Goal: Transaction & Acquisition: Book appointment/travel/reservation

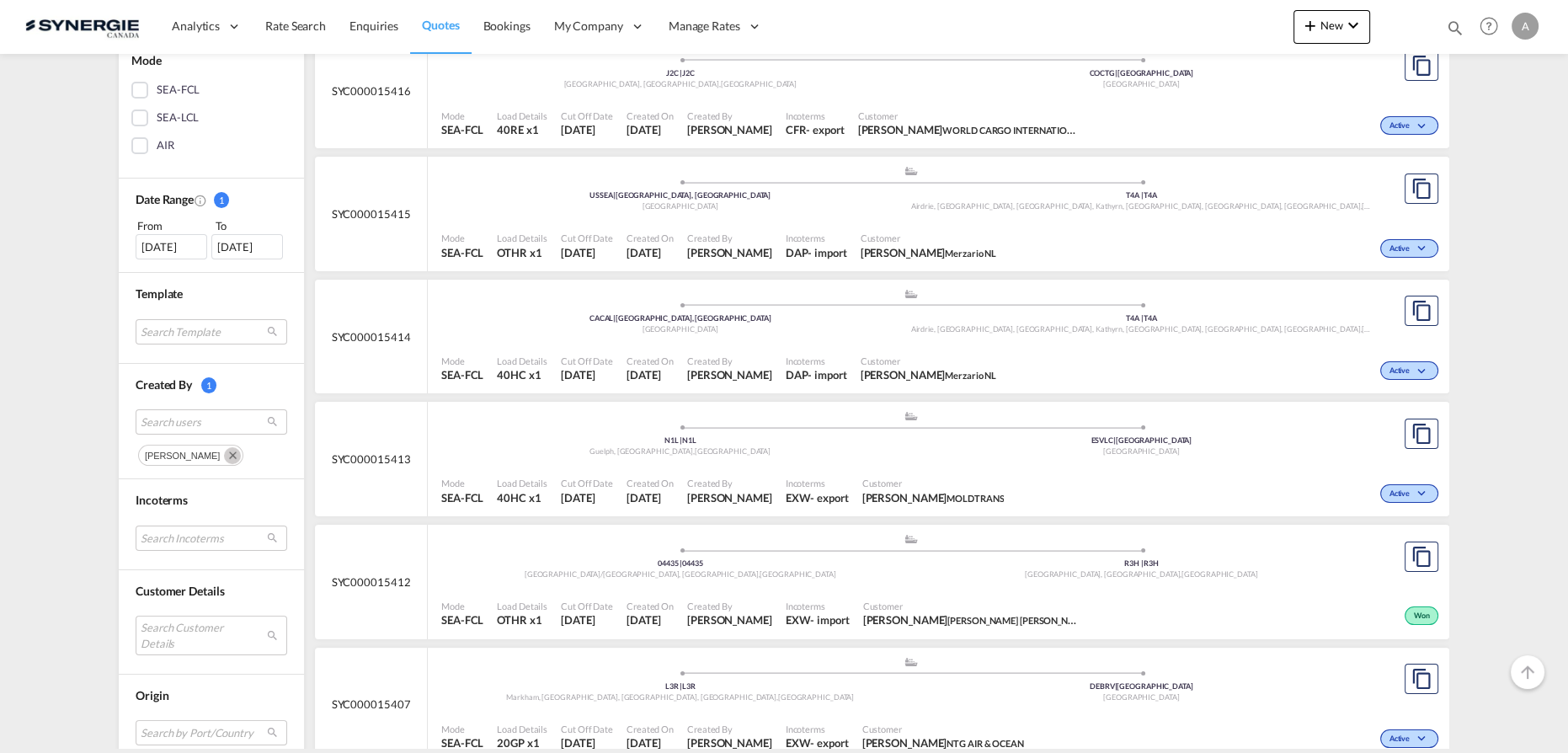
scroll to position [766, 0]
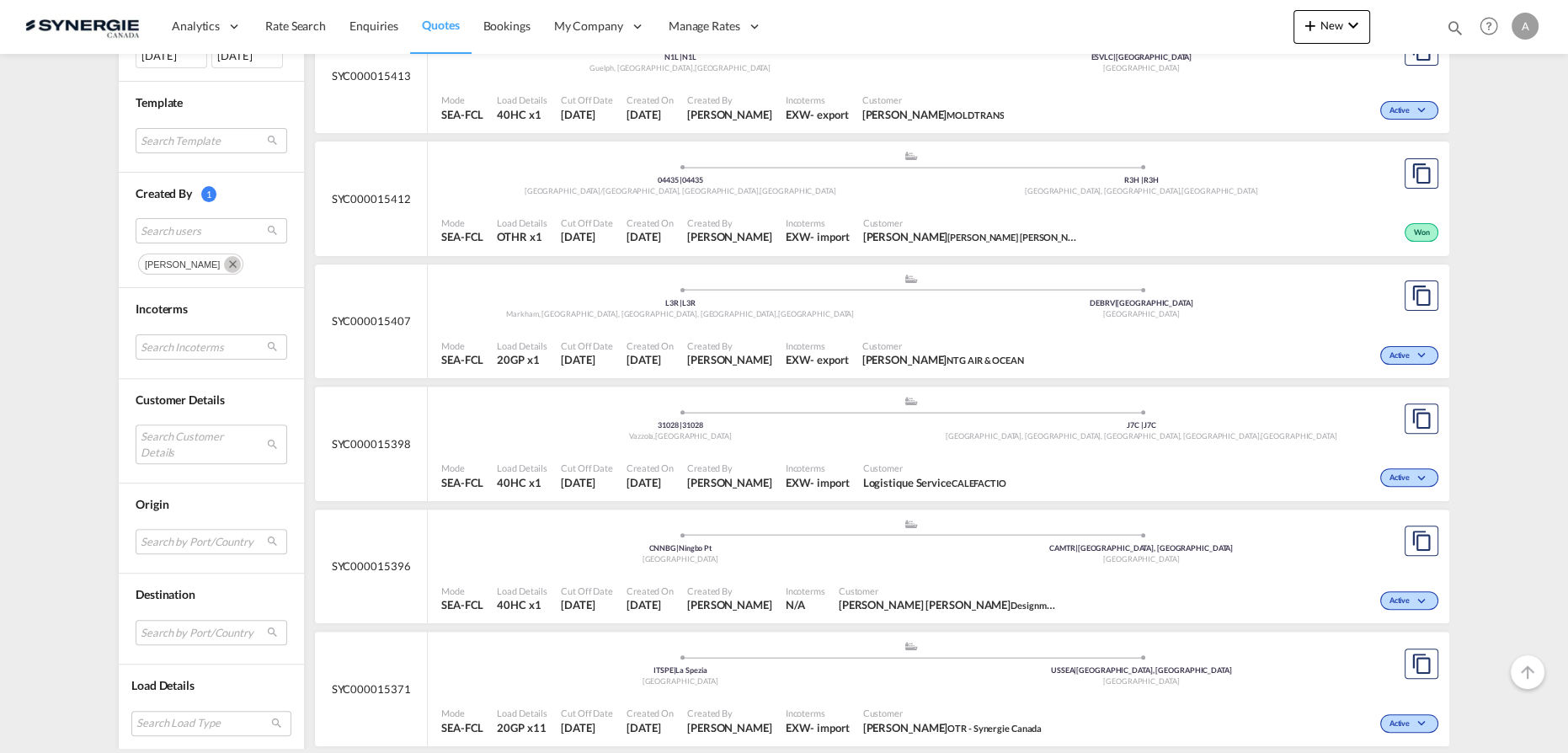
click at [241, 260] on md-icon "Remove" at bounding box center [233, 265] width 17 height 17
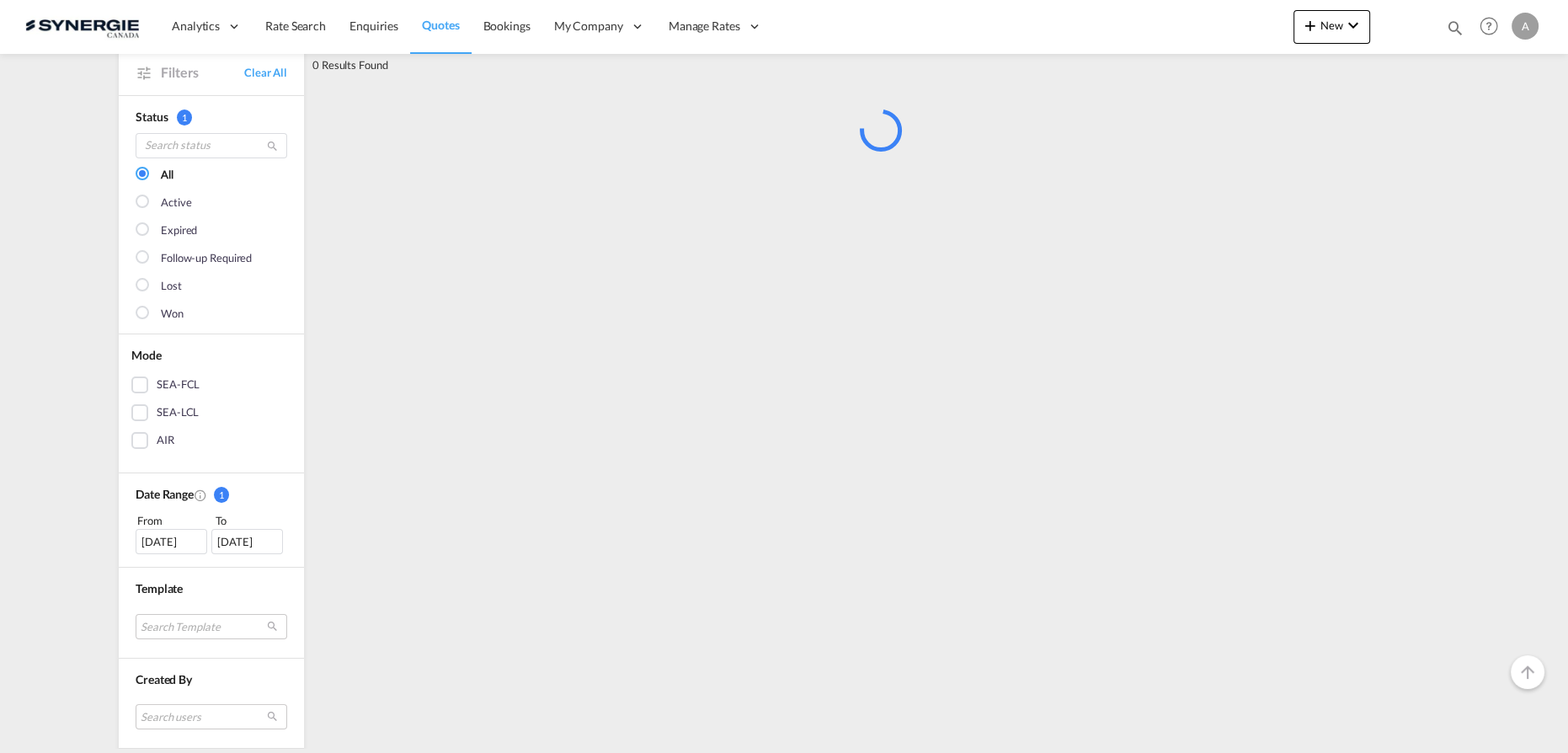
scroll to position [459, 0]
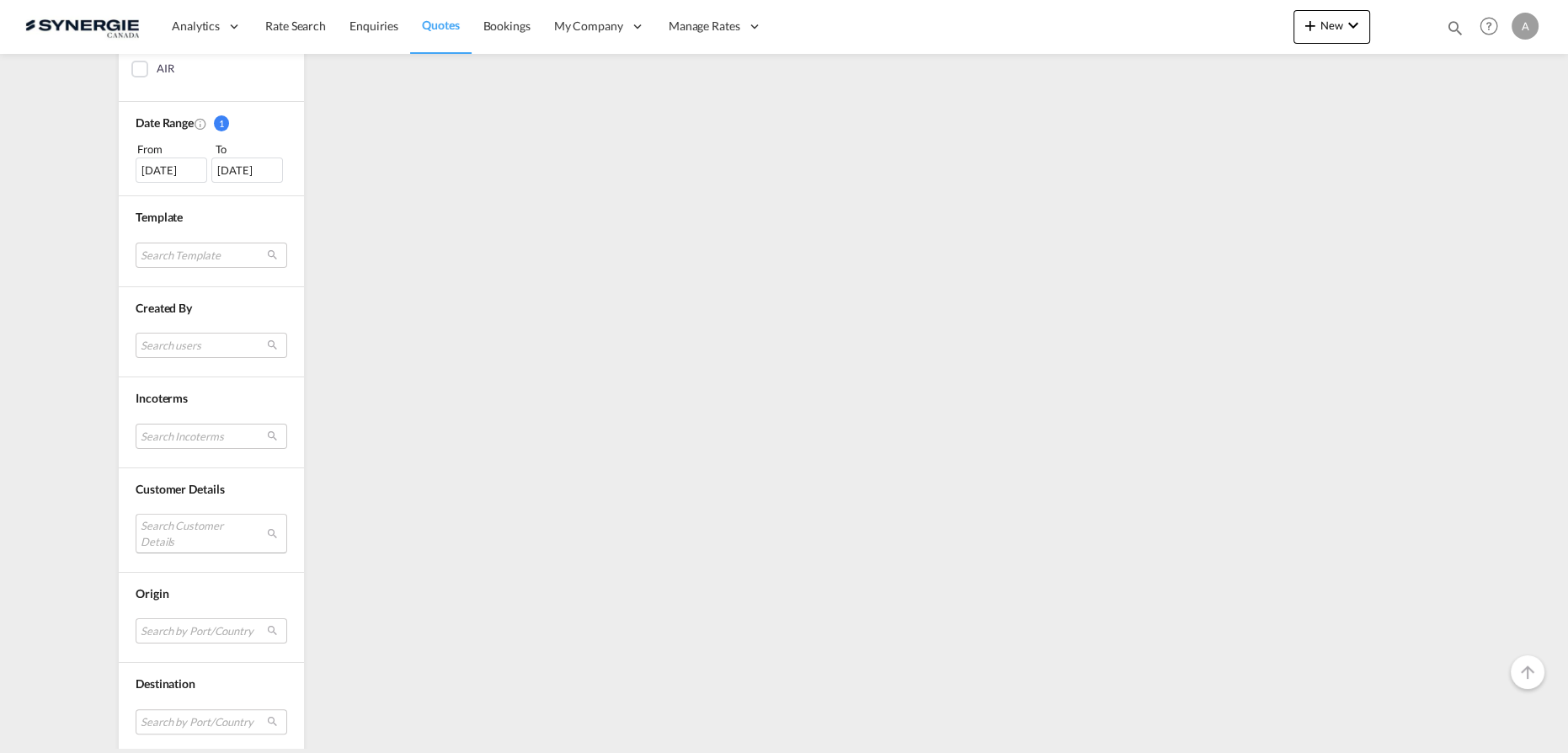
click at [188, 516] on md-select "Search Customer Details user name user dilini . dilini@clsynergy.com | cl syner…" at bounding box center [211, 533] width 152 height 39
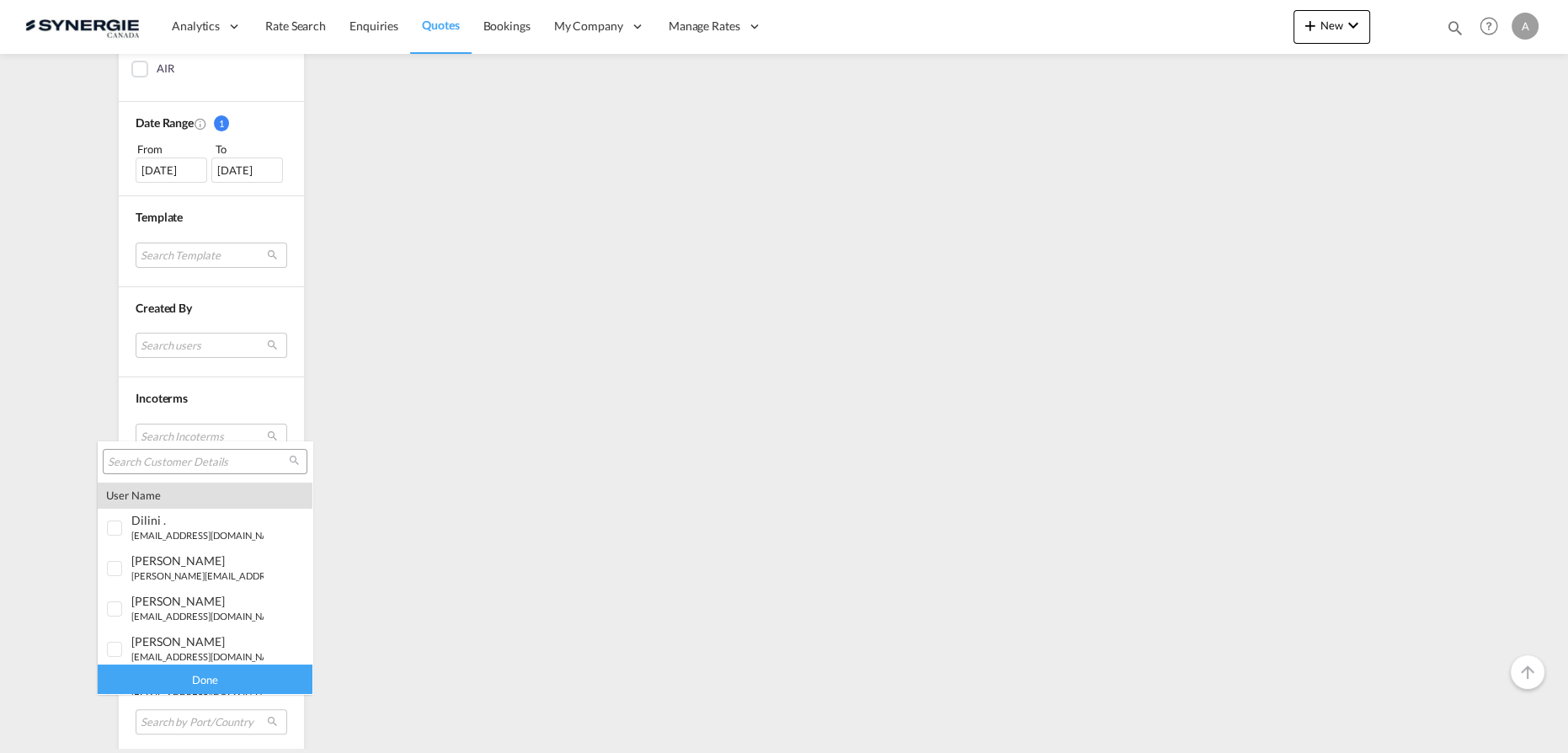
click at [168, 471] on div at bounding box center [204, 461] width 204 height 25
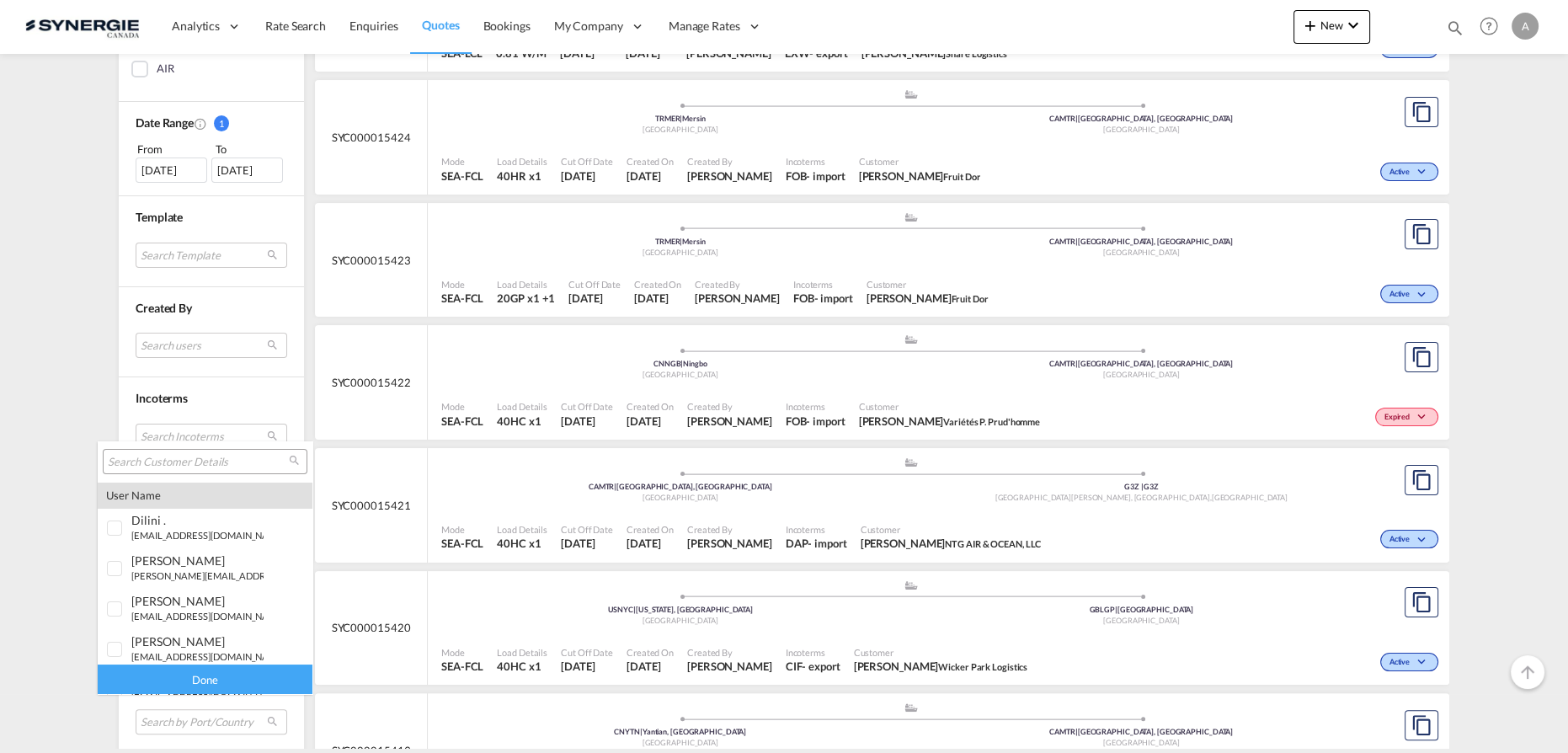
click at [166, 460] on input "search" at bounding box center [198, 463] width 181 height 16
type input "candock"
click at [158, 645] on span "candock" at bounding box center [154, 643] width 47 height 15
click at [172, 676] on div "Done" at bounding box center [204, 680] width 215 height 29
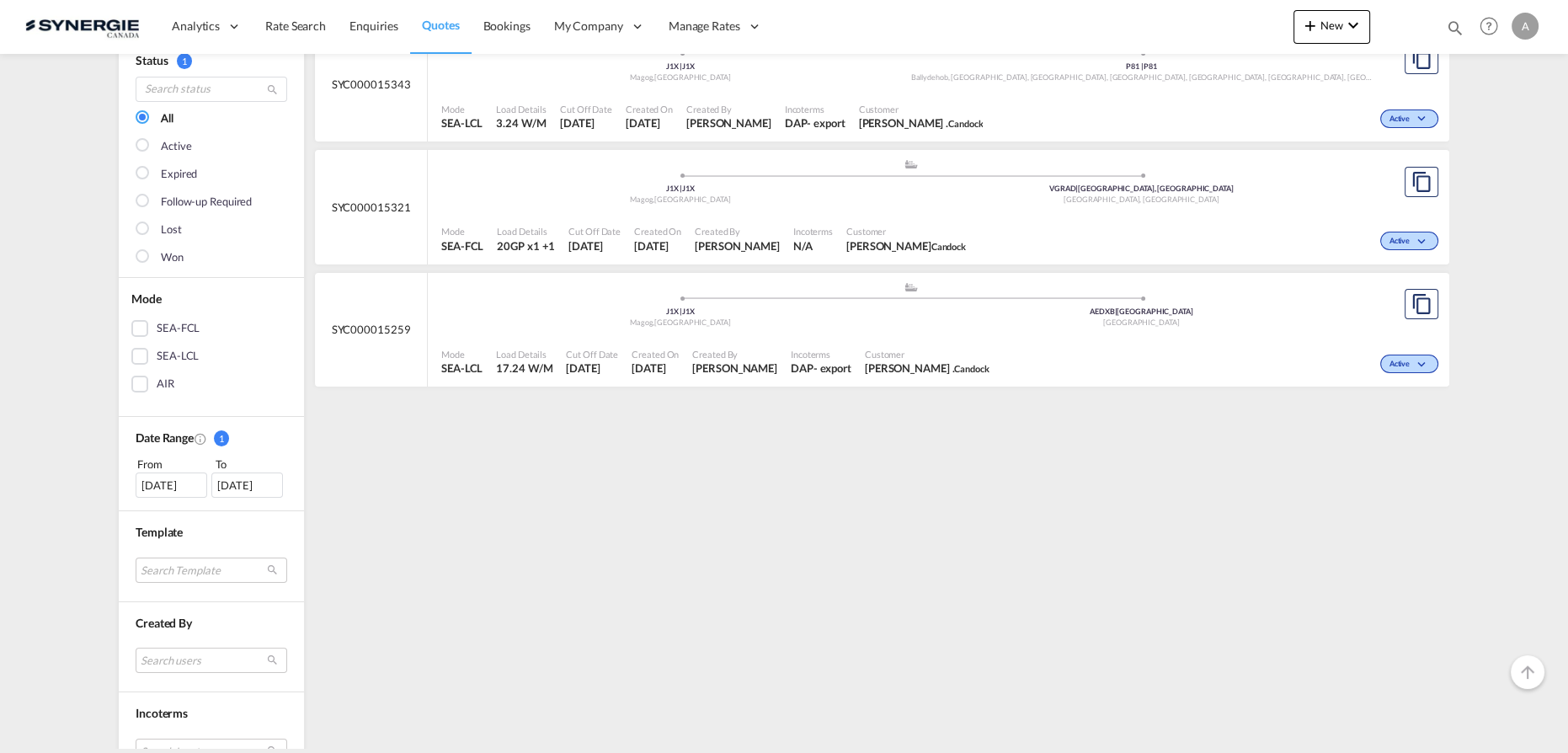
scroll to position [153, 0]
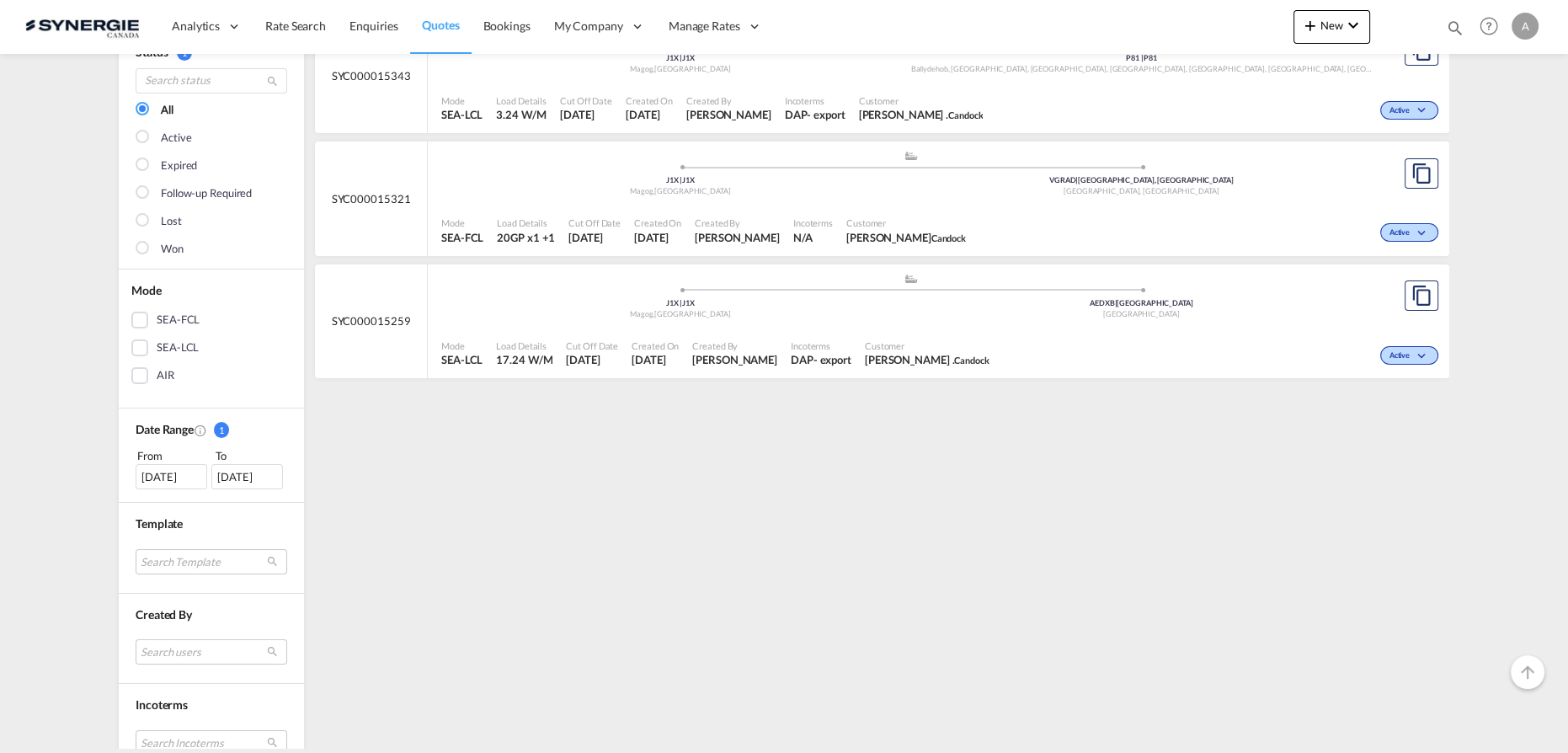
click at [166, 474] on div "06 Oct 2025" at bounding box center [171, 476] width 72 height 25
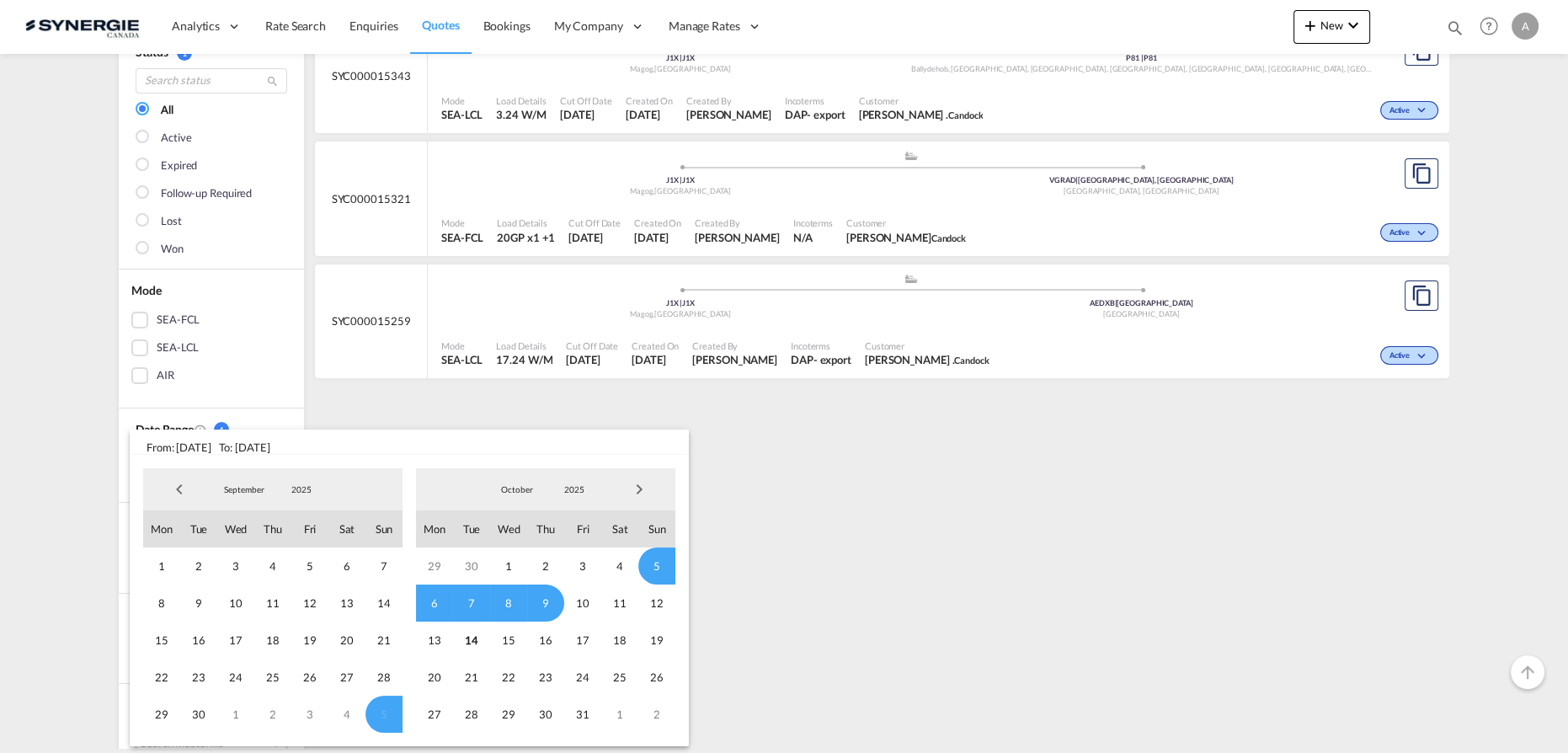
click at [294, 495] on span "2025" at bounding box center [302, 490] width 54 height 12
click at [306, 410] on md-option "2023" at bounding box center [318, 409] width 115 height 41
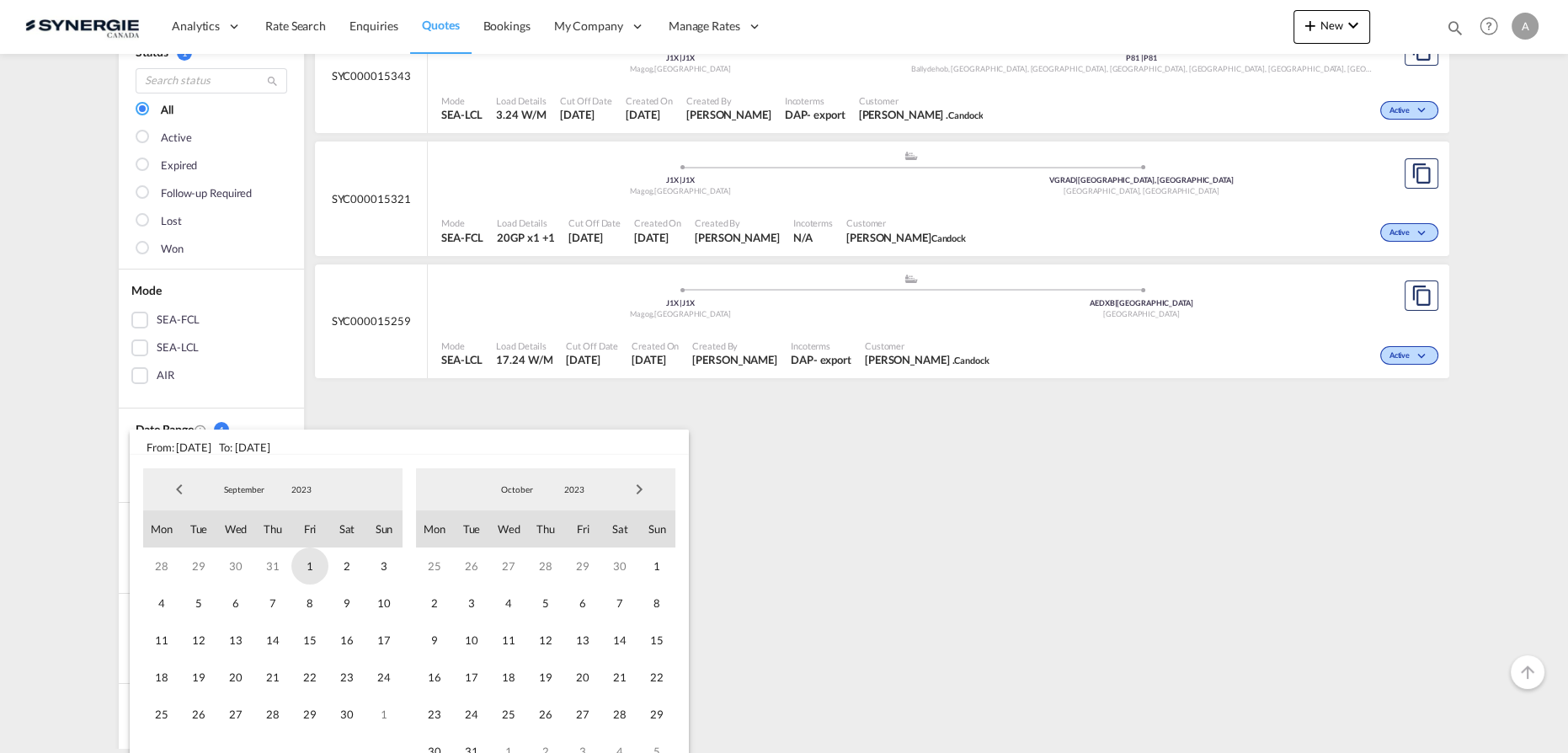
click at [292, 568] on span "1" at bounding box center [309, 566] width 37 height 37
drag, startPoint x: 560, startPoint y: 484, endPoint x: 570, endPoint y: 500, distance: 18.9
click at [561, 485] on span "2023" at bounding box center [574, 490] width 54 height 12
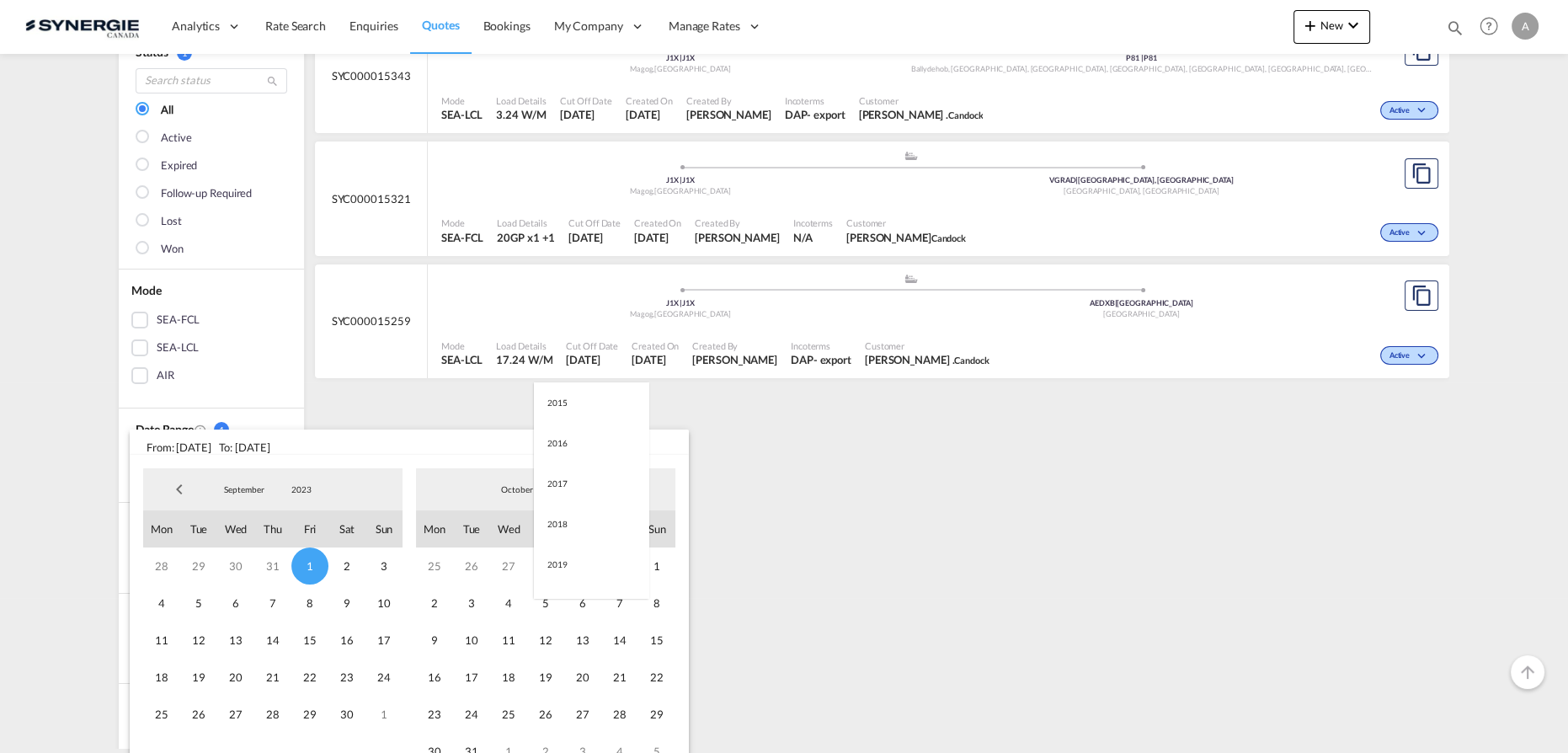
scroll to position [236, 0]
click at [578, 575] on md-option "2025" at bounding box center [590, 571] width 115 height 41
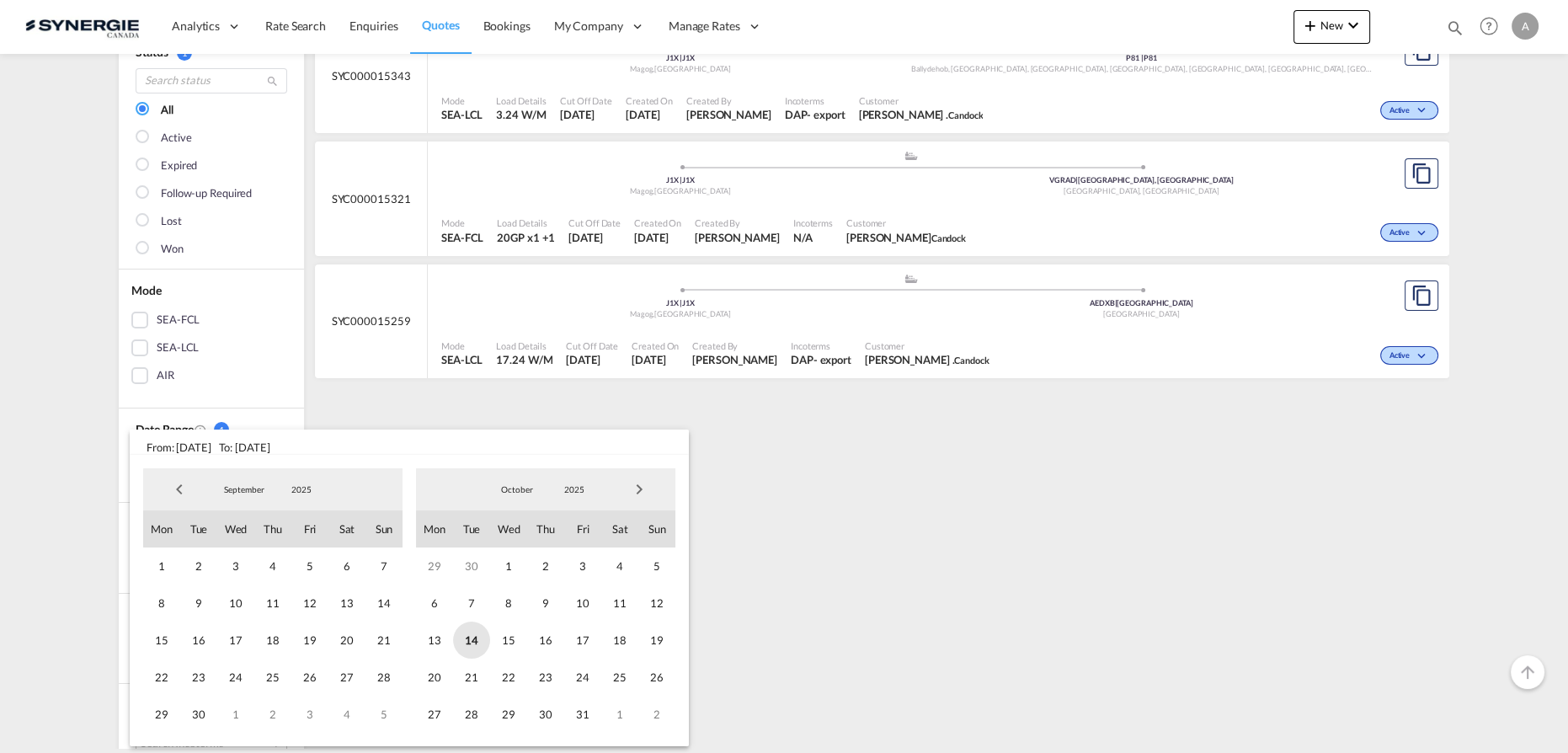
click at [478, 643] on span "14" at bounding box center [472, 640] width 37 height 37
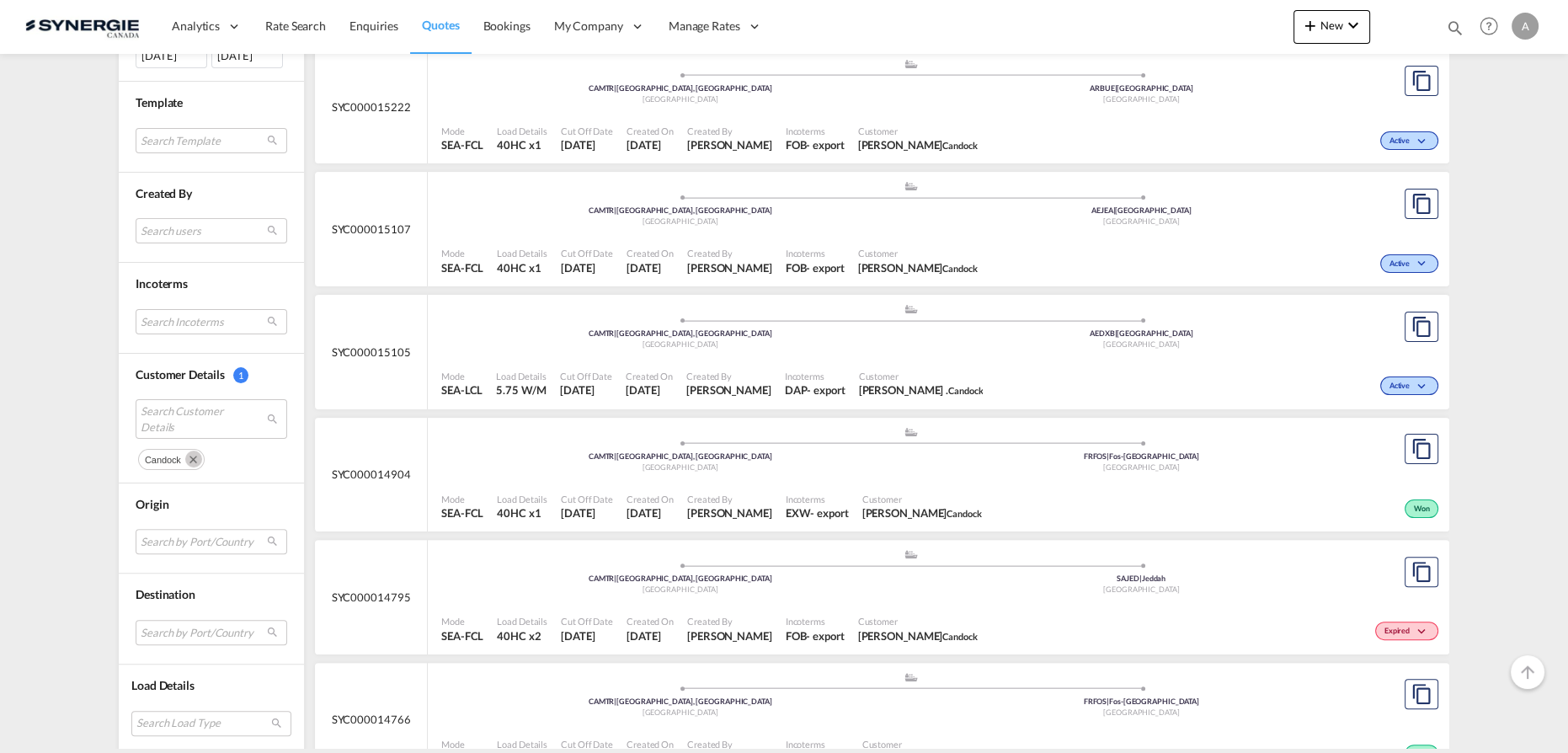
scroll to position [689, 0]
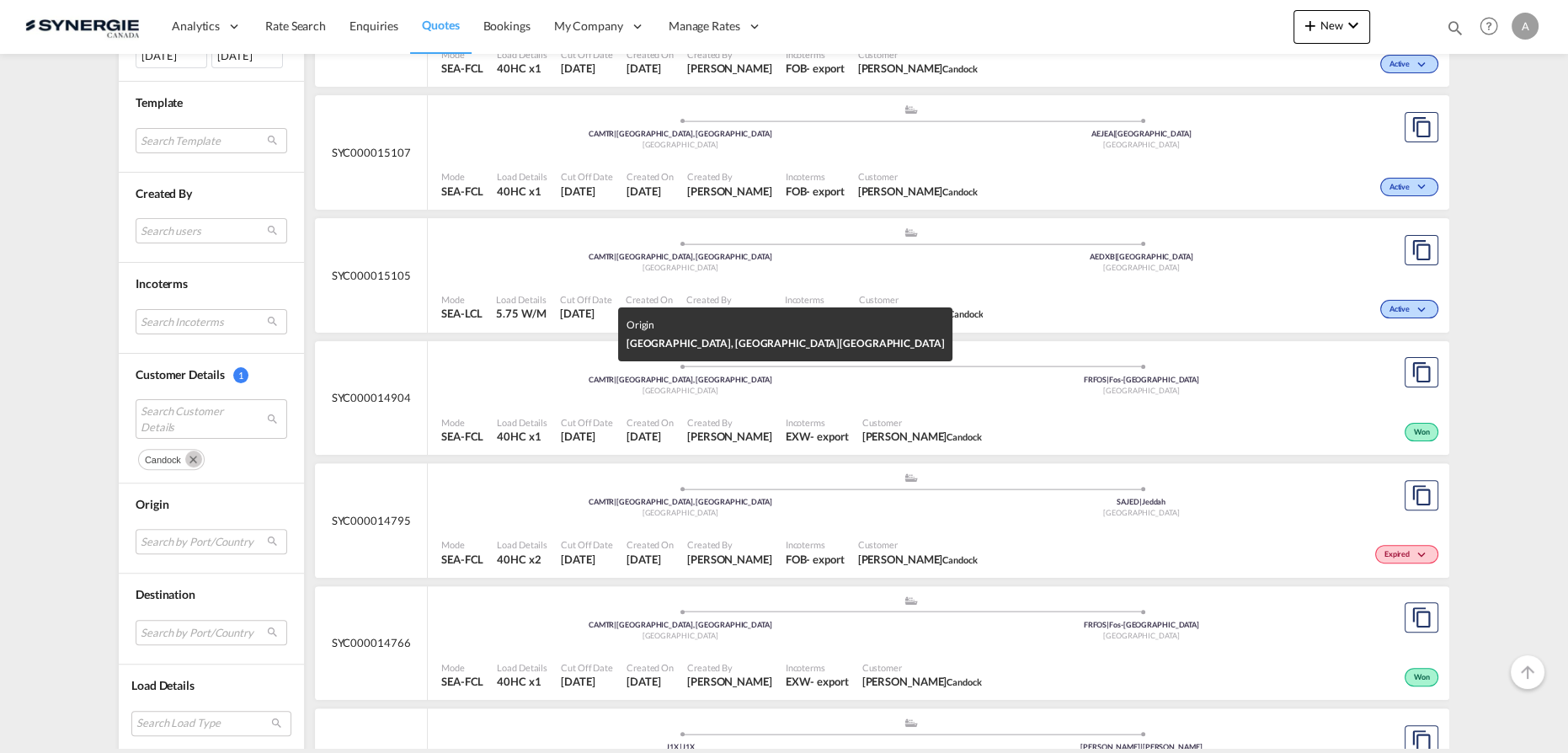
click at [690, 389] on div "[GEOGRAPHIC_DATA]" at bounding box center [680, 391] width 461 height 11
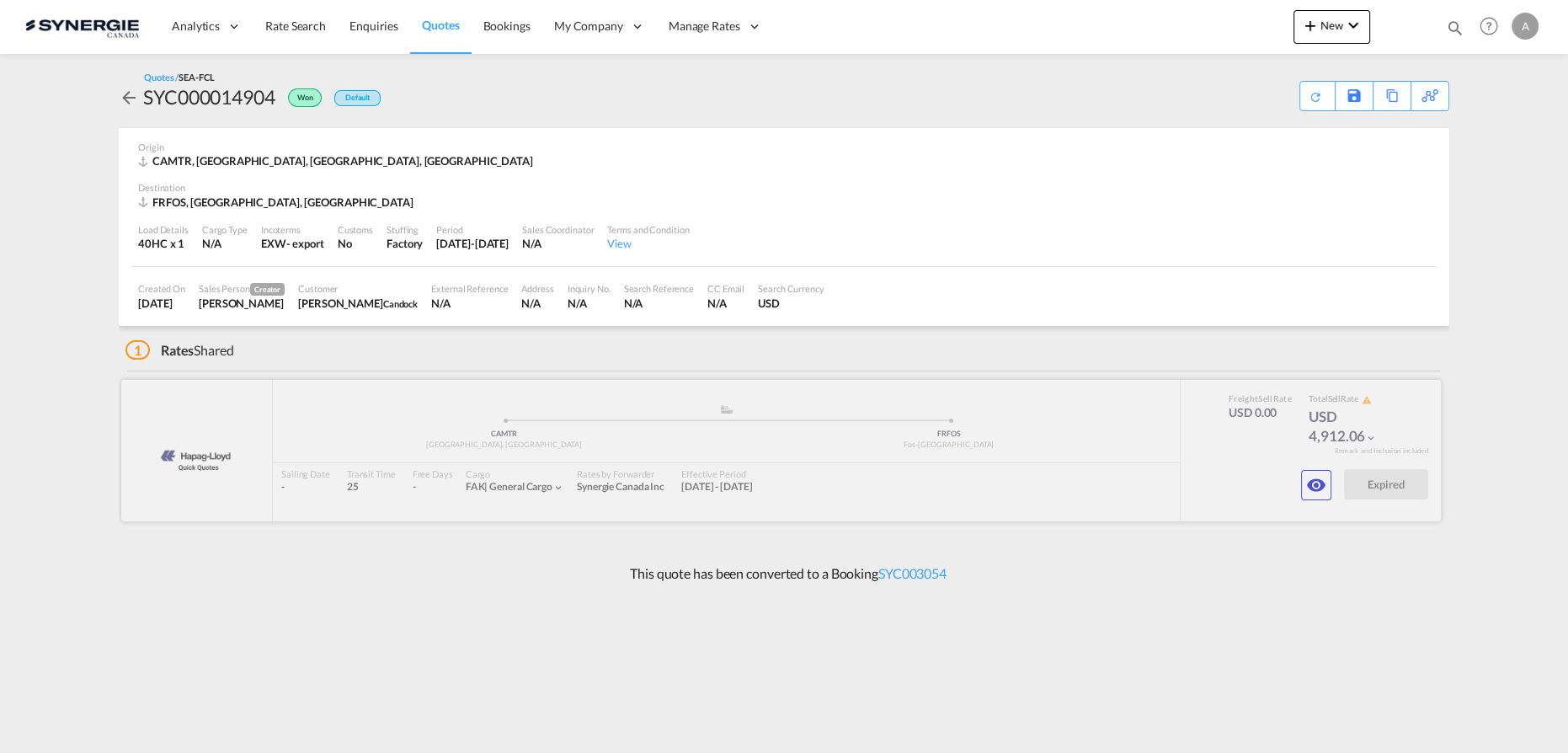
click at [1333, 487] on div at bounding box center [781, 451] width 1320 height 141
click at [1328, 487] on button "button" at bounding box center [1315, 485] width 30 height 30
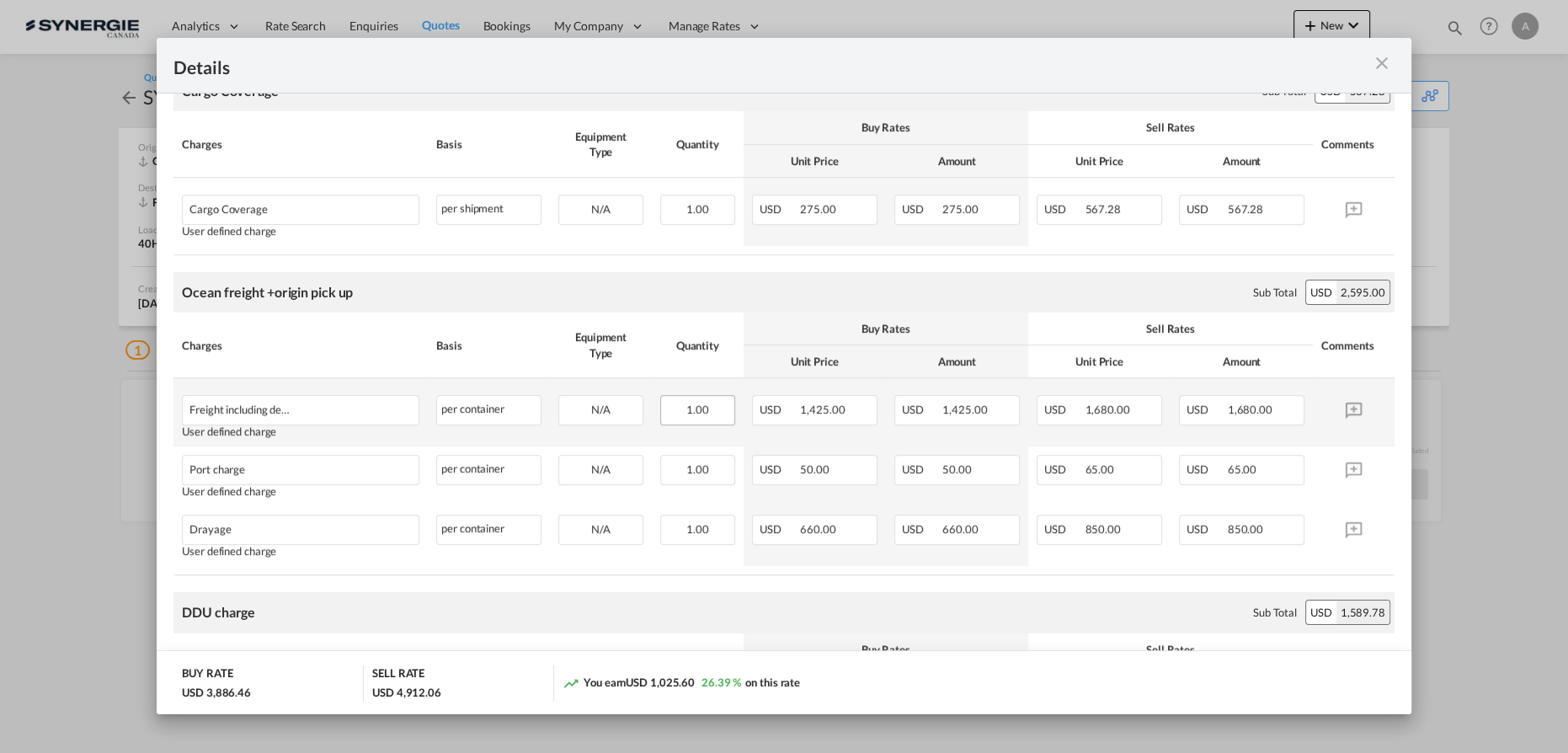
scroll to position [766, 0]
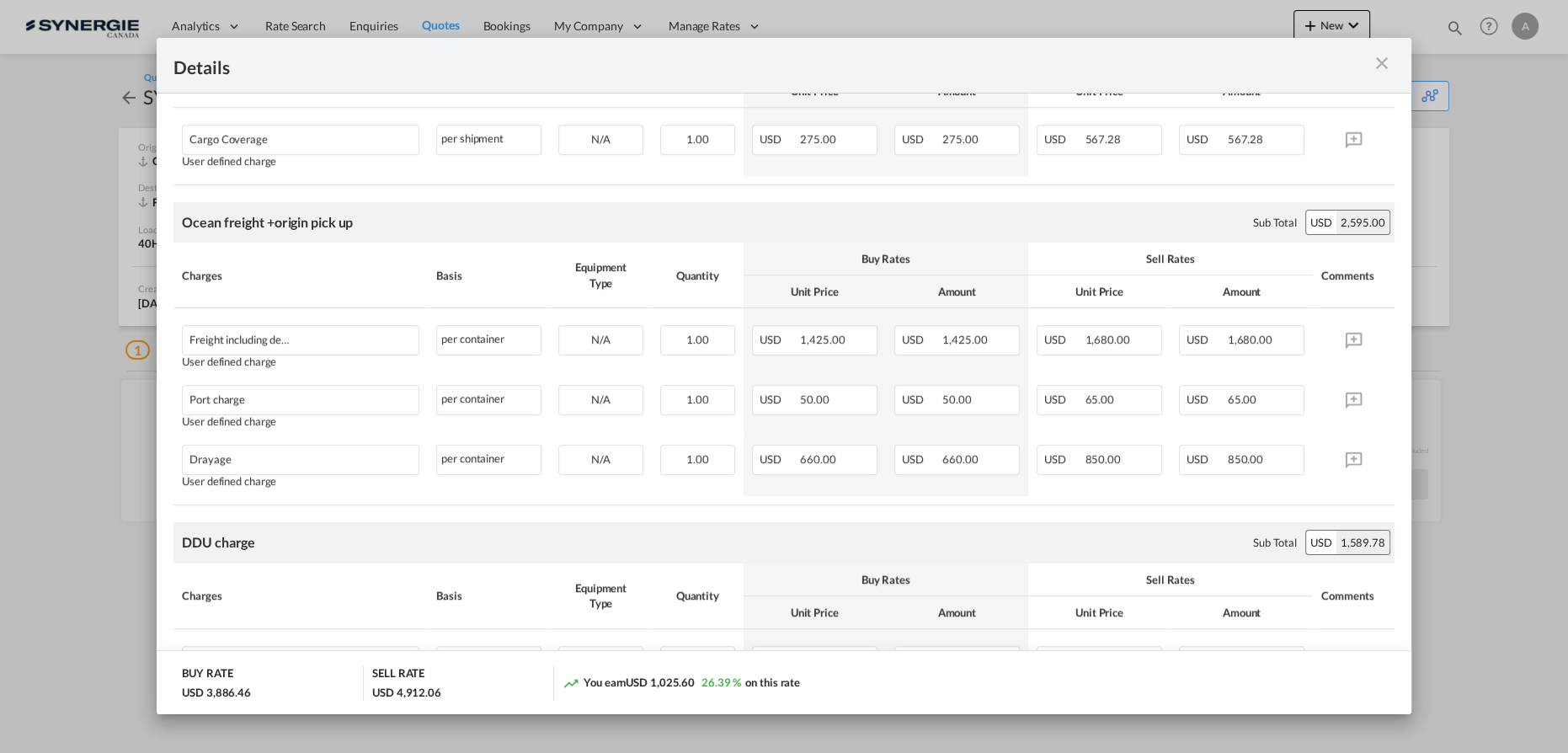
click at [1384, 67] on md-icon "icon-close m-3 fg-AAA8AD cursor" at bounding box center [1382, 63] width 20 height 20
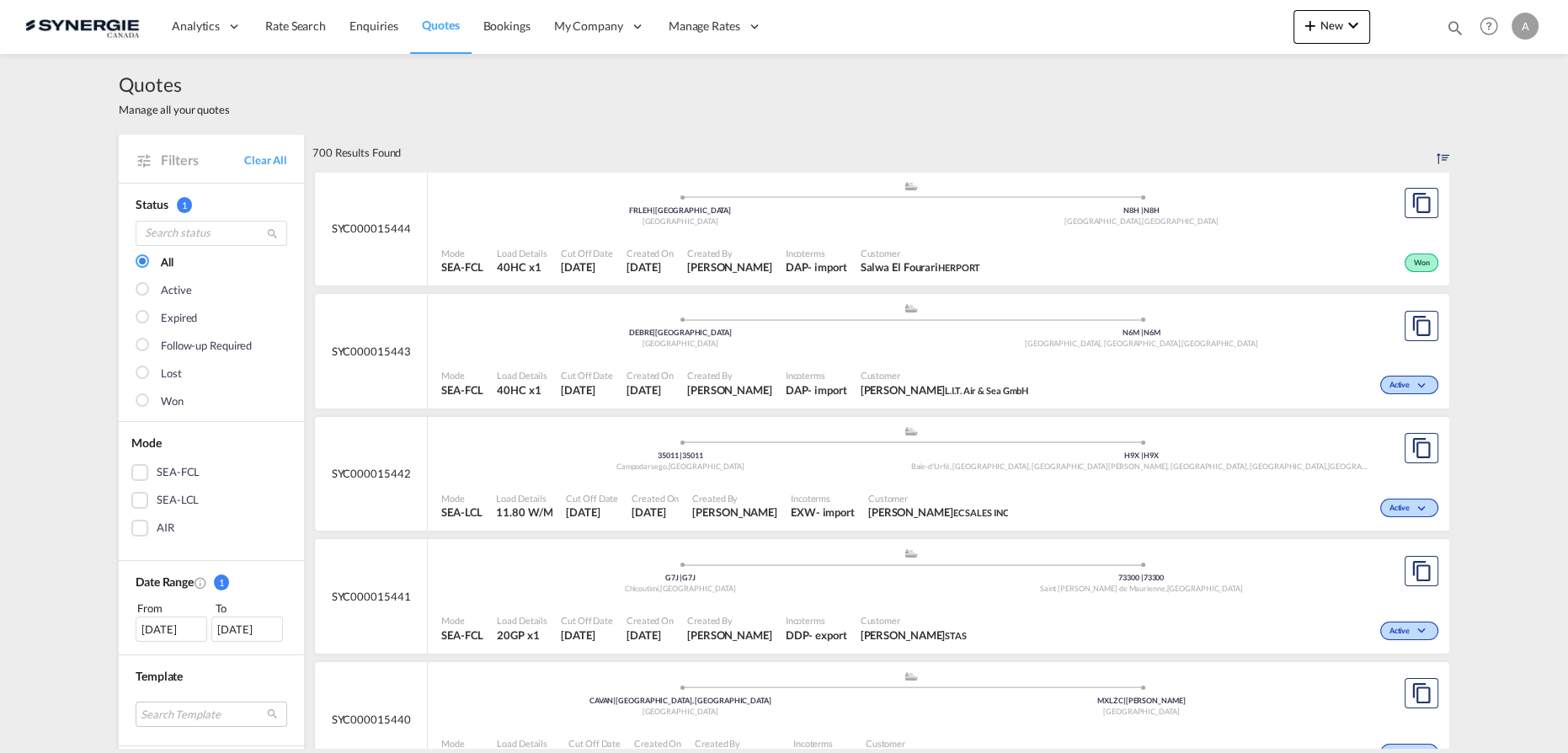
click at [1448, 30] on md-icon "icon-magnify" at bounding box center [1455, 27] width 18 height 18
drag, startPoint x: 1170, startPoint y: 35, endPoint x: 1178, endPoint y: 41, distance: 10.0
click at [1170, 35] on select "Bookings Quotes Enquiries" at bounding box center [1187, 28] width 80 height 30
select select "Quotes"
click at [1147, 13] on select "Bookings Quotes Enquiries" at bounding box center [1187, 28] width 80 height 30
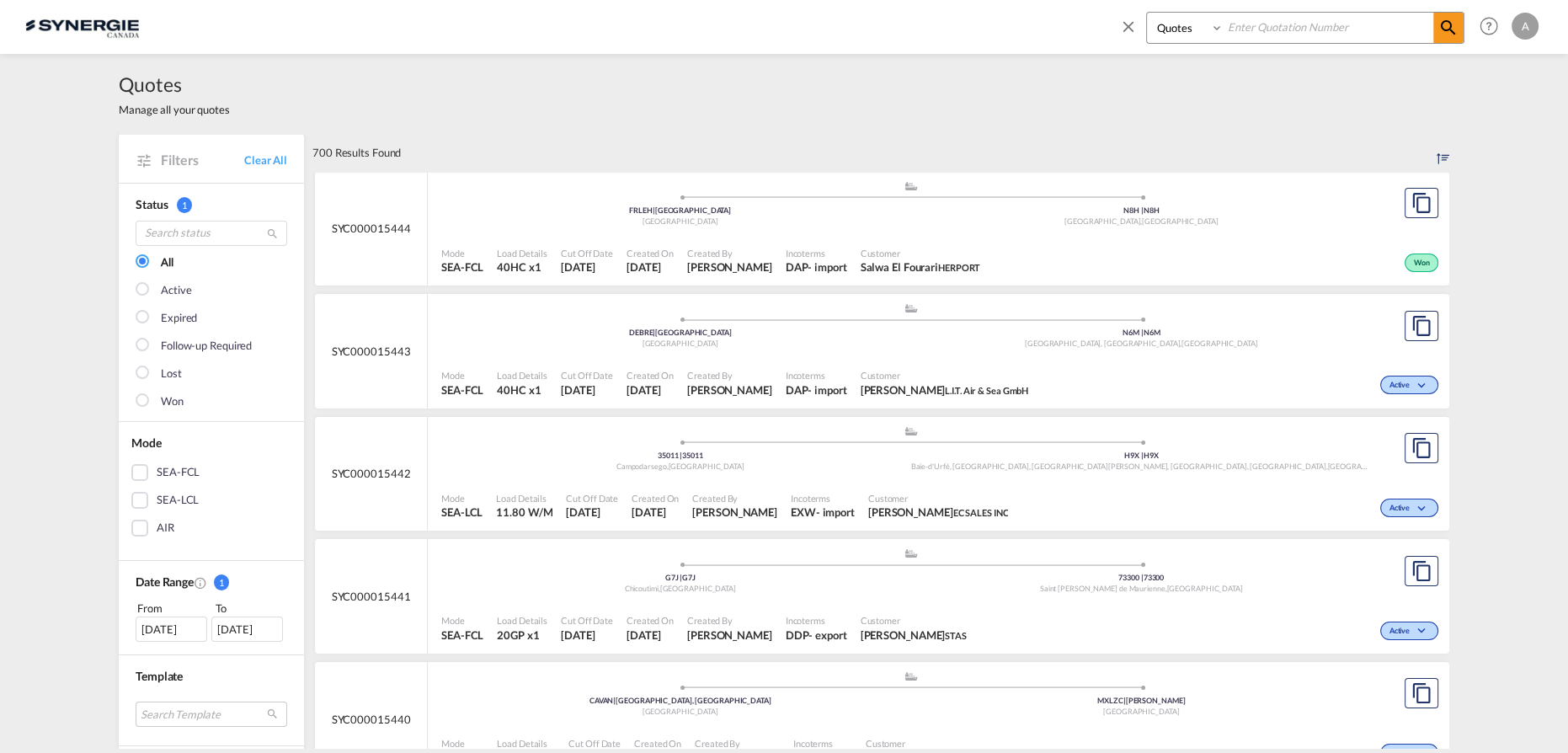
click at [1262, 18] on input at bounding box center [1328, 28] width 209 height 29
type input "11893"
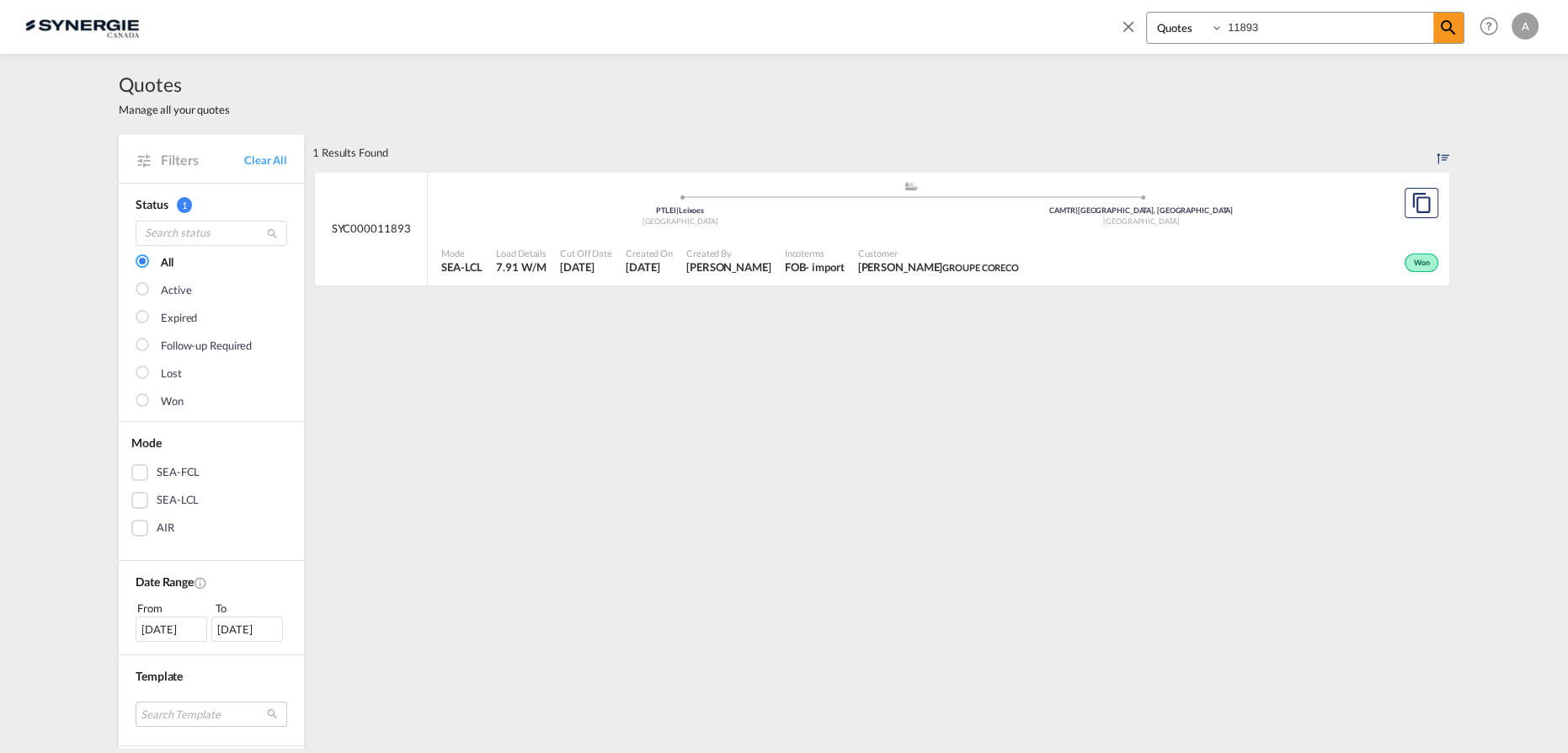
click at [938, 281] on div "Mode SEA-LCL Load Details 7.91 W/M Cut Off Date 30 May 2025 Created On 30 May 2…" at bounding box center [938, 261] width 1021 height 51
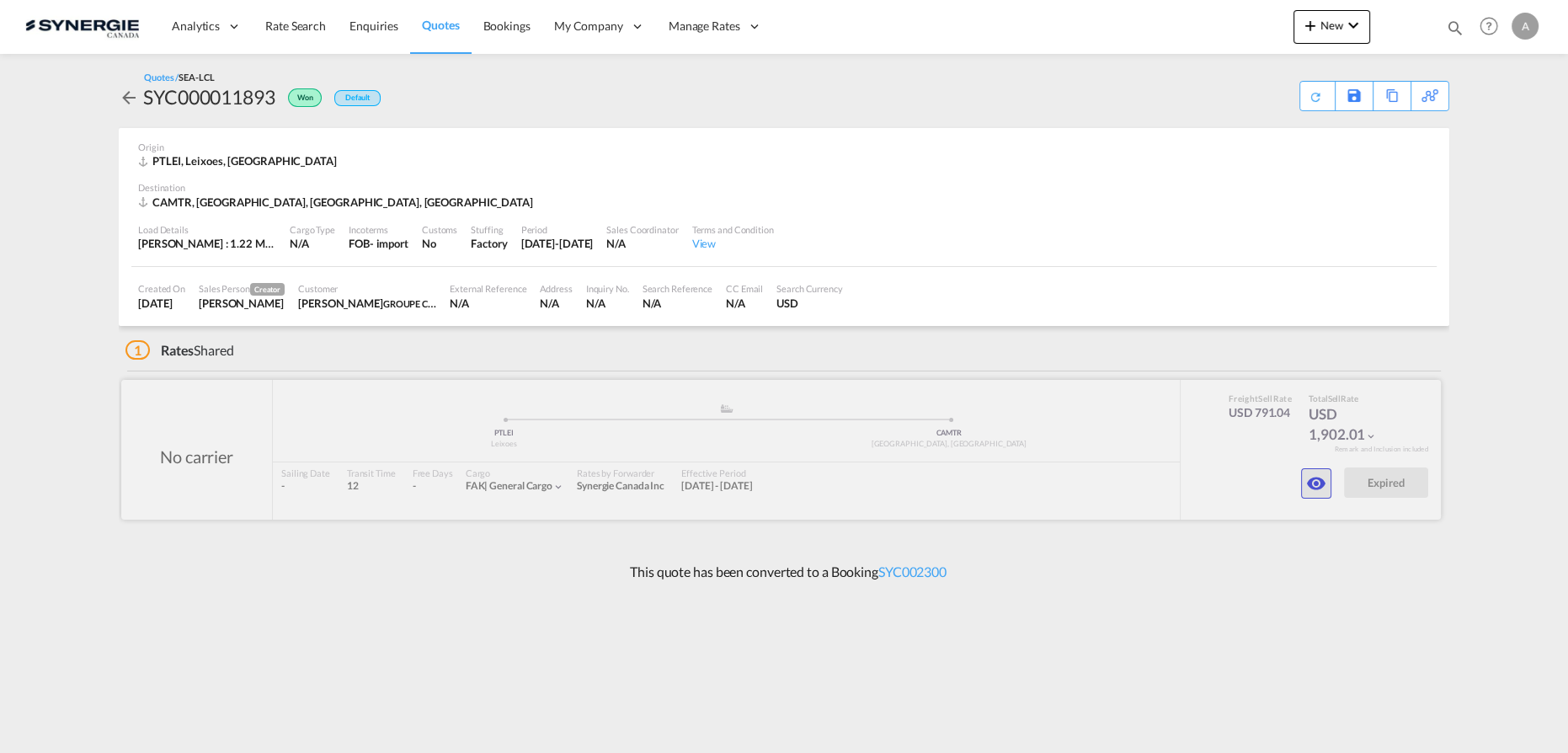
click at [1323, 475] on md-icon "icon-eye" at bounding box center [1315, 483] width 20 height 20
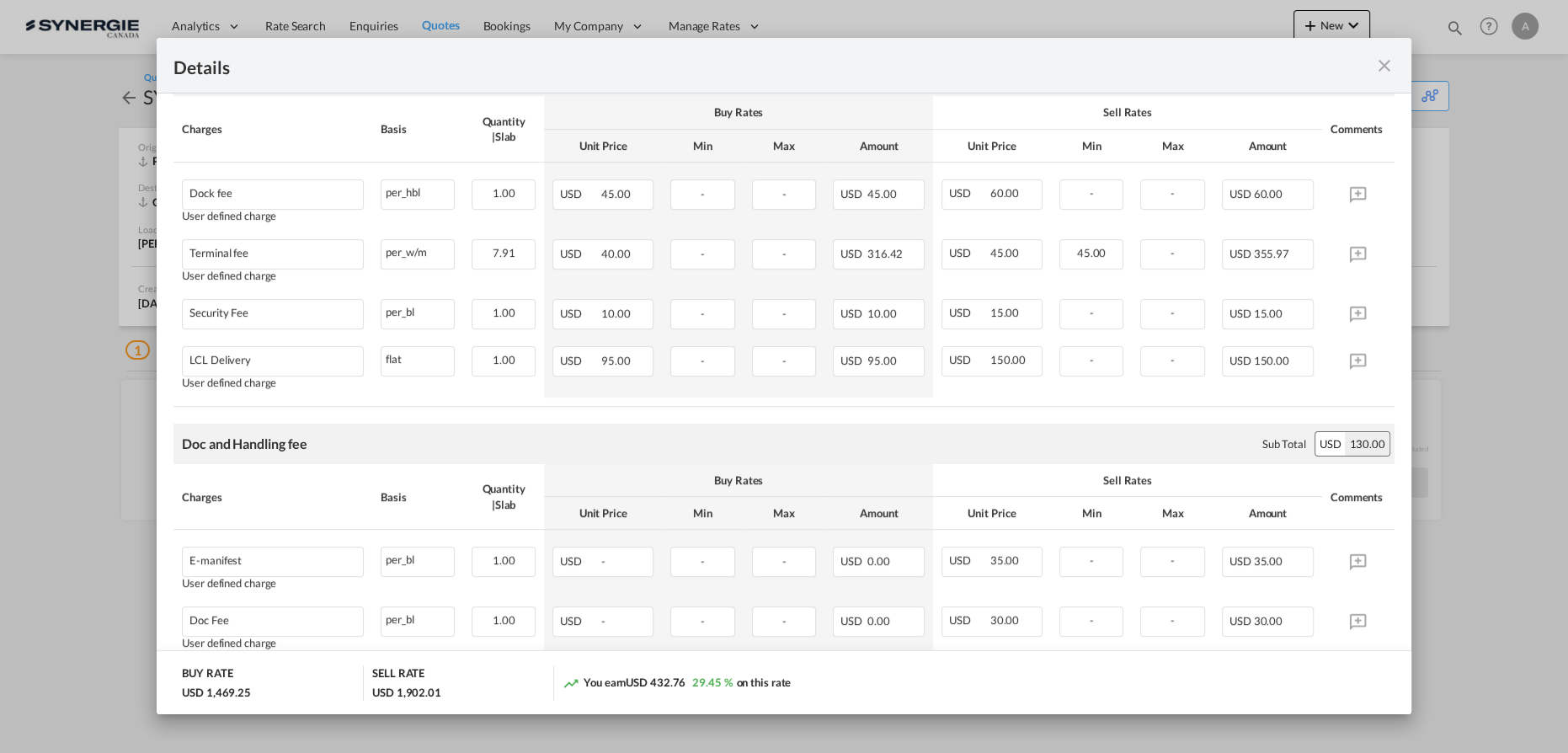
scroll to position [229, 0]
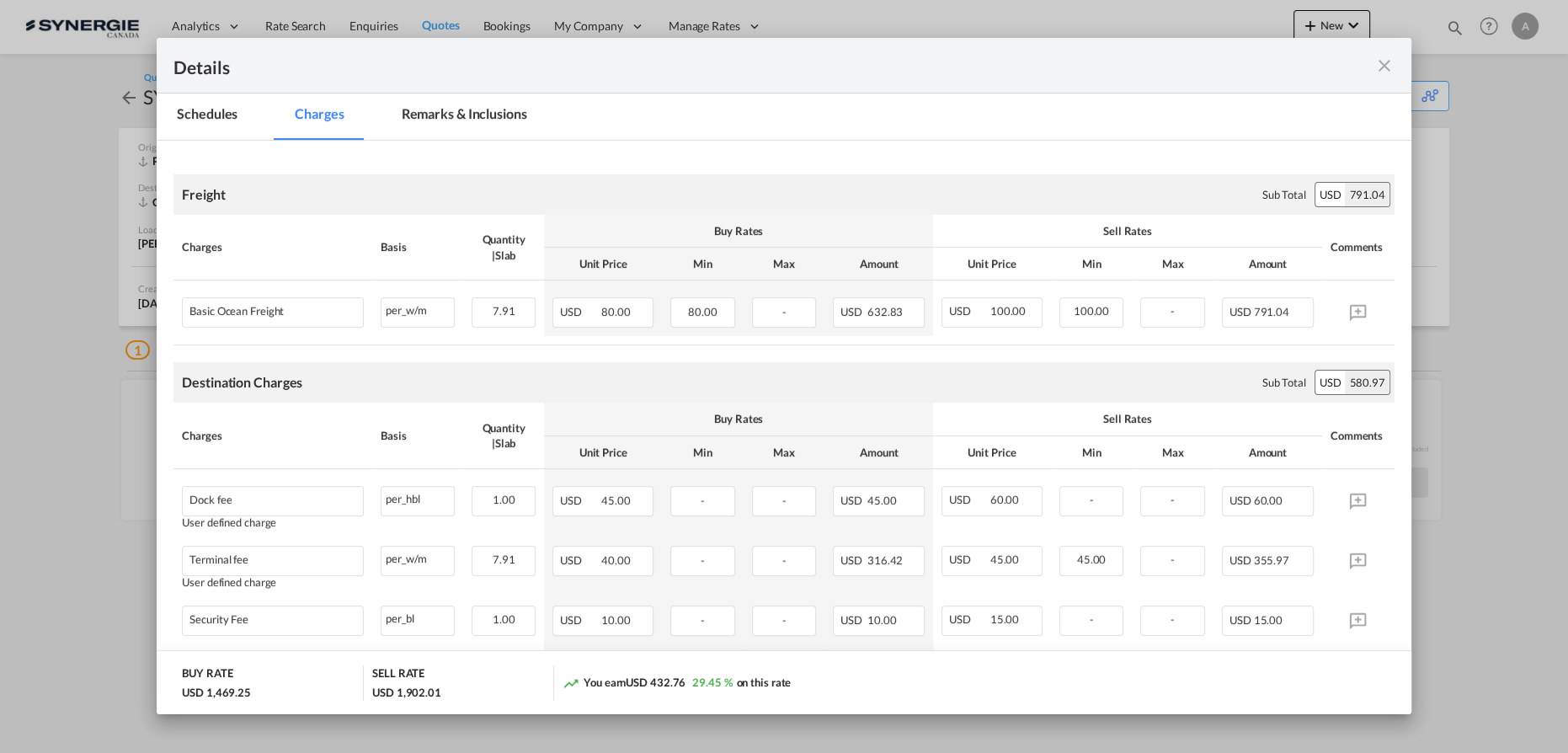
click at [1386, 62] on md-icon "icon-close fg-AAA8AD m-0 cursor" at bounding box center [1384, 65] width 20 height 20
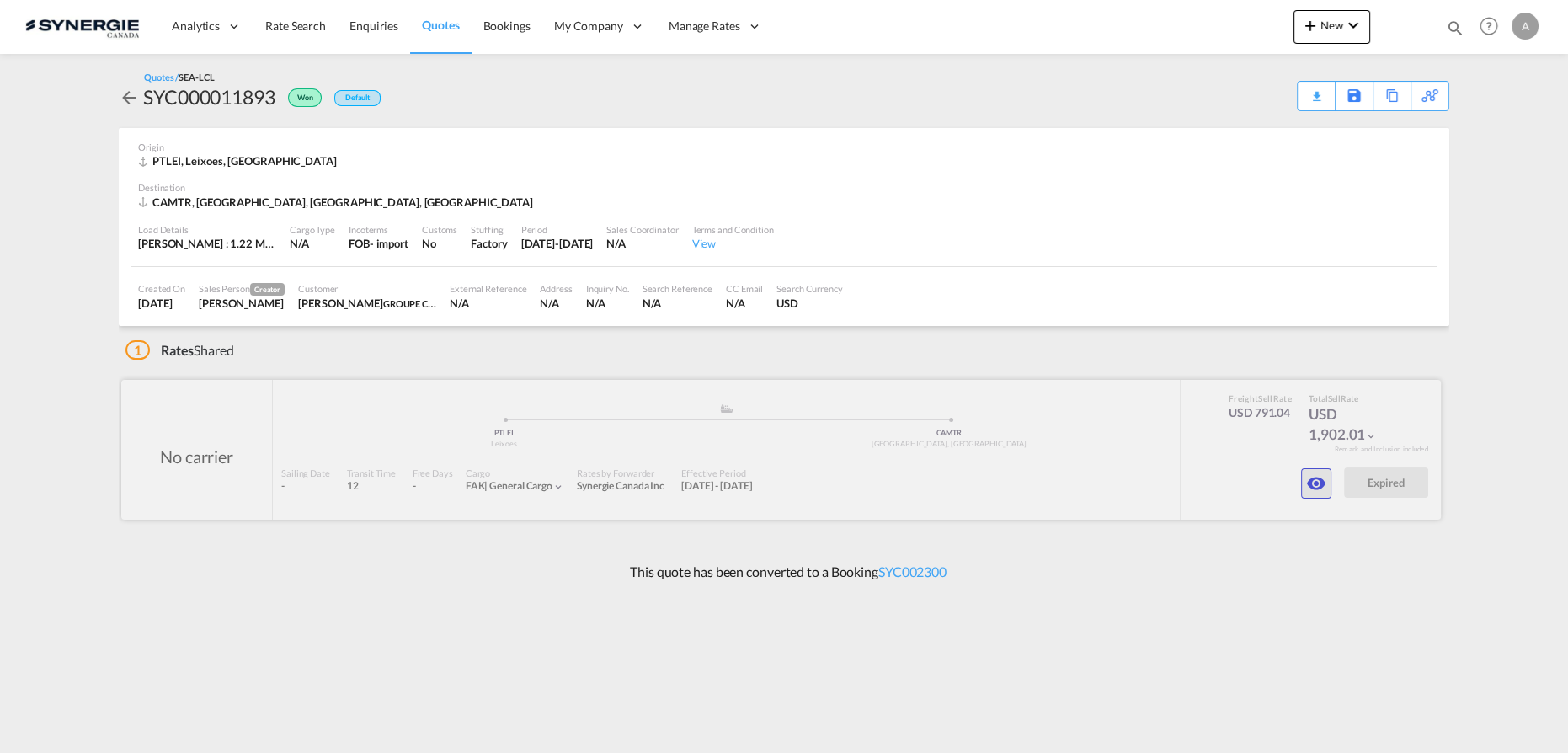
click at [1327, 480] on button "button" at bounding box center [1315, 483] width 30 height 30
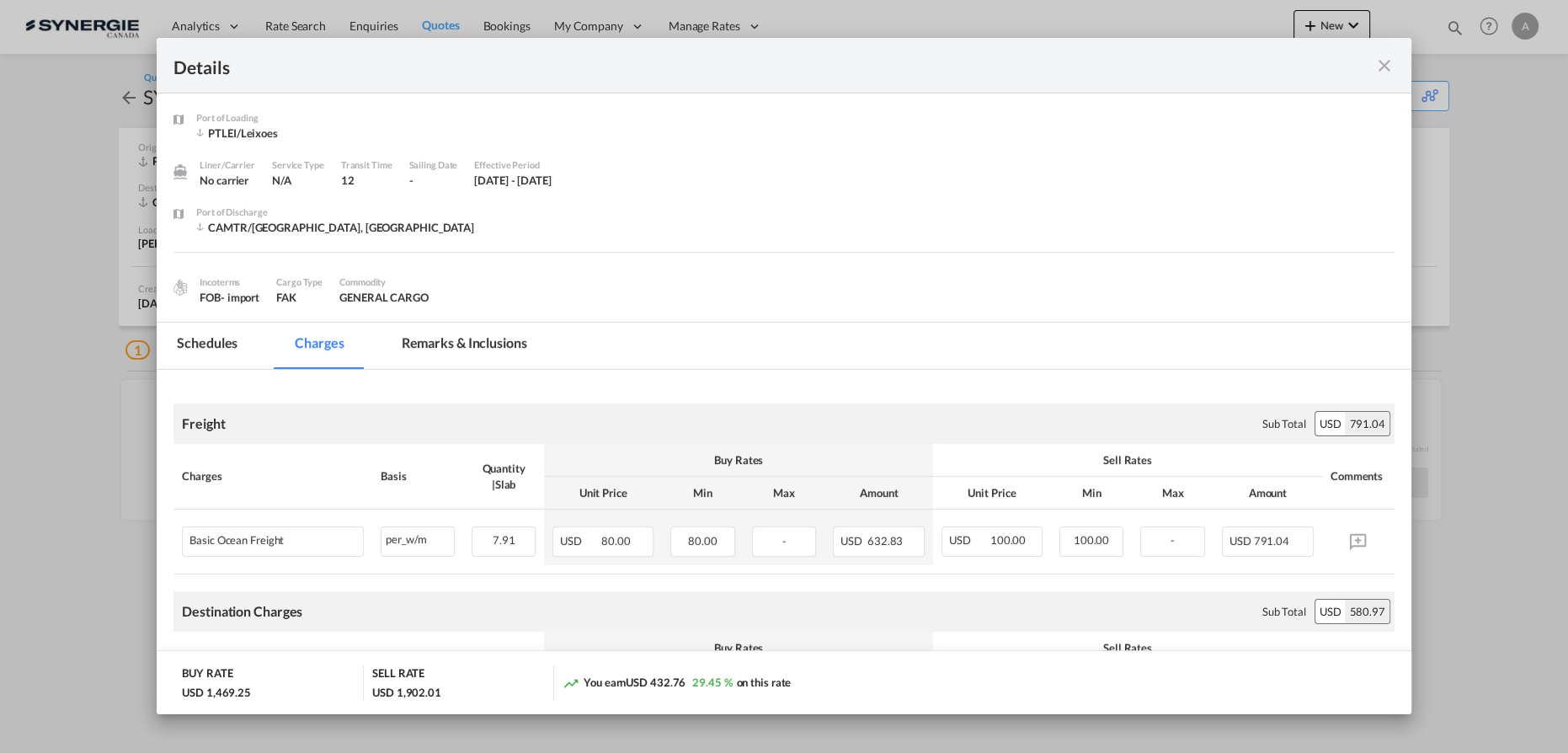
click at [472, 350] on md-tab-item "Remarks & Inclusions" at bounding box center [465, 346] width 166 height 47
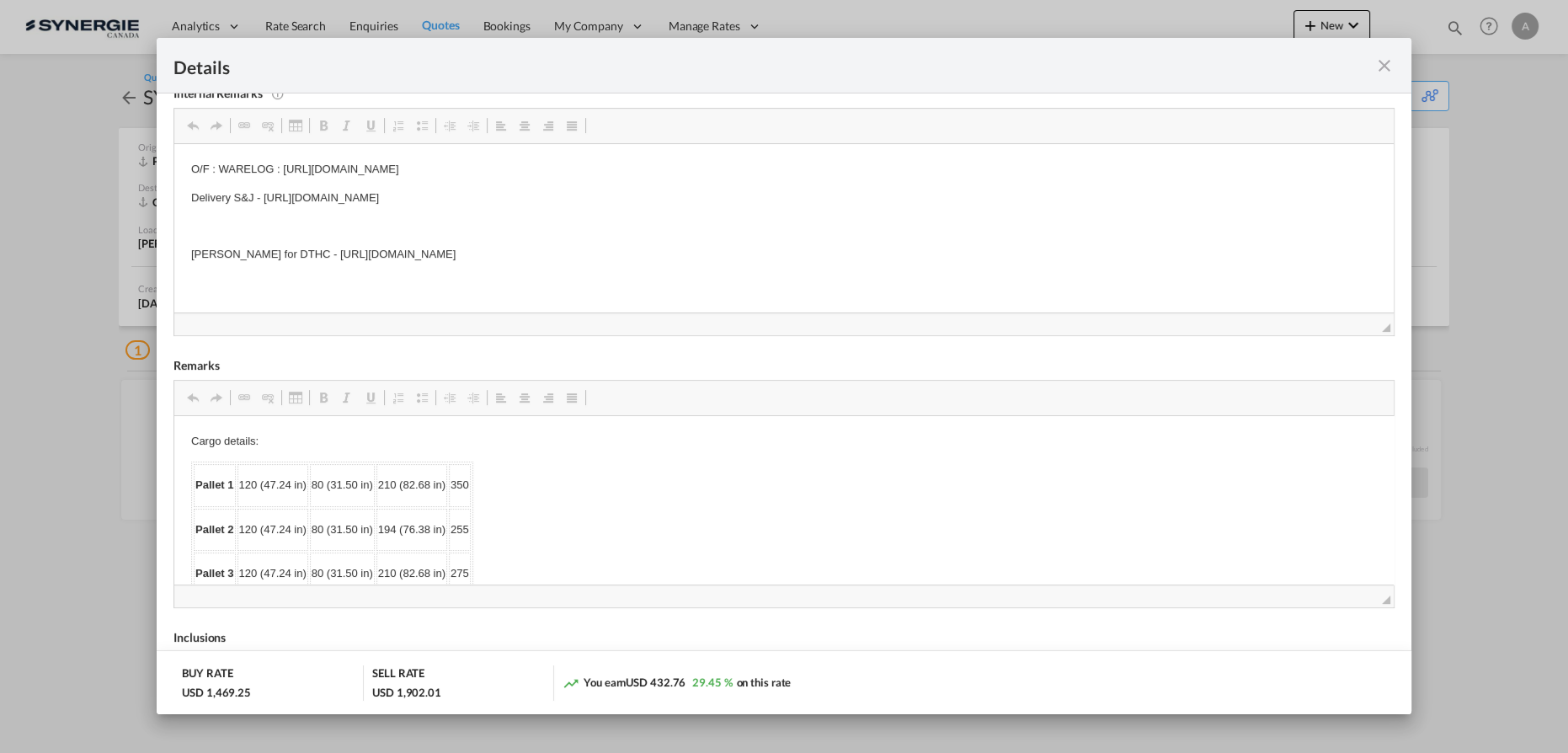
scroll to position [0, 0]
click at [1383, 55] on div "Port of ..." at bounding box center [1334, 66] width 122 height 21
click at [1387, 64] on md-icon "icon-close fg-AAA8AD m-0 cursor" at bounding box center [1384, 65] width 20 height 20
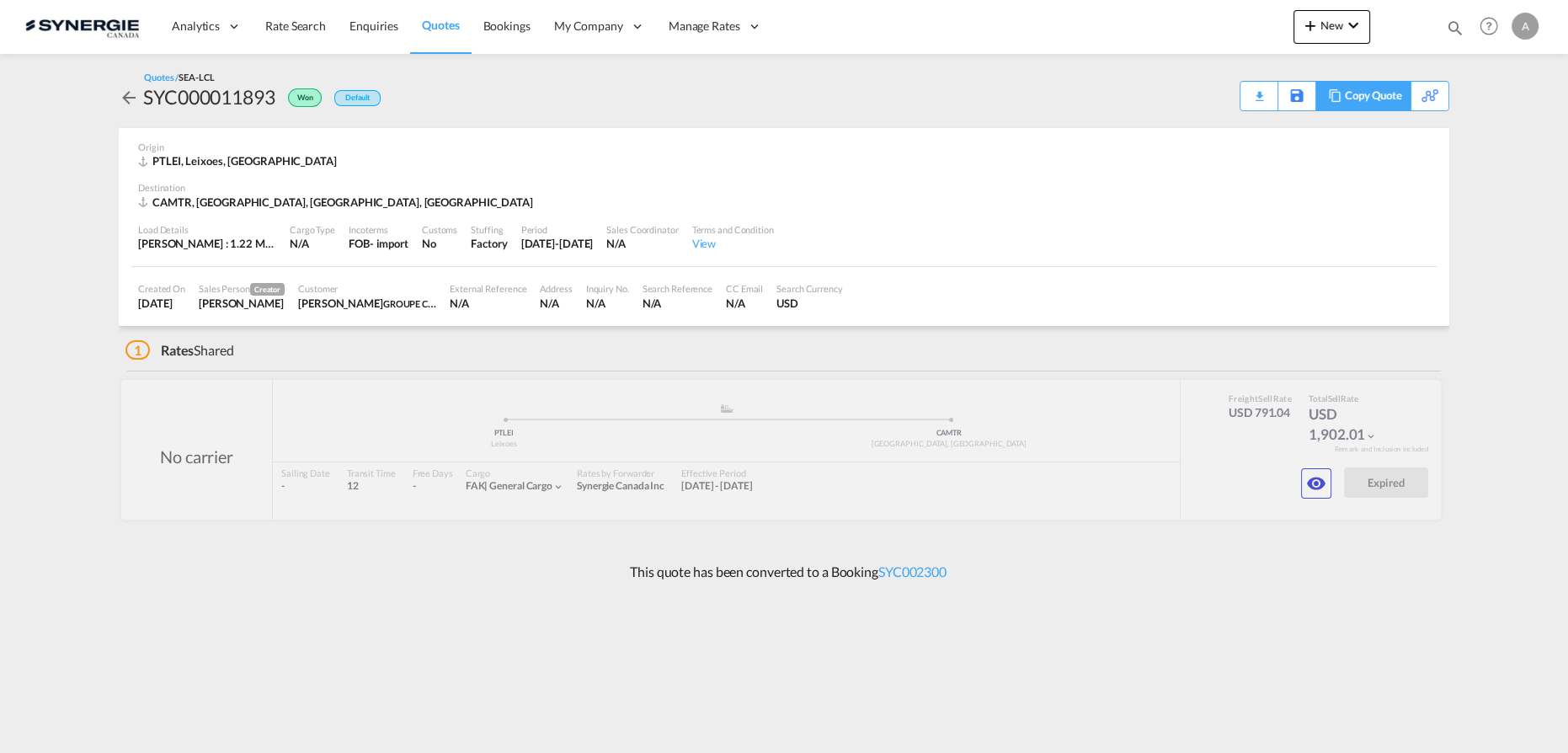
click at [1390, 94] on div "Copy Quote" at bounding box center [1373, 96] width 57 height 28
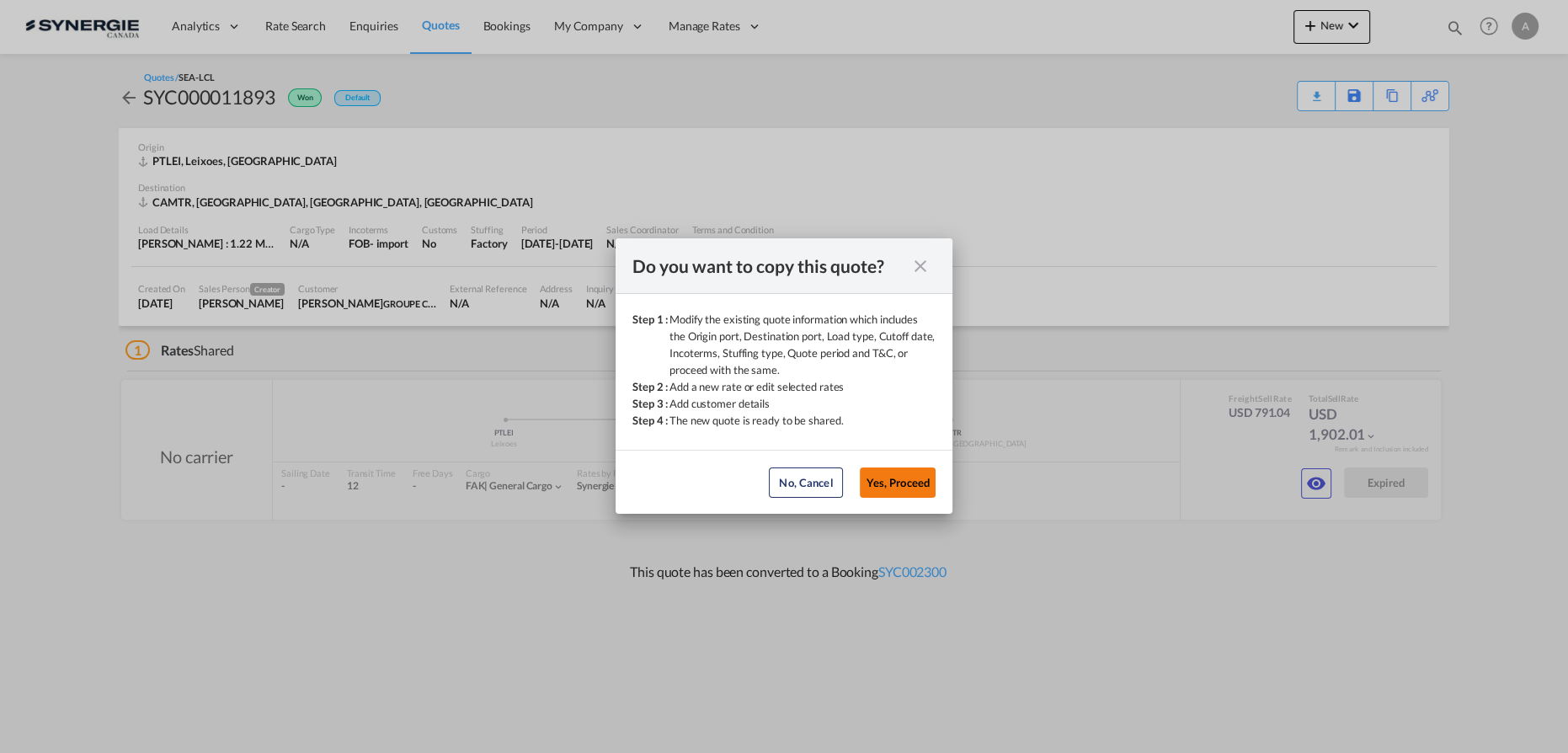
click at [899, 479] on button "Yes, Proceed" at bounding box center [898, 482] width 76 height 30
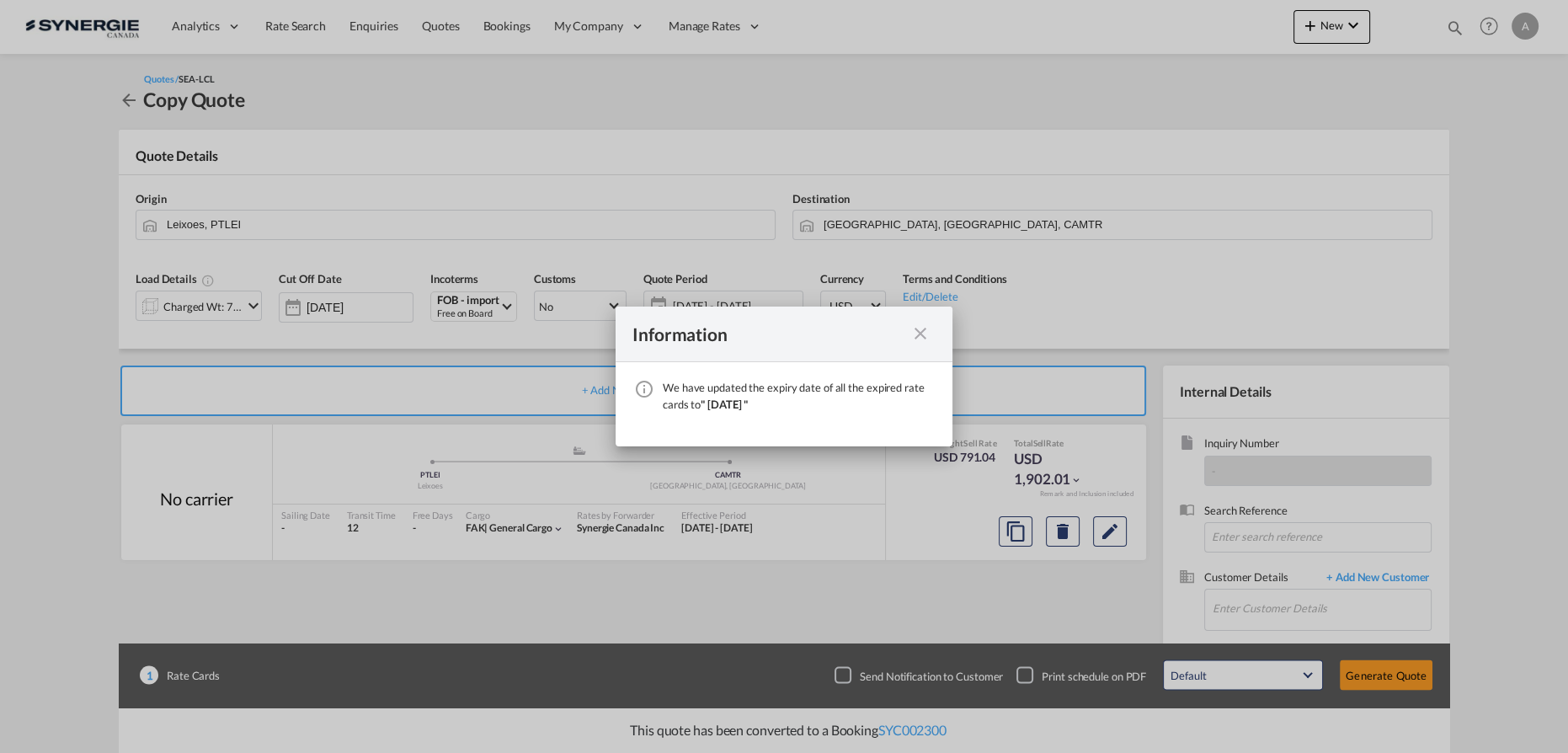
click at [922, 330] on md-icon "icon-close fg-AAA8AD cursor" at bounding box center [920, 333] width 20 height 20
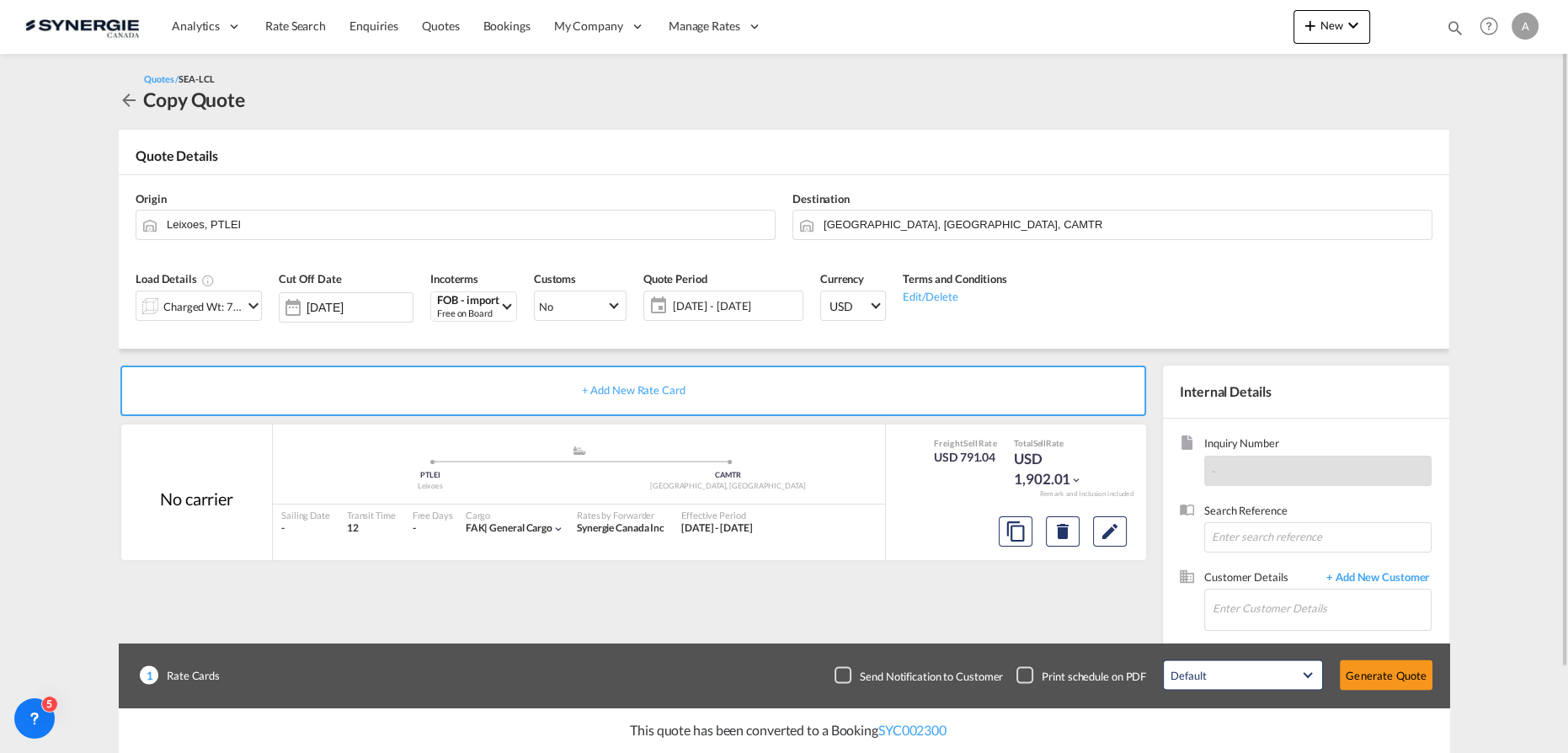
click at [157, 305] on div at bounding box center [149, 305] width 27 height 34
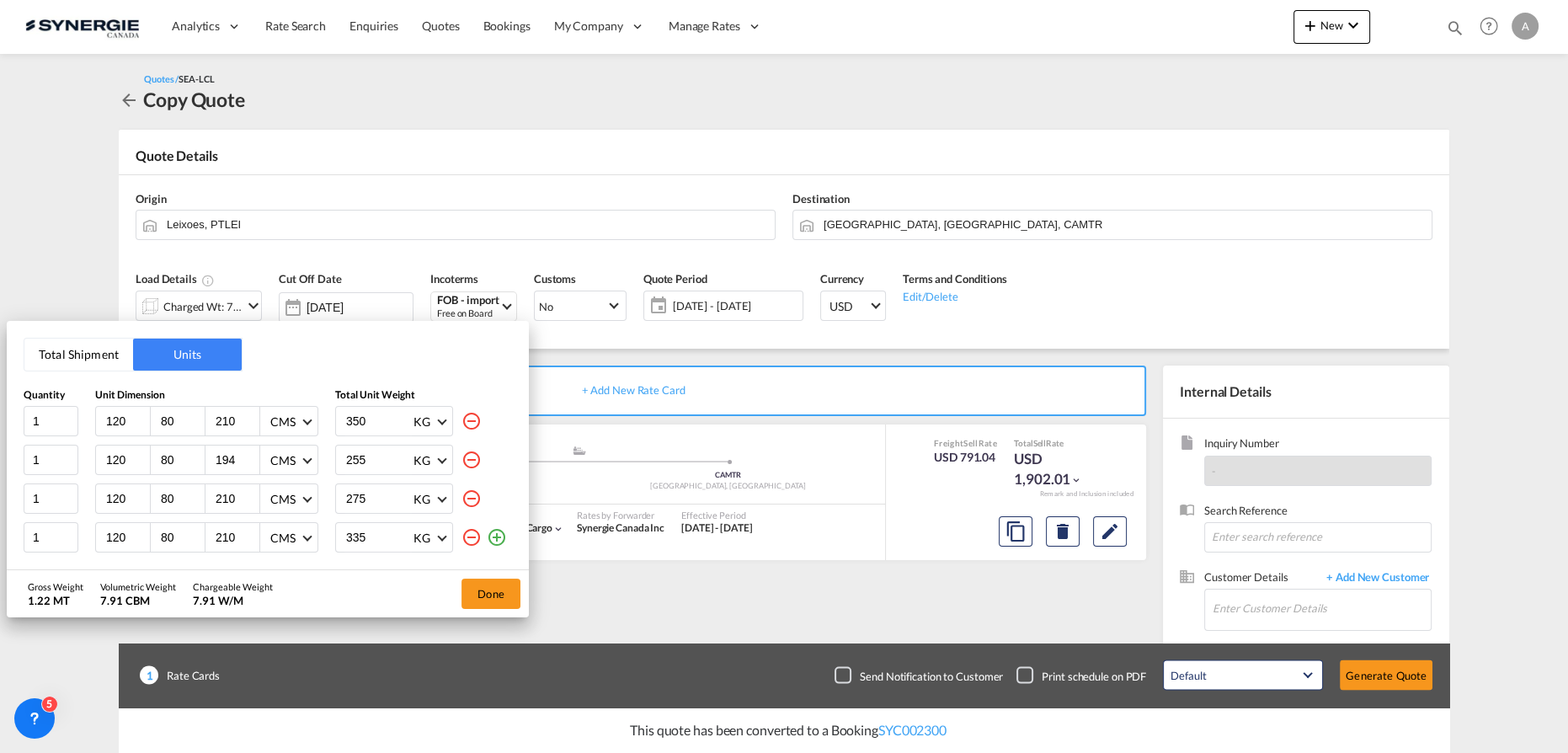
click at [473, 495] on md-icon "icon-minus-circle-outline" at bounding box center [471, 499] width 20 height 20
type input "335"
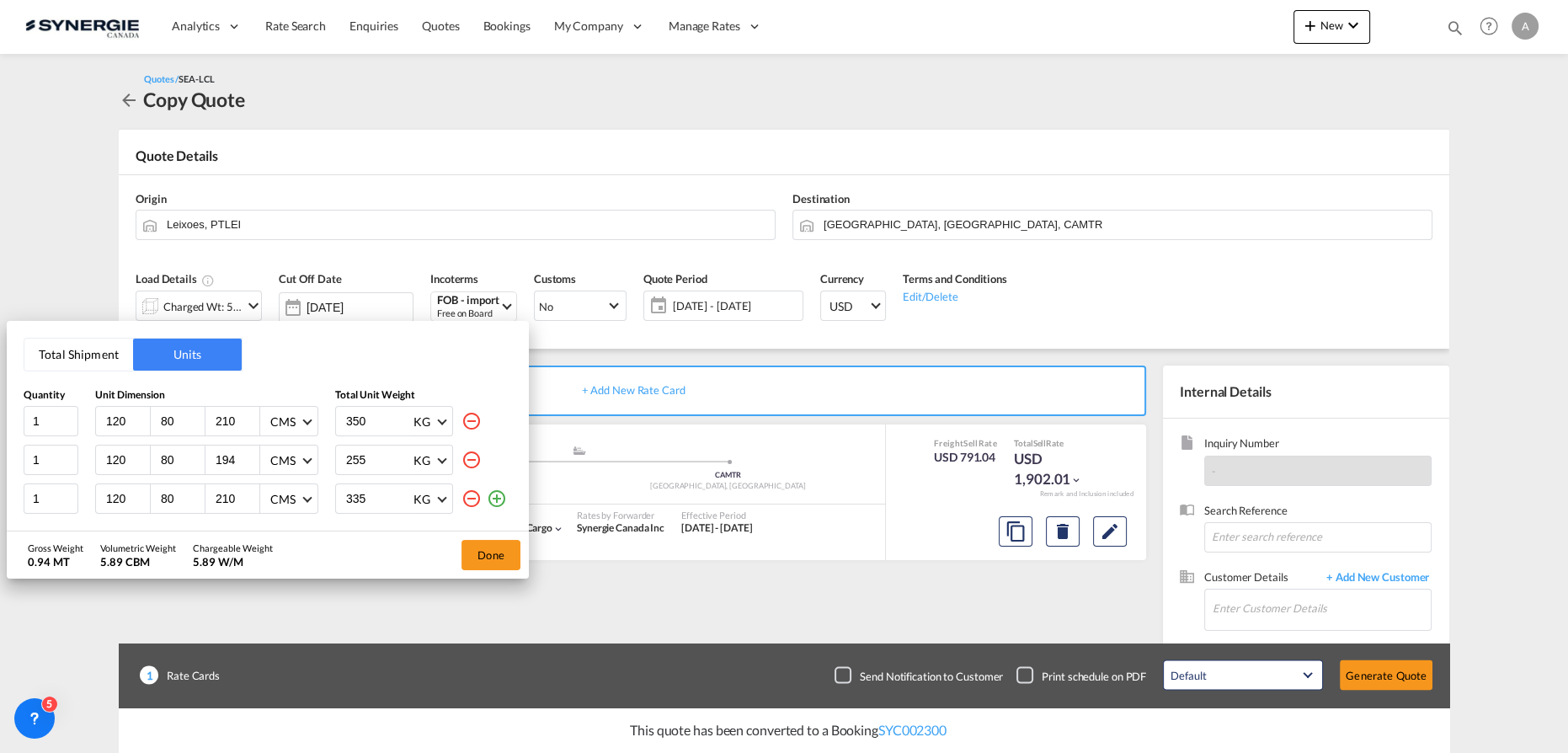
click at [473, 495] on md-icon "icon-minus-circle-outline" at bounding box center [471, 499] width 20 height 20
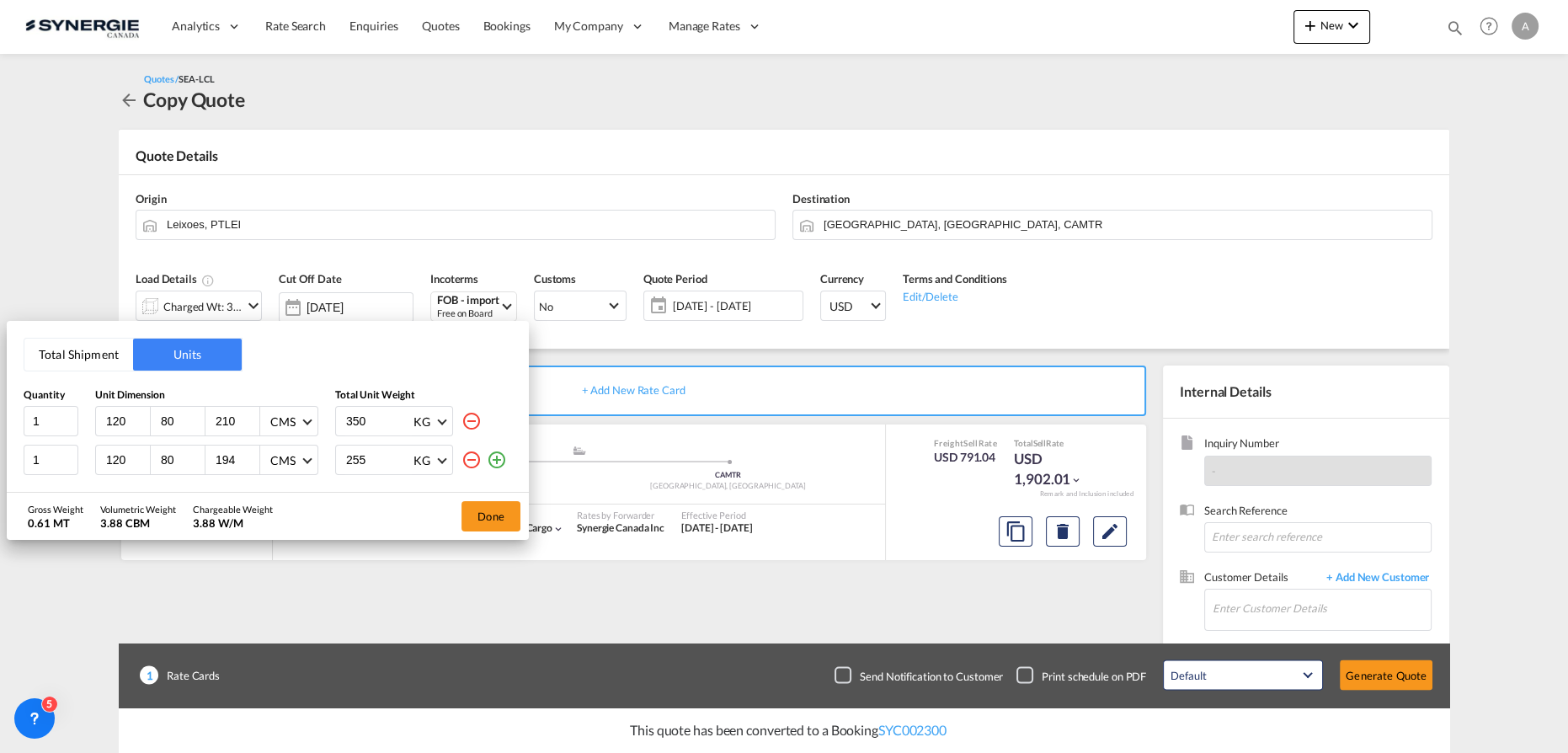
click at [0, 406] on html "Analytics Reports Dashboard Rate Search Enquiries Quotes" at bounding box center [784, 376] width 1568 height 753
type input "170"
click at [224, 458] on input "194" at bounding box center [236, 461] width 46 height 16
type input "160"
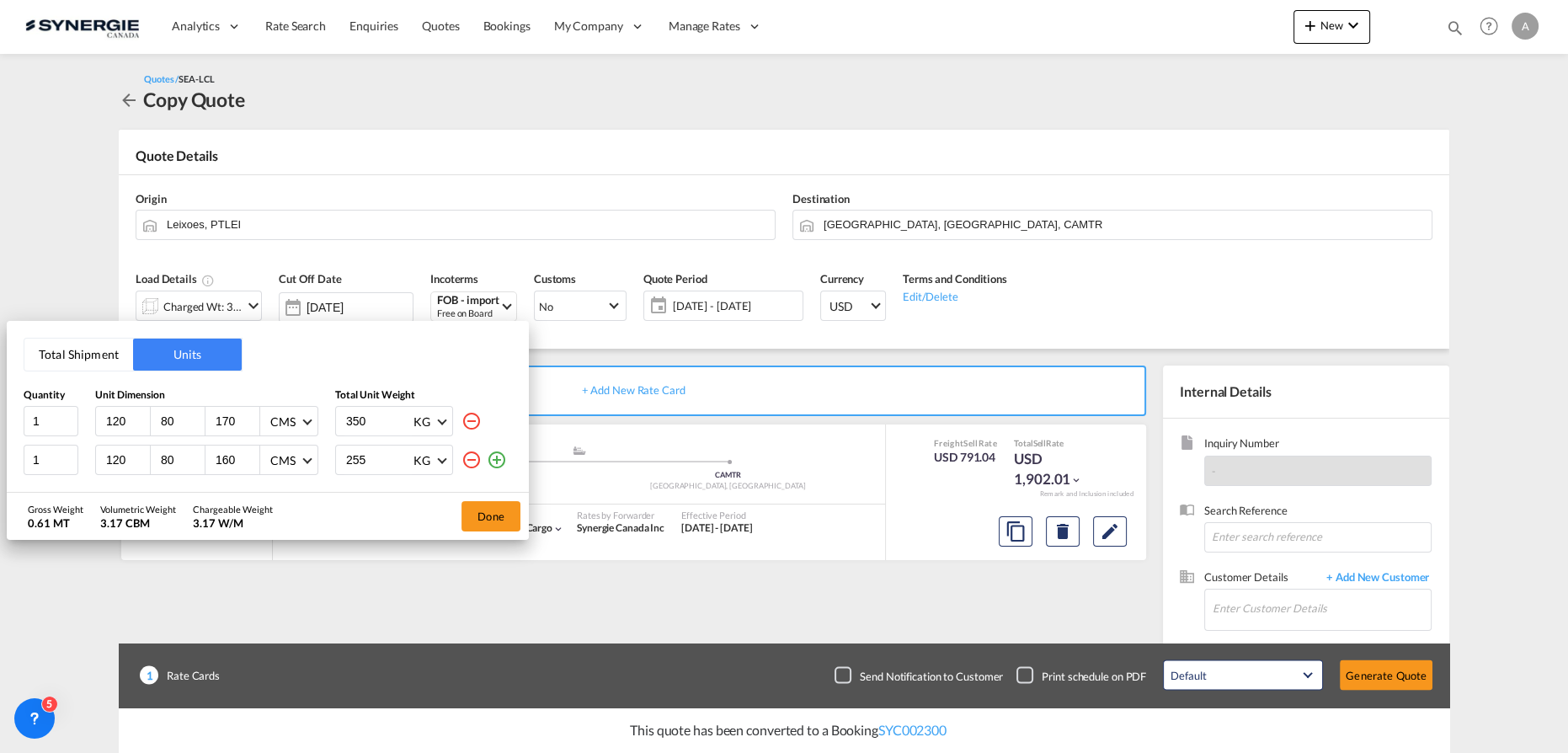
click at [350, 420] on input "350" at bounding box center [378, 421] width 67 height 28
type input "320"
click at [348, 462] on input "255" at bounding box center [378, 460] width 67 height 28
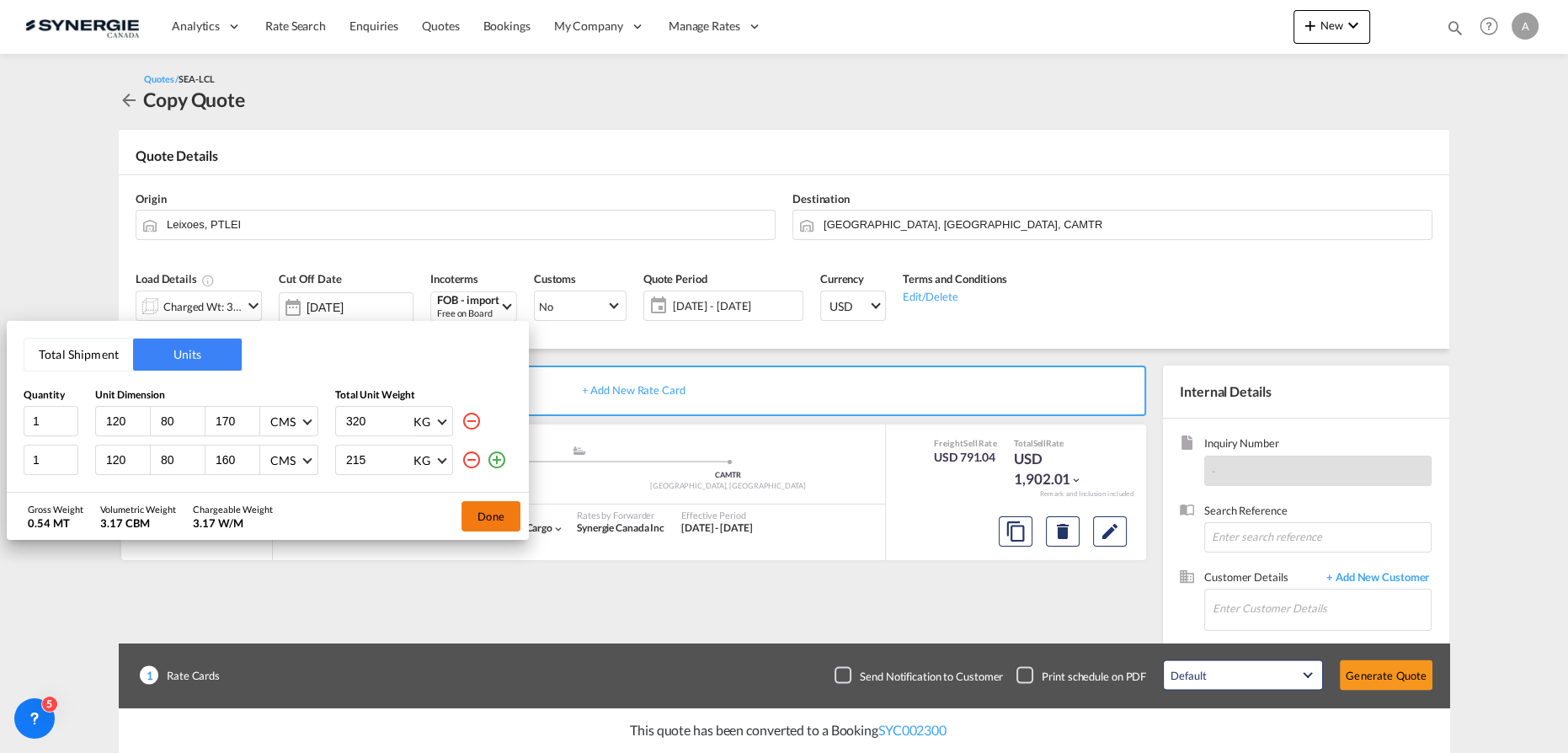
type input "215"
click at [494, 511] on button "Done" at bounding box center [490, 516] width 59 height 30
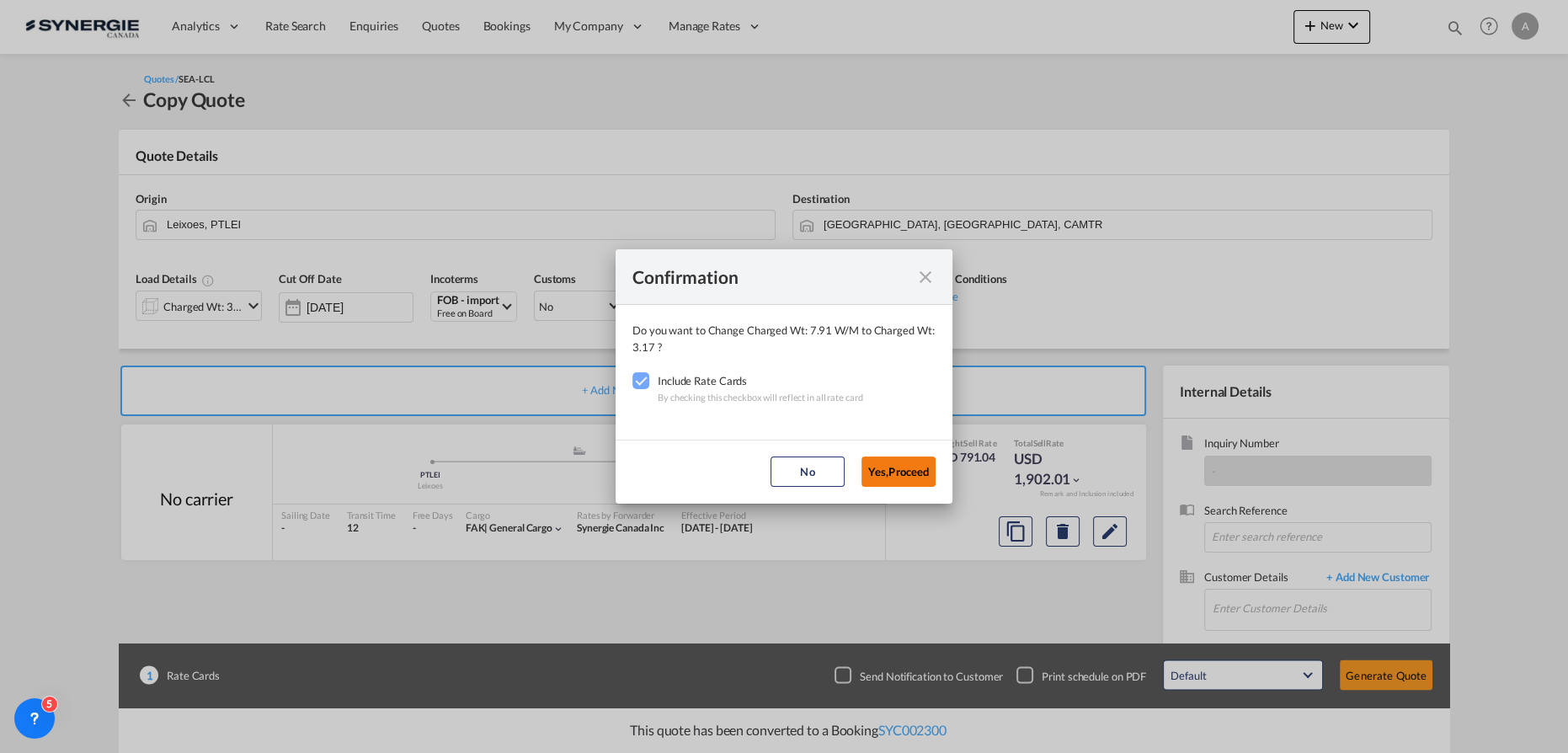
click at [871, 468] on button "Yes,Proceed" at bounding box center [898, 472] width 74 height 30
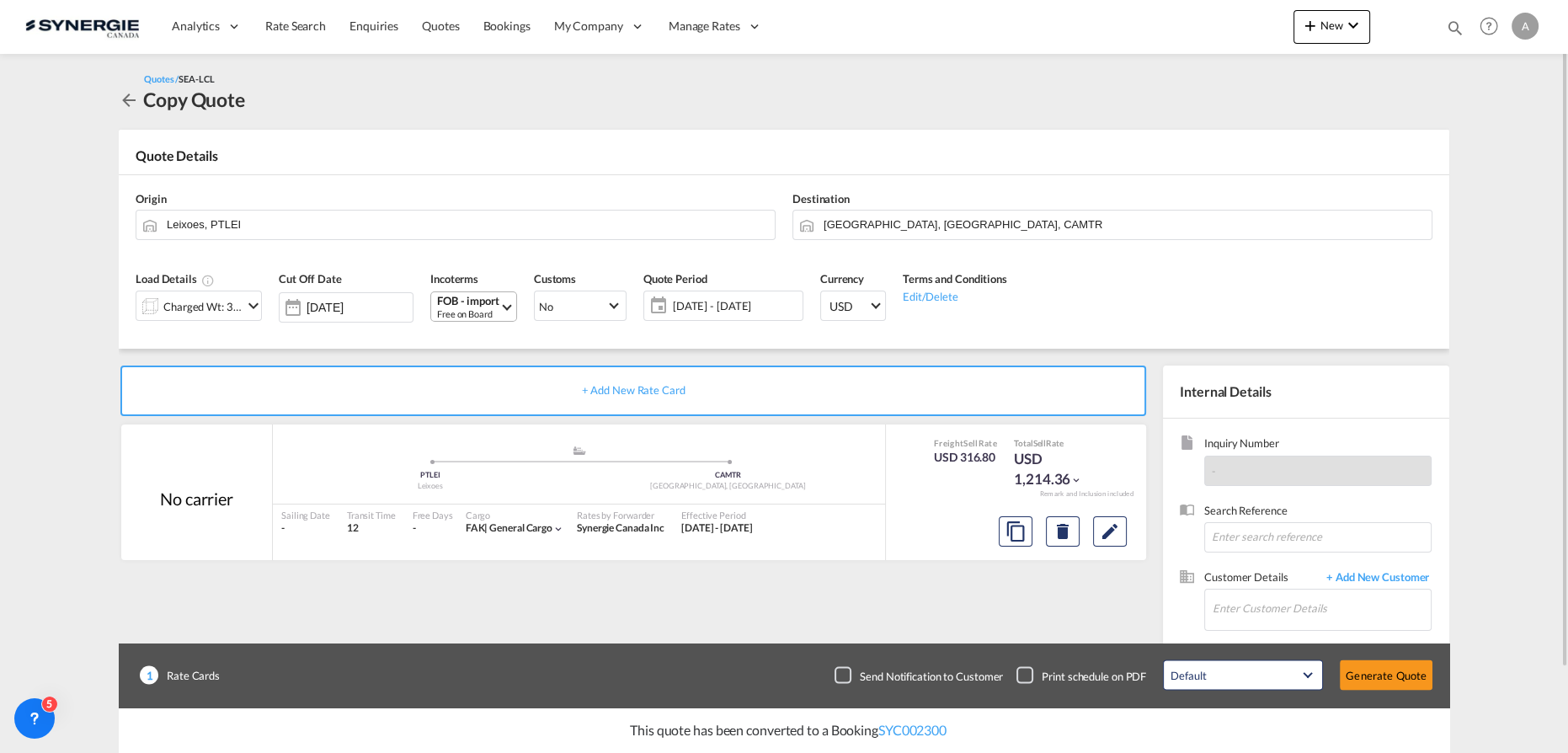
click at [492, 302] on div "FOB - import" at bounding box center [468, 301] width 62 height 13
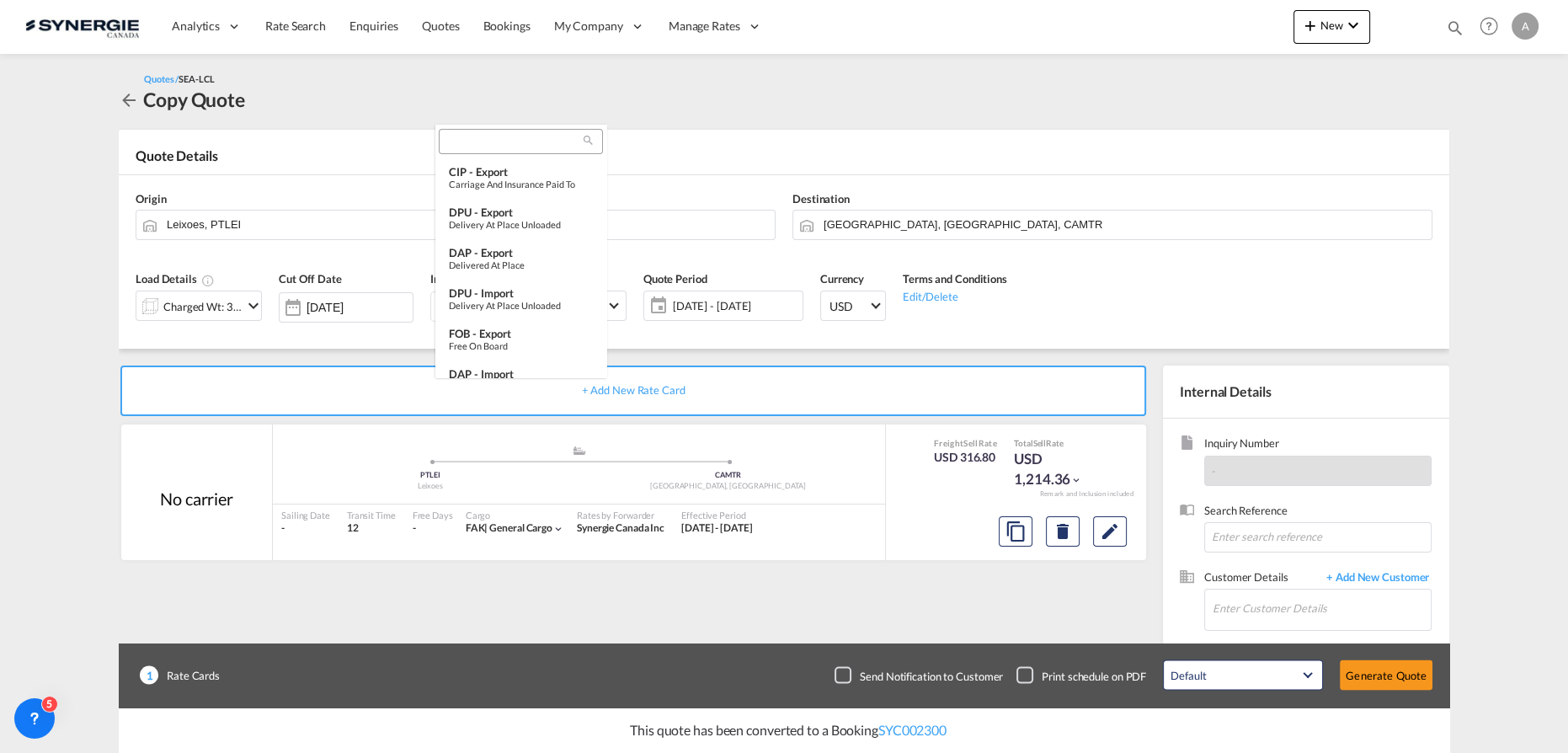
scroll to position [630, 0]
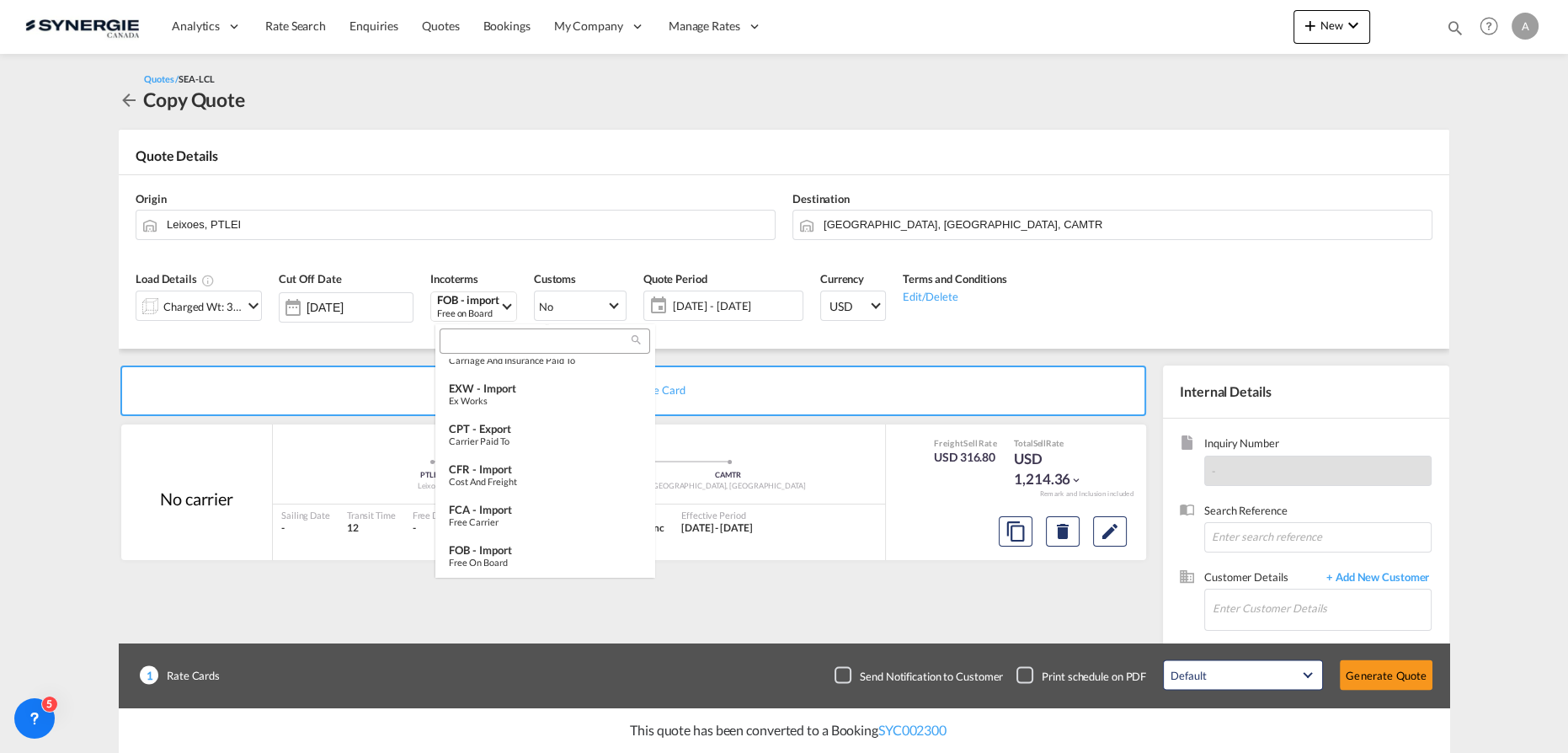
click at [494, 335] on input "search" at bounding box center [538, 342] width 187 height 16
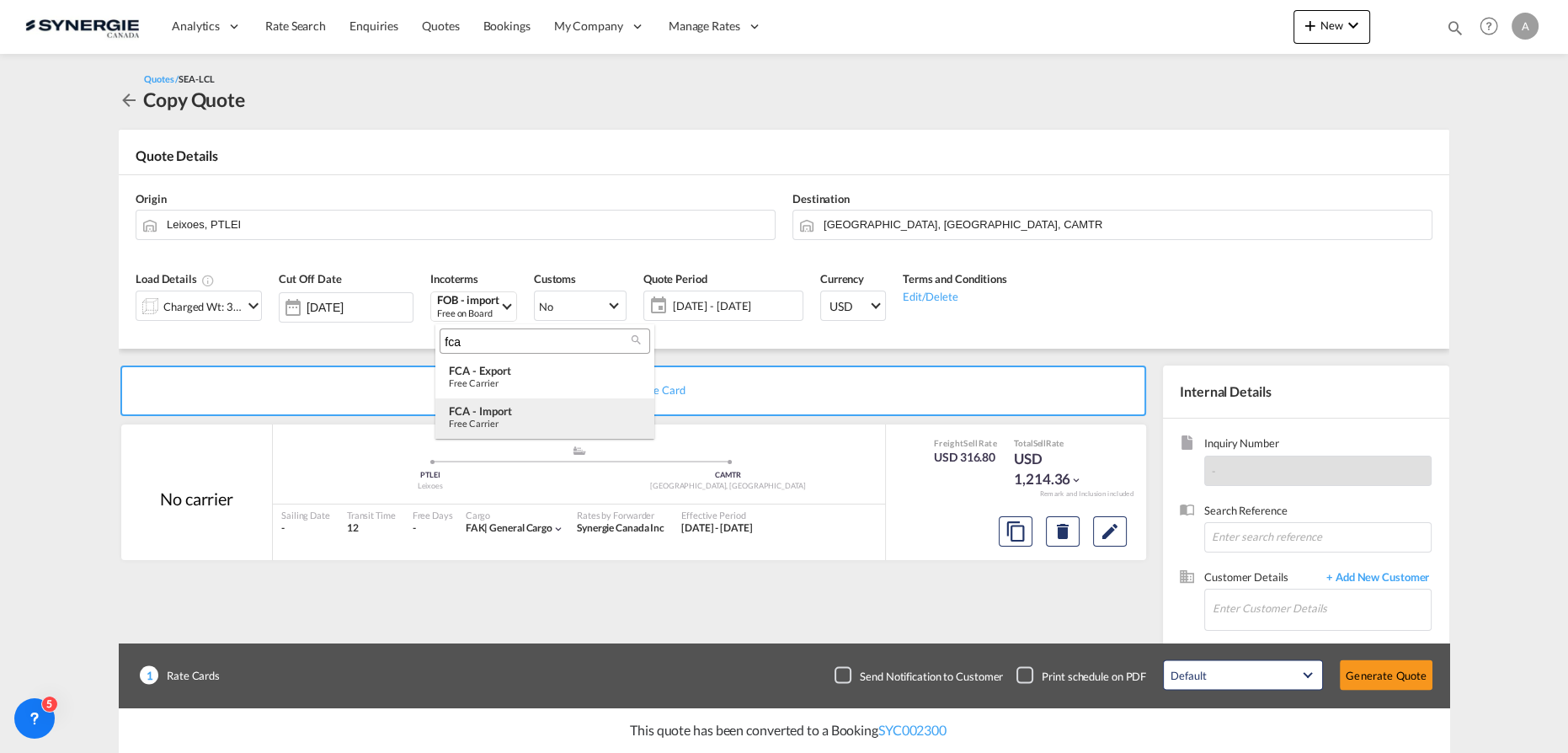
scroll to position [0, 0]
type input "fca"
click at [513, 408] on div "FCA - import" at bounding box center [545, 411] width 192 height 14
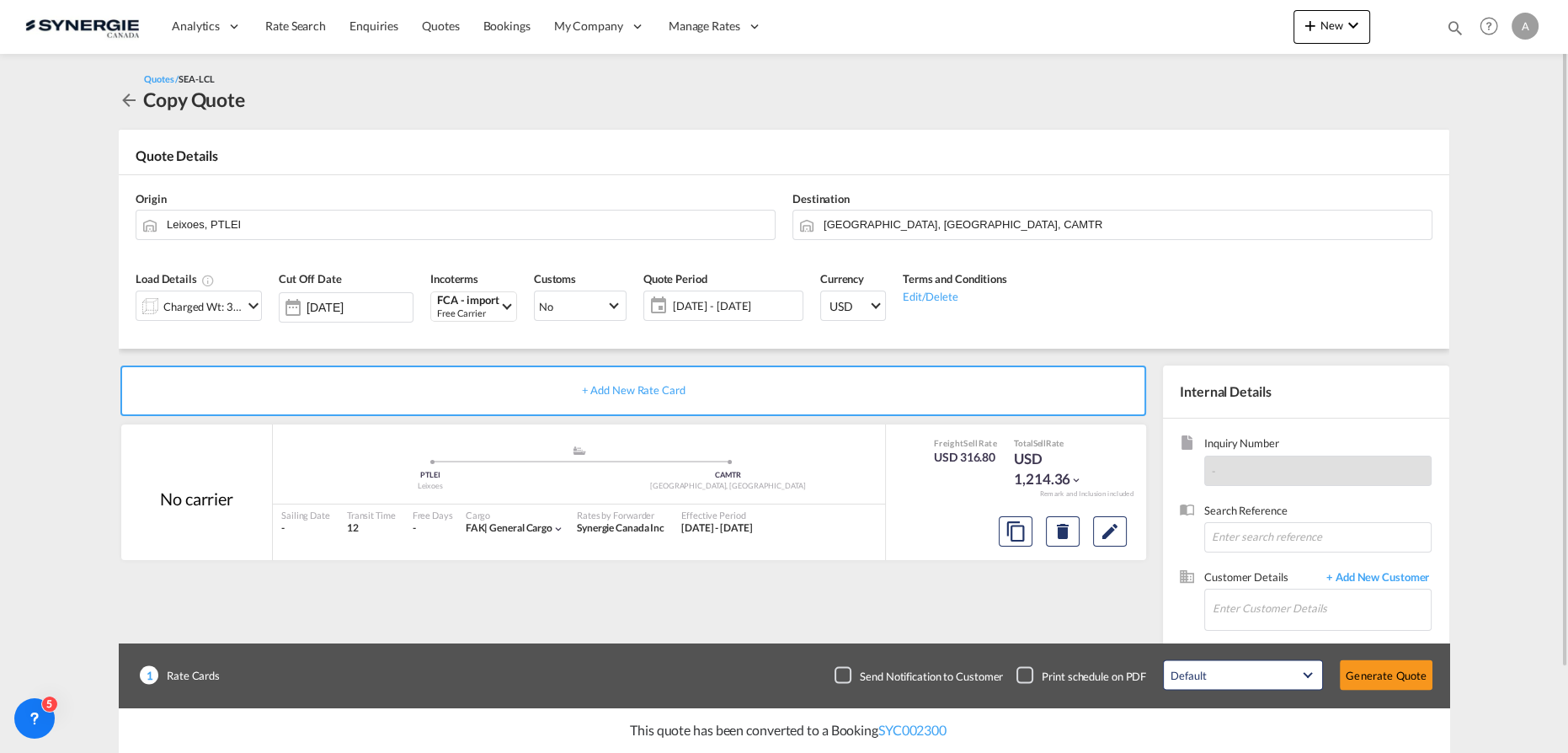
click at [707, 289] on div "Quote Period 14 Oct - 13 Nov 2025 14 Oct - 13 Nov 2025 October January February…" at bounding box center [723, 302] width 177 height 80
click at [707, 300] on span "[DATE] - [DATE]" at bounding box center [736, 306] width 126 height 16
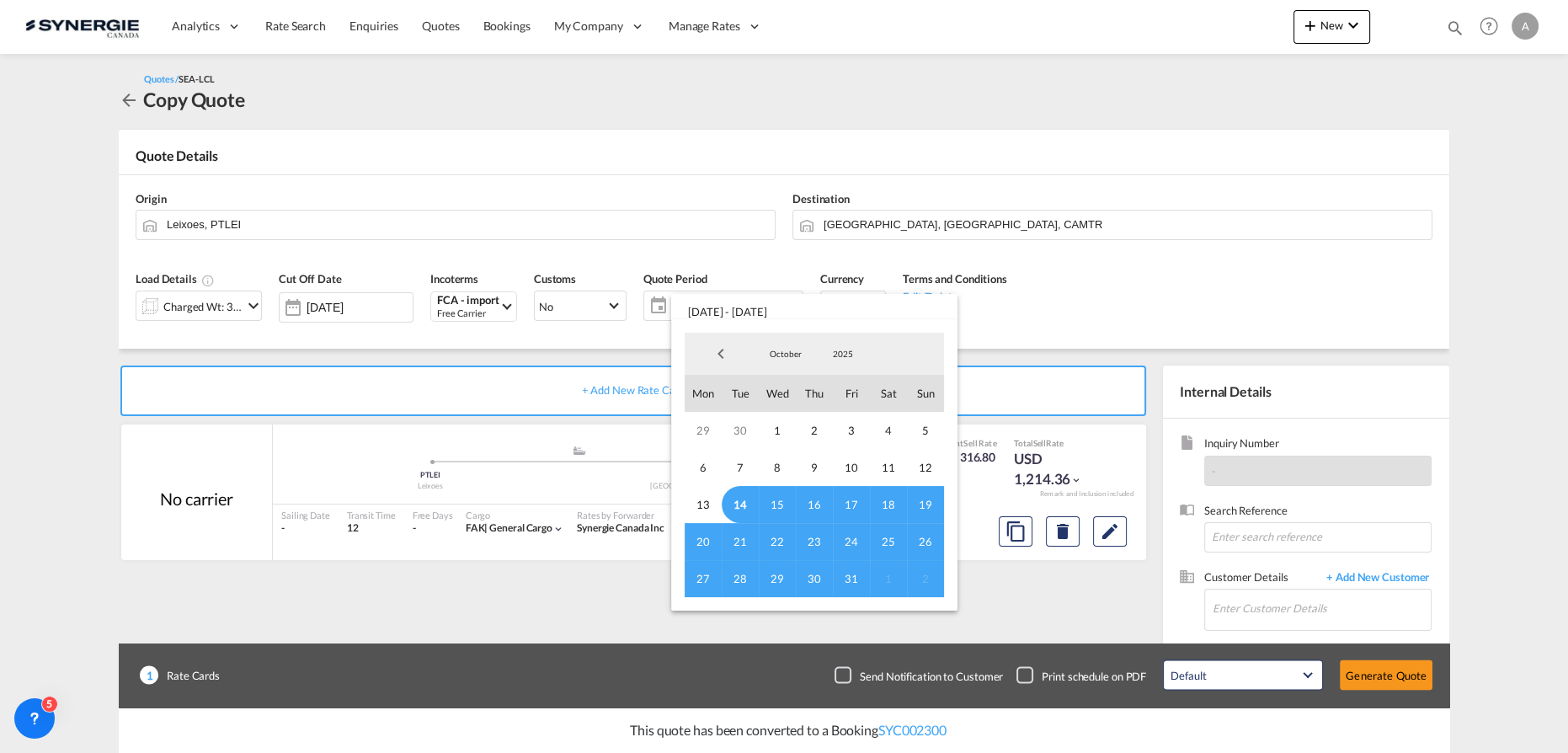
click at [732, 500] on span "14" at bounding box center [740, 505] width 37 height 37
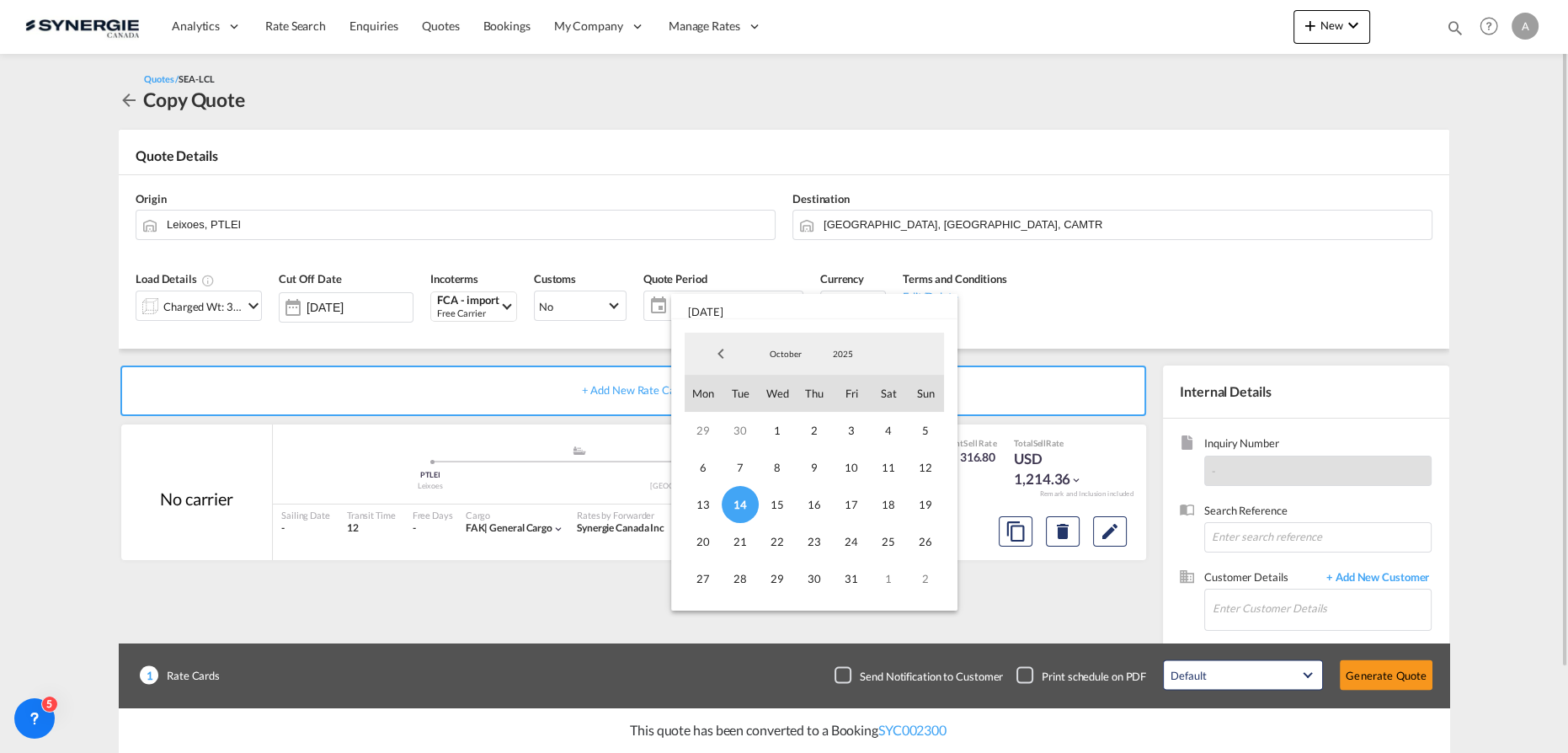
drag, startPoint x: 844, startPoint y: 578, endPoint x: 891, endPoint y: 572, distance: 47.4
click at [845, 578] on span "31" at bounding box center [851, 579] width 37 height 37
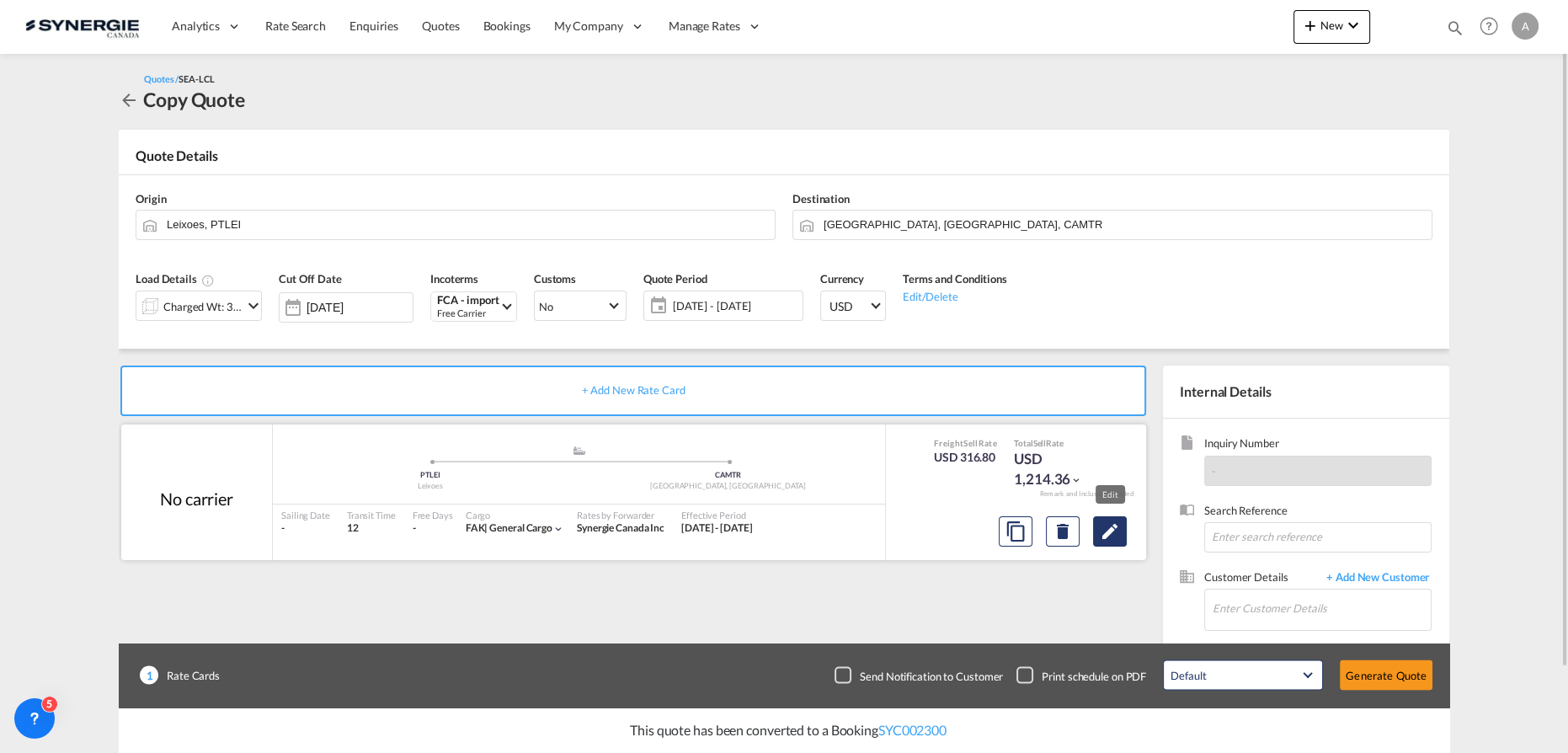
click at [1096, 536] on button "Edit" at bounding box center [1109, 531] width 34 height 30
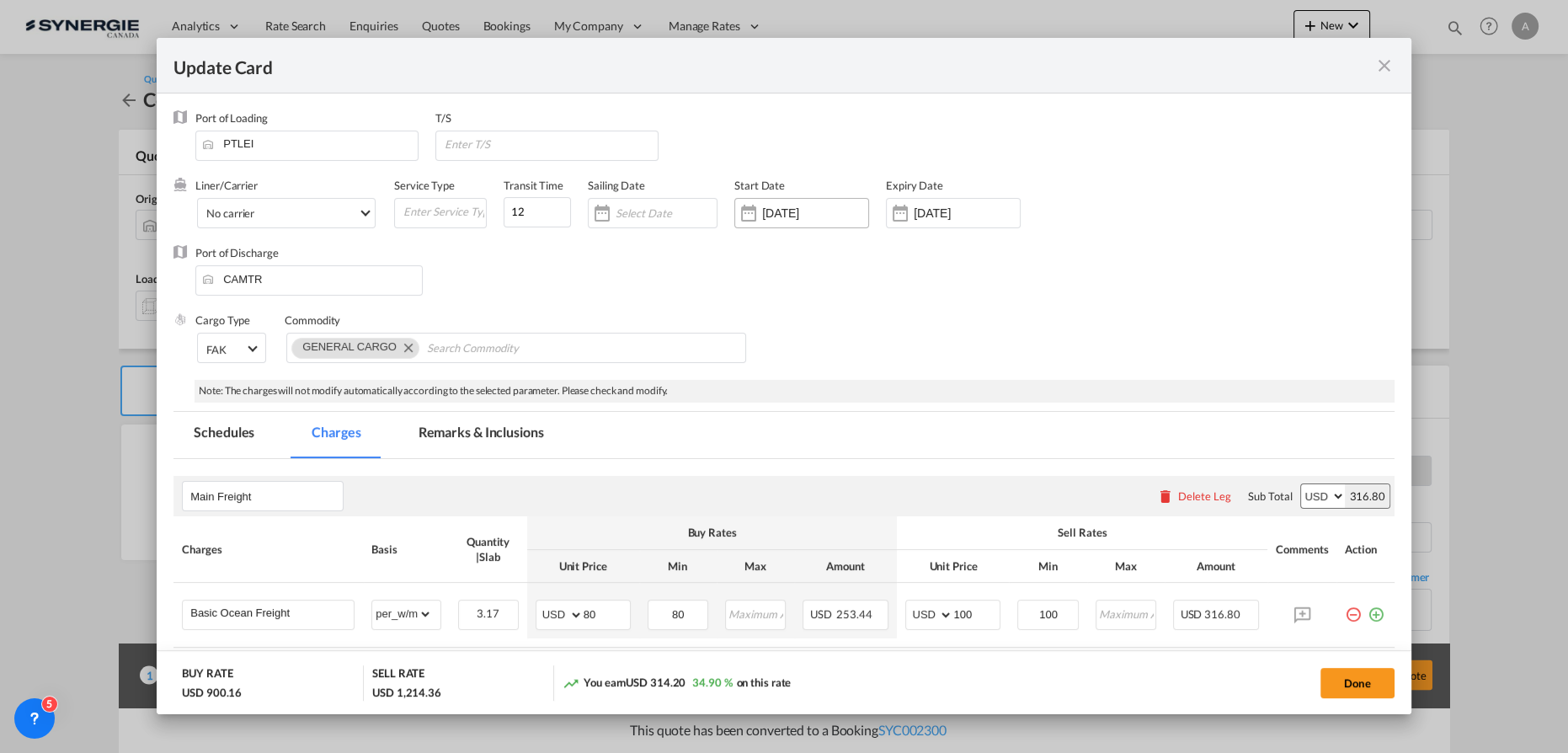
click at [833, 218] on input "07 May 2025" at bounding box center [815, 213] width 106 height 14
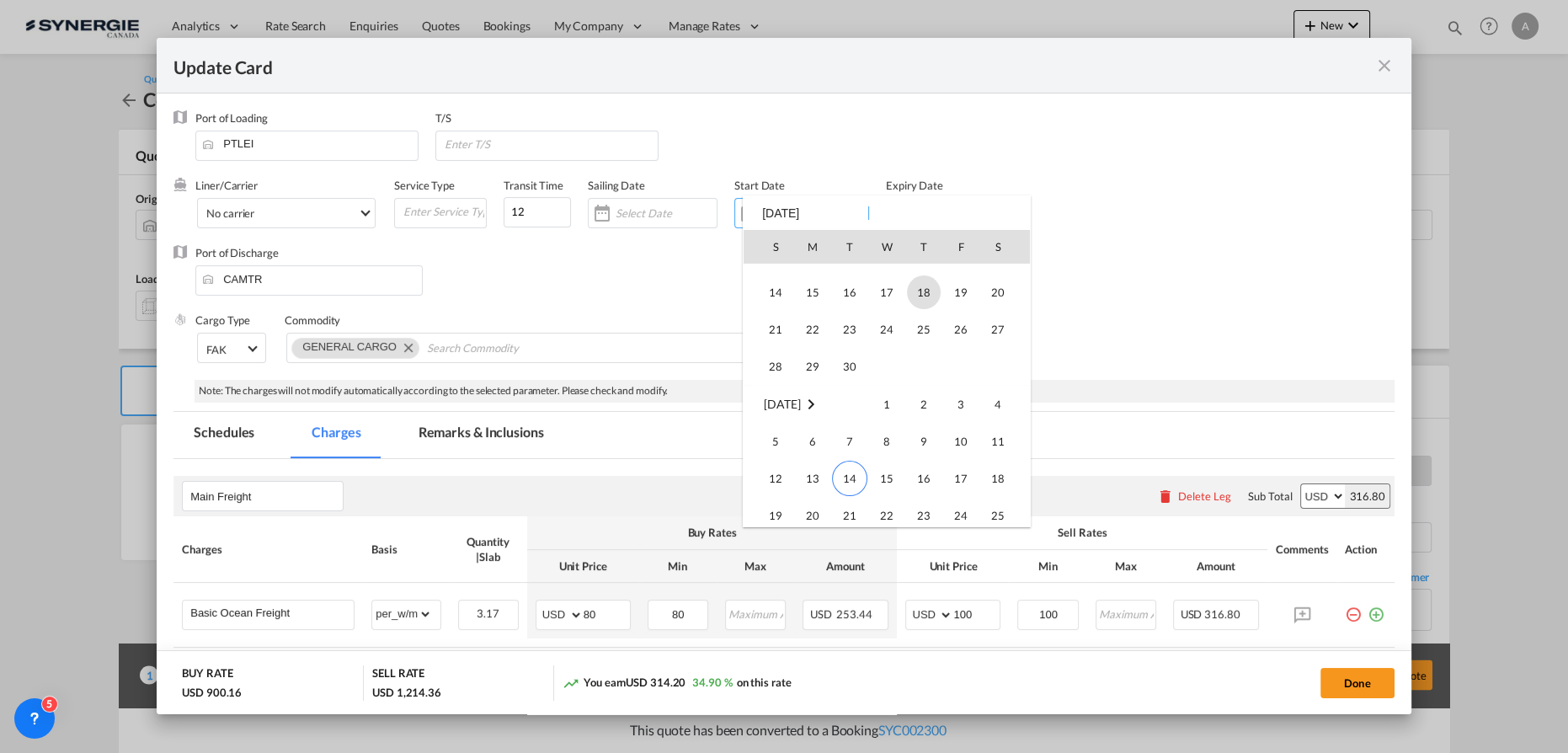
scroll to position [390536, 0]
drag, startPoint x: 851, startPoint y: 406, endPoint x: 903, endPoint y: 258, distance: 156.9
click at [852, 405] on span "14" at bounding box center [849, 402] width 35 height 35
type input "[DATE]"
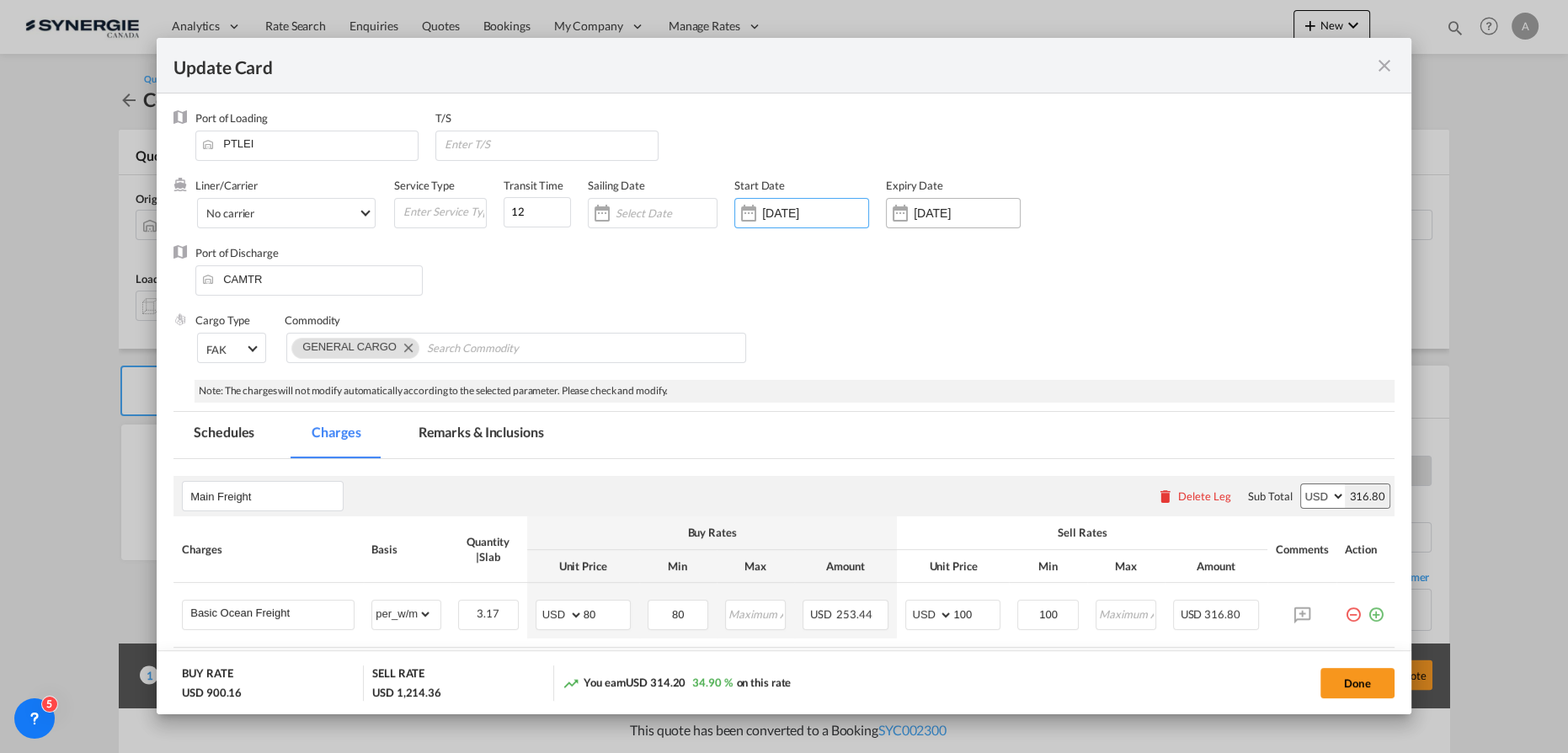
click at [932, 217] on input "[DATE]" at bounding box center [966, 213] width 106 height 14
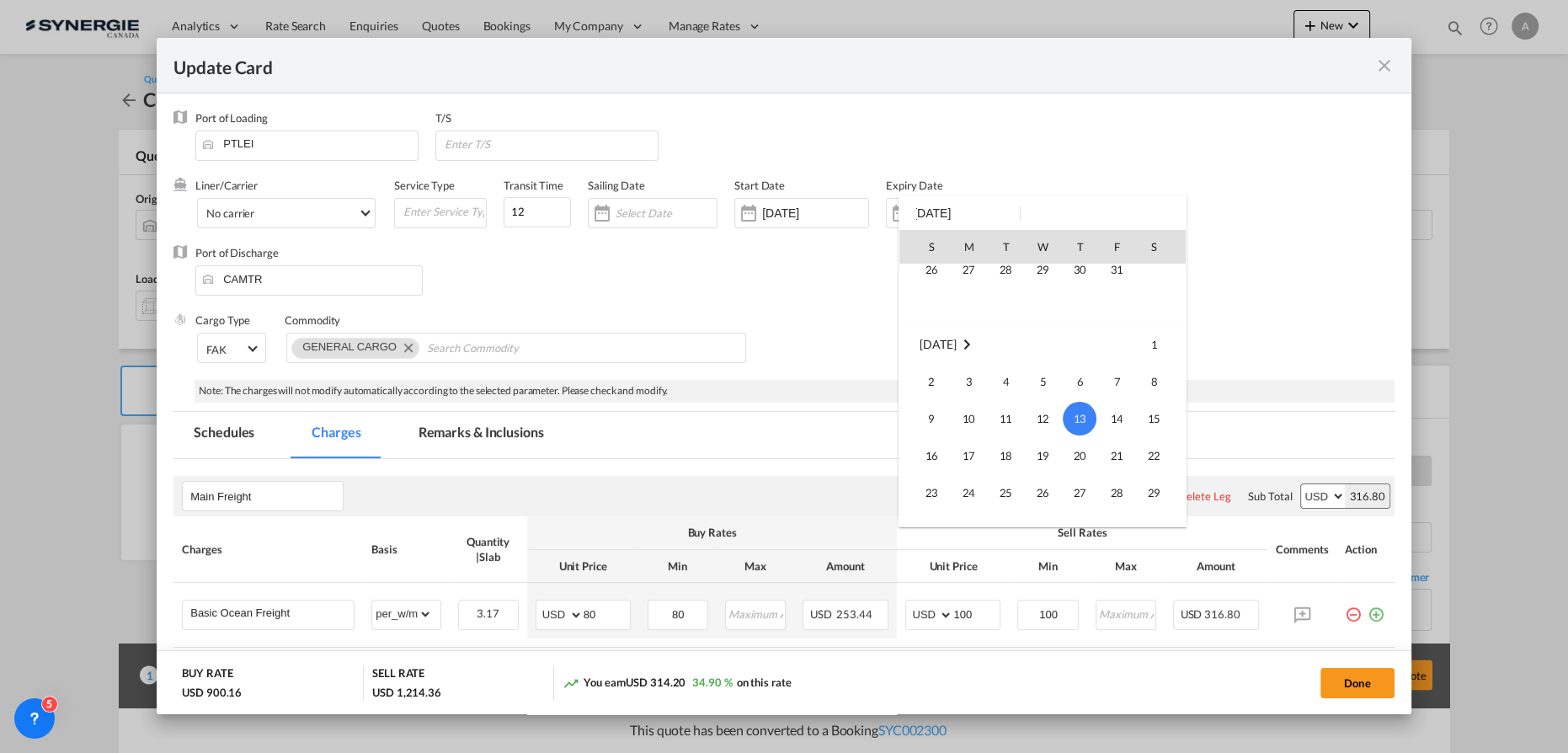
scroll to position [146, 0]
drag, startPoint x: 1105, startPoint y: 286, endPoint x: 980, endPoint y: 300, distance: 125.8
click at [1105, 286] on span "31" at bounding box center [1116, 286] width 34 height 34
type input "[DATE]"
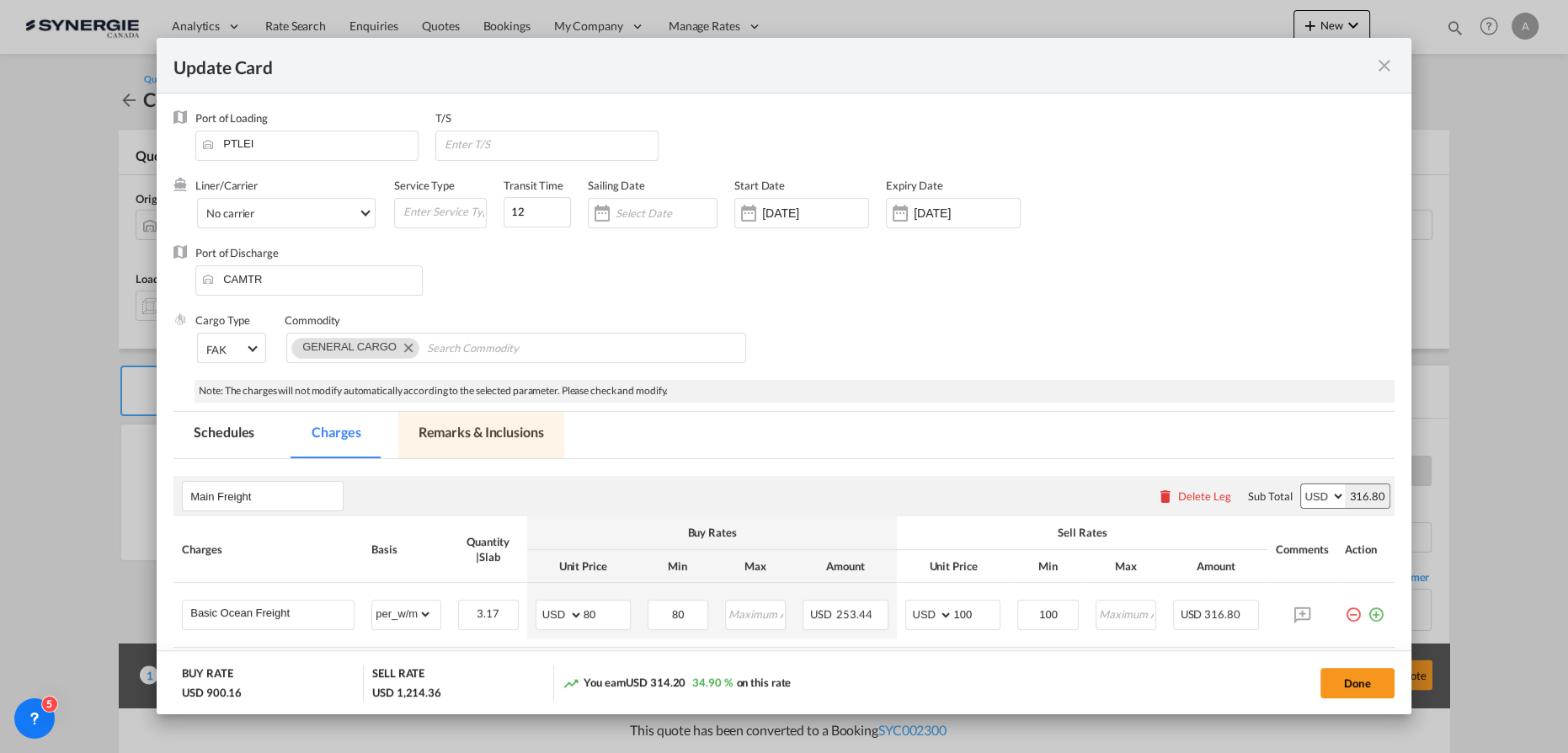
click at [546, 427] on md-tab-item "Remarks & Inclusions" at bounding box center [481, 436] width 166 height 47
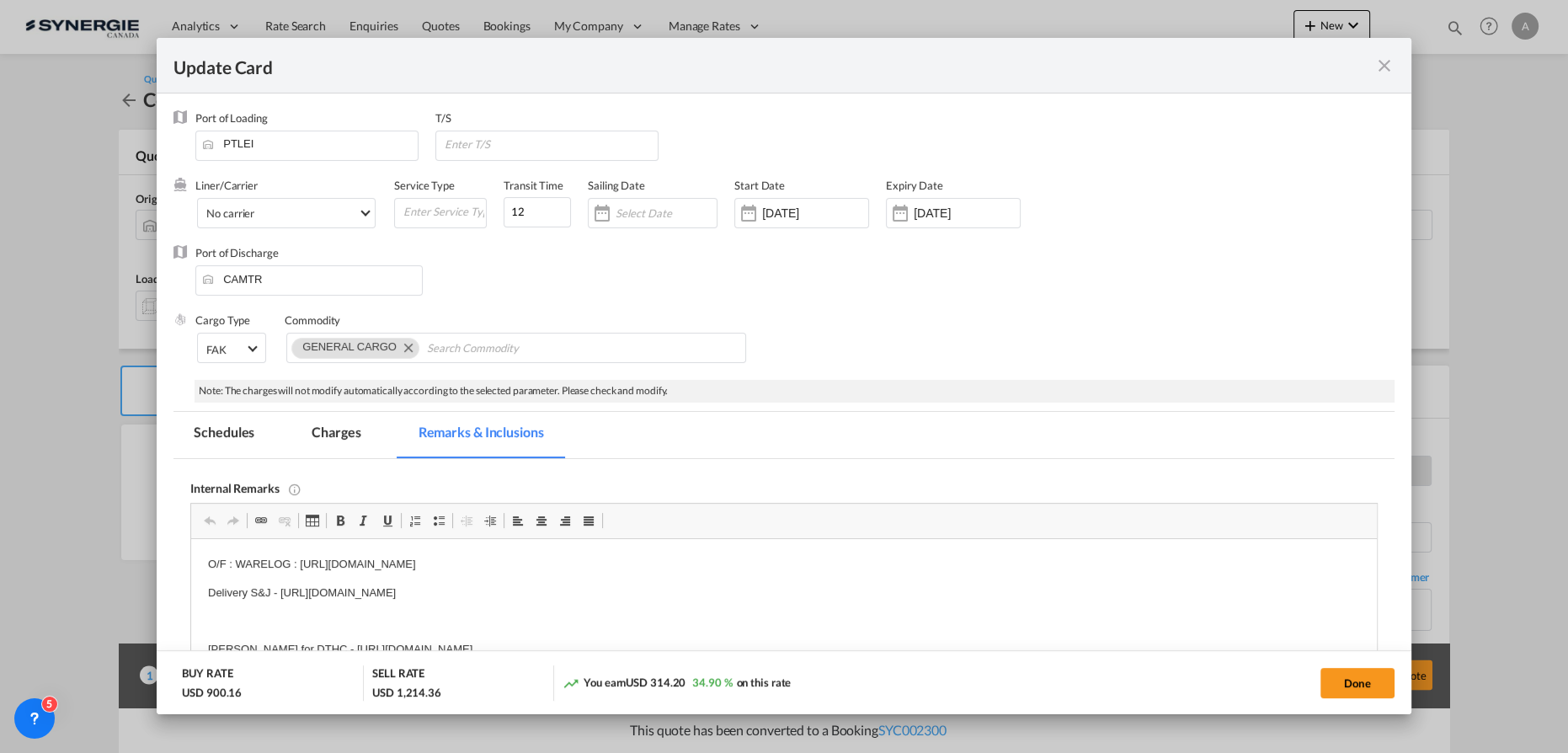
scroll to position [76, 0]
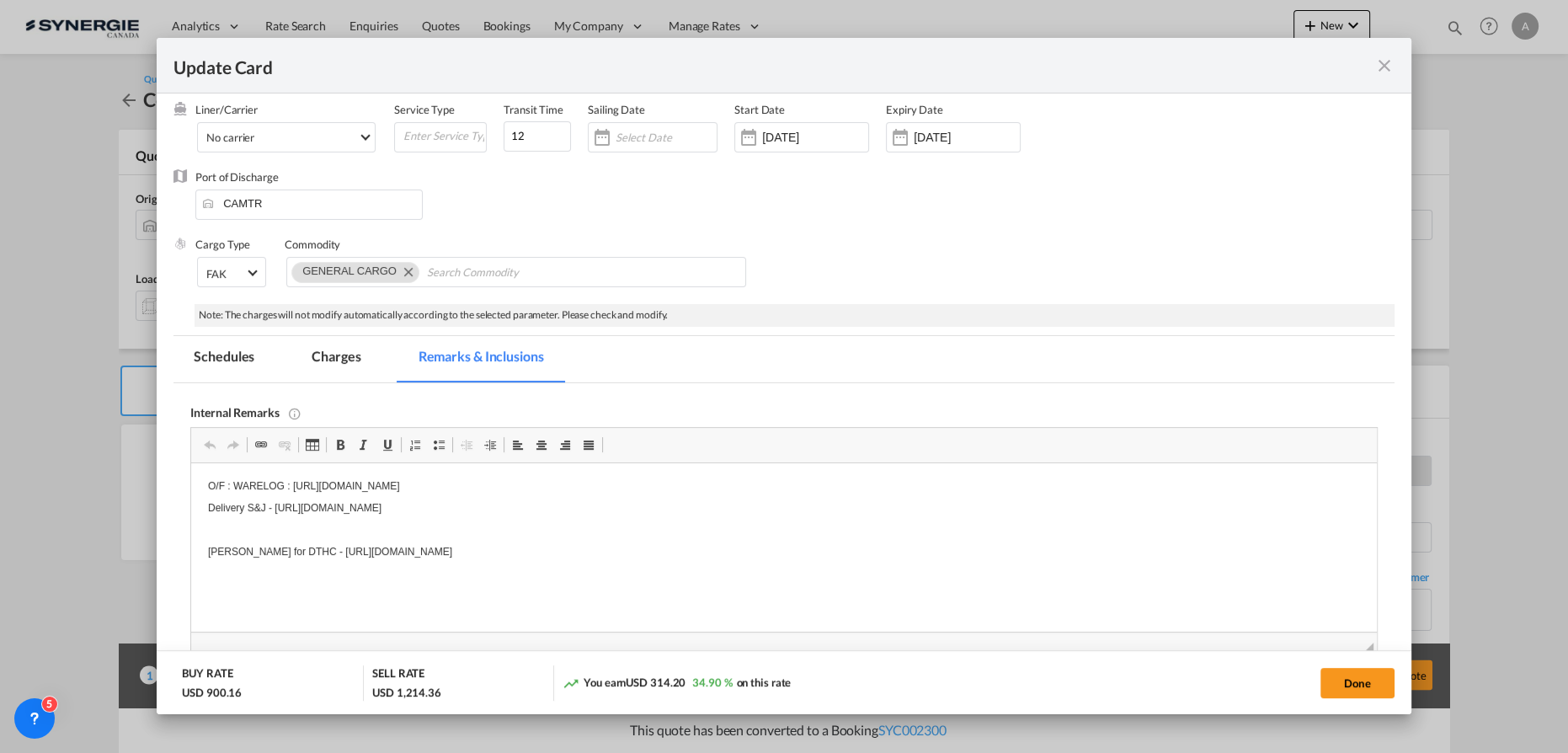
drag, startPoint x: 774, startPoint y: 493, endPoint x: 753, endPoint y: 483, distance: 23.3
drag, startPoint x: 752, startPoint y: 483, endPoint x: 301, endPoint y: 470, distance: 451.2
click at [301, 470] on html "O/F : WARELOG : https://app.frontapp.com/open/cnv_pl2td3j?key=FBS41N11JdEFAbJ6Y…" at bounding box center [784, 531] width 1186 height 136
copy p "https://app.frontapp.com/open/cnv_pl2td3j?key=FBS41N11JdEFAbJ6Y1qNpXGxvZpJo8Ob"
click at [1355, 682] on button "Done" at bounding box center [1358, 683] width 74 height 30
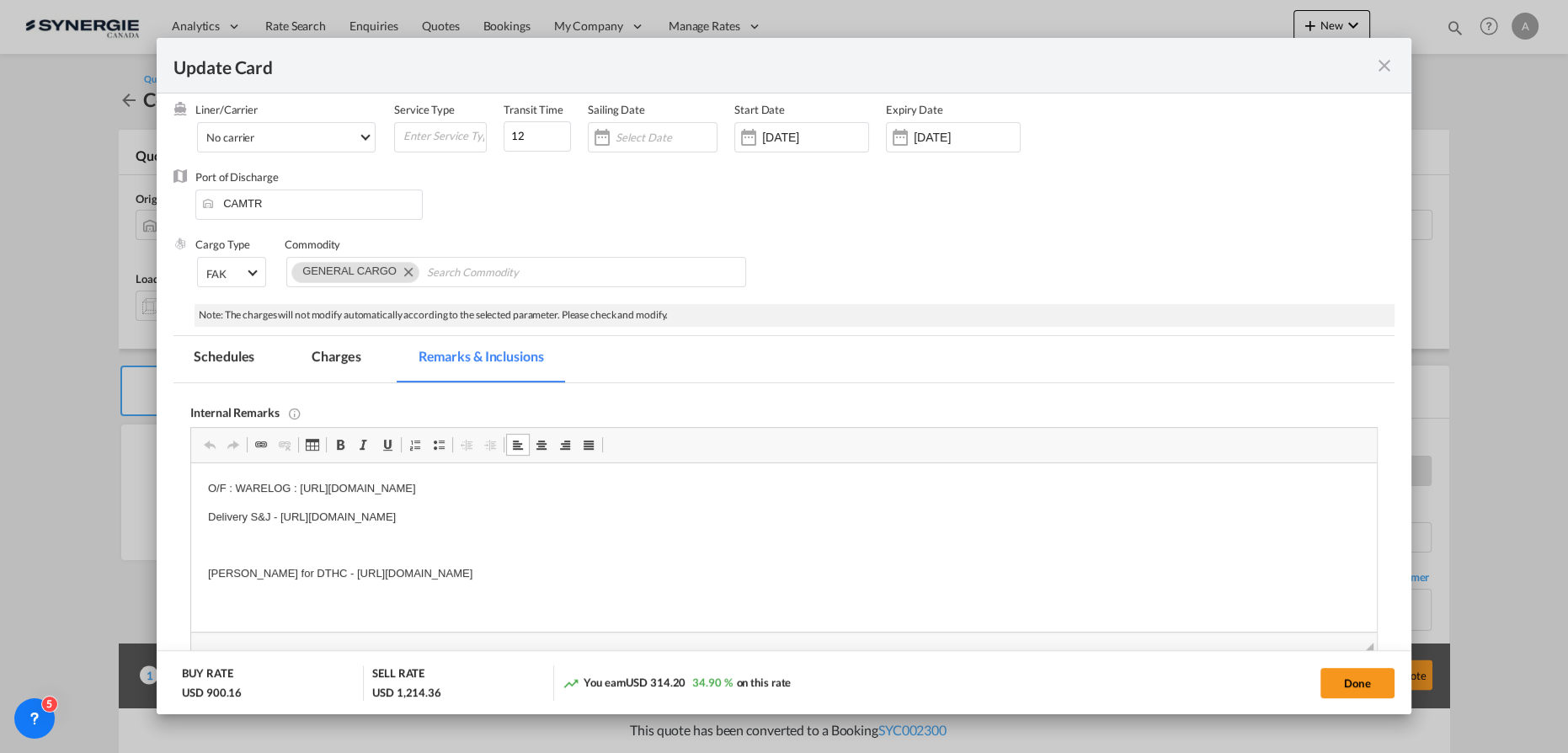
type input "[DATE]"
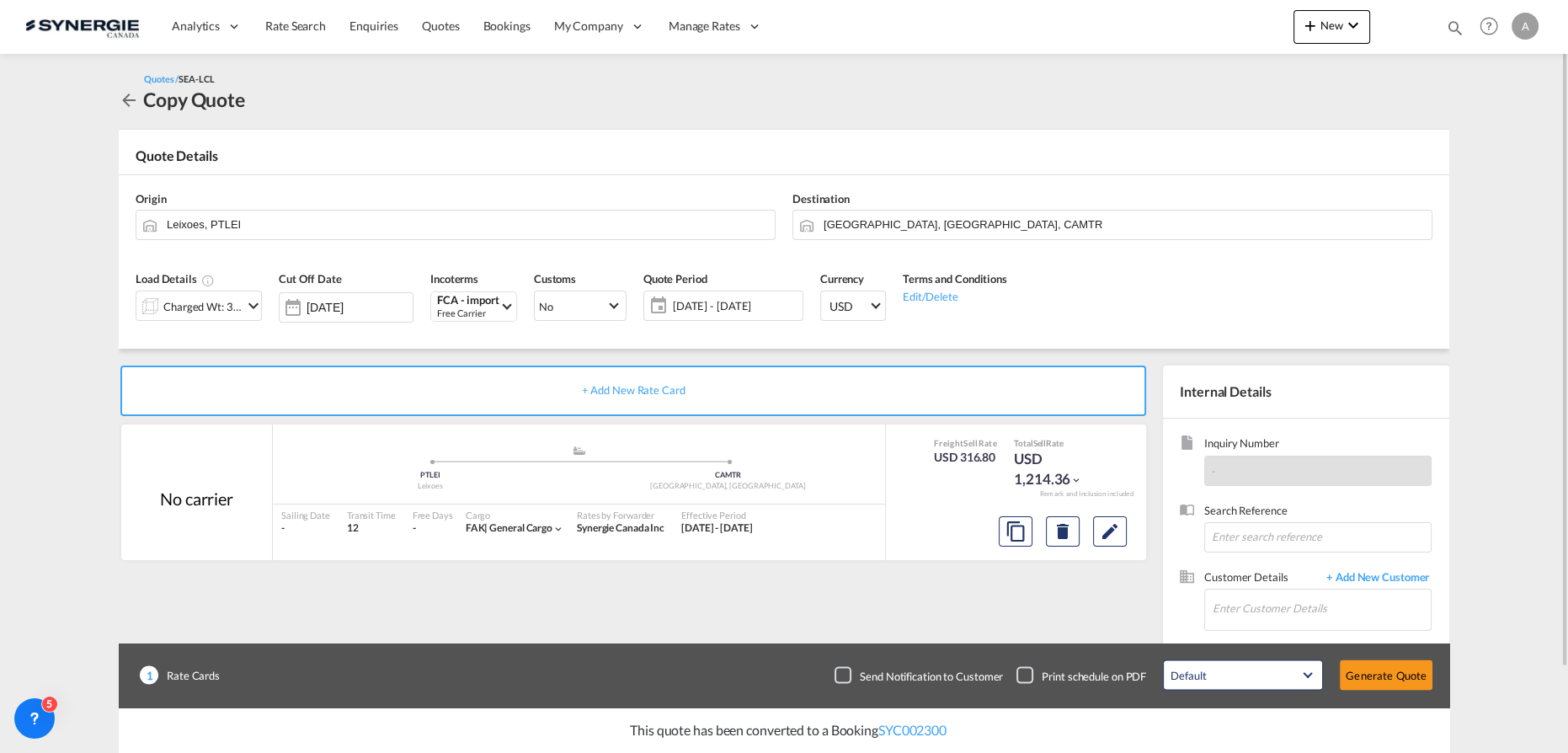
scroll to position [94, 0]
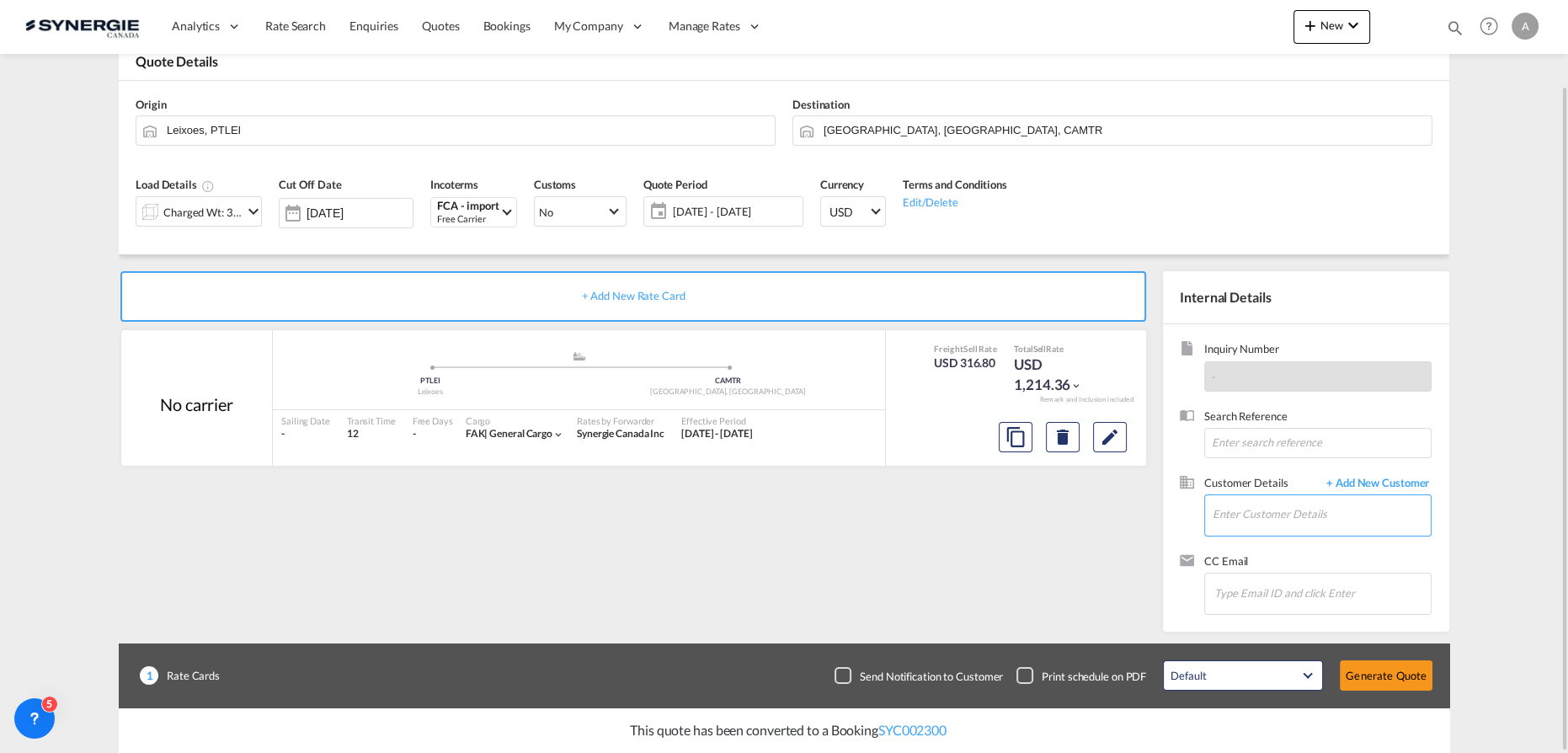
click at [1316, 503] on input "Enter Customer Details" at bounding box center [1321, 514] width 218 height 38
click at [1228, 520] on input "Enter Customer Details" at bounding box center [1321, 514] width 218 height 38
click at [1247, 547] on div "BRUNO MARTIN bruno@groupe coreco .com | GROUPE CORECO" at bounding box center [1321, 542] width 220 height 46
type input "GROUPE CORECO, BRUNO MARTIN, bruno@groupecoreco.com"
click at [1372, 673] on button "Generate Quote" at bounding box center [1385, 675] width 92 height 30
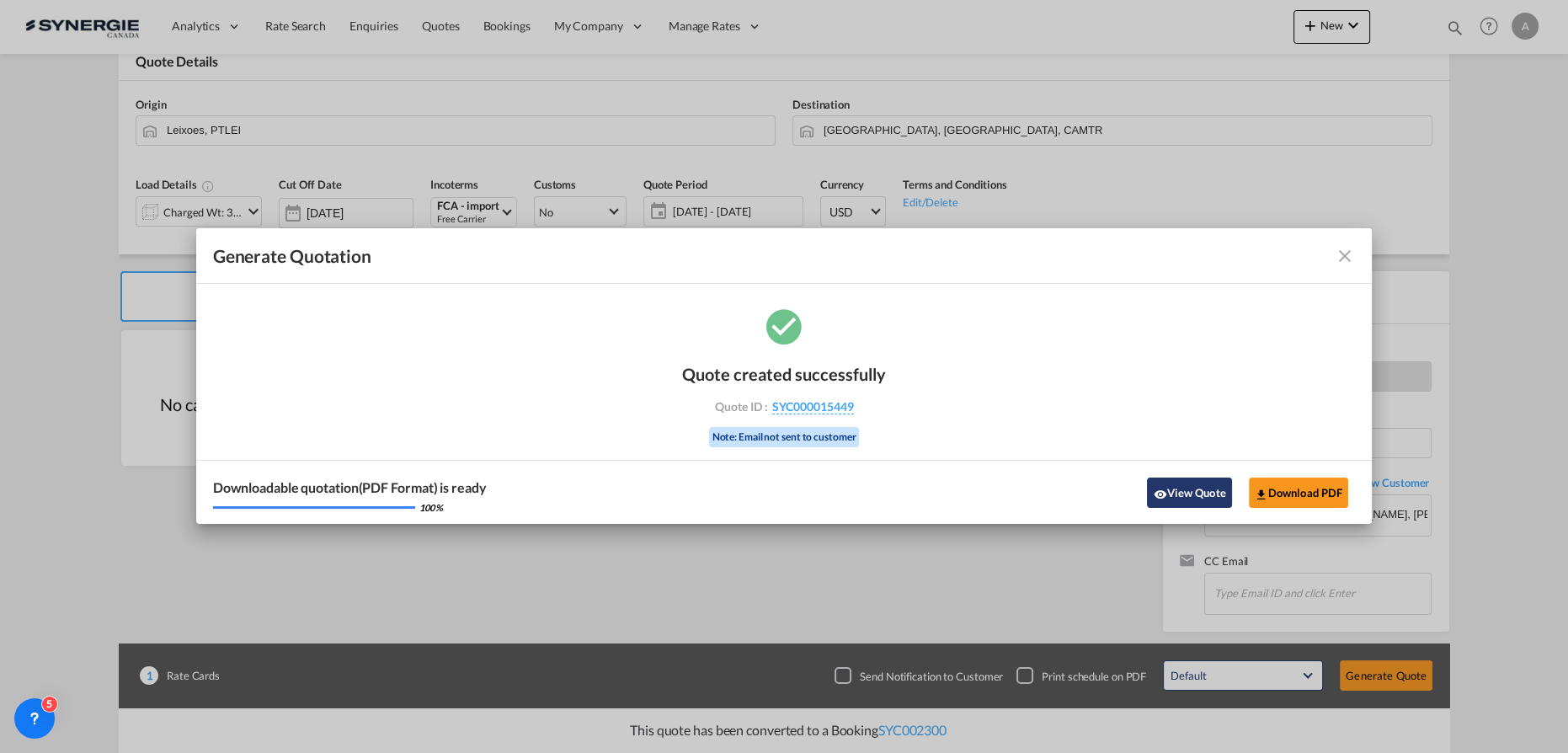
click at [1179, 496] on button "View Quote" at bounding box center [1190, 493] width 84 height 30
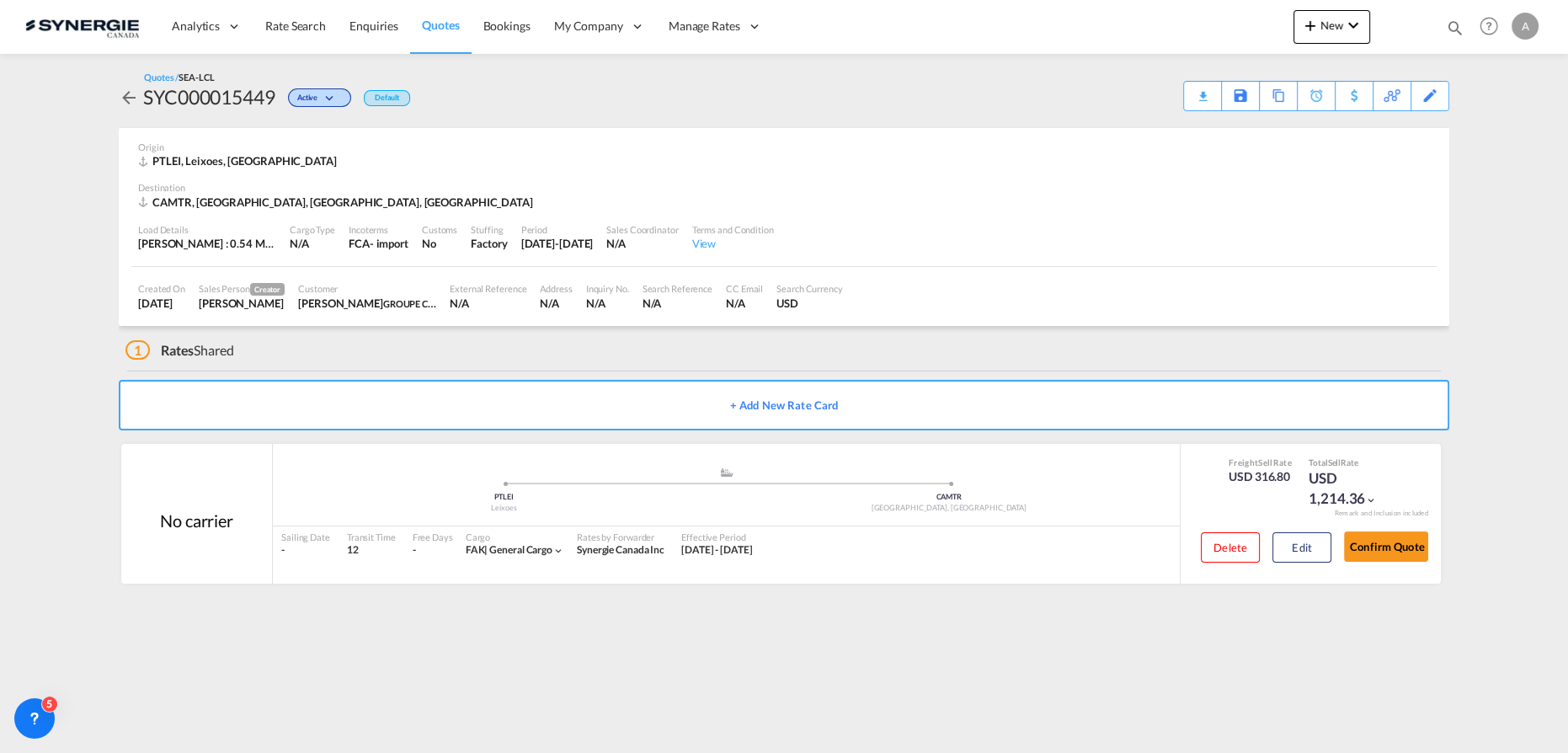
click at [1449, 32] on md-icon "icon-magnify" at bounding box center [1455, 27] width 18 height 18
click at [1170, 35] on select "Bookings Quotes Enquiries" at bounding box center [1187, 28] width 80 height 30
select select "Quotes"
click at [1147, 13] on select "Bookings Quotes Enquiries" at bounding box center [1187, 28] width 80 height 30
click at [1264, 26] on input at bounding box center [1328, 28] width 209 height 29
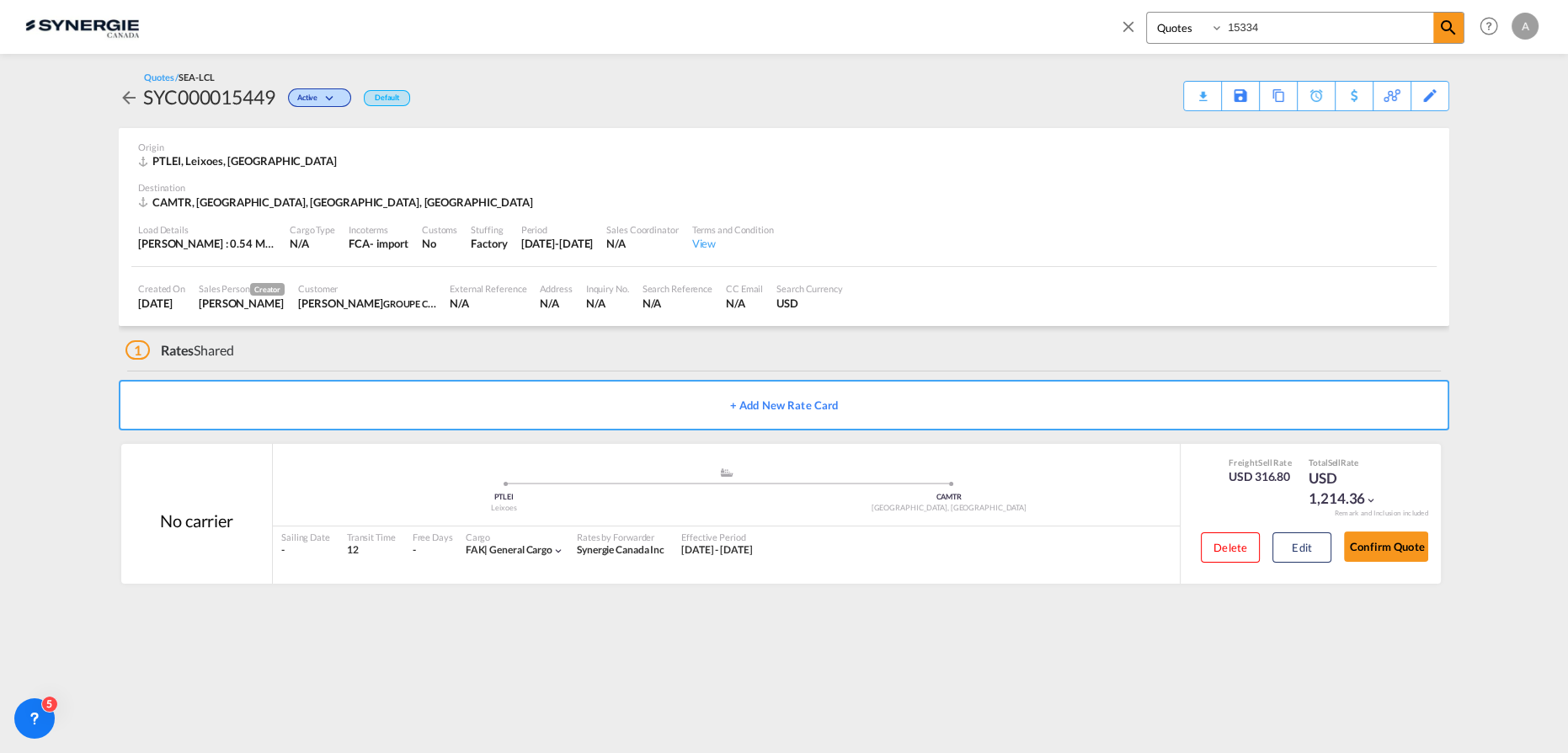
type input "15334"
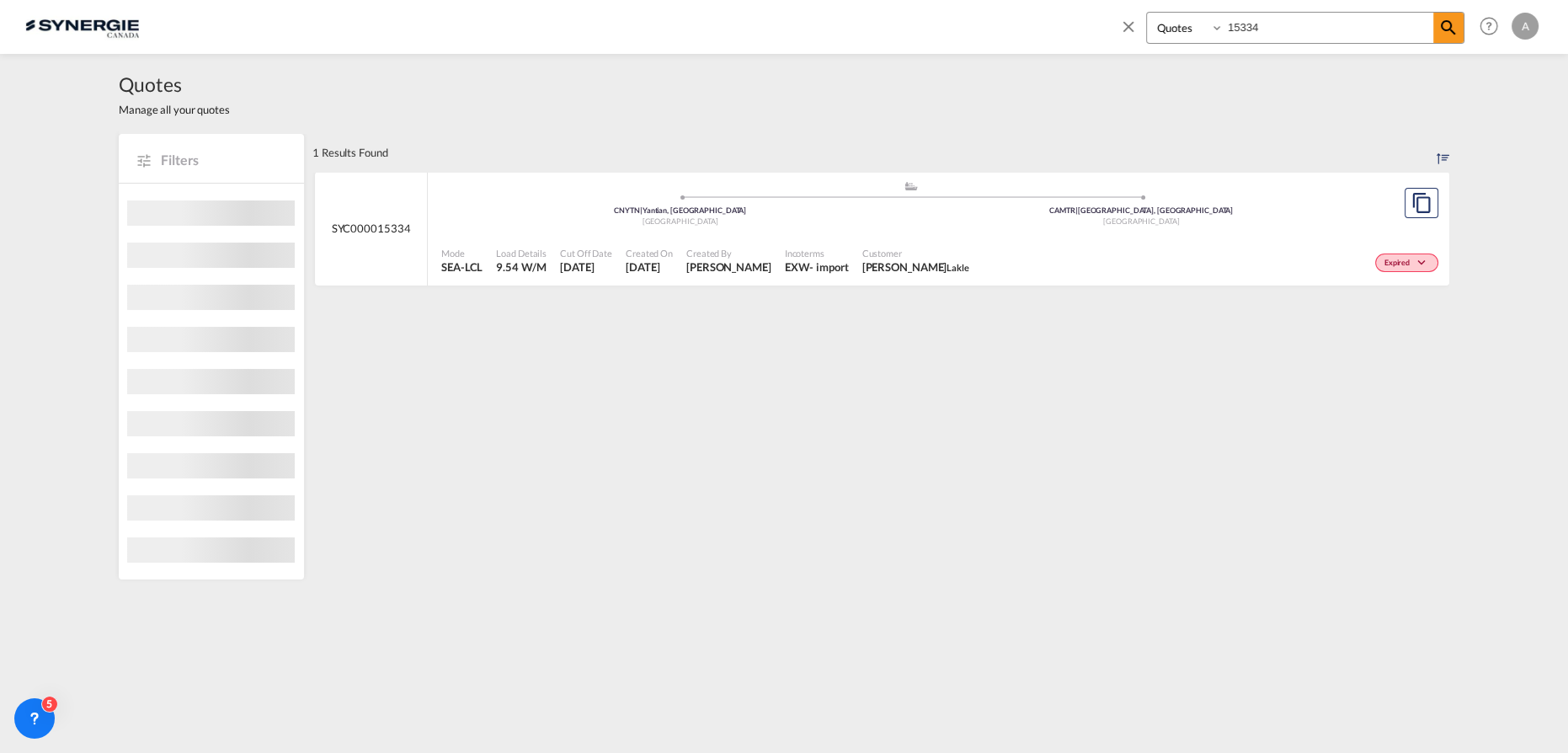
click at [951, 236] on div "Mode SEA-LCL Load Details 9.54 W/M Cut Off Date 8 Oct 2025 Created On 8 Oct 202…" at bounding box center [938, 261] width 1021 height 51
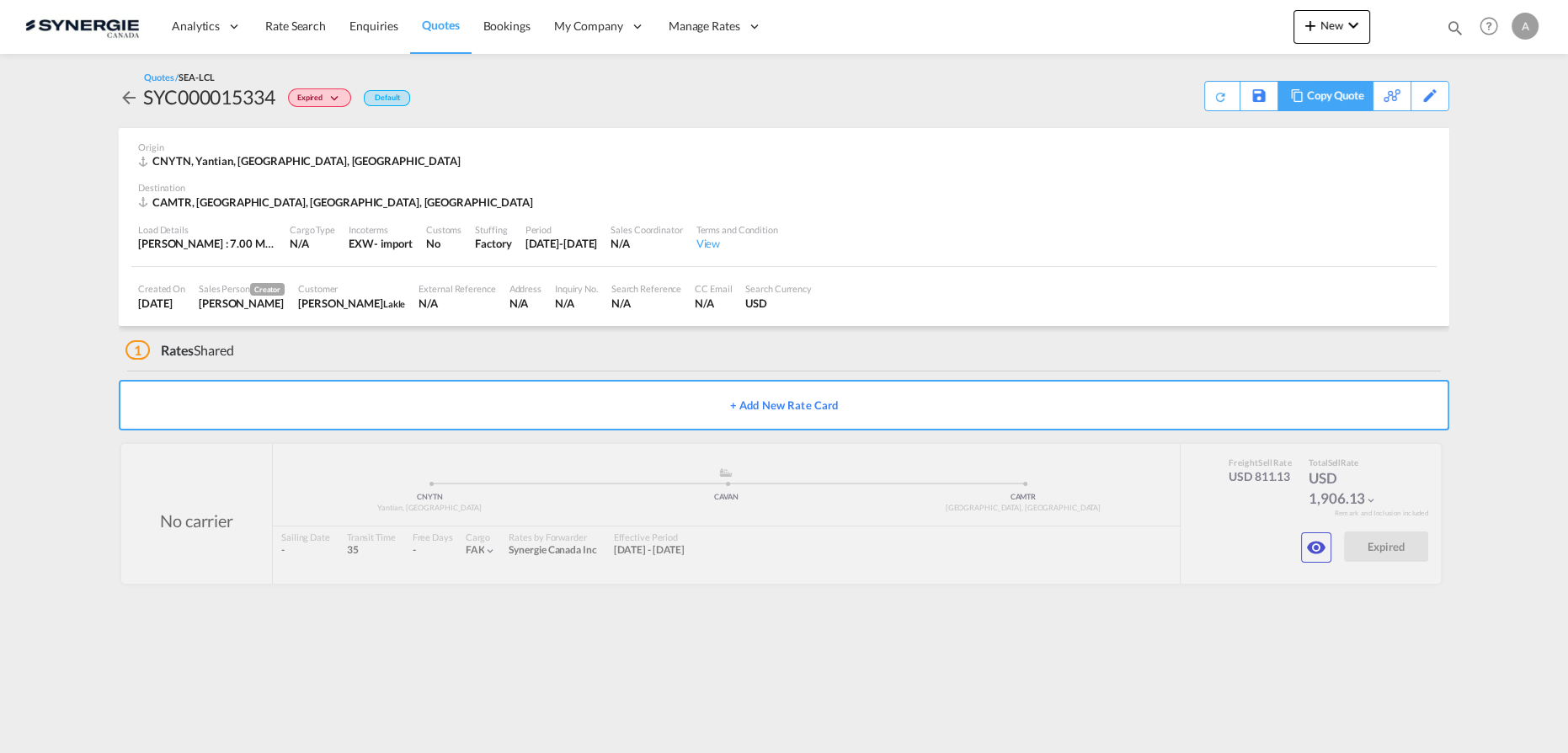
click at [1355, 99] on div "Copy Quote" at bounding box center [1335, 96] width 57 height 28
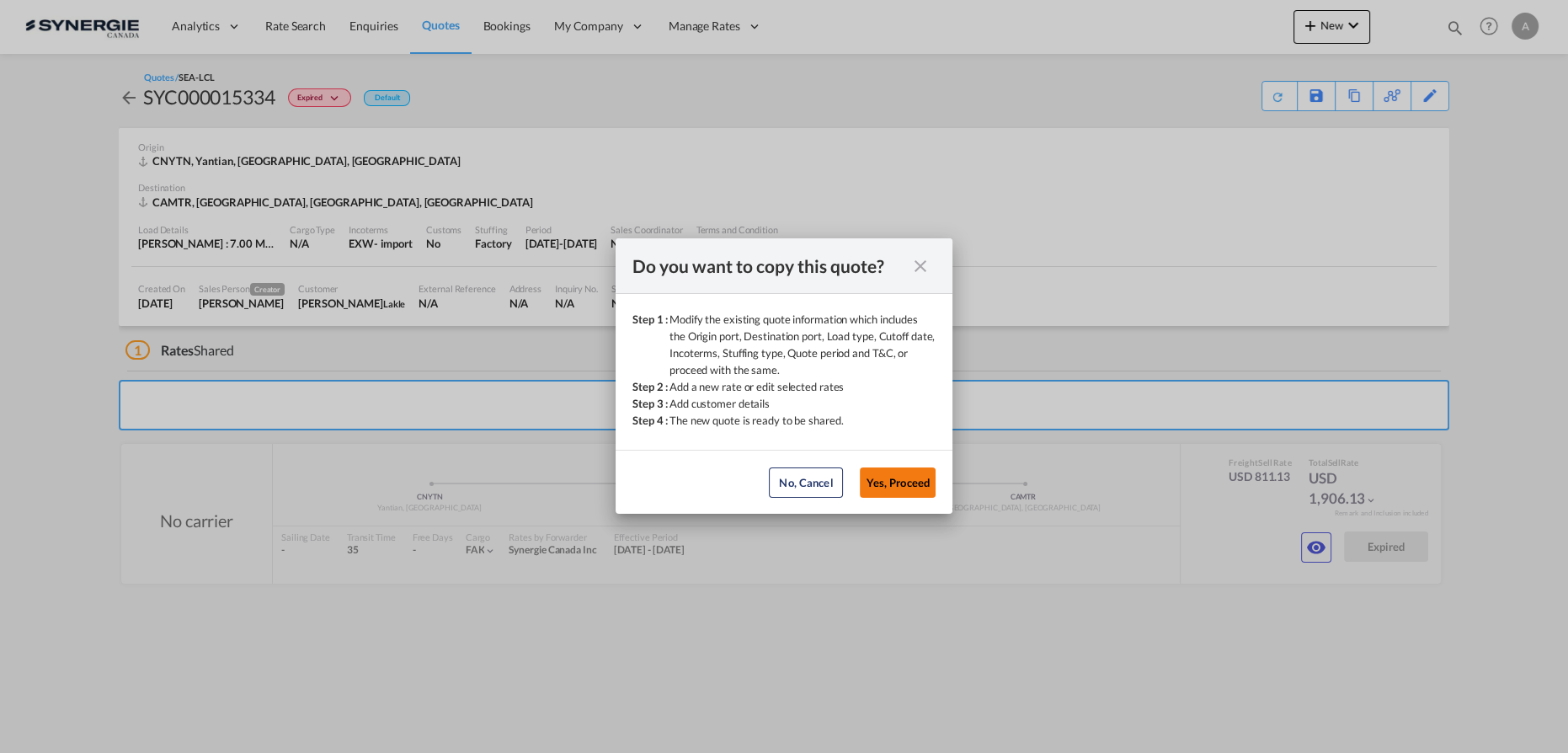
click at [871, 474] on button "Yes, Proceed" at bounding box center [898, 482] width 76 height 30
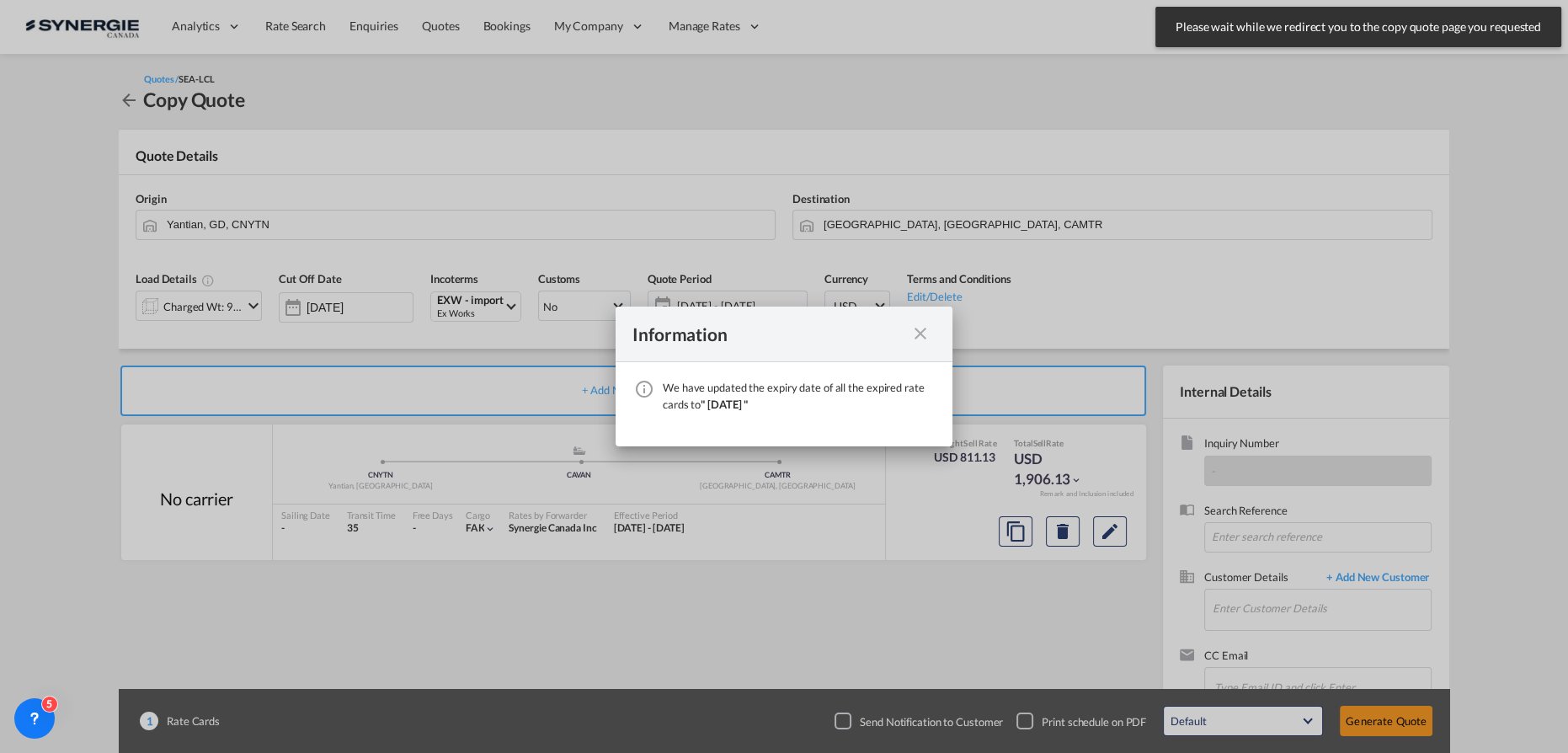
click at [914, 331] on md-icon "icon-close fg-AAA8AD cursor" at bounding box center [920, 333] width 20 height 20
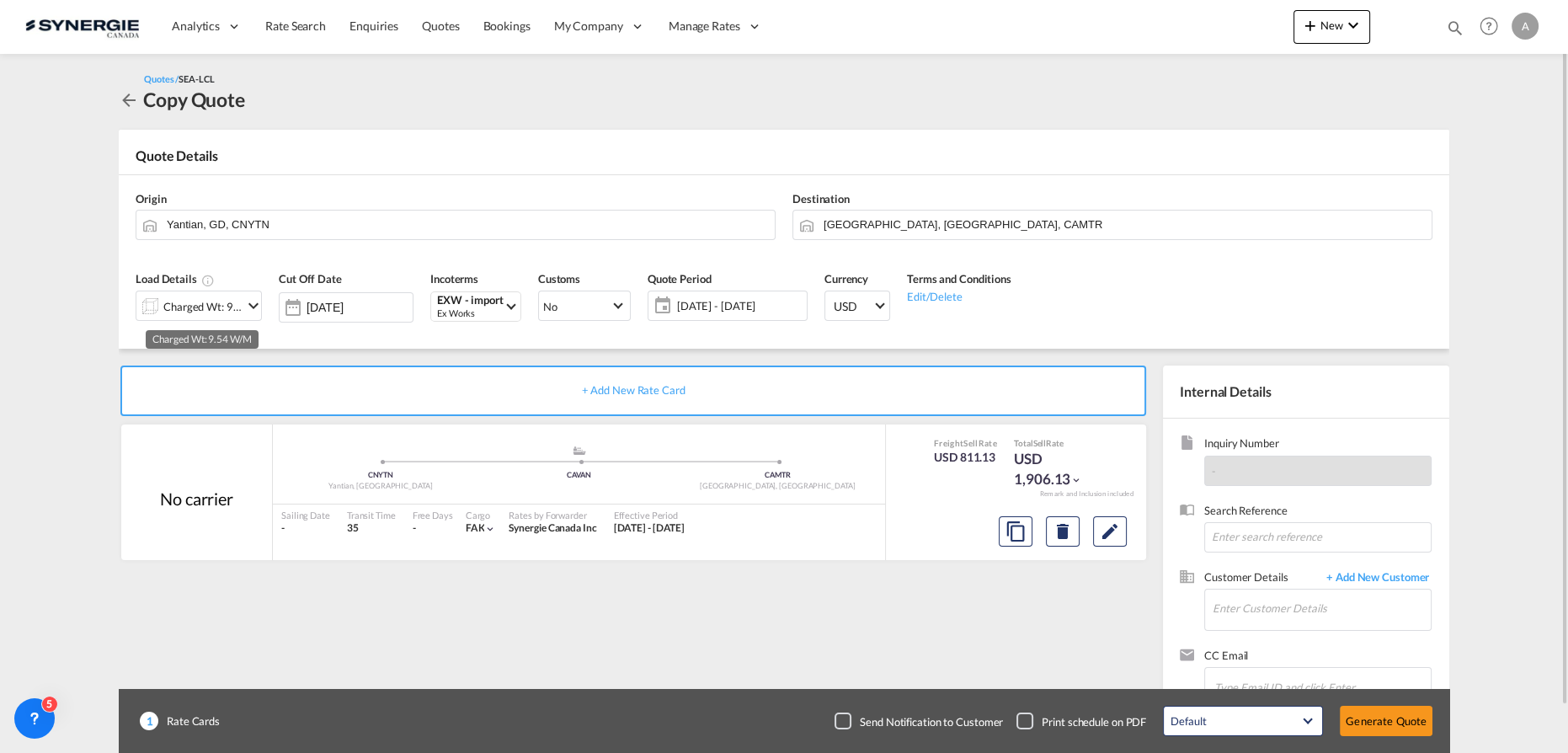
click at [216, 310] on div "Charged Wt: 9.54 W/M" at bounding box center [203, 306] width 79 height 23
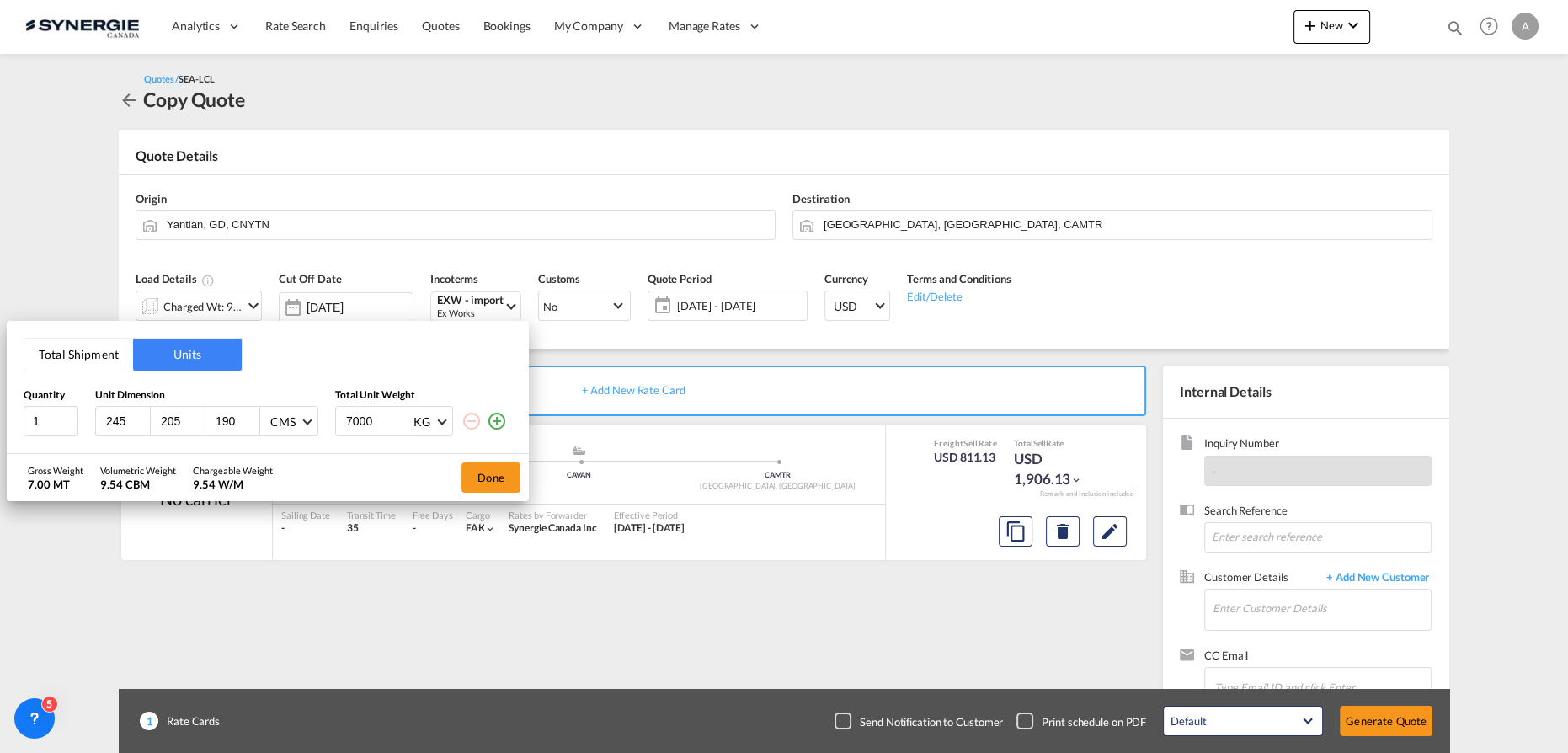
click at [732, 311] on div "Total Shipment Units Quantity Unit Dimension Total Unit Weight 1 245 205 190 CM…" at bounding box center [784, 376] width 1568 height 753
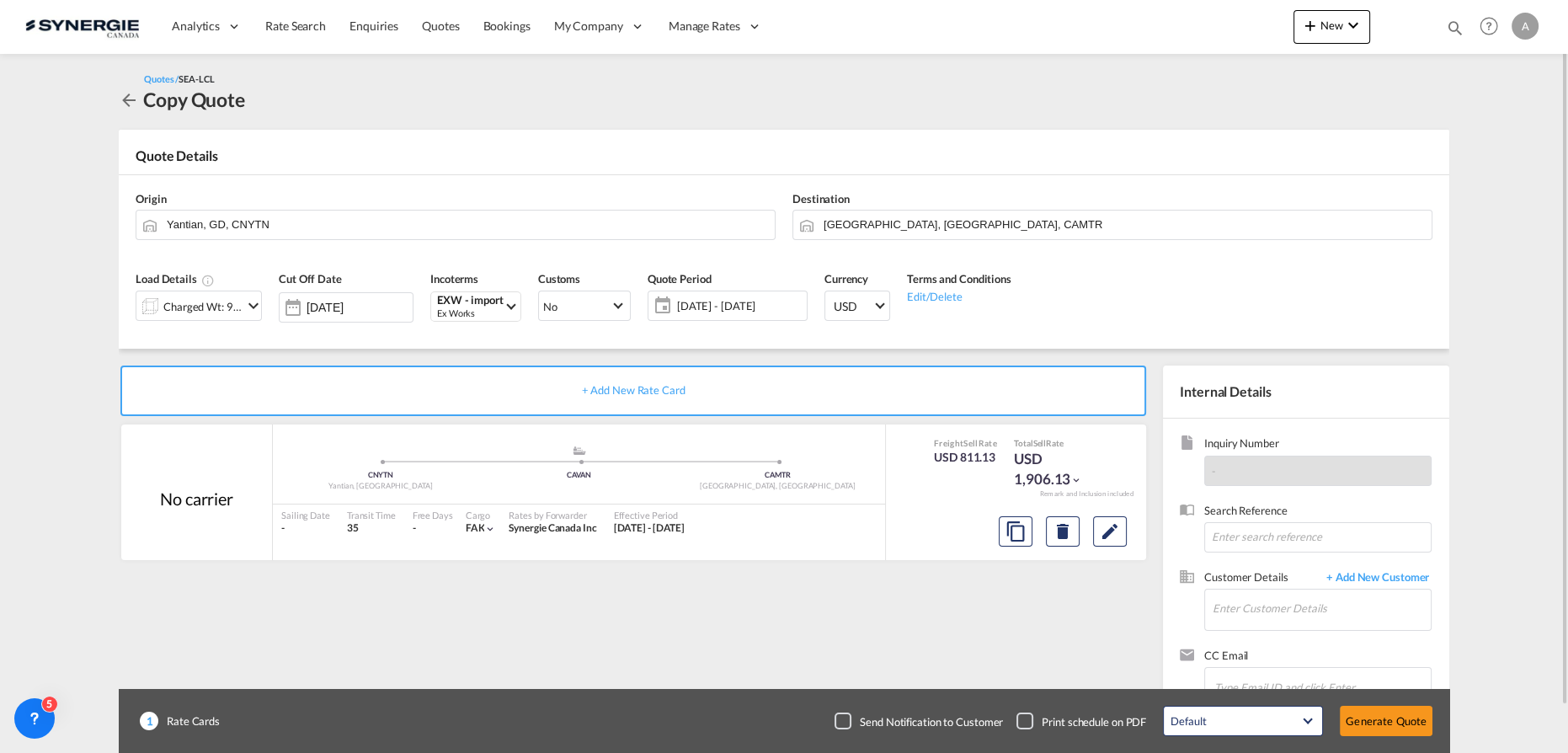
click at [718, 309] on span "[DATE] - [DATE]" at bounding box center [740, 306] width 126 height 16
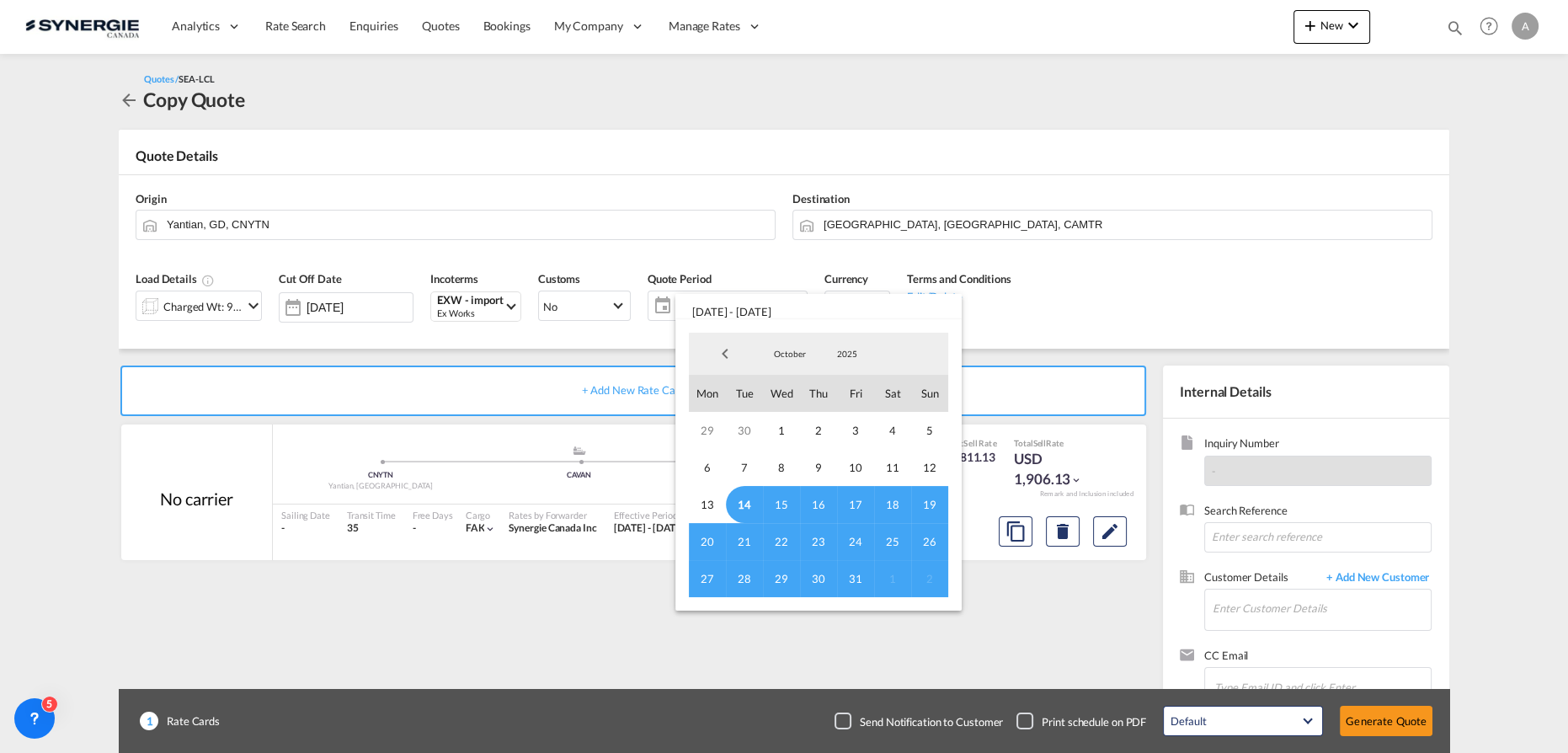
click at [740, 506] on span "14" at bounding box center [744, 505] width 37 height 37
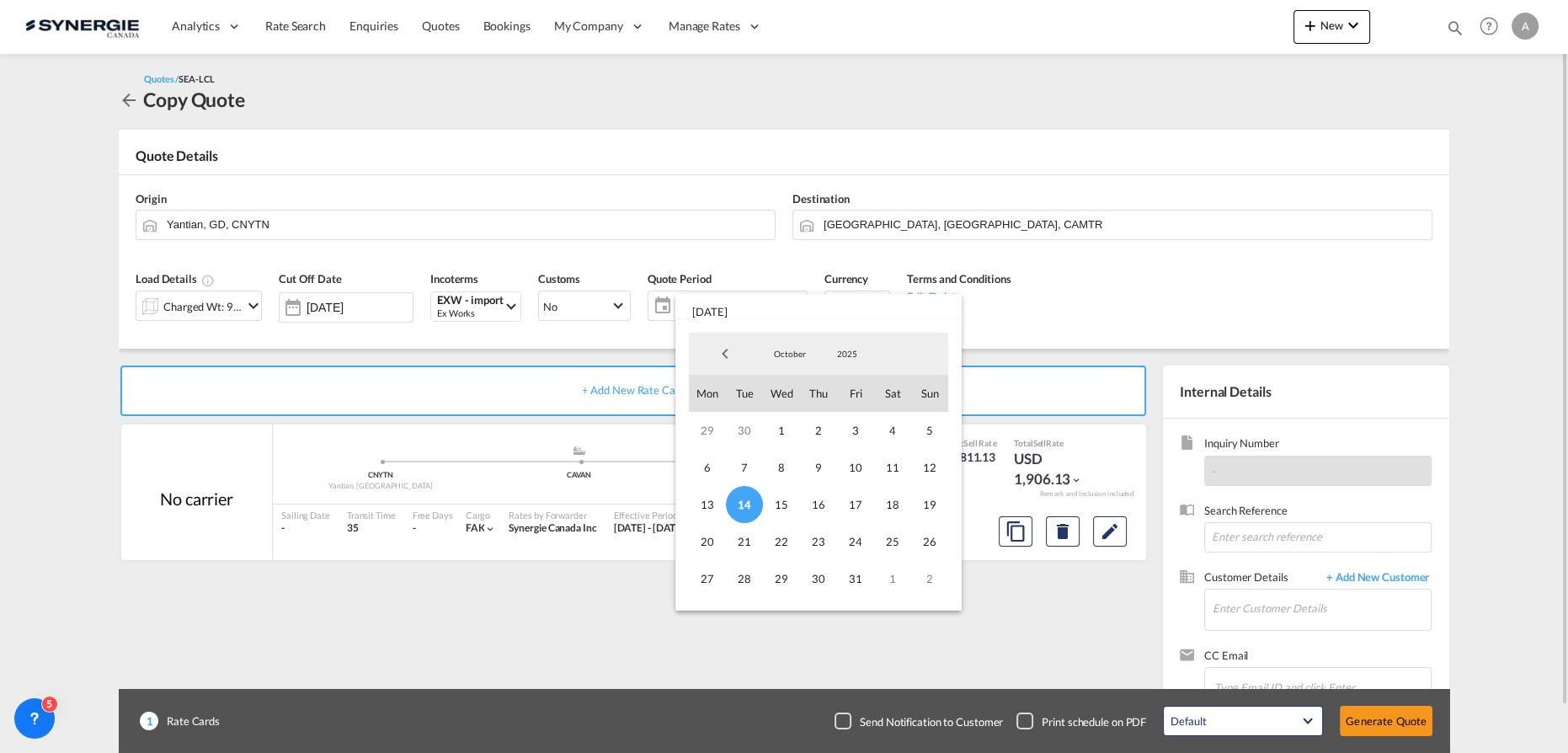
click at [853, 579] on span "31" at bounding box center [855, 579] width 37 height 37
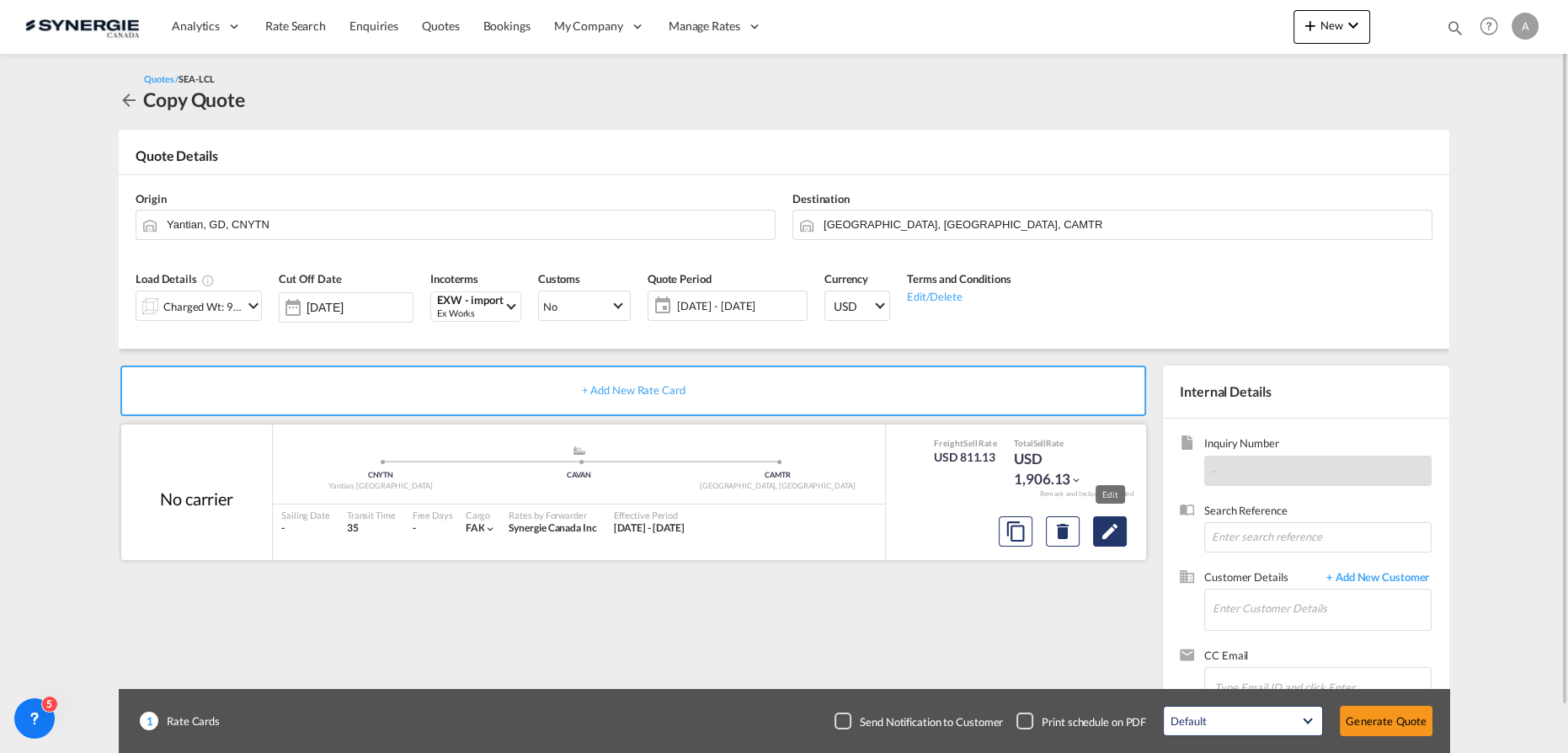
click at [1107, 534] on md-icon "Edit" at bounding box center [1109, 531] width 20 height 20
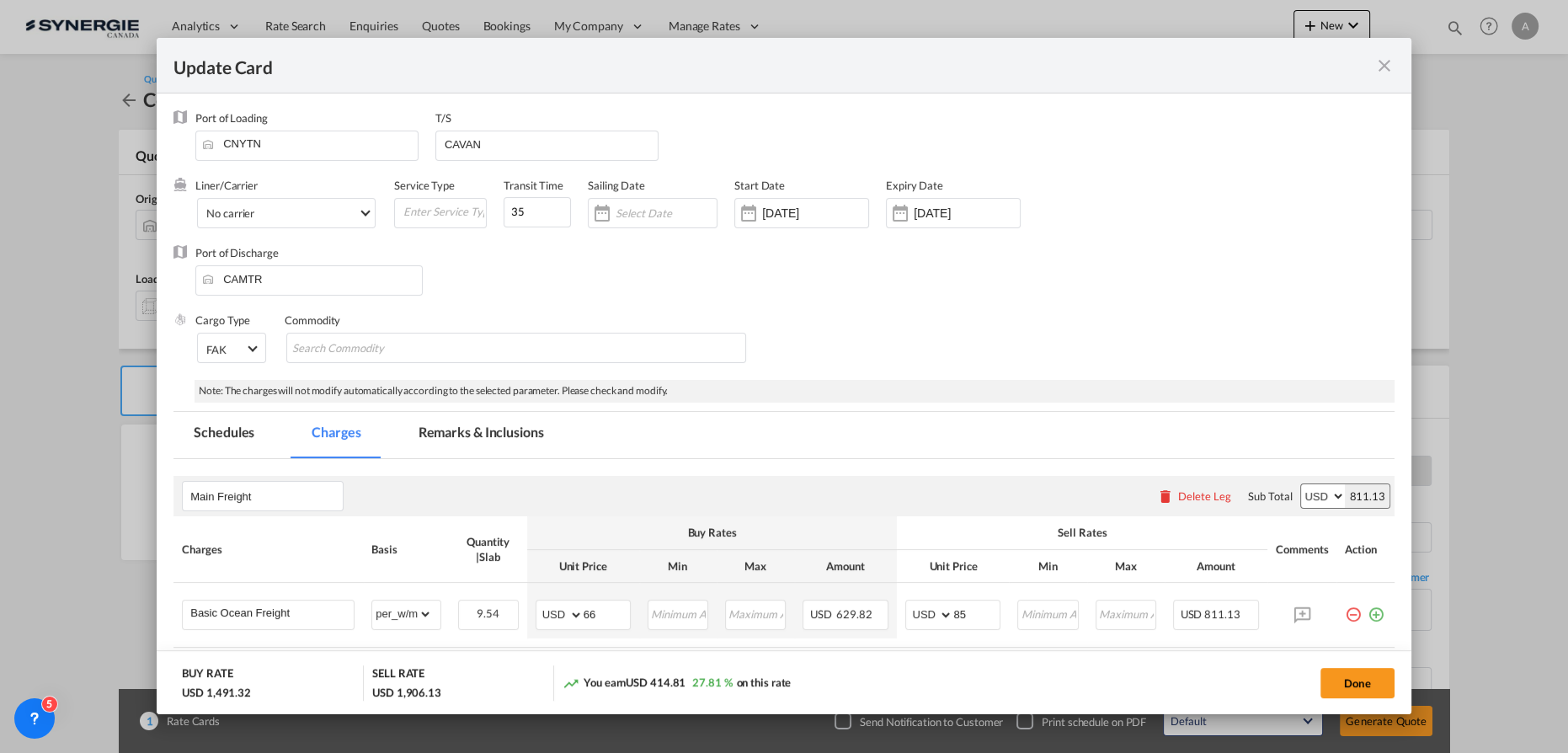
select select "per_w/m"
select select "flat"
select select "per_hbl"
select select "flat"
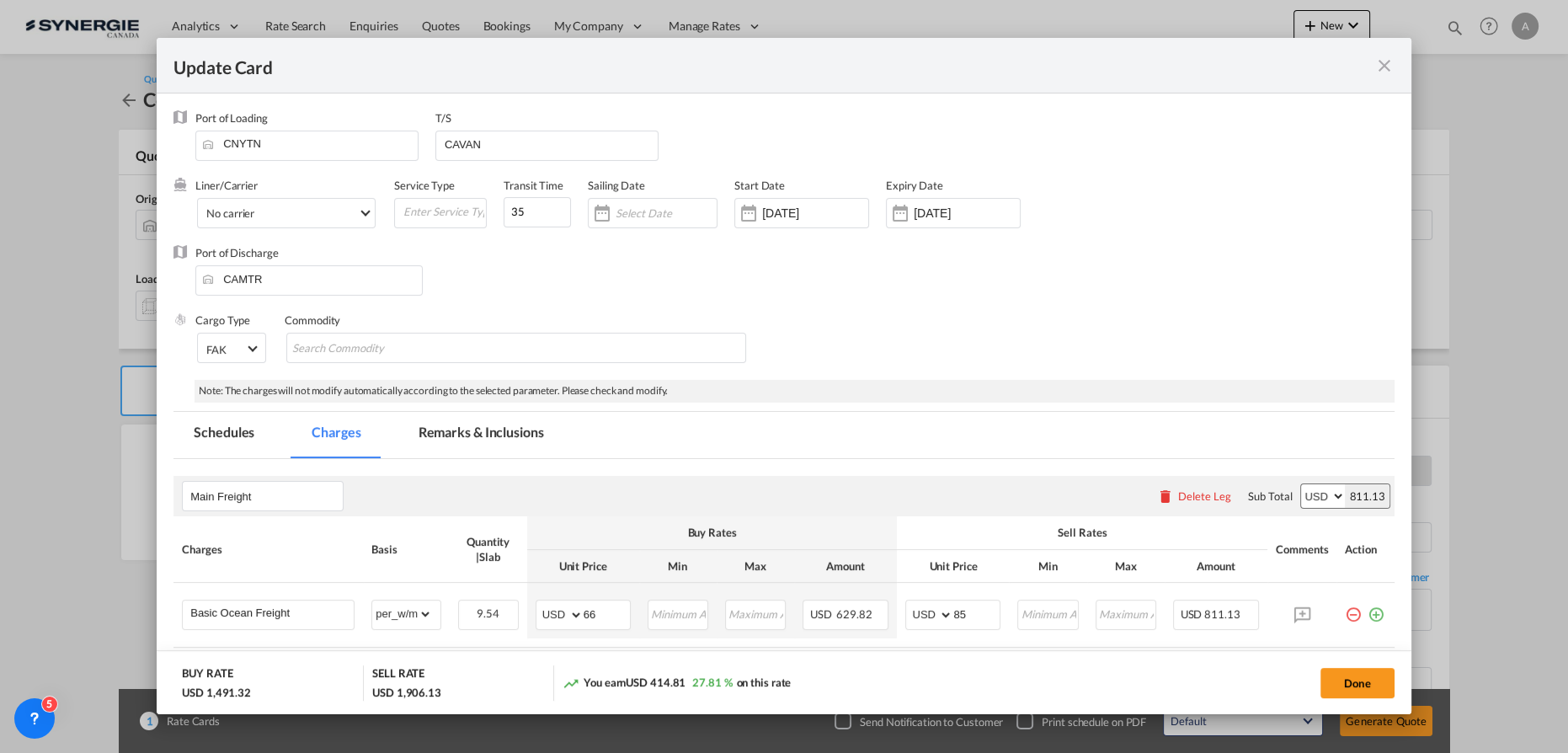
select select "per_bl"
select select "per_shipment"
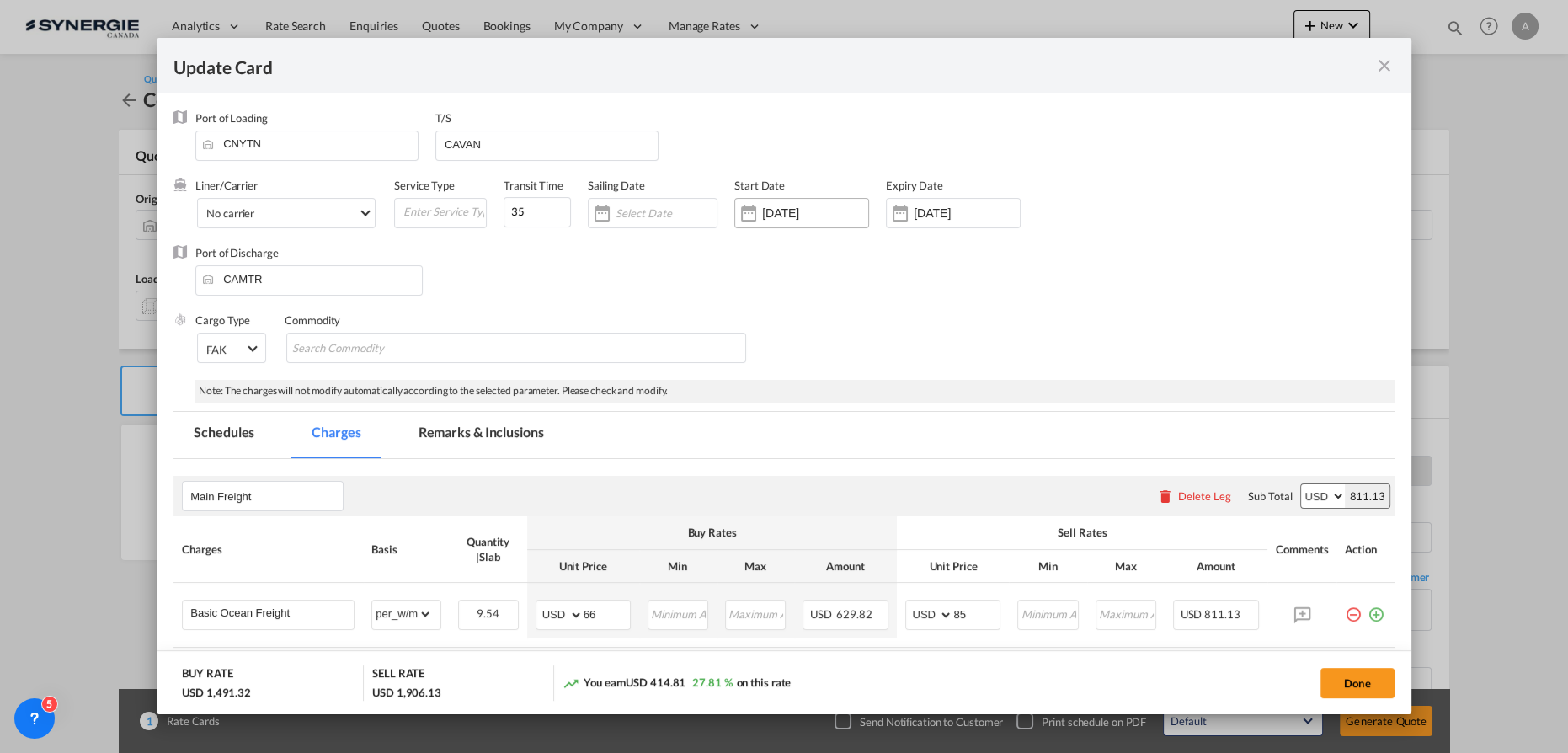
click at [792, 205] on div "08 Oct 2025" at bounding box center [815, 213] width 106 height 16
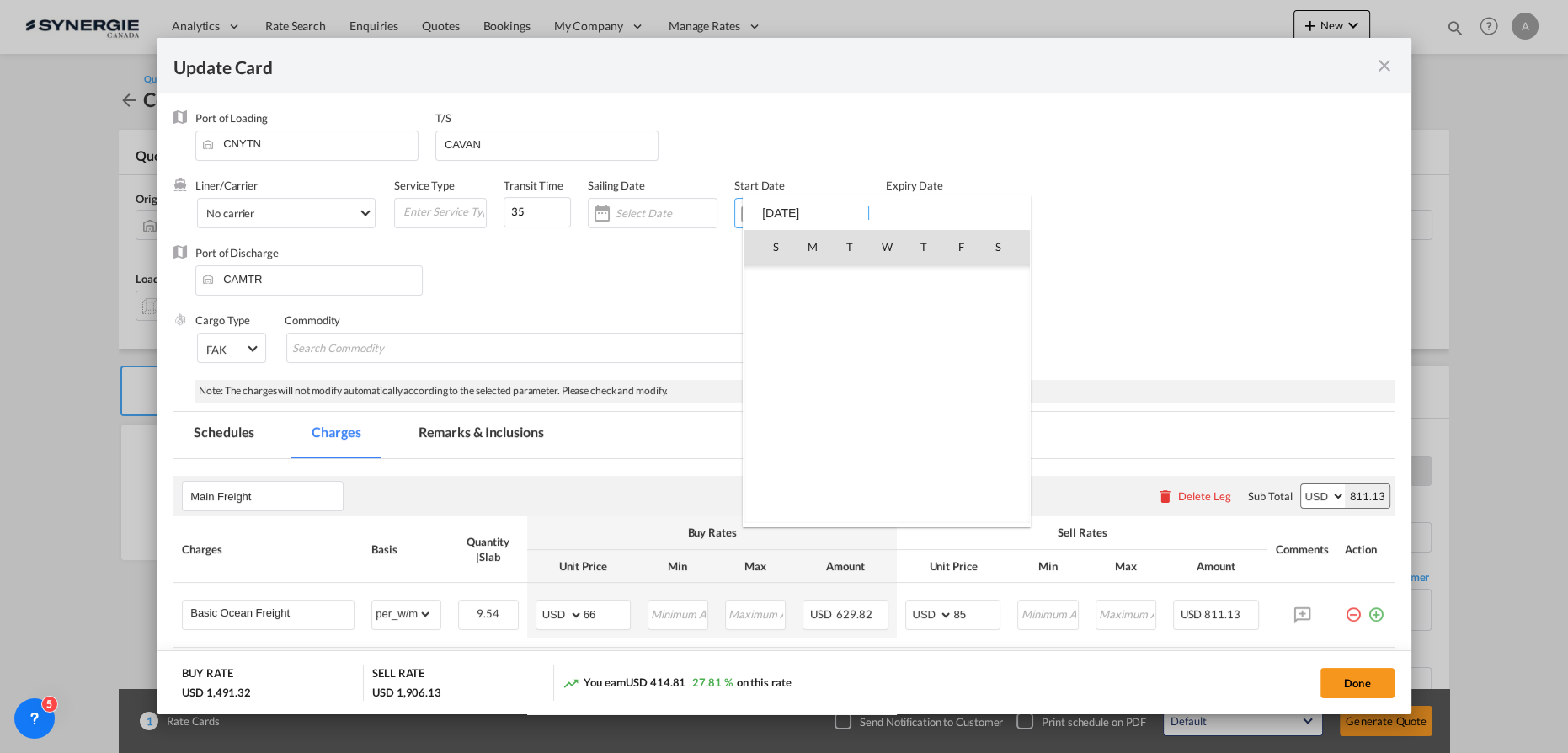
scroll to position [390580, 0]
click at [850, 355] on span "14" at bounding box center [849, 357] width 35 height 35
type input "[DATE]"
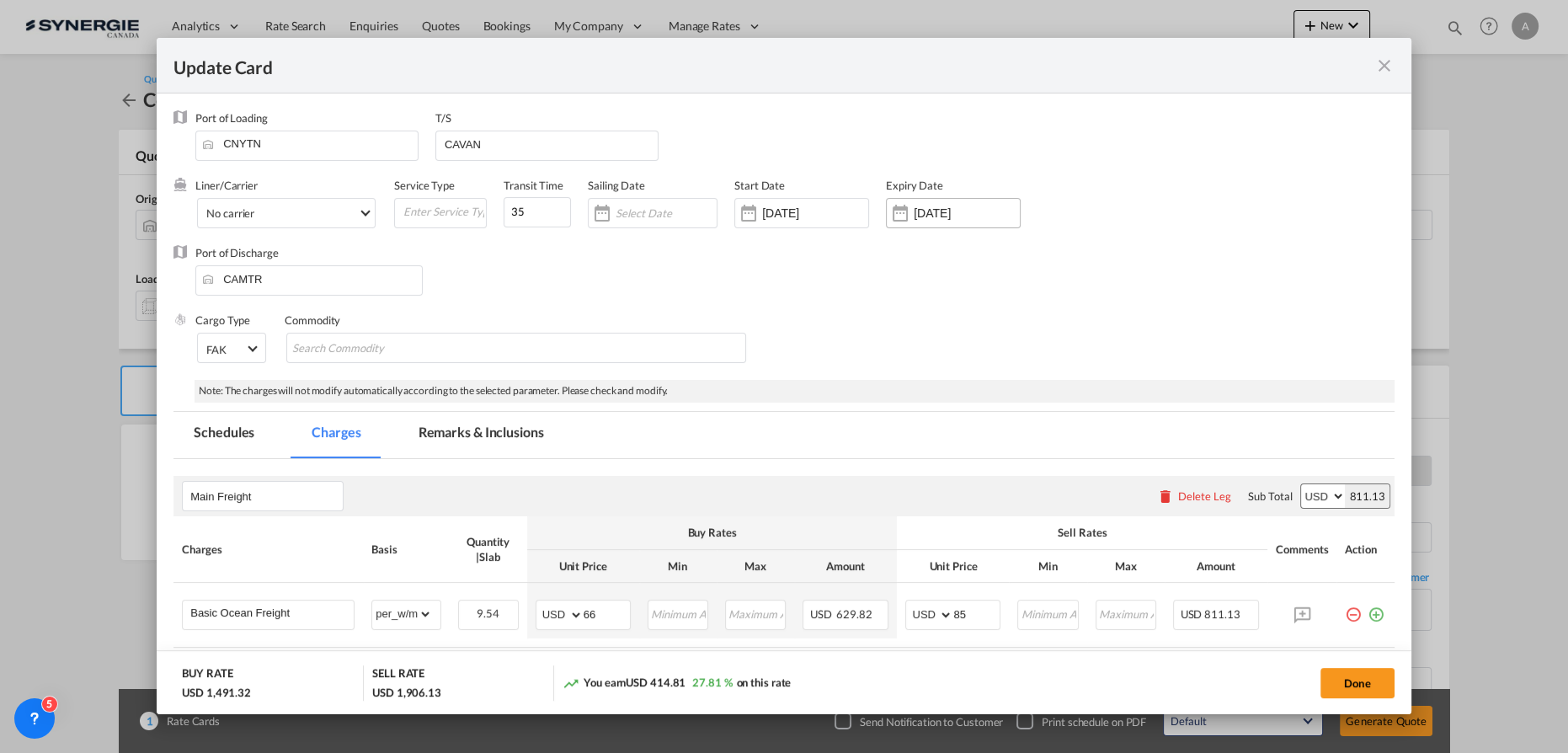
click at [924, 219] on input "13 Nov 2025" at bounding box center [966, 213] width 106 height 14
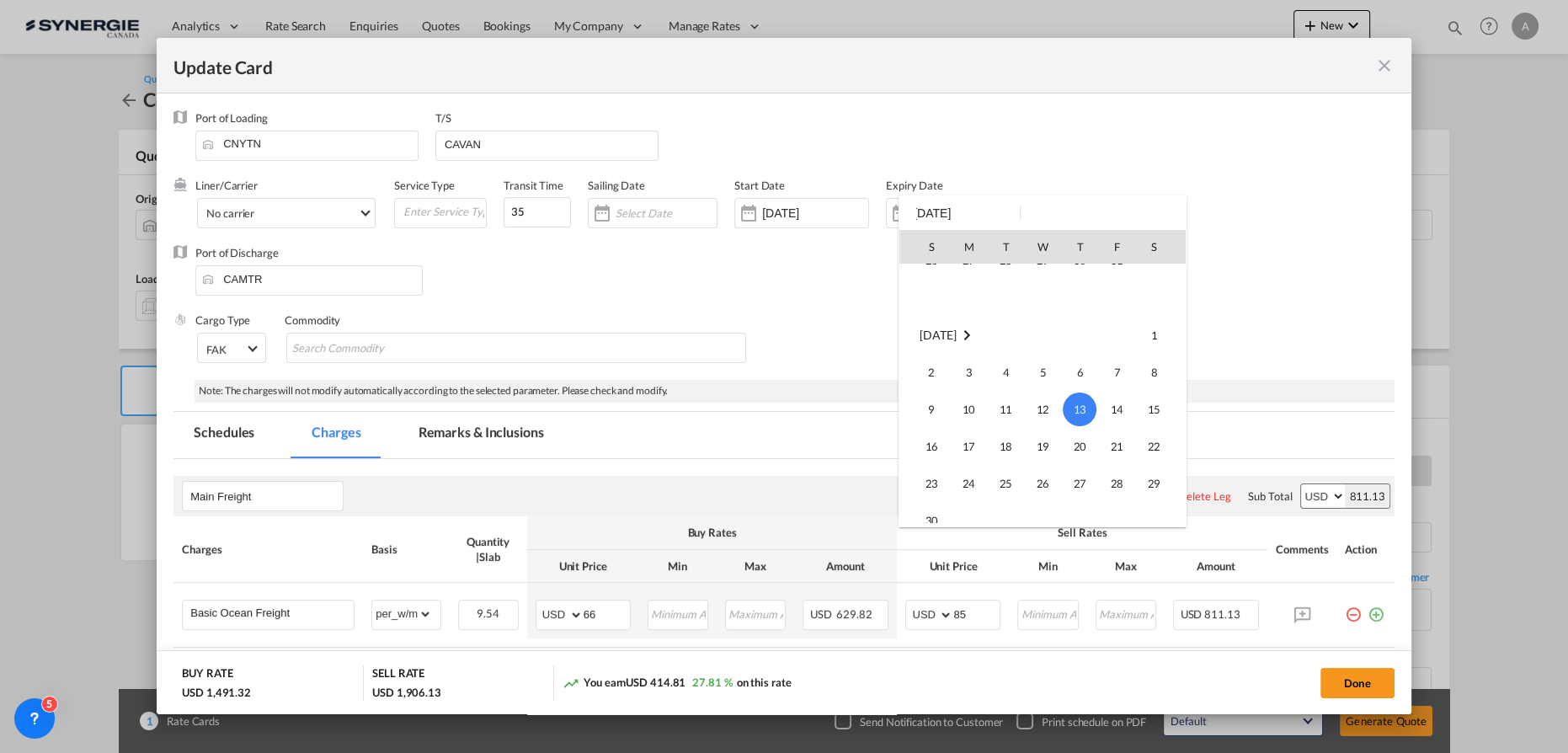
scroll to position [146, 0]
click at [1117, 292] on span "31" at bounding box center [1116, 286] width 34 height 34
type input "31 Oct 2025"
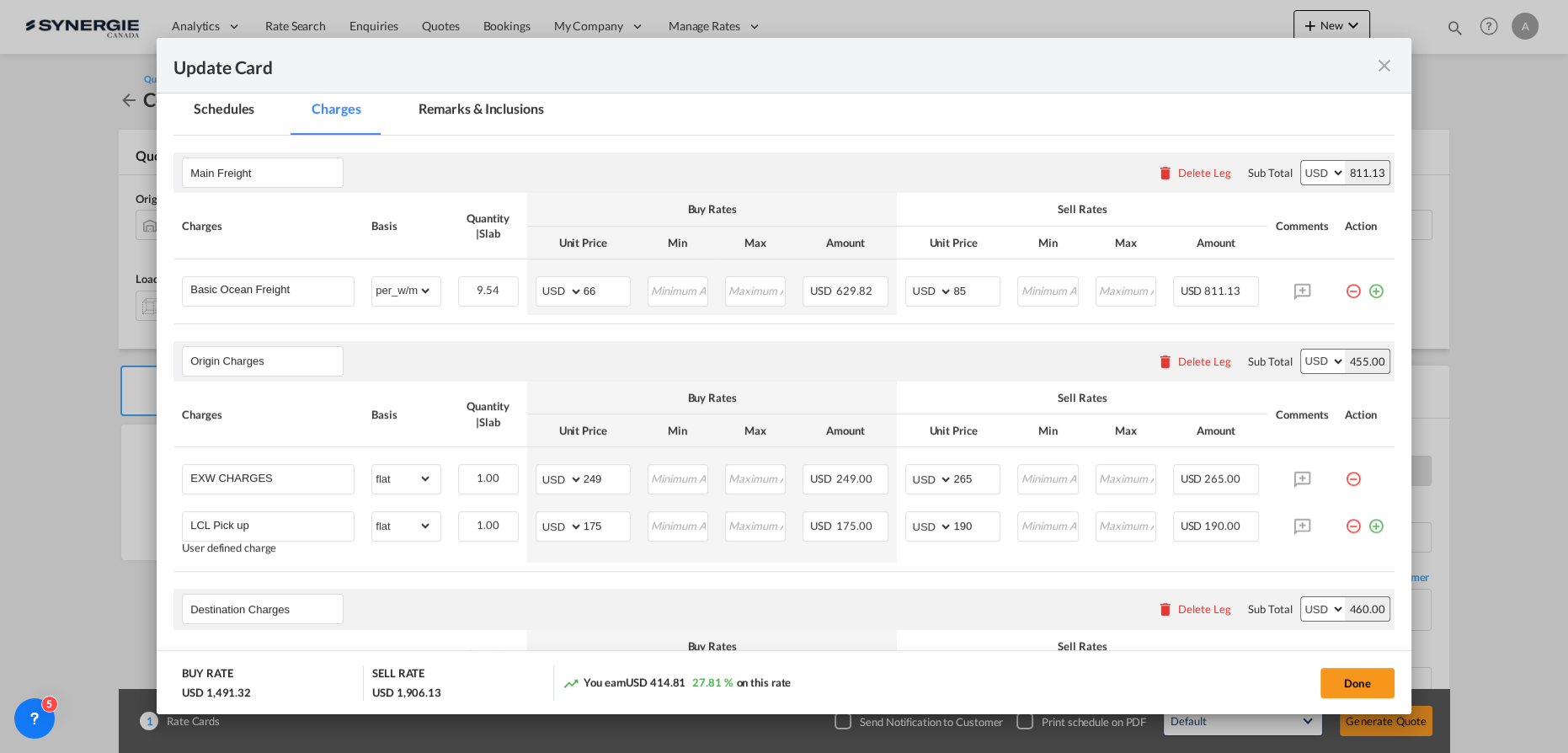
scroll to position [306, 0]
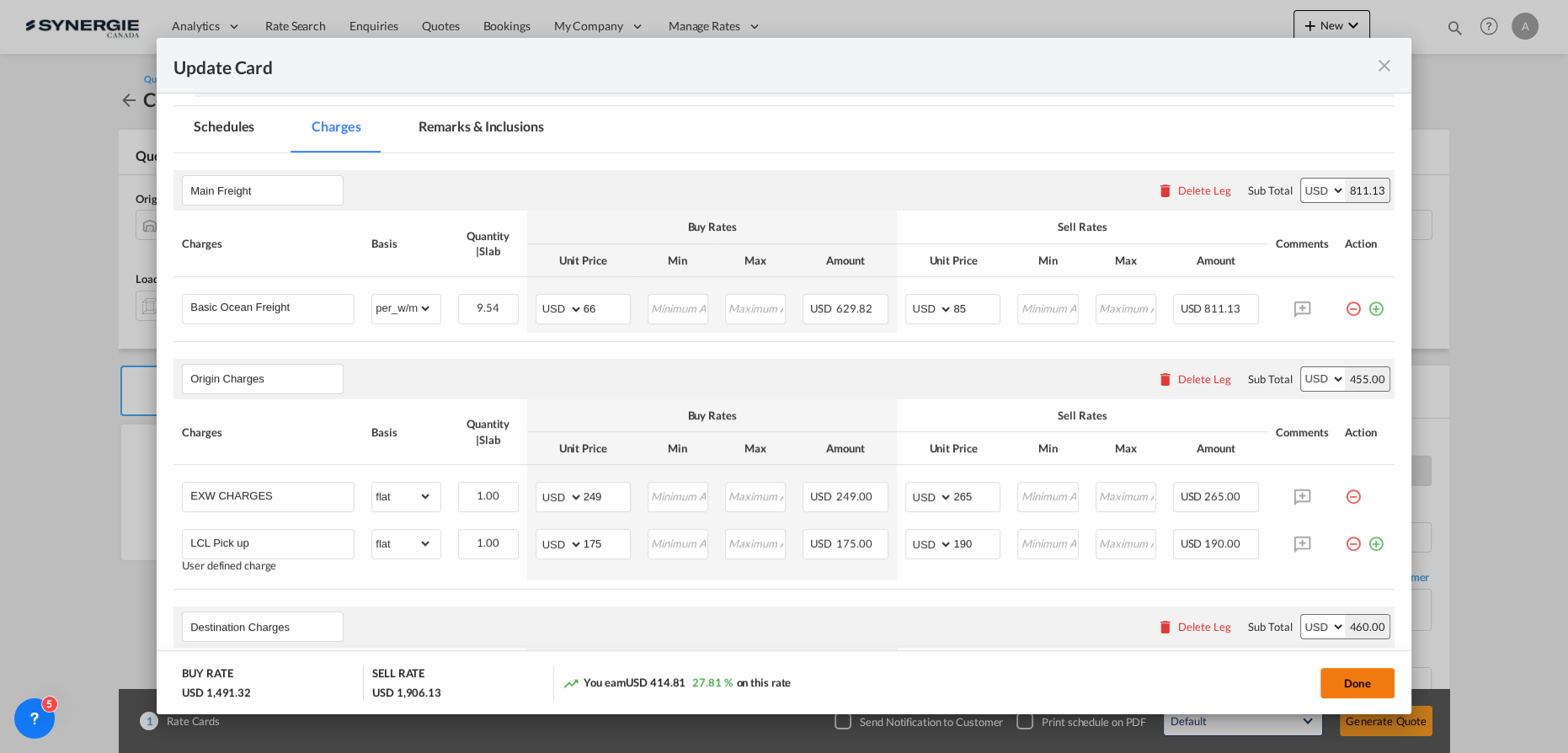
drag, startPoint x: 1344, startPoint y: 678, endPoint x: 1190, endPoint y: 628, distance: 161.9
click at [1344, 678] on button "Done" at bounding box center [1358, 683] width 74 height 30
type input "13 Oct 2025"
type input "30 Oct 2025"
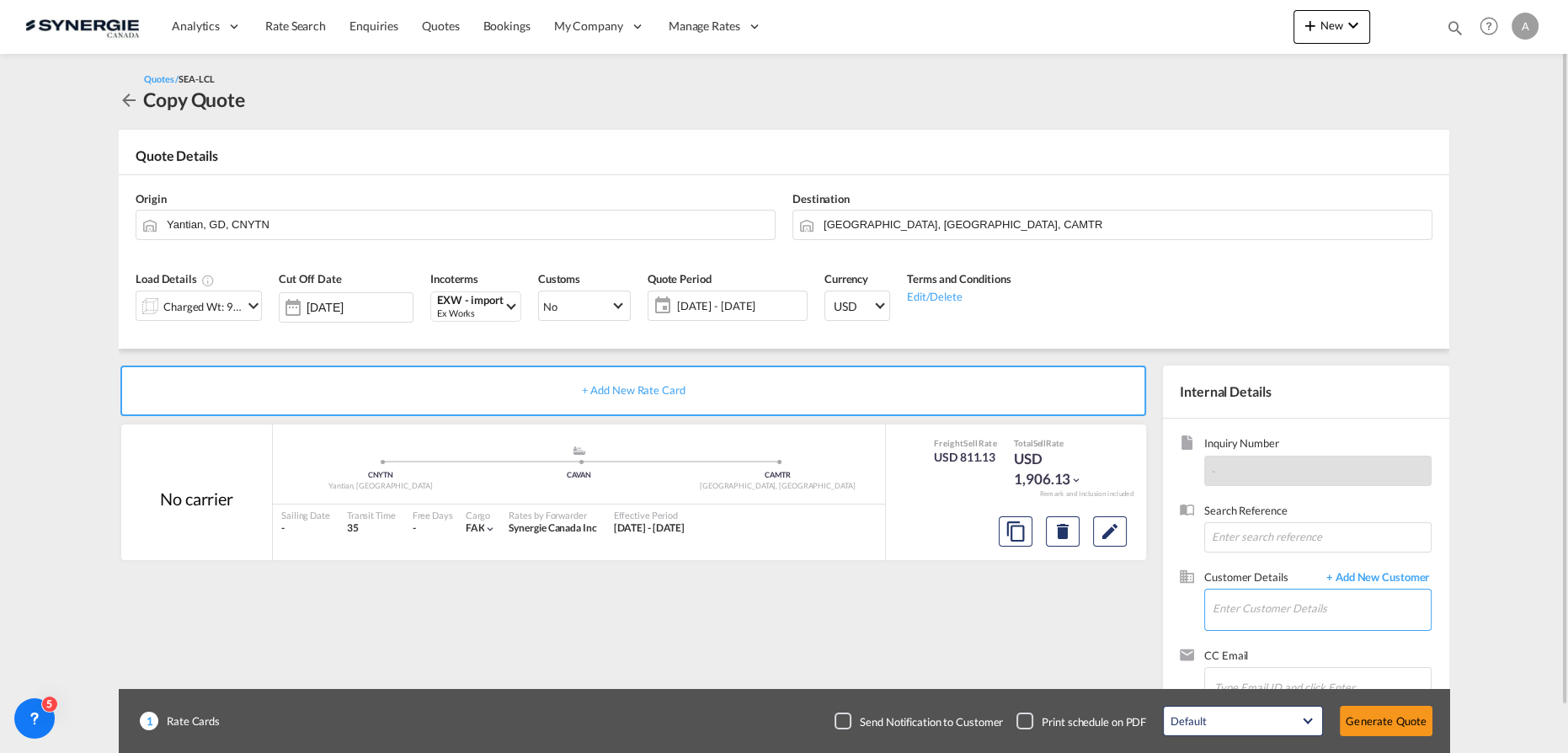
click at [1252, 600] on input "Enter Customer Details" at bounding box center [1321, 609] width 218 height 38
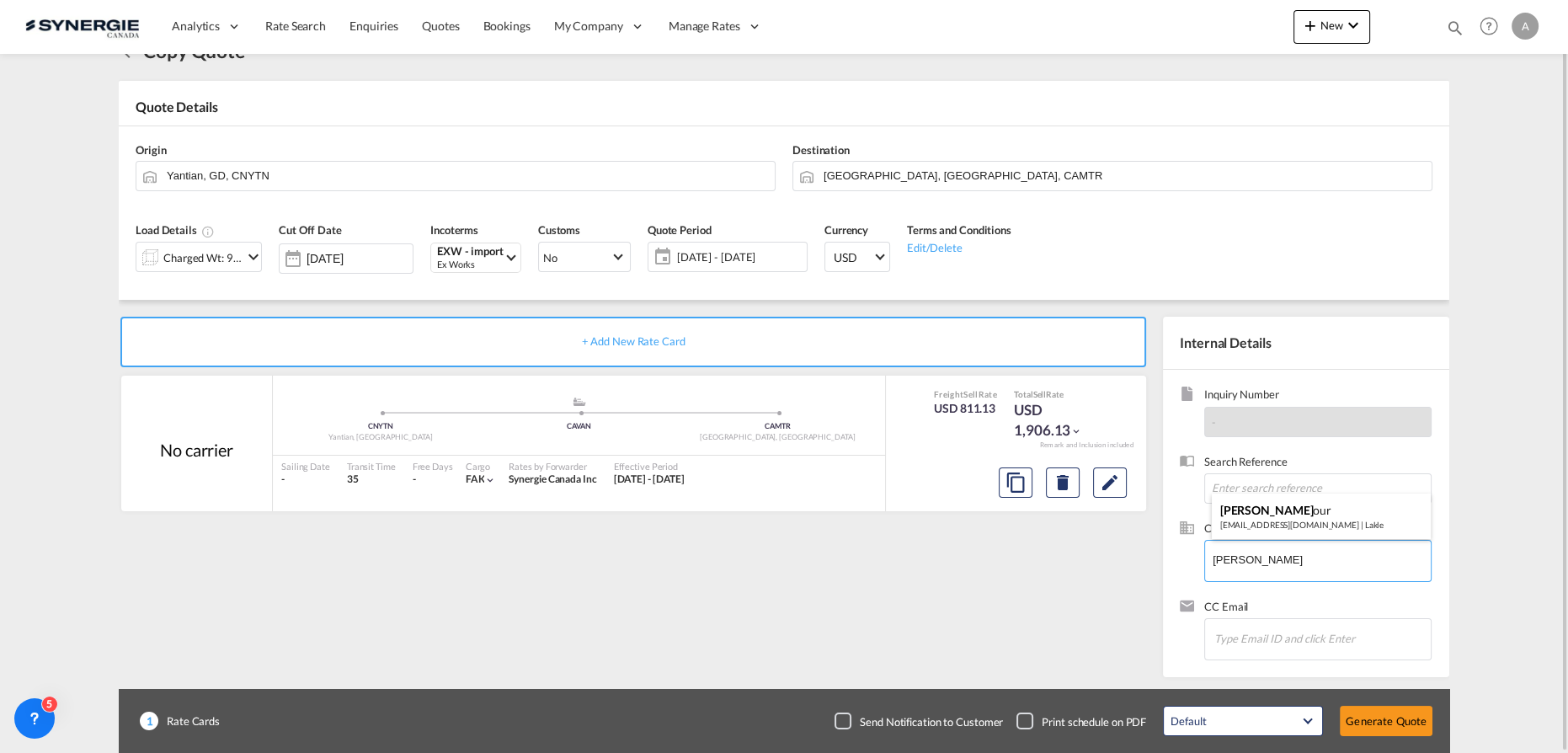
click at [1263, 515] on div "Monic Harb our monicharbour@lakle.com | Lakle" at bounding box center [1321, 517] width 220 height 46
type input "Lakle, Monic Harbour, monicharbour@lakle.com"
click at [1357, 720] on button "Generate Quote" at bounding box center [1385, 721] width 92 height 30
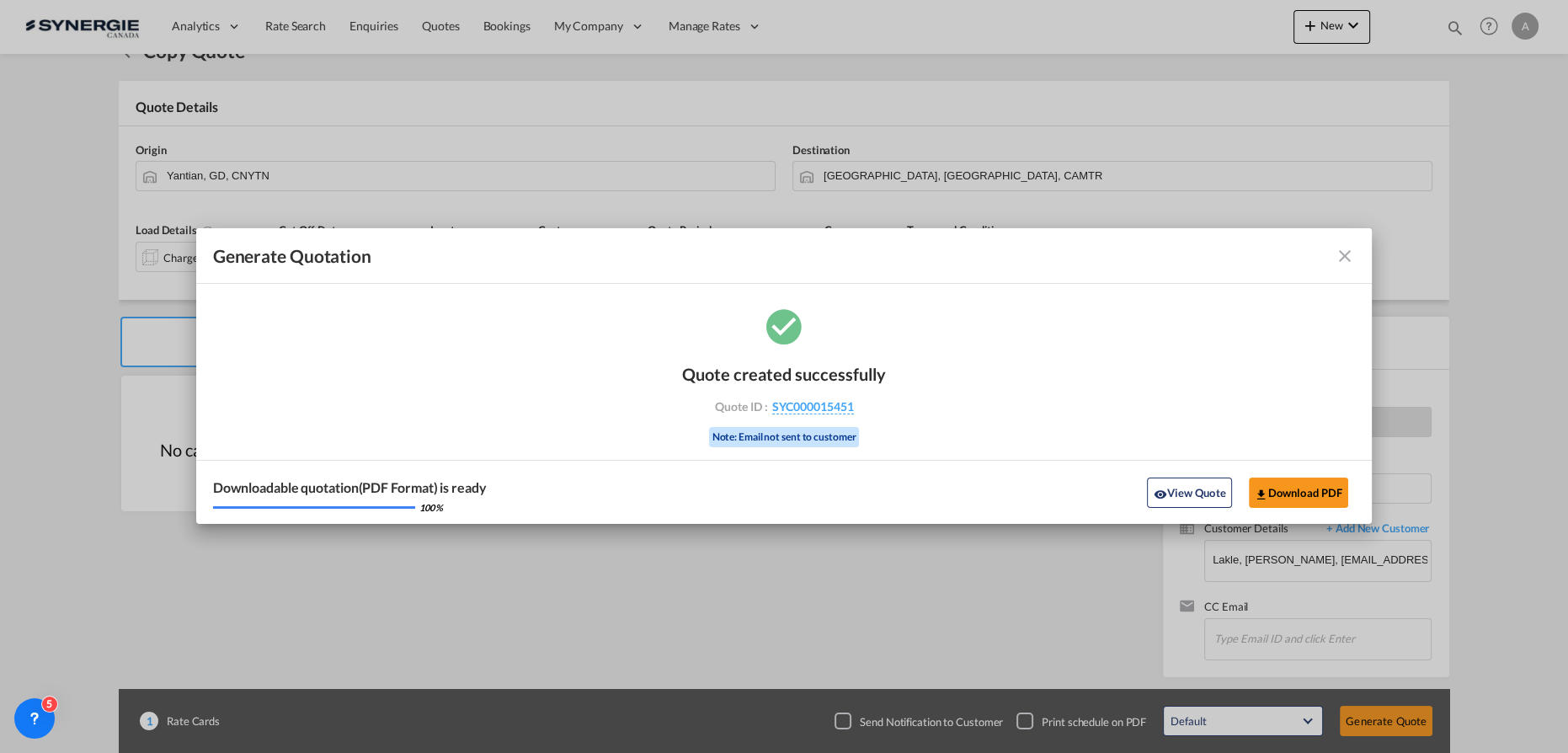
drag, startPoint x: 1178, startPoint y: 489, endPoint x: 1476, endPoint y: 307, distance: 349.2
click at [1178, 489] on button "View Quote" at bounding box center [1190, 493] width 84 height 30
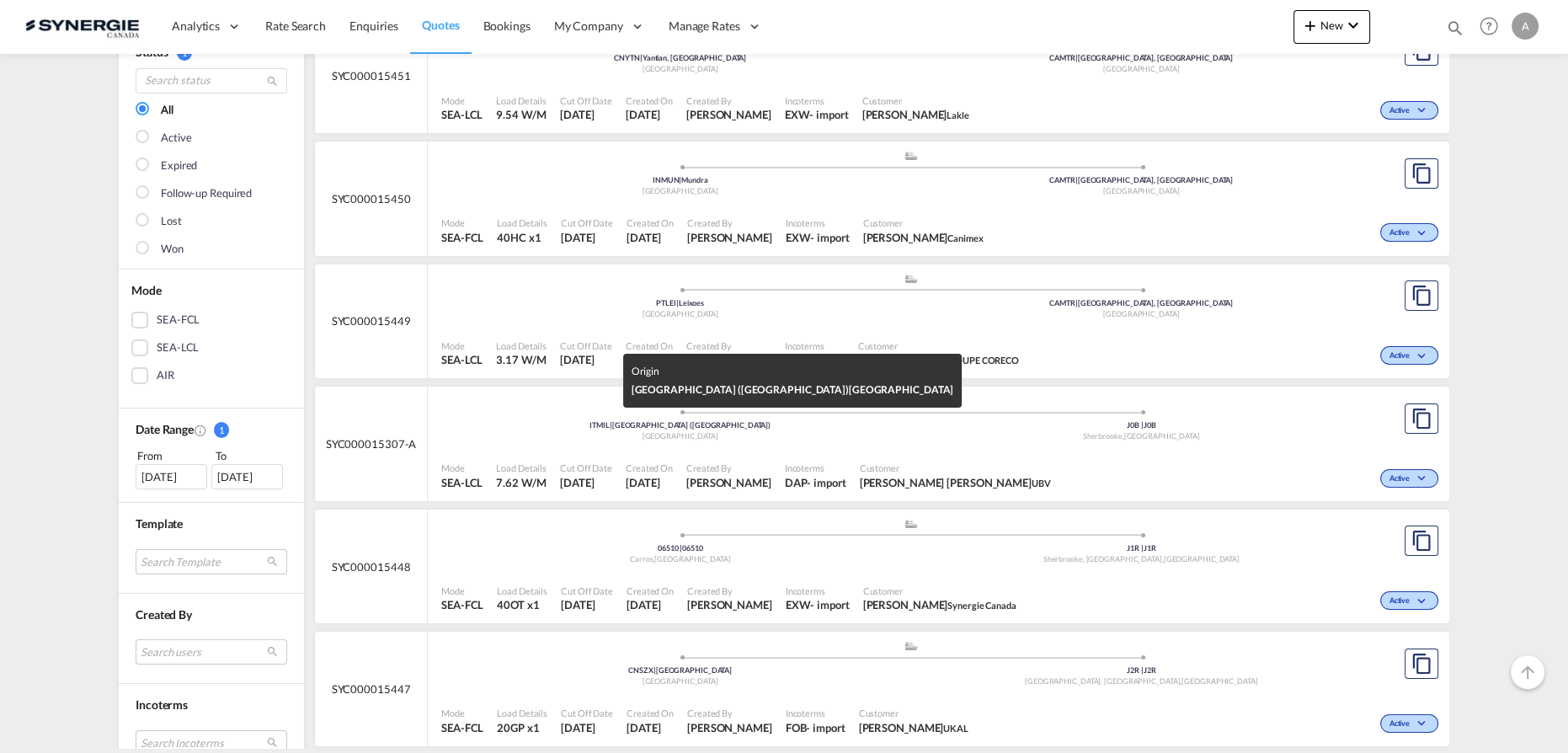
scroll to position [153, 0]
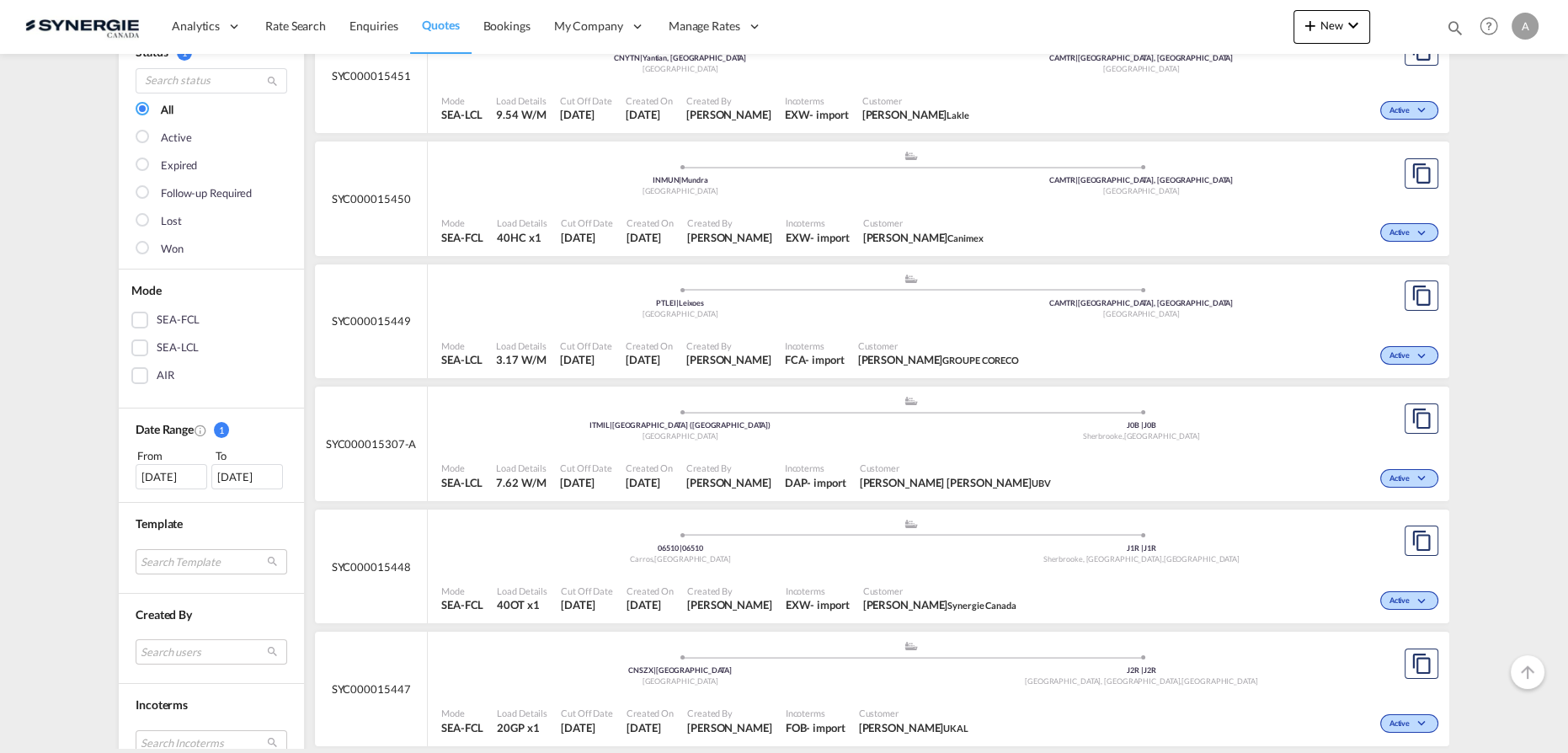
click at [822, 340] on span "Incoterms" at bounding box center [815, 346] width 59 height 13
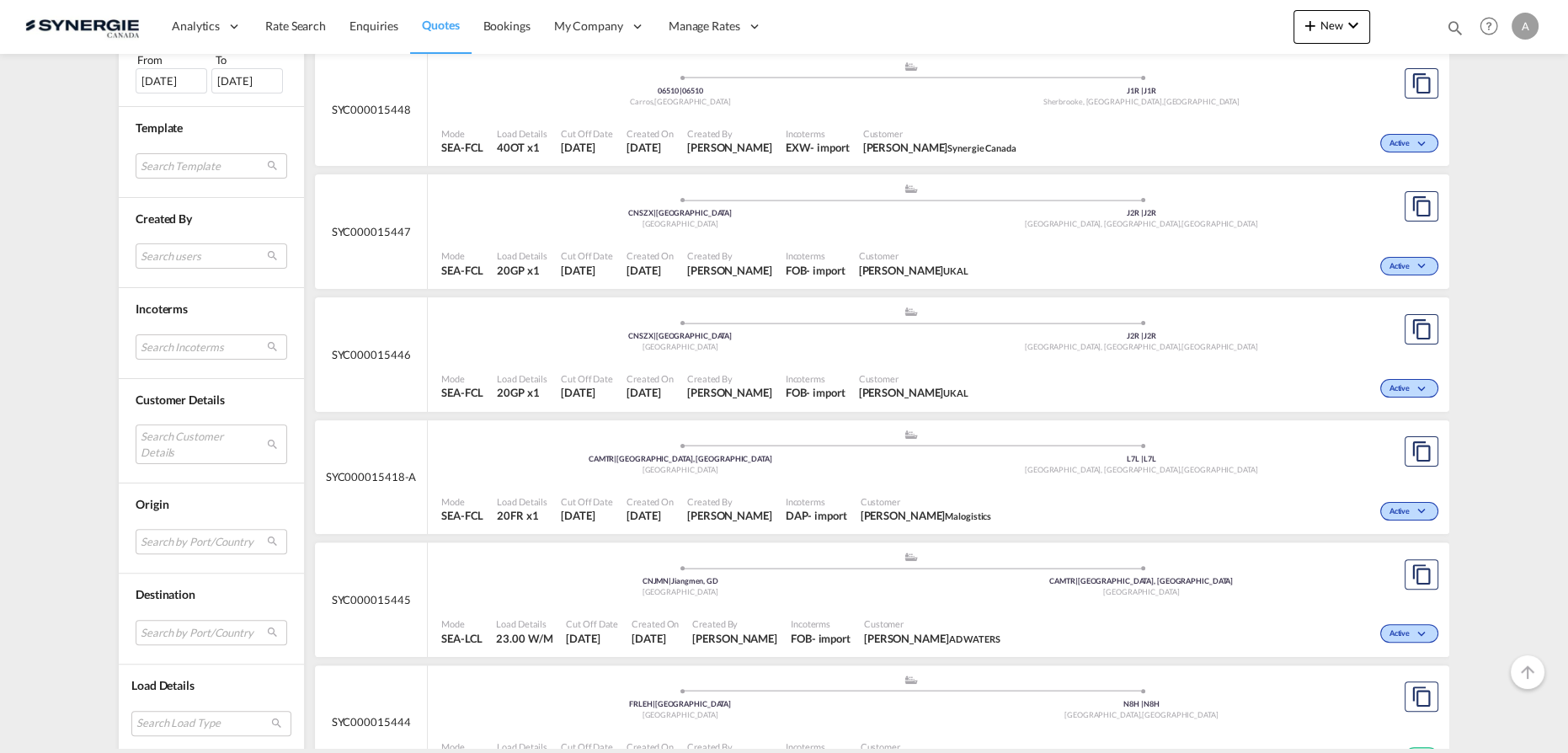
scroll to position [612, 0]
click at [174, 427] on md-select "Search Customer Details user name user [PERSON_NAME] [PERSON_NAME][EMAIL_ADDRES…" at bounding box center [211, 443] width 152 height 39
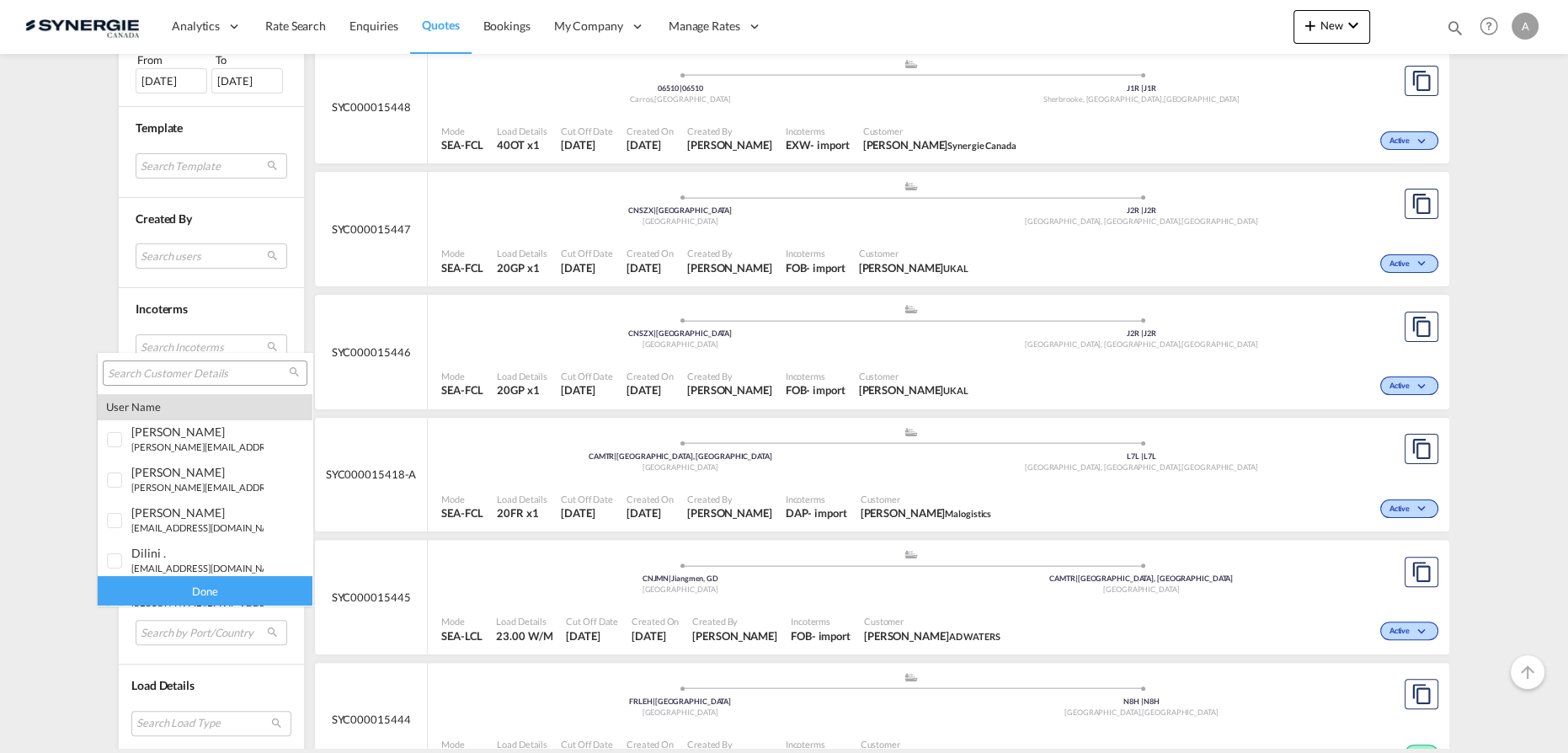
click at [190, 372] on input "search" at bounding box center [198, 374] width 181 height 16
paste input "[PERSON_NAME][EMAIL_ADDRESS][DOMAIN_NAME]"
type input "[PERSON_NAME][EMAIL_ADDRESS][DOMAIN_NAME]"
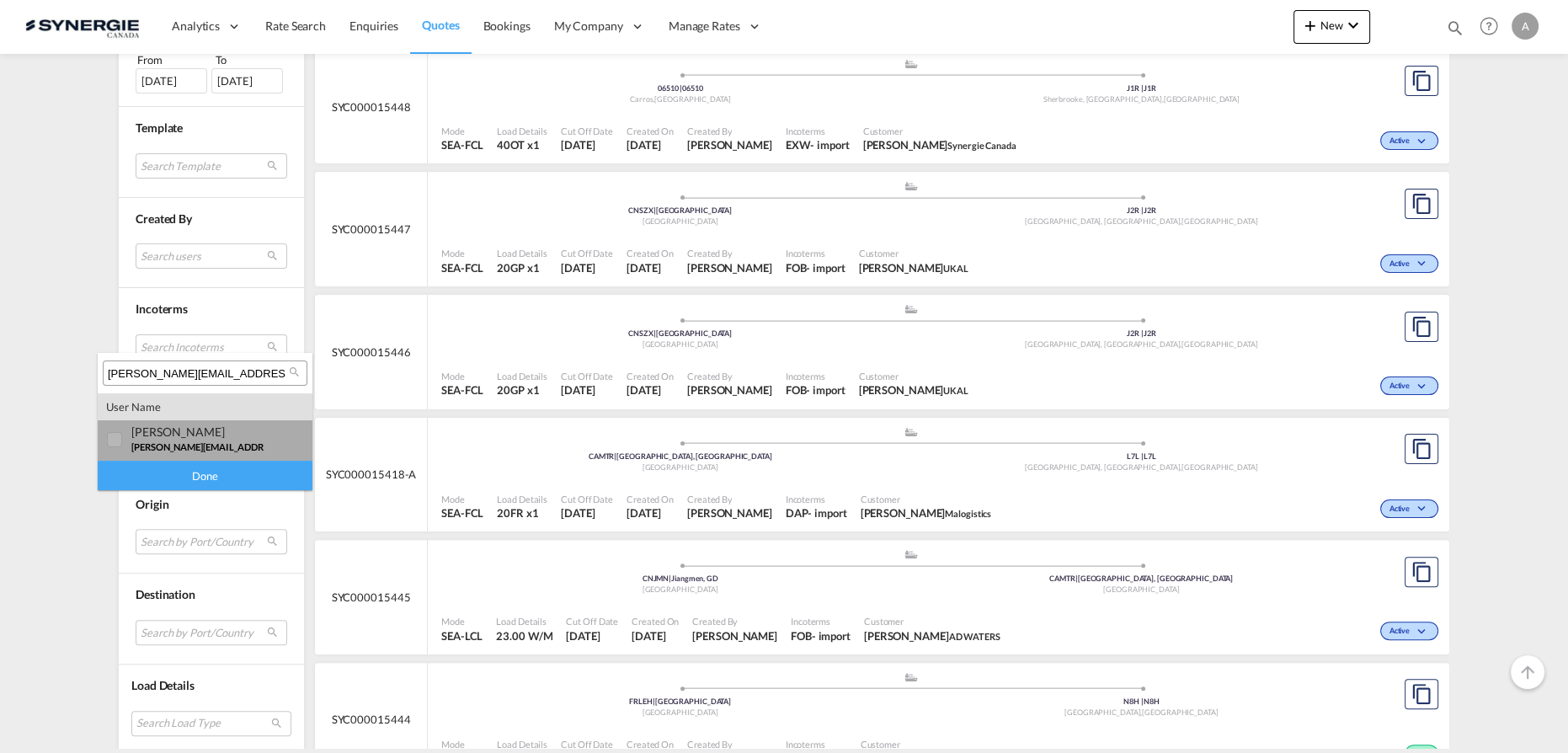
click at [134, 436] on div "[PERSON_NAME]" at bounding box center [197, 431] width 132 height 15
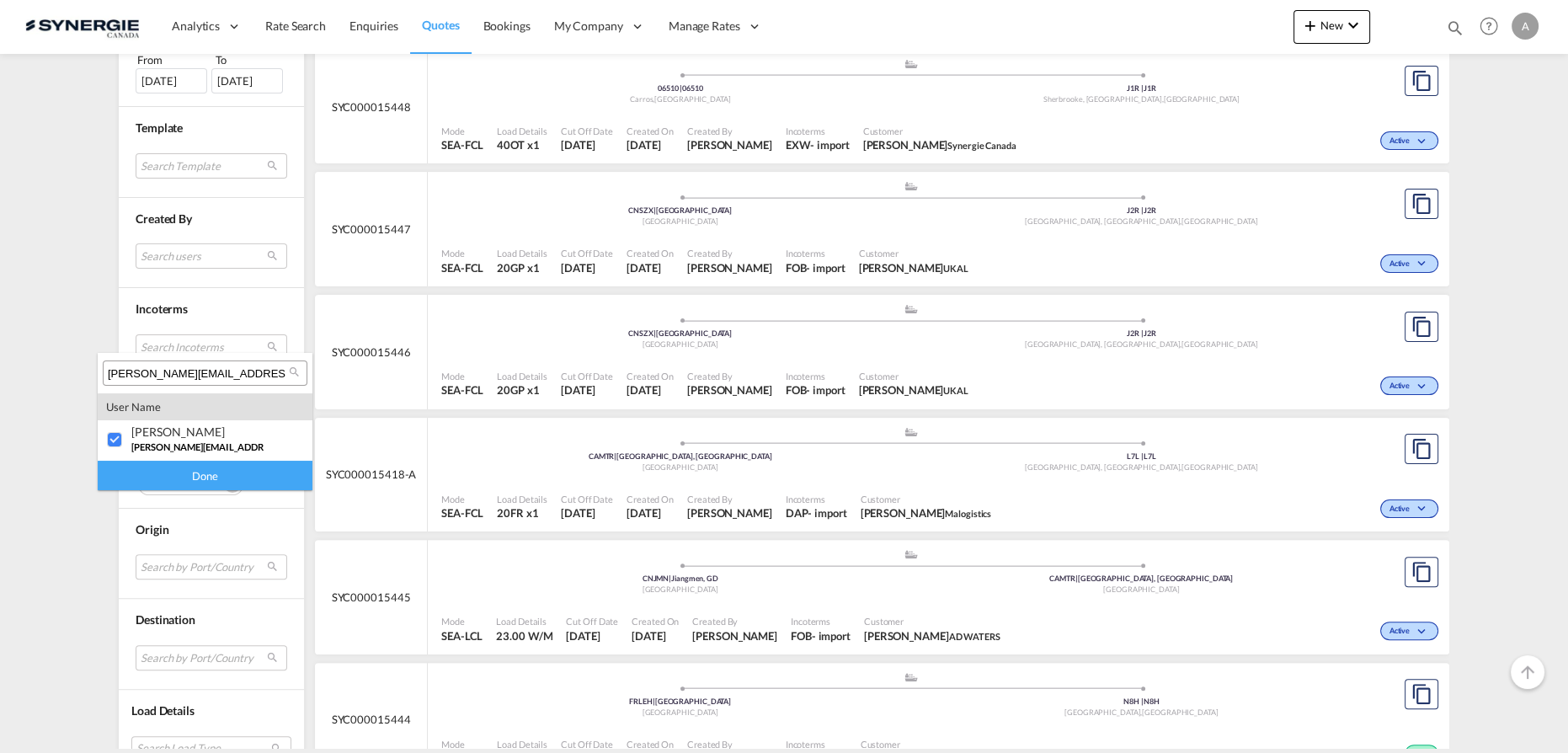
click at [136, 474] on div "Done" at bounding box center [204, 475] width 215 height 29
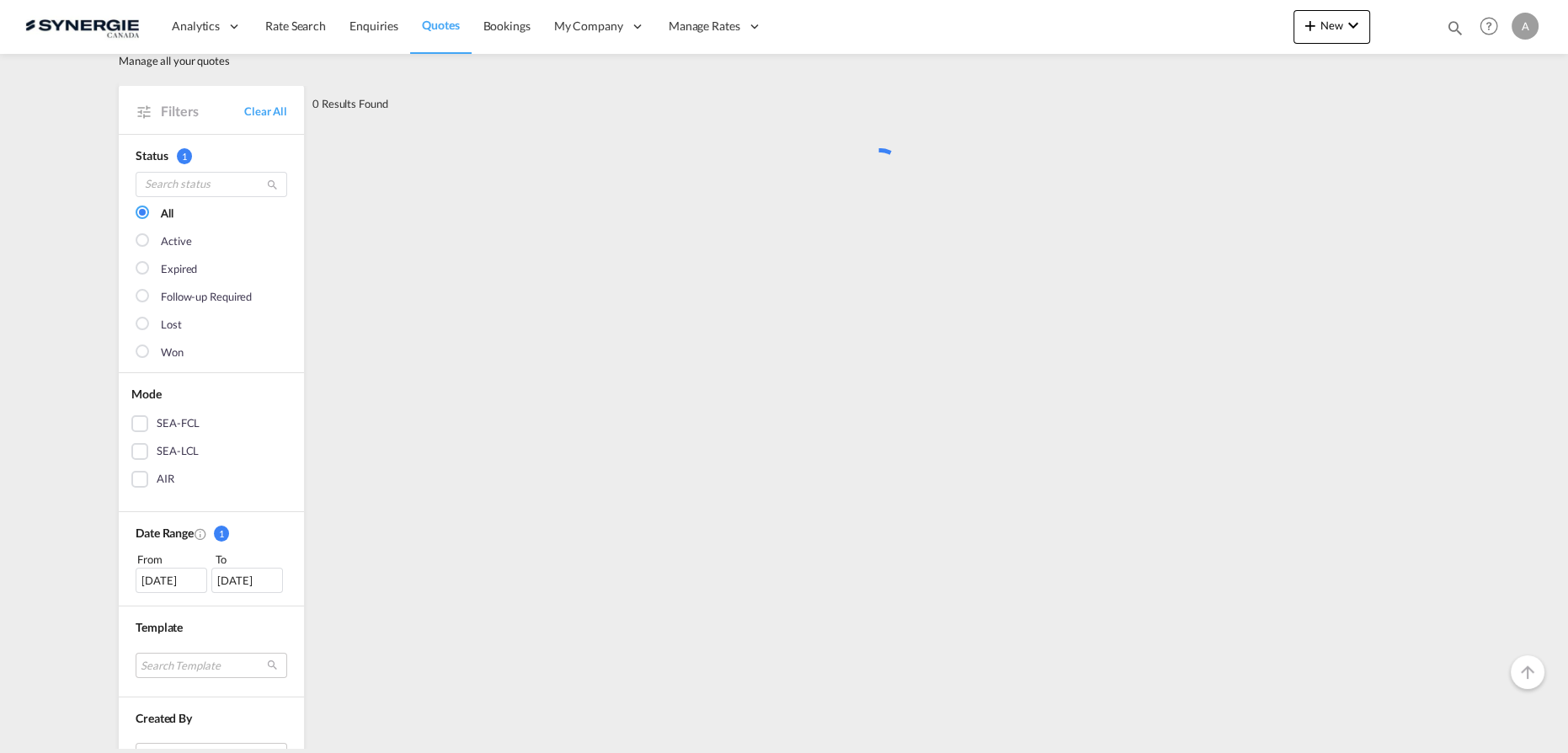
scroll to position [0, 0]
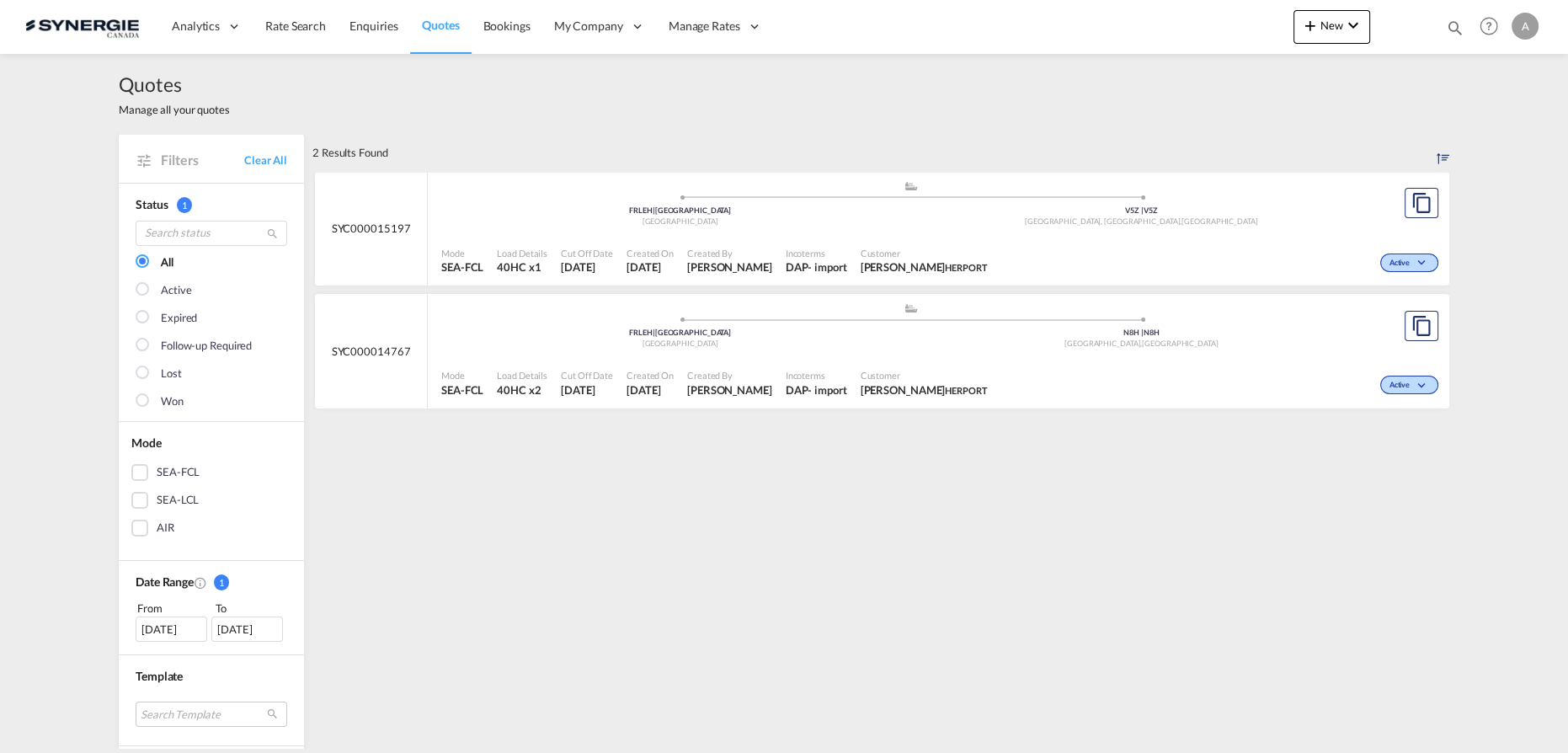
click at [884, 352] on div ".a{fill:#aaa8ad;} .a{fill:#aaa8ad;} FRLEH | [GEOGRAPHIC_DATA] N8H | N8H [GEOGRA…" at bounding box center [910, 328] width 939 height 51
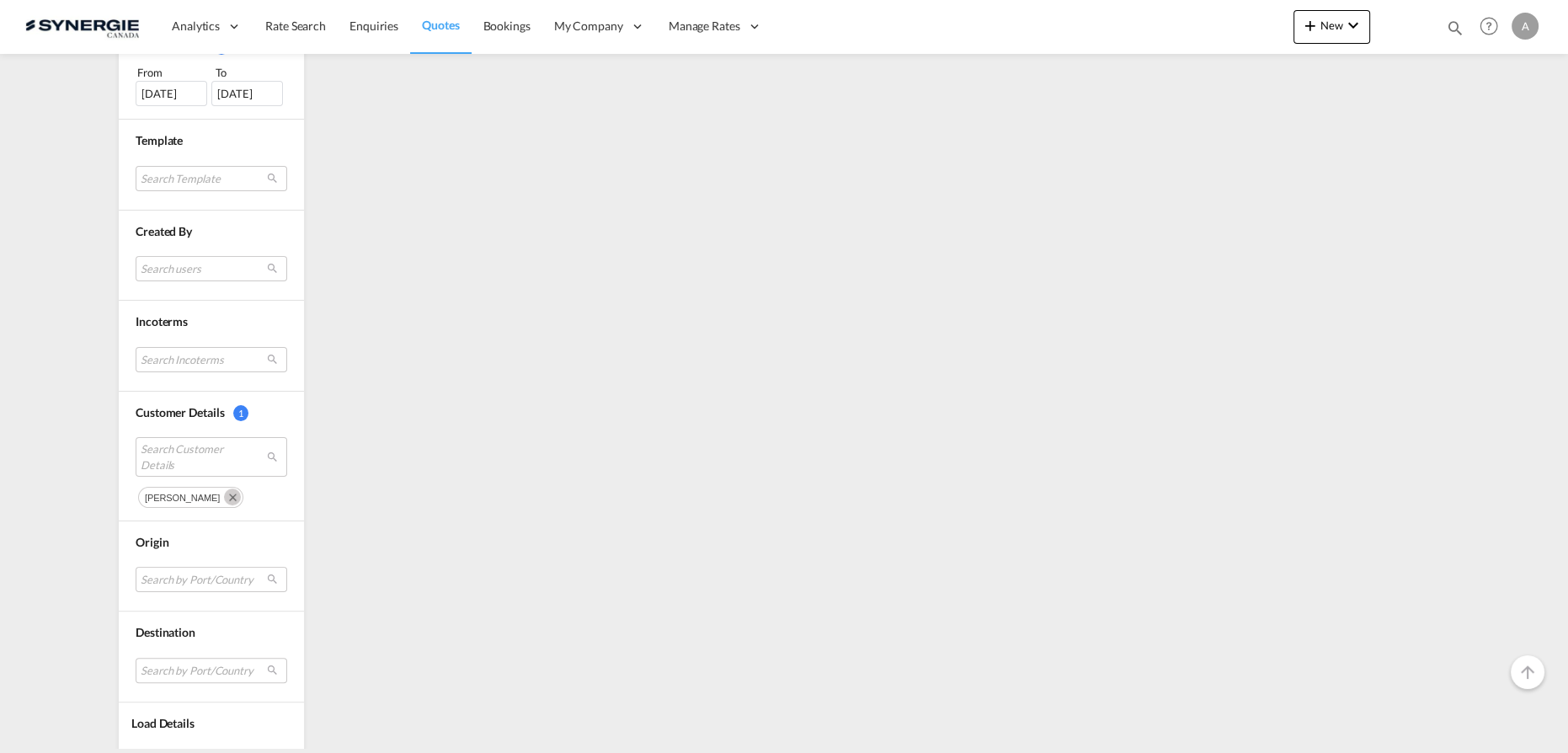
click at [224, 489] on md-icon "Remove" at bounding box center [233, 498] width 17 height 17
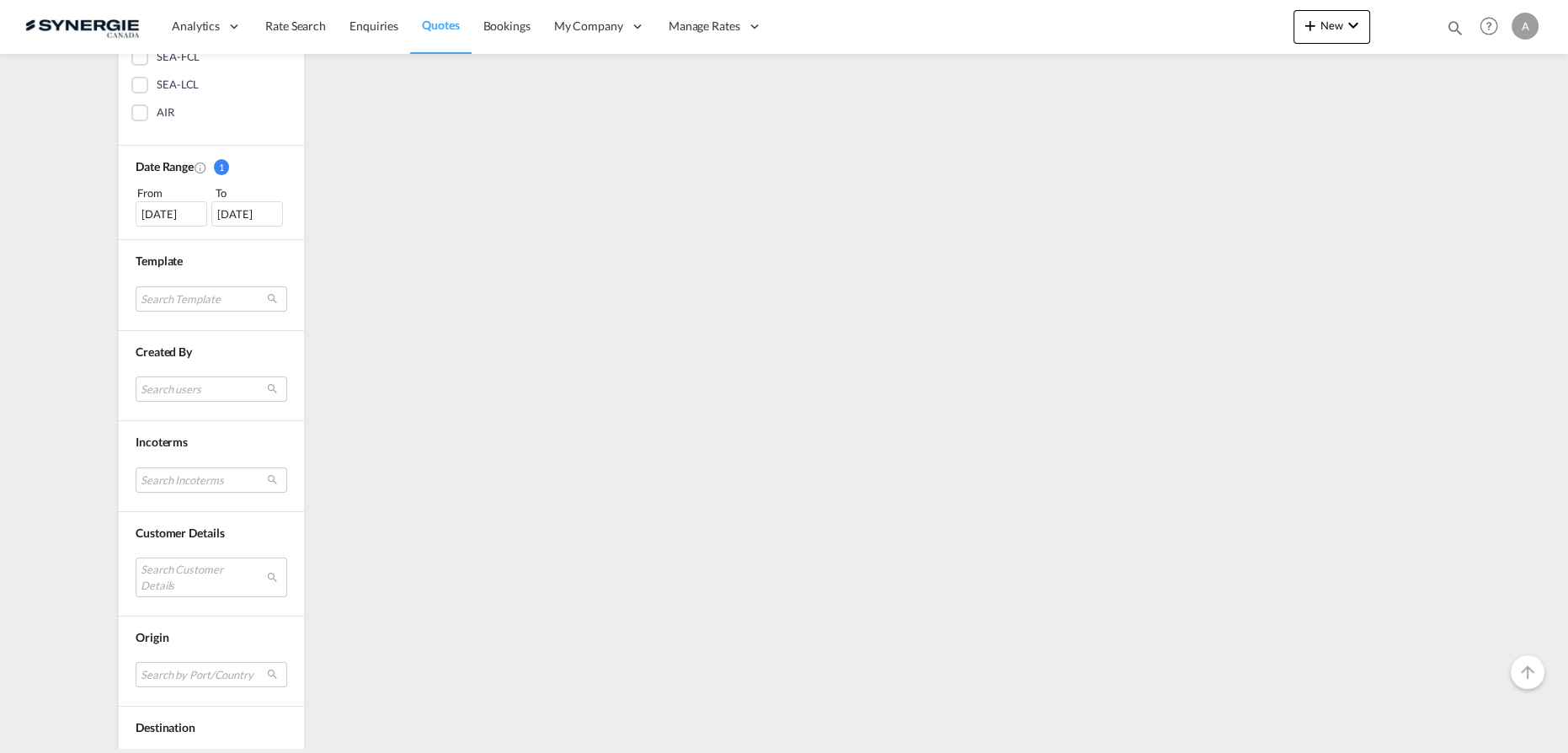
scroll to position [476, 0]
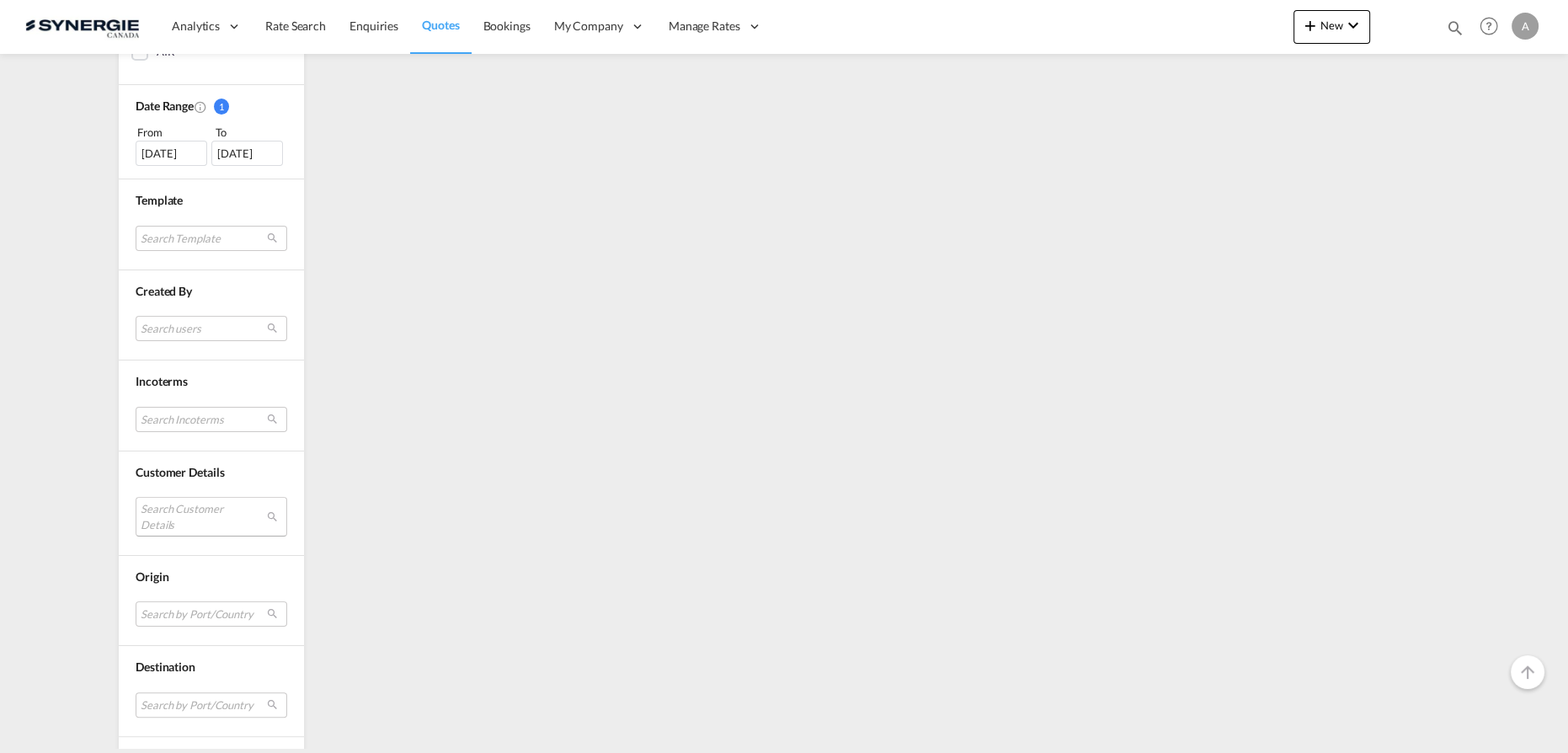
click at [159, 516] on md-select "Search Customer Details" at bounding box center [211, 516] width 152 height 39
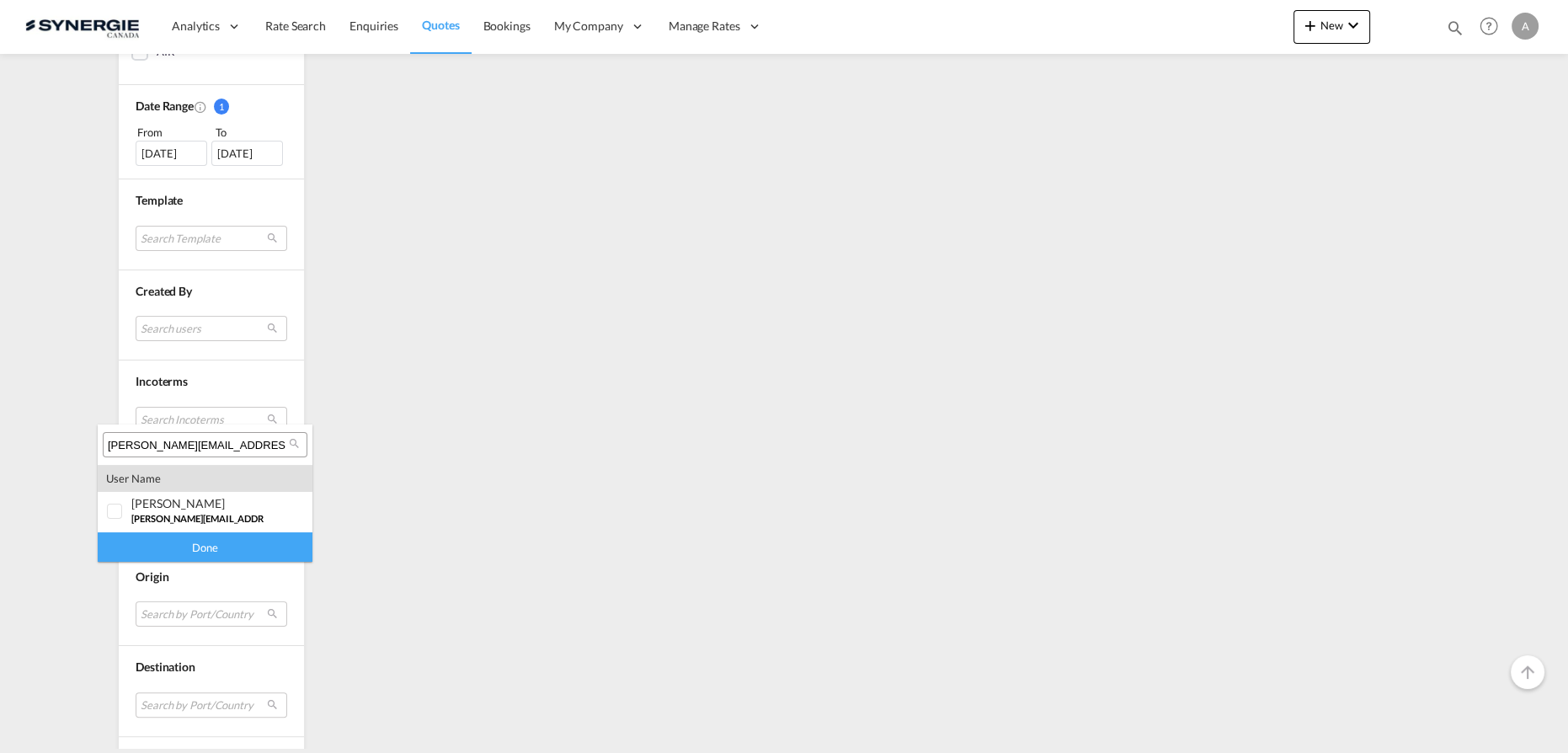
click at [168, 443] on input "[PERSON_NAME][EMAIL_ADDRESS][DOMAIN_NAME]" at bounding box center [198, 446] width 181 height 16
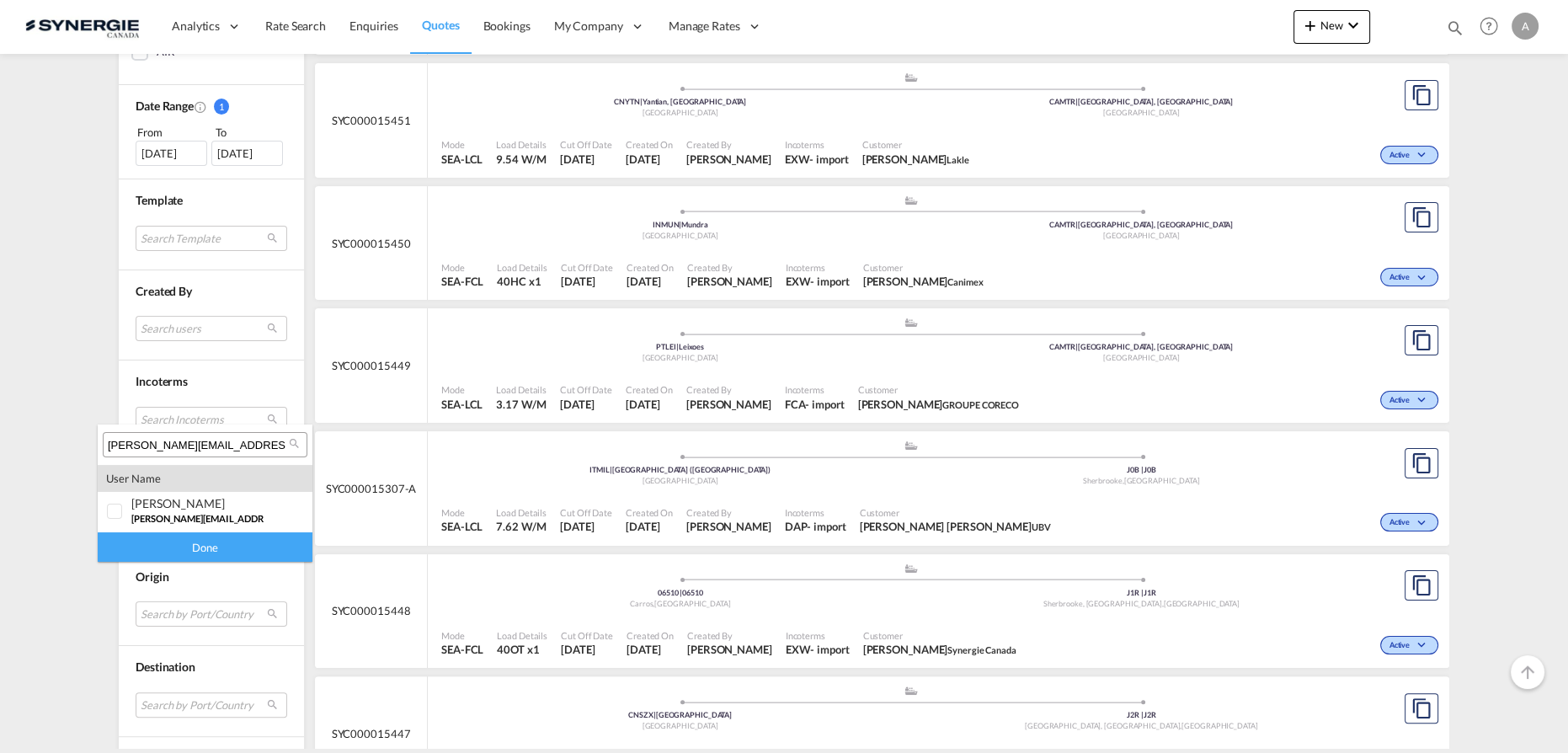
click at [227, 445] on input "[PERSON_NAME][EMAIL_ADDRESS][DOMAIN_NAME]" at bounding box center [198, 446] width 181 height 16
drag, startPoint x: 227, startPoint y: 444, endPoint x: -159, endPoint y: 458, distance: 386.3
click at [0, 458] on html "Analytics Reports Dashboard Rate Search Enquiries Quotes" at bounding box center [784, 376] width 1568 height 753
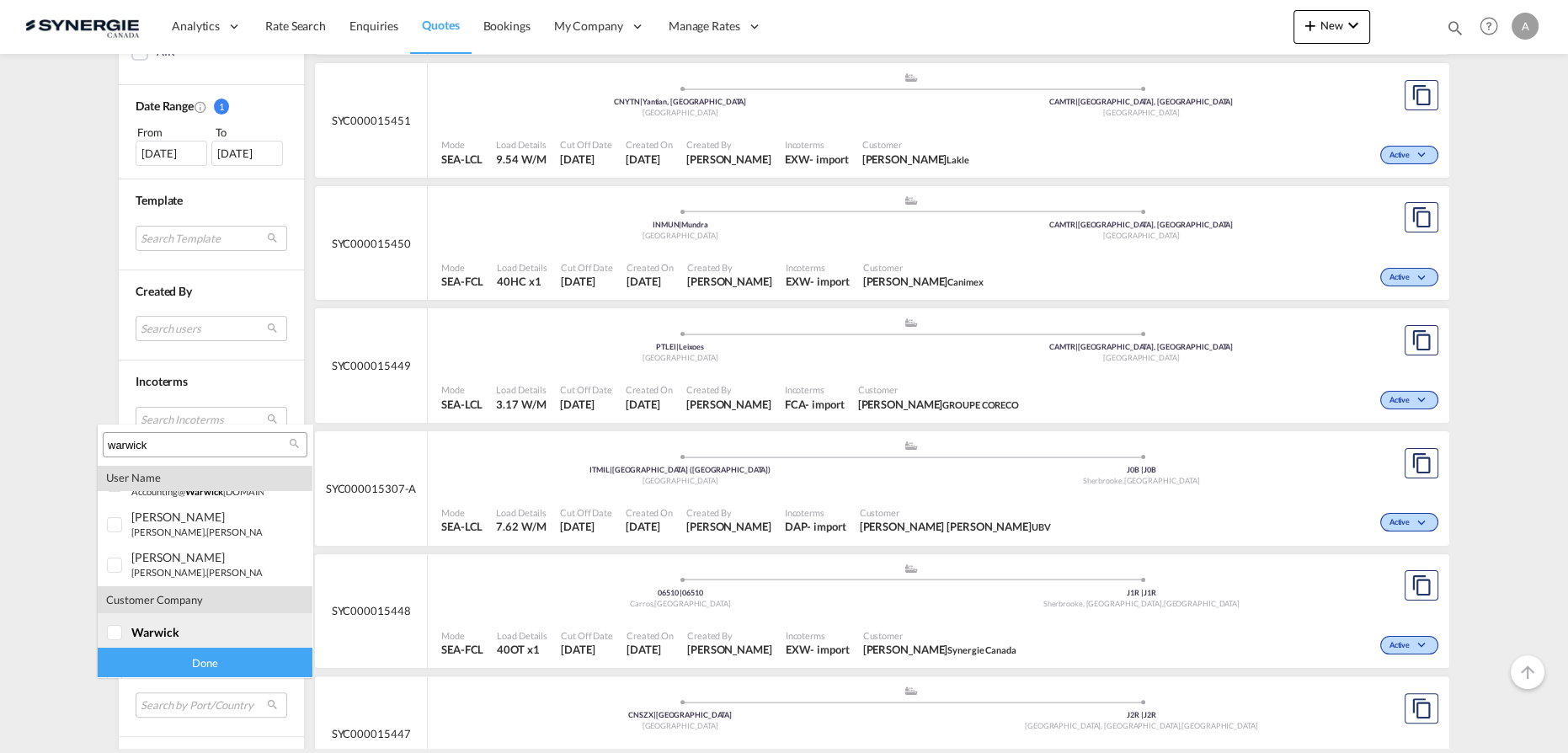
scroll to position [114, 0]
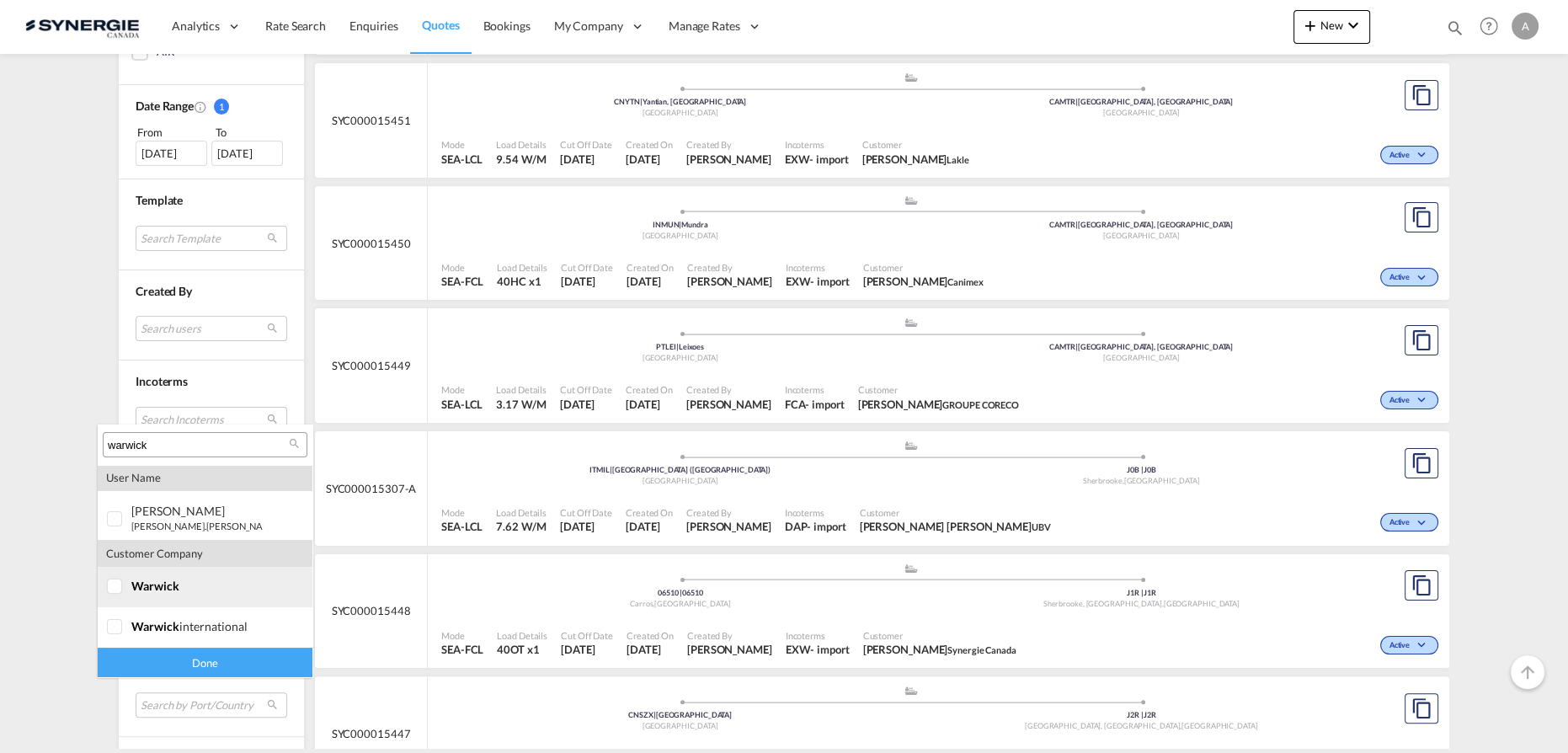
type input "warwick"
click at [148, 597] on md-option "company warwick" at bounding box center [204, 587] width 215 height 41
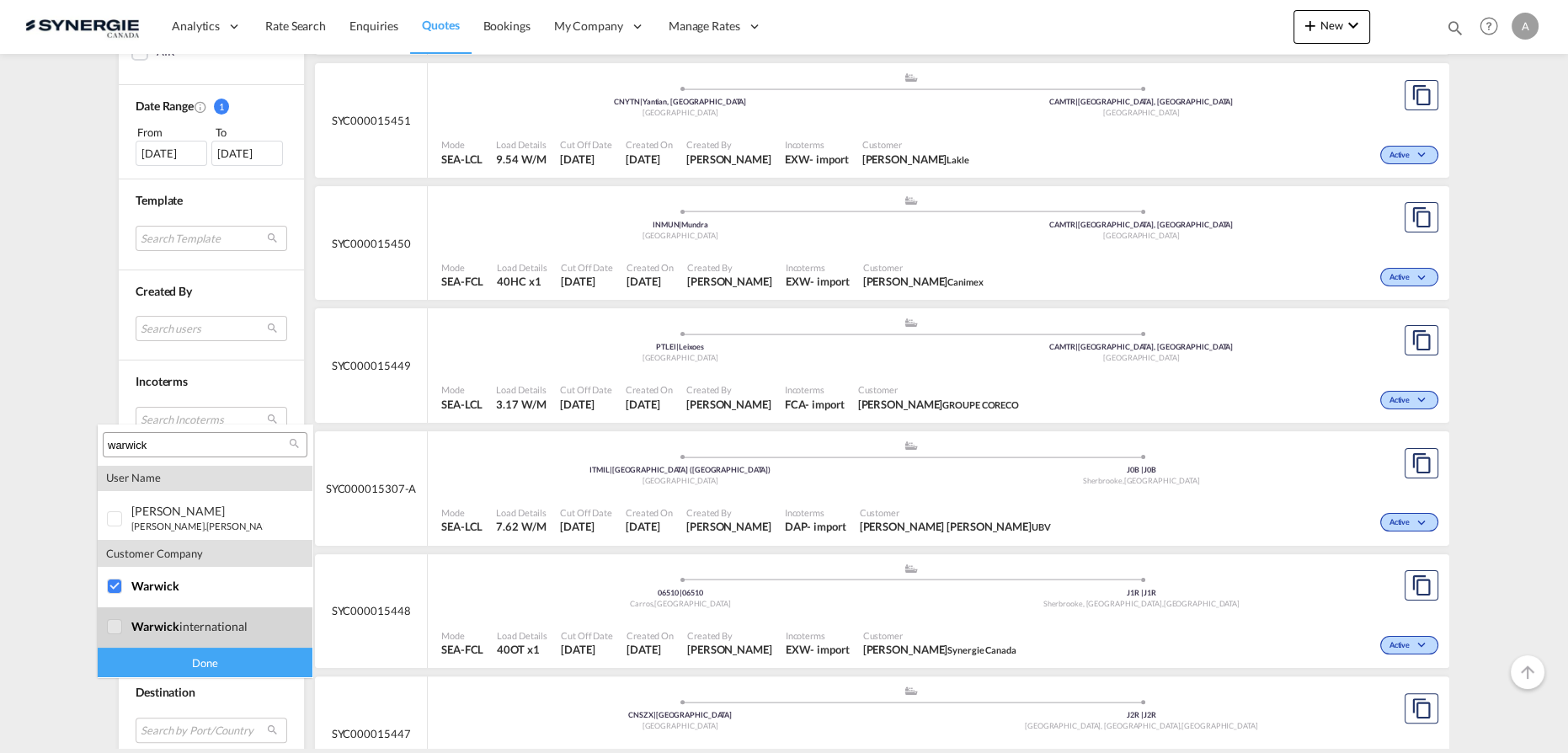
click at [145, 629] on span "warwick" at bounding box center [155, 626] width 48 height 15
click at [146, 662] on div "Done" at bounding box center [204, 662] width 215 height 29
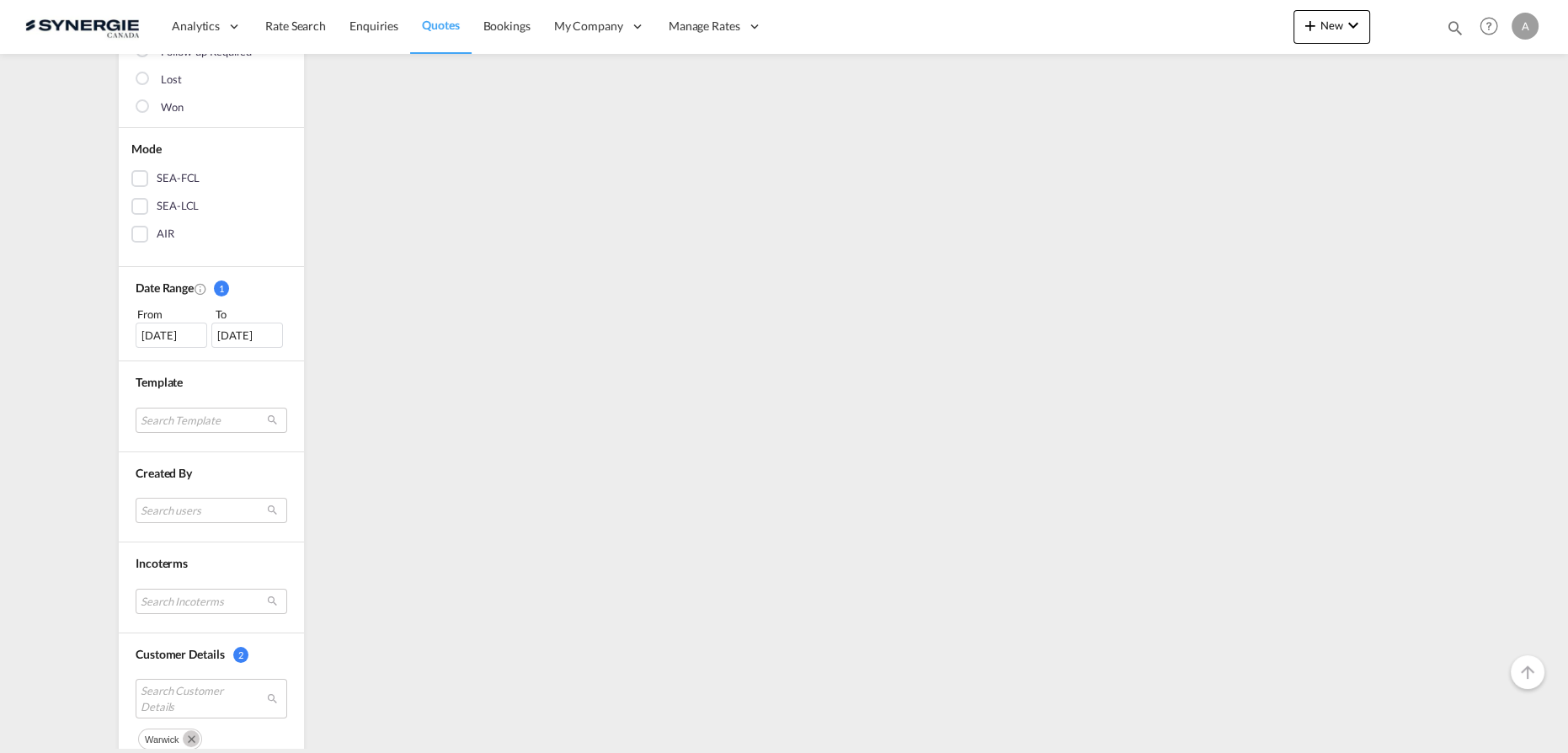
scroll to position [306, 0]
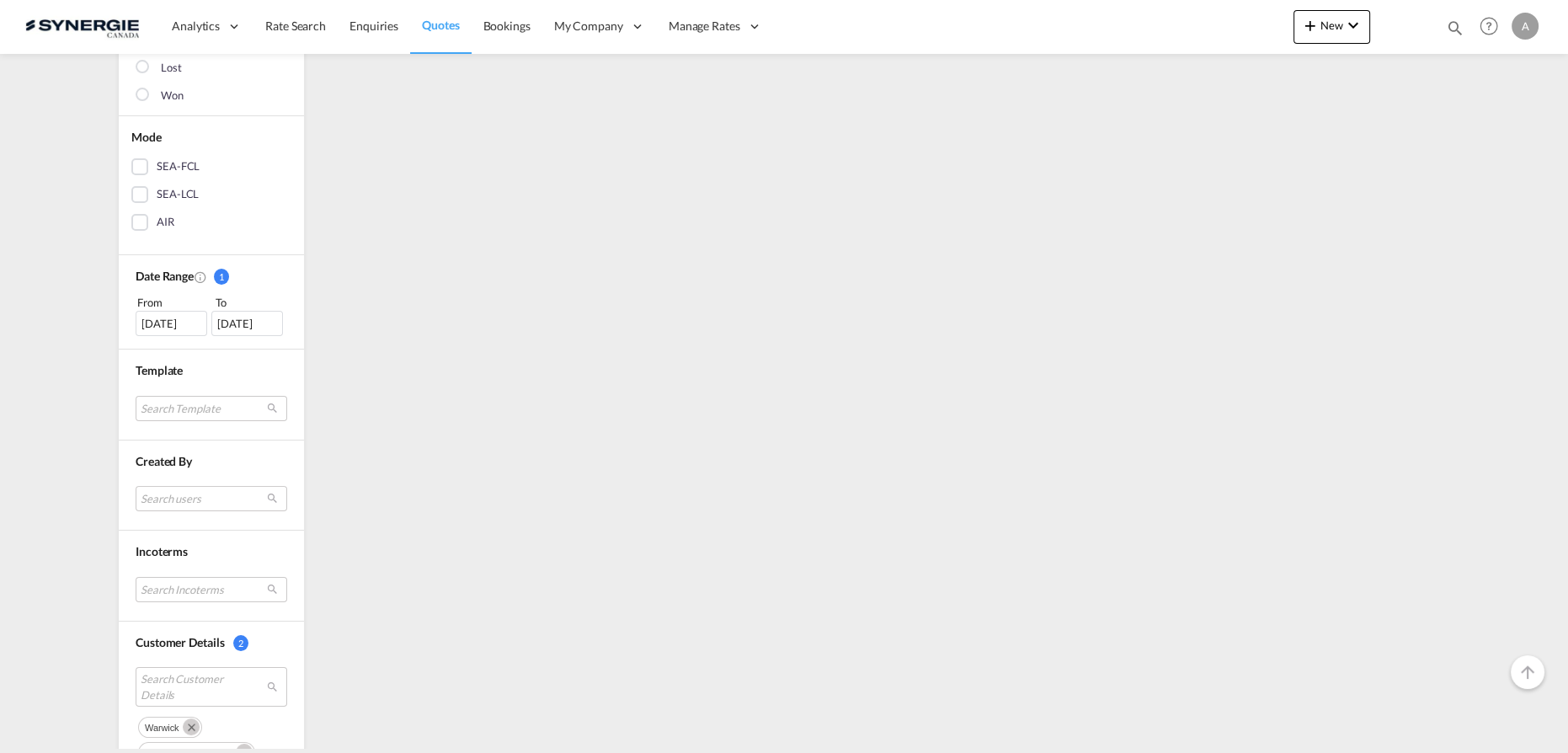
click at [163, 330] on div "[DATE]" at bounding box center [171, 323] width 72 height 25
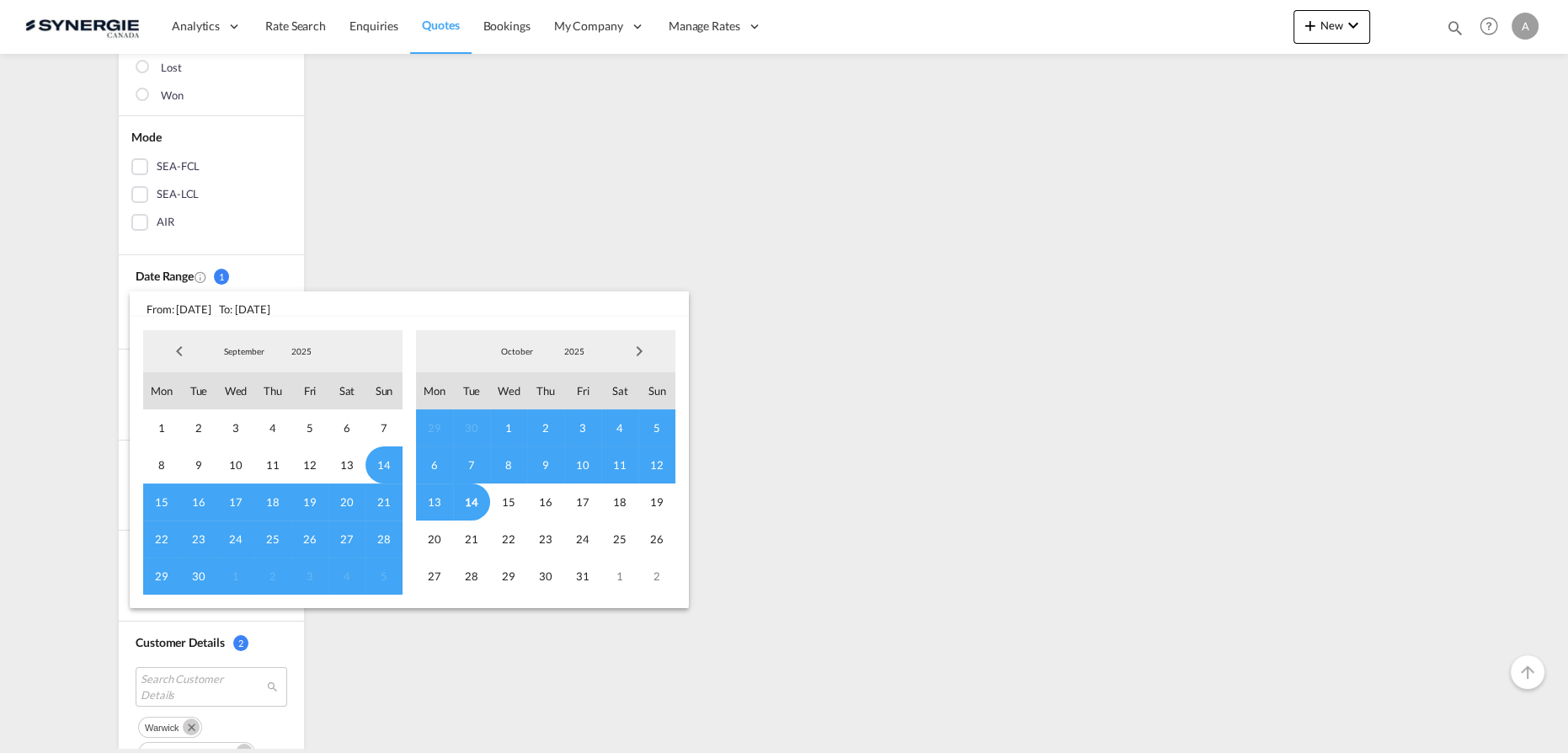
click at [305, 354] on span "2025" at bounding box center [302, 352] width 54 height 12
click at [283, 267] on md-option "2023" at bounding box center [318, 271] width 115 height 41
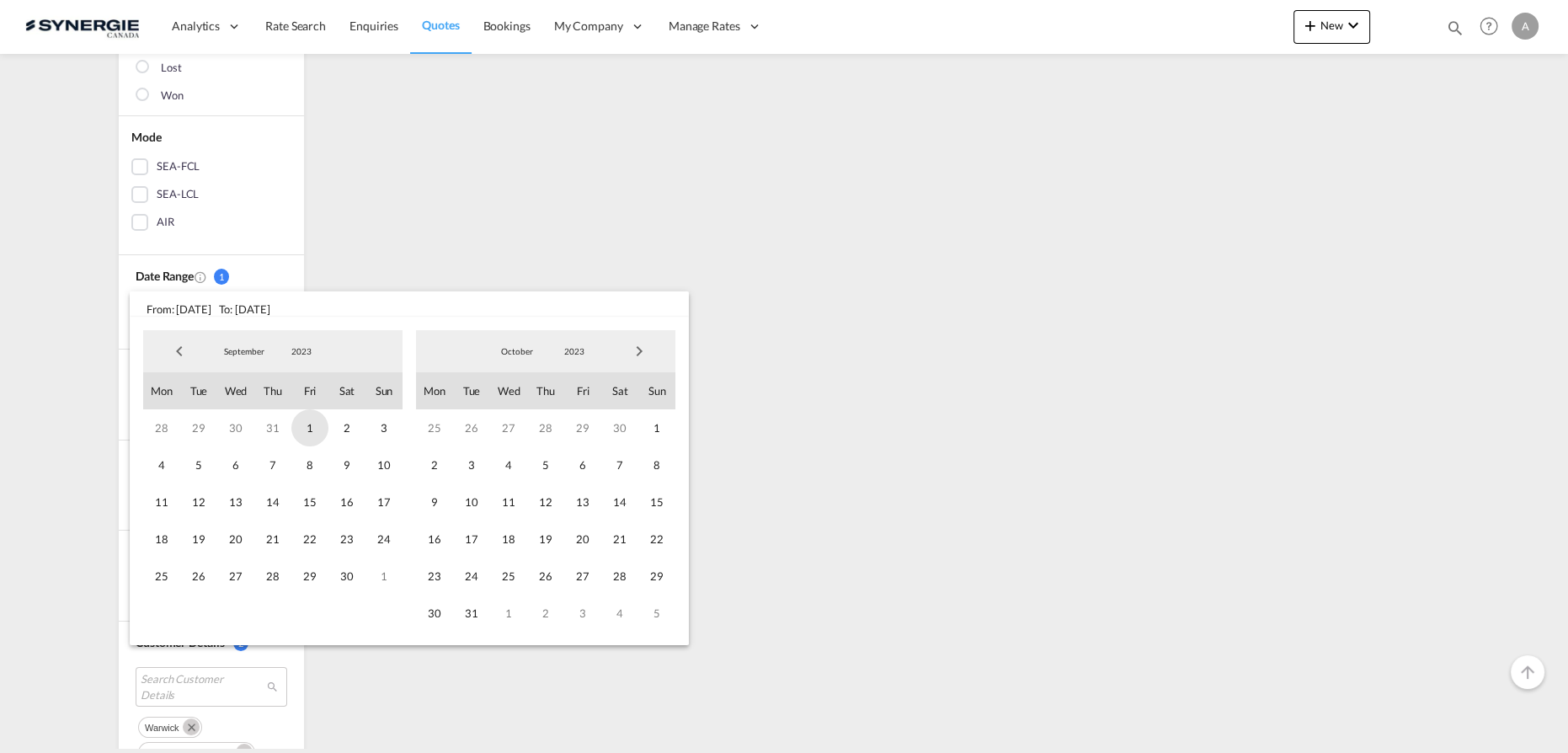
click at [299, 428] on span "1" at bounding box center [309, 428] width 37 height 37
drag, startPoint x: 581, startPoint y: 352, endPoint x: 578, endPoint y: 380, distance: 28.2
click at [582, 352] on span "2023" at bounding box center [574, 352] width 54 height 12
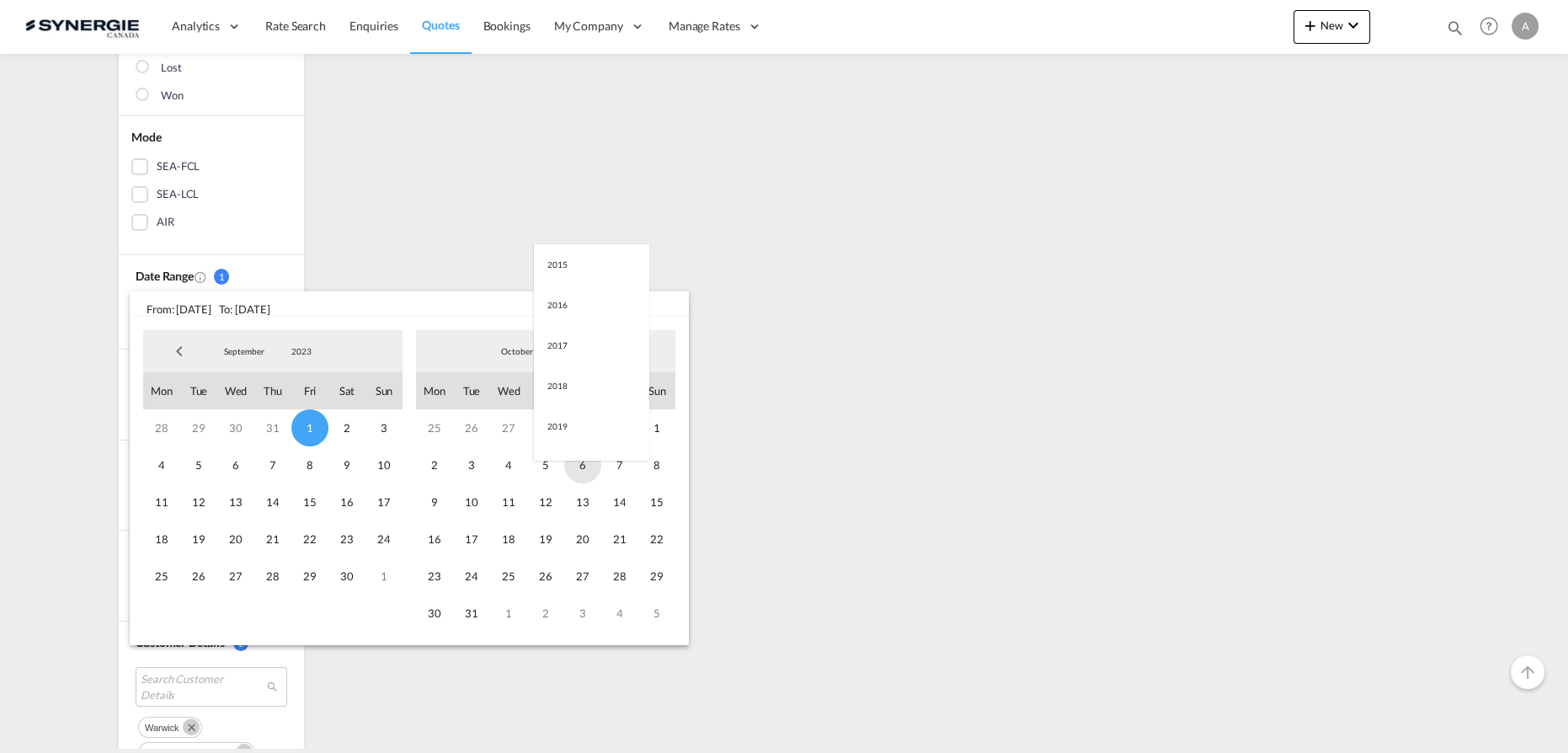
scroll to position [236, 0]
click at [571, 433] on md-option "2025" at bounding box center [590, 433] width 115 height 41
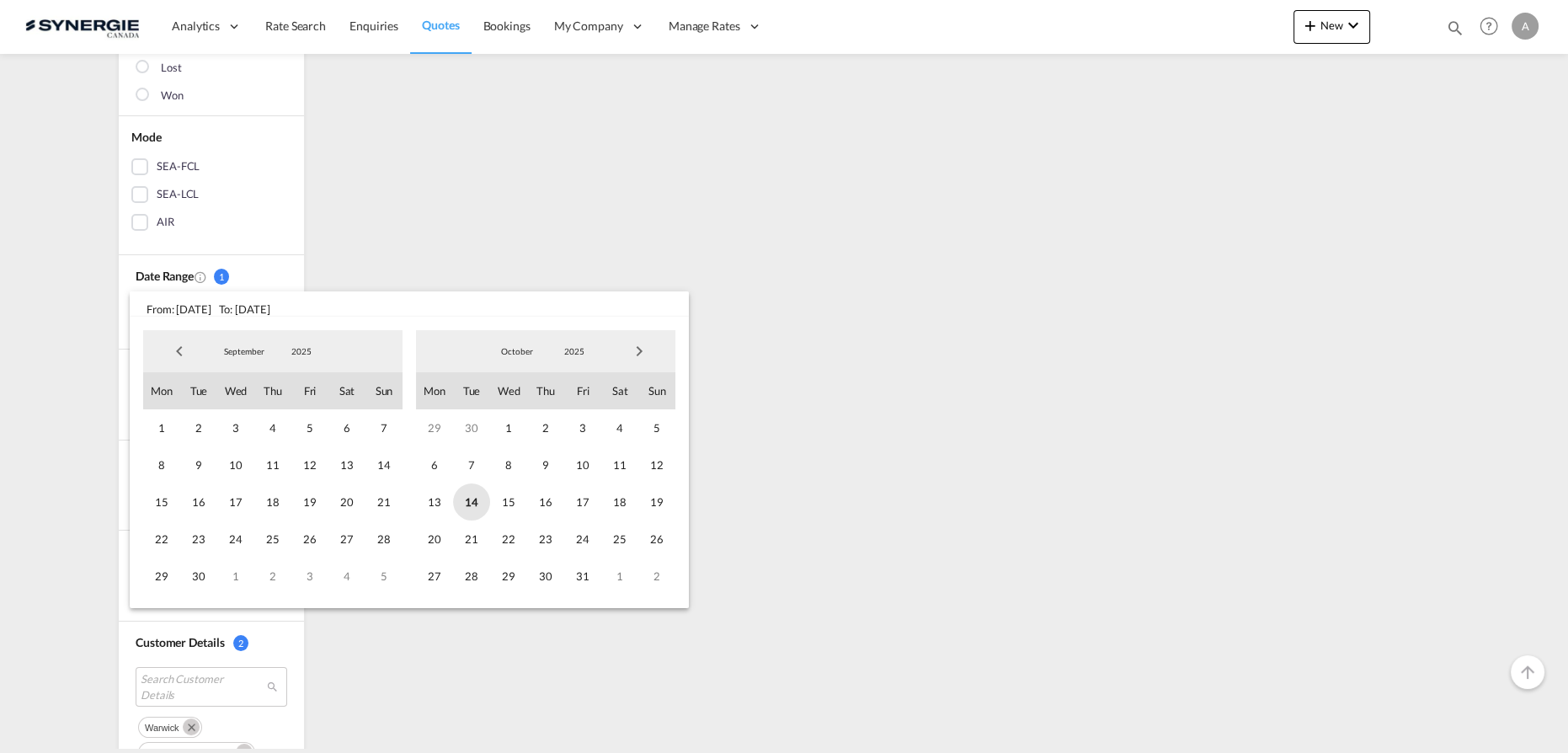
click at [475, 500] on span "14" at bounding box center [472, 502] width 37 height 37
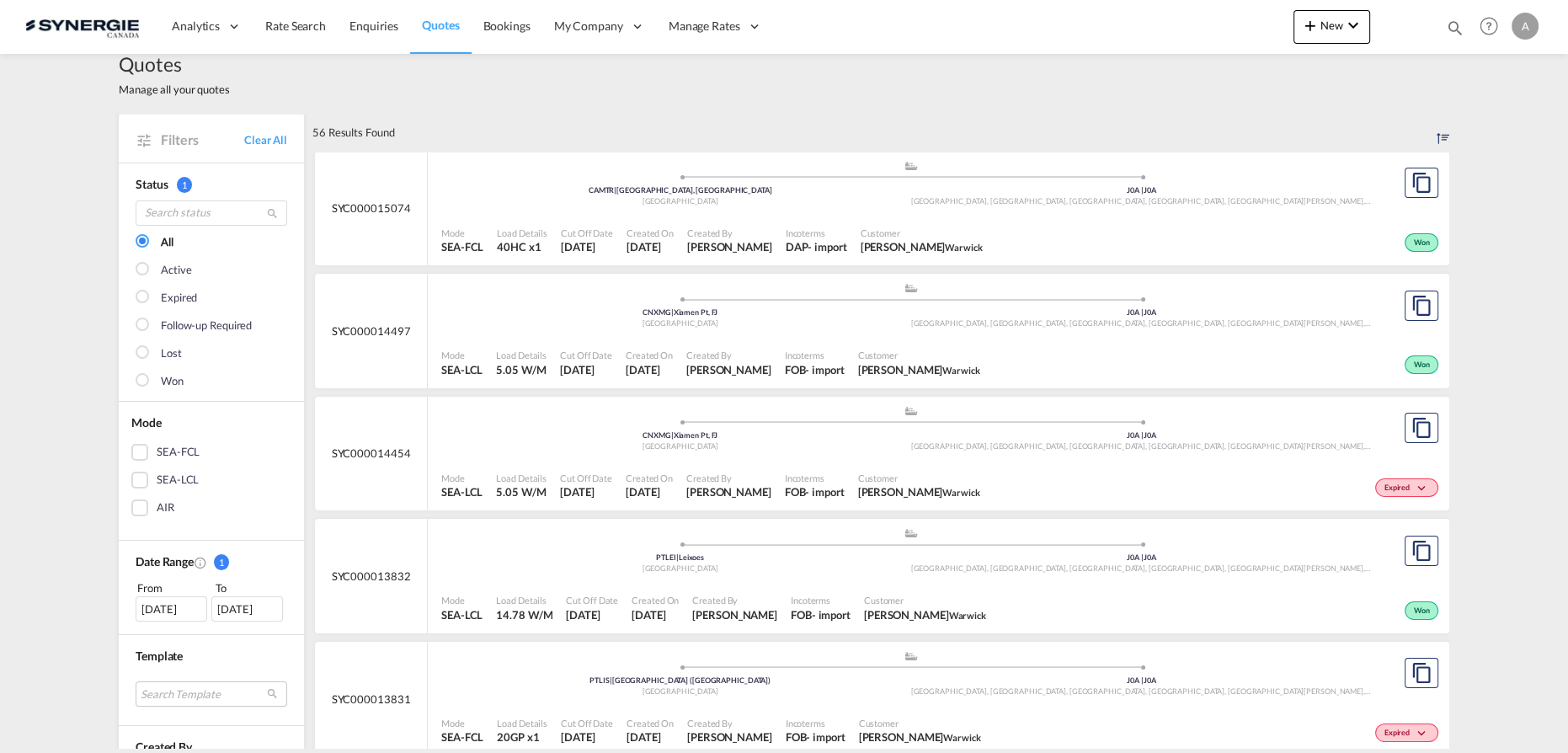
scroll to position [76, 0]
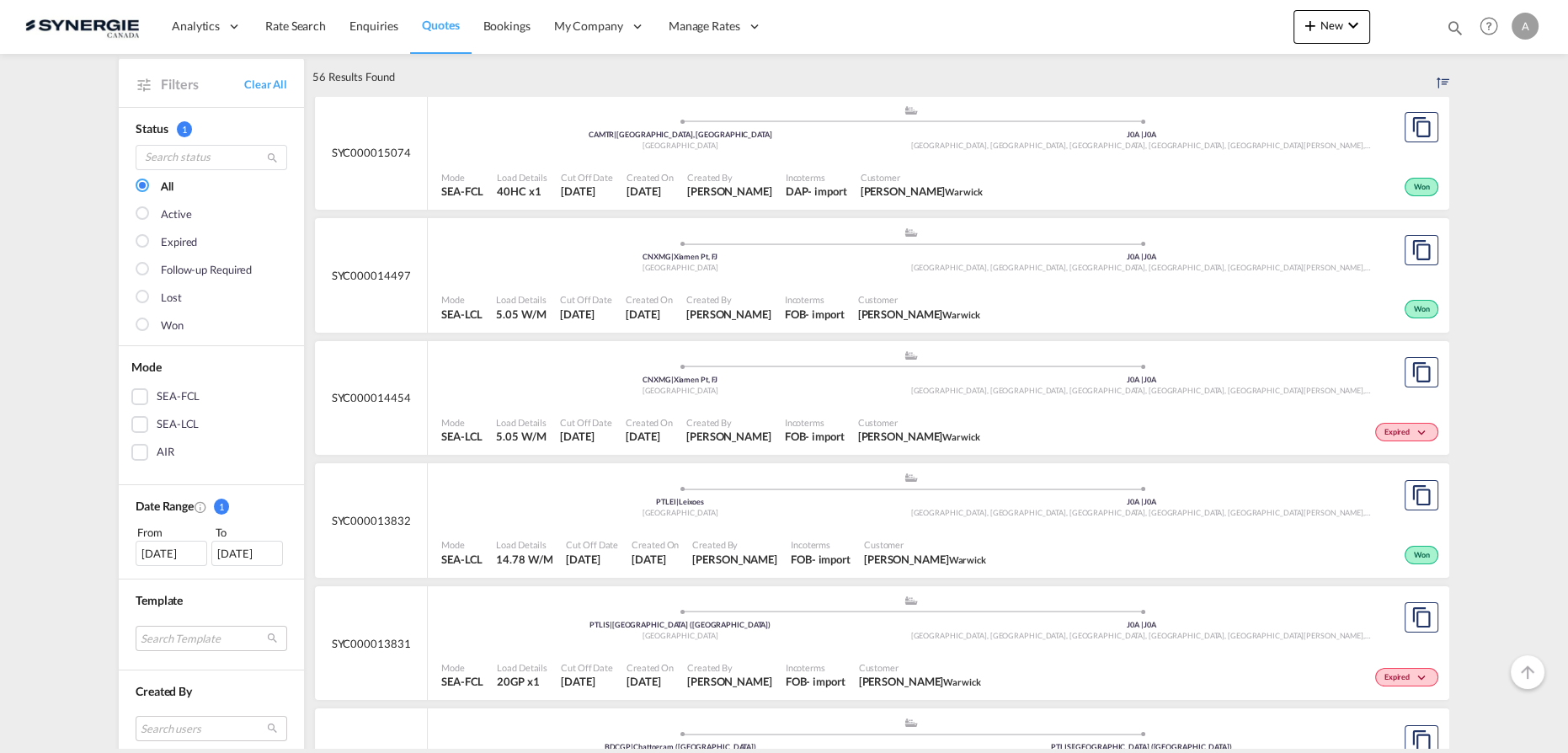
click at [790, 293] on span "Incoterms" at bounding box center [815, 299] width 59 height 13
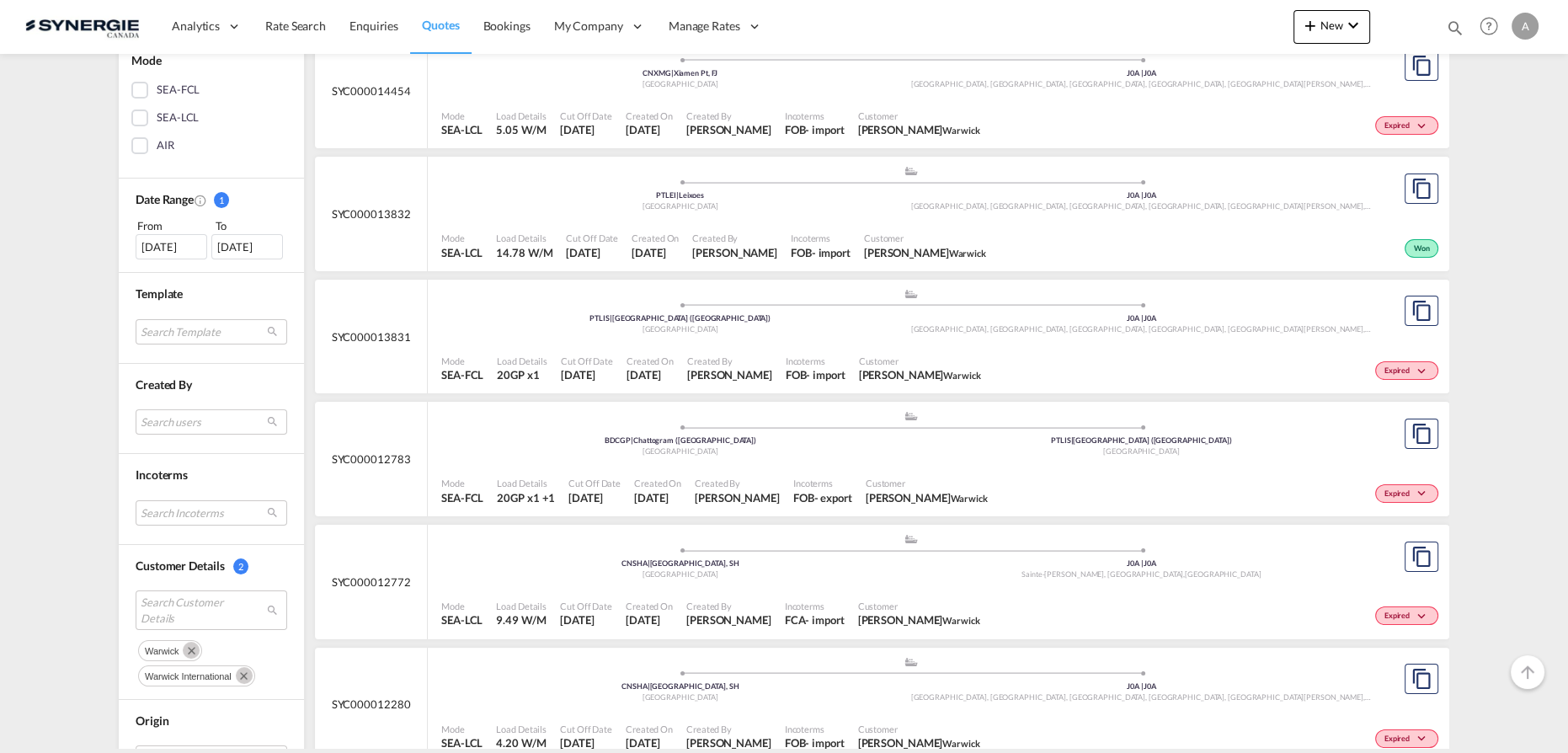
scroll to position [612, 0]
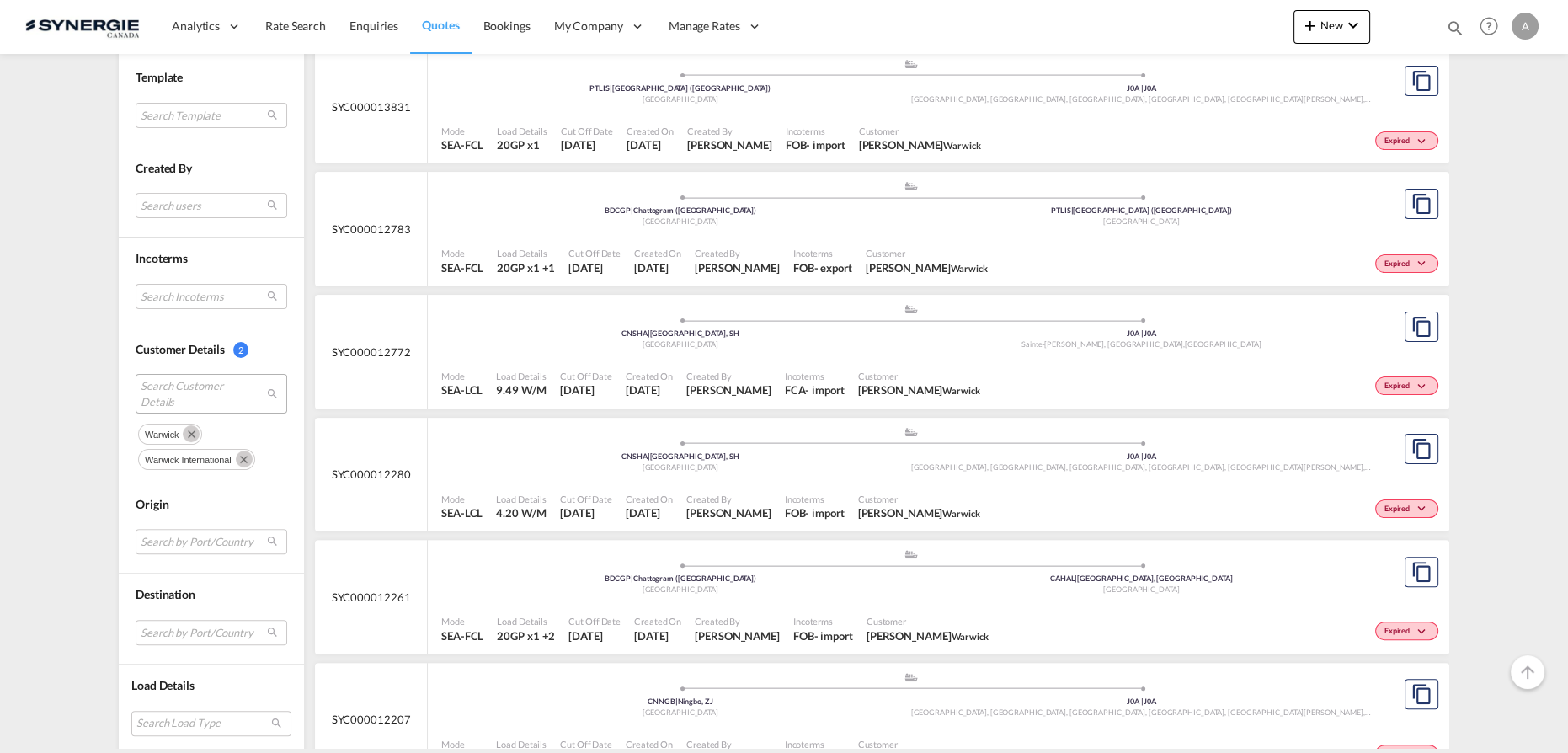
drag, startPoint x: 184, startPoint y: 428, endPoint x: 185, endPoint y: 440, distance: 12.0
click at [184, 430] on md-icon "Remove" at bounding box center [191, 434] width 17 height 17
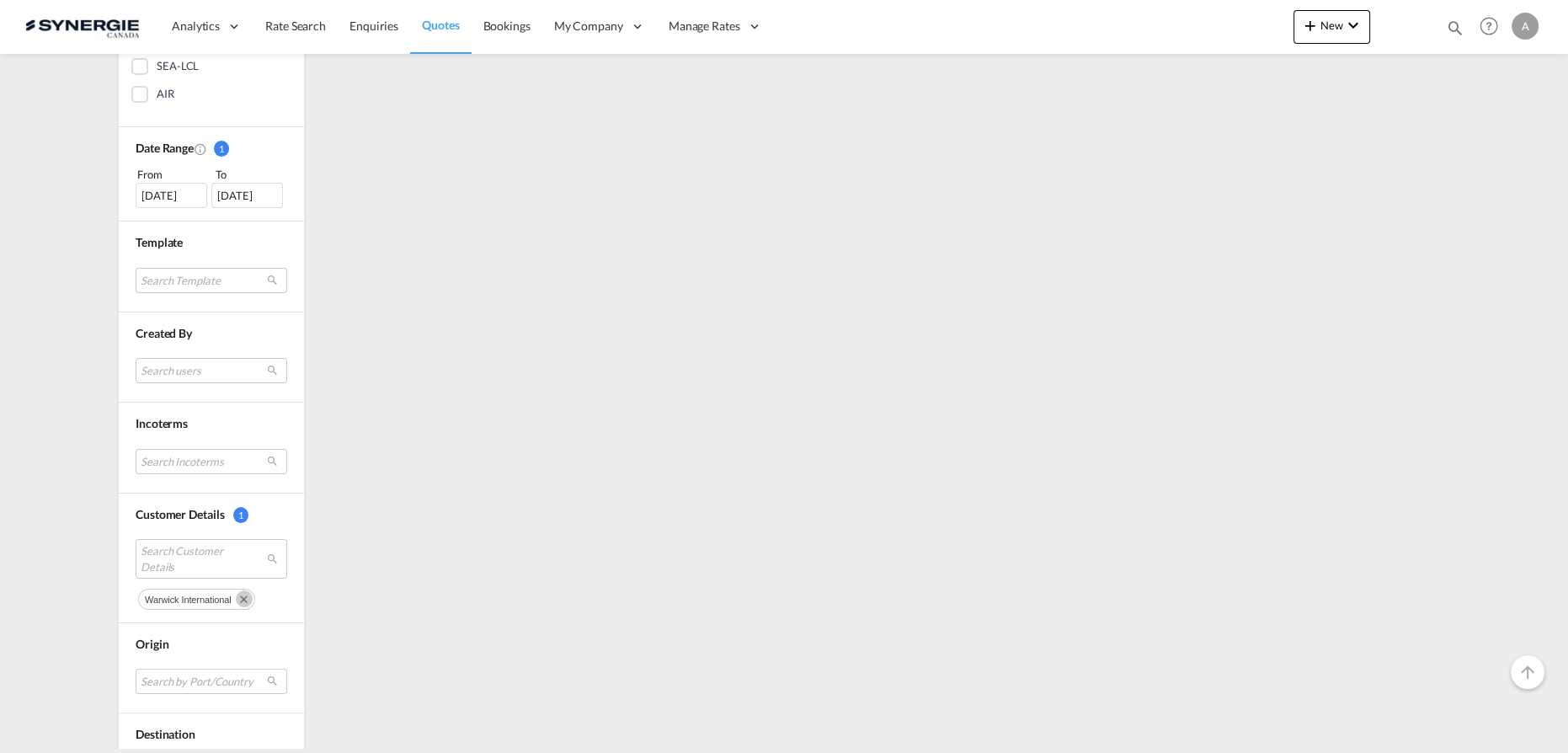
scroll to position [573, 0]
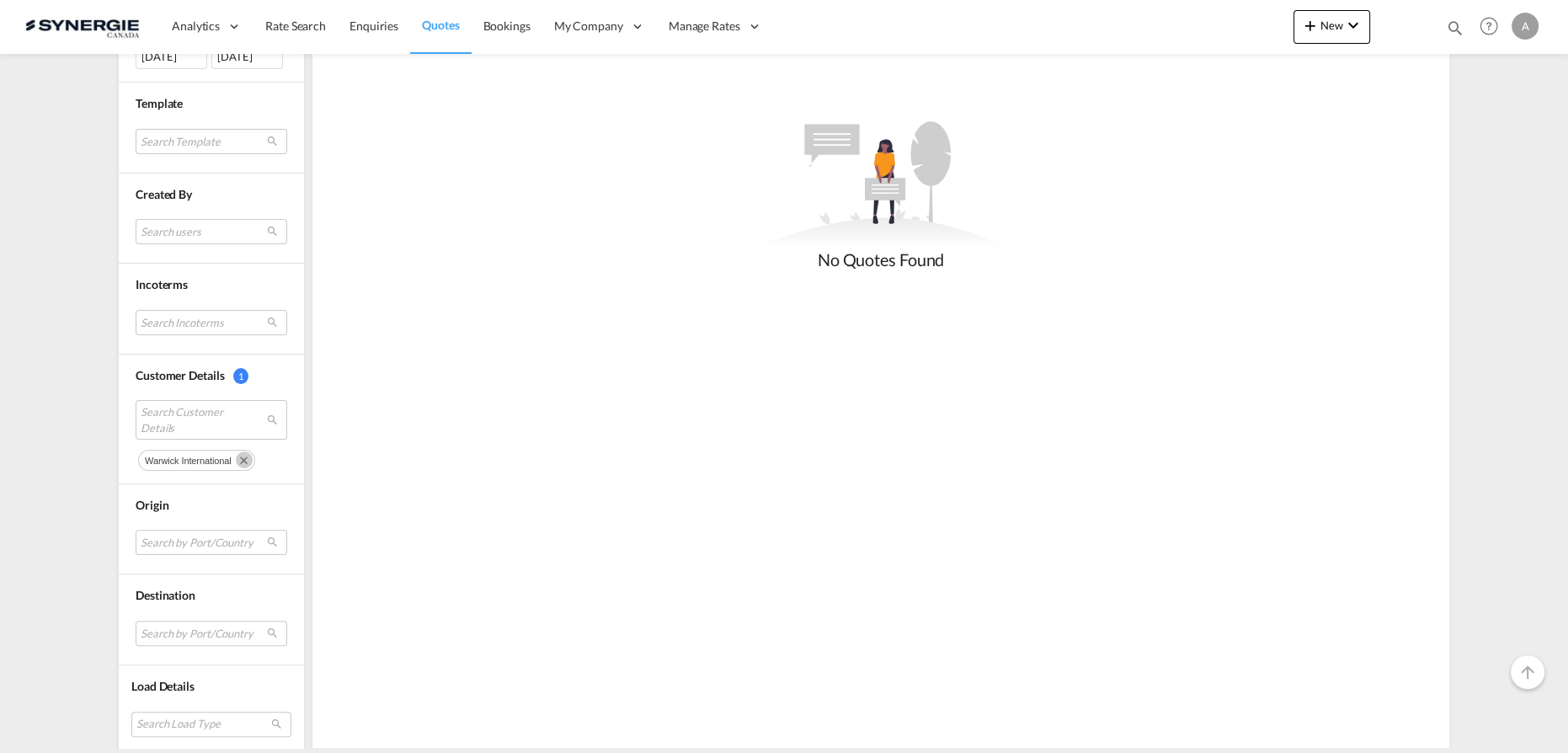
click at [236, 456] on md-icon "Remove" at bounding box center [245, 461] width 17 height 17
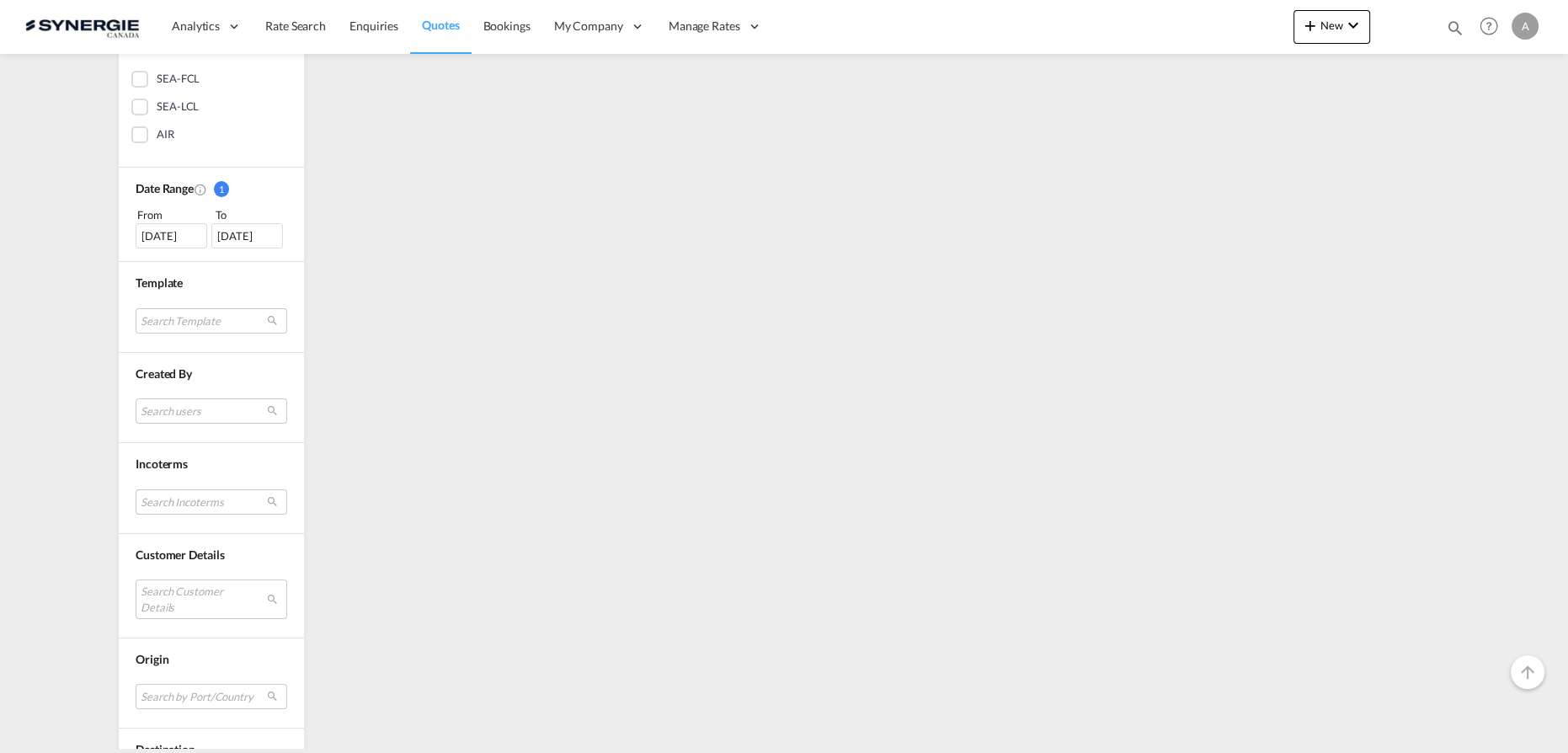
scroll to position [459, 0]
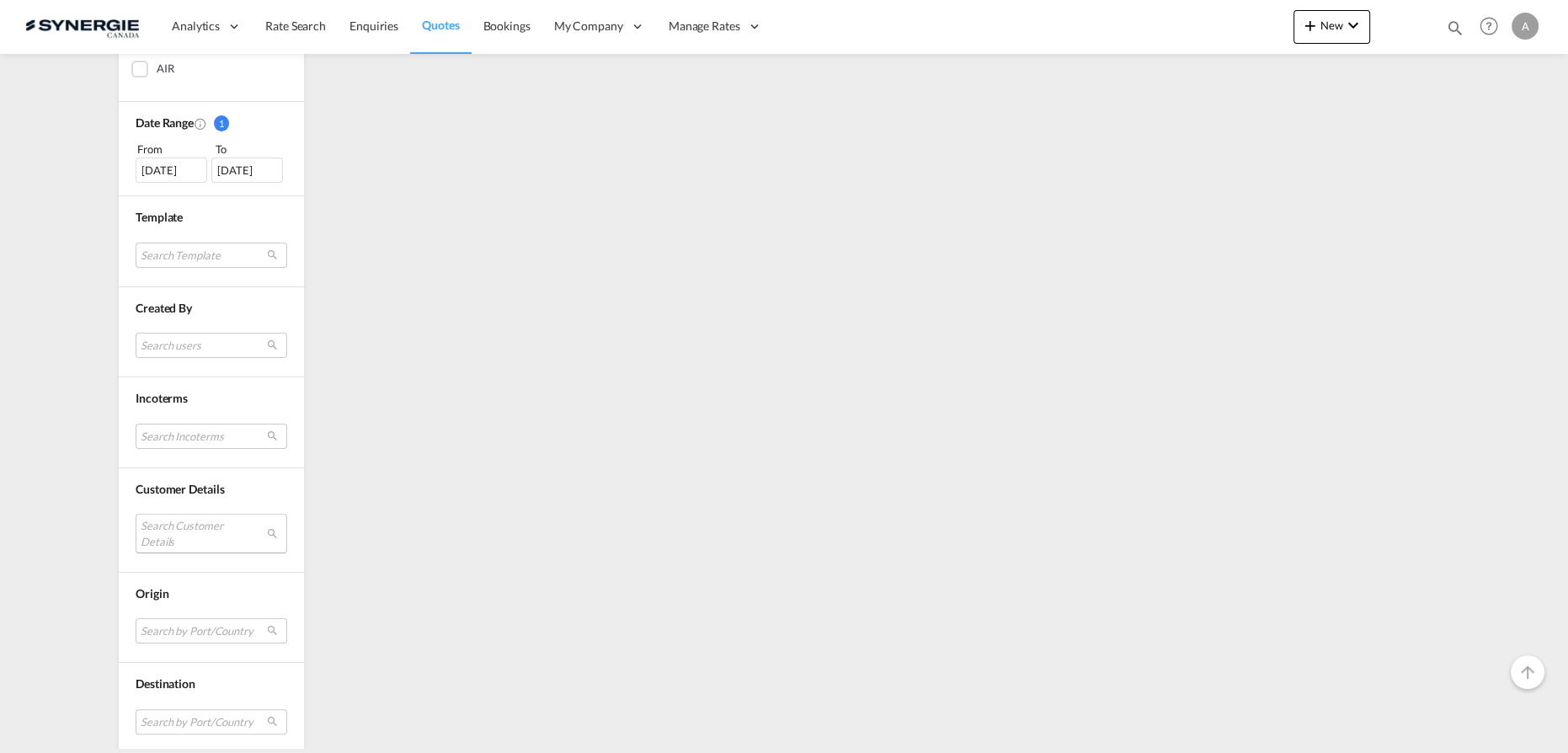
click at [171, 534] on md-select "Search Customer Details" at bounding box center [211, 533] width 152 height 39
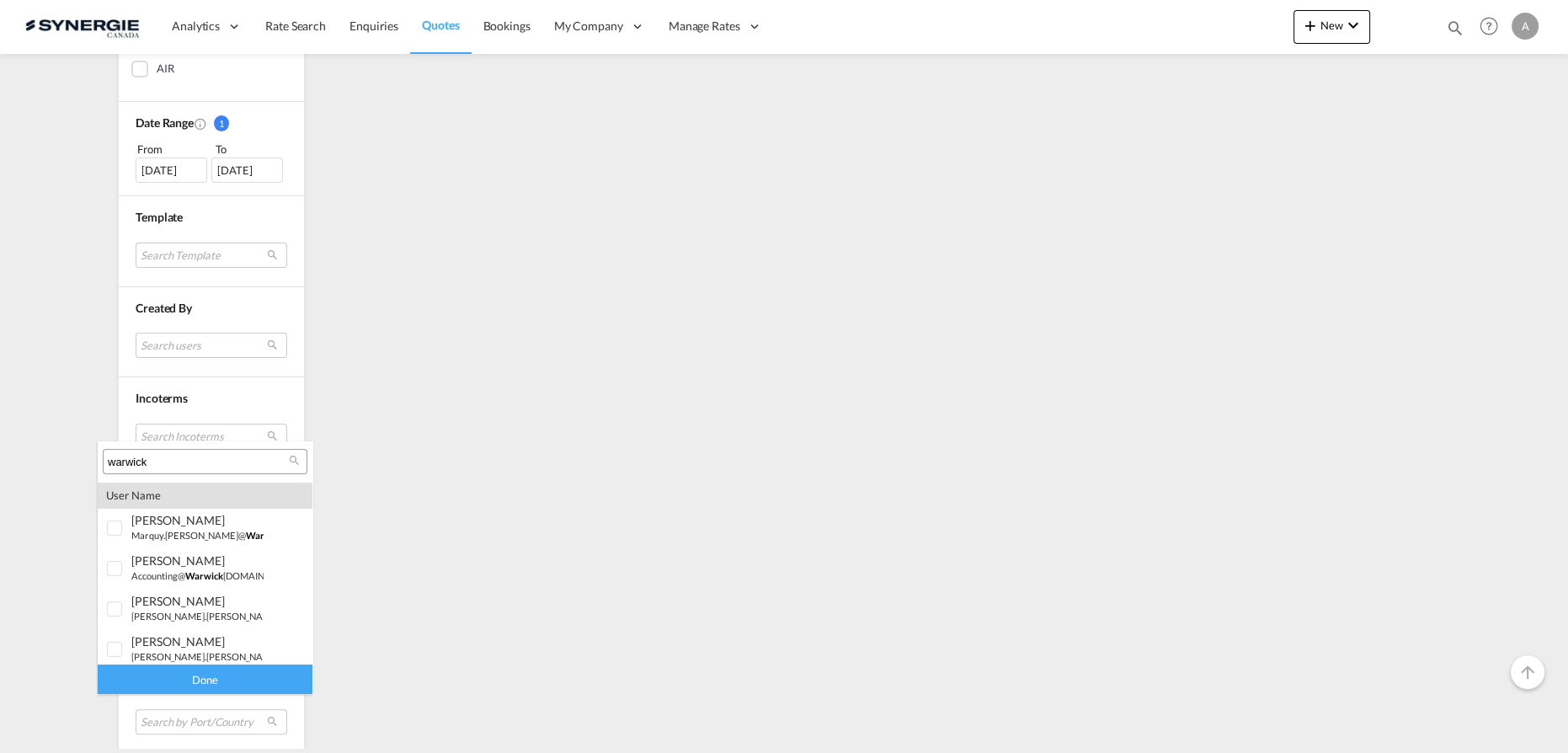
click at [165, 460] on input "warwick" at bounding box center [198, 463] width 181 height 16
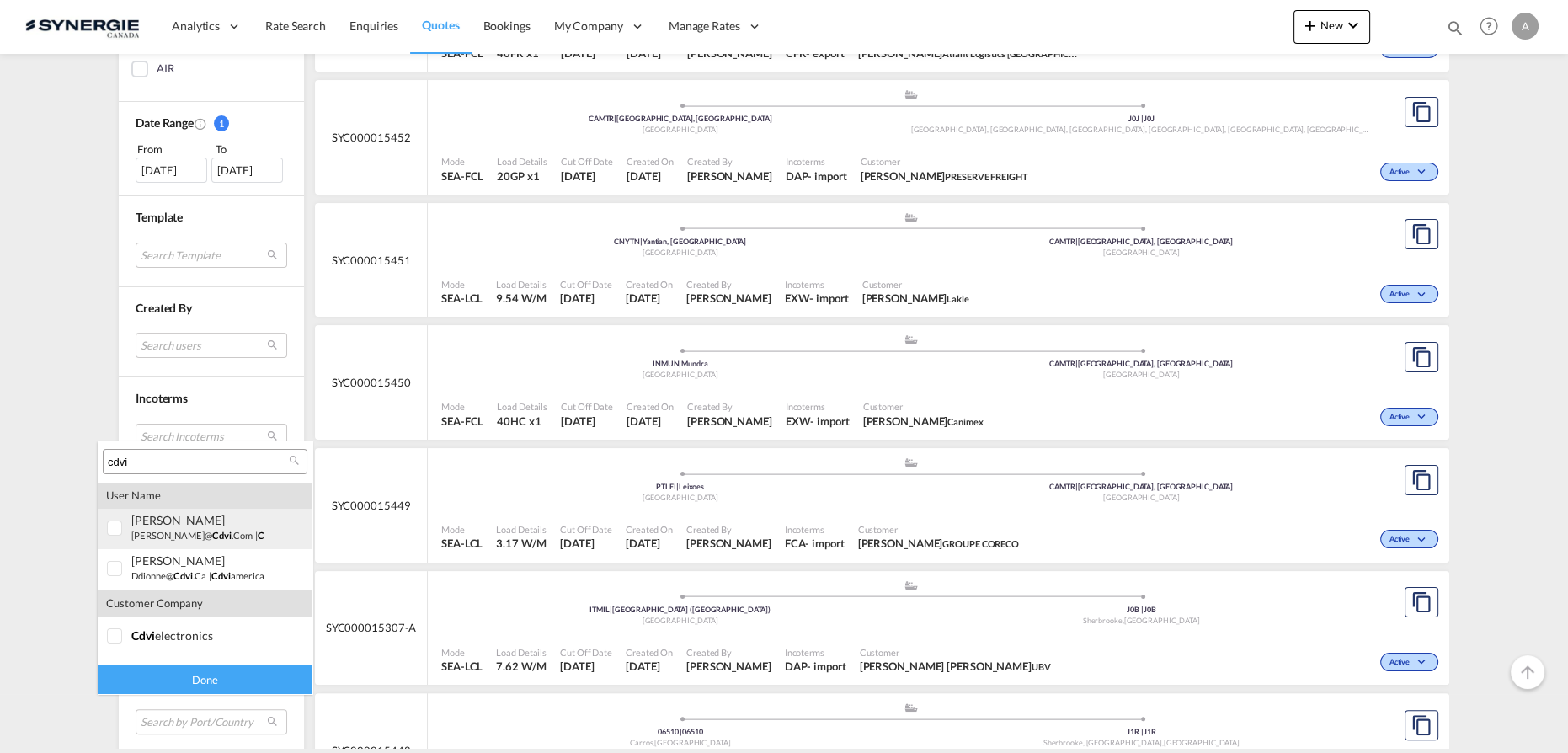
scroll to position [33, 0]
type input "cdvi"
click at [165, 613] on md-option "company cdvi electronics" at bounding box center [204, 604] width 215 height 41
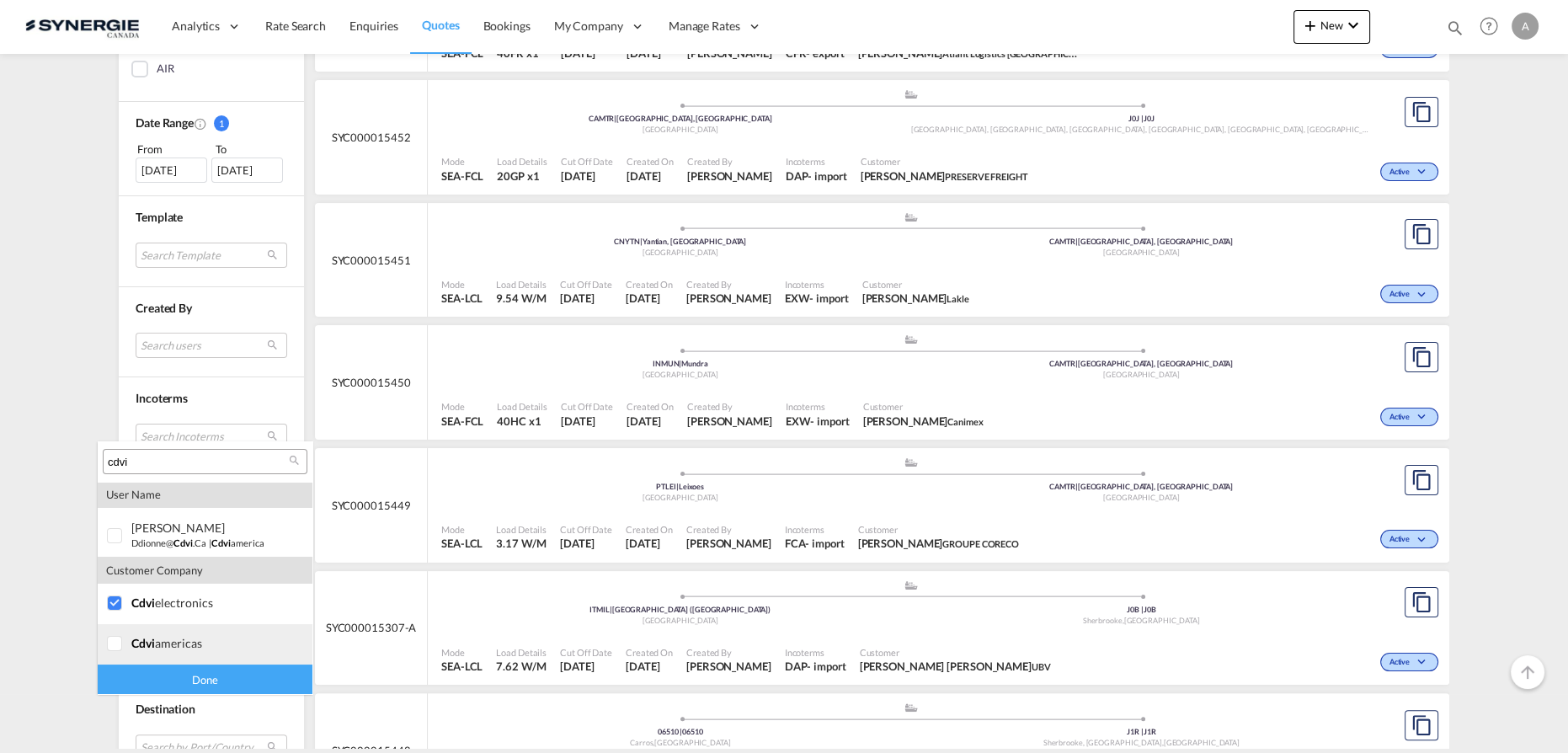
click at [152, 654] on md-option "company cdvi americas" at bounding box center [204, 644] width 215 height 41
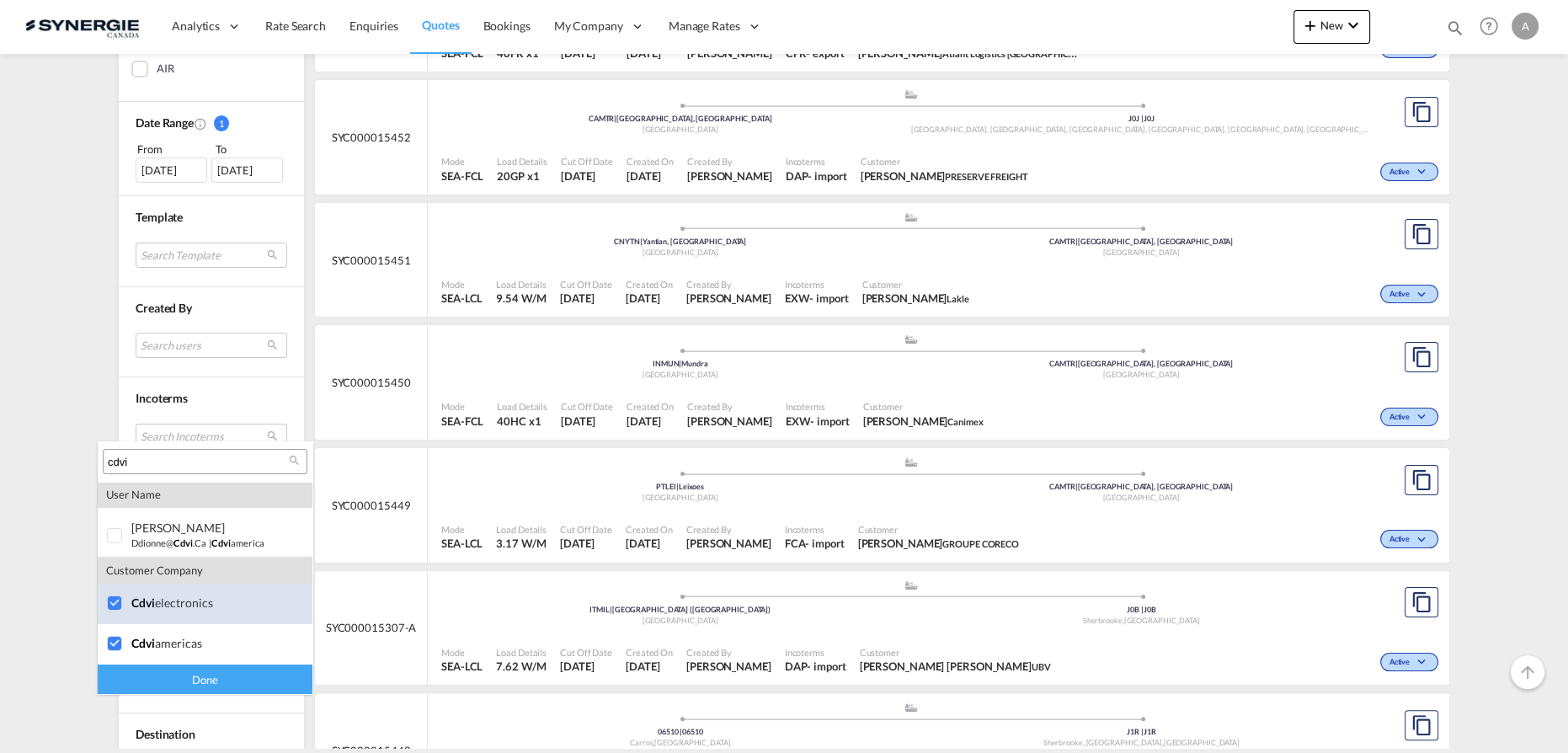
click at [124, 608] on div at bounding box center [116, 605] width 17 height 17
click at [173, 686] on div "Done" at bounding box center [204, 680] width 215 height 29
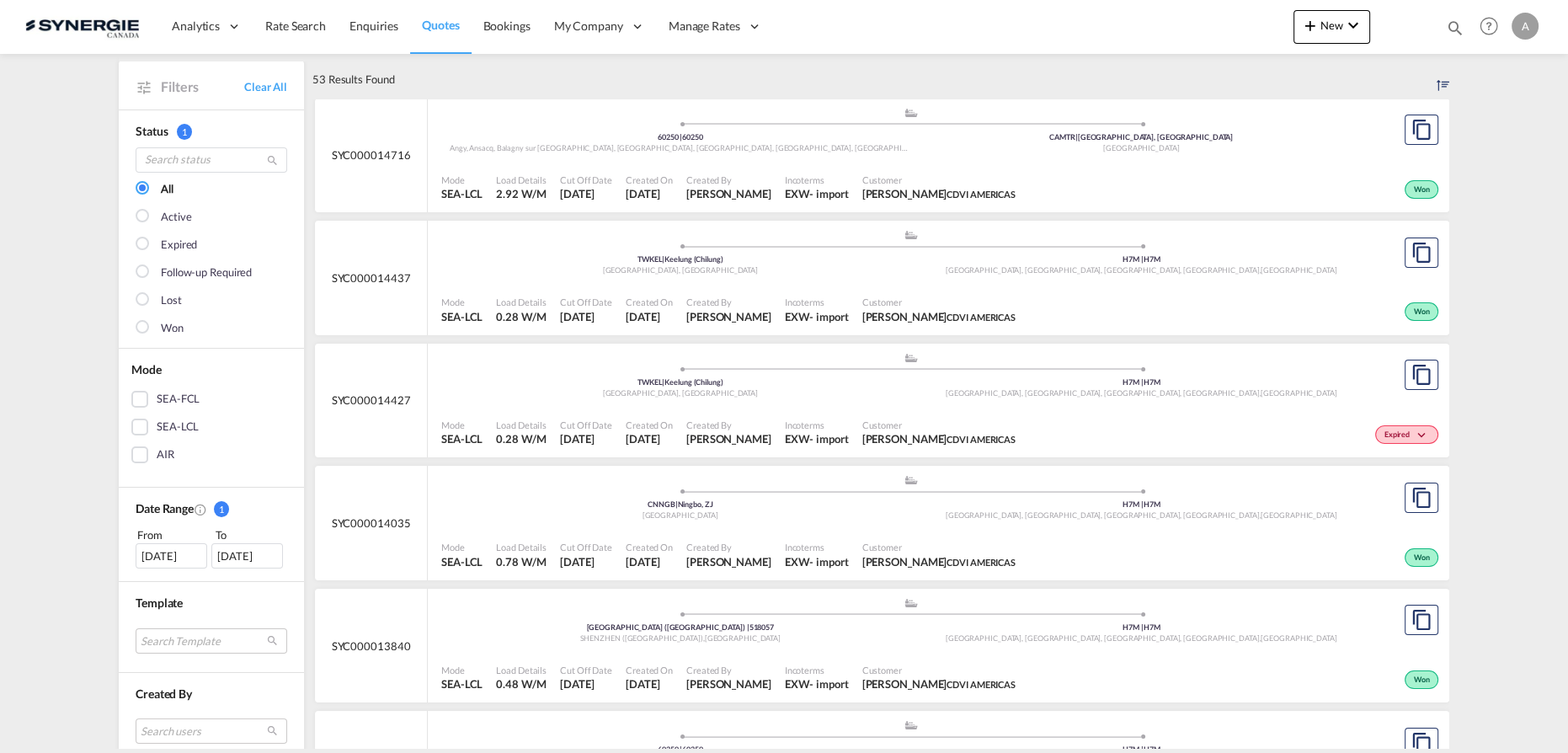
scroll to position [0, 0]
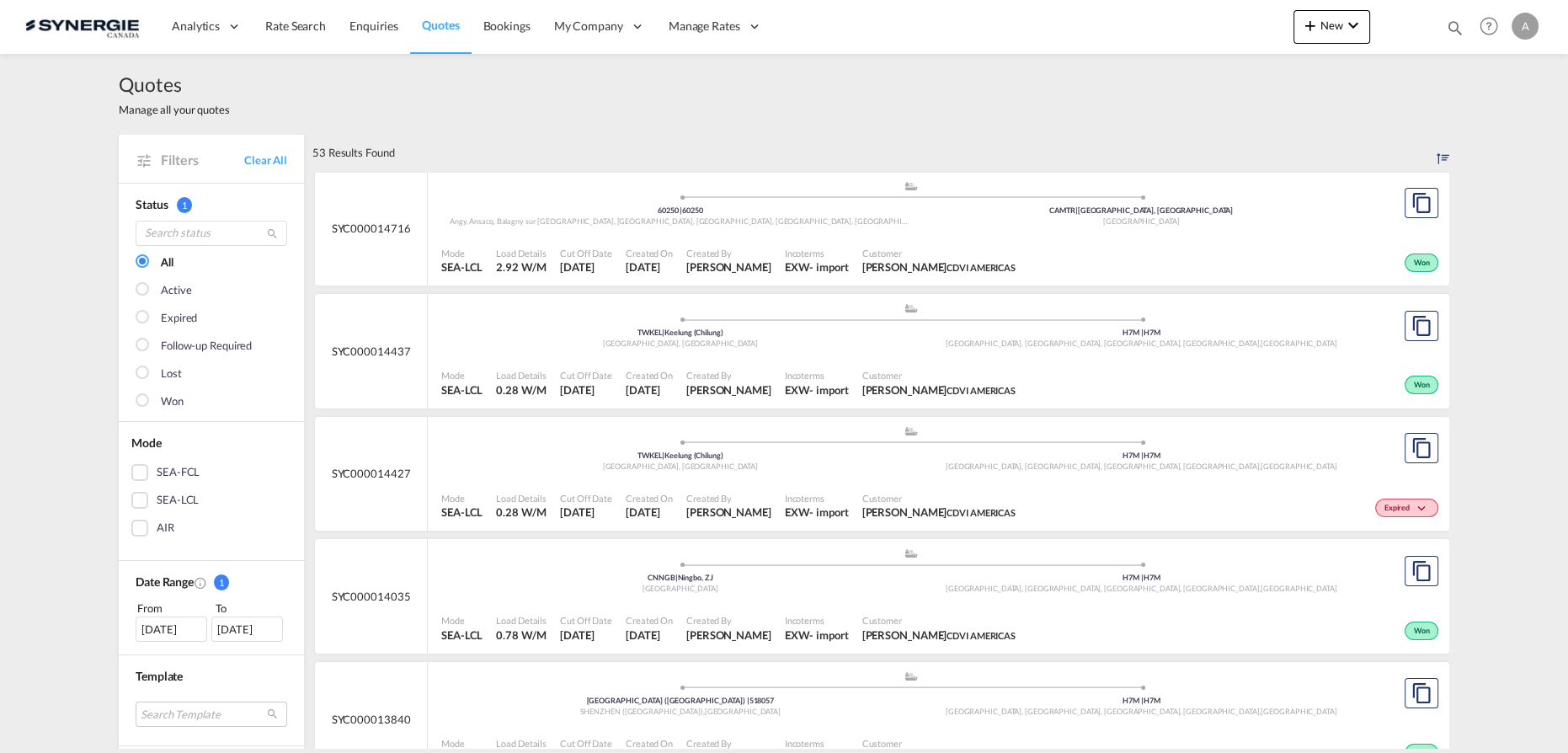
click at [934, 238] on div "Mode SEA-LCL Load Details 2.92 W/M Cut Off Date 12 Sep 2025 Created On 12 Sep 2…" at bounding box center [938, 261] width 1021 height 51
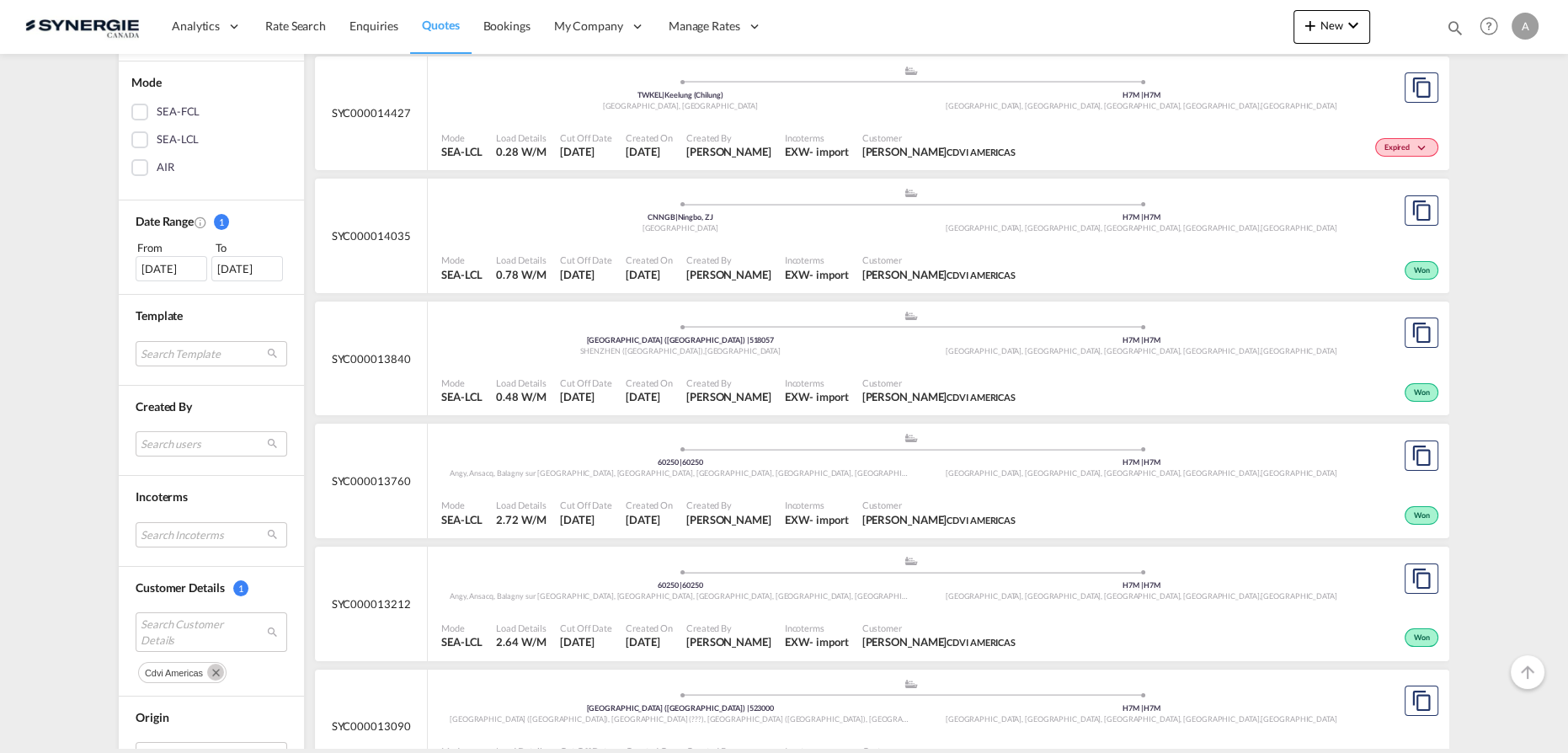
scroll to position [383, 0]
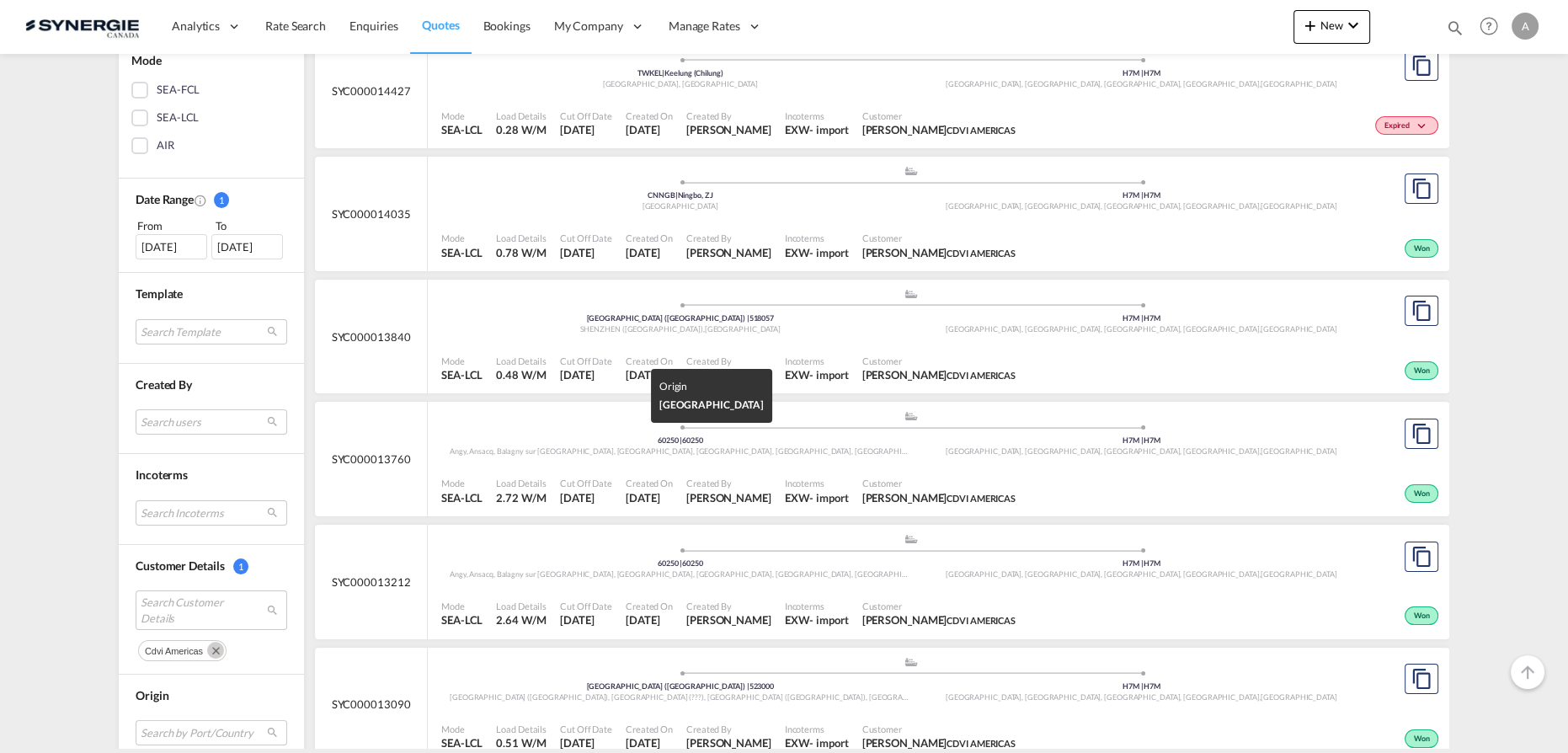
click at [768, 452] on span "Angy, Ansacq, Balagny sur Thérain, Balagny-sur-Thérain, Bury, Foulangues, Heill…" at bounding box center [916, 451] width 934 height 9
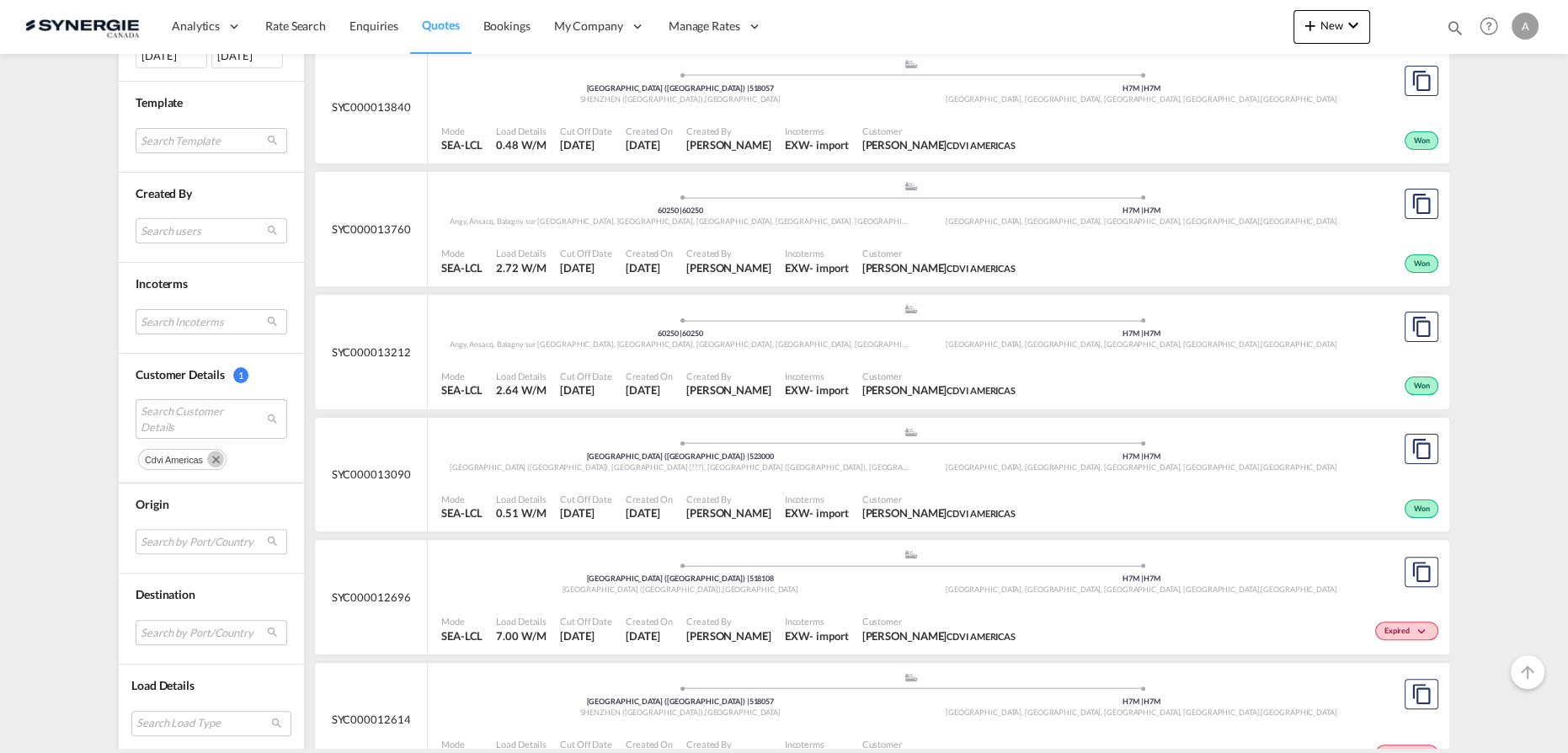
click at [209, 451] on md-icon "Remove" at bounding box center [216, 460] width 17 height 17
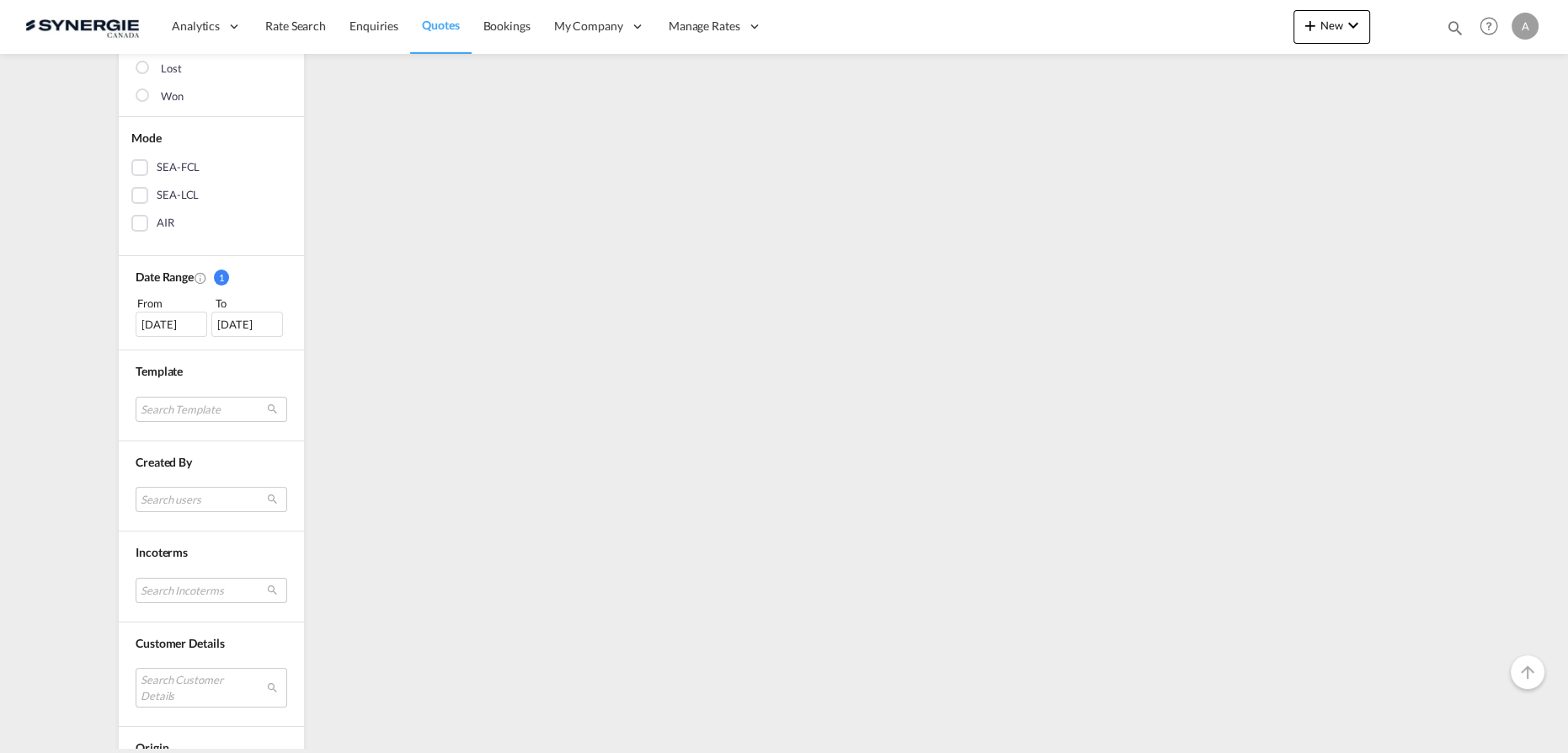
scroll to position [548, 0]
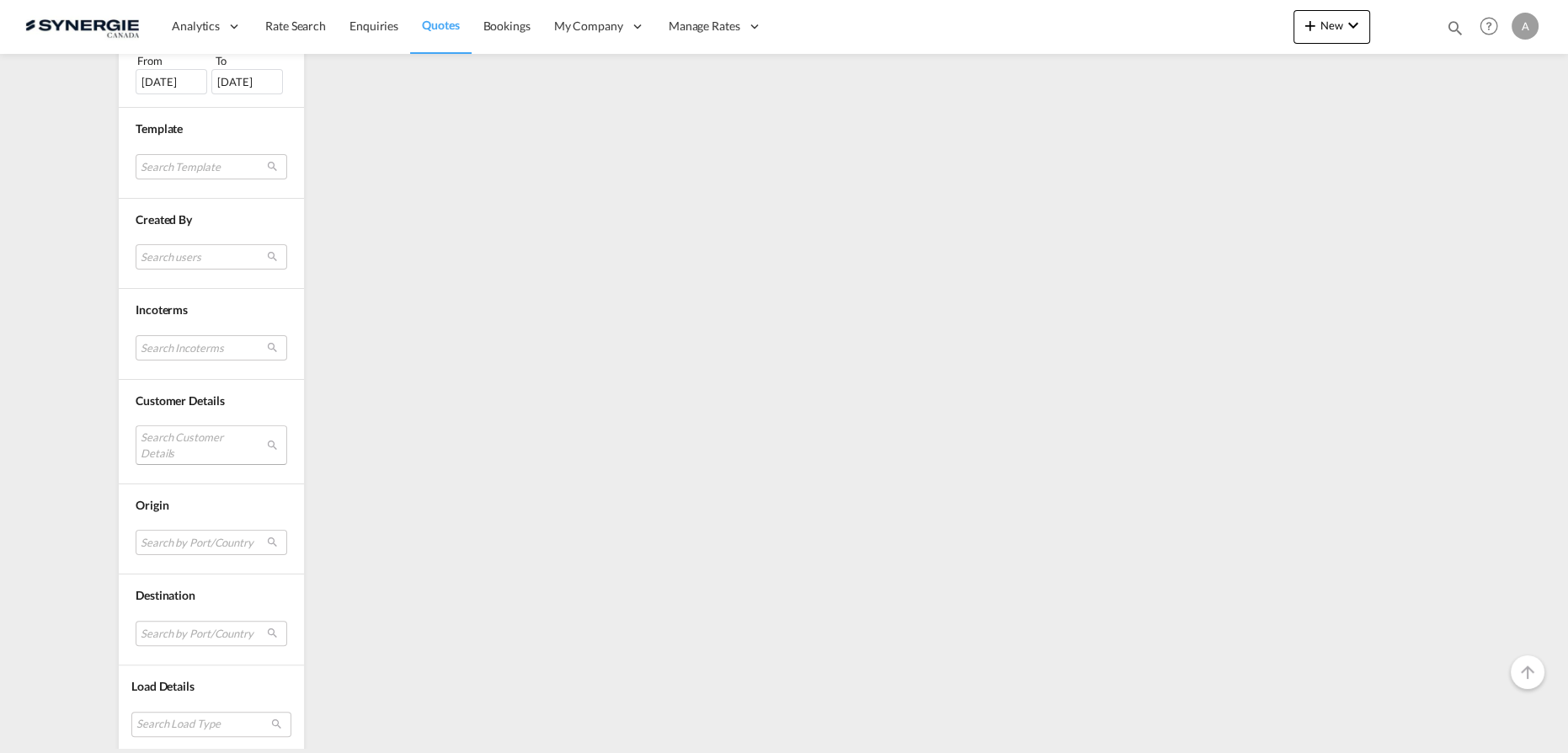
click at [184, 442] on md-select "Search Customer Details" at bounding box center [211, 444] width 152 height 39
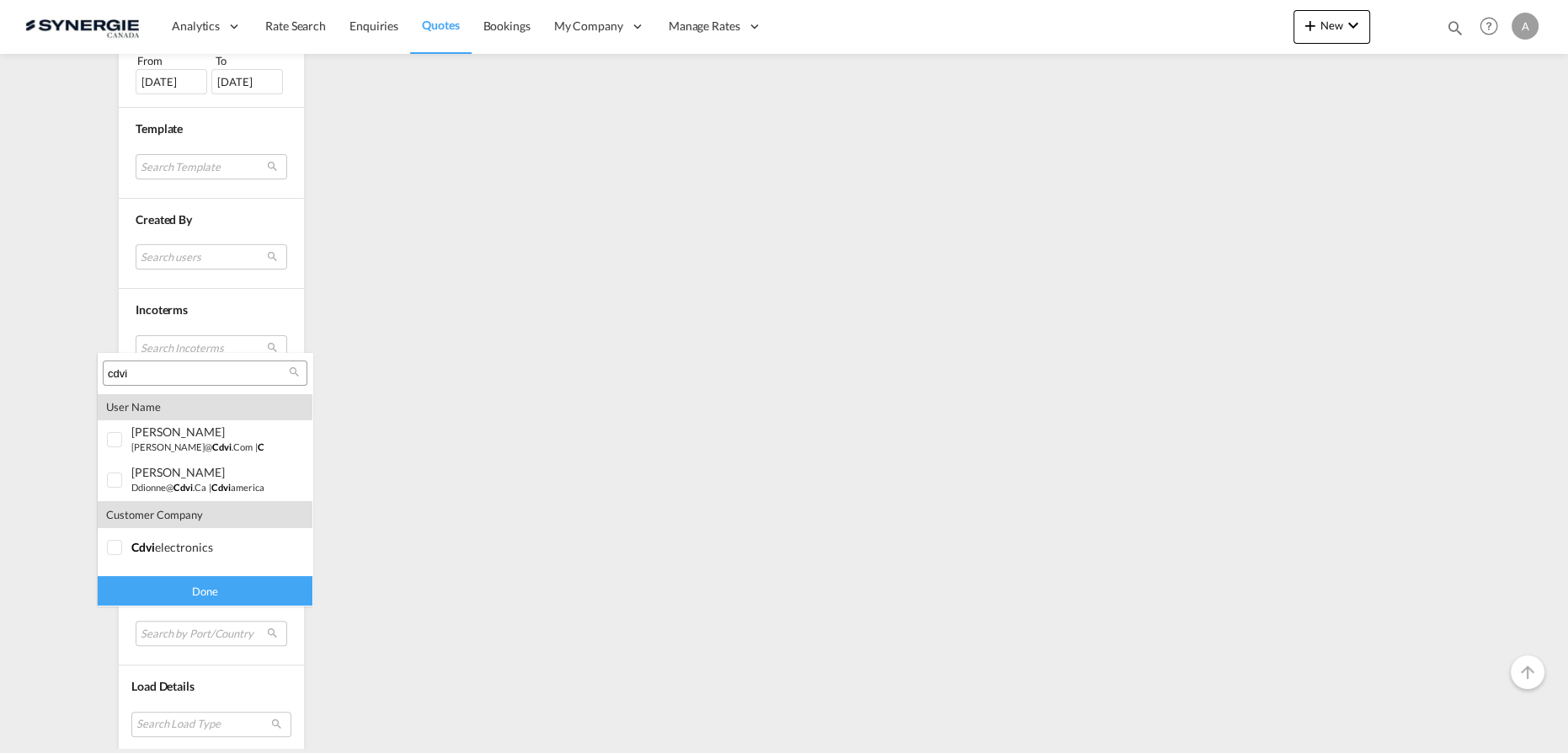
click at [183, 377] on input "cdvi" at bounding box center [198, 374] width 181 height 16
type input "mono serra"
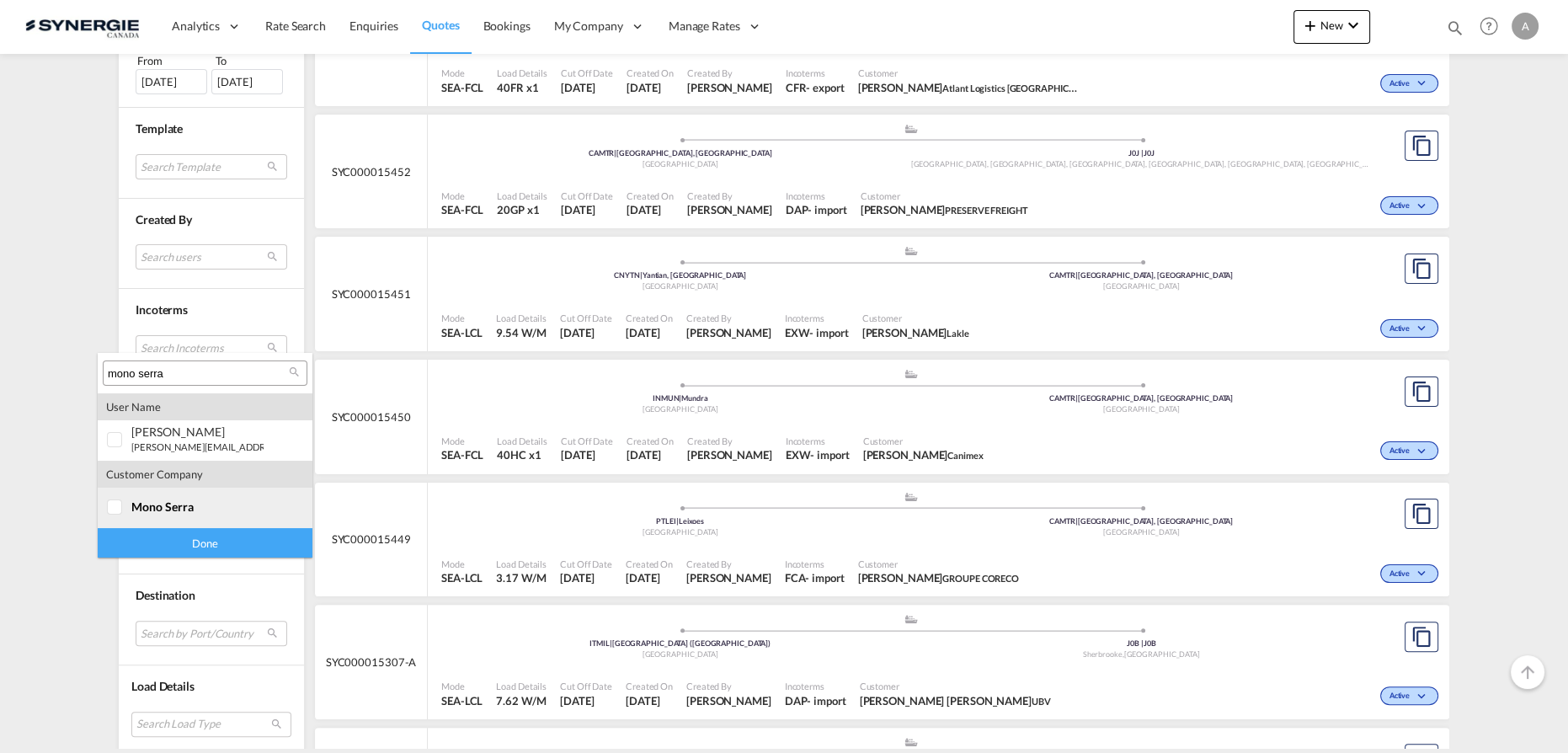
drag, startPoint x: 129, startPoint y: 505, endPoint x: 148, endPoint y: 531, distance: 32.2
click at [124, 505] on div at bounding box center [116, 508] width 17 height 17
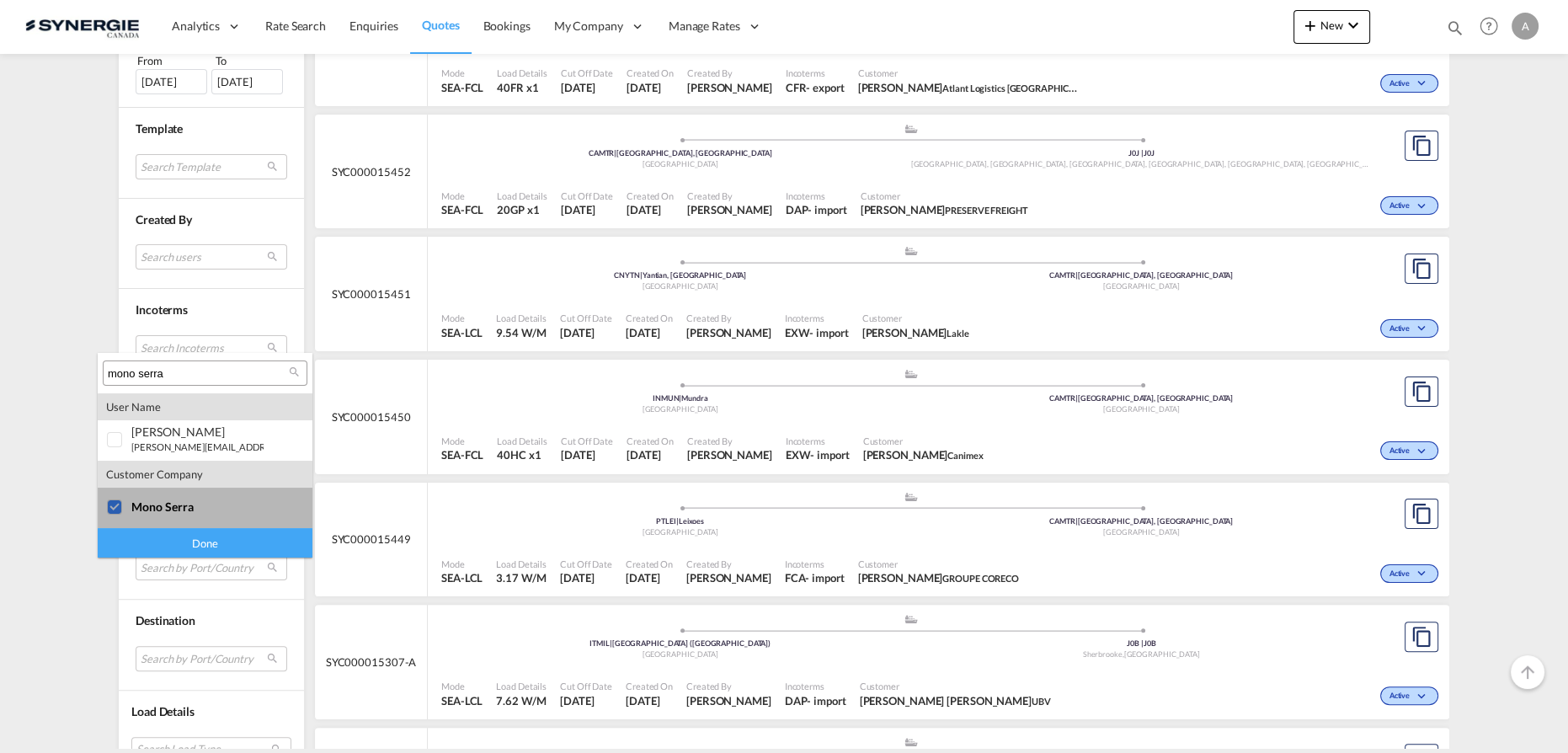
click at [150, 545] on div "Done" at bounding box center [204, 543] width 215 height 29
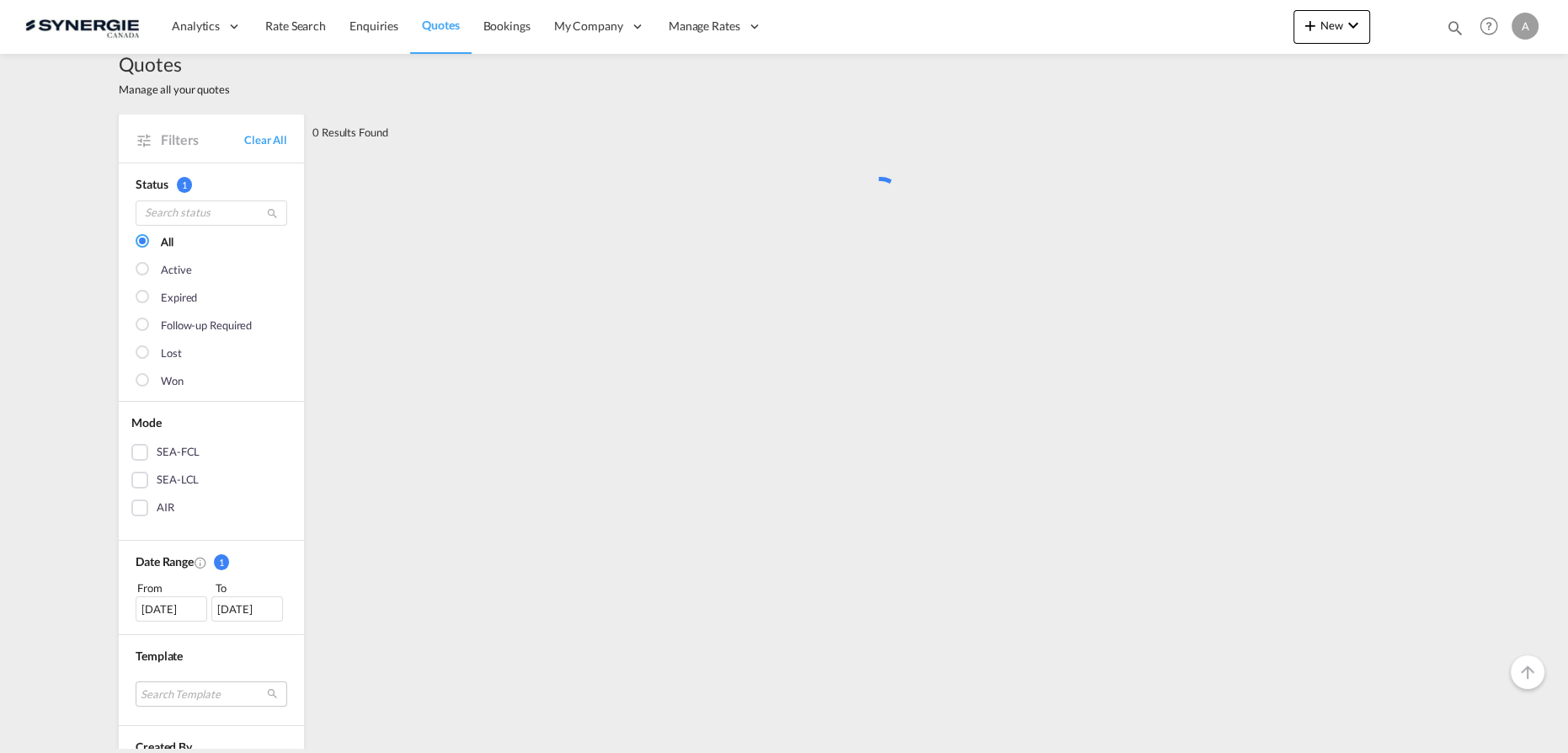
scroll to position [0, 0]
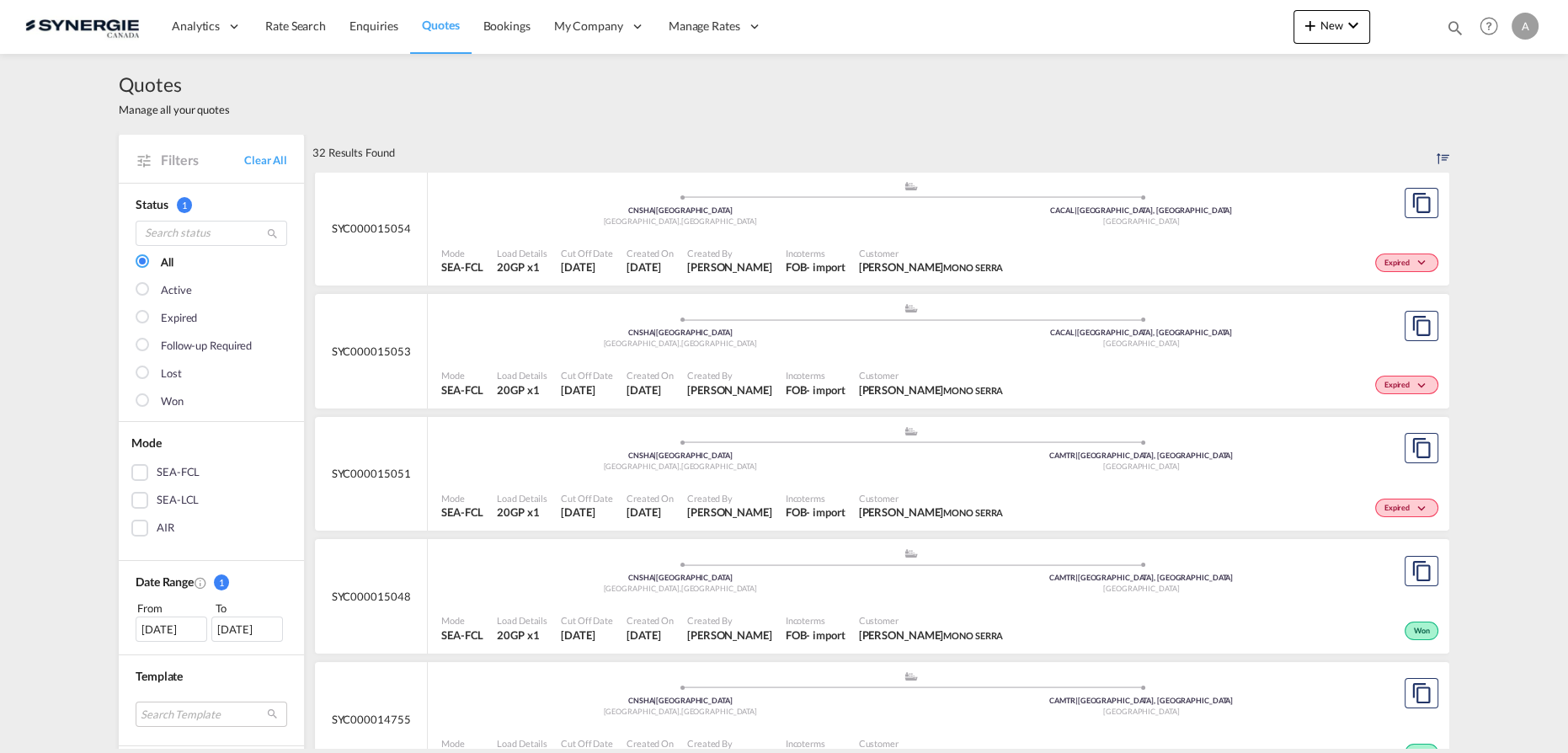
click at [1455, 24] on md-icon "icon-magnify" at bounding box center [1455, 27] width 18 height 18
click at [1193, 35] on select "Bookings Quotes Enquiries" at bounding box center [1187, 28] width 80 height 30
select select "Quotes"
click at [1147, 13] on select "Bookings Quotes Enquiries" at bounding box center [1187, 28] width 80 height 30
click at [1263, 28] on input at bounding box center [1328, 28] width 209 height 29
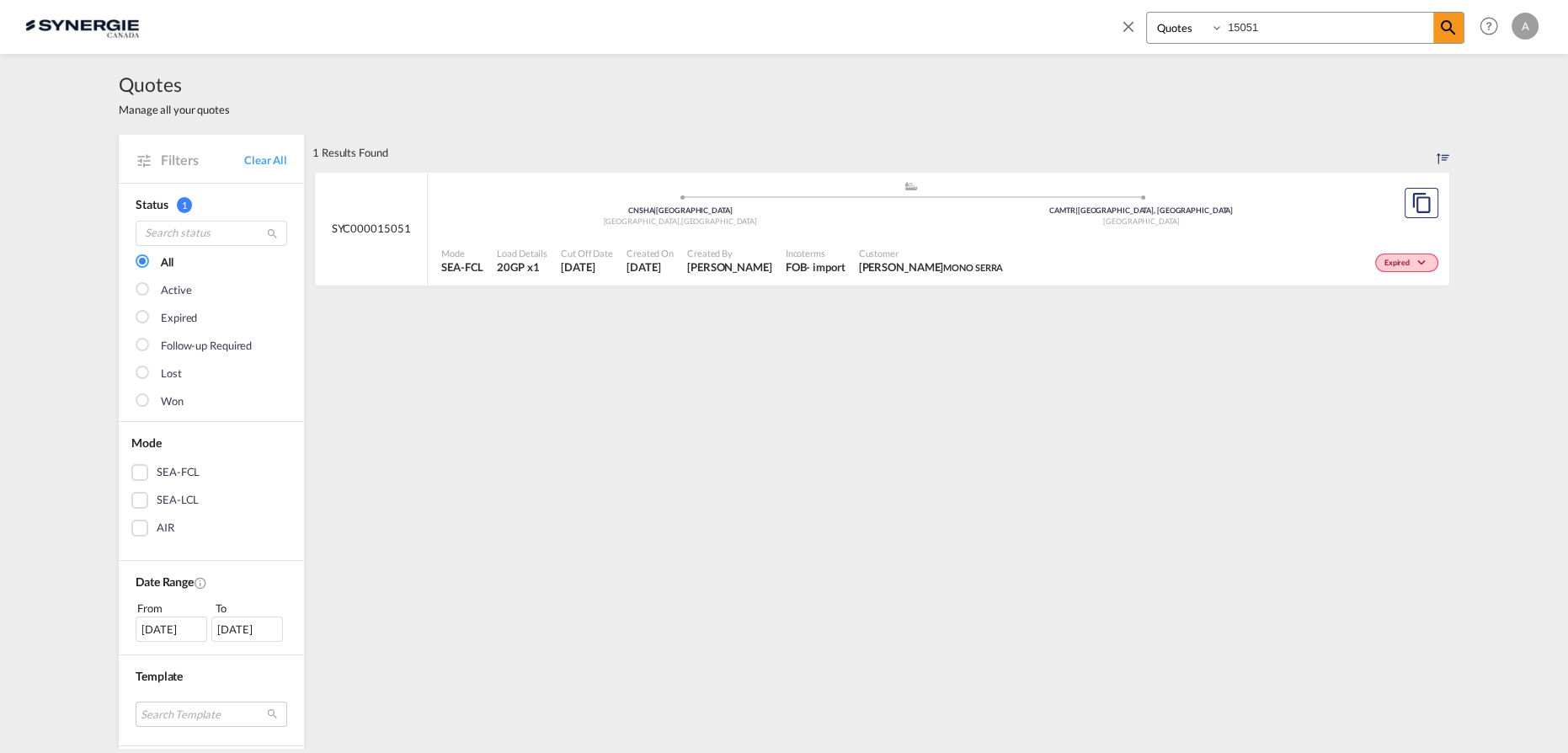
click at [1022, 210] on div "CAMTR | Montreal, QC" at bounding box center [1141, 210] width 461 height 11
drag, startPoint x: 1271, startPoint y: 22, endPoint x: 1179, endPoint y: 33, distance: 92.7
click at [1179, 33] on div "Bookings Quotes Enquiries 15051" at bounding box center [1305, 28] width 318 height 32
type input "15457"
click at [916, 271] on span "ANGELO MASTROMONACO MONO SERRA" at bounding box center [932, 267] width 145 height 16
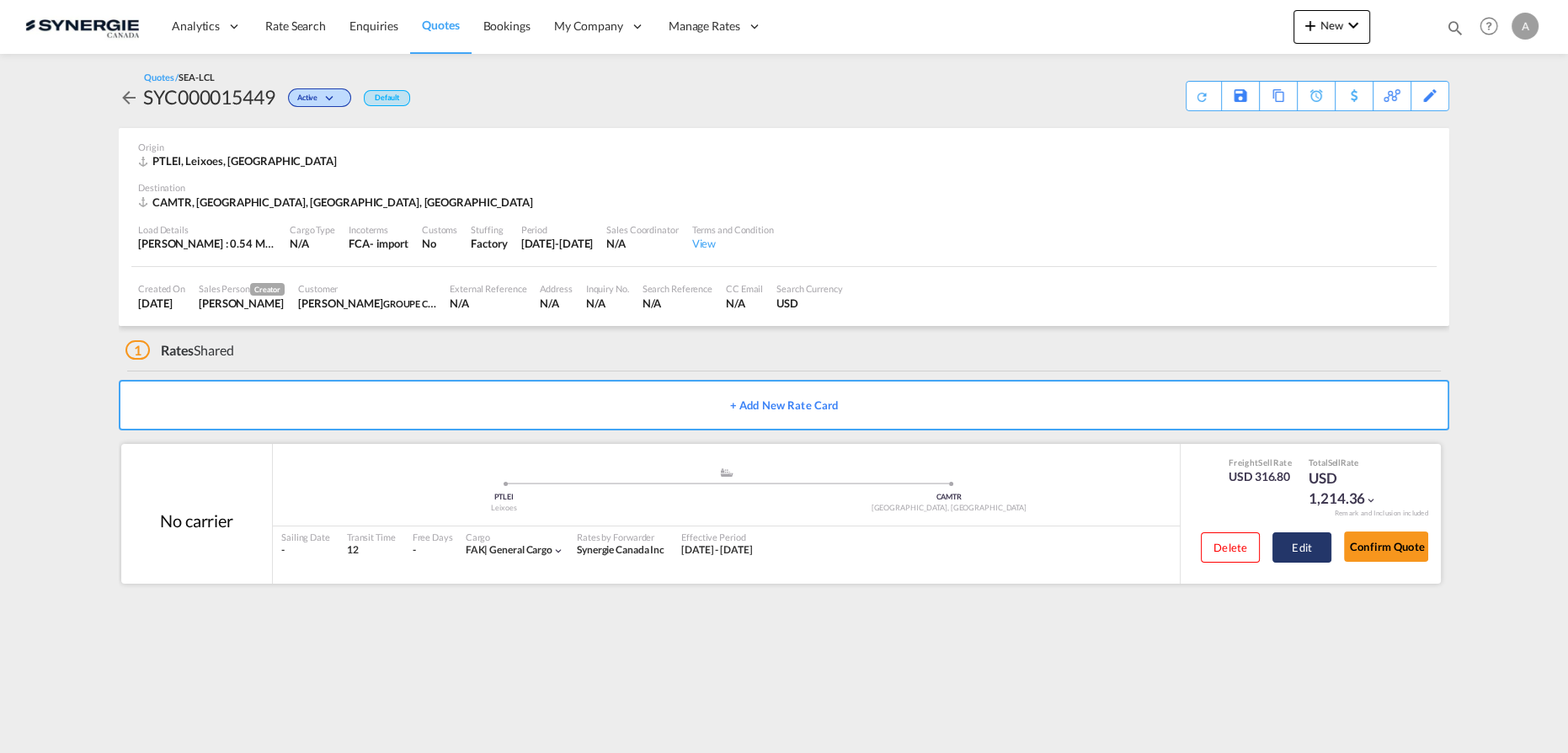
click at [1306, 548] on button "Edit" at bounding box center [1302, 547] width 59 height 30
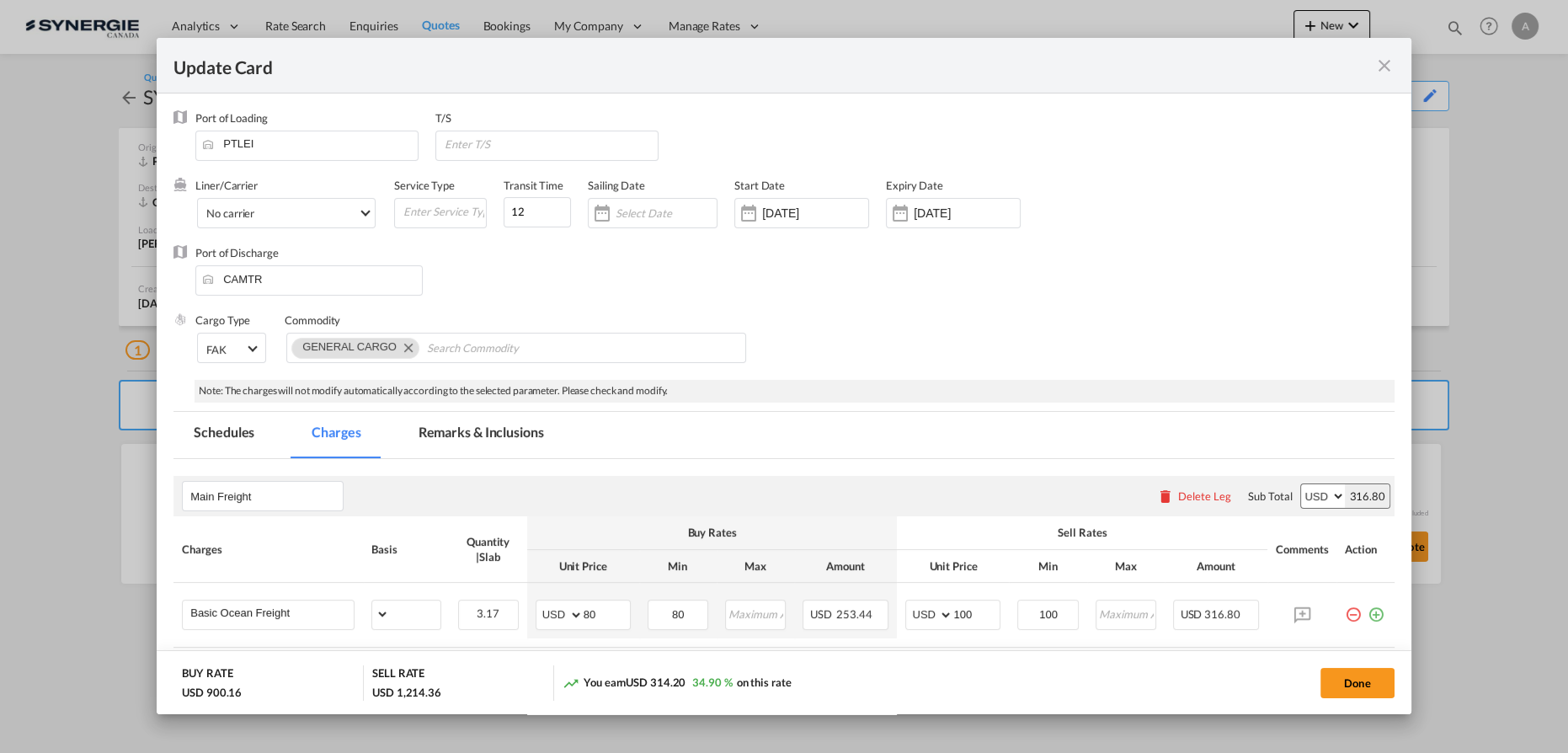
select select "per_w/m"
select select "per_hbl"
select select "per_w/m"
select select "per_bl"
select select "flat"
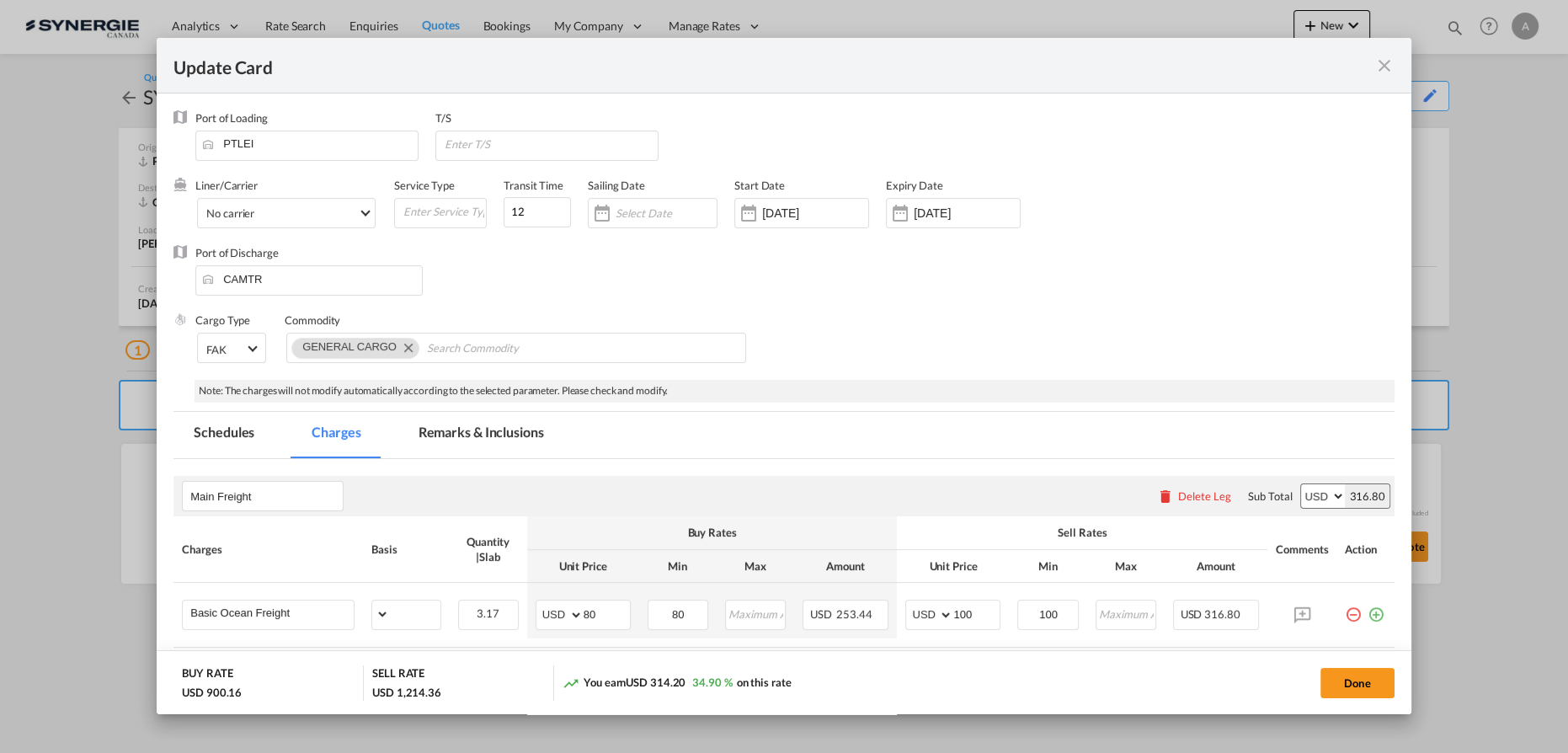
select select "per_bl"
select select "per_shipment"
click at [498, 440] on md-tab-item "Remarks & Inclusions" at bounding box center [481, 436] width 166 height 47
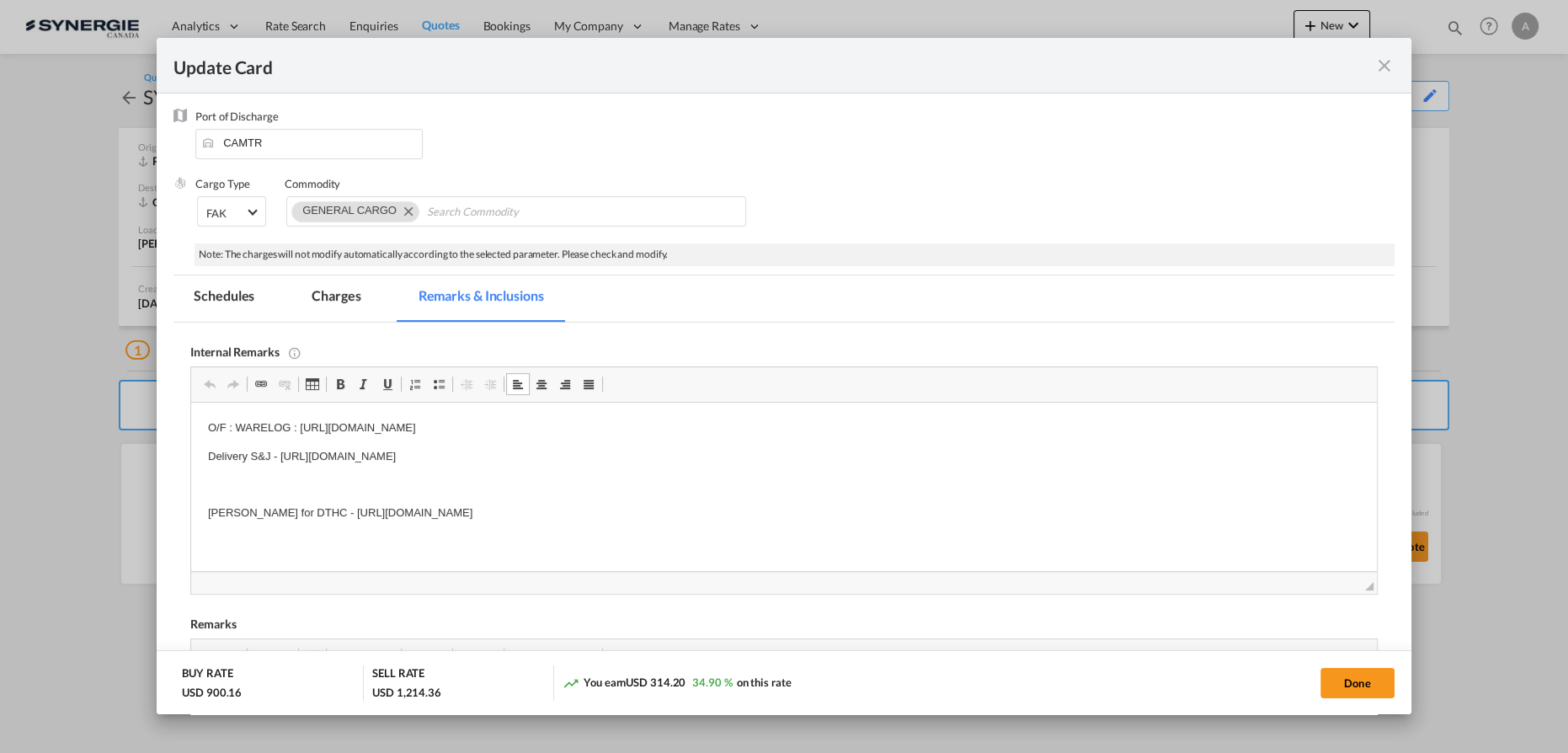
click at [790, 431] on p "O/F : WARELOG : https://app.frontapp.com/open/cnv_pl2td3j?key=FBS41N11JdEFAbJ6Y…" at bounding box center [784, 429] width 1153 height 18
drag, startPoint x: 752, startPoint y: 429, endPoint x: 303, endPoint y: 418, distance: 449.1
click at [303, 418] on html "O/F : WARELOG : https://app.frontapp.com/open/cnv_pl2td3j?key=FBS41N11JdEFAbJ6Y…" at bounding box center [784, 471] width 1186 height 136
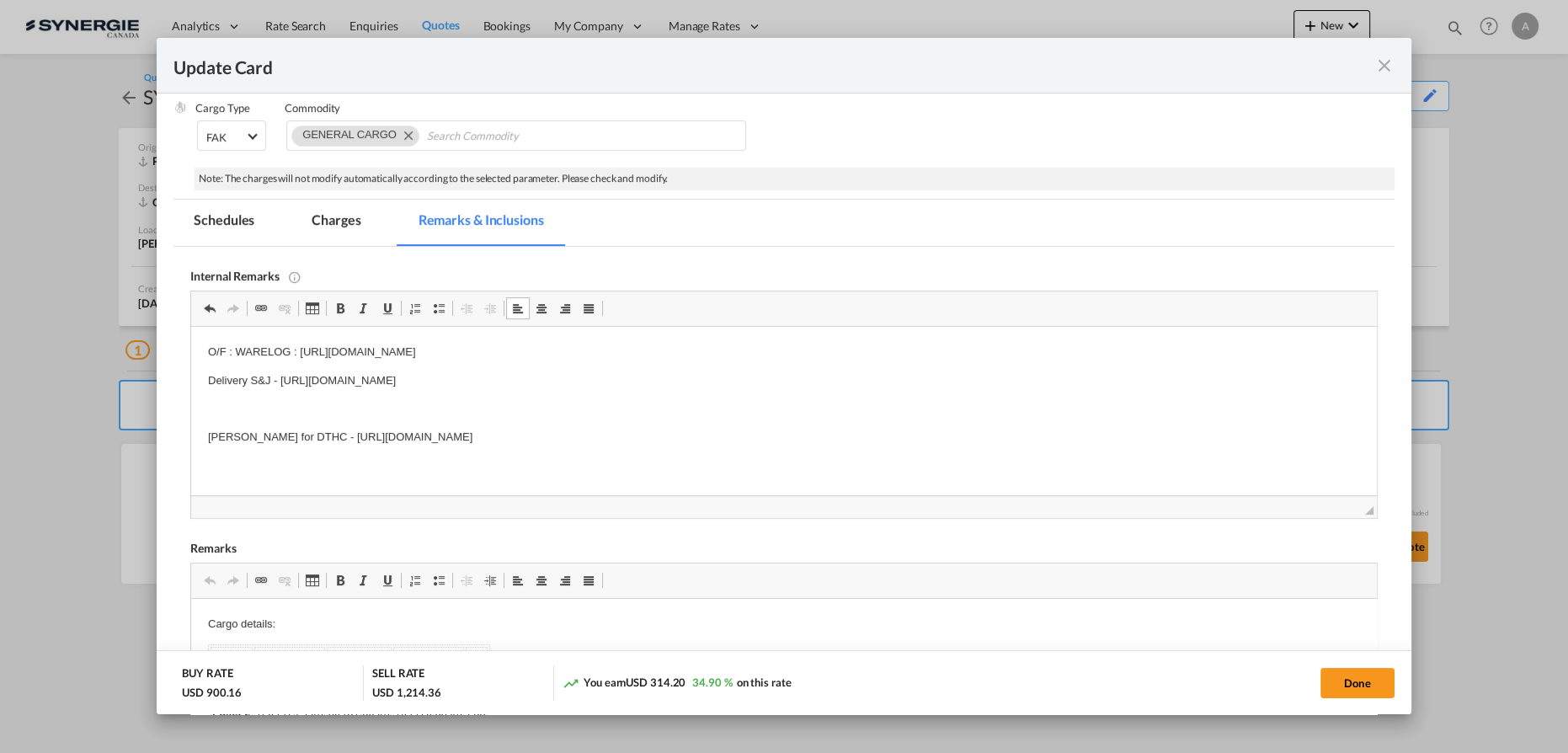
scroll to position [213, 0]
click at [740, 400] on p "Editor, editor4" at bounding box center [784, 409] width 1153 height 18
drag, startPoint x: 740, startPoint y: 382, endPoint x: 281, endPoint y: 386, distance: 459.0
click at [281, 386] on p "Delivery S&J - https://app.frontapp.com/open/cnv_petbc0f?key=1dWTAsNKAHJQ7sm1sQ…" at bounding box center [784, 380] width 1153 height 18
click at [348, 217] on md-tab-item "Charges" at bounding box center [336, 223] width 90 height 47
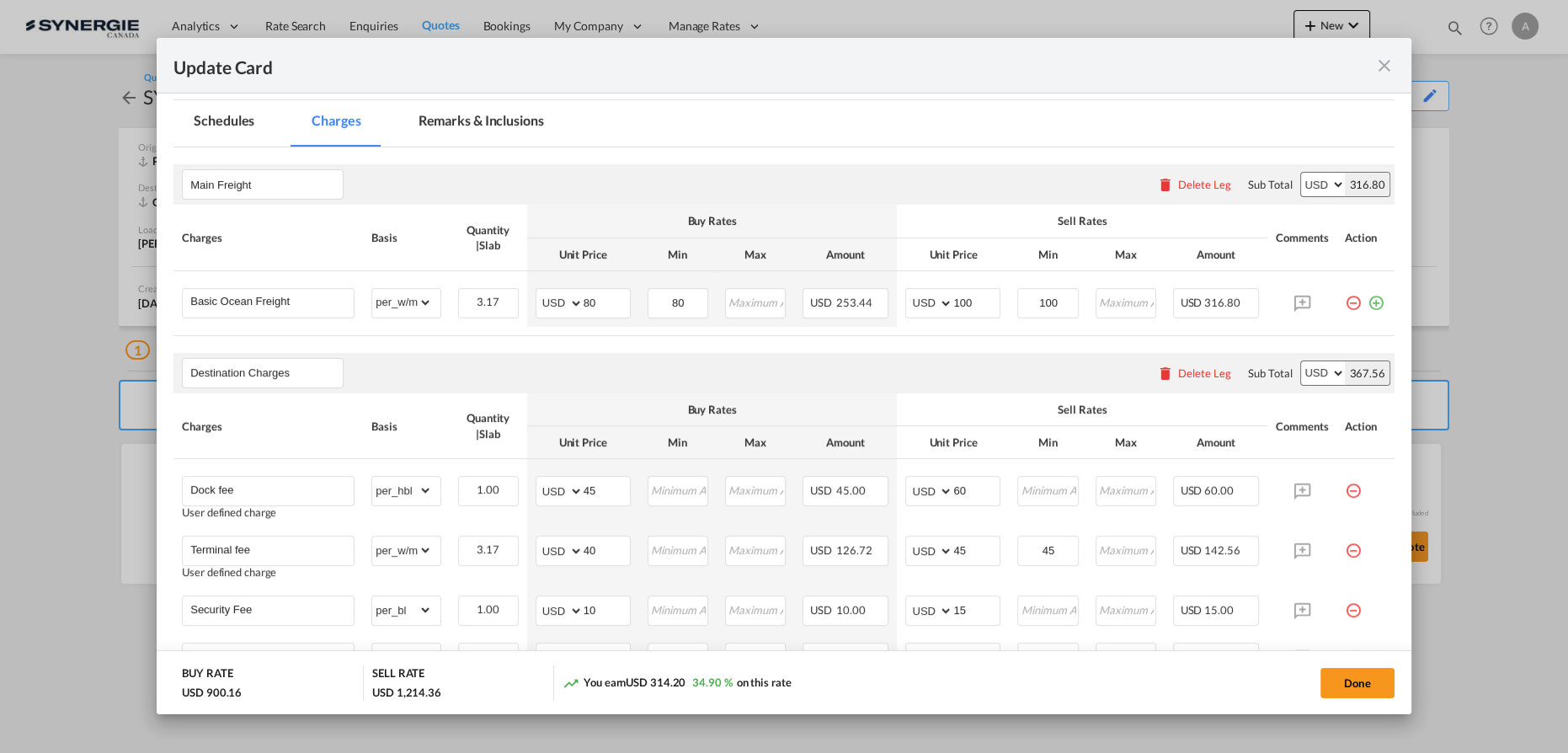
scroll to position [290, 0]
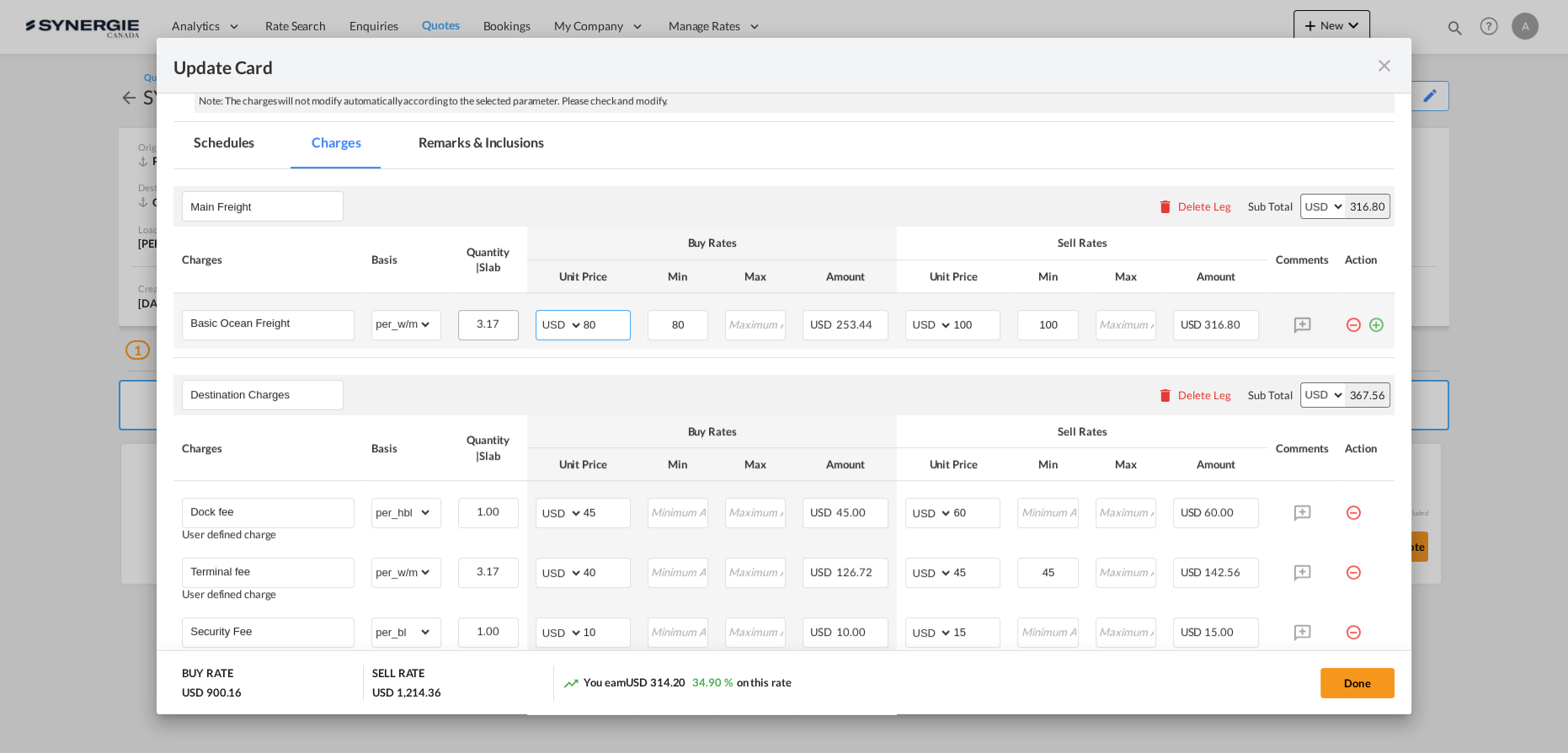
drag, startPoint x: 613, startPoint y: 323, endPoint x: 509, endPoint y: 313, distance: 104.5
click at [509, 313] on tr "Basic Ocean Freight Please Enter Already Exists gross_weight volumetric_weight …" at bounding box center [784, 321] width 1221 height 55
type input "85"
type input "105"
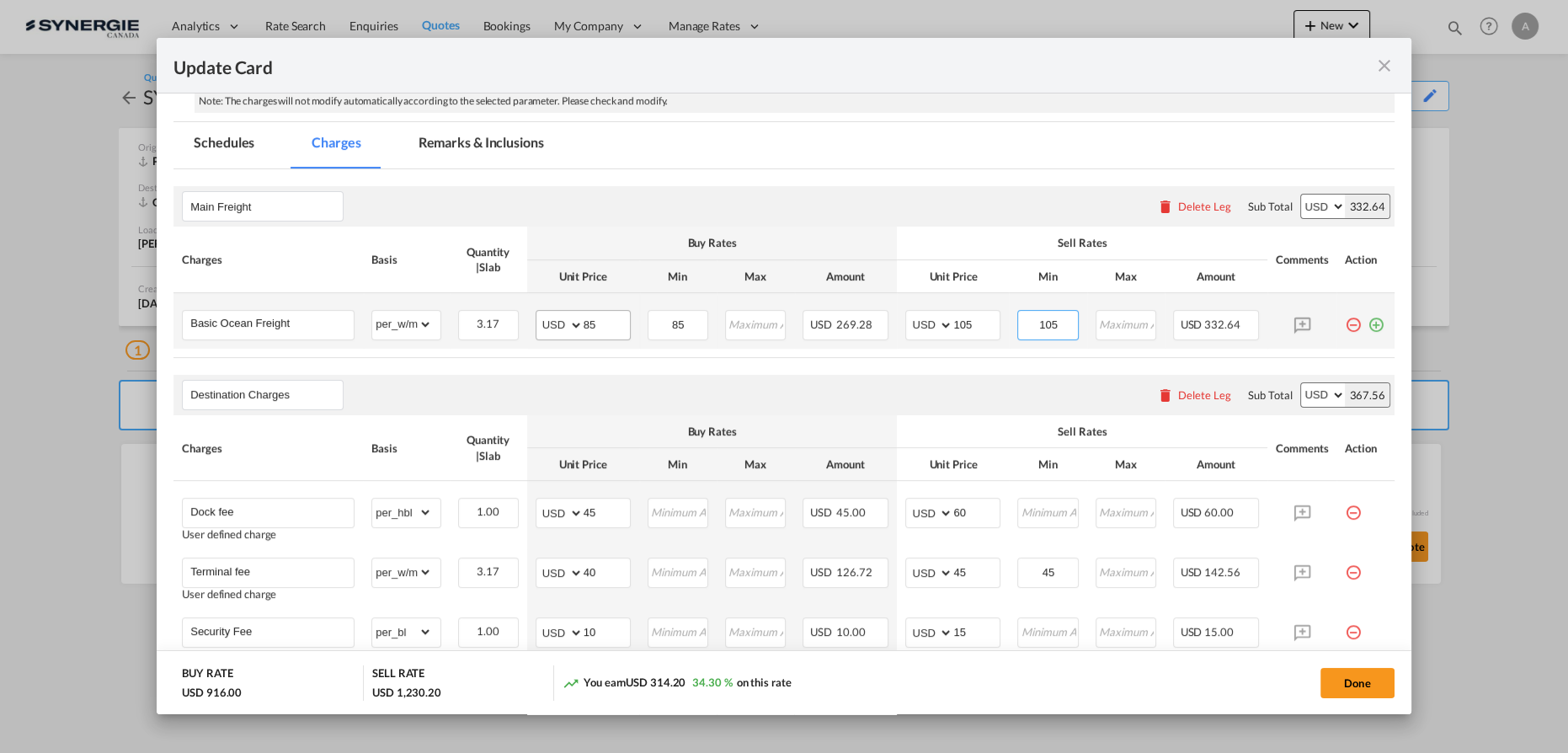
type input "105"
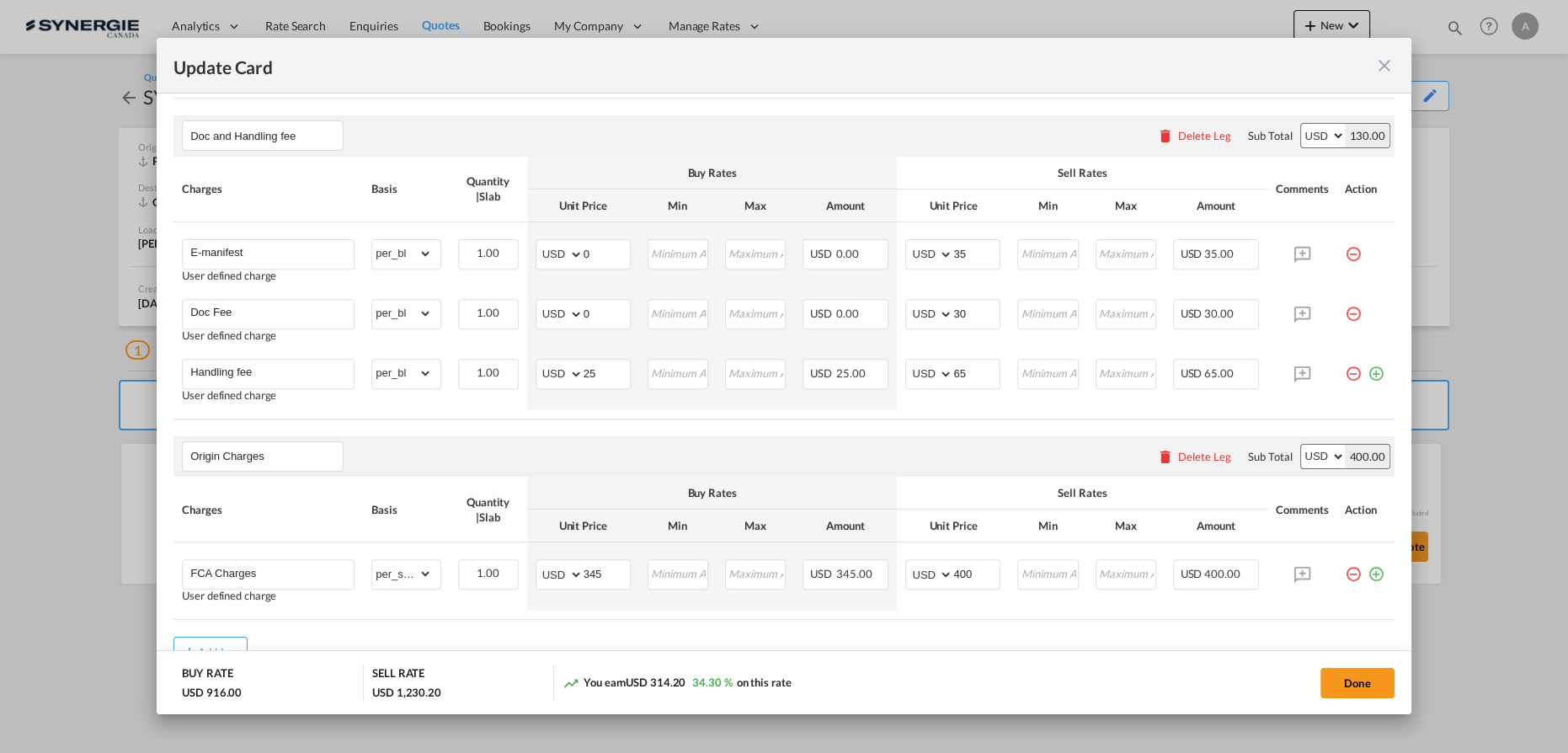
scroll to position [993, 0]
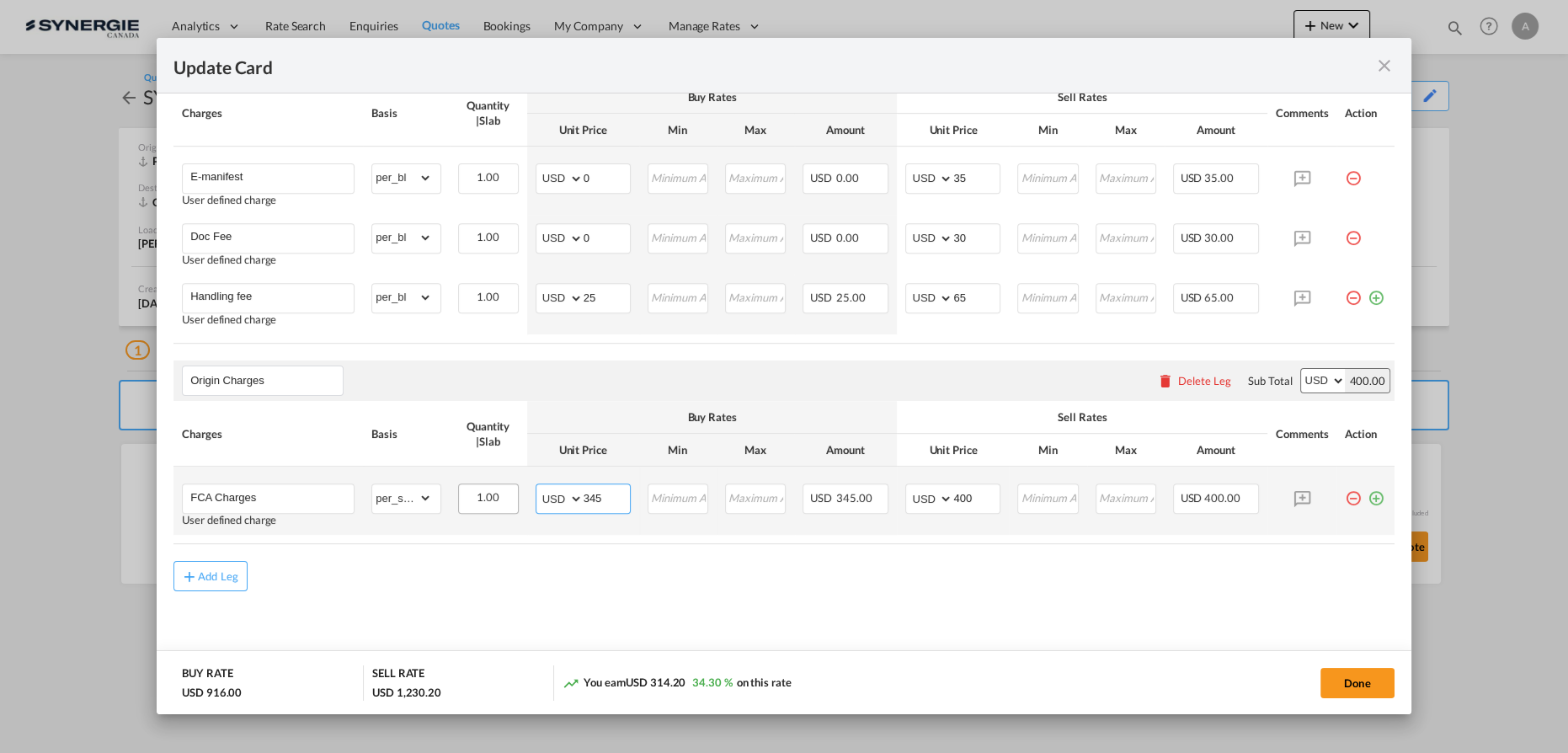
drag, startPoint x: 604, startPoint y: 496, endPoint x: 505, endPoint y: 500, distance: 99.1
click at [546, 501] on md-input-container "AED AFN ALL AMD ANG AOA ARS AUD AWG AZN BAM BBD BDT BGN BHD BIF BMD BND BOB BRL…" at bounding box center [583, 499] width 95 height 30
type input "200"
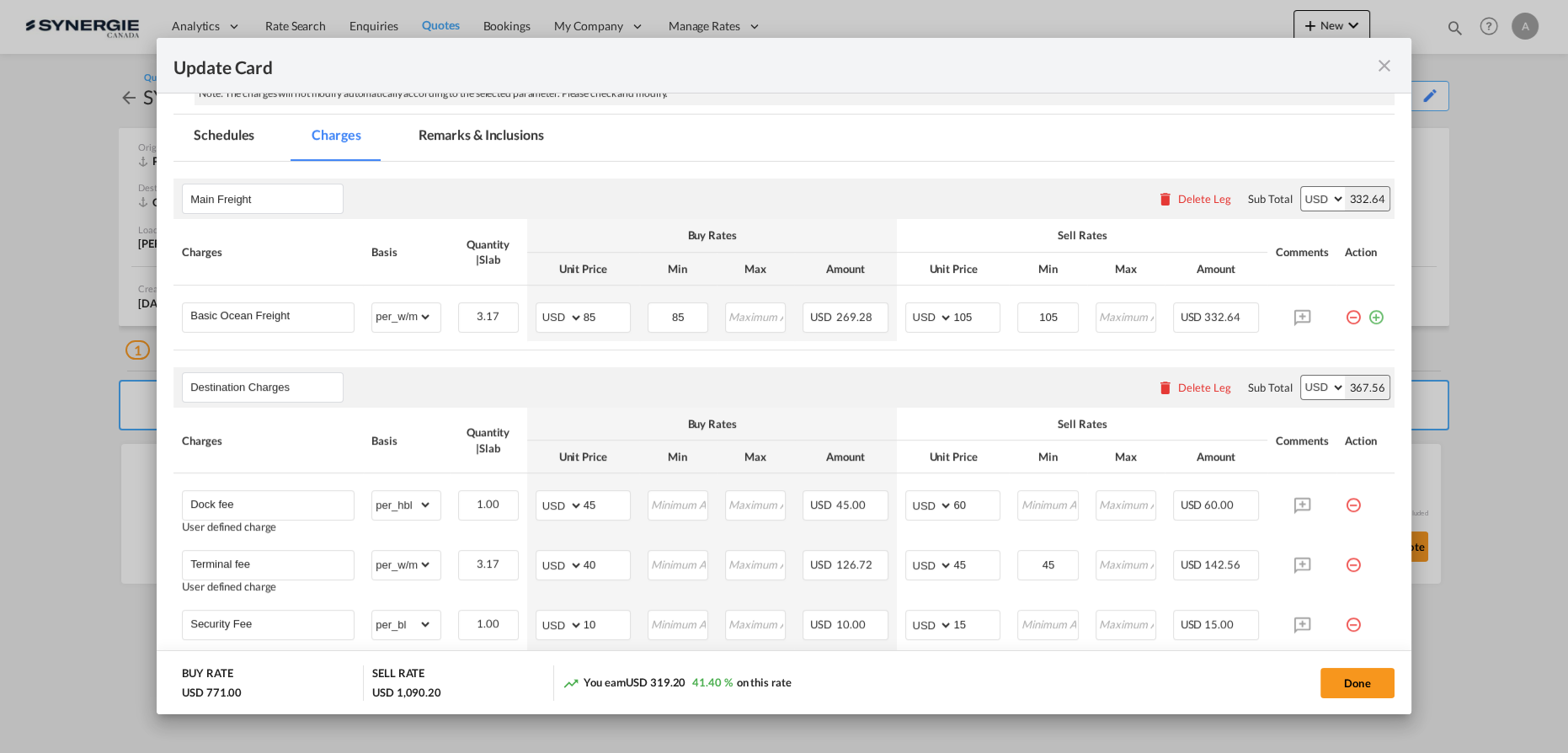
scroll to position [227, 0]
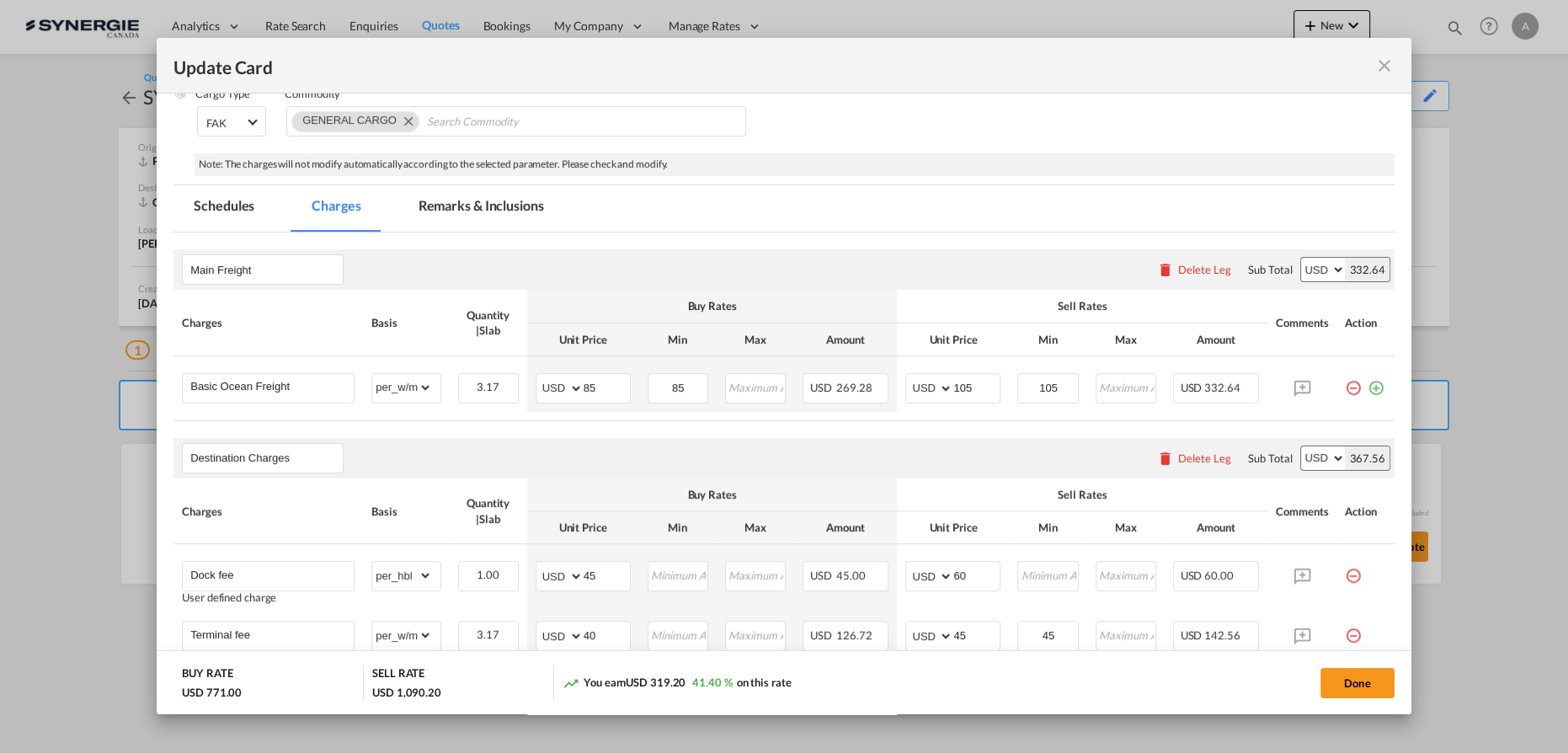
type input "260"
click at [502, 206] on md-tab-item "Remarks & Inclusions" at bounding box center [481, 209] width 166 height 47
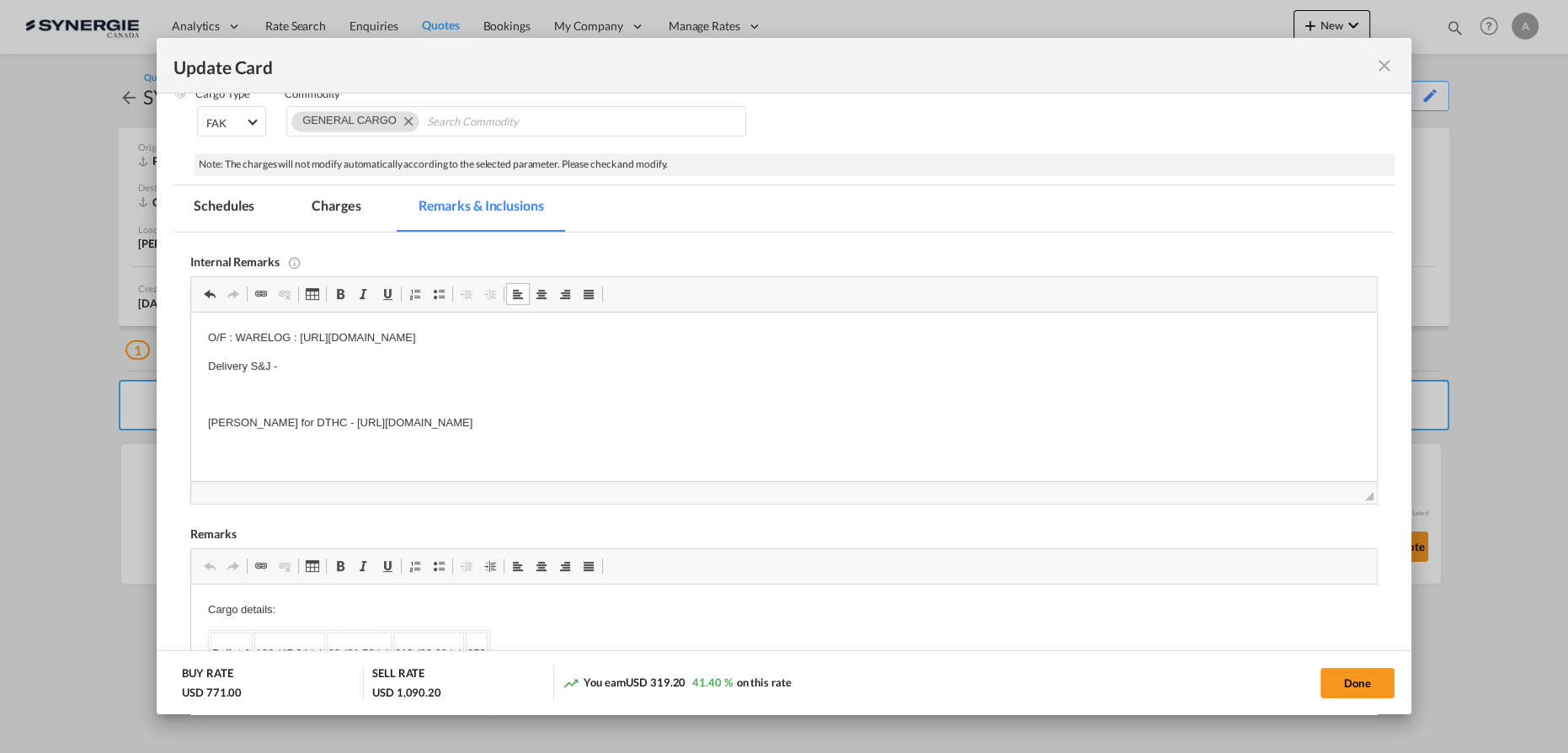
scroll to position [304, 0]
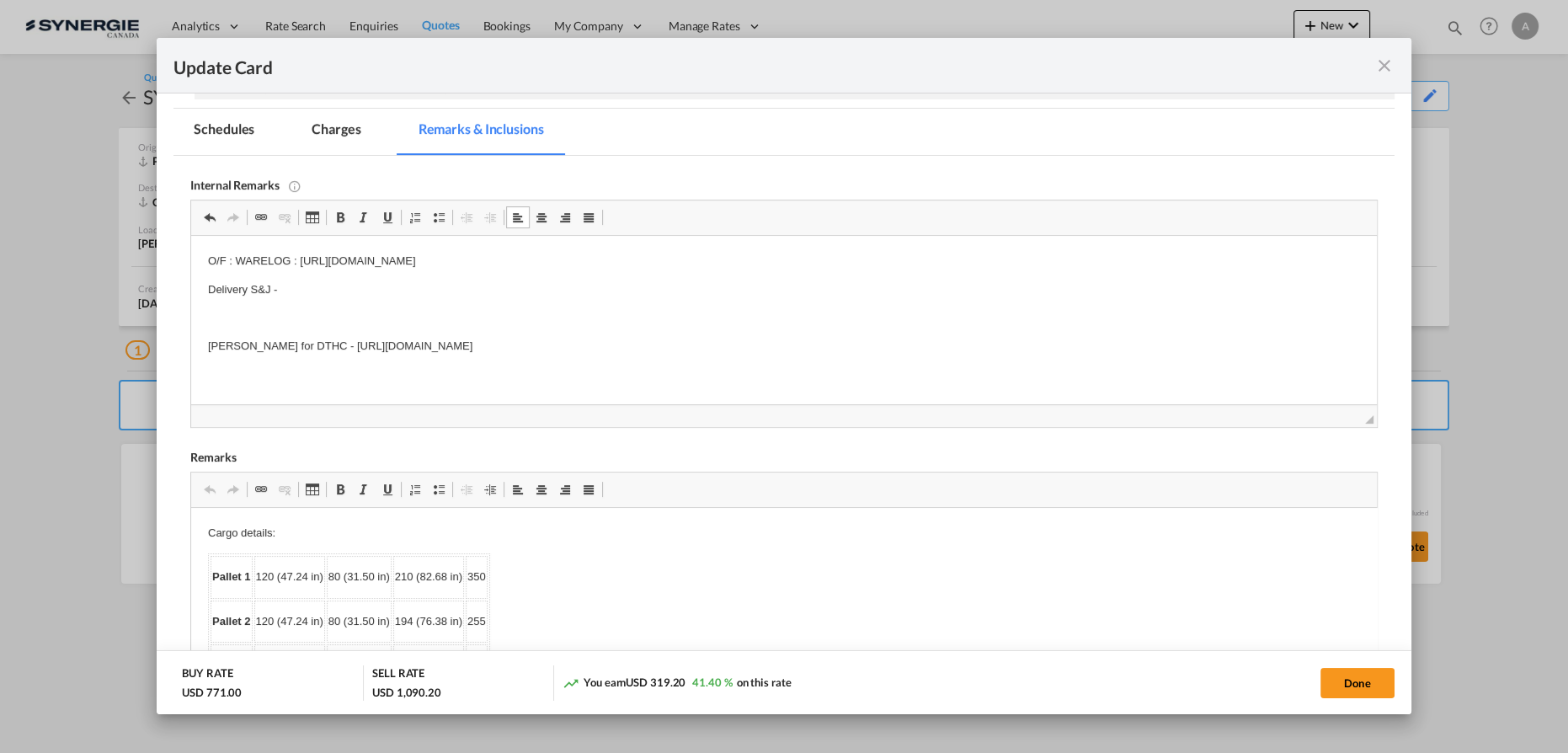
drag, startPoint x: 805, startPoint y: 345, endPoint x: 329, endPoint y: 354, distance: 476.1
click at [329, 354] on p "David Kirsch for DTHC - https://app.frontapp.com/open/cnv_petgqmn?key=ABI1WhL3w…" at bounding box center [784, 347] width 1153 height 18
copy p "https://app.frontapp.com/open/cnv_petgqmn?key=ABI1WhL3wTaXGnsFmGuTkFGYQuDBYqKY"
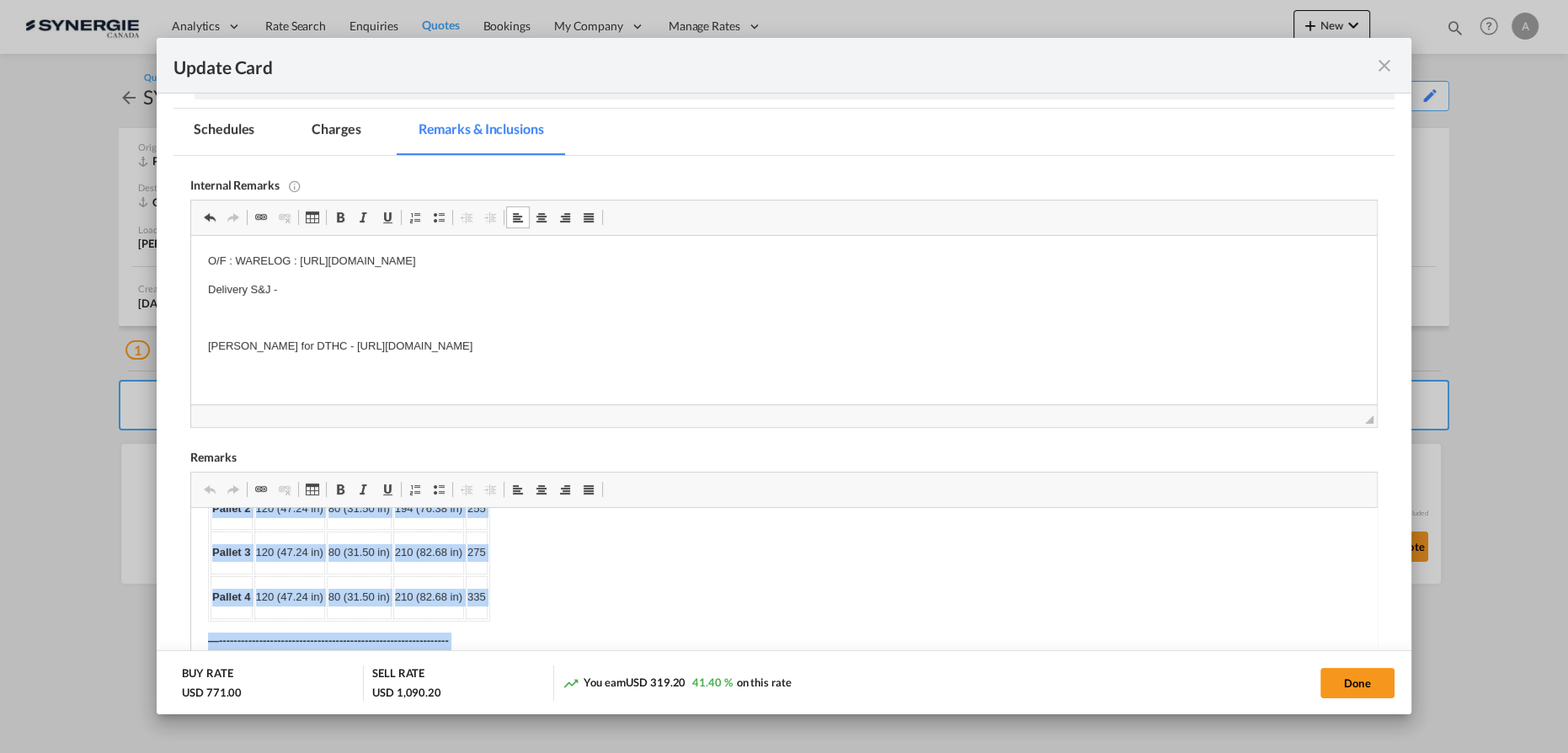
scroll to position [136, 0]
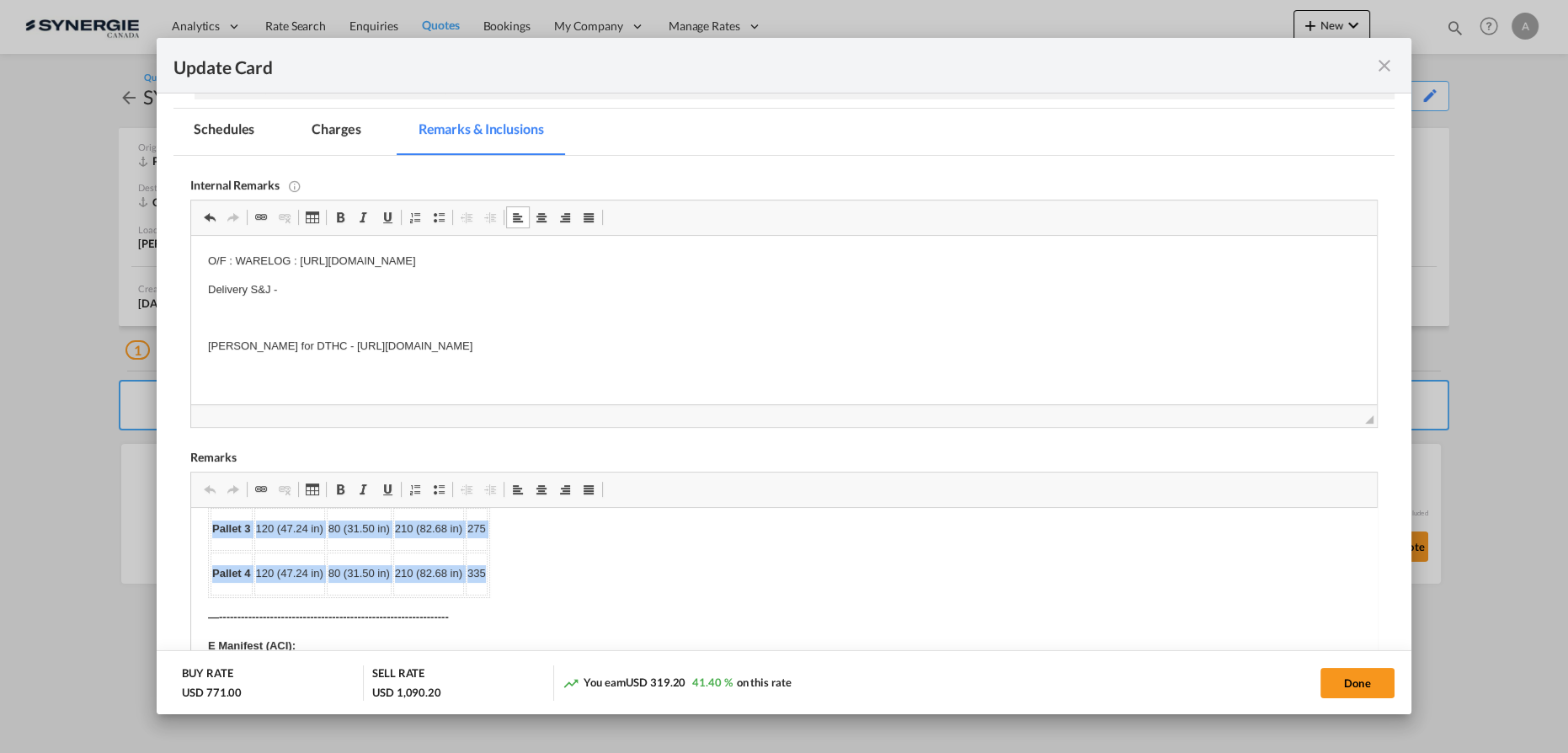
drag, startPoint x: 206, startPoint y: 557, endPoint x: 483, endPoint y: 583, distance: 278.2
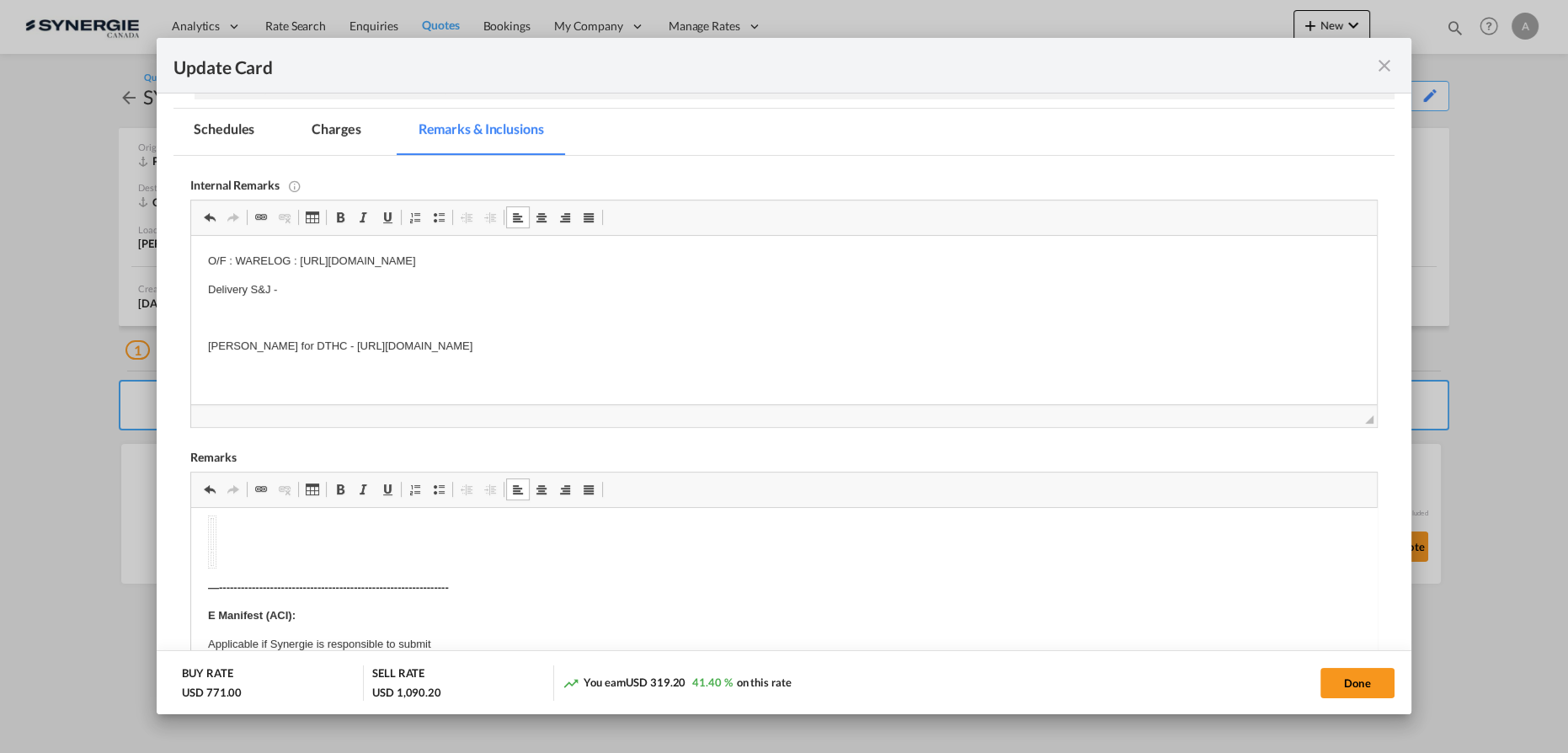
scroll to position [0, 0]
click at [378, 530] on p "Cargo details:" at bounding box center [784, 534] width 1153 height 18
drag, startPoint x: 216, startPoint y: 572, endPoint x: 228, endPoint y: 590, distance: 21.6
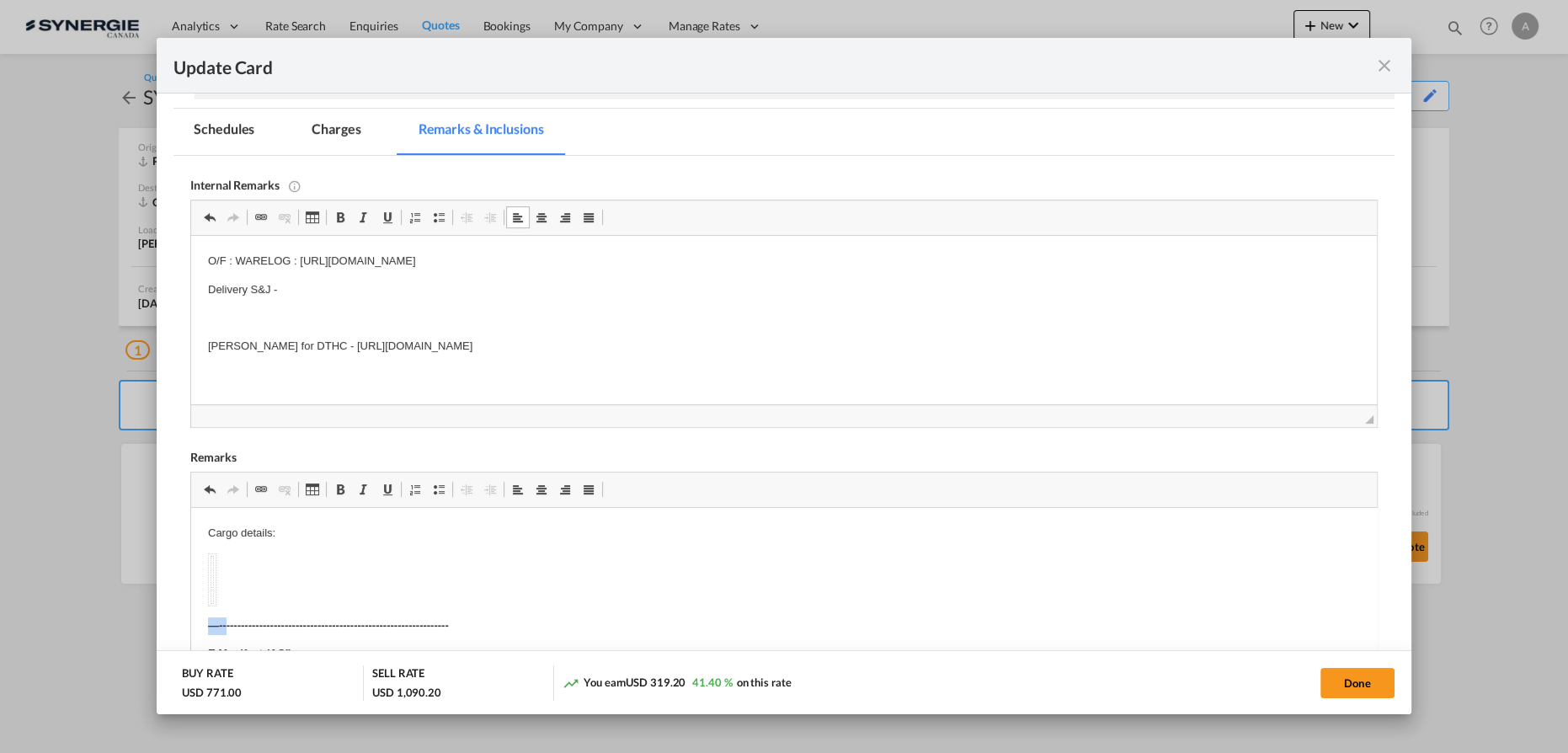
drag, startPoint x: 225, startPoint y: 605, endPoint x: 213, endPoint y: 598, distance: 13.9
drag, startPoint x: 218, startPoint y: 587, endPoint x: 203, endPoint y: 587, distance: 15.0
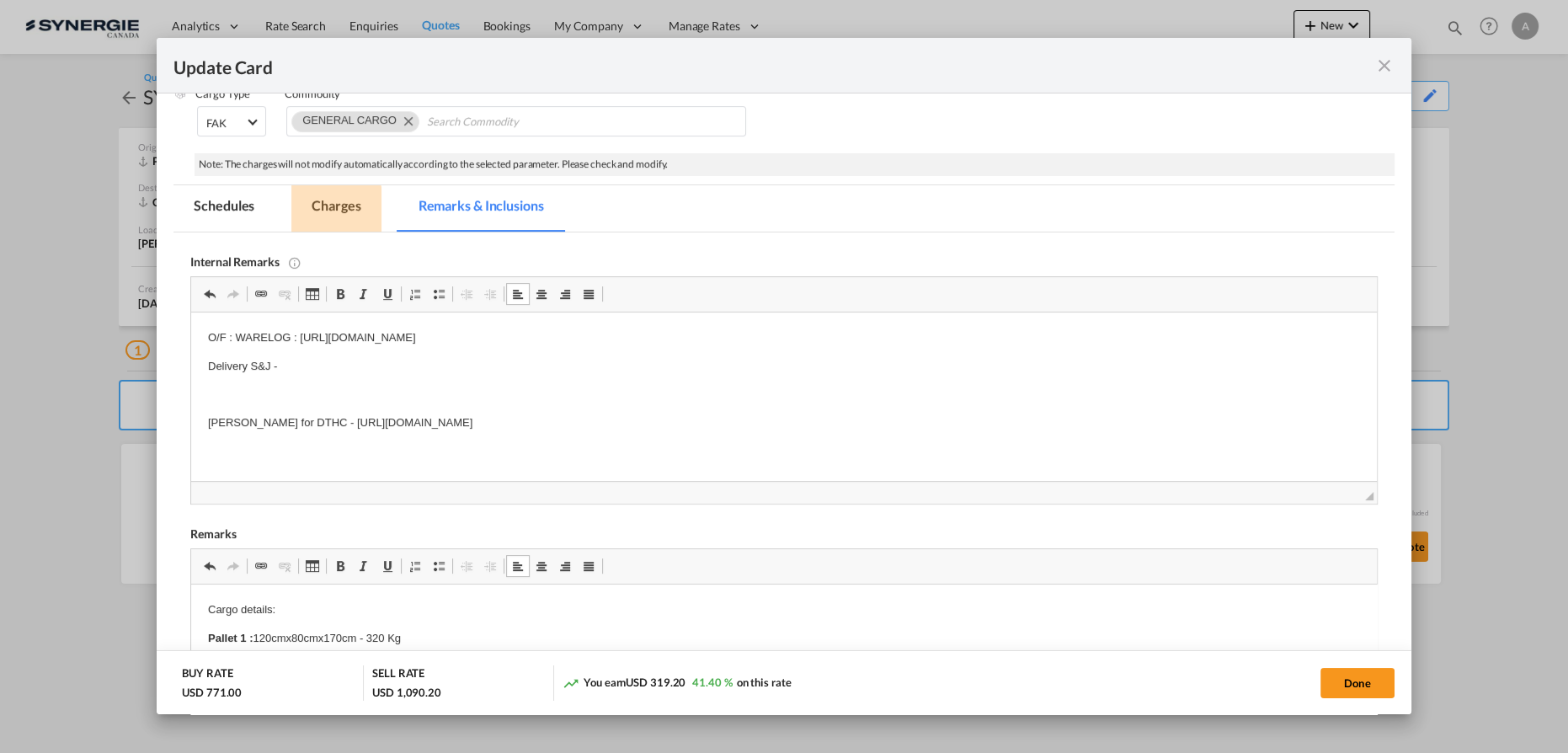
drag, startPoint x: 334, startPoint y: 214, endPoint x: 205, endPoint y: 38, distance: 218.2
click at [334, 213] on md-tab-item "Charges" at bounding box center [336, 209] width 90 height 47
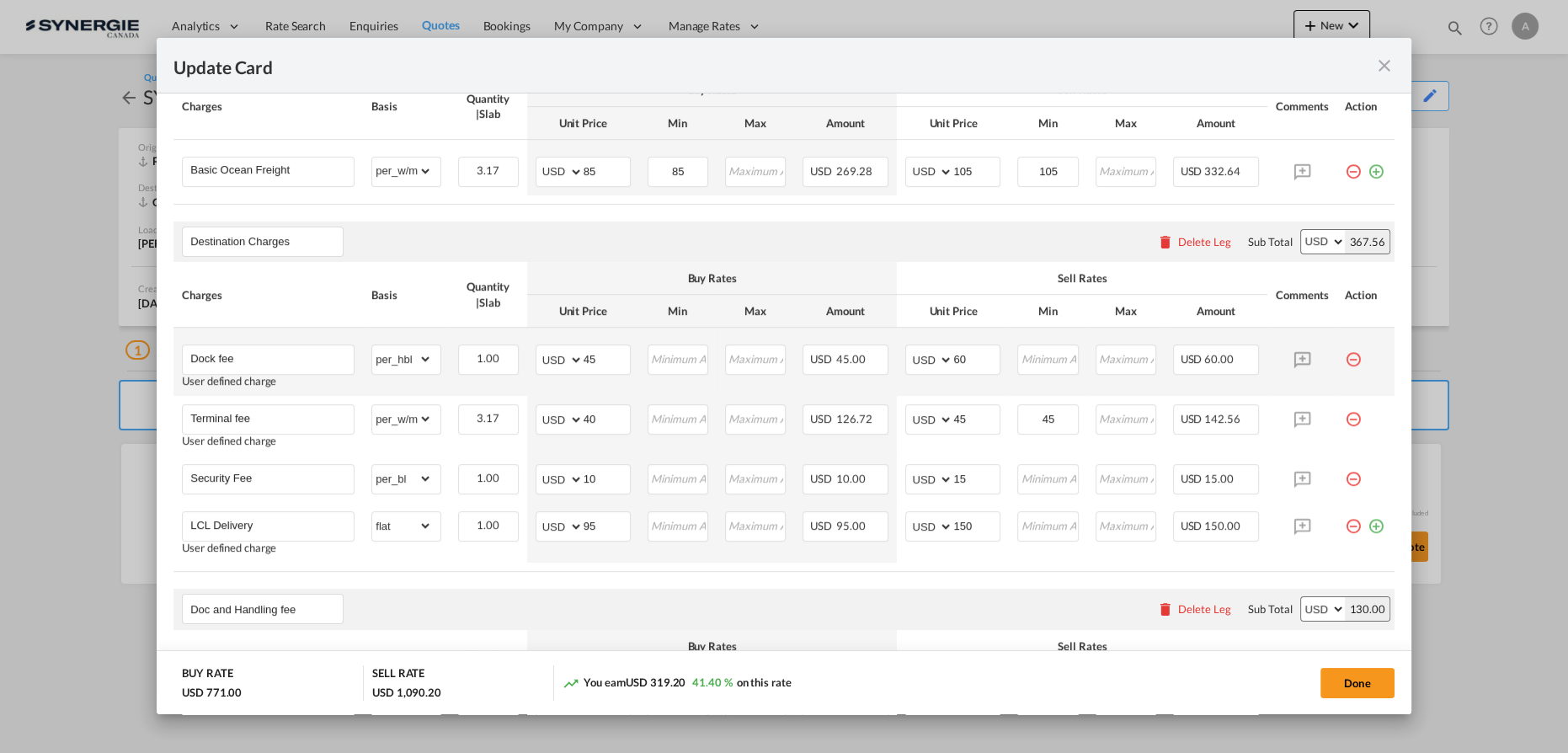
scroll to position [457, 0]
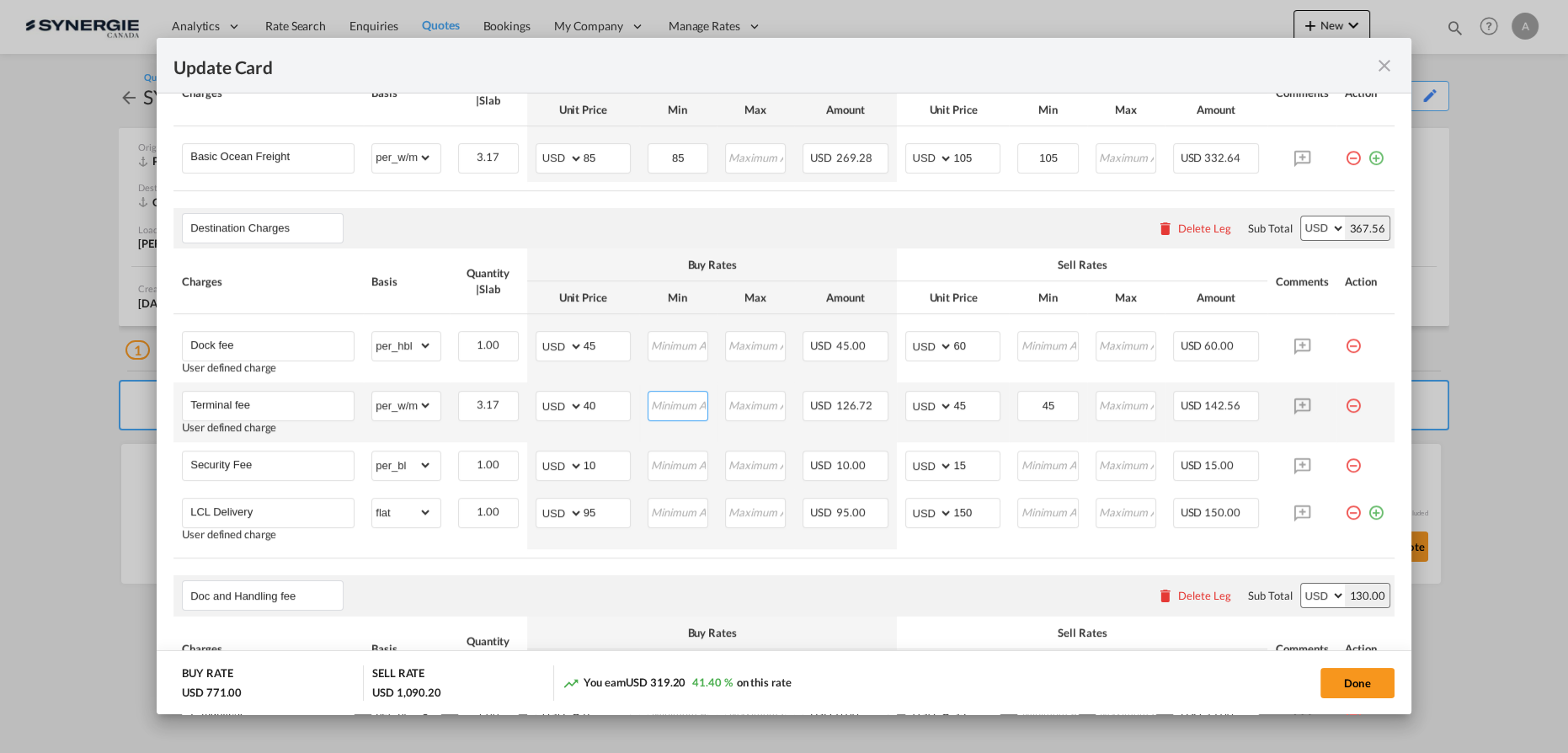
click at [654, 401] on input "Update CardPort of ..." at bounding box center [678, 404] width 58 height 25
type input "40"
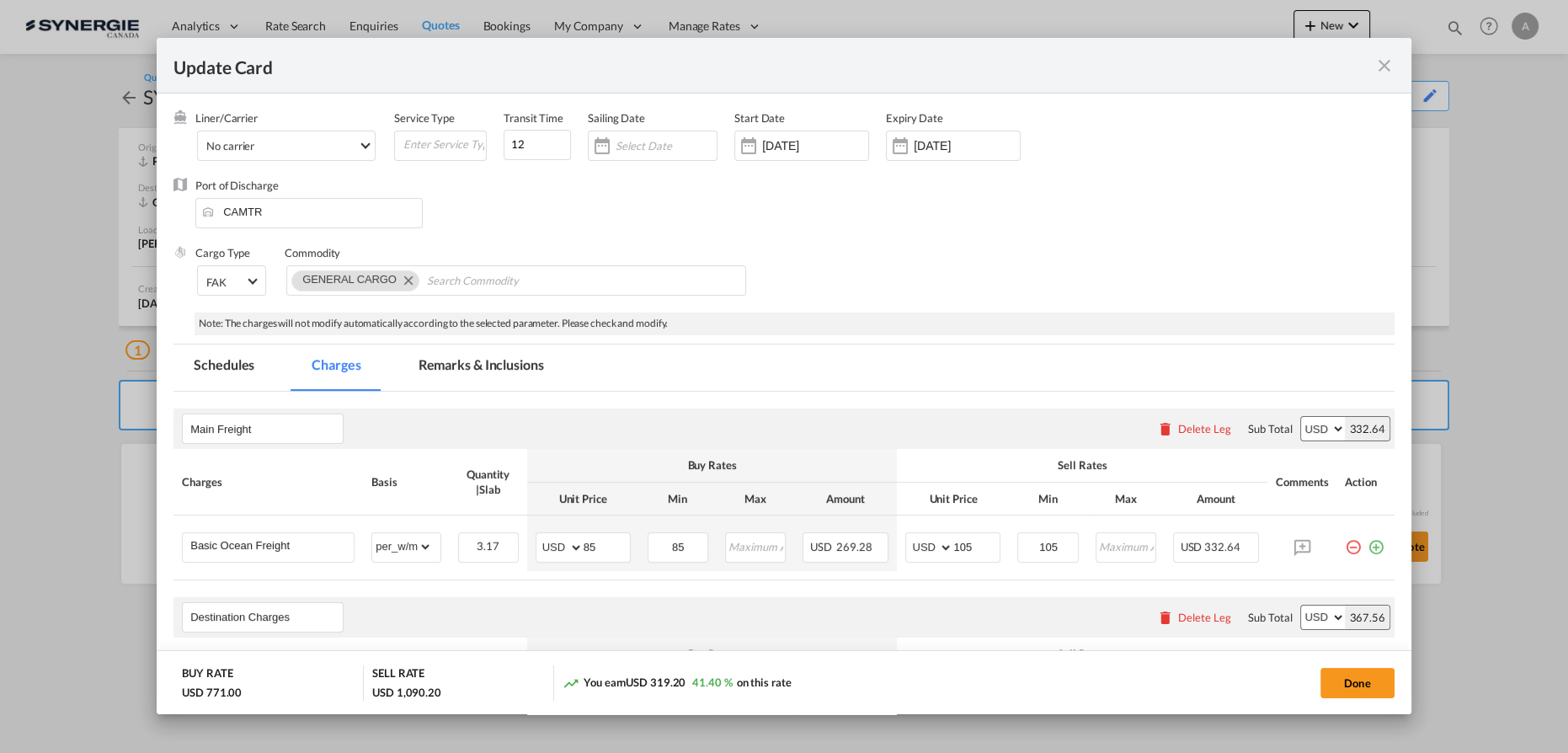
scroll to position [0, 0]
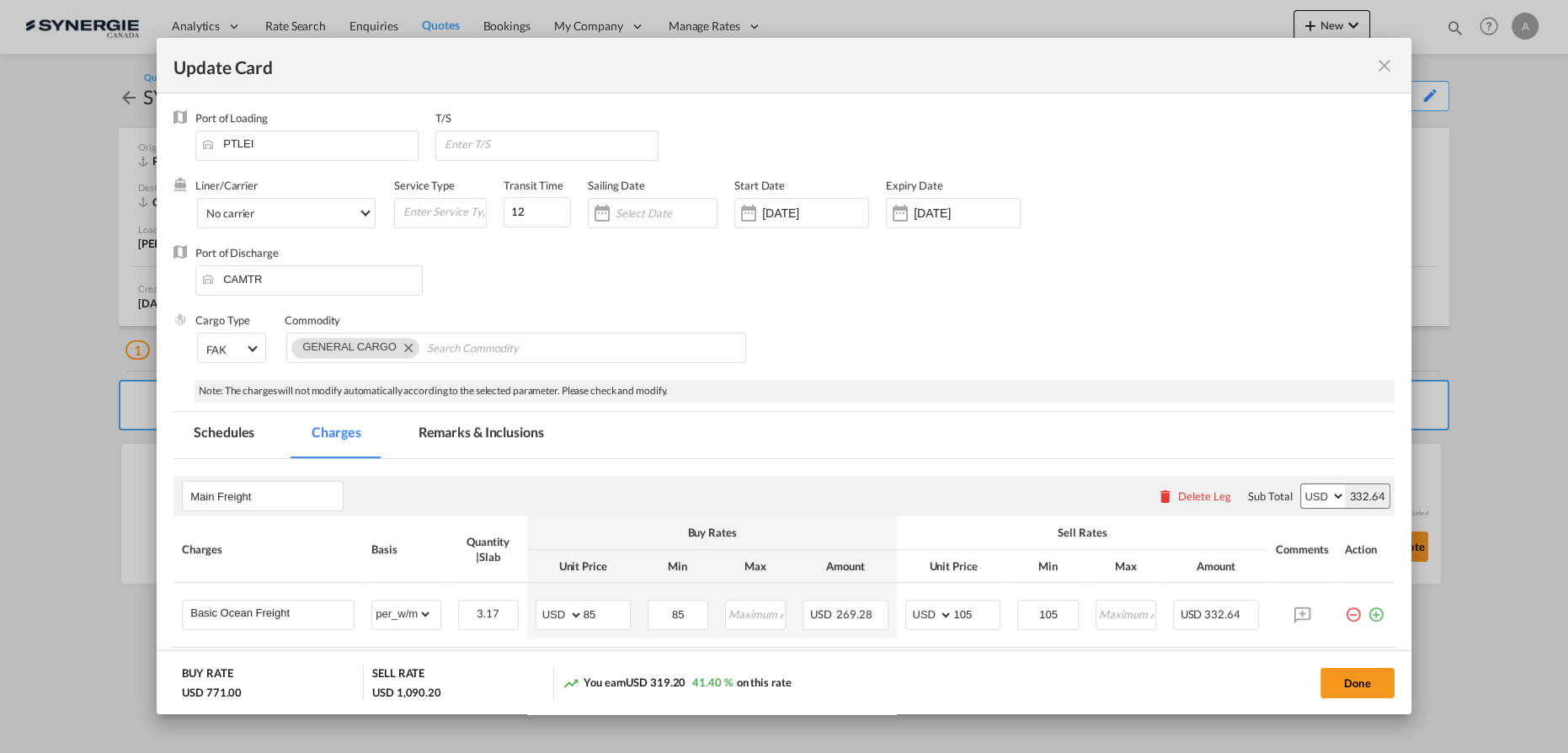
click at [498, 429] on md-tab-item "Remarks & Inclusions" at bounding box center [481, 436] width 166 height 47
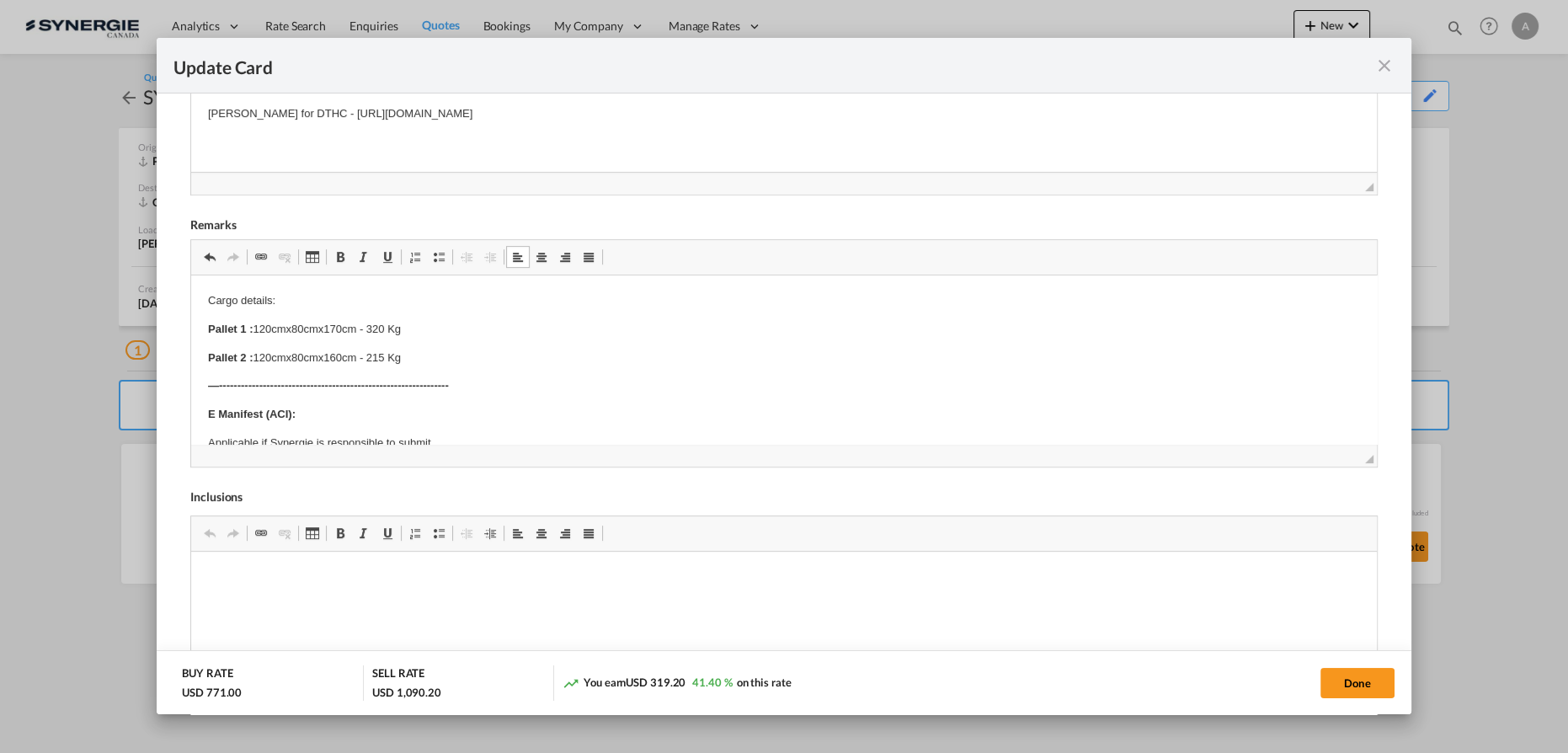
scroll to position [306, 0]
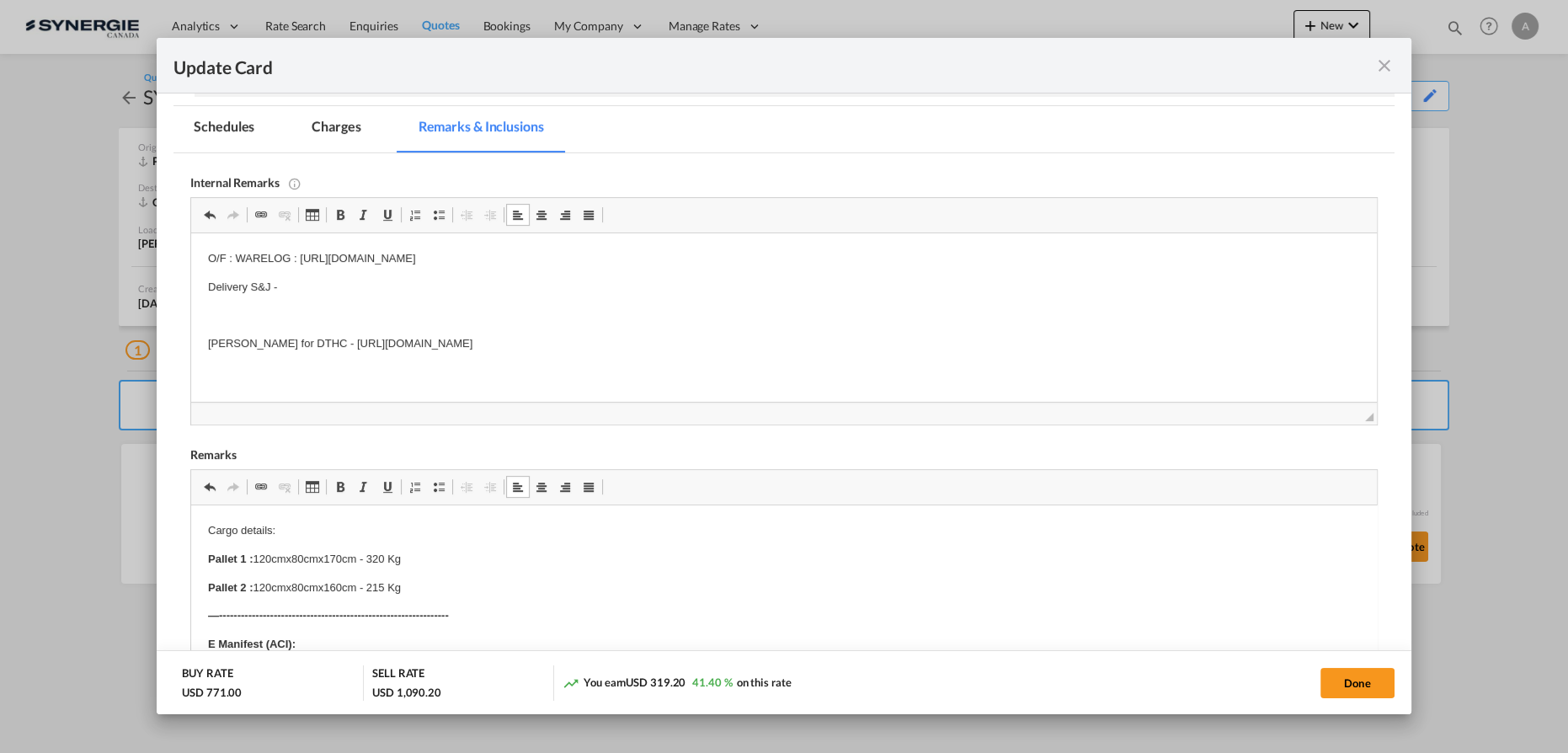
click at [342, 128] on md-tab-item "Charges" at bounding box center [336, 129] width 90 height 47
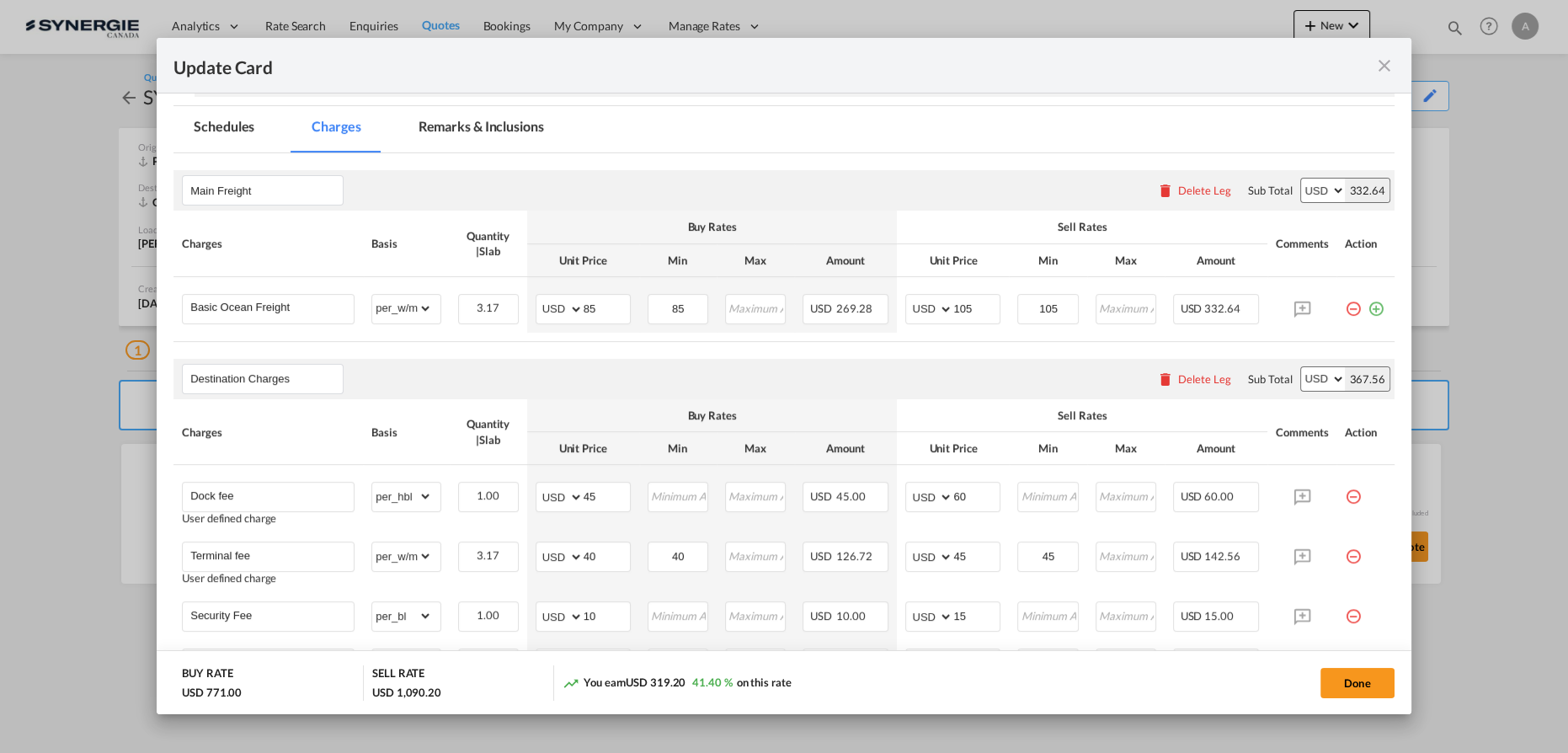
click at [479, 122] on md-tab-item "Remarks & Inclusions" at bounding box center [481, 129] width 166 height 47
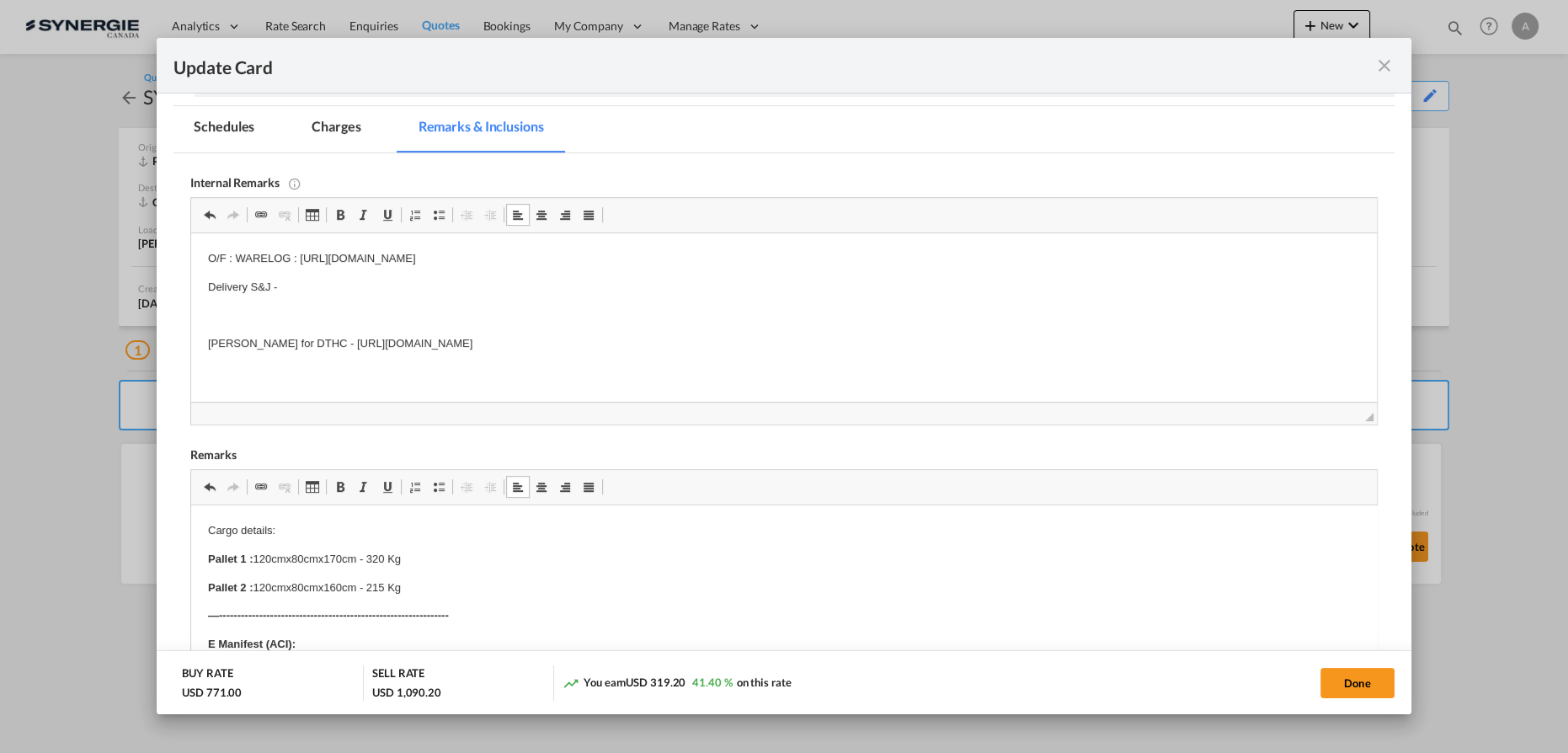
click at [350, 289] on p "Delivery S&J -" at bounding box center [784, 287] width 1153 height 18
drag, startPoint x: 315, startPoint y: 120, endPoint x: 235, endPoint y: 1, distance: 143.4
click at [315, 120] on md-tab-item "Charges" at bounding box center [336, 129] width 90 height 47
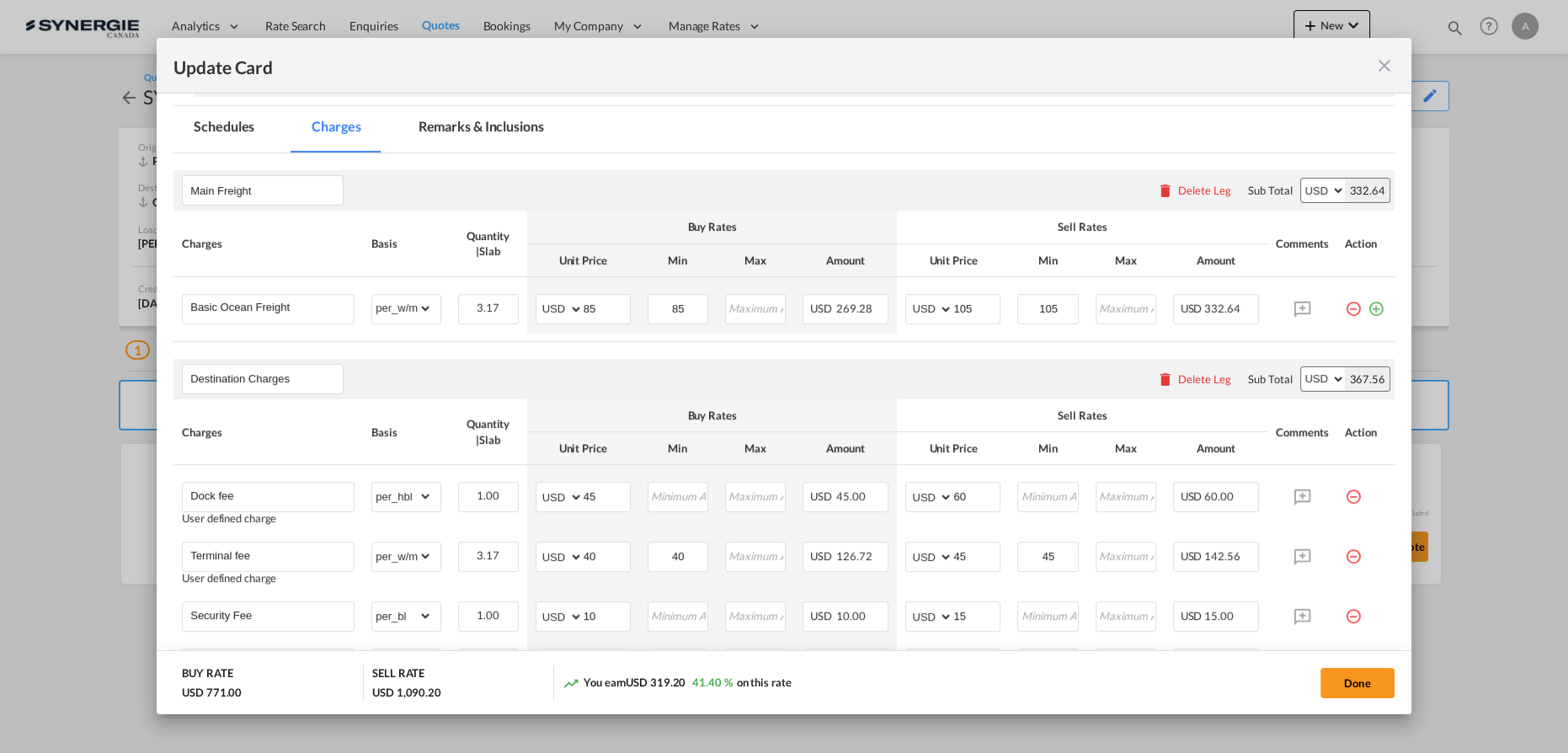
scroll to position [0, 640]
click at [1346, 681] on button "Done" at bounding box center [1358, 683] width 74 height 30
type input "[DATE]"
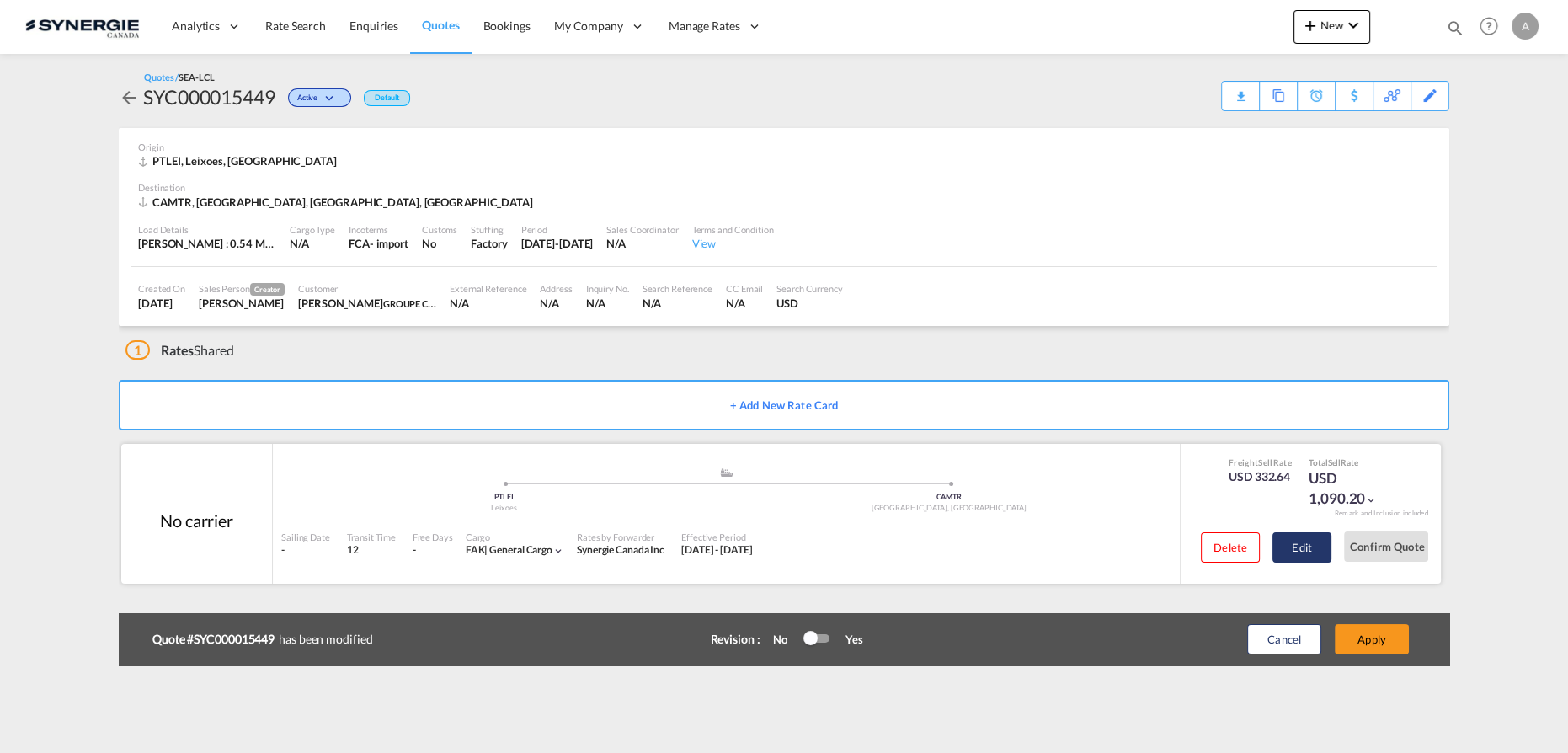
click at [1303, 548] on button "Edit" at bounding box center [1302, 547] width 59 height 30
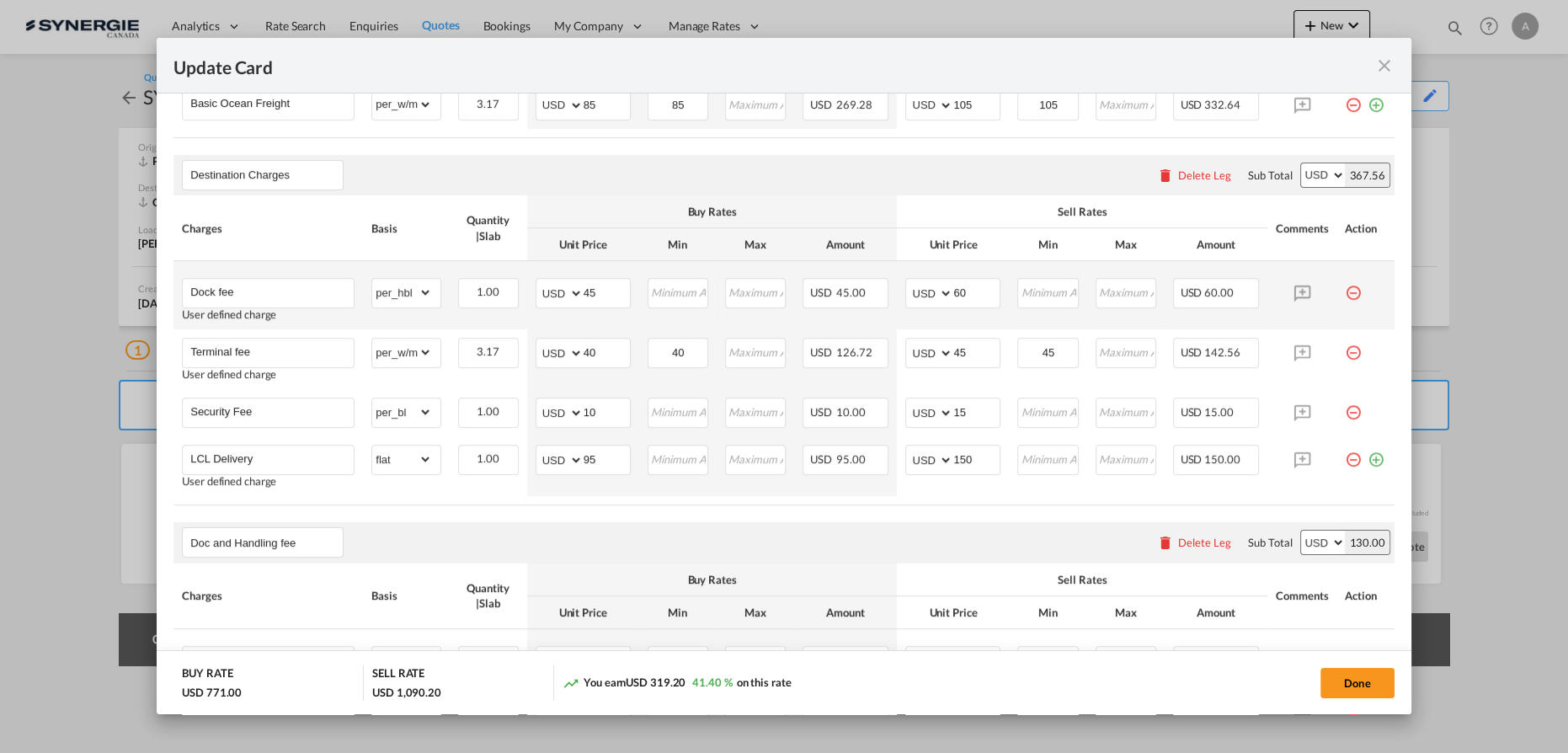
scroll to position [536, 0]
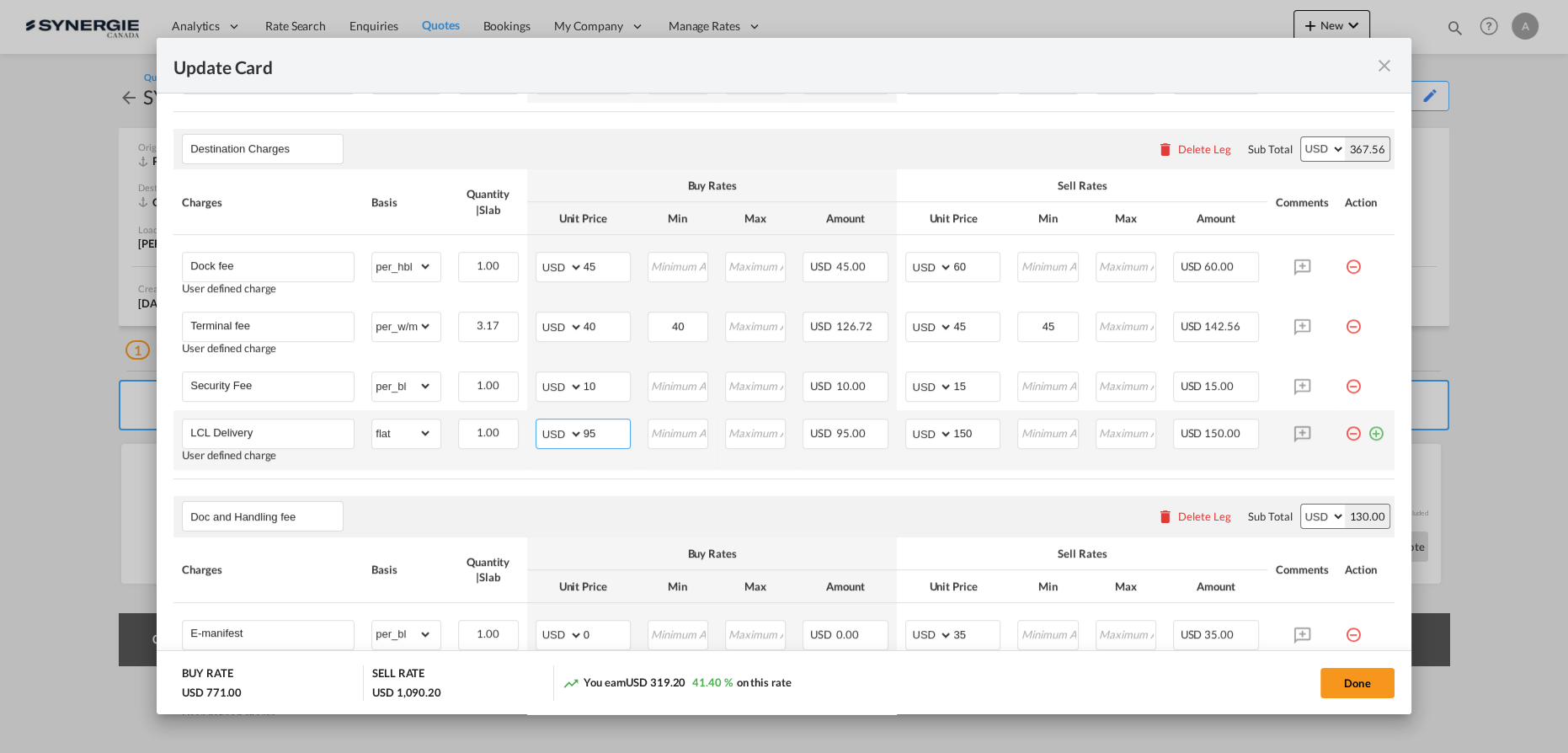
drag, startPoint x: 614, startPoint y: 434, endPoint x: 588, endPoint y: 437, distance: 26.2
click at [588, 437] on input "95" at bounding box center [607, 432] width 47 height 25
click at [593, 430] on input "95" at bounding box center [607, 432] width 47 height 25
drag, startPoint x: 593, startPoint y: 431, endPoint x: 583, endPoint y: 428, distance: 10.4
click at [589, 430] on input "95" at bounding box center [607, 432] width 47 height 25
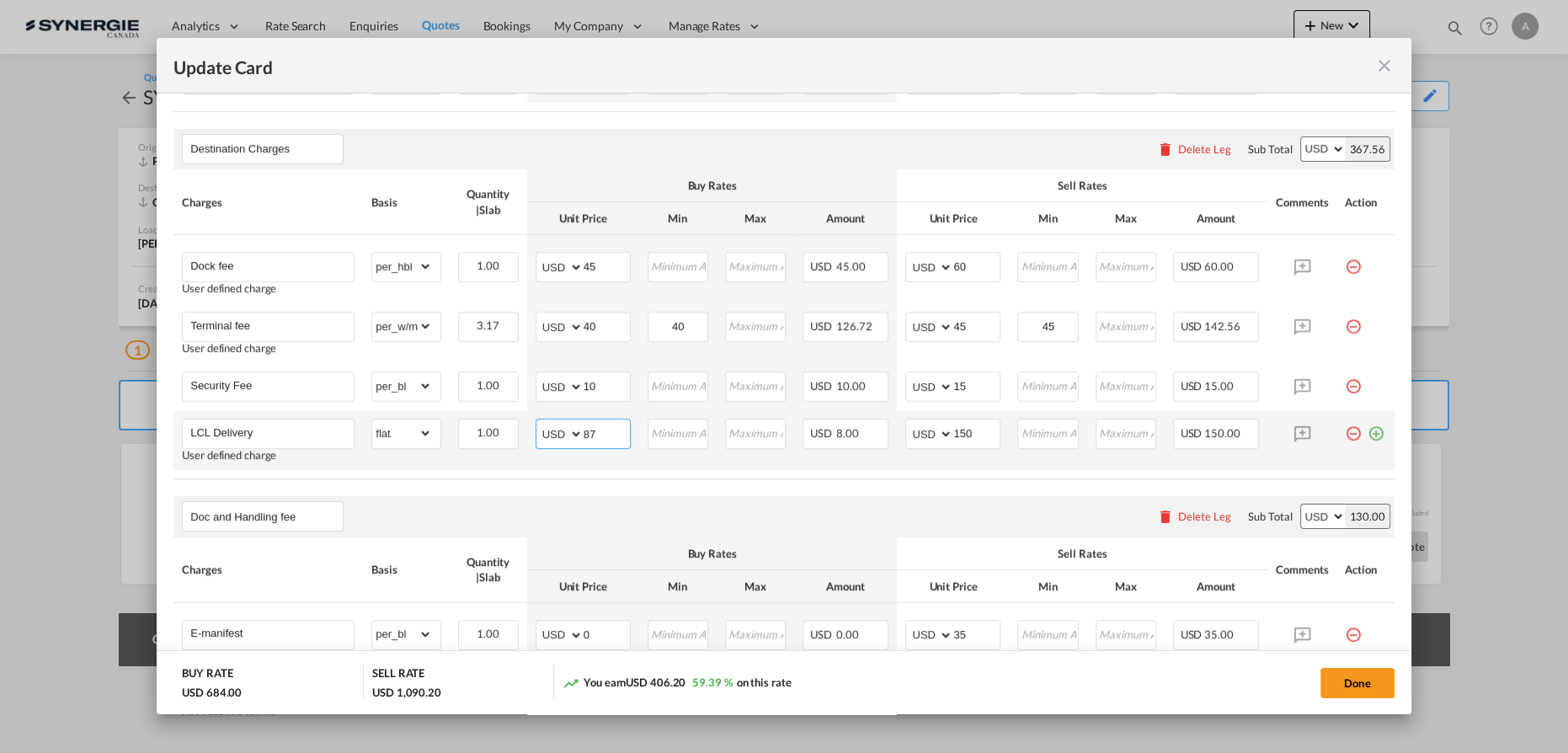
type input "87"
drag, startPoint x: 984, startPoint y: 430, endPoint x: 921, endPoint y: 432, distance: 63.0
click at [954, 432] on input "150" at bounding box center [977, 432] width 47 height 25
click at [960, 430] on input "150" at bounding box center [977, 432] width 47 height 25
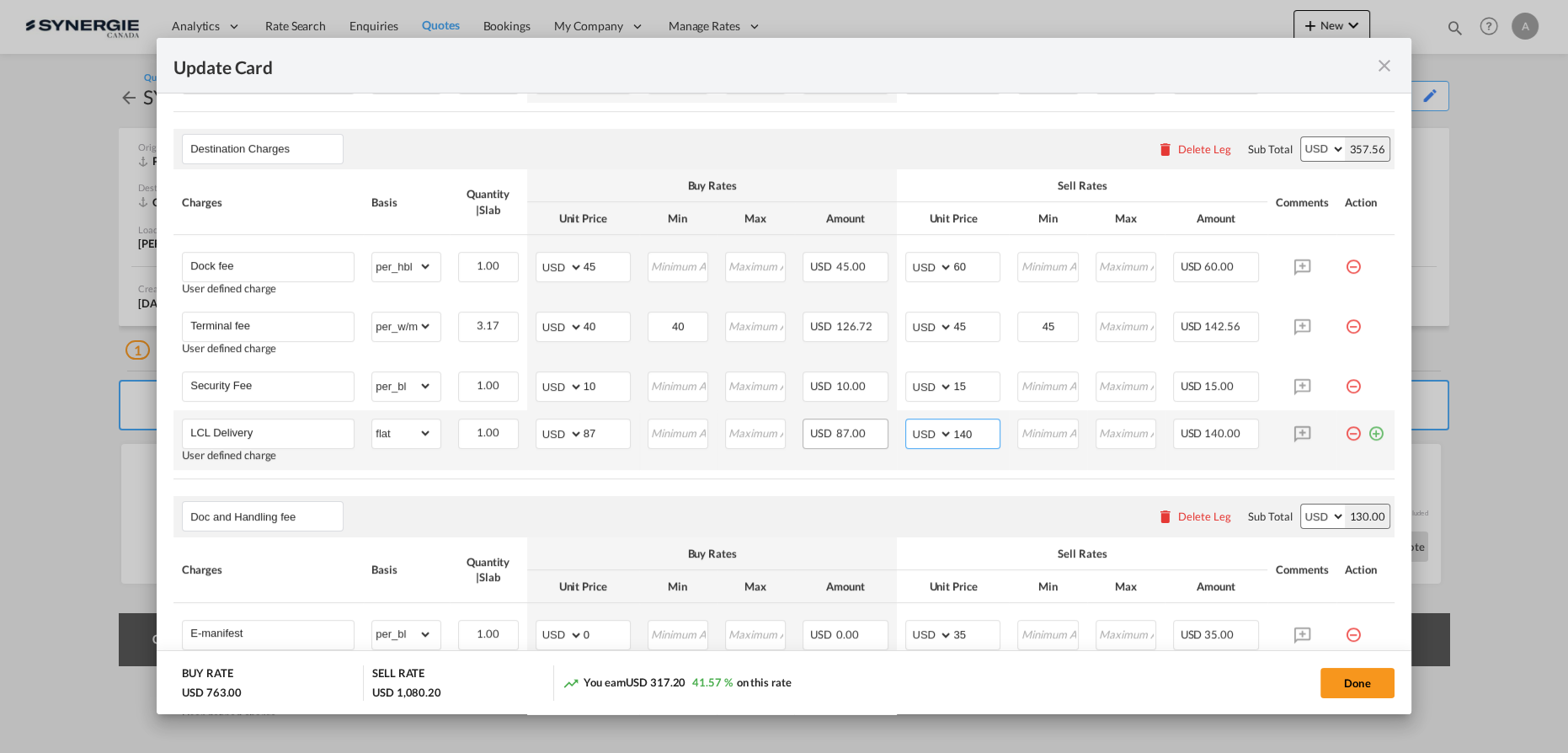
drag, startPoint x: 978, startPoint y: 433, endPoint x: 810, endPoint y: 431, distance: 168.0
click at [820, 433] on tr "LCL Delivery User defined charge Please Enter Already Exists gross_weight volum…" at bounding box center [784, 440] width 1221 height 60
type input "135"
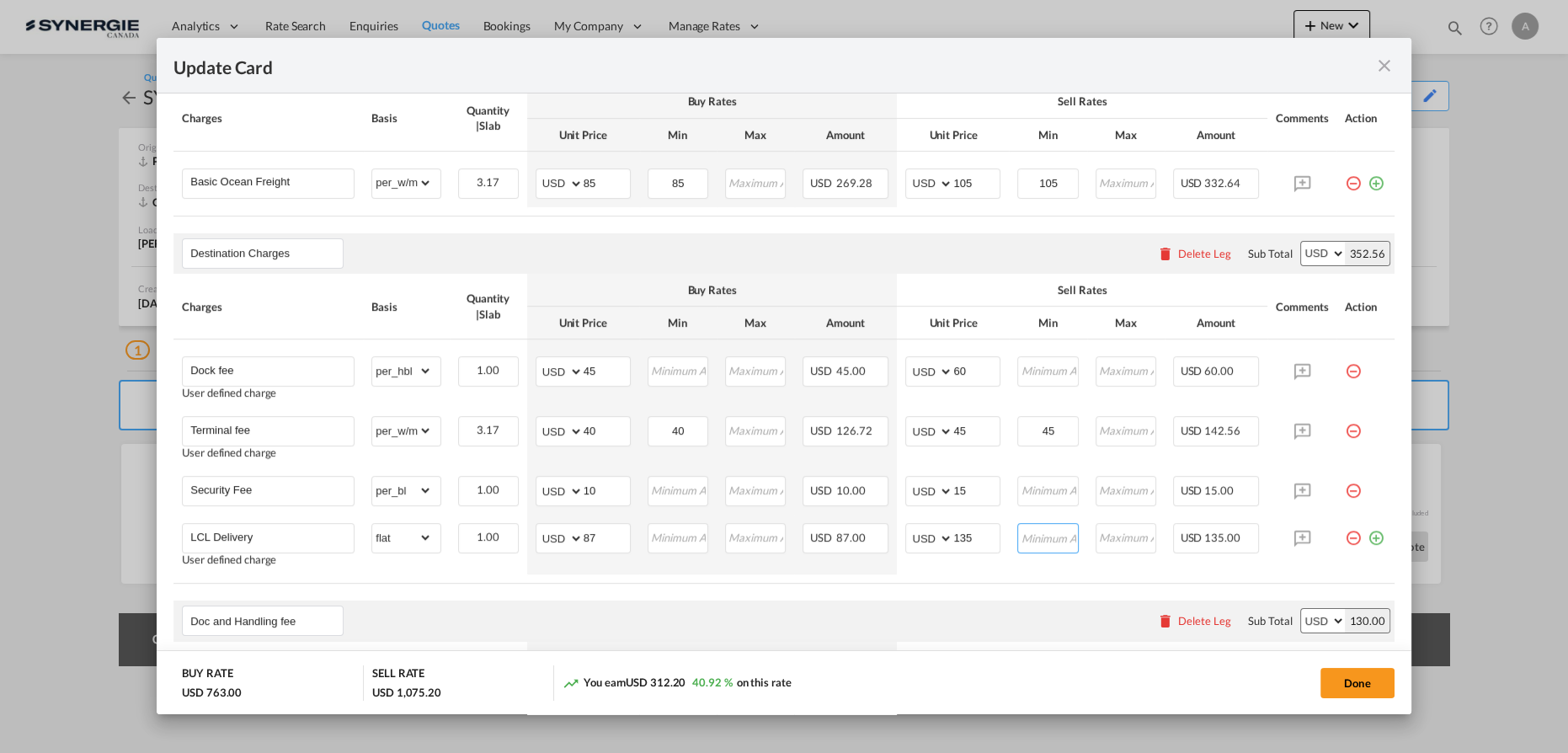
scroll to position [380, 0]
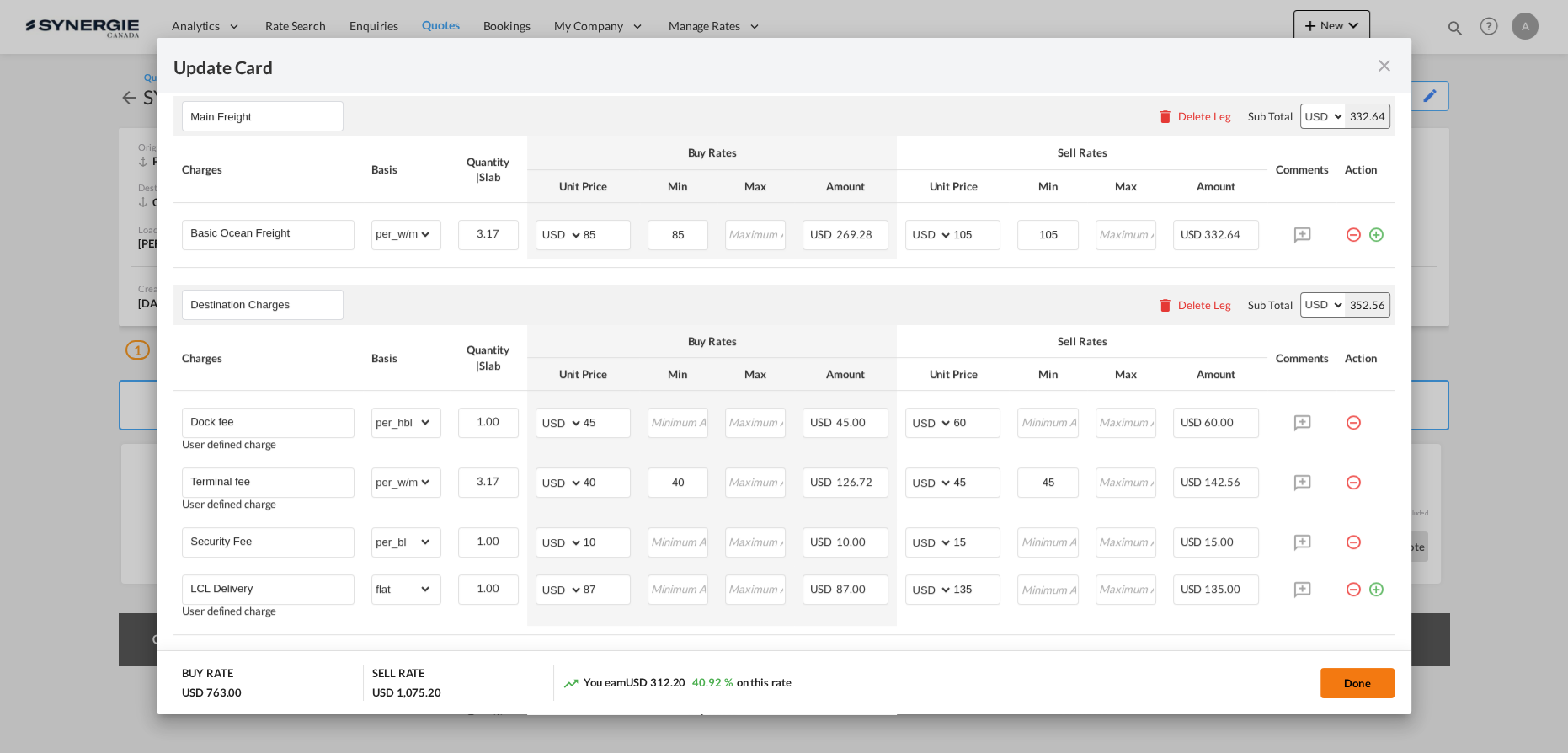
click at [1327, 687] on button "Done" at bounding box center [1358, 683] width 74 height 30
type input "13 Oct 2025"
type input "30 Oct 2025"
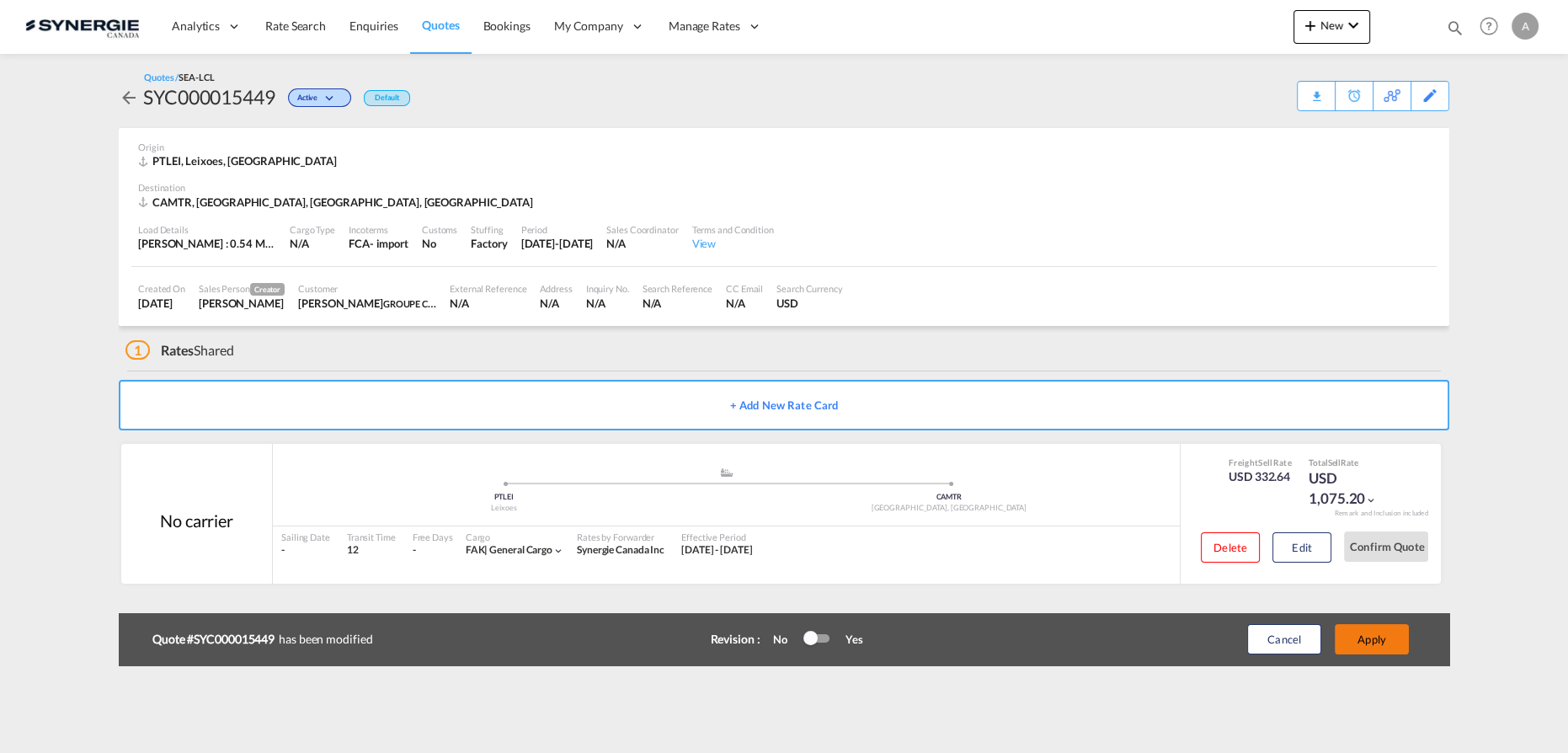
click at [1362, 643] on button "Apply" at bounding box center [1372, 639] width 74 height 30
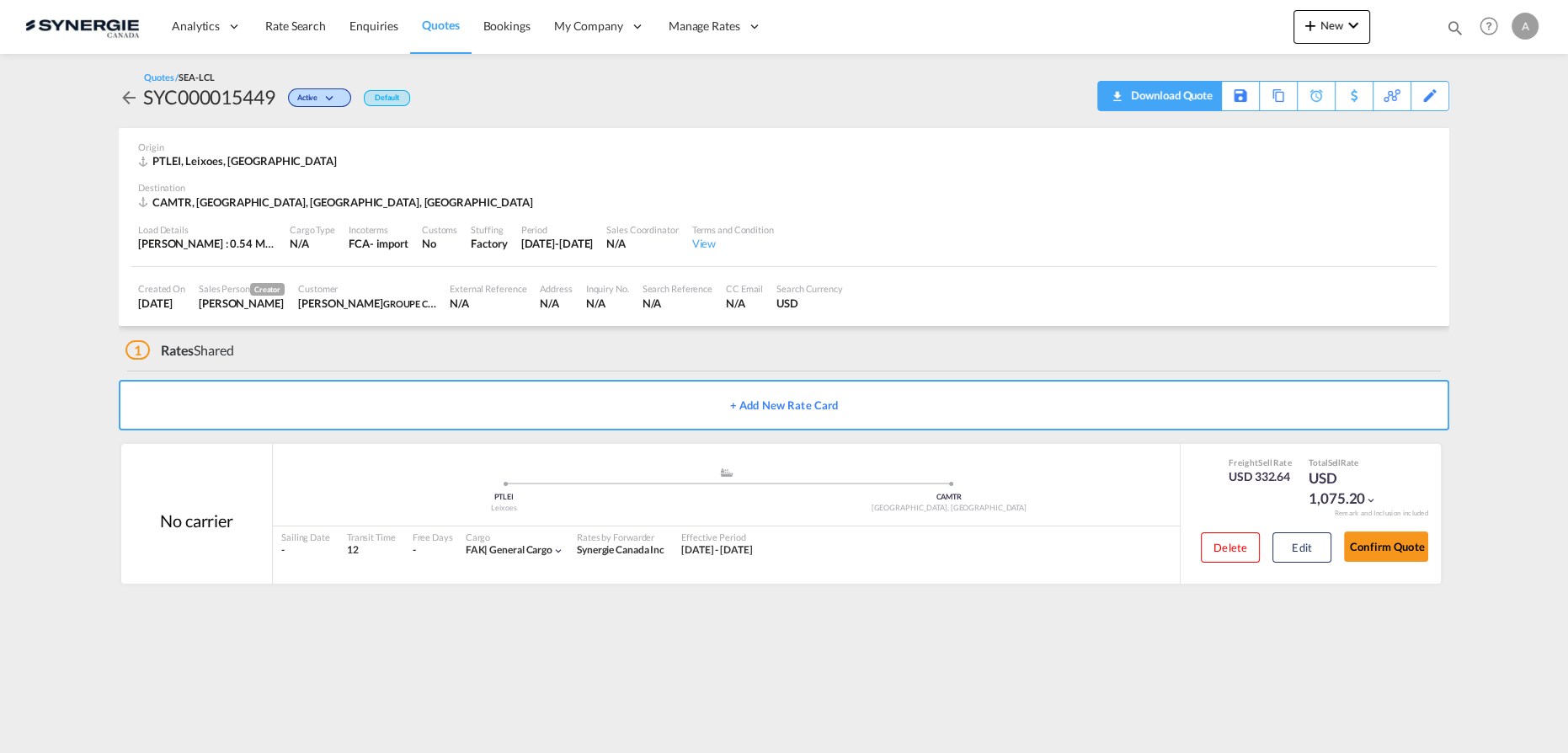
click at [1191, 103] on div "Download Quote" at bounding box center [1170, 95] width 86 height 27
click at [1321, 546] on button "Edit" at bounding box center [1302, 547] width 59 height 30
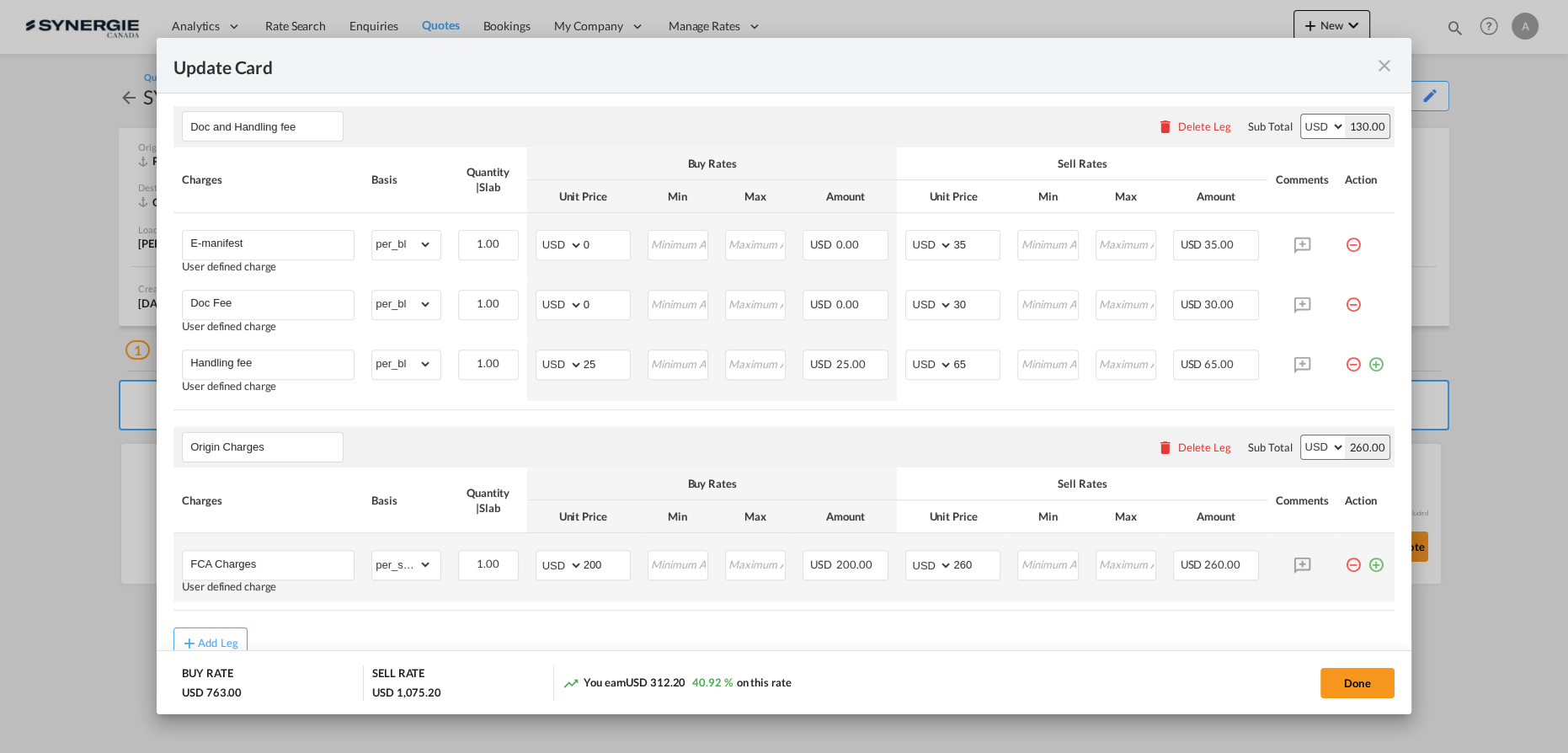
scroll to position [993, 0]
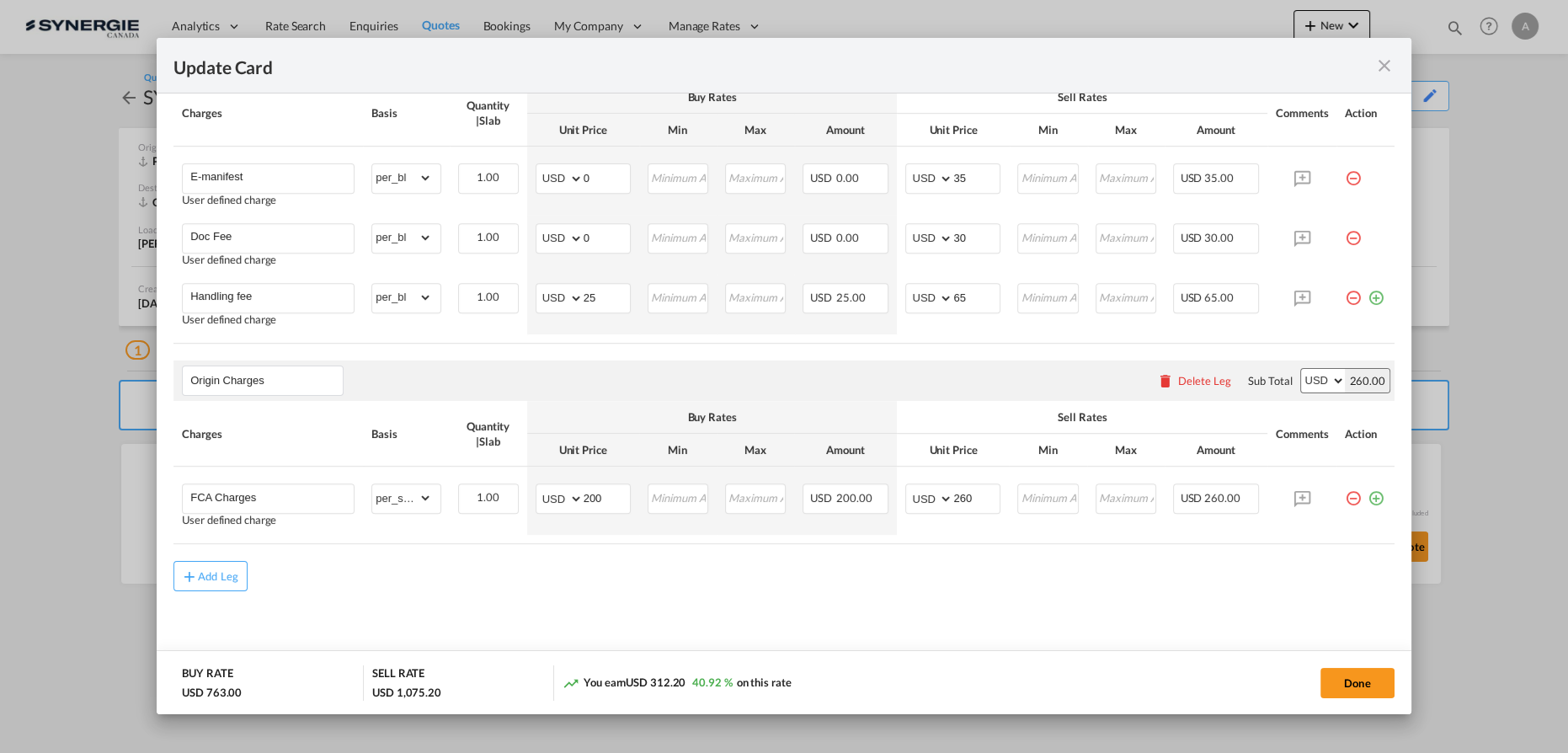
click at [1384, 65] on md-icon "icon-close fg-AAA8AD m-0 pointer" at bounding box center [1384, 65] width 20 height 20
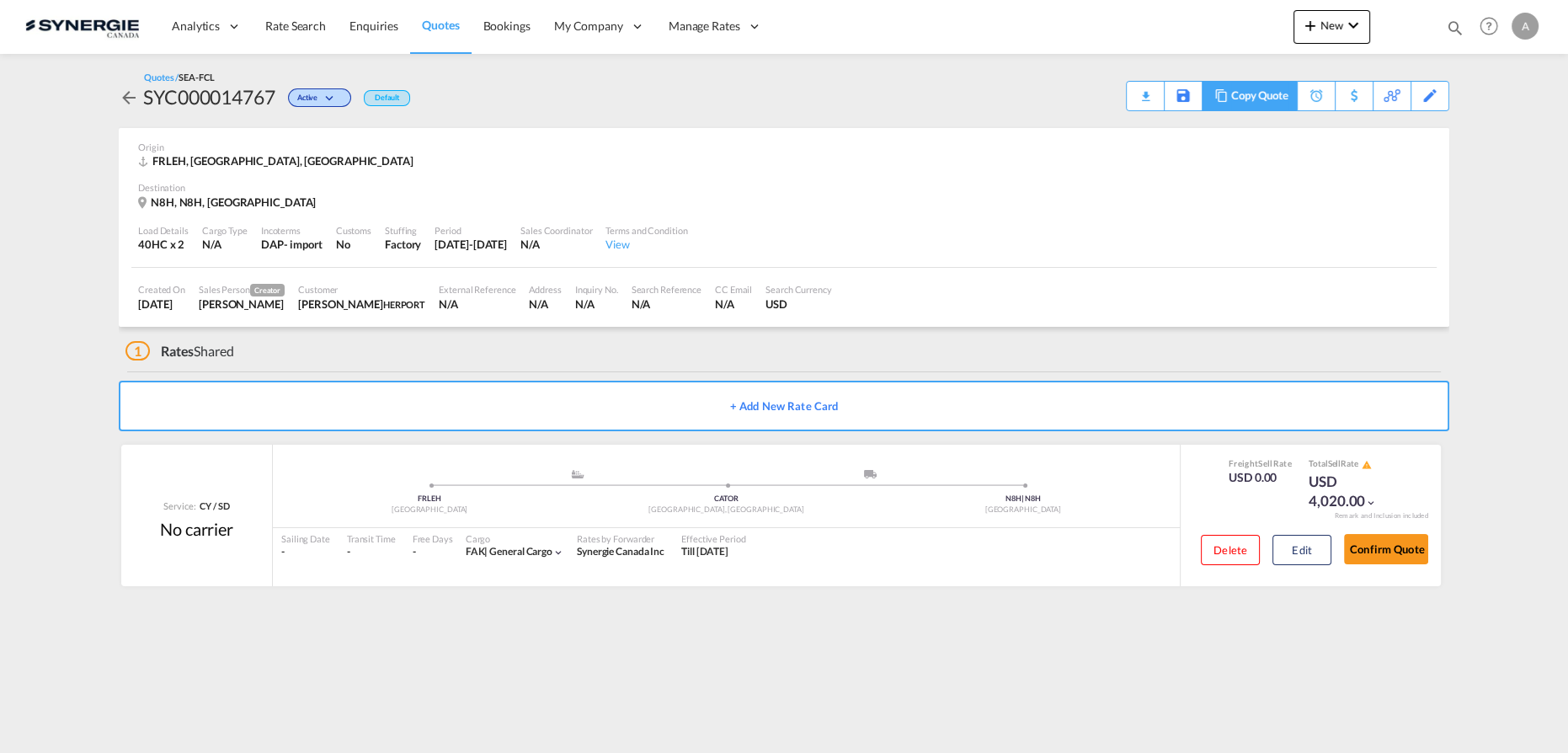
click at [1278, 101] on div "Copy Quote" at bounding box center [1259, 96] width 57 height 28
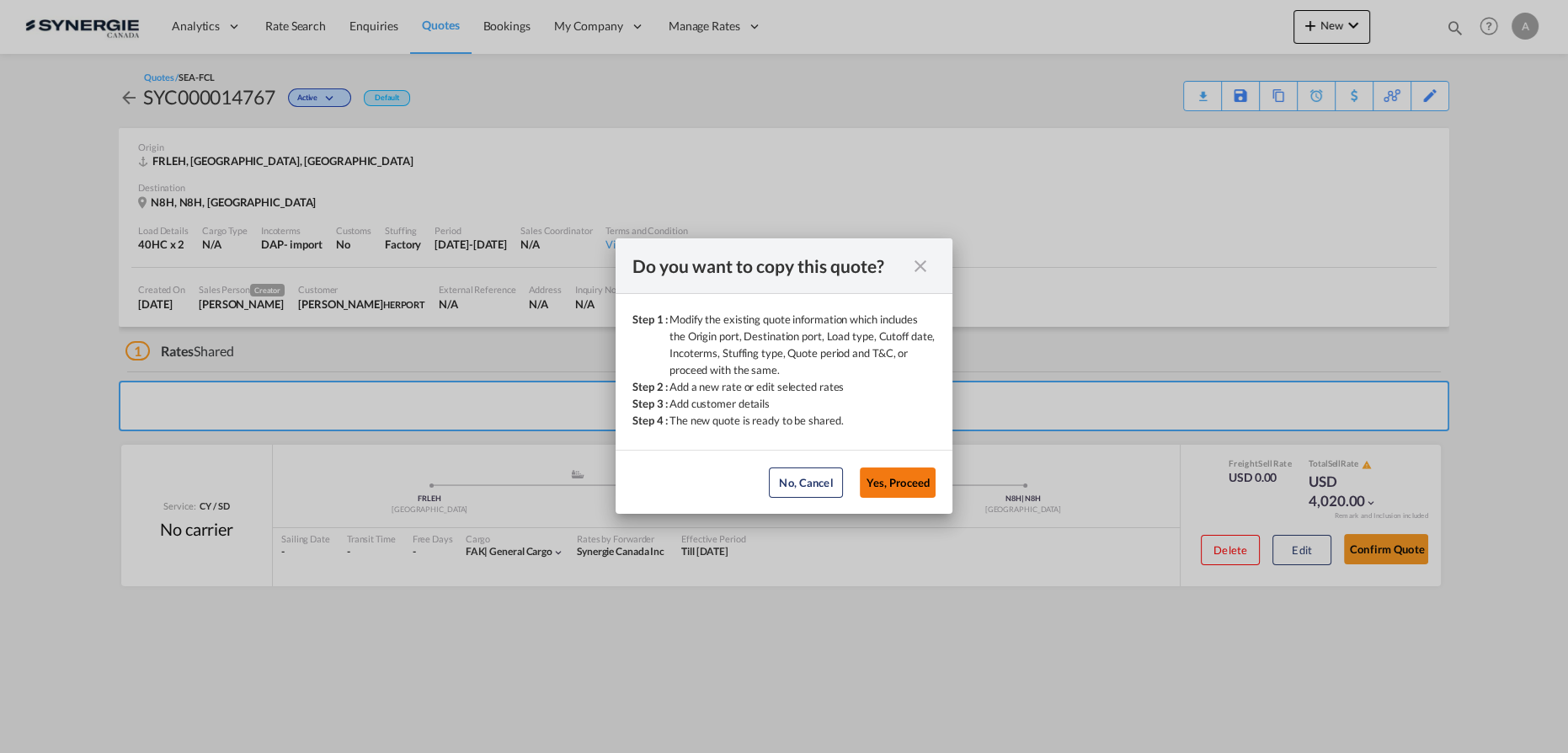
click at [906, 485] on button "Yes, Proceed" at bounding box center [898, 482] width 76 height 30
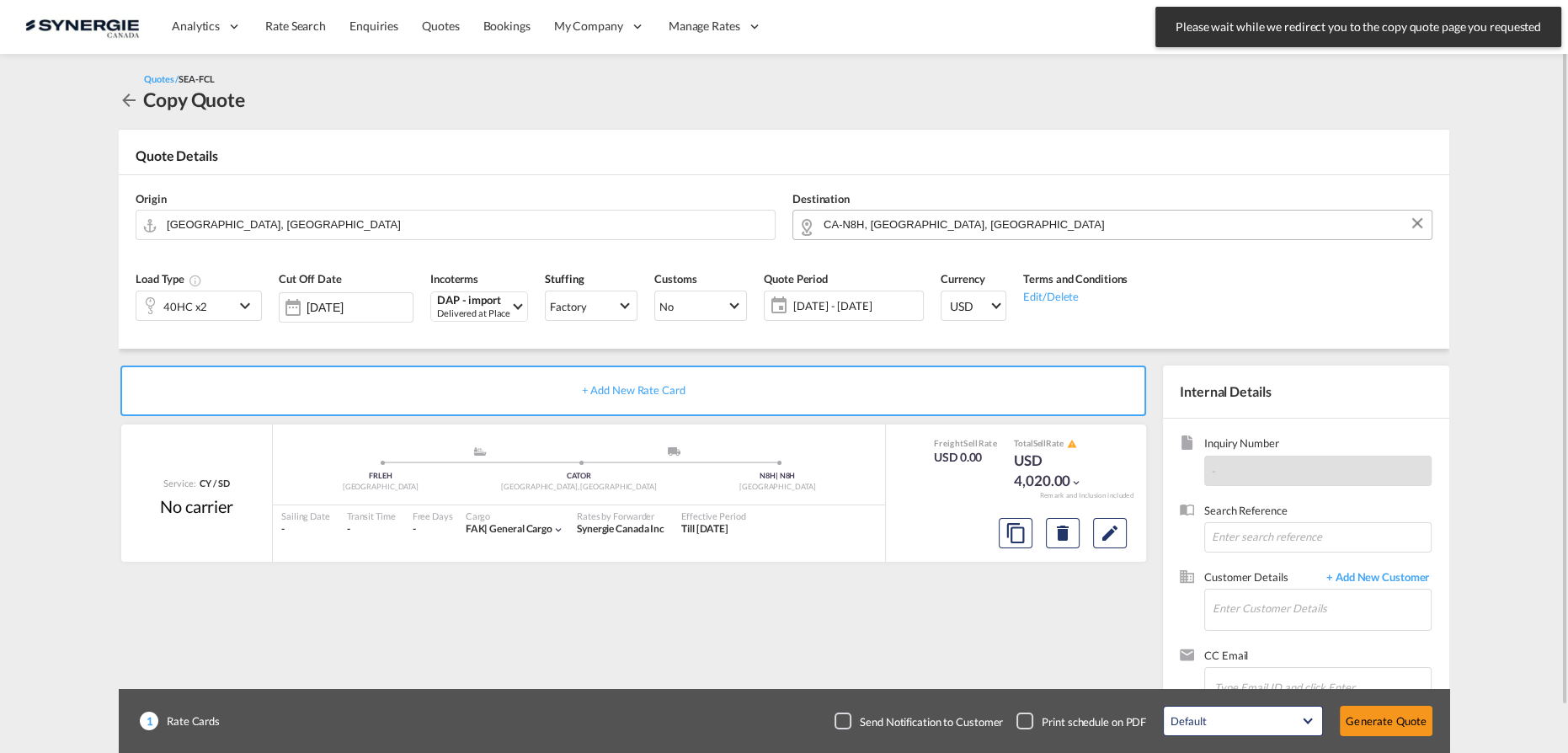
click at [1041, 223] on input "CA-N8H, [GEOGRAPHIC_DATA], [GEOGRAPHIC_DATA]" at bounding box center [1124, 224] width 600 height 29
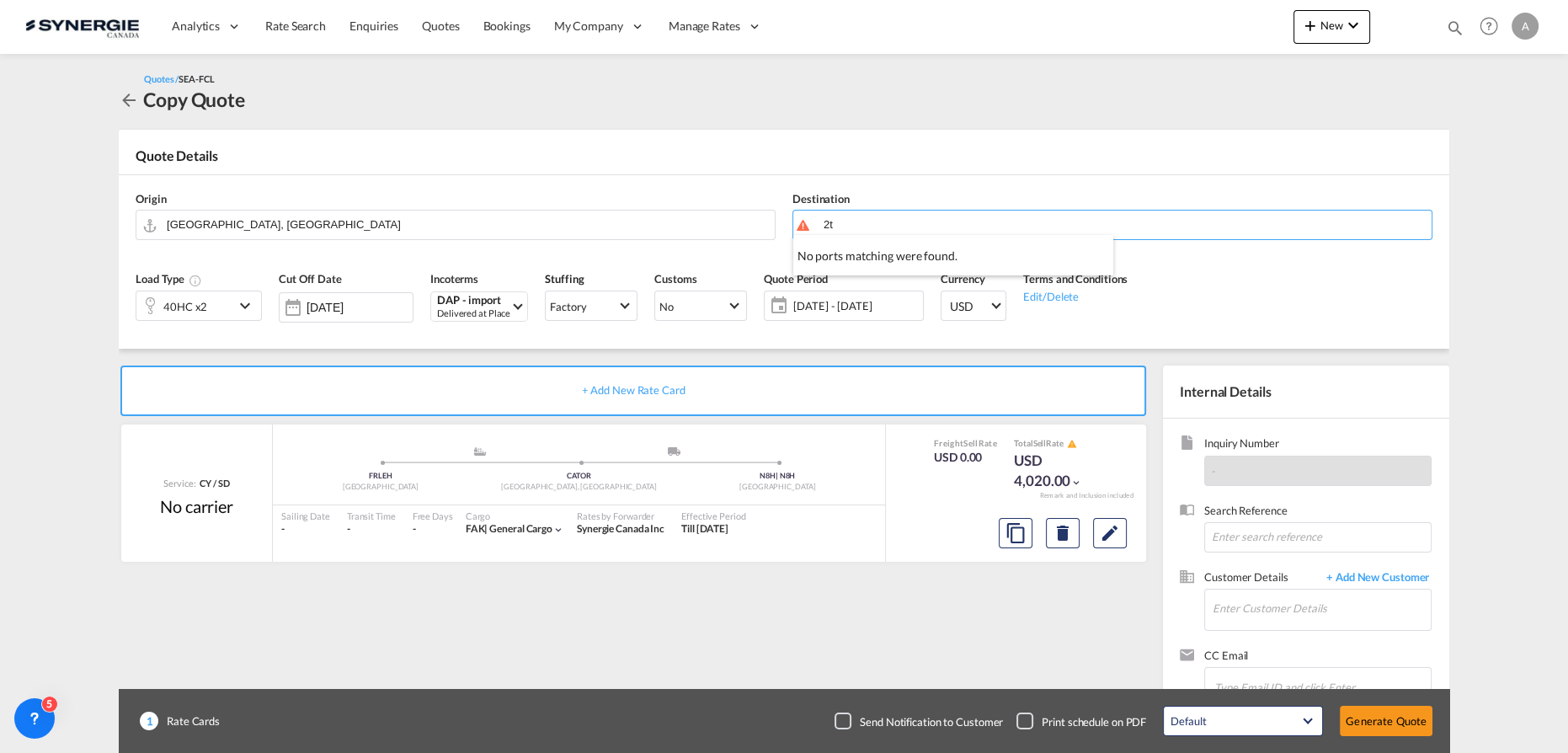
type input "2"
click at [881, 258] on div "[GEOGRAPHIC_DATA], [GEOGRAPHIC_DATA], T... , M6A Ontario Canada CA-M6A" at bounding box center [953, 279] width 320 height 87
type input "CA-M6A, North York, ON, Toronto, ON, Ontario"
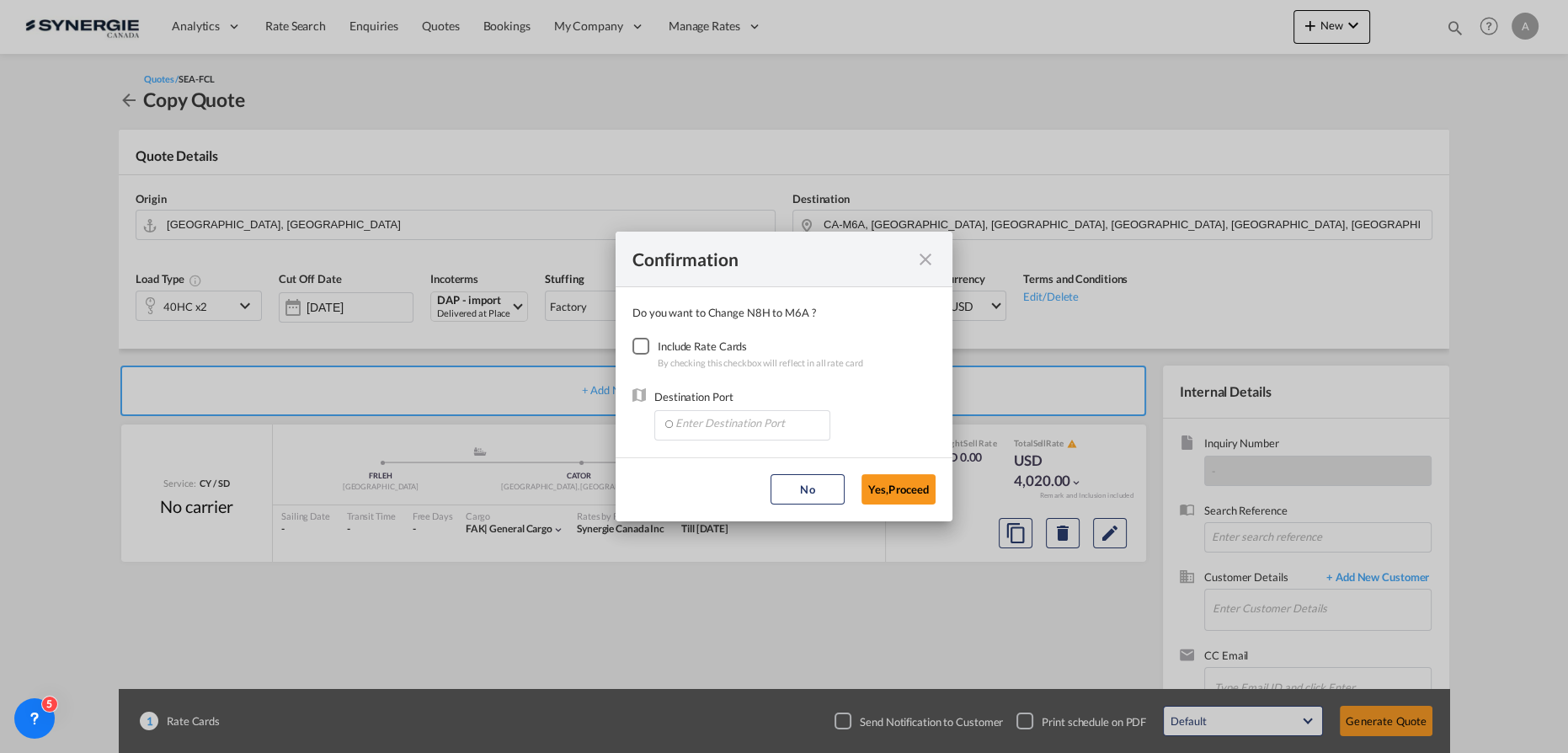
click at [641, 343] on div "Checkbox No Ink" at bounding box center [641, 347] width 17 height 17
click at [684, 429] on input "Enter Destination Port" at bounding box center [746, 424] width 166 height 25
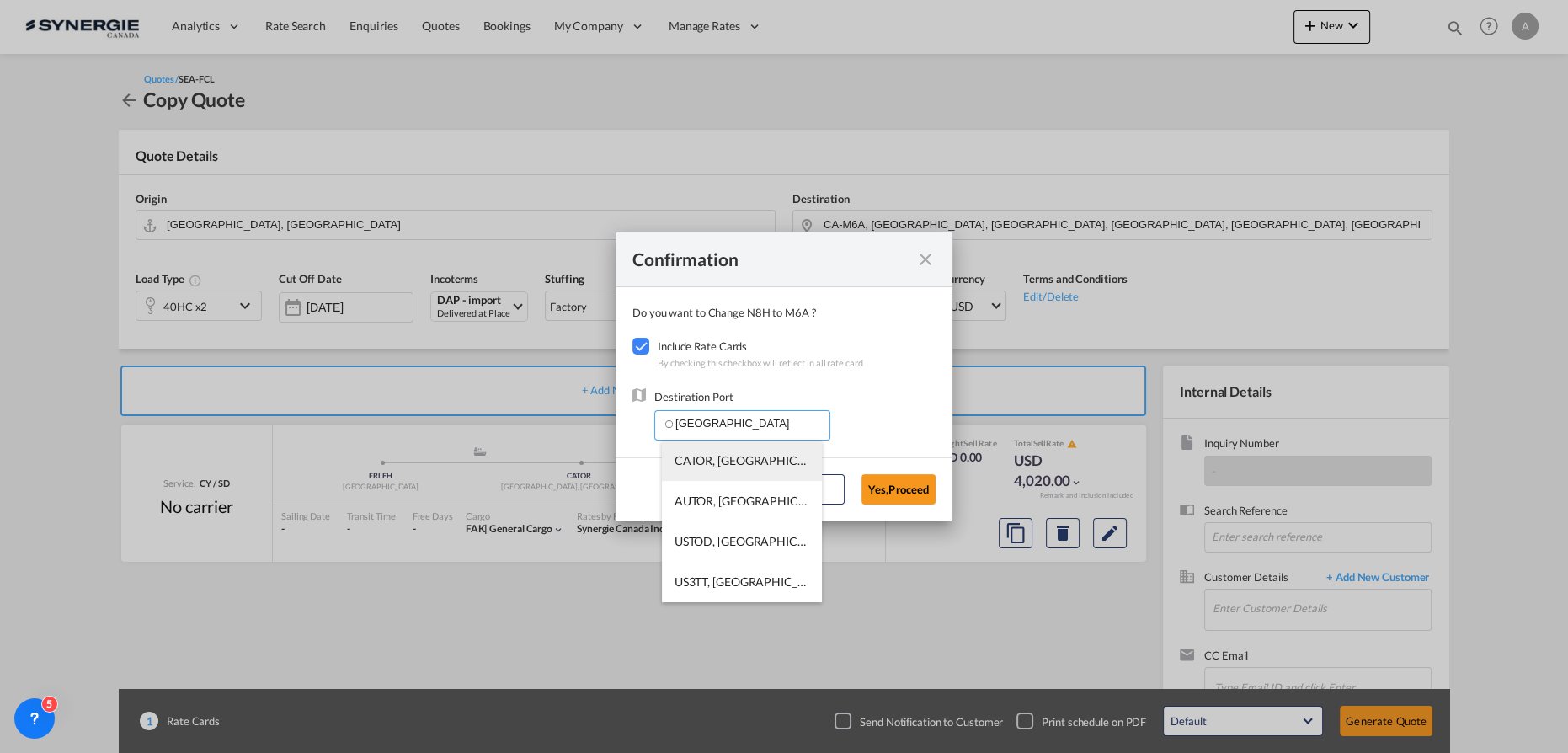
click at [756, 469] on li "CATOR, Toronto, ON, Canada, North America, Americas" at bounding box center [742, 461] width 160 height 41
type input "CATOR, Toronto, ON, Canada, North America, Americas"
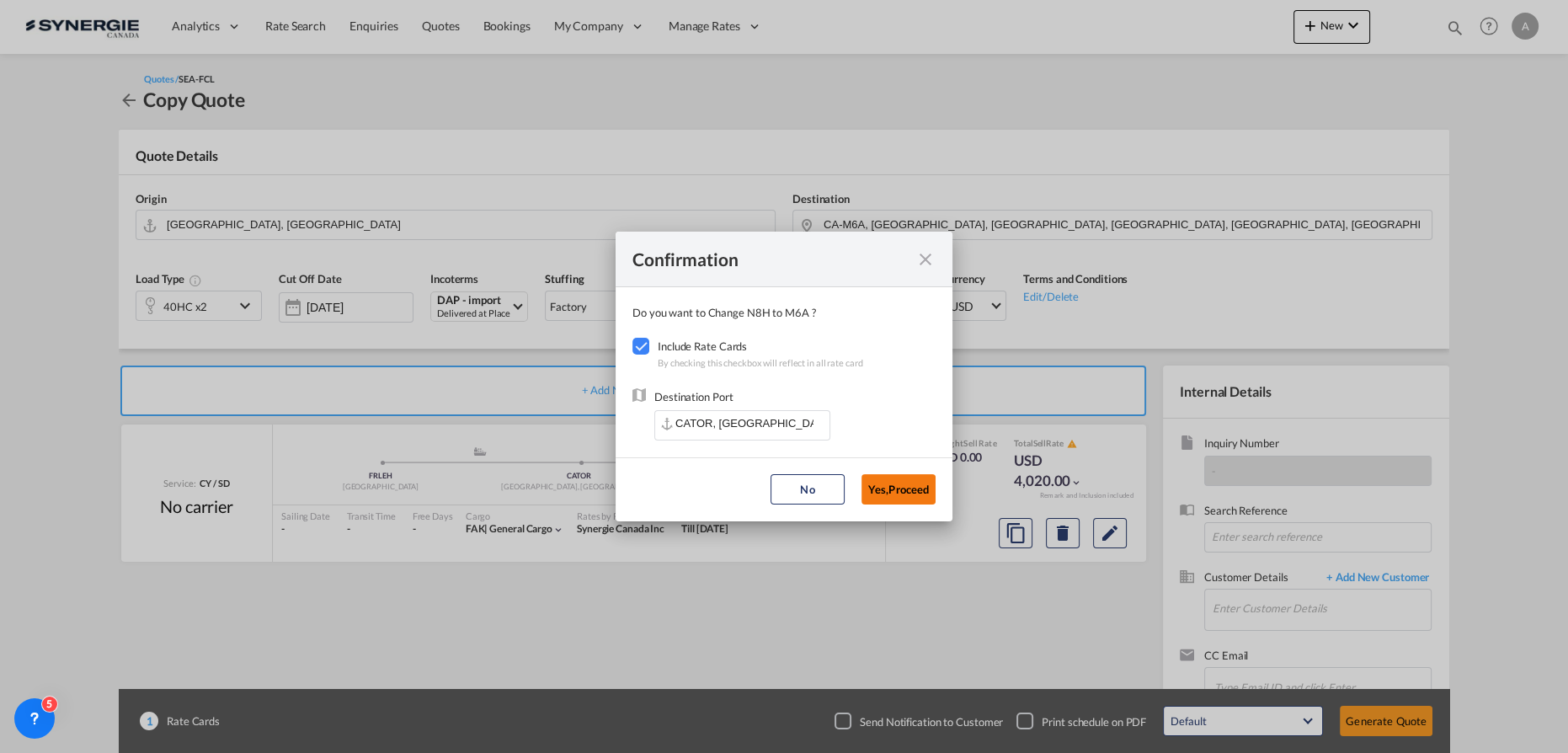
click at [894, 488] on button "Yes,Proceed" at bounding box center [898, 489] width 74 height 30
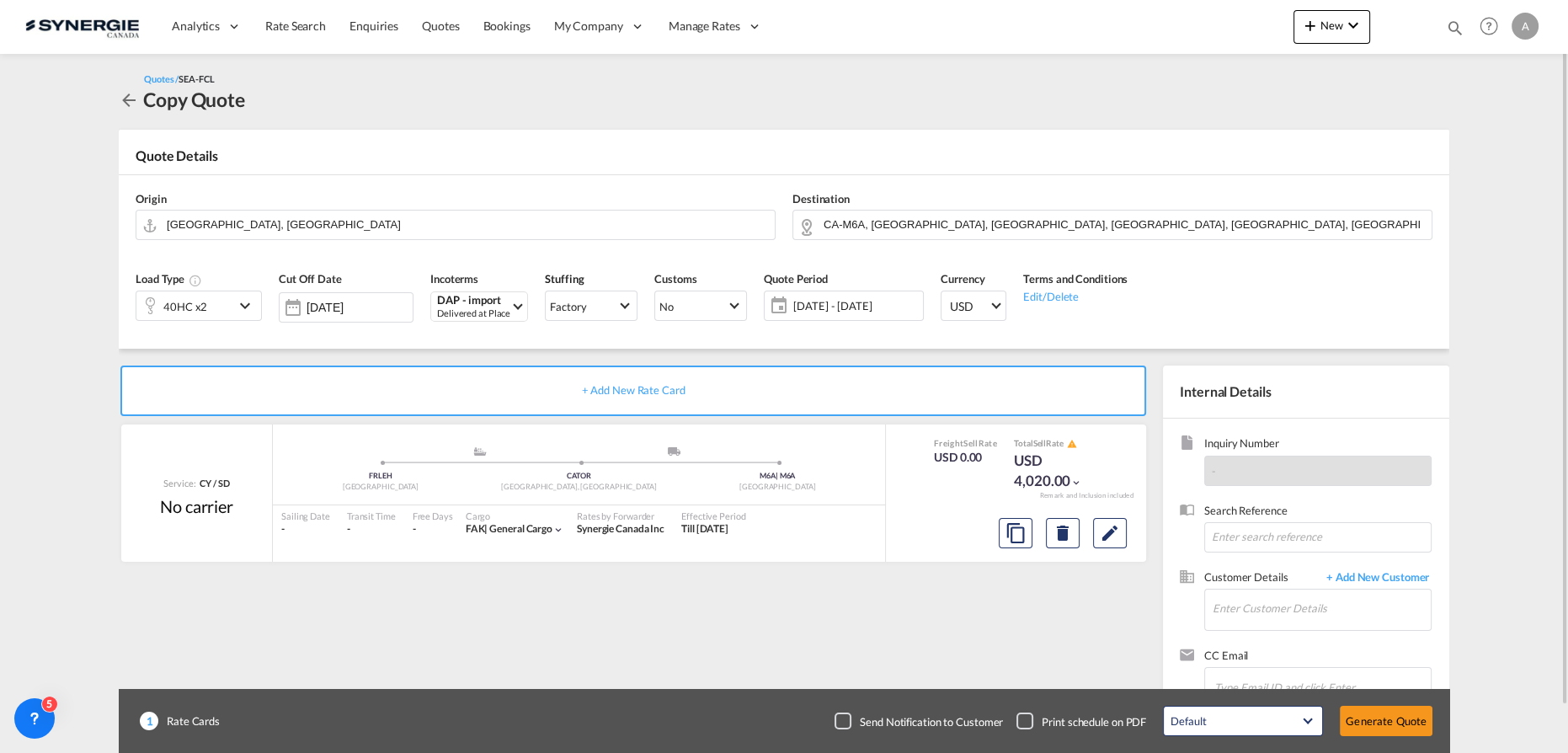
click at [821, 310] on span "15 Sep - 15 Oct 2025" at bounding box center [856, 306] width 126 height 16
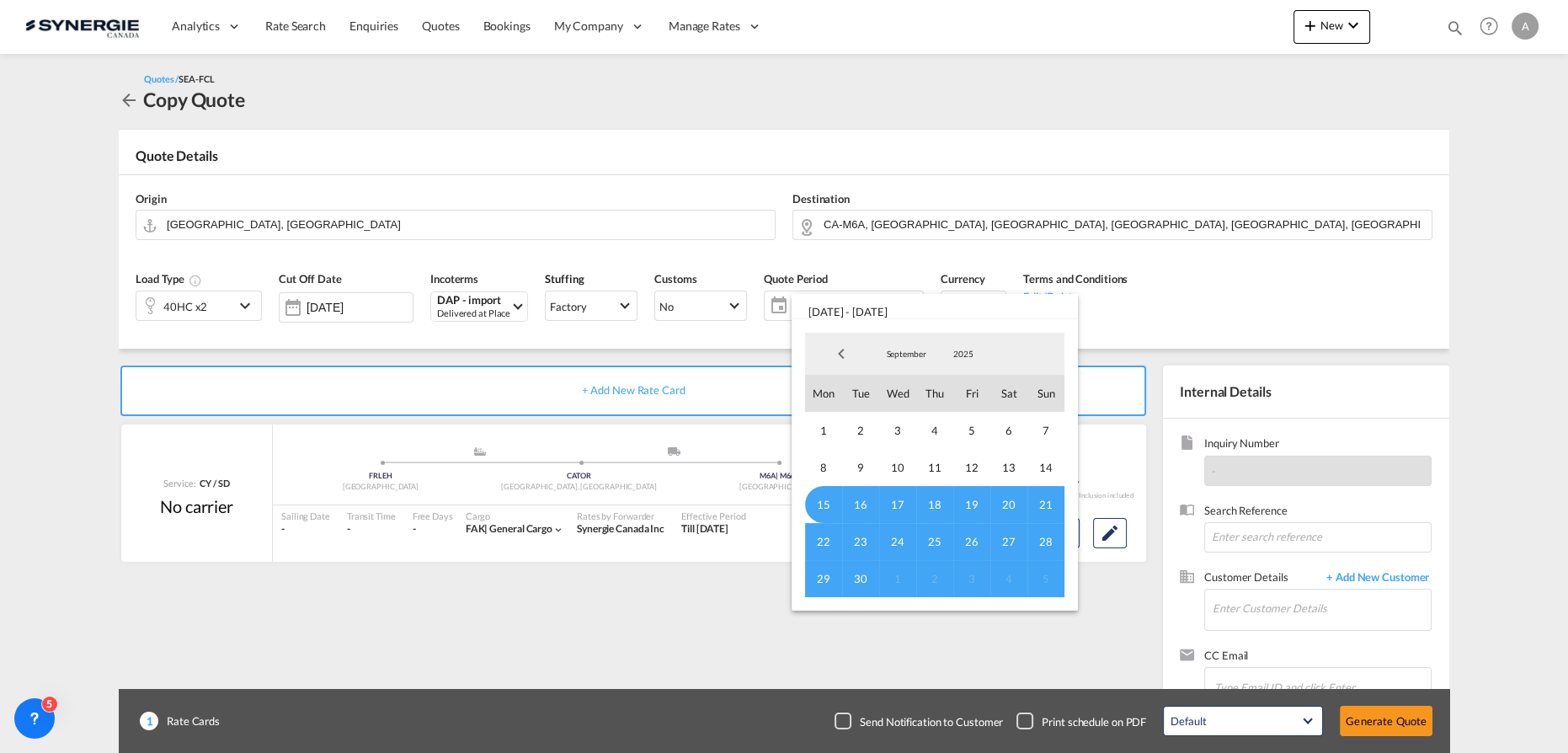
click at [890, 348] on span "September" at bounding box center [906, 355] width 54 height 12
click at [902, 405] on md-option "October" at bounding box center [922, 395] width 115 height 41
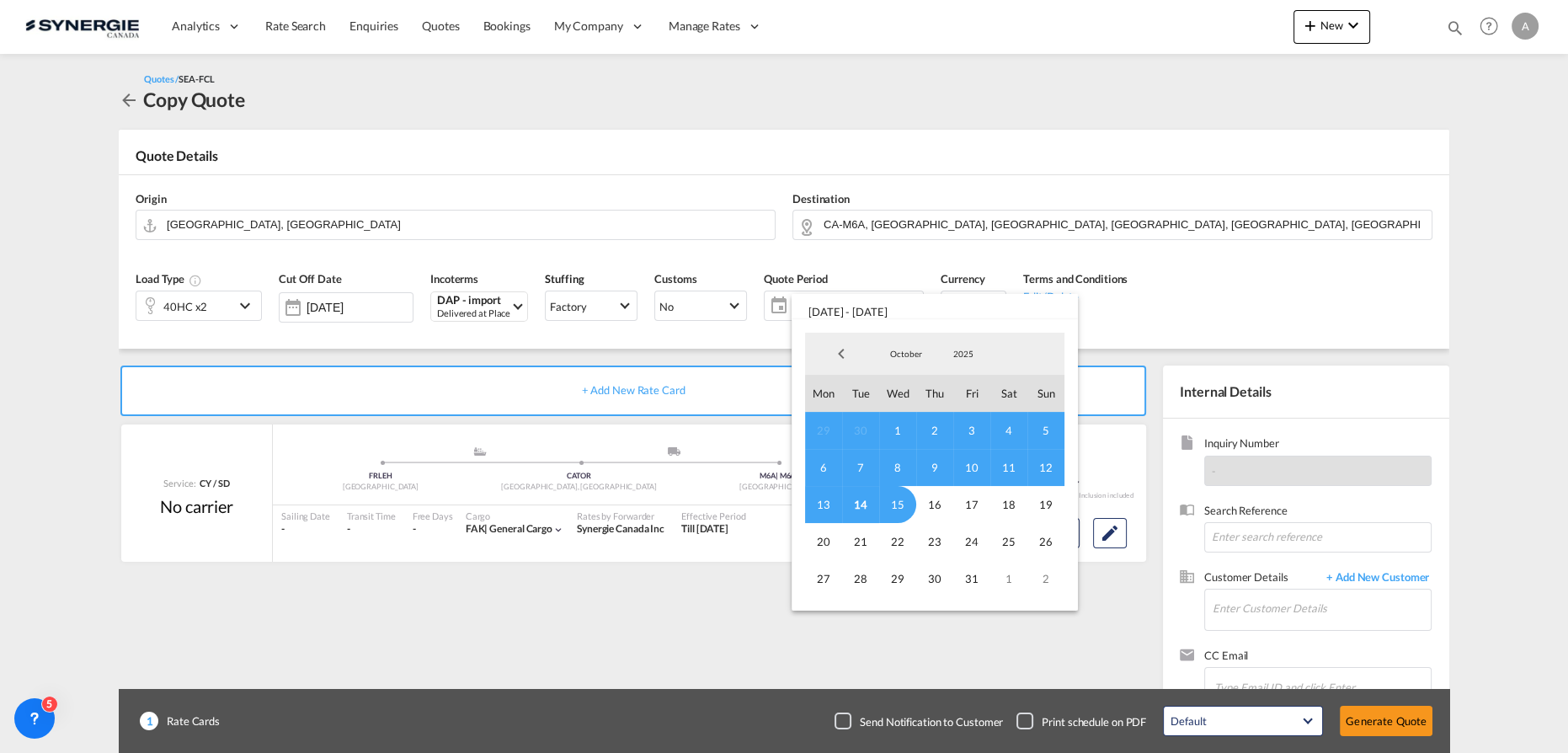
click at [858, 509] on span "14" at bounding box center [860, 505] width 37 height 37
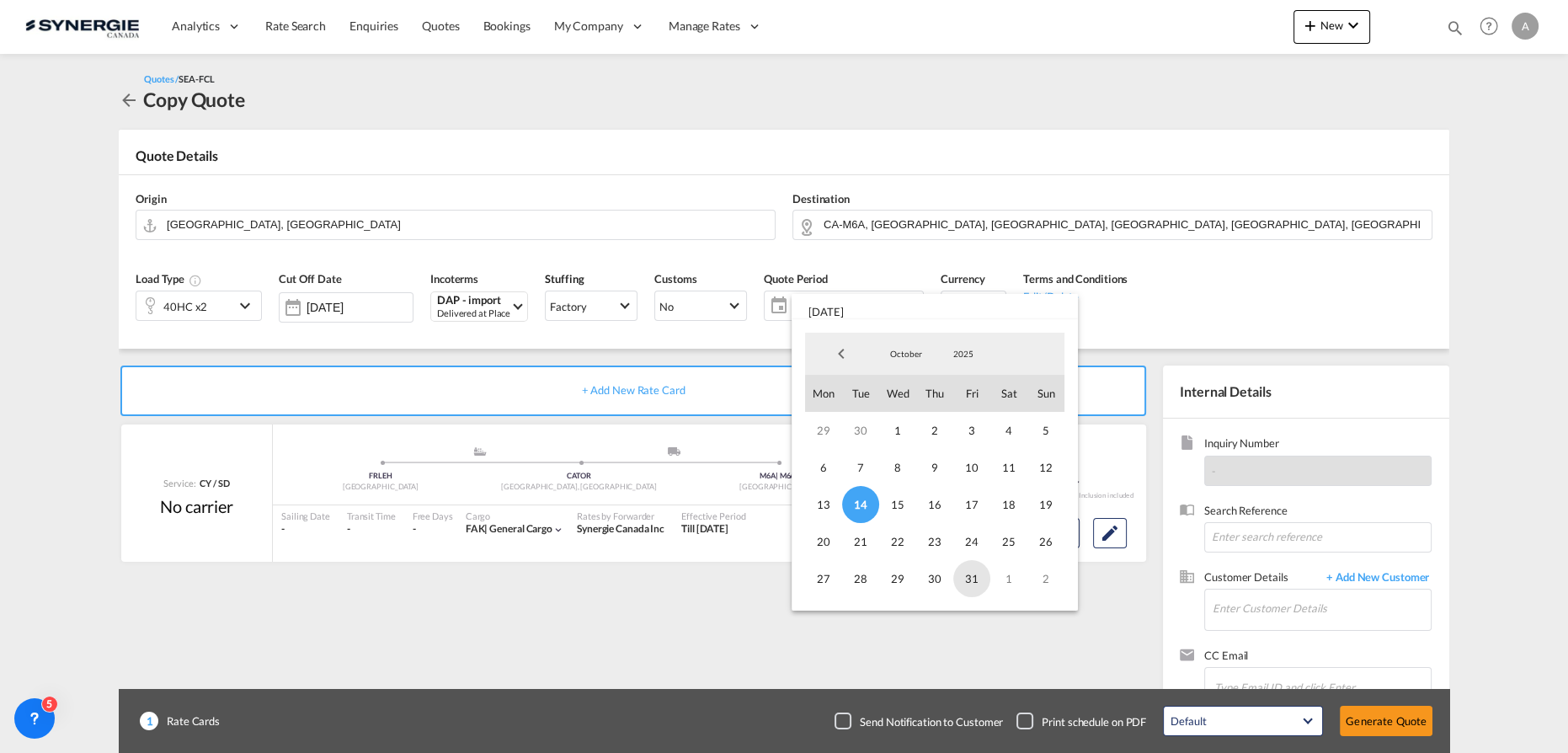
click at [973, 581] on span "31" at bounding box center [971, 579] width 37 height 37
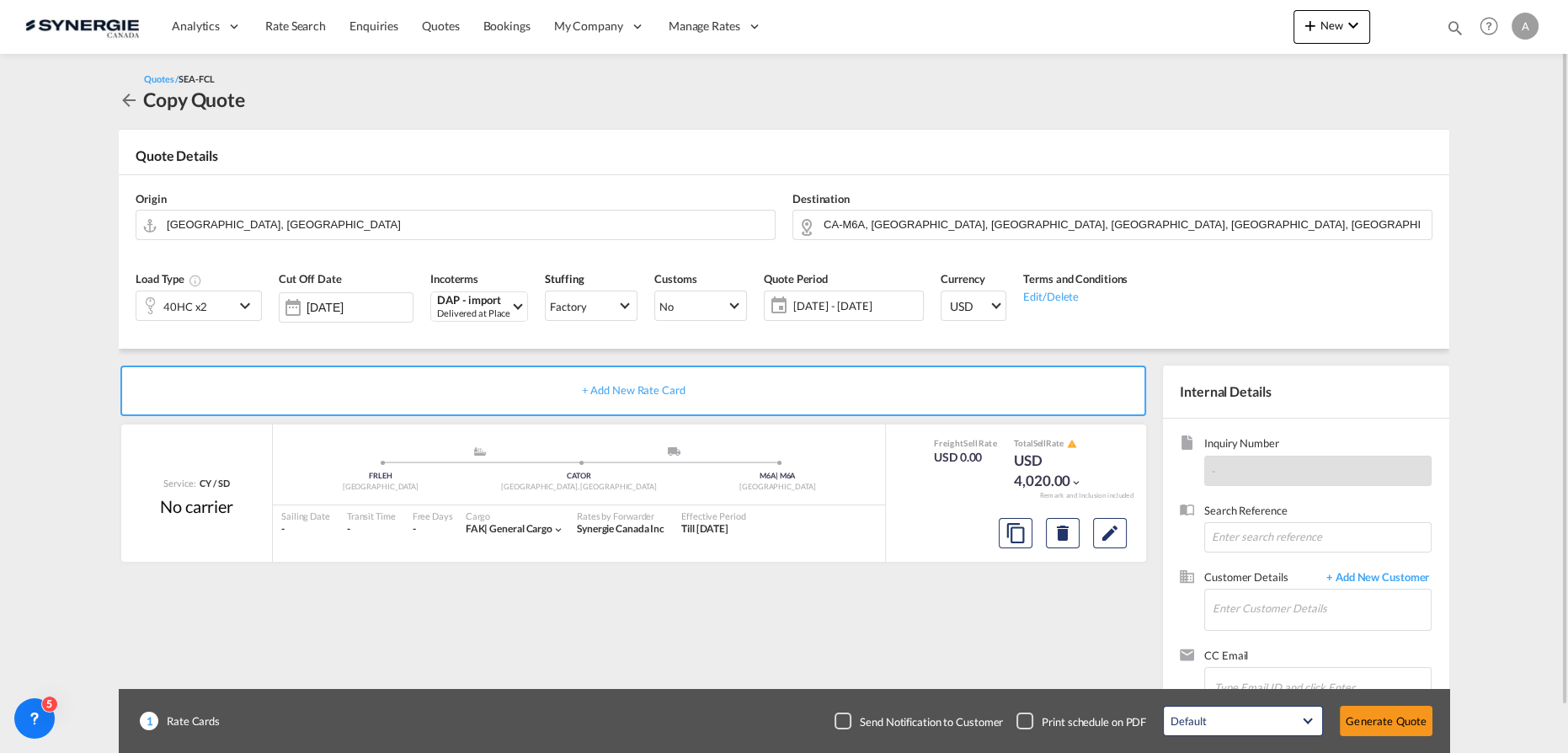
click at [840, 300] on span "[DATE] - [DATE]" at bounding box center [856, 306] width 126 height 16
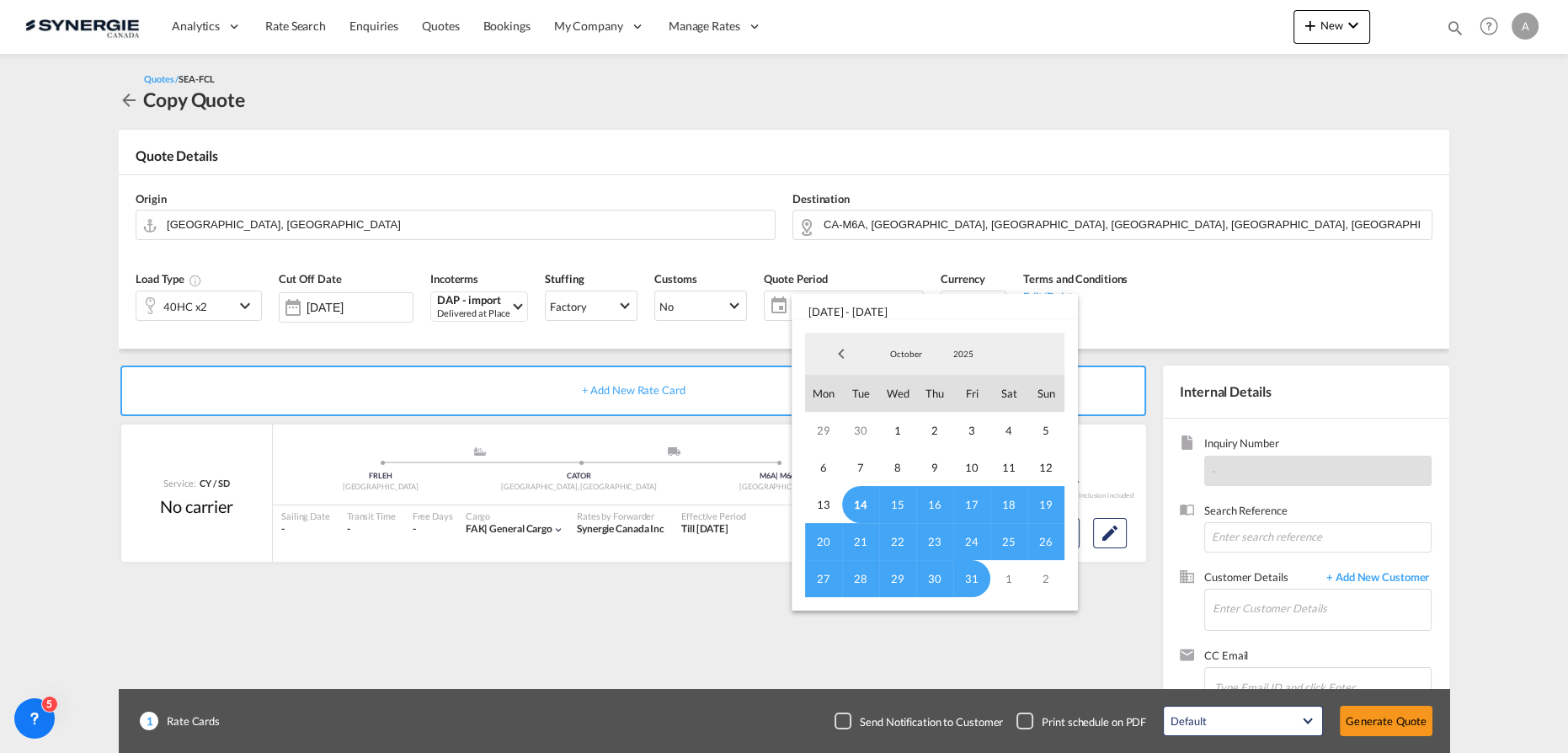
click at [859, 505] on span "14" at bounding box center [860, 505] width 37 height 37
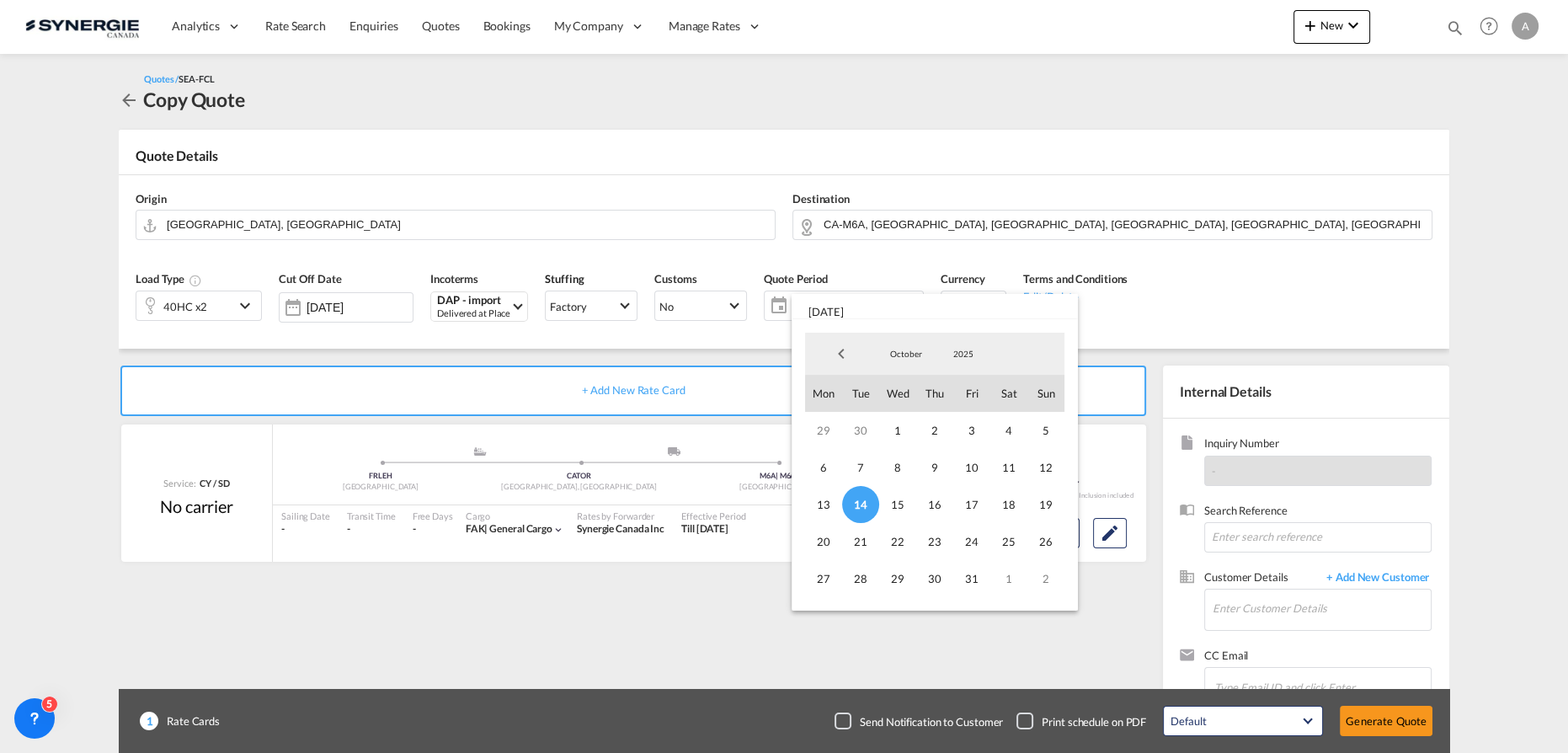
click at [898, 353] on span "October" at bounding box center [906, 355] width 54 height 12
click at [886, 387] on md-option "November" at bounding box center [922, 395] width 115 height 41
click at [959, 500] on span "14" at bounding box center [971, 505] width 37 height 37
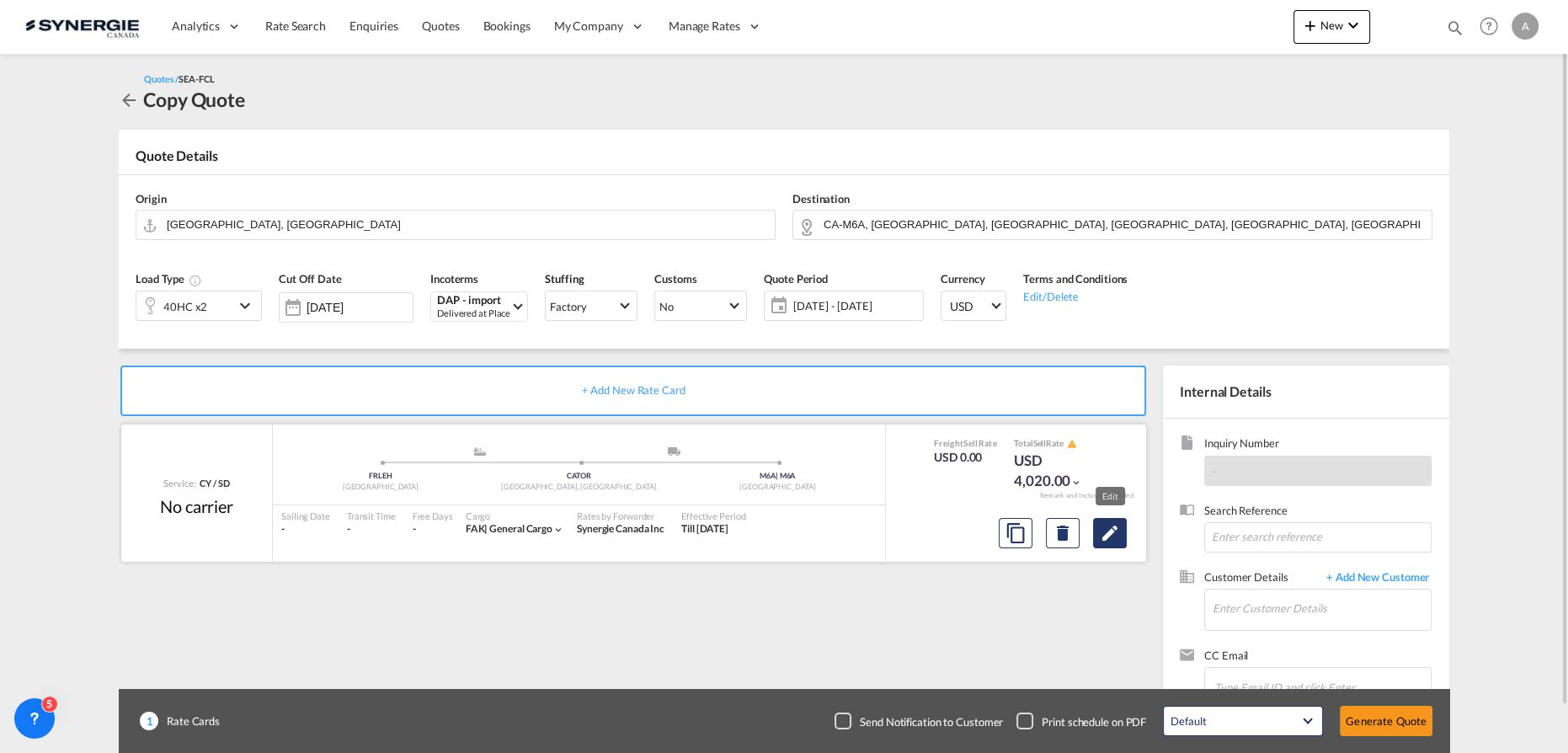
click at [1109, 533] on md-icon "Edit" at bounding box center [1109, 533] width 20 height 20
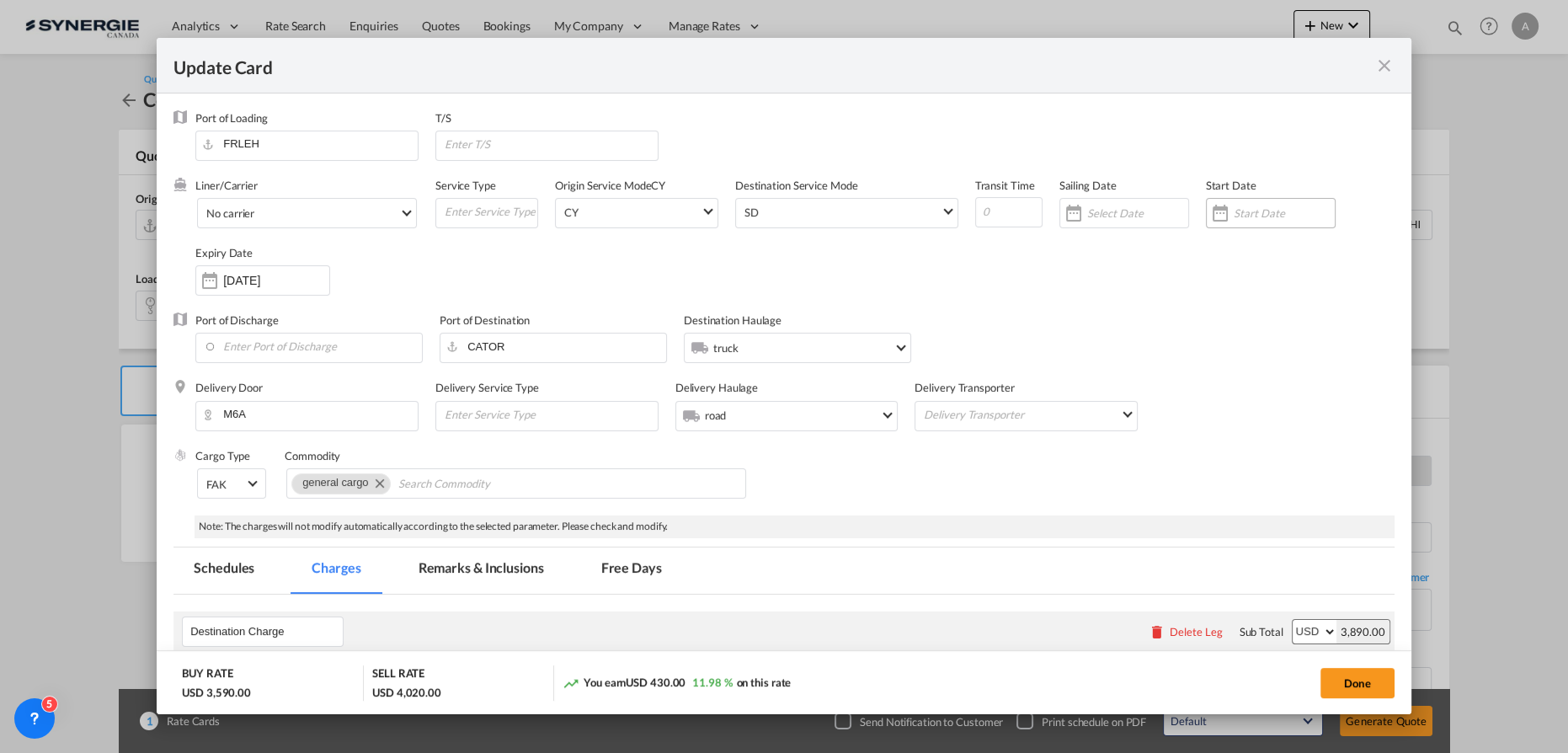
click at [1261, 210] on input "Update CardPort of ..." at bounding box center [1284, 213] width 101 height 14
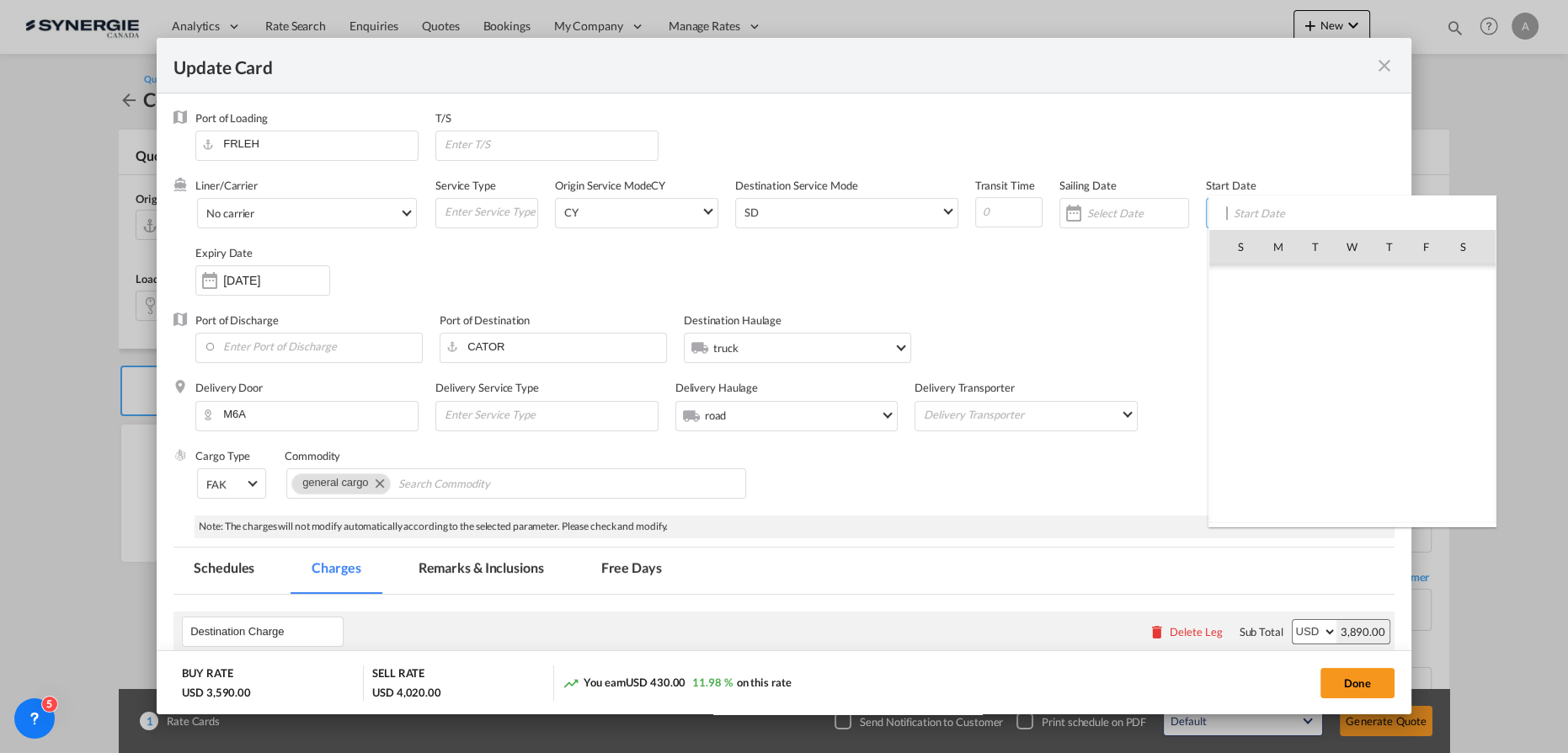
scroll to position [390580, 0]
click at [1324, 349] on span "14" at bounding box center [1315, 357] width 35 height 35
type input "[DATE]"
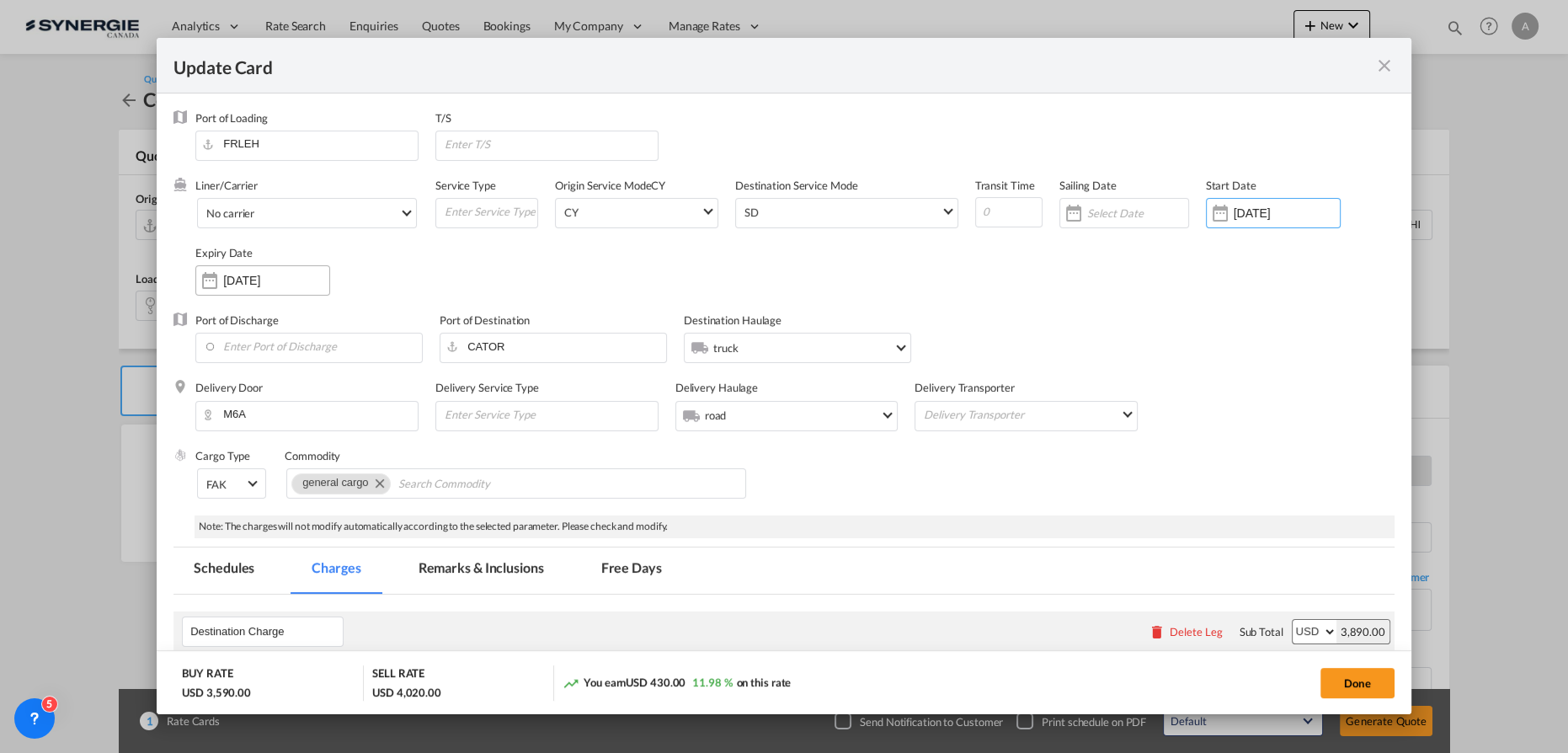
click at [278, 274] on input "15 Oct 2025" at bounding box center [276, 281] width 106 height 14
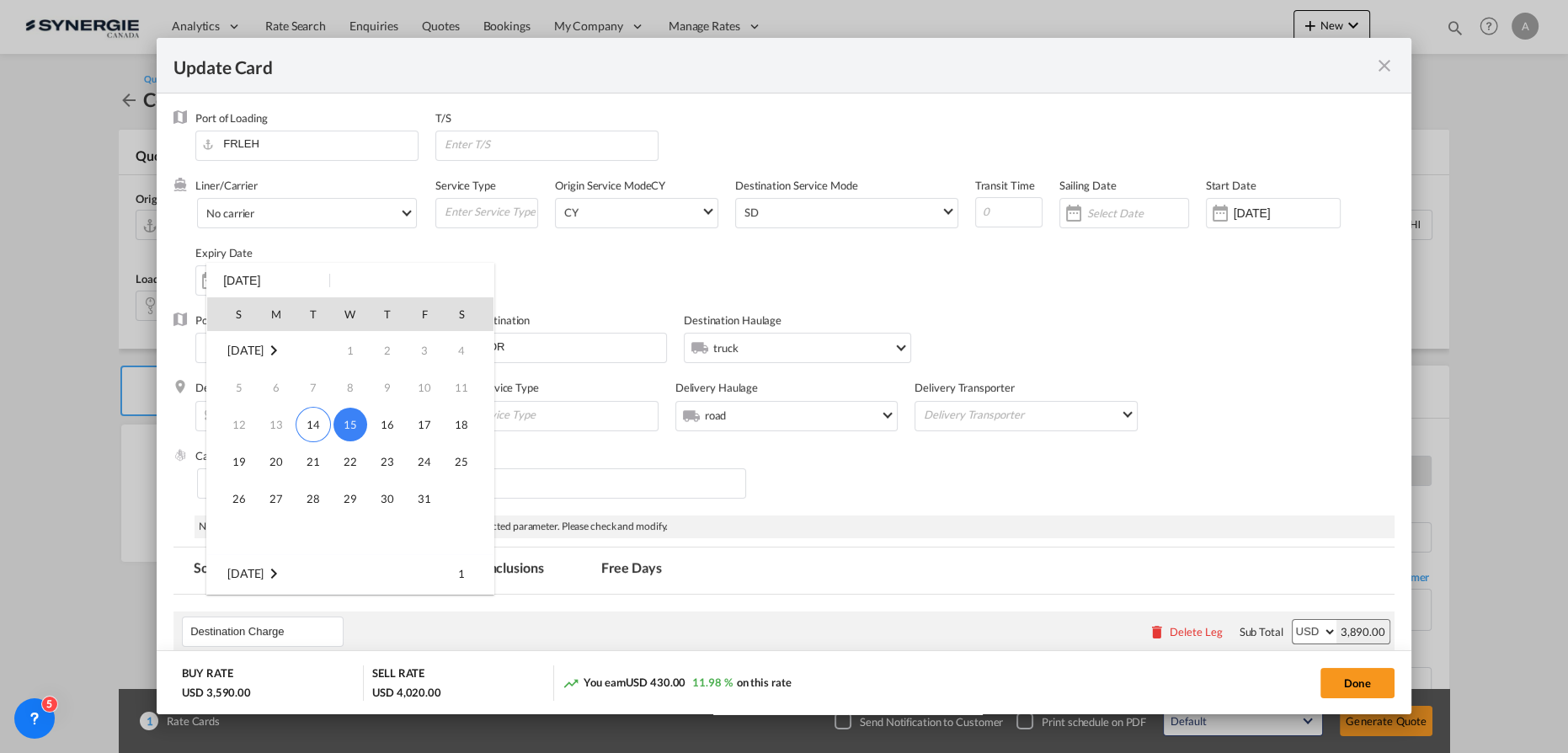
scroll to position [76, 0]
click at [422, 570] on span "14" at bounding box center [424, 572] width 34 height 34
type input "14 Nov 2025"
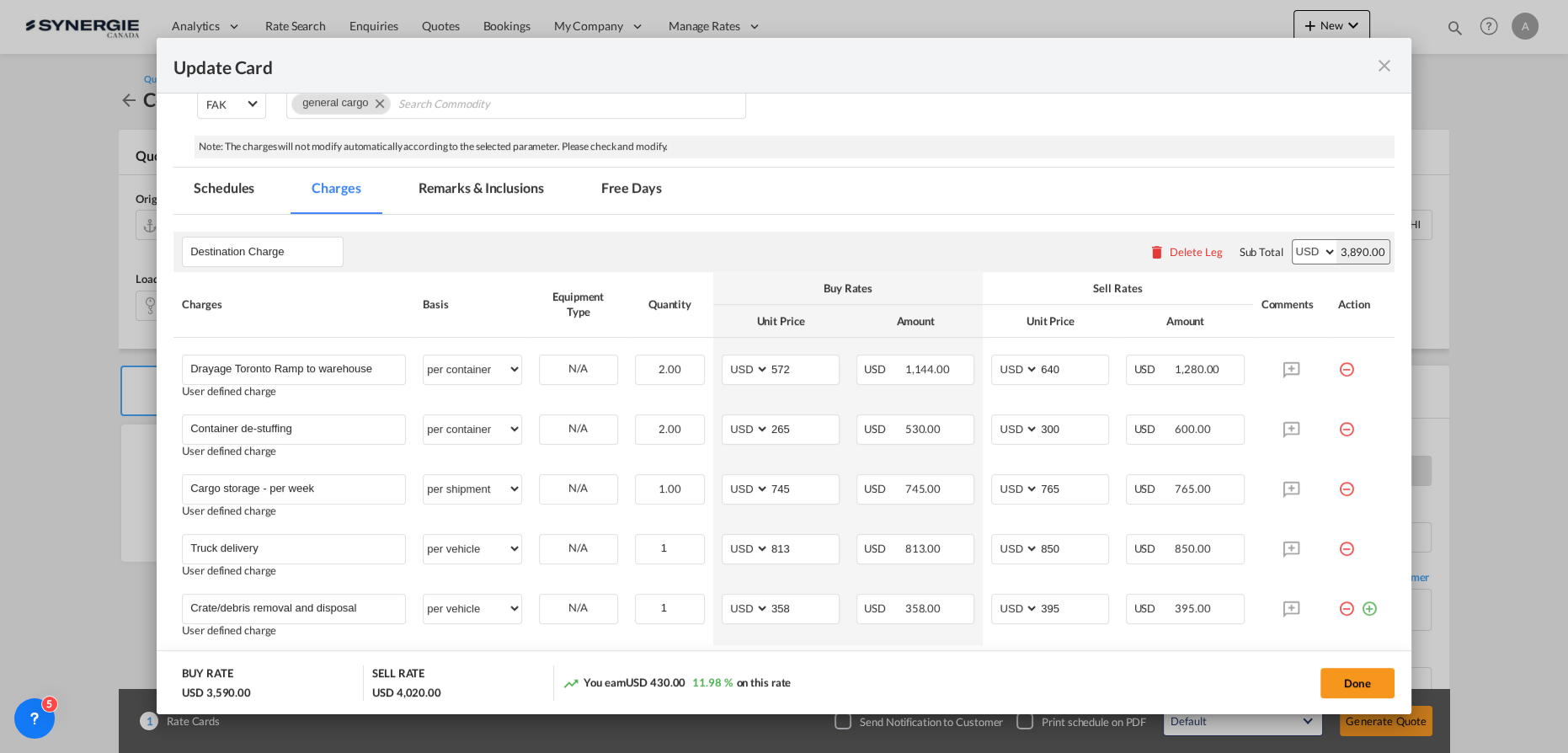
scroll to position [383, 0]
click at [459, 182] on md-tab-item "Remarks & Inclusions" at bounding box center [481, 188] width 166 height 47
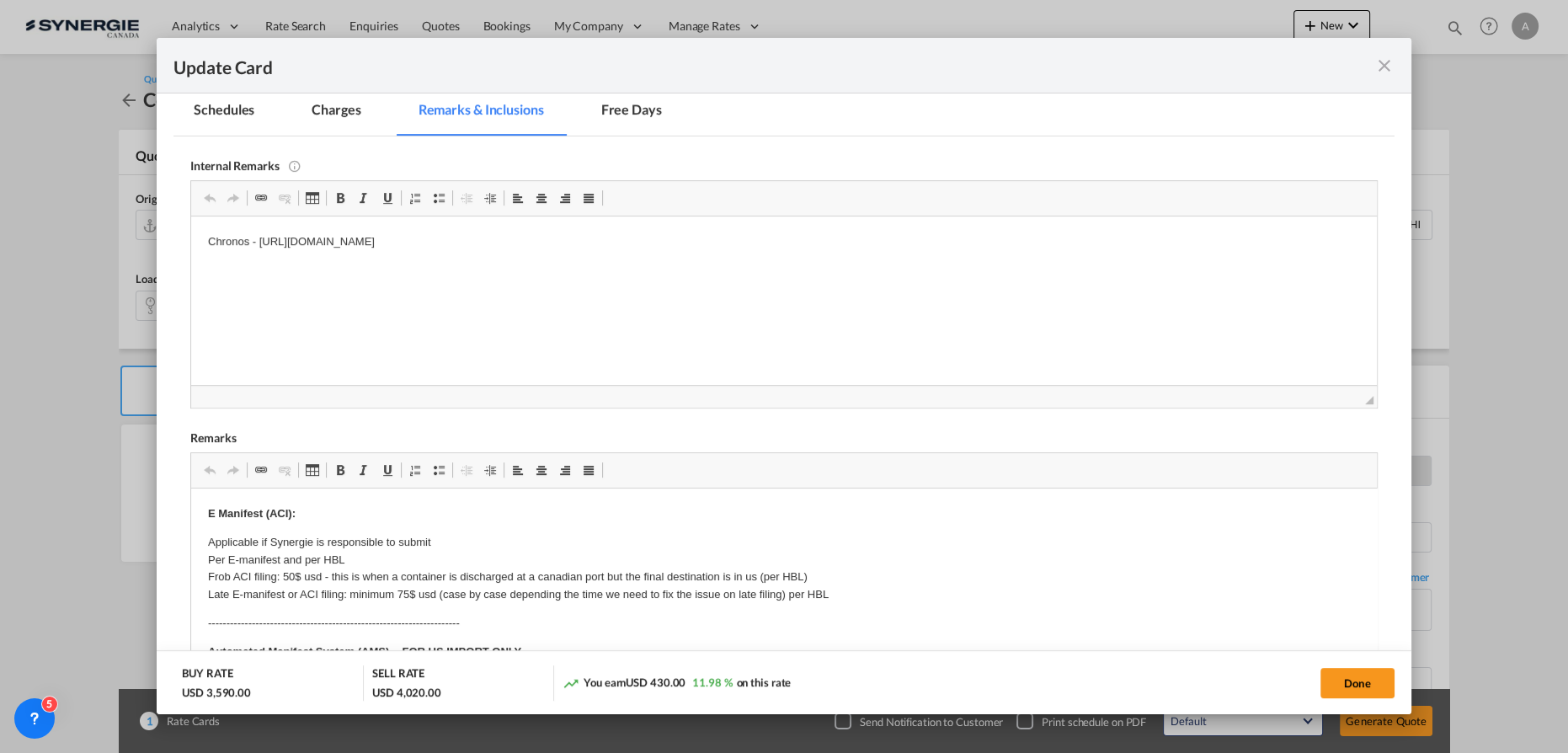
scroll to position [459, 0]
drag, startPoint x: 697, startPoint y: 248, endPoint x: 260, endPoint y: 247, distance: 437.0
click at [260, 247] on p "Chronos - https://app.frontapp.com/open/cnv_qebxarz?key=4hKOVnfLvzYyTc_EvAUD--C…" at bounding box center [784, 241] width 1153 height 18
drag, startPoint x: 1370, startPoint y: 676, endPoint x: 1321, endPoint y: 630, distance: 67.2
click at [1370, 675] on button "Done" at bounding box center [1358, 683] width 74 height 30
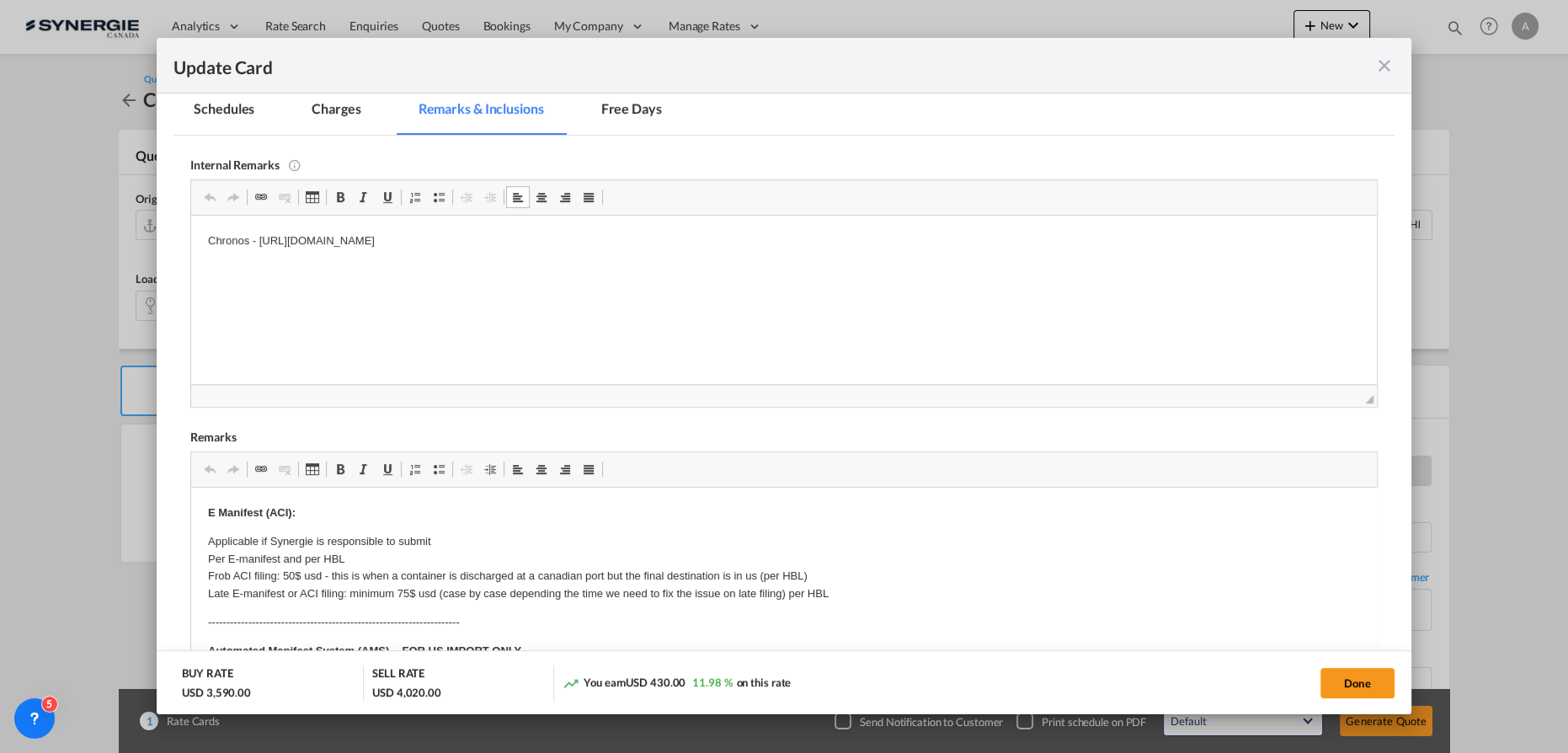
type input "[DATE]"
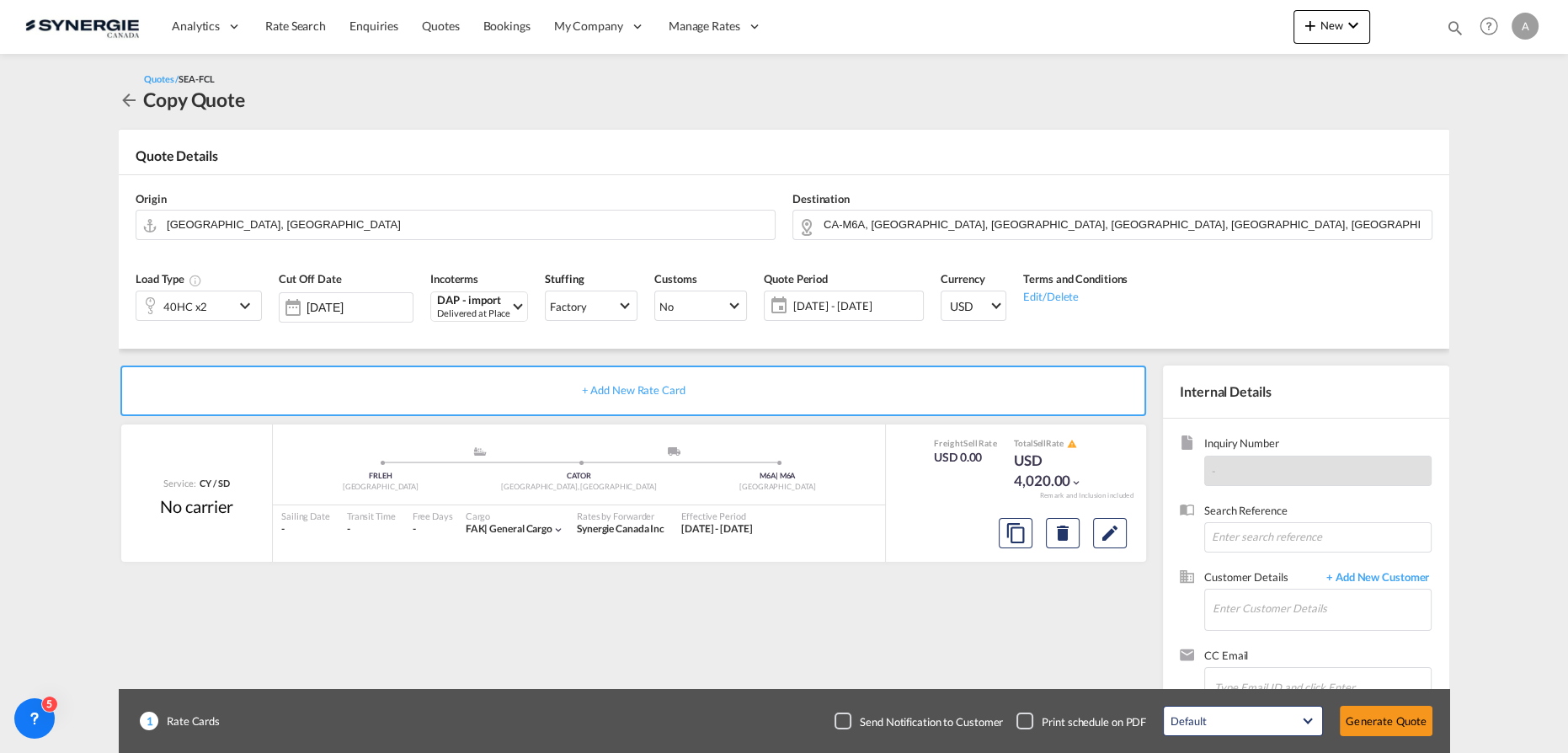
scroll to position [272, 0]
click at [1278, 608] on input "Enter Customer Details" at bounding box center [1321, 609] width 218 height 38
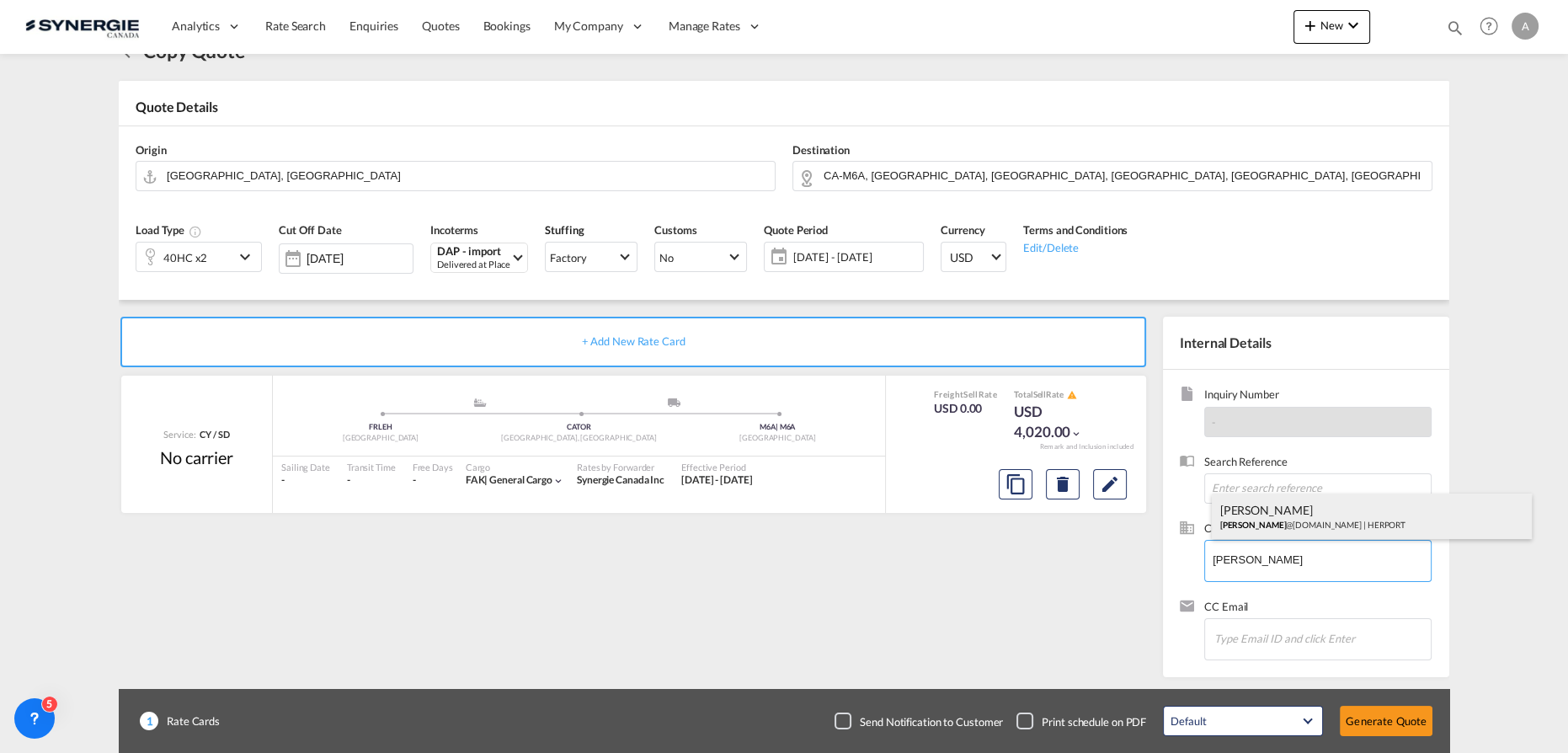
click at [1280, 517] on div "Sophie Brossard s.brossard @herport.fr | HERPORT" at bounding box center [1371, 517] width 320 height 46
type input "HERPORT, Sophie Brossard, s.brossard@herport.fr"
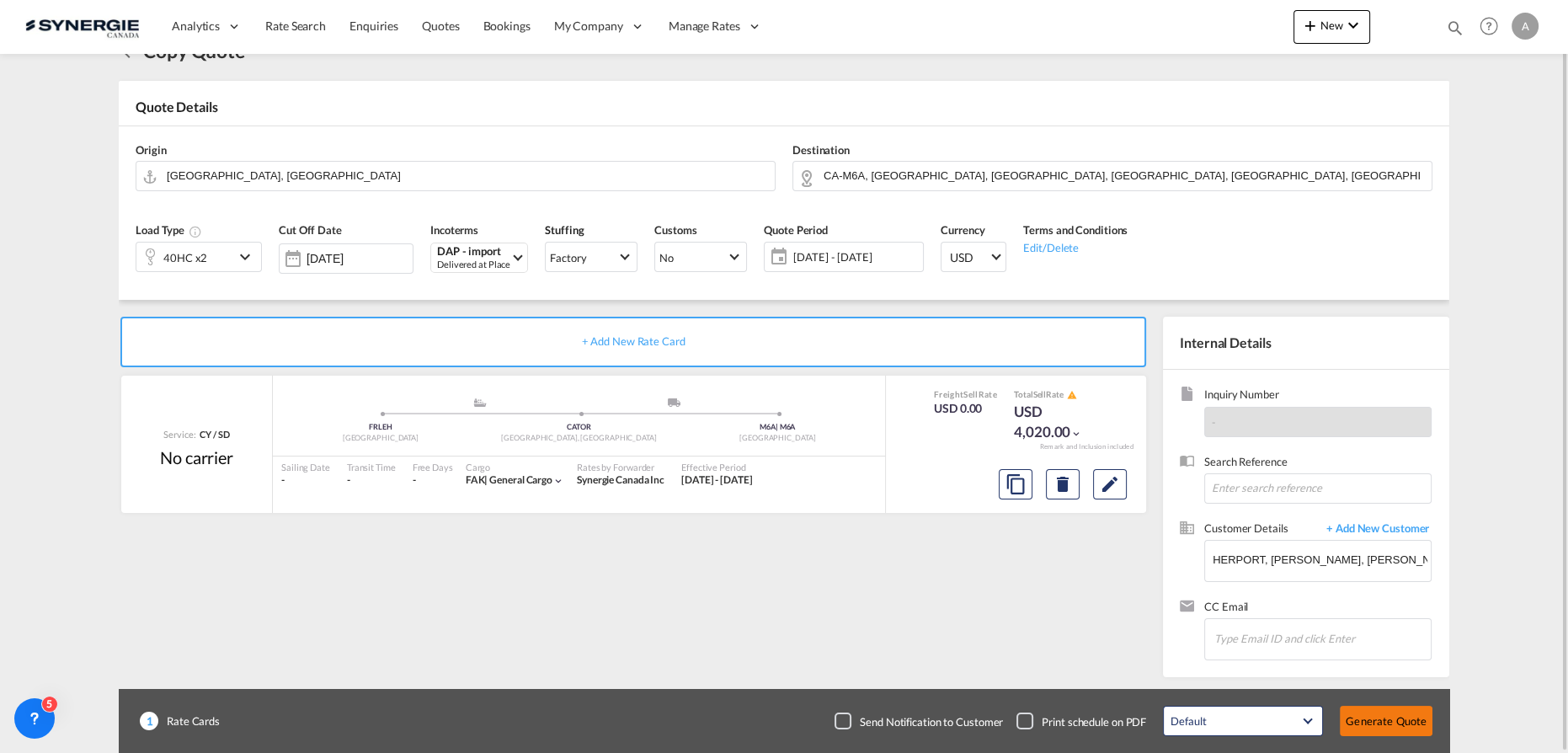
click at [1392, 716] on button "Generate Quote" at bounding box center [1385, 721] width 92 height 30
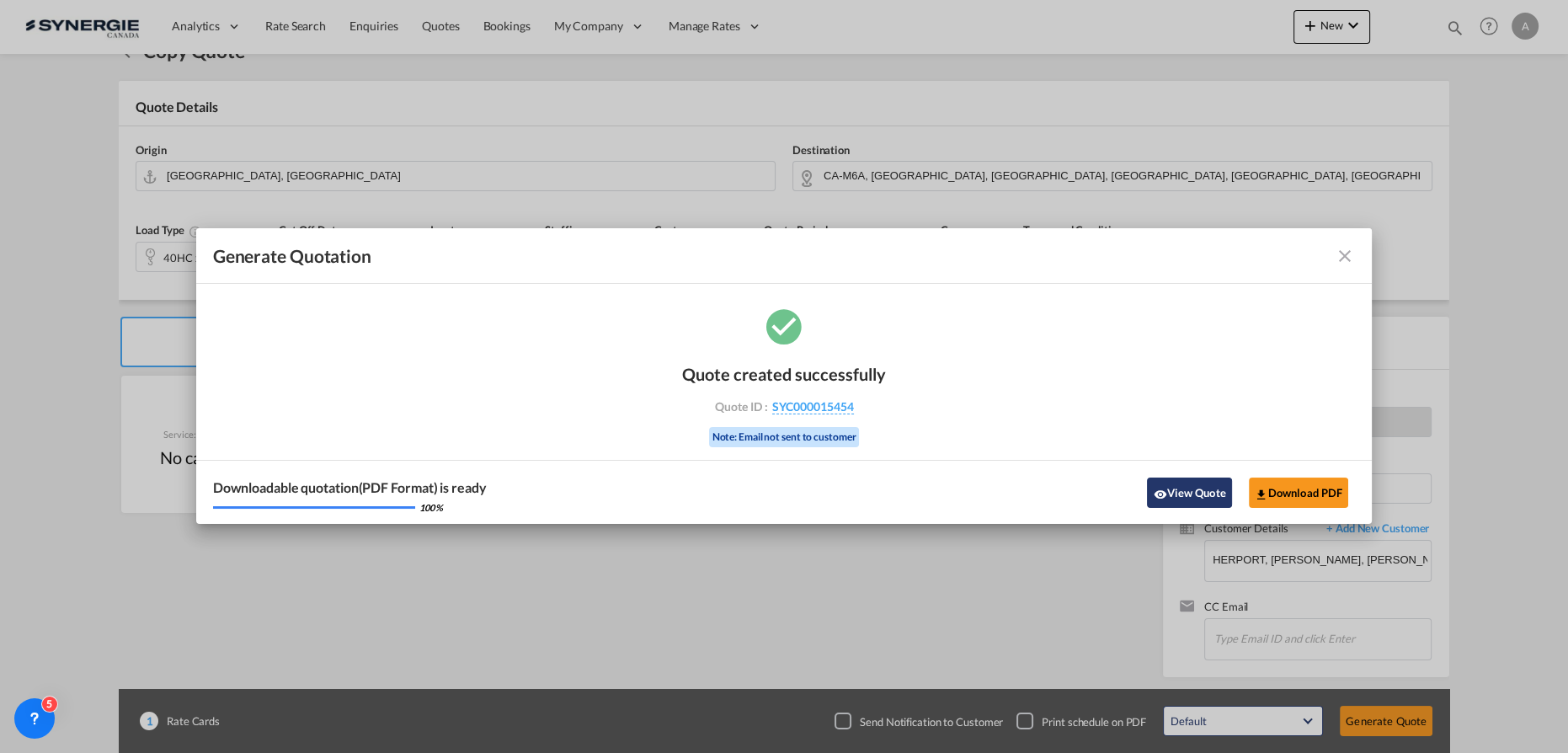
click at [1208, 479] on button "View Quote" at bounding box center [1190, 493] width 84 height 30
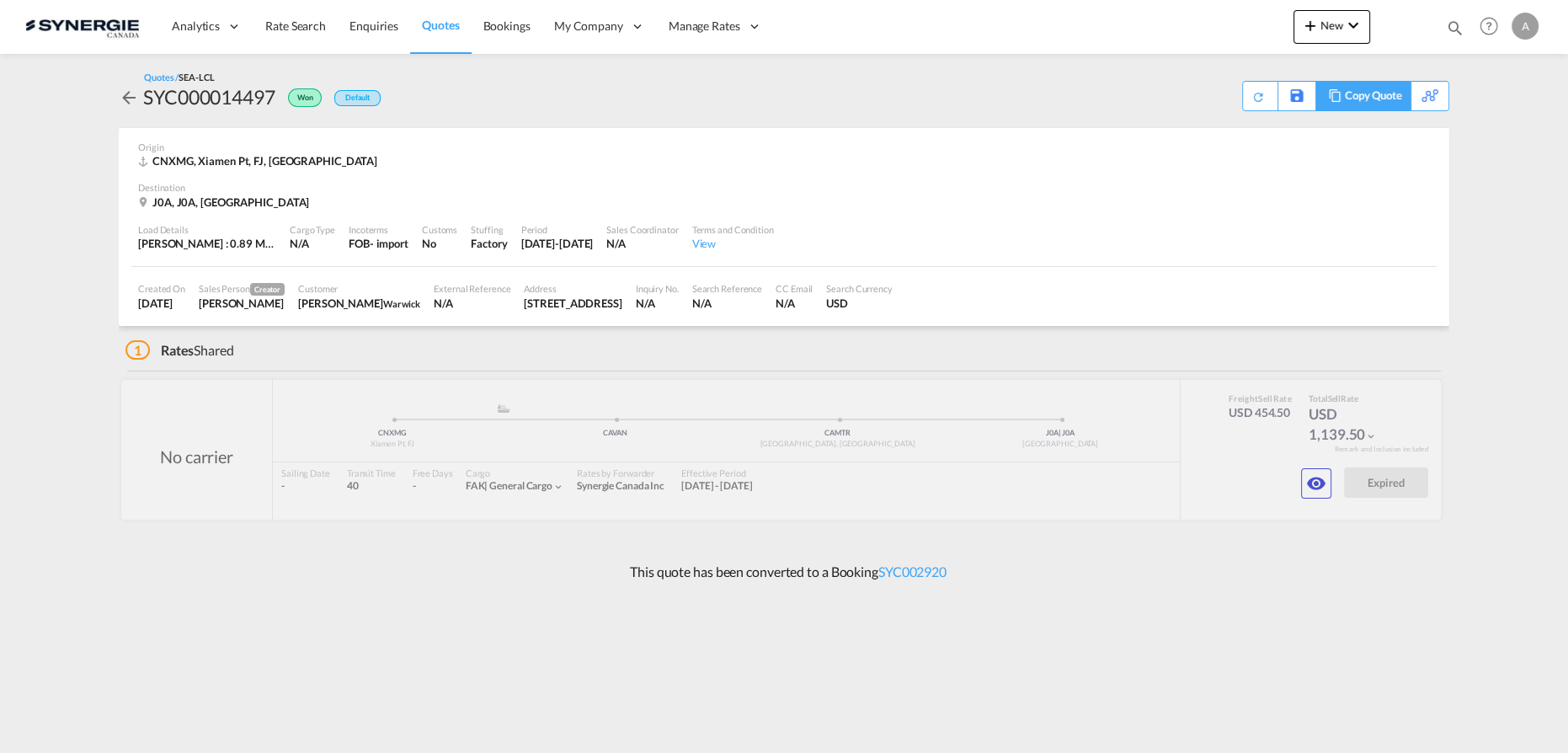
click at [1321, 97] on div "Copy Quote" at bounding box center [1363, 96] width 95 height 30
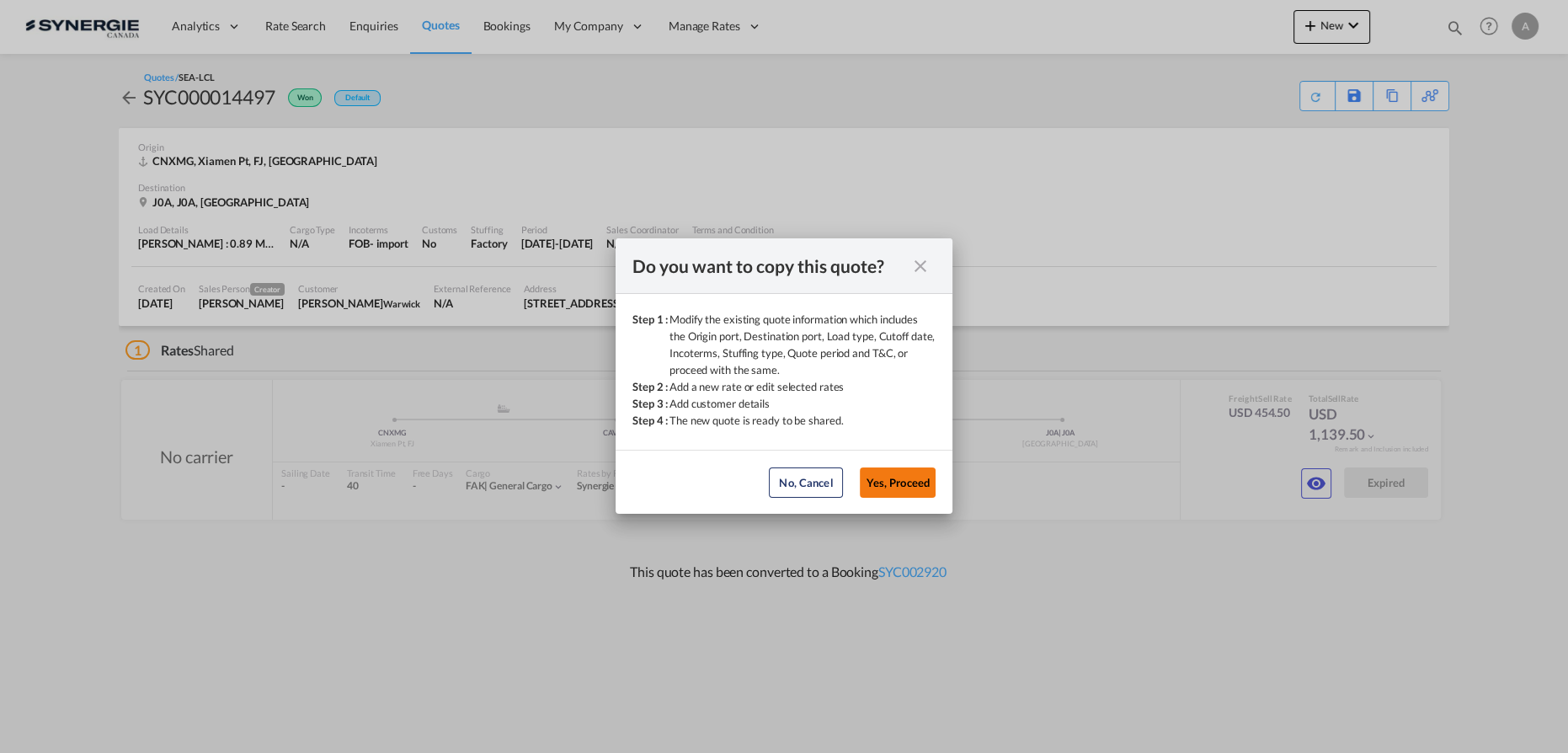
click at [914, 485] on button "Yes, Proceed" at bounding box center [898, 482] width 76 height 30
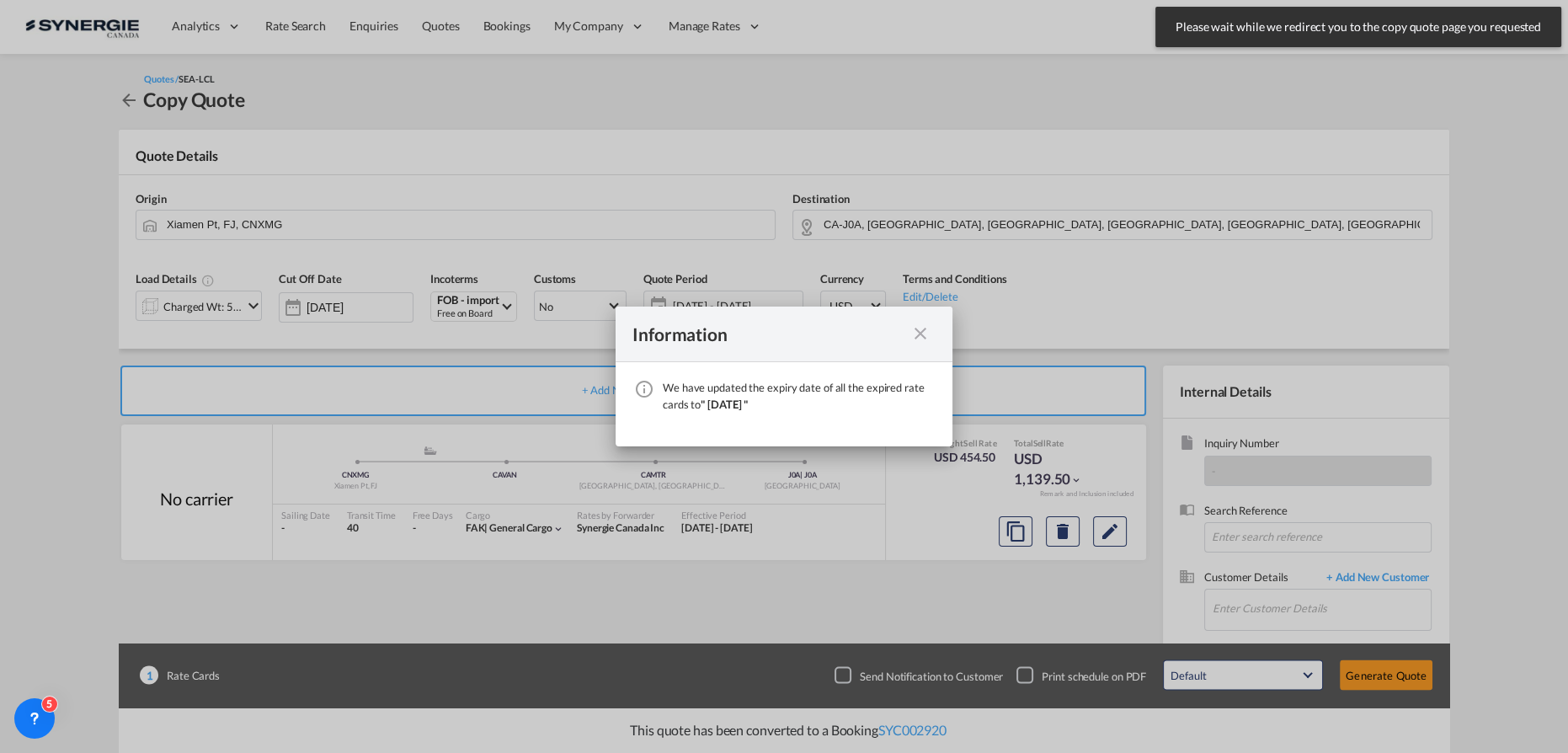
click at [921, 336] on md-icon "icon-close fg-AAA8AD cursor" at bounding box center [920, 333] width 20 height 20
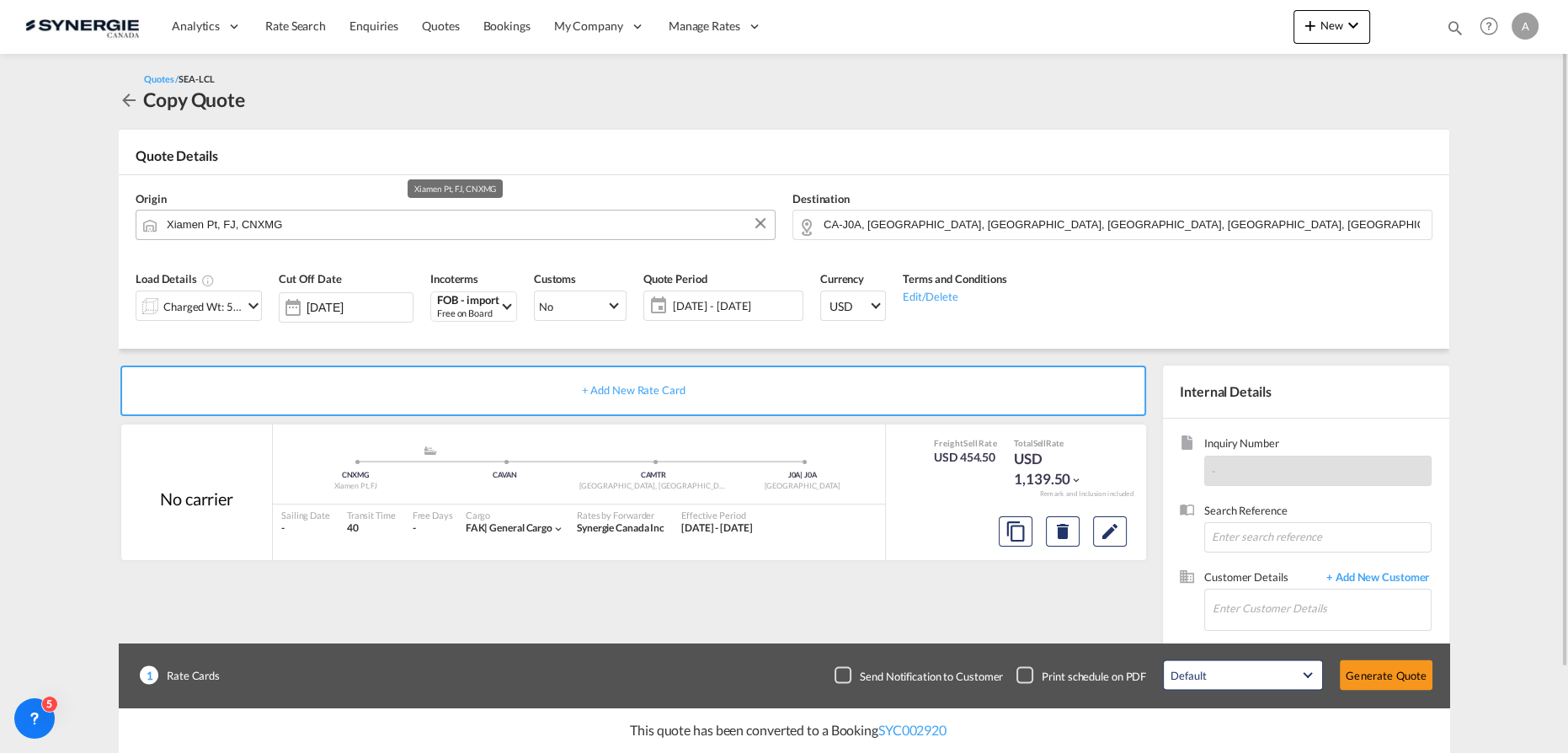
click at [307, 217] on input "Xiamen Pt, FJ, CNXMG" at bounding box center [466, 224] width 600 height 29
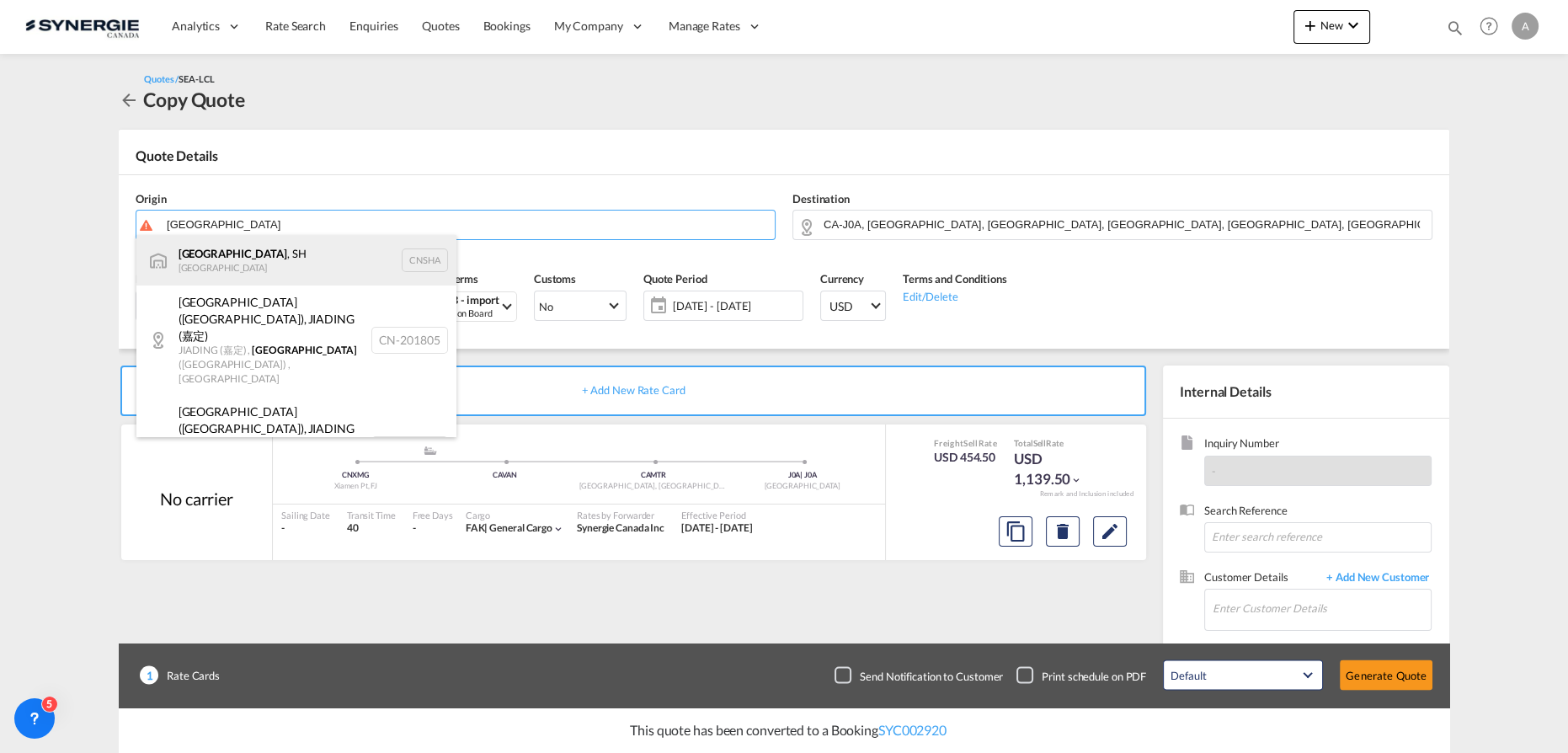
click at [202, 274] on div "[GEOGRAPHIC_DATA] , SH China CNSHA" at bounding box center [296, 260] width 320 height 51
type input "[GEOGRAPHIC_DATA], SH, CNSHA"
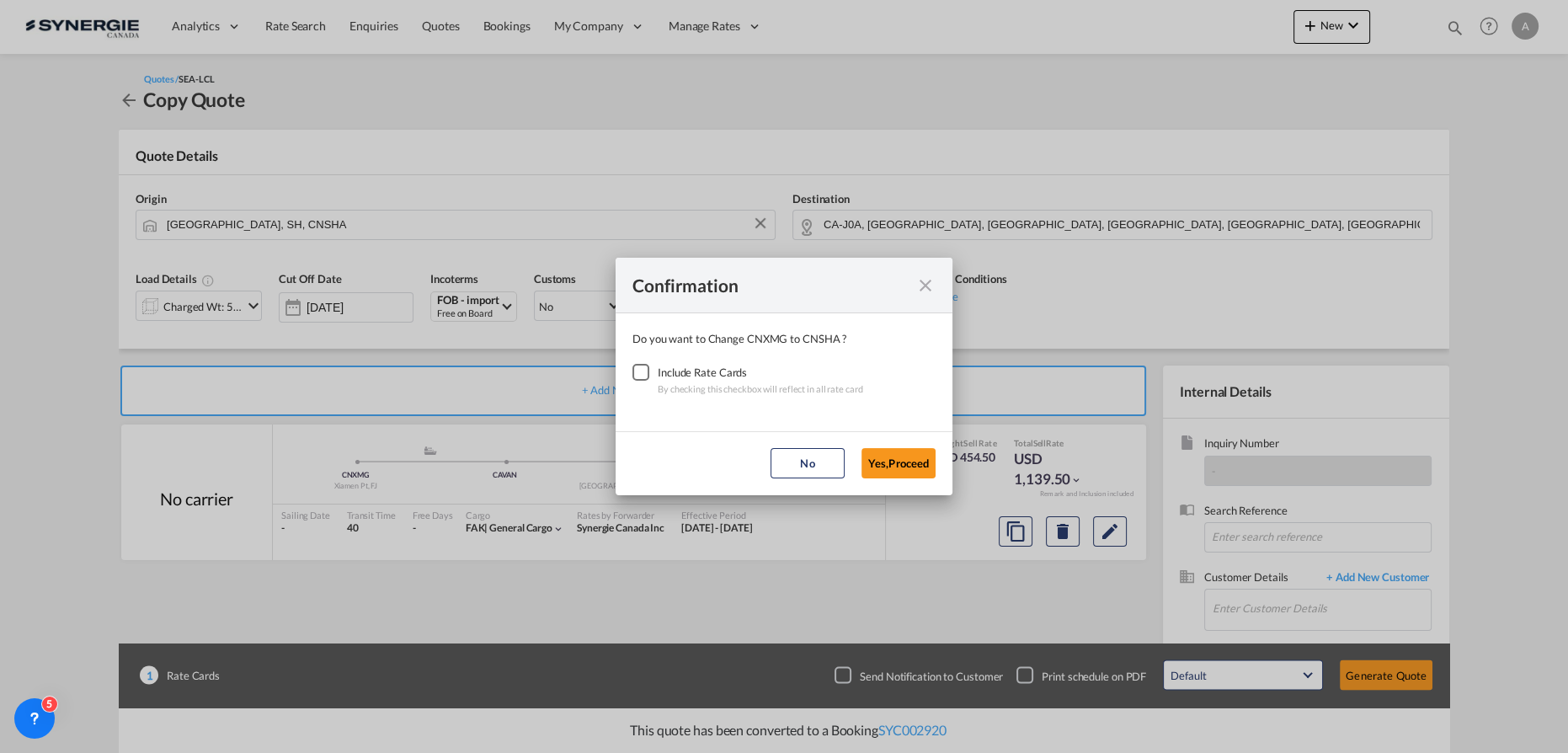
drag, startPoint x: 635, startPoint y: 371, endPoint x: 789, endPoint y: 433, distance: 166.0
click at [640, 373] on div "Checkbox No Ink" at bounding box center [641, 373] width 17 height 17
drag, startPoint x: 907, startPoint y: 458, endPoint x: 818, endPoint y: 387, distance: 113.9
click at [907, 459] on button "Yes,Proceed" at bounding box center [898, 463] width 74 height 30
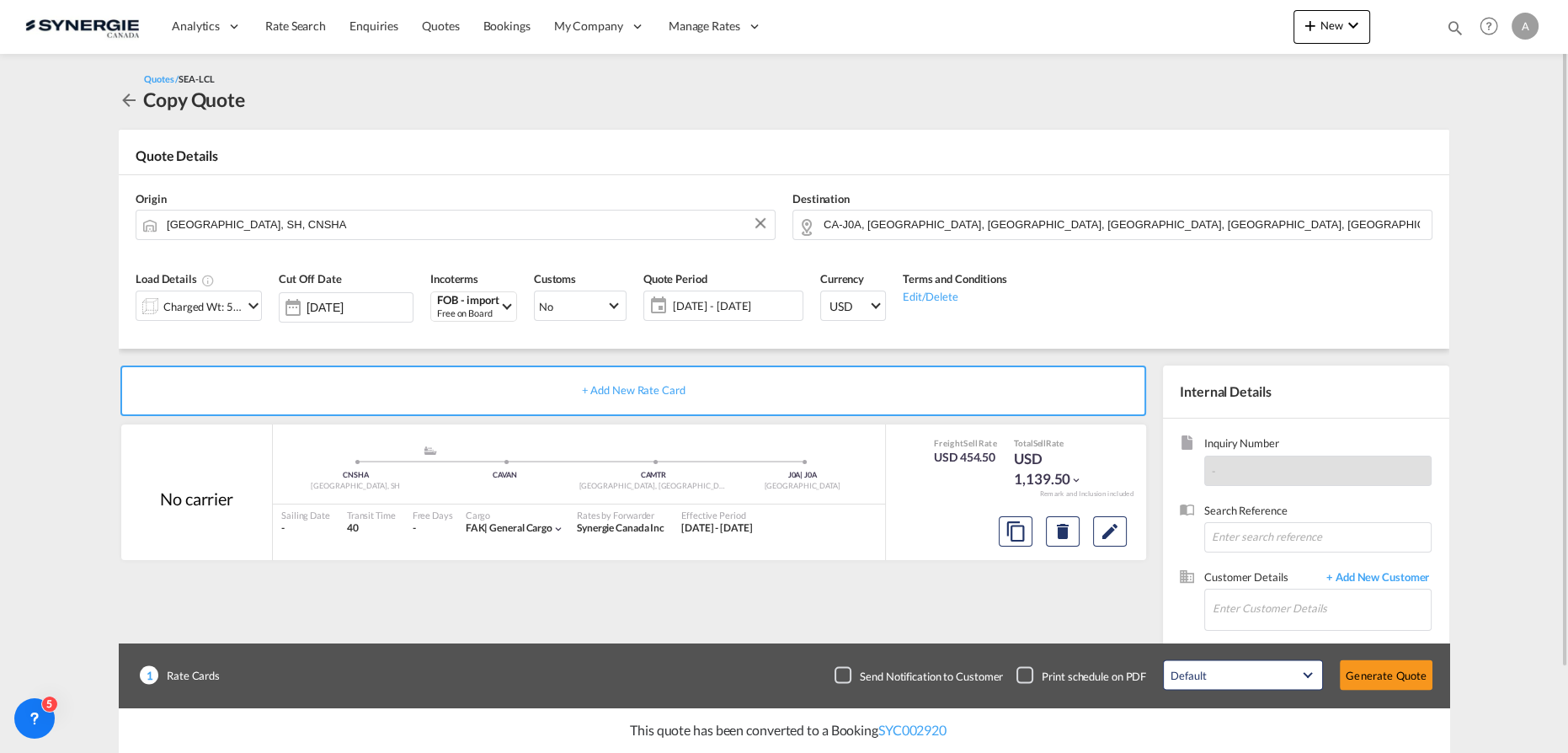
click at [160, 309] on div at bounding box center [149, 305] width 27 height 34
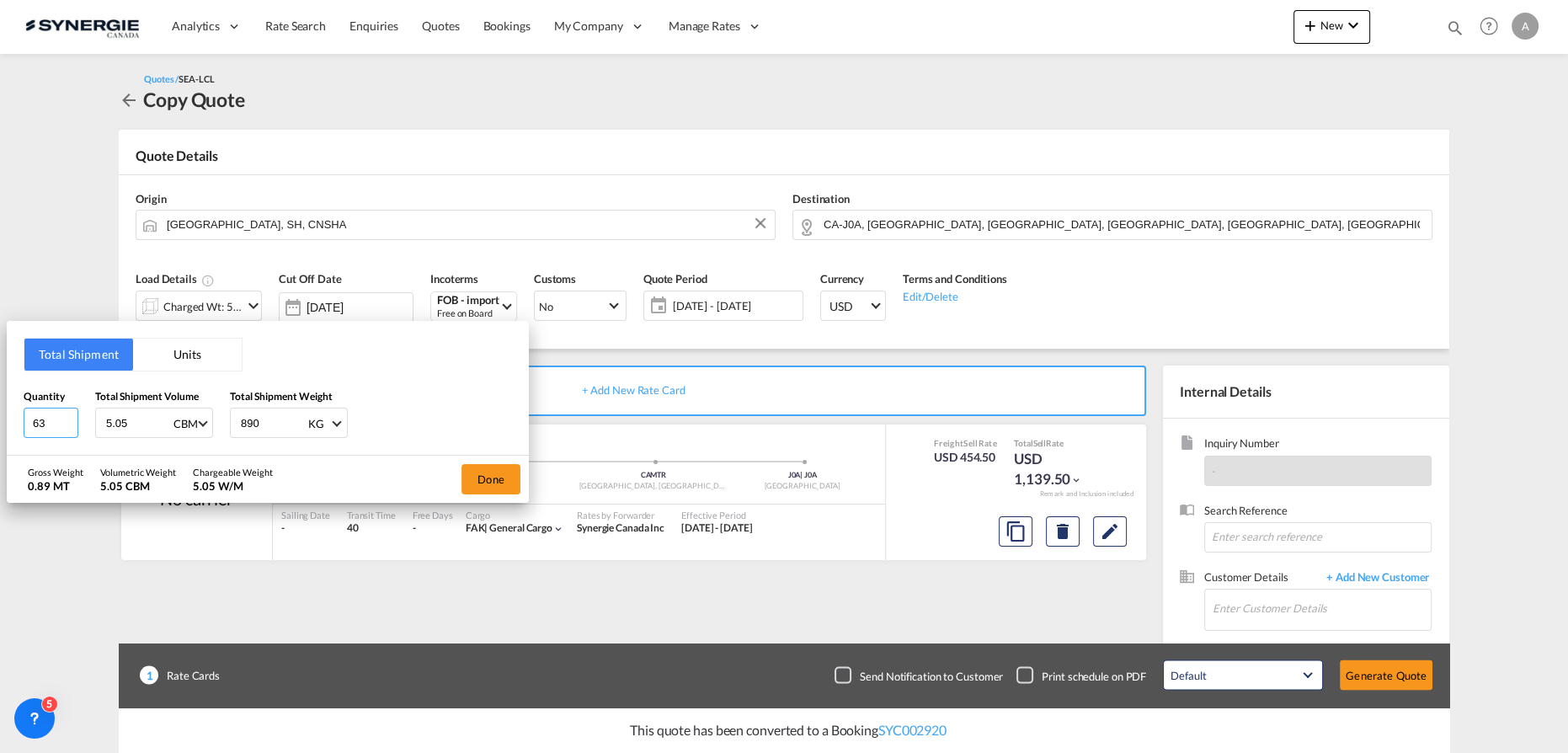
drag, startPoint x: 47, startPoint y: 426, endPoint x: -99, endPoint y: 415, distance: 146.4
click at [0, 415] on html "Analytics Reports Dashboard Rate Search Enquiries Quotes" at bounding box center [784, 376] width 1568 height 753
type input "1"
type input "2.5"
type input "340"
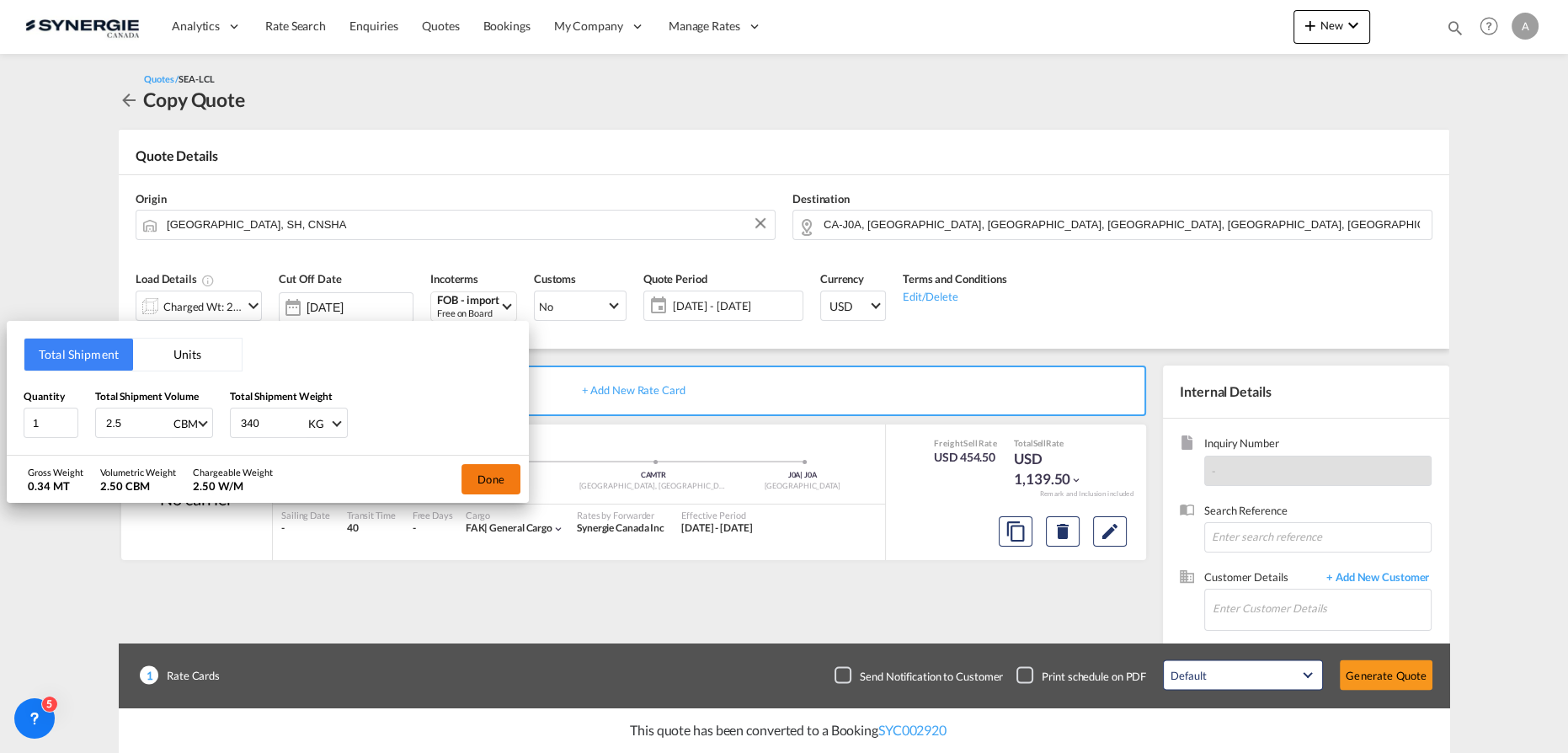
click at [512, 487] on button "Done" at bounding box center [490, 479] width 59 height 30
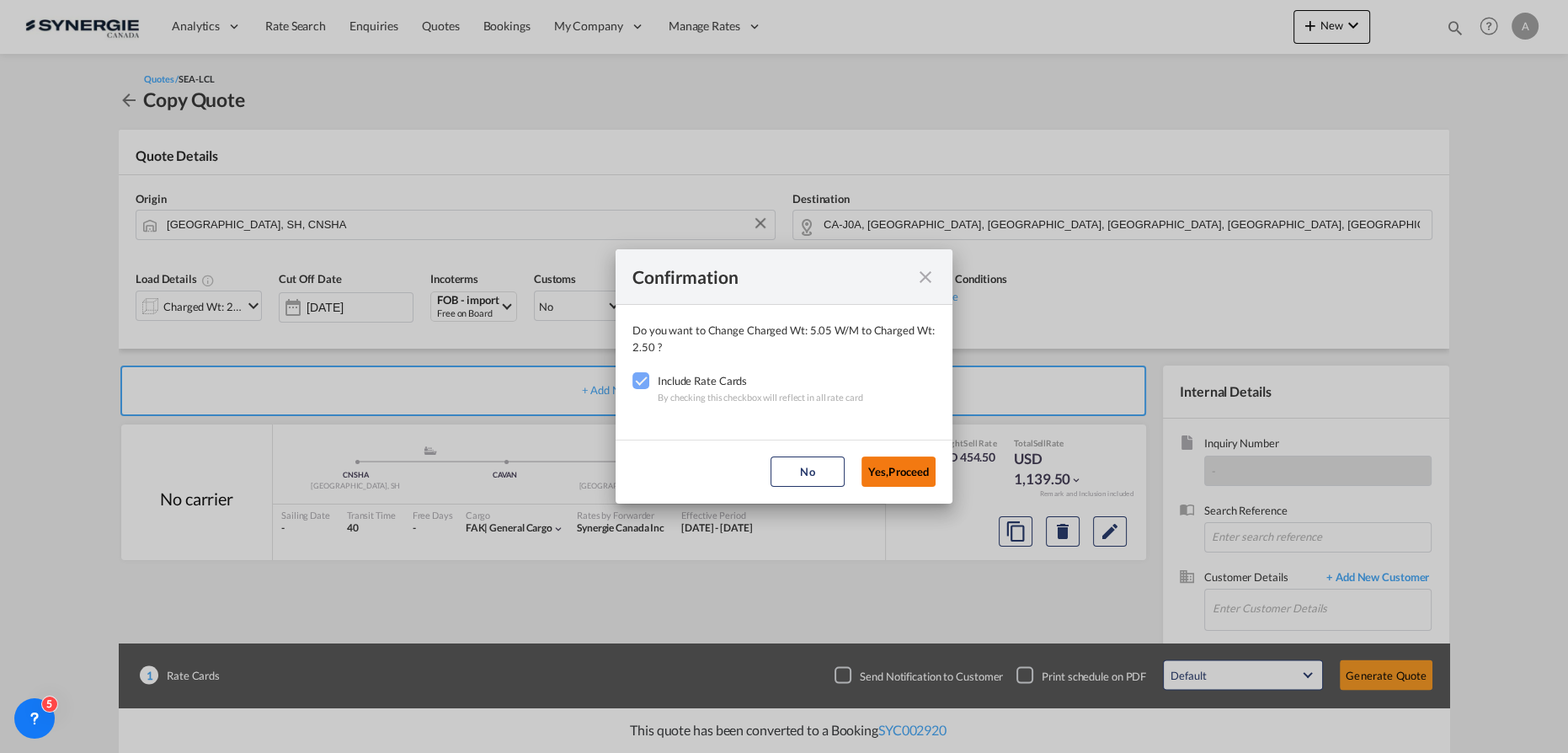
click at [891, 474] on button "Yes,Proceed" at bounding box center [898, 472] width 74 height 30
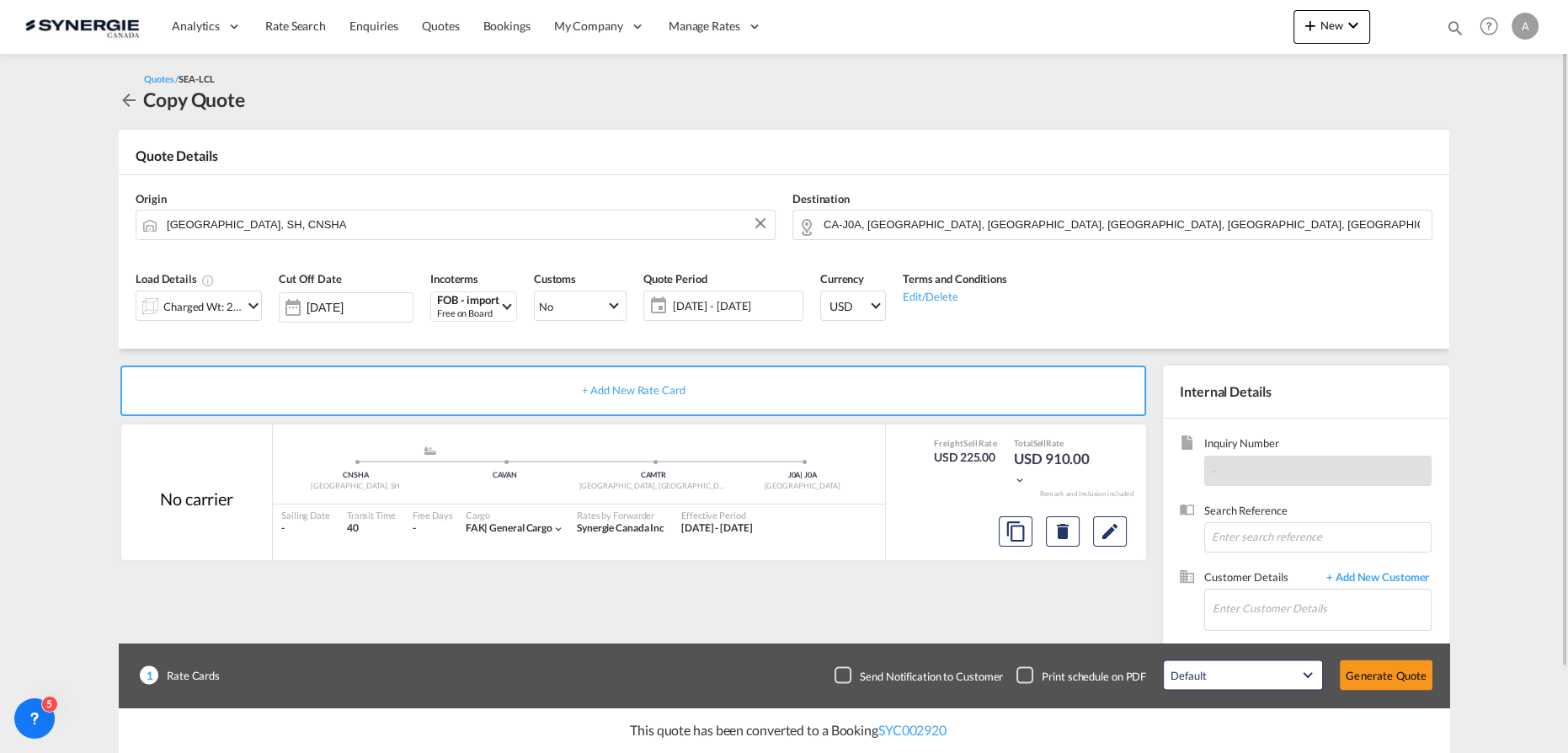
click at [786, 311] on span "[DATE] - [DATE]" at bounding box center [736, 306] width 126 height 16
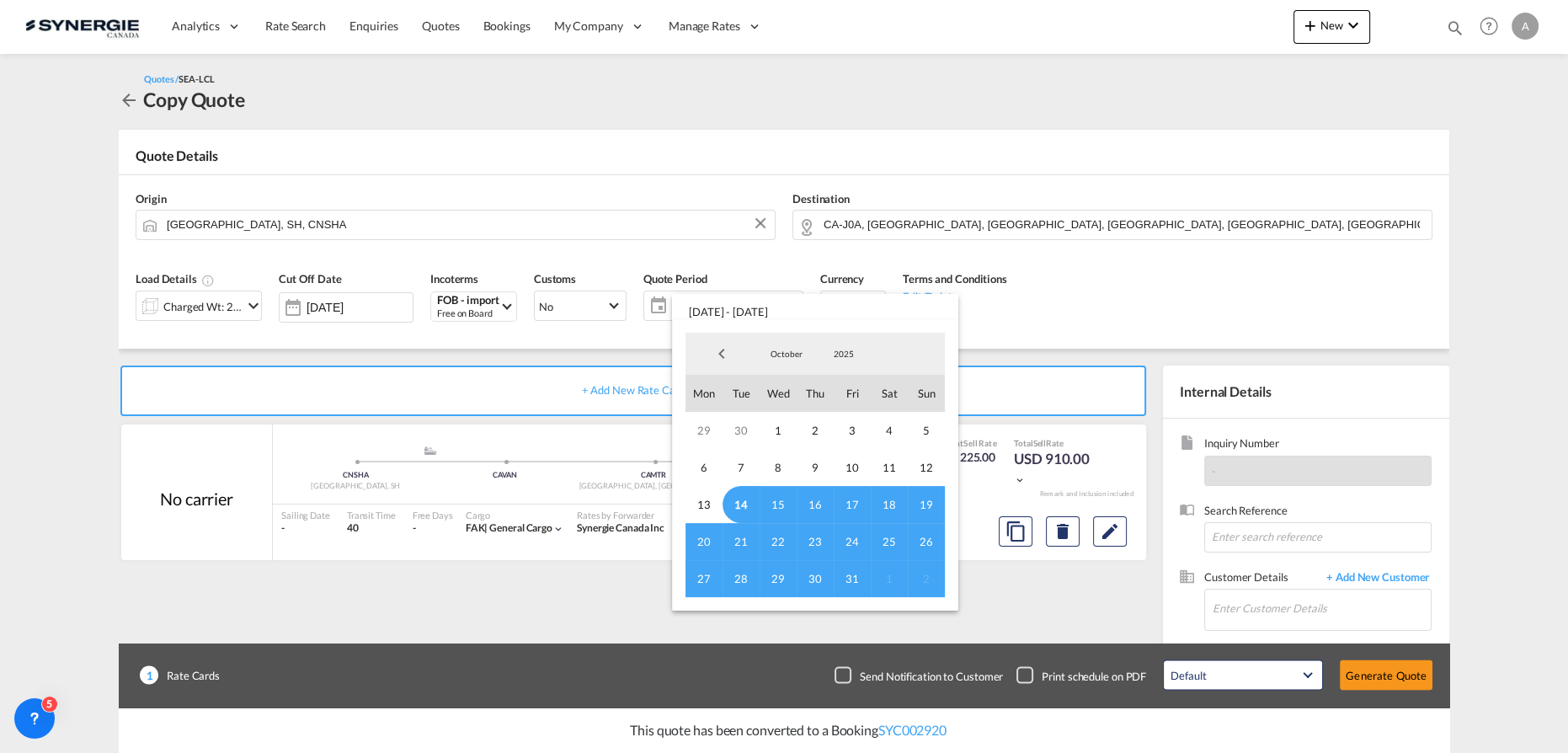
click at [746, 505] on span "14" at bounding box center [740, 505] width 37 height 37
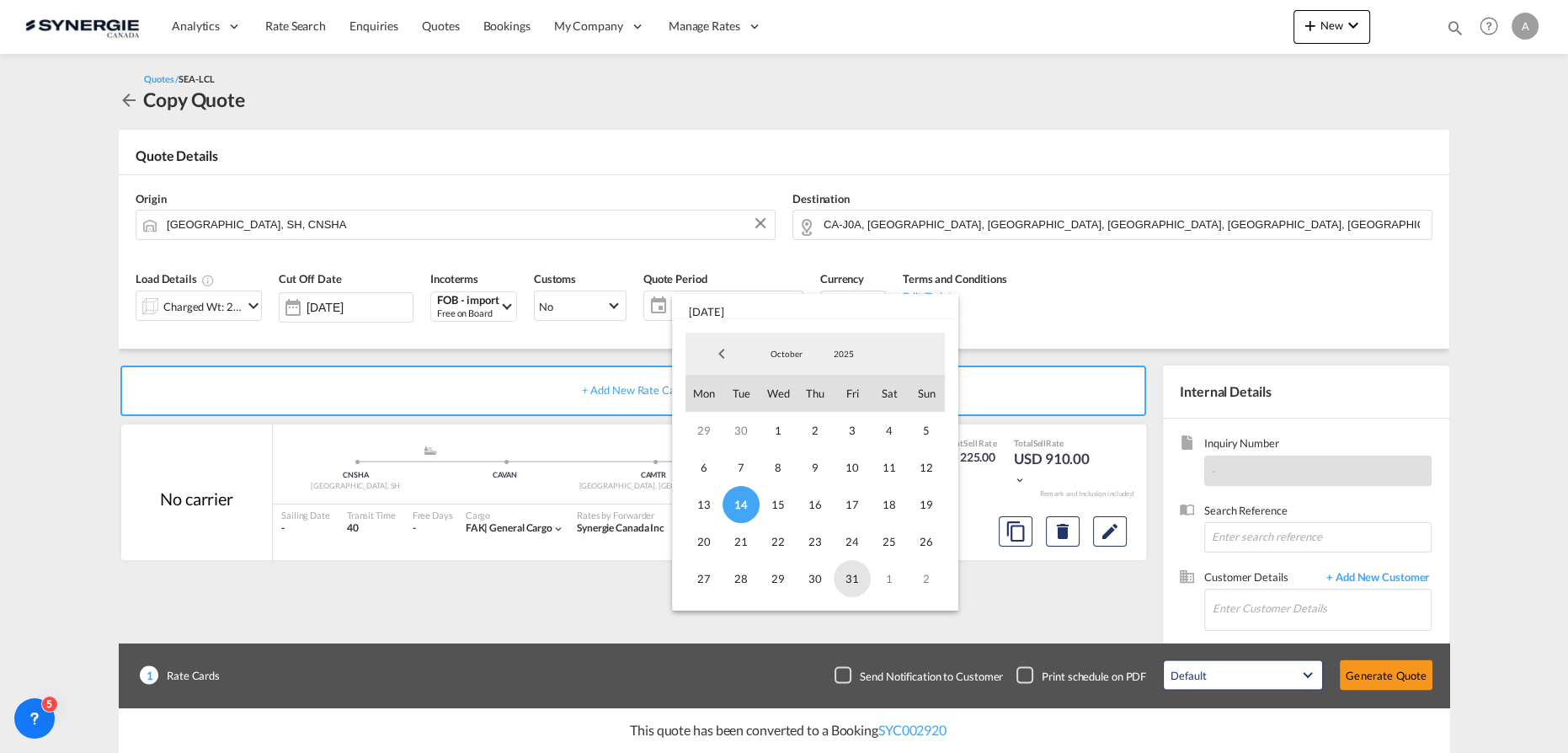
click at [852, 579] on span "31" at bounding box center [852, 579] width 37 height 37
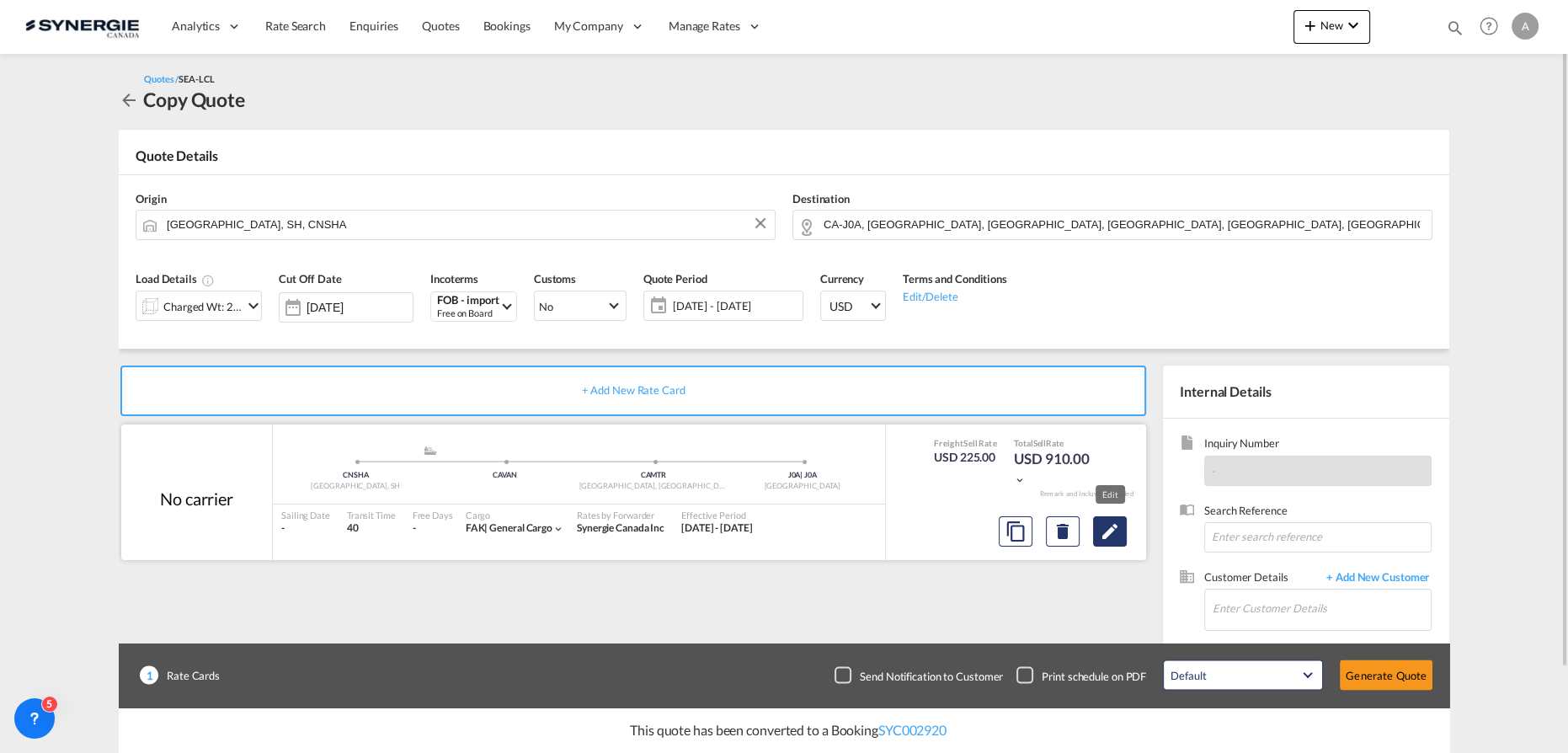
click at [1116, 531] on md-icon "Edit" at bounding box center [1109, 531] width 20 height 20
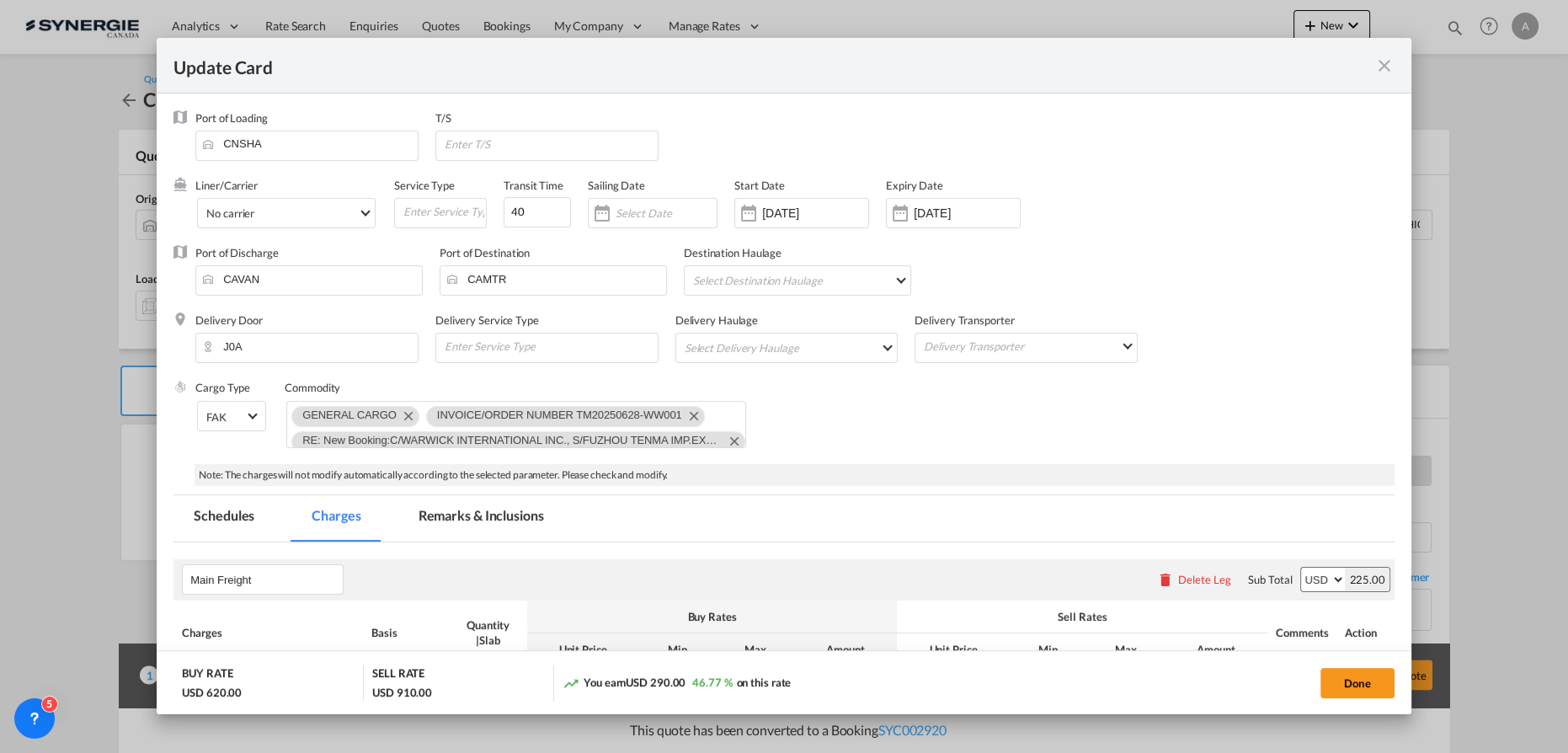
select select "per_w/m"
select select "per_hbl"
select select "flat"
select select "per_bl"
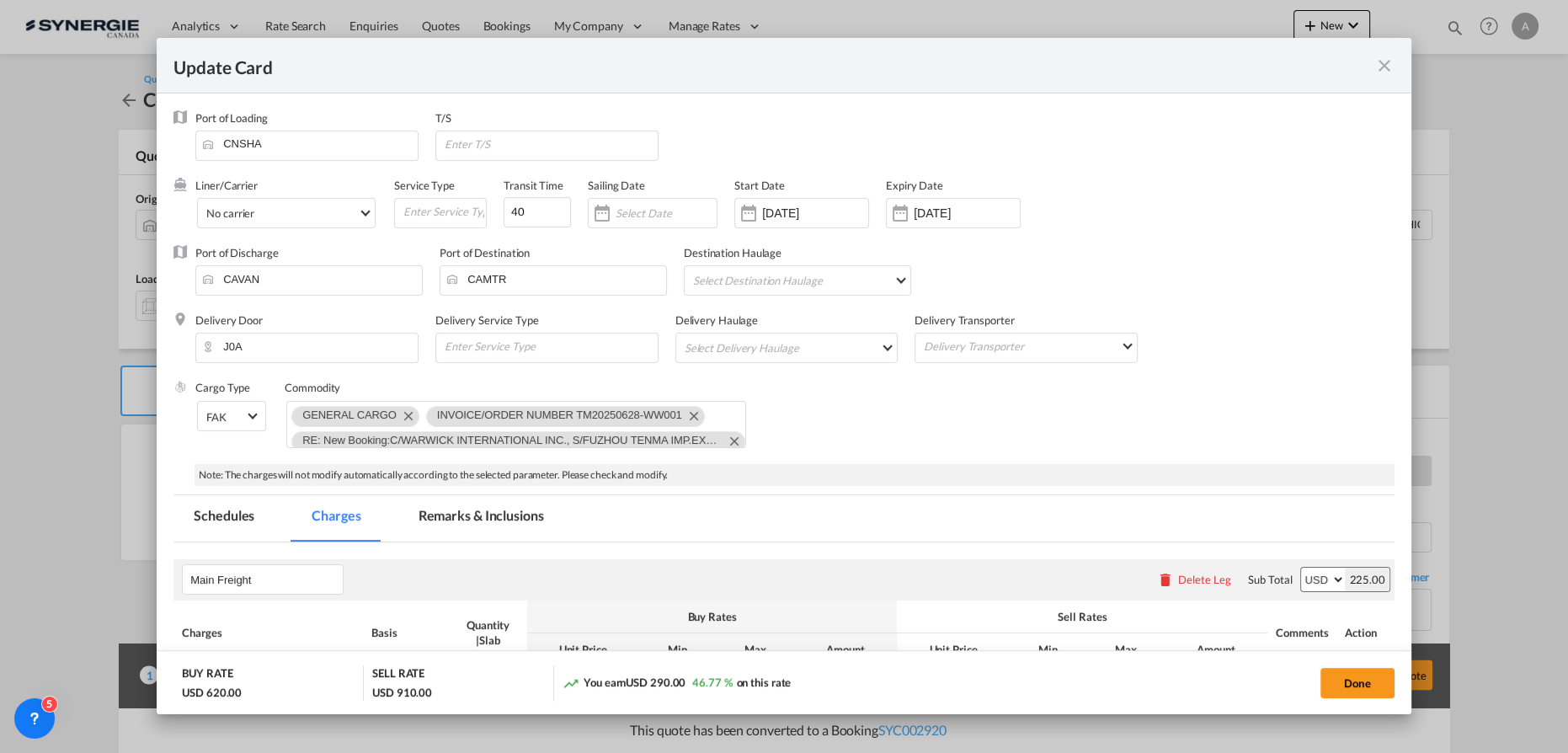
select select "per_bl"
select select "per_shipment"
click at [690, 417] on md-icon "Remove INVOICE/ORDER NUMBER TM20250628-WW001" at bounding box center [692, 415] width 20 height 20
click at [399, 417] on md-icon "Remove GENERAL CARGO" at bounding box center [407, 415] width 20 height 20
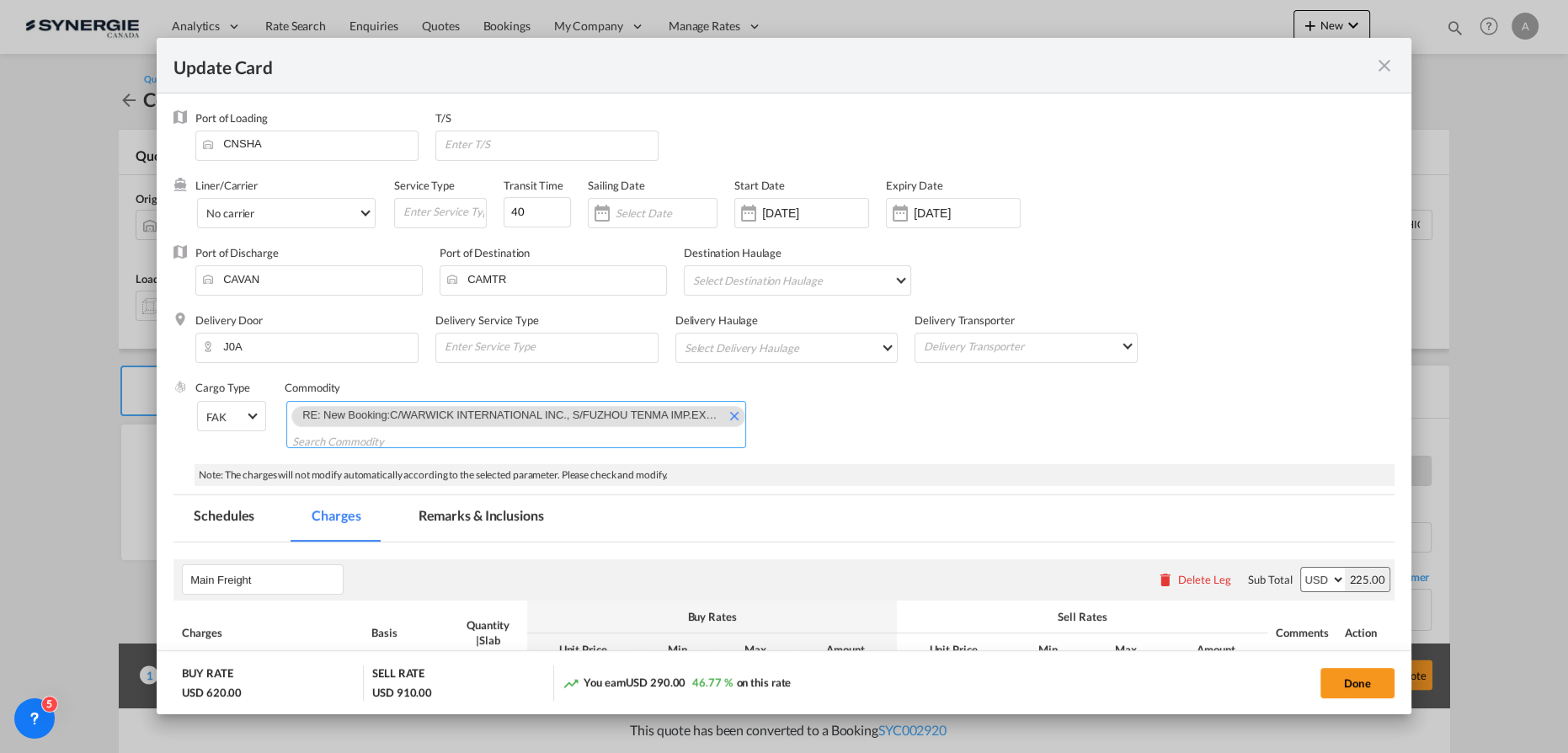
click at [725, 416] on md-icon "Remove RE: New Booking:C/WARWICK INTERNATIONAL INC., S/FUZHOU TENMA IMP.EXP. CO…" at bounding box center [733, 415] width 20 height 20
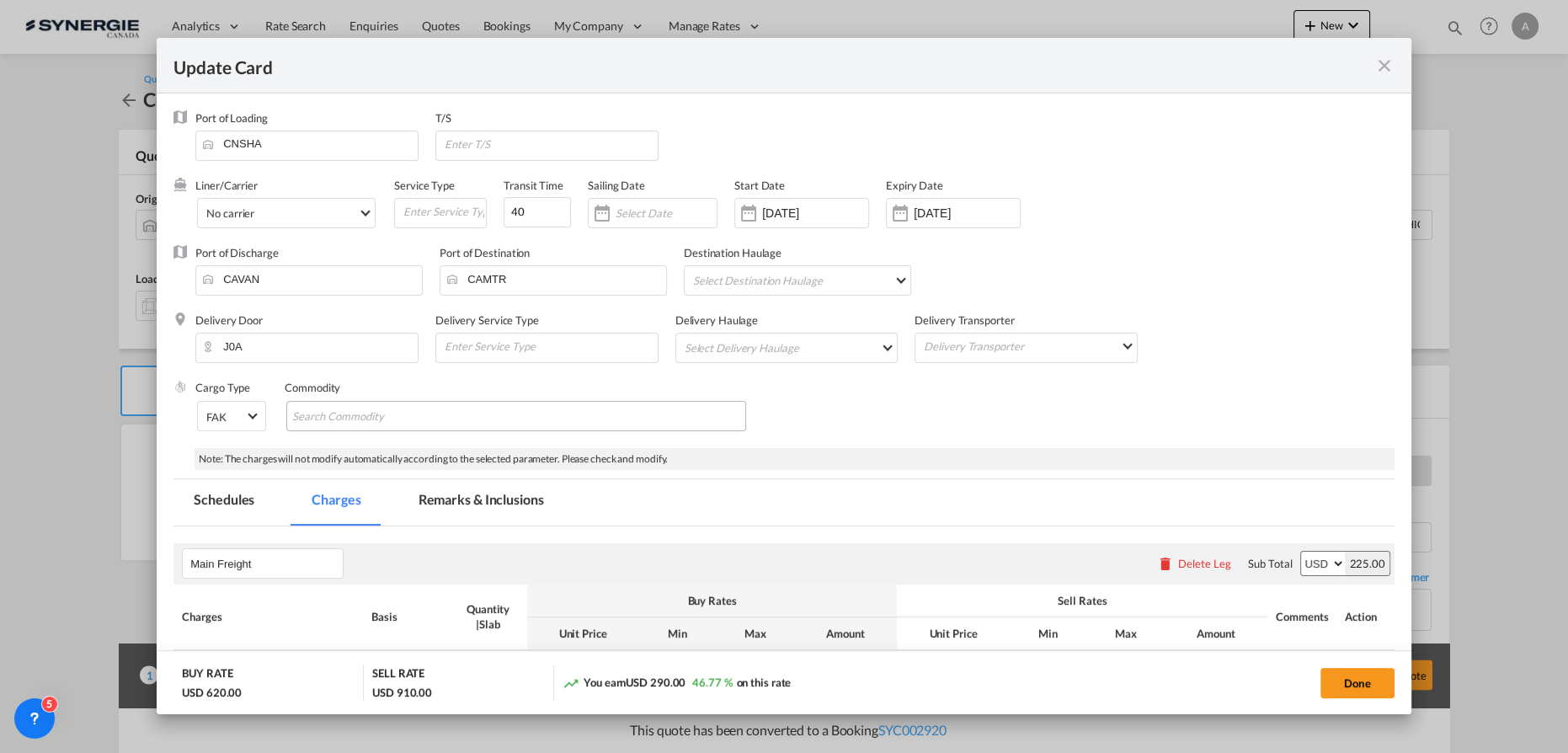
click at [501, 511] on md-tab-item "Remarks & Inclusions" at bounding box center [481, 503] width 166 height 47
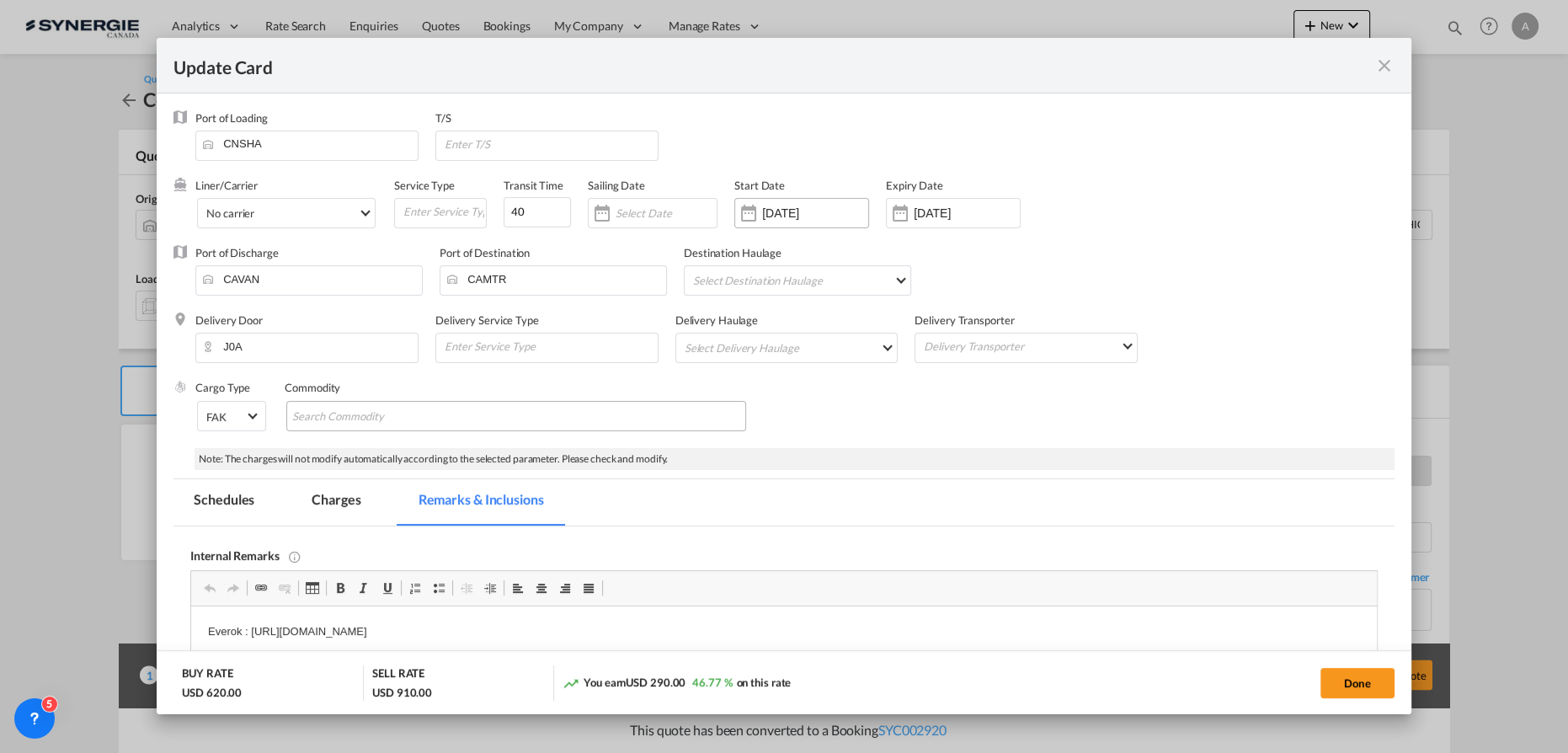
click at [789, 217] on input "[DATE]" at bounding box center [815, 213] width 106 height 14
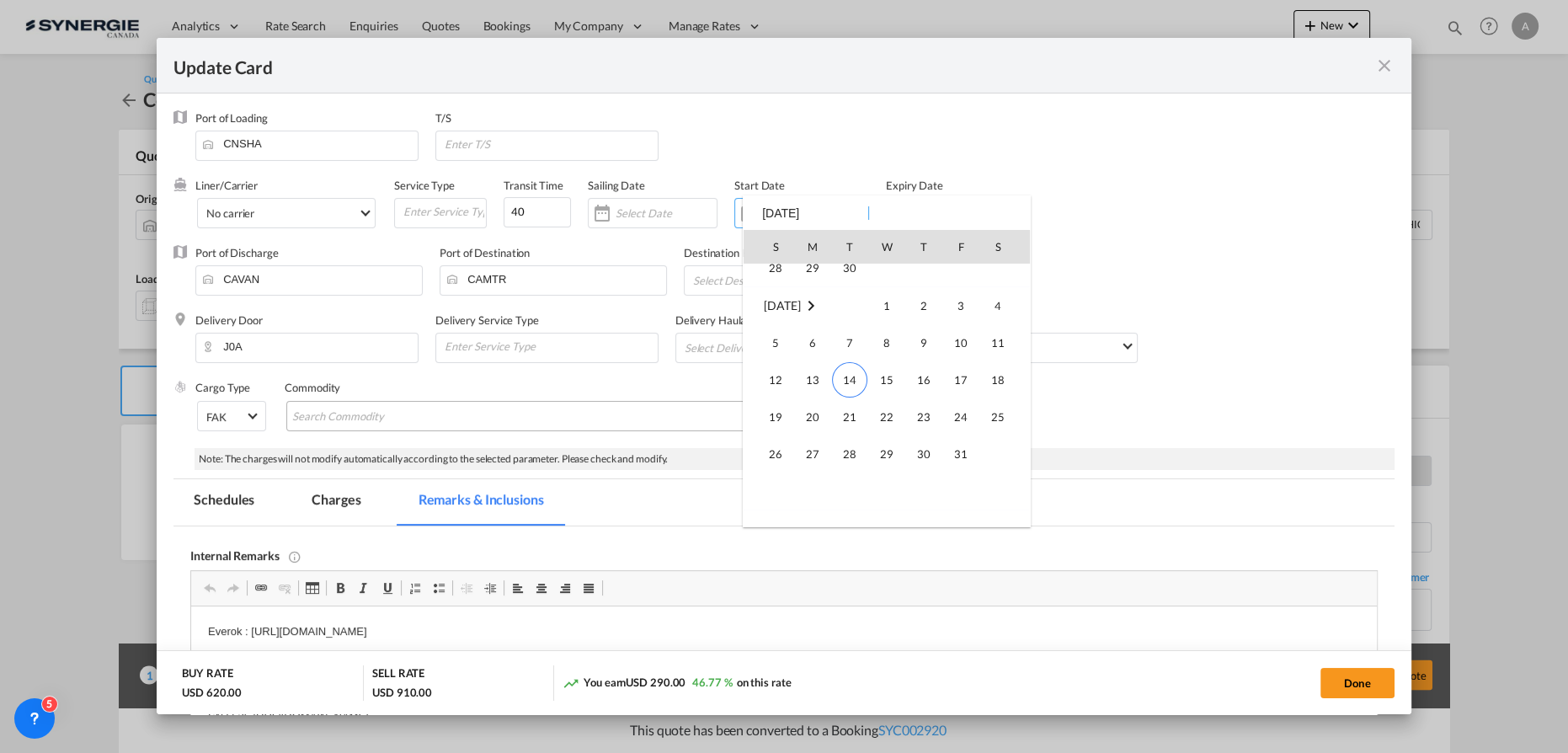
scroll to position [390593, 0]
click at [859, 345] on span "14" at bounding box center [849, 344] width 35 height 35
type input "[DATE]"
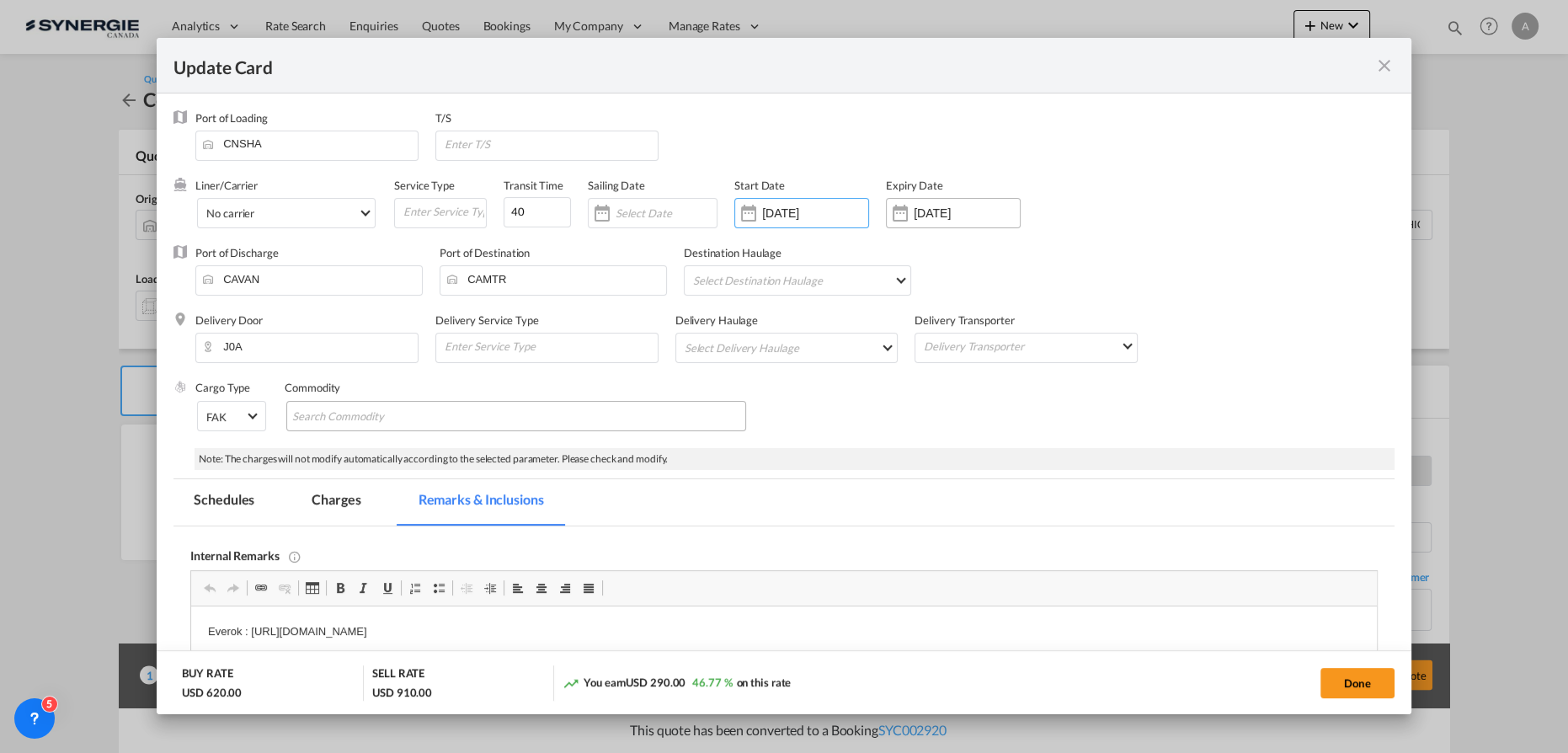
click at [933, 226] on div "[DATE]" at bounding box center [953, 213] width 134 height 30
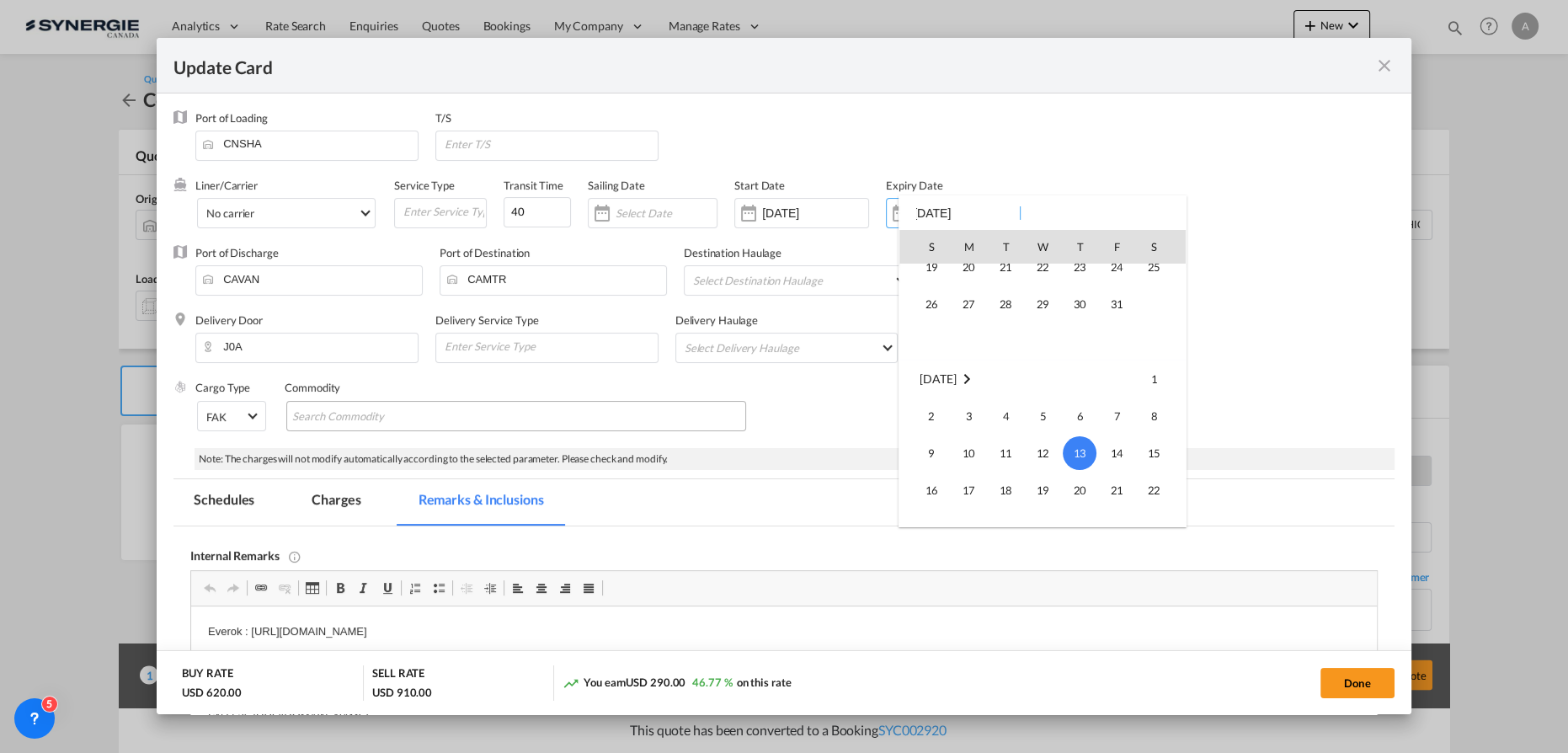
scroll to position [69, 0]
click at [1099, 366] on td "31" at bounding box center [1116, 362] width 37 height 37
type input "[DATE]"
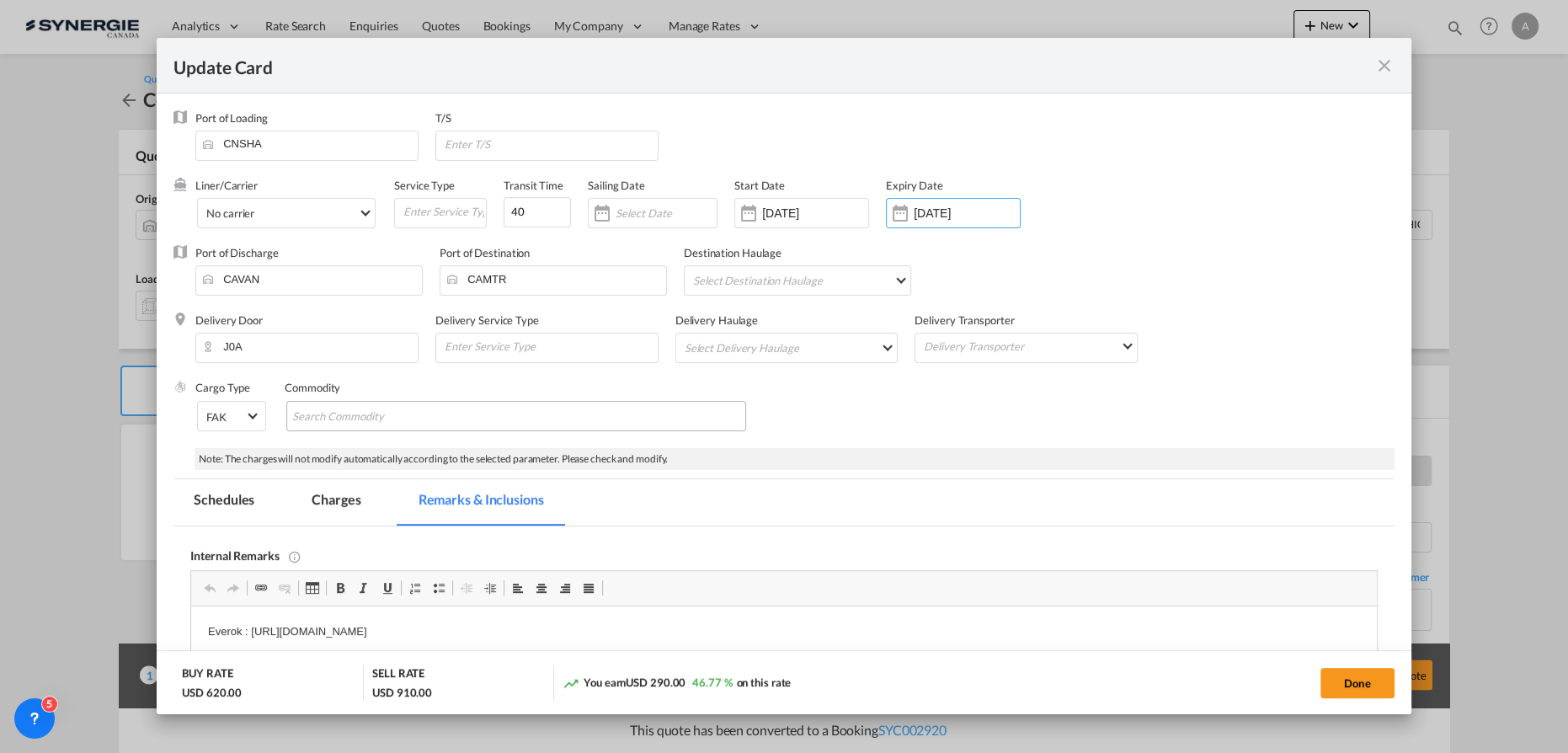
click at [1115, 365] on div "Delivery Transporter Delivery Transporter Atlantic Container Line (ACL) [PERSON…" at bounding box center [1034, 346] width 240 height 67
click at [824, 217] on input "[DATE]" at bounding box center [815, 213] width 106 height 14
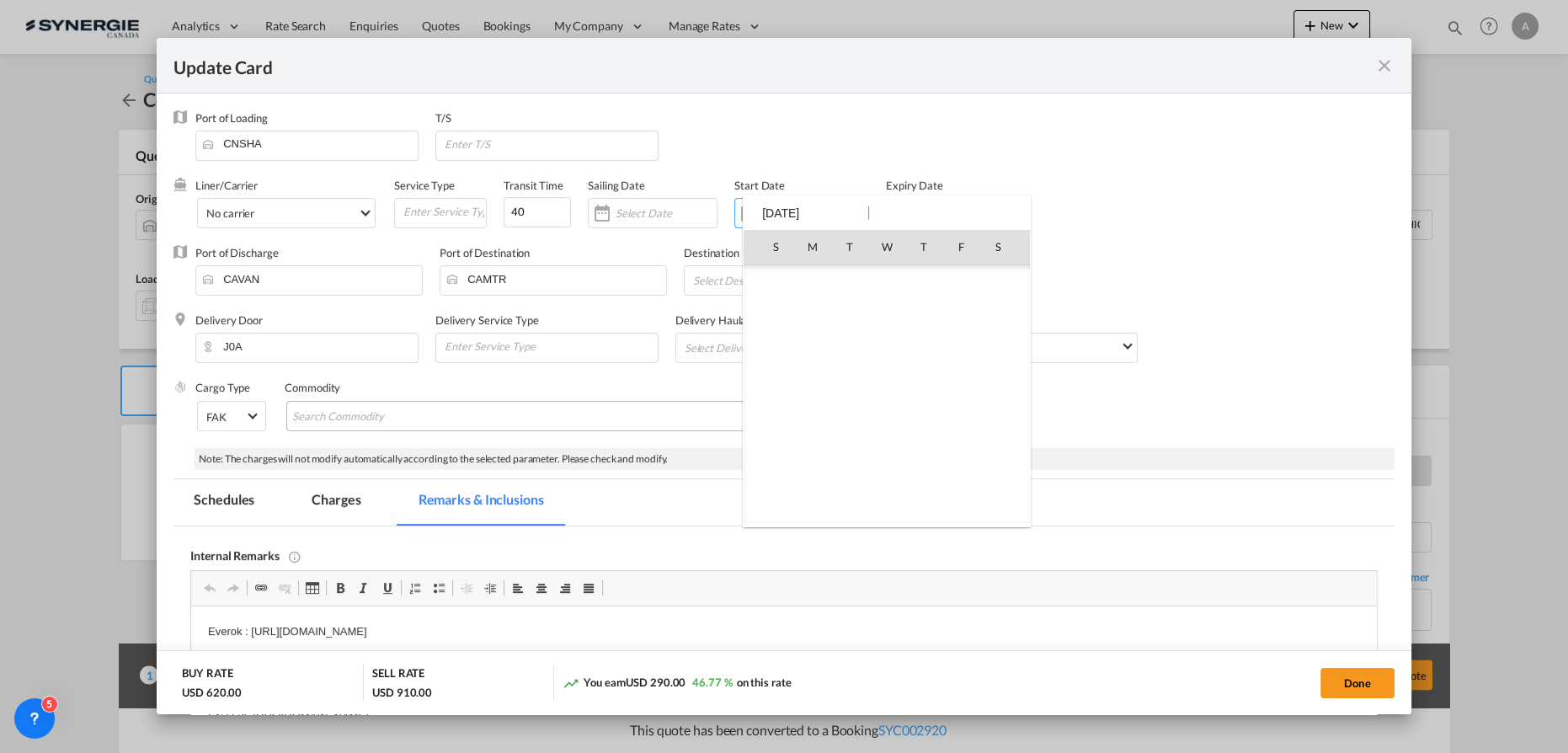
scroll to position [390580, 0]
click at [1248, 267] on div at bounding box center [784, 376] width 1568 height 753
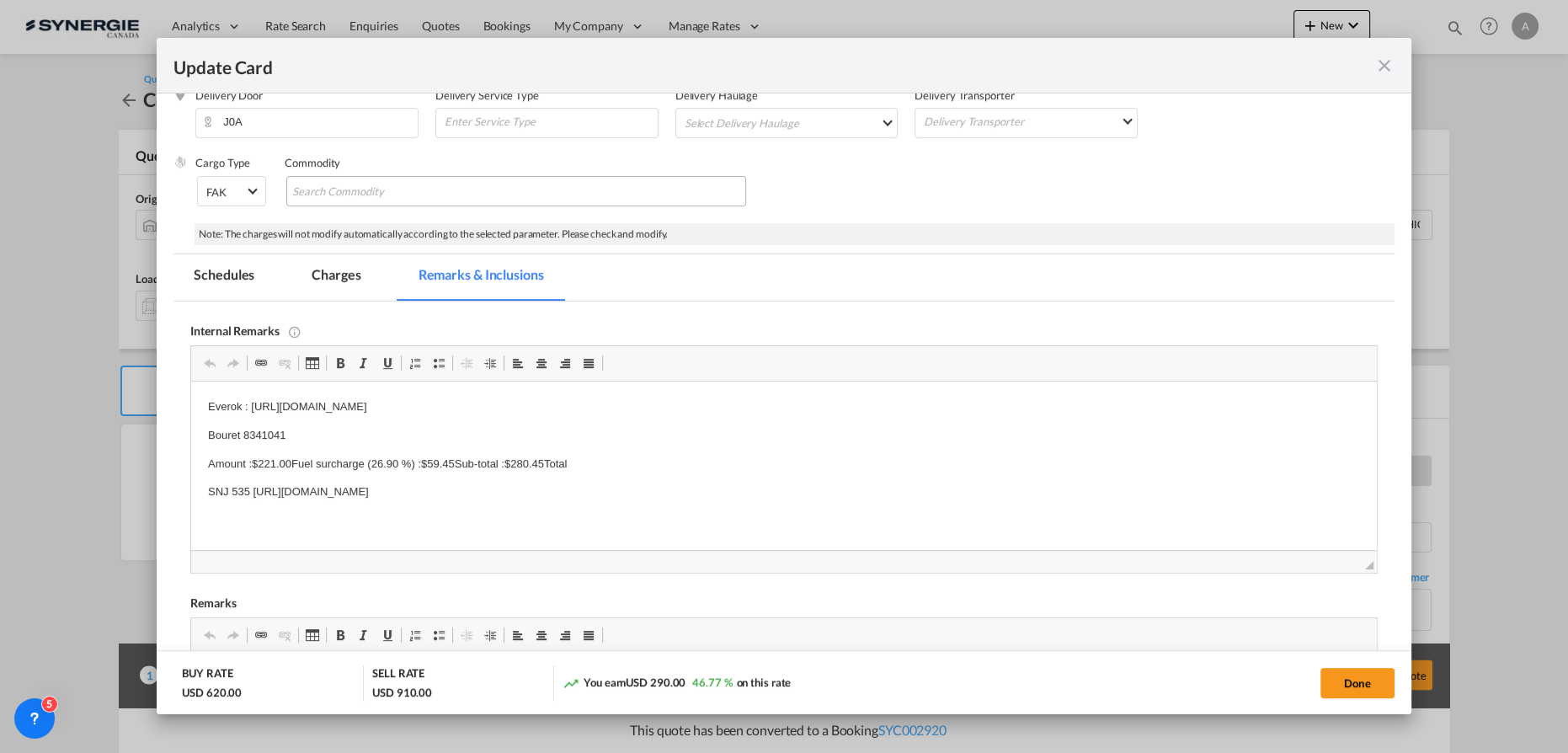
scroll to position [383, 0]
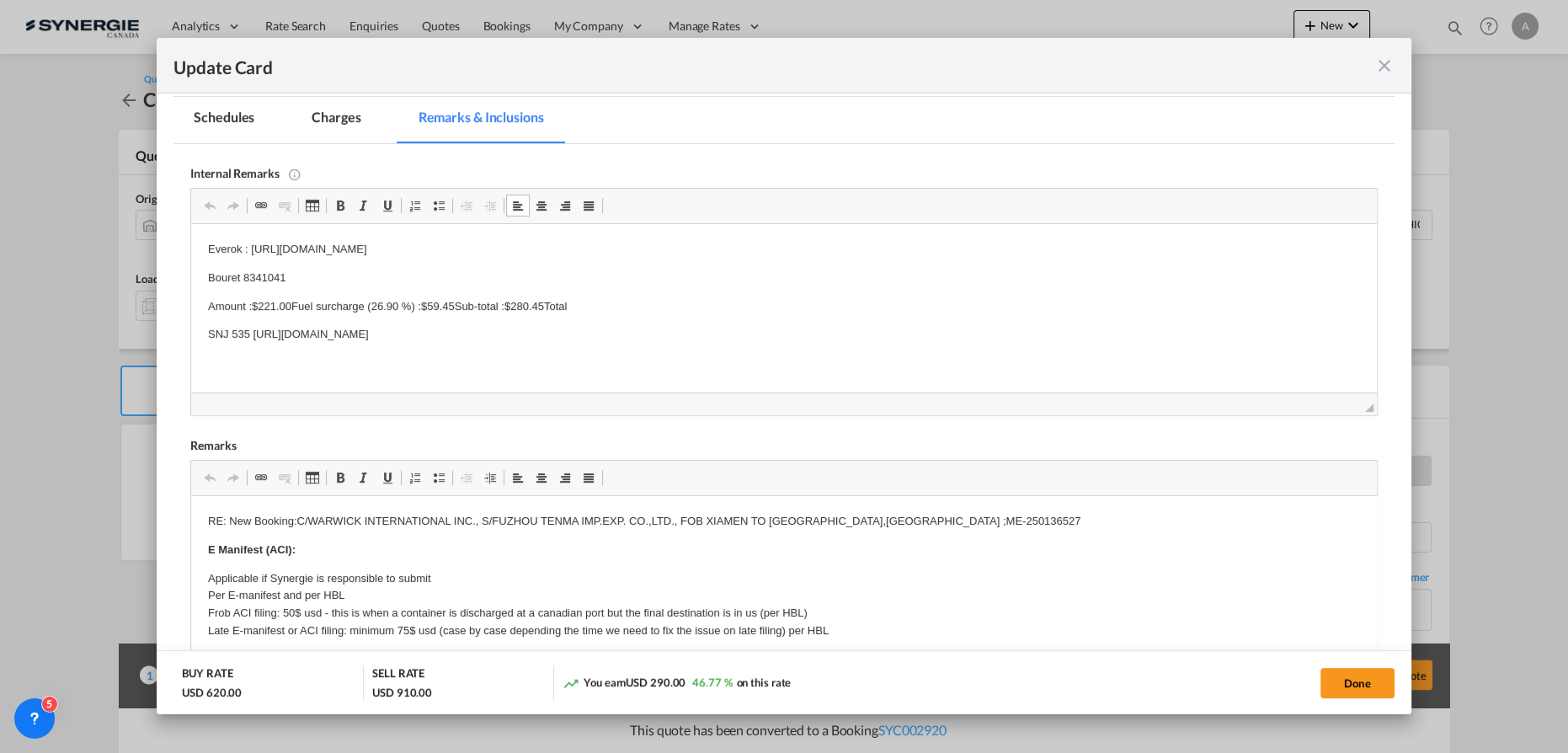
click at [723, 248] on p "Everok : [URL][DOMAIN_NAME]" at bounding box center [784, 249] width 1153 height 18
drag, startPoint x: 709, startPoint y: 251, endPoint x: 249, endPoint y: 246, distance: 460.0
click at [249, 246] on p "Everok : [URL][DOMAIN_NAME]" at bounding box center [784, 249] width 1153 height 18
drag, startPoint x: 306, startPoint y: 279, endPoint x: 238, endPoint y: 281, distance: 68.0
click at [238, 281] on p "Bouret 8341041" at bounding box center [784, 279] width 1153 height 18
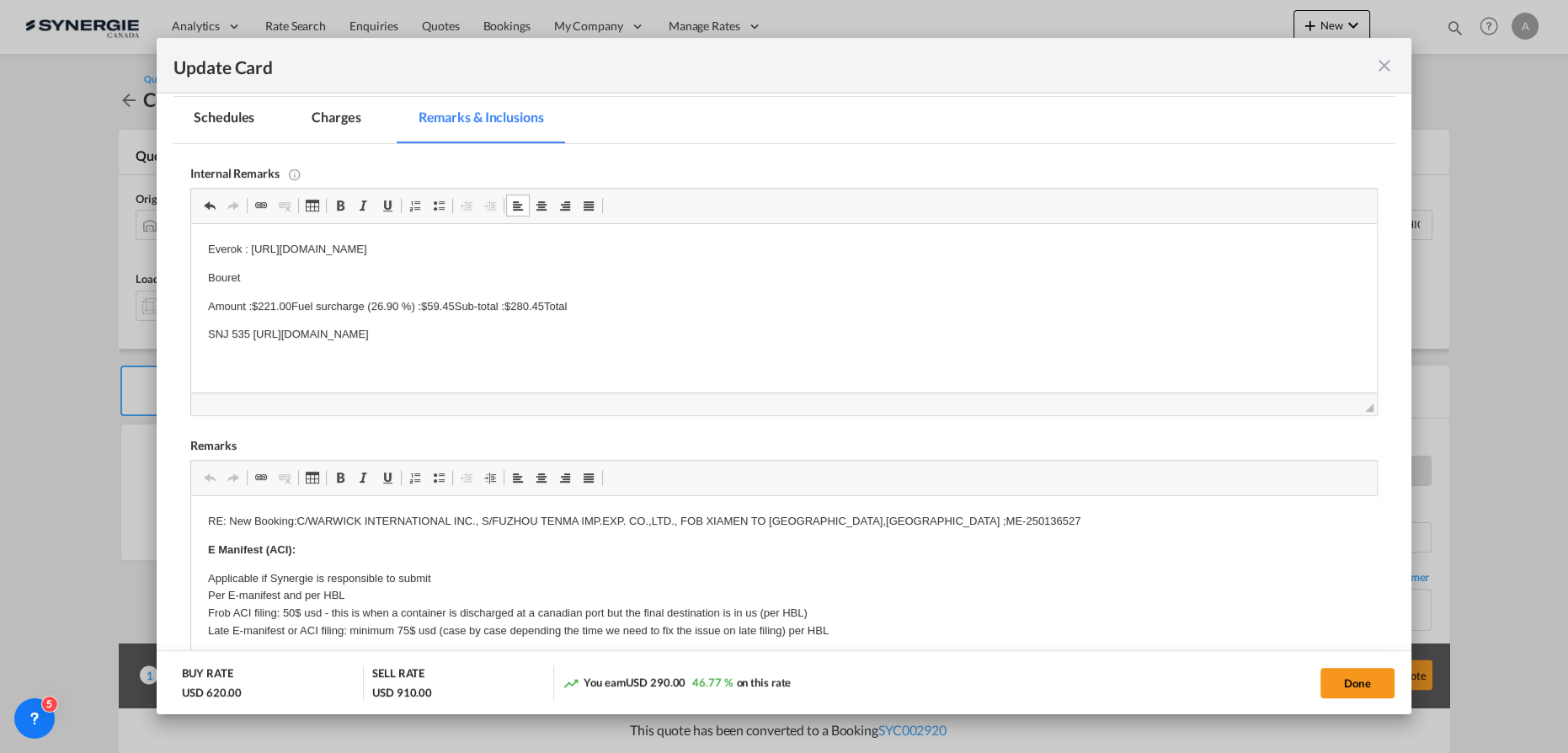
click at [549, 308] on p "Amount :$221.00Fuel surcharge (26.90 %) :$59.45Sub-total :$280.45Total" at bounding box center [784, 307] width 1153 height 18
drag, startPoint x: 450, startPoint y: 310, endPoint x: 211, endPoint y: 304, distance: 239.1
click at [211, 304] on p "Amount :$221.00Fuel surcharge (26.90 %) :$59.45Sub-total :$280.45Total" at bounding box center [784, 307] width 1153 height 18
click at [666, 326] on p "SNJ 535 [URL][DOMAIN_NAME]" at bounding box center [784, 335] width 1153 height 18
drag, startPoint x: 749, startPoint y: 336, endPoint x: 236, endPoint y: 332, distance: 513.0
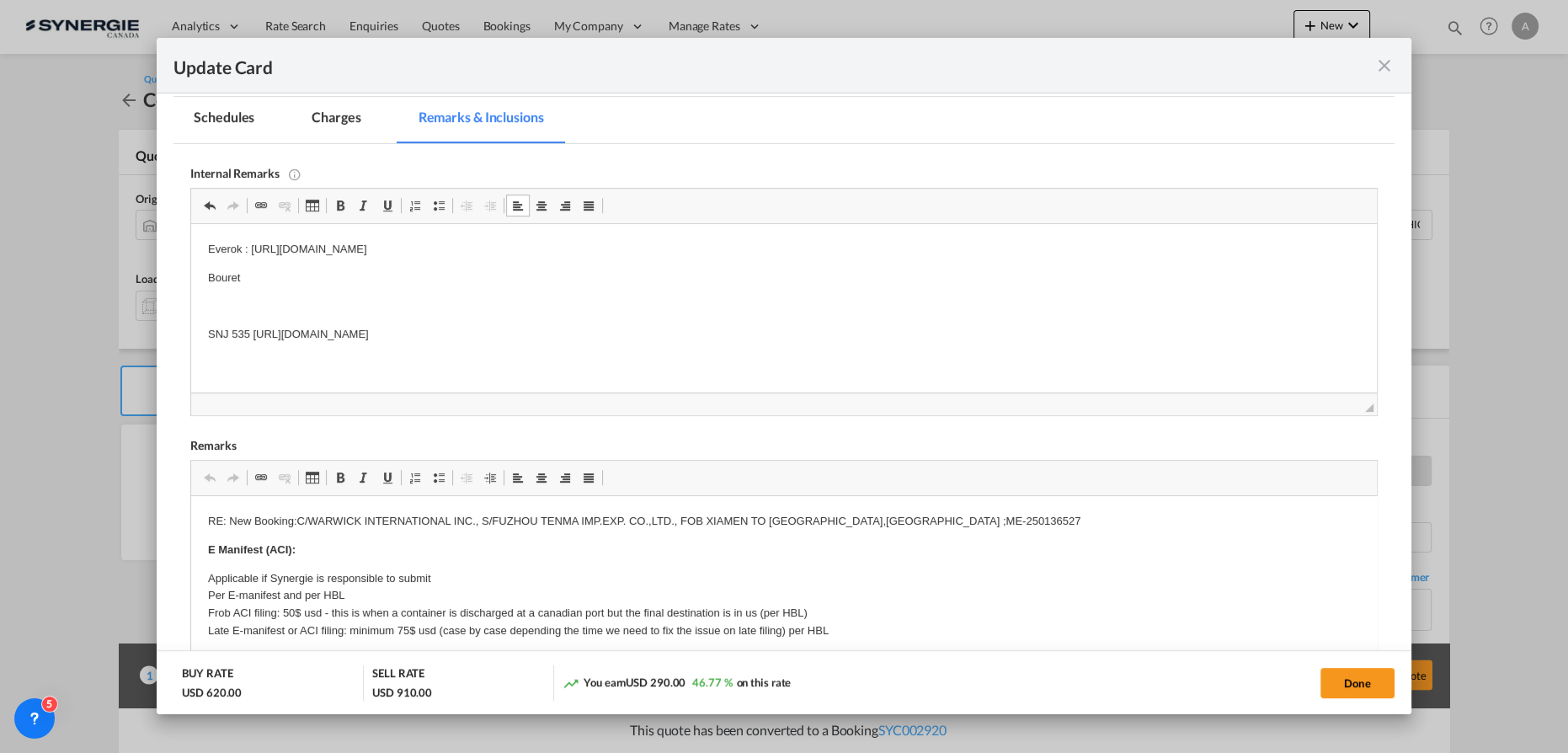
click at [236, 332] on p "SNJ 535 [URL][DOMAIN_NAME]" at bounding box center [784, 335] width 1153 height 18
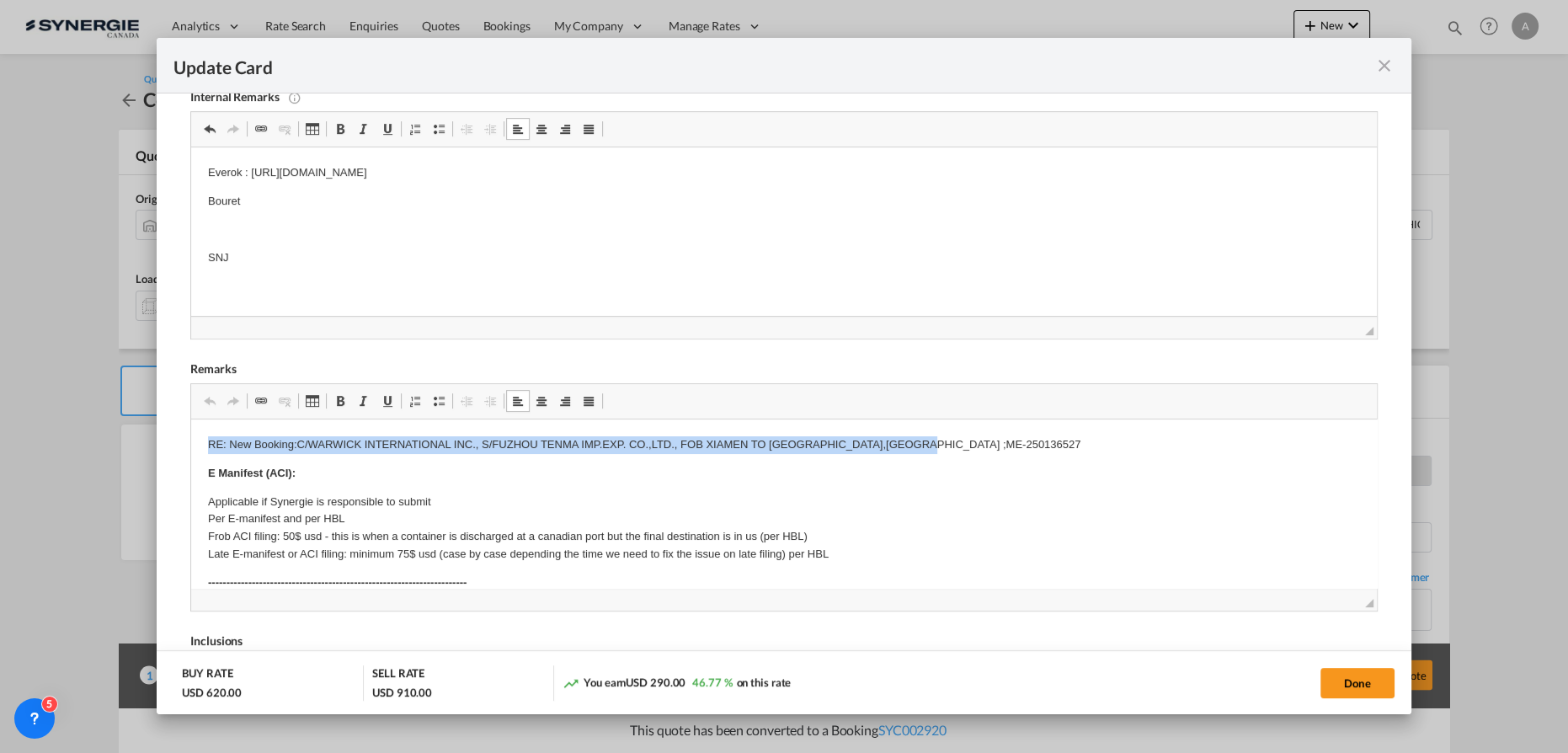
drag, startPoint x: 342, startPoint y: 502, endPoint x: 1028, endPoint y: 441, distance: 688.7
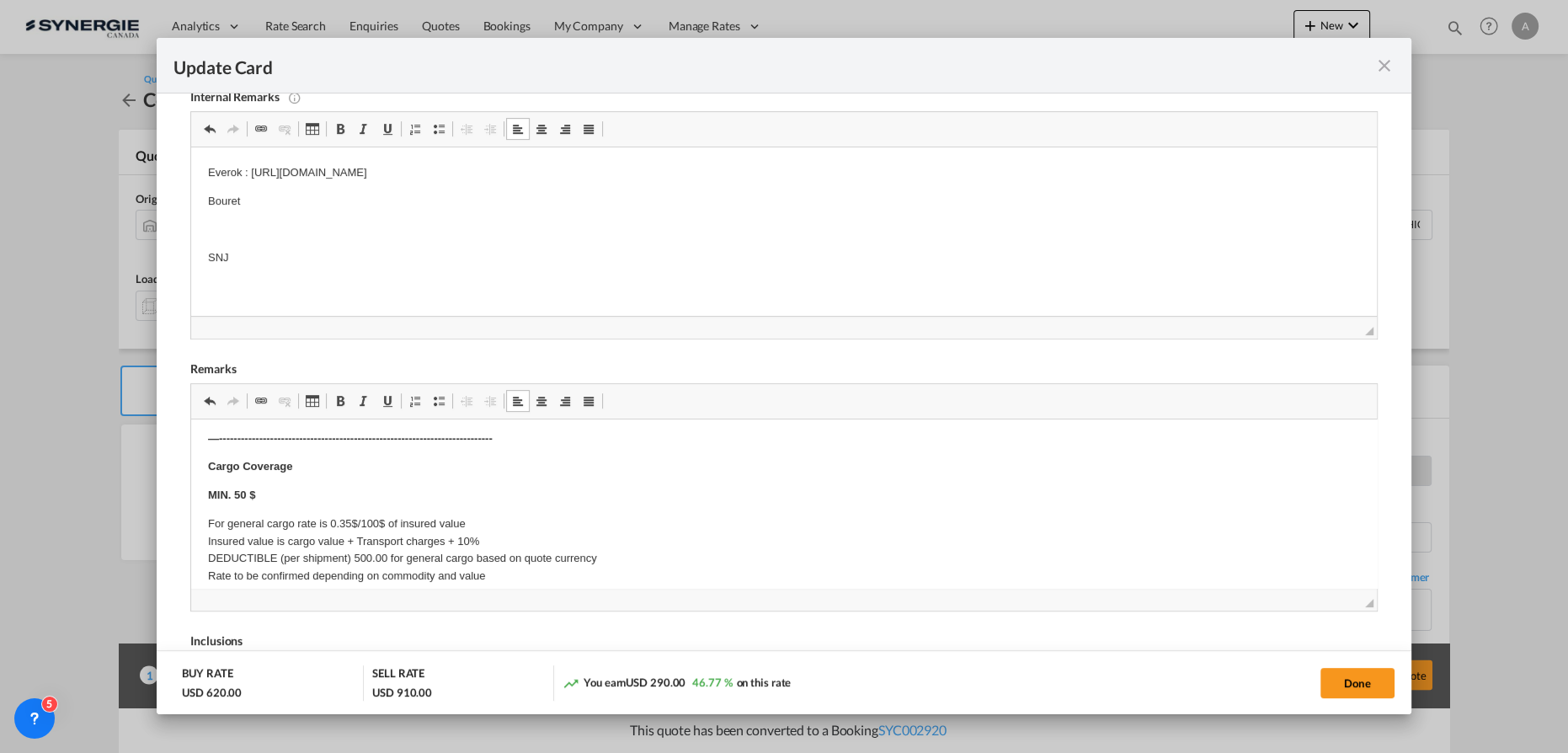
scroll to position [766, 0]
click at [1345, 683] on button "Done" at bounding box center [1358, 683] width 74 height 30
type input "[DATE]"
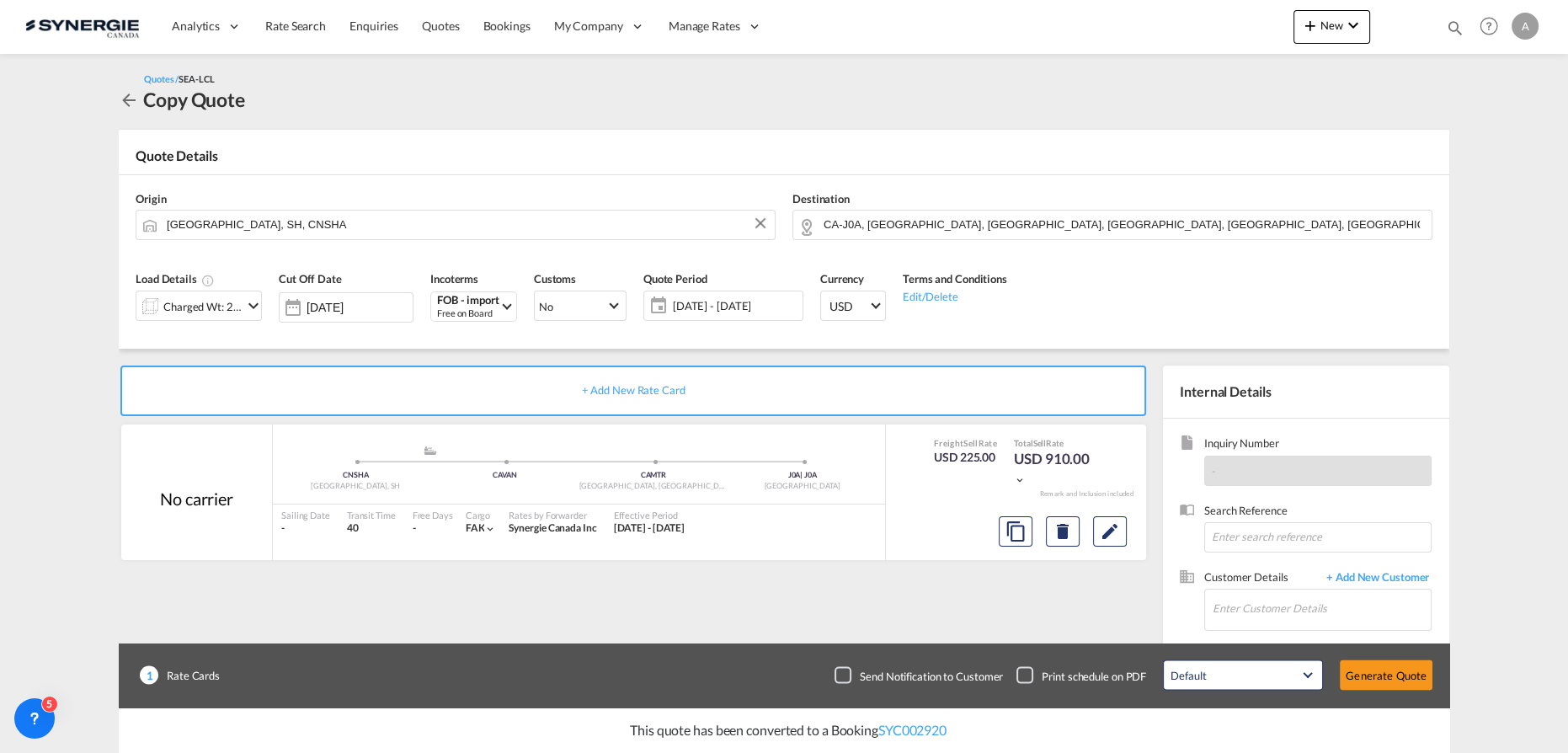
scroll to position [204, 0]
click at [1268, 604] on input "Enter Customer Details" at bounding box center [1321, 609] width 218 height 38
click at [1251, 616] on input "Enter Customer Details" at bounding box center [1321, 609] width 218 height 38
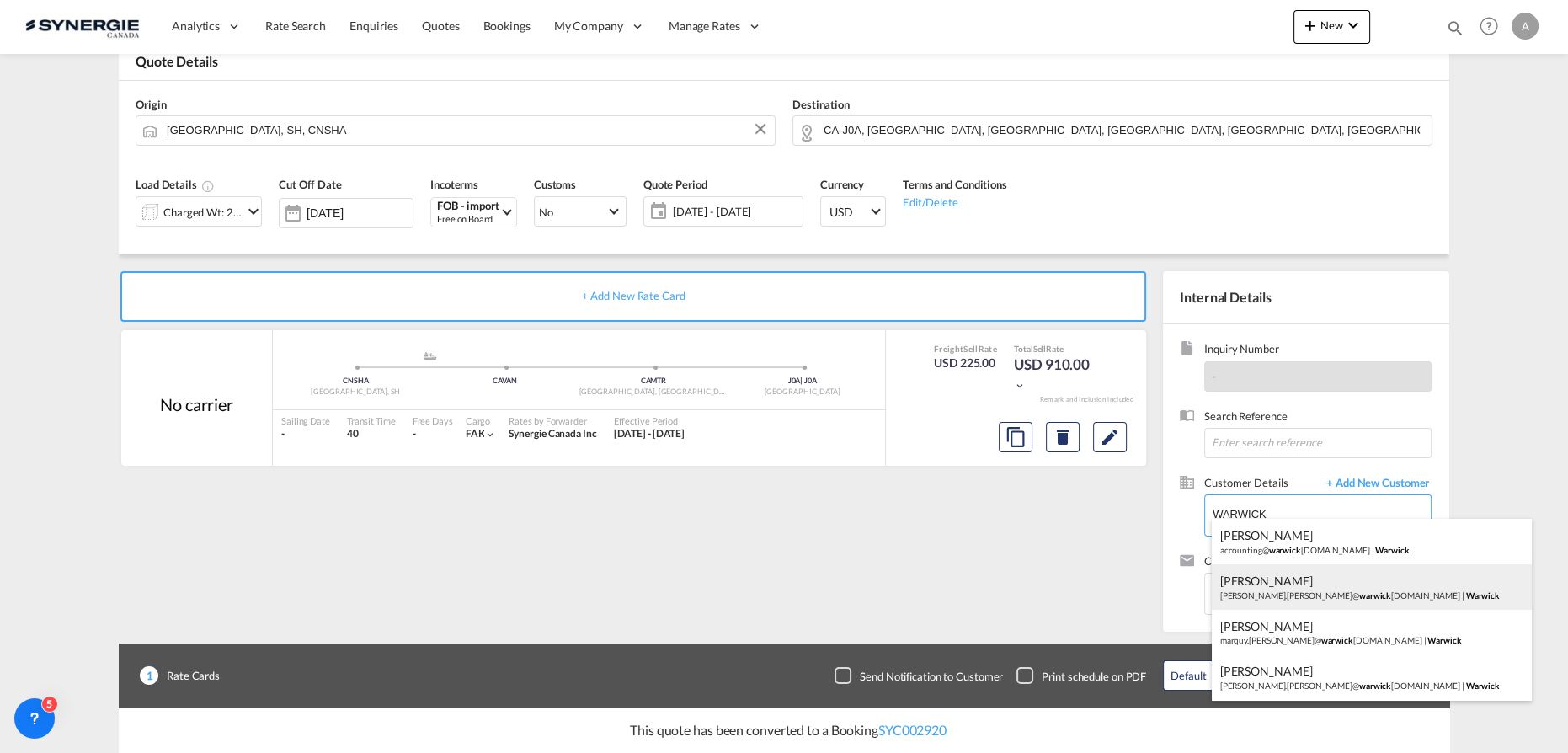
click at [1338, 591] on div "[PERSON_NAME] [PERSON_NAME].[PERSON_NAME]@ warwick [DOMAIN_NAME] | [GEOGRAPHIC_…" at bounding box center [1371, 587] width 320 height 46
type input "[PERSON_NAME], [PERSON_NAME], [PERSON_NAME][EMAIL_ADDRESS][PERSON_NAME][DOMAIN_…"
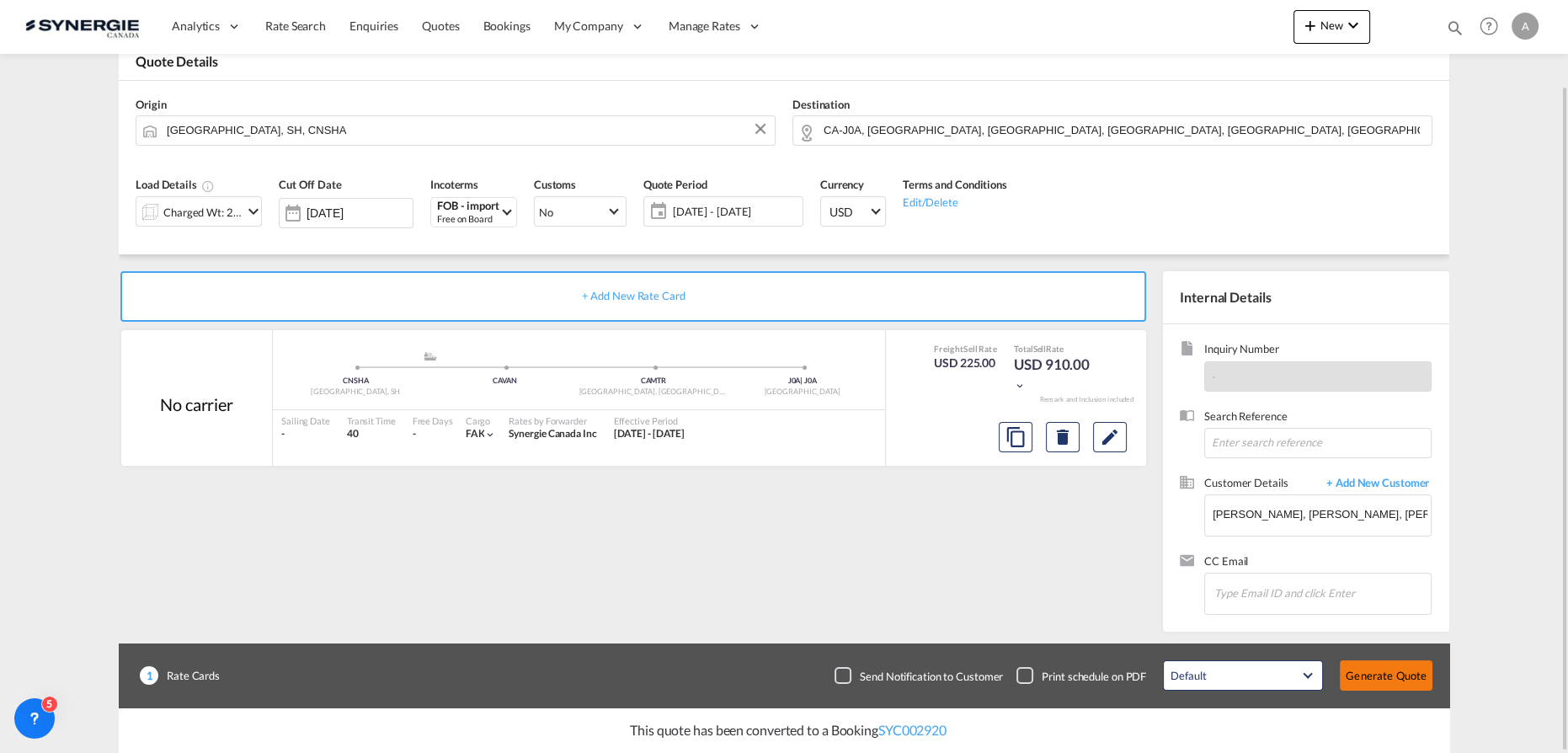
click at [1404, 674] on button "Generate Quote" at bounding box center [1385, 675] width 92 height 30
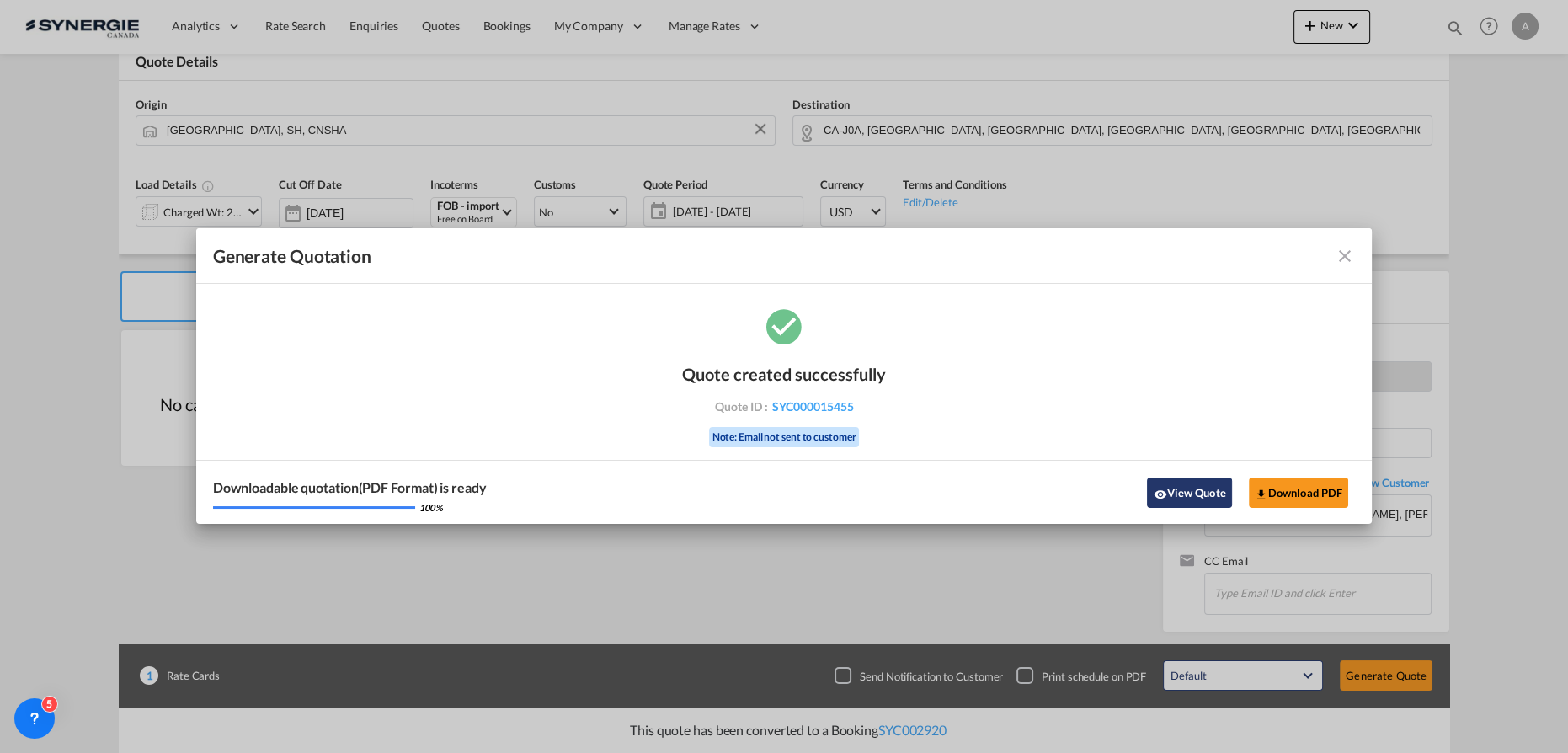
drag, startPoint x: 1184, startPoint y: 499, endPoint x: 1284, endPoint y: 480, distance: 101.8
click at [1184, 498] on button "View Quote" at bounding box center [1190, 493] width 84 height 30
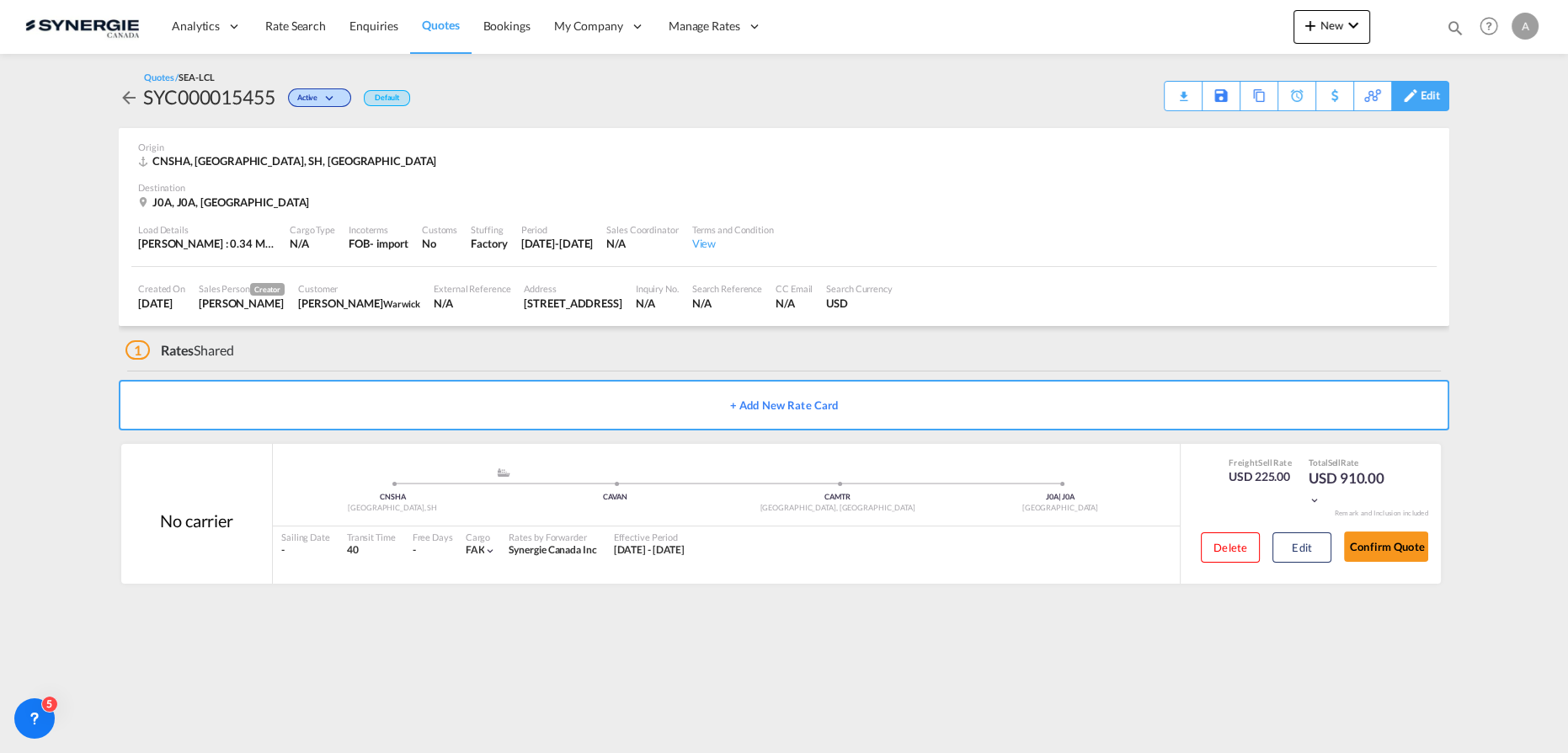
click at [1428, 93] on div "Edit" at bounding box center [1430, 96] width 19 height 28
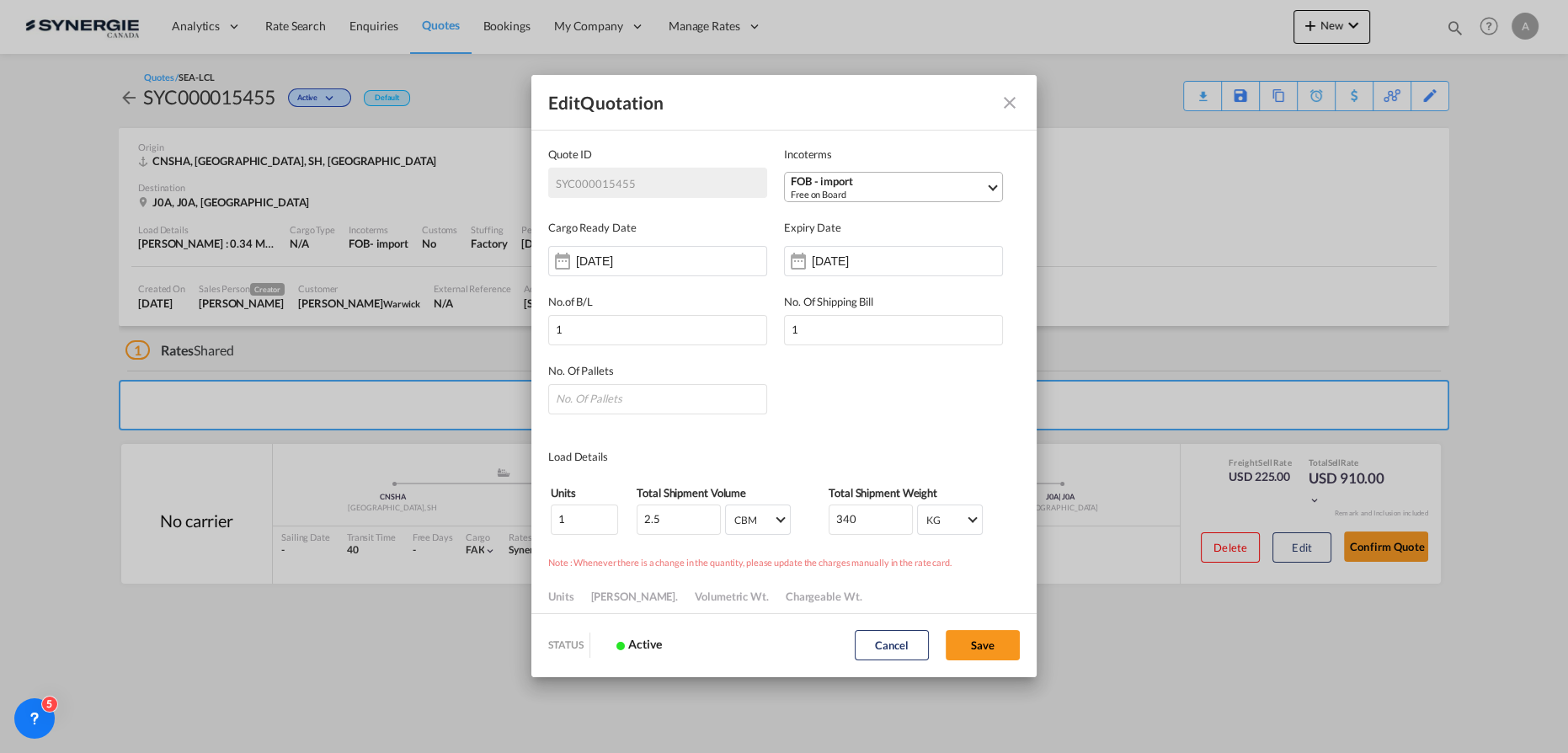
click at [813, 185] on div "FOB - import" at bounding box center [888, 181] width 195 height 13
click at [824, 222] on input "search" at bounding box center [881, 222] width 187 height 16
type input "exw"
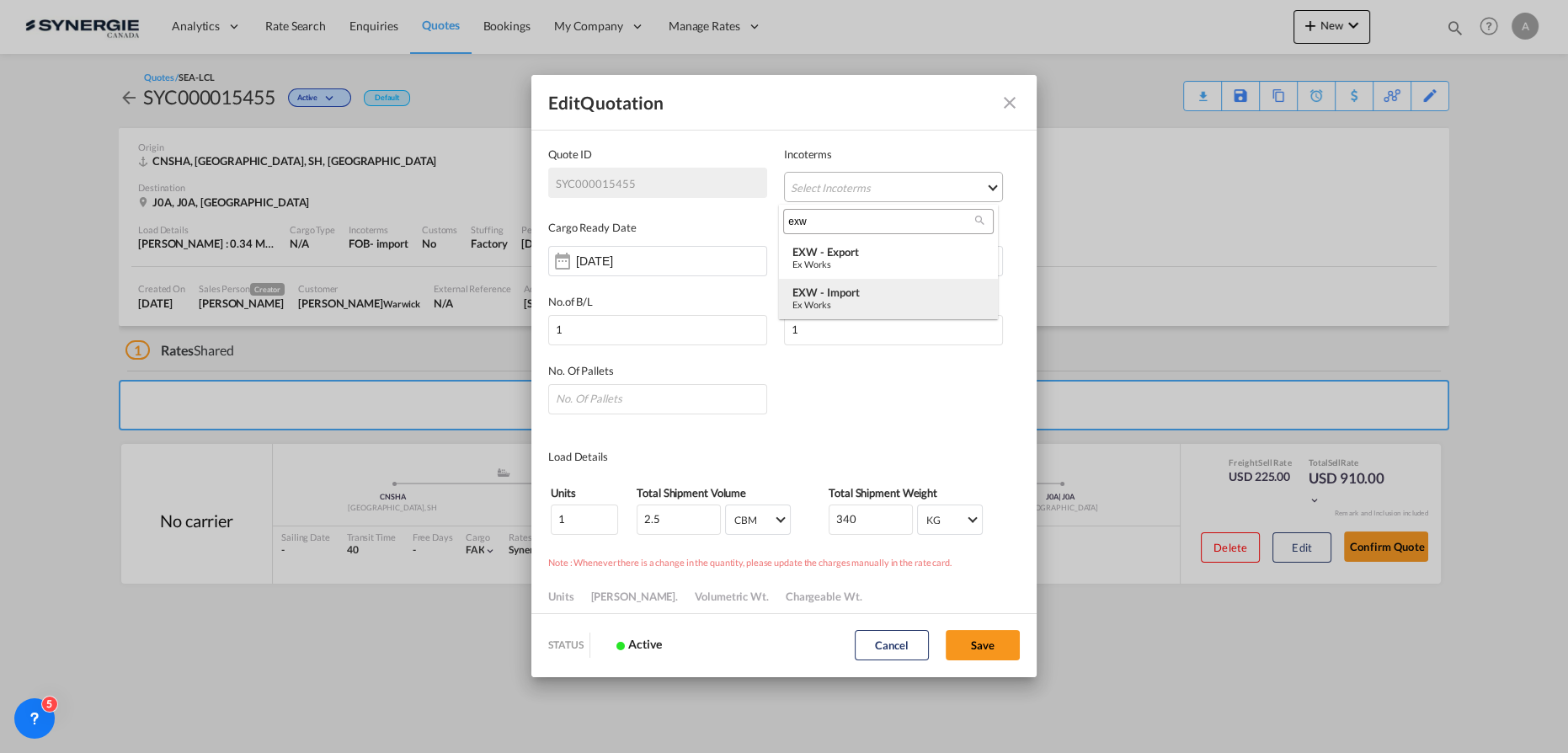
click at [846, 300] on div "Ex Works" at bounding box center [888, 304] width 192 height 11
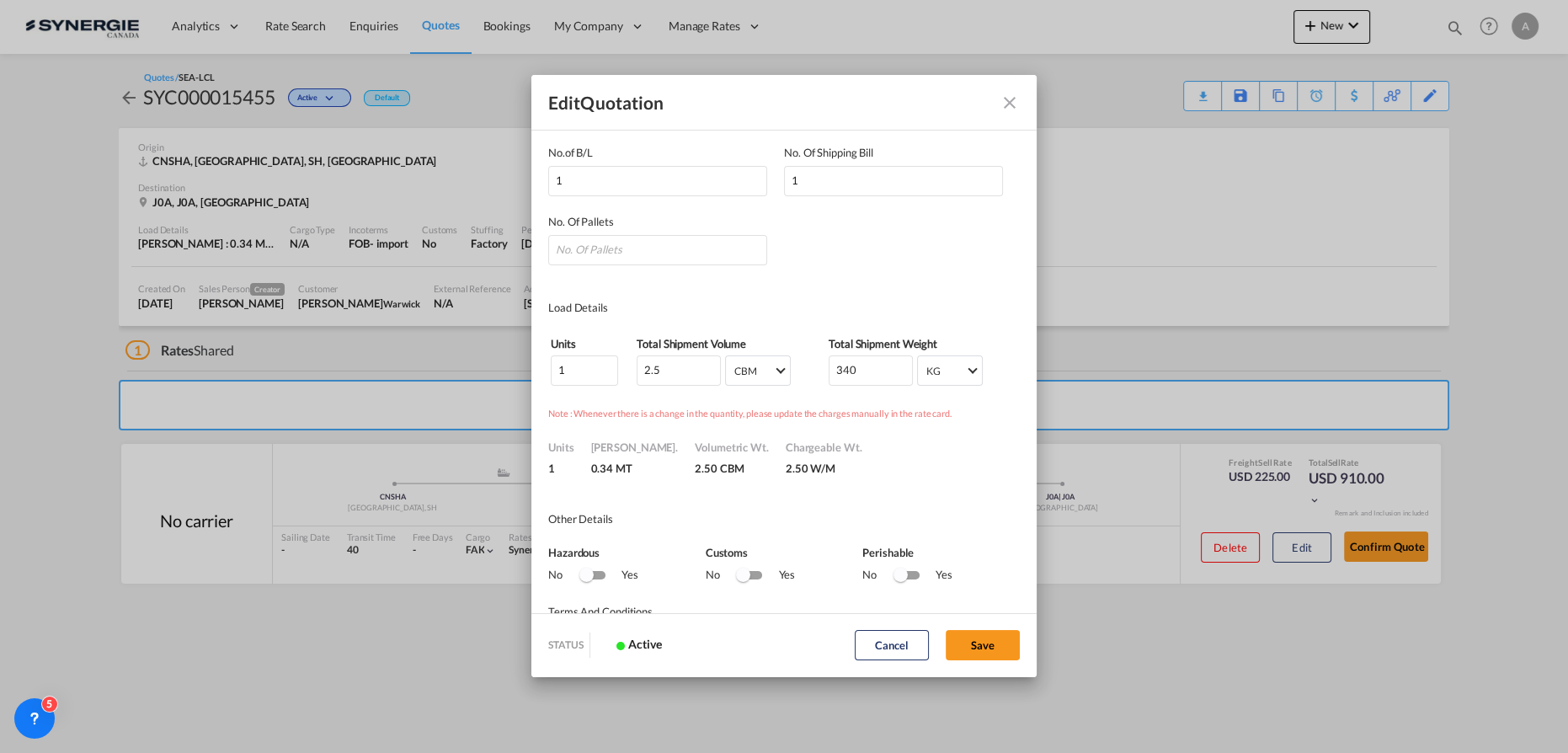
scroll to position [153, 0]
click at [974, 640] on button "Save" at bounding box center [983, 645] width 74 height 30
click at [620, 248] on input "Quote ID IncotermsFOB ..." at bounding box center [658, 247] width 219 height 30
type input "1"
click at [989, 649] on button "Save" at bounding box center [983, 645] width 74 height 30
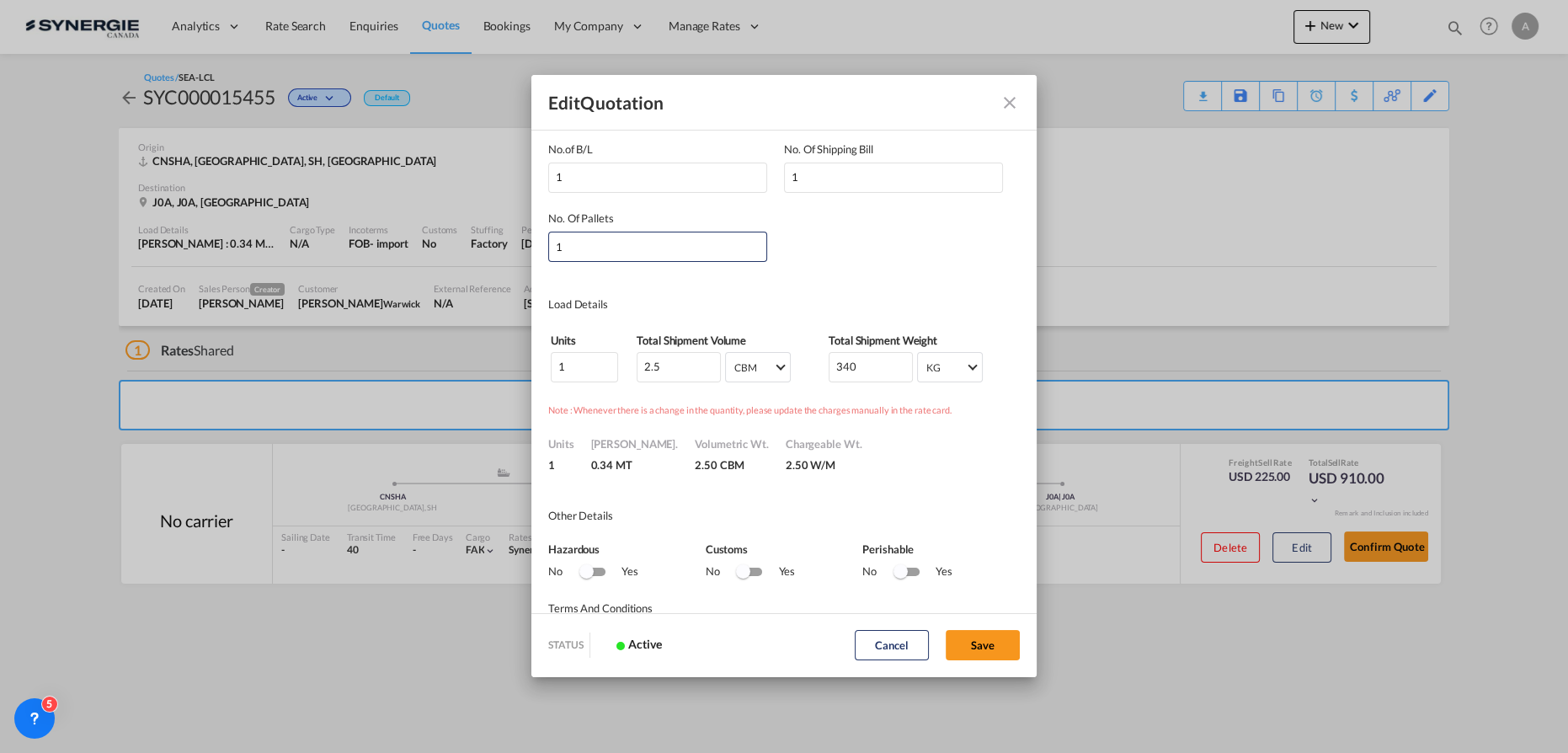
type input "[DATE]"
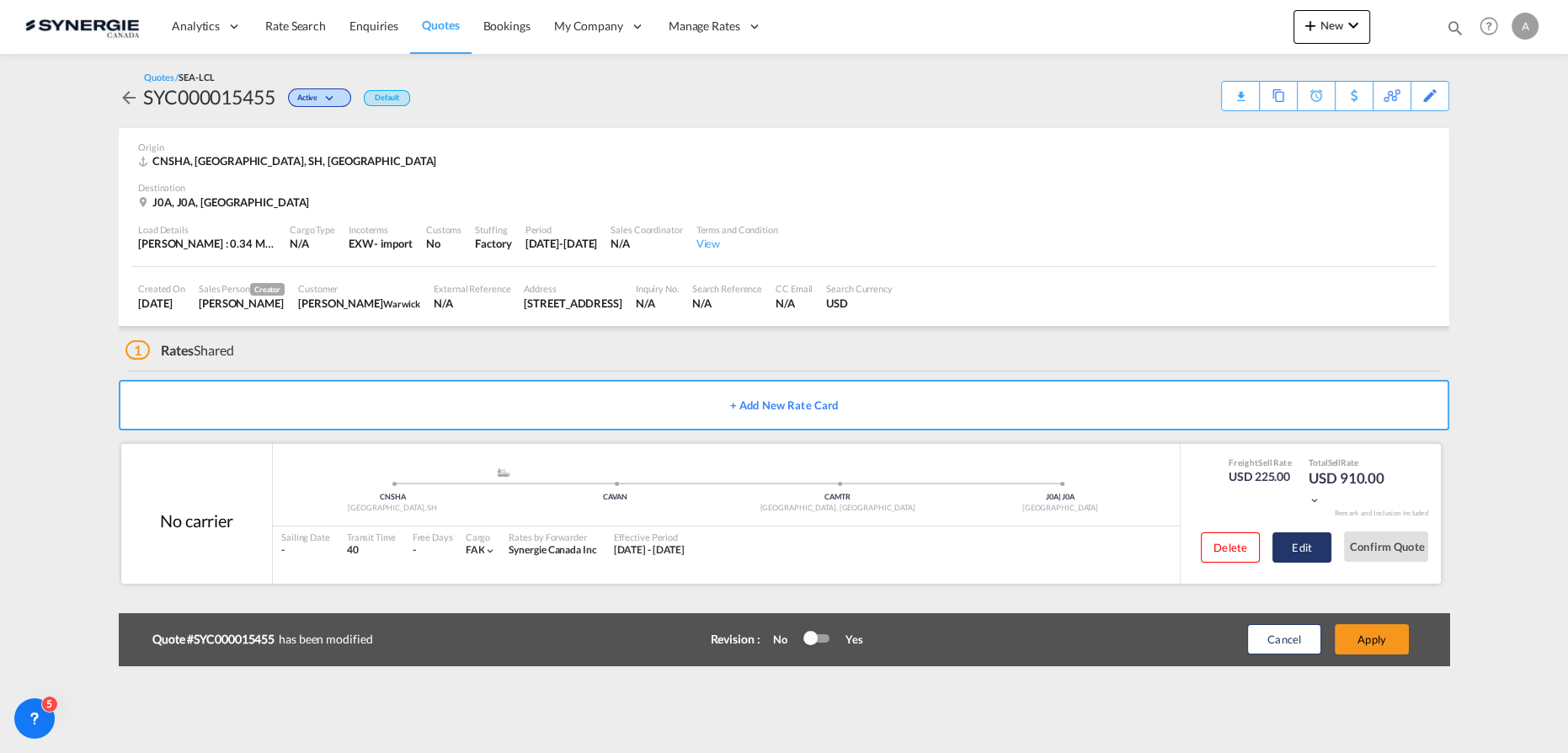
click at [1308, 555] on button "Edit" at bounding box center [1302, 547] width 59 height 30
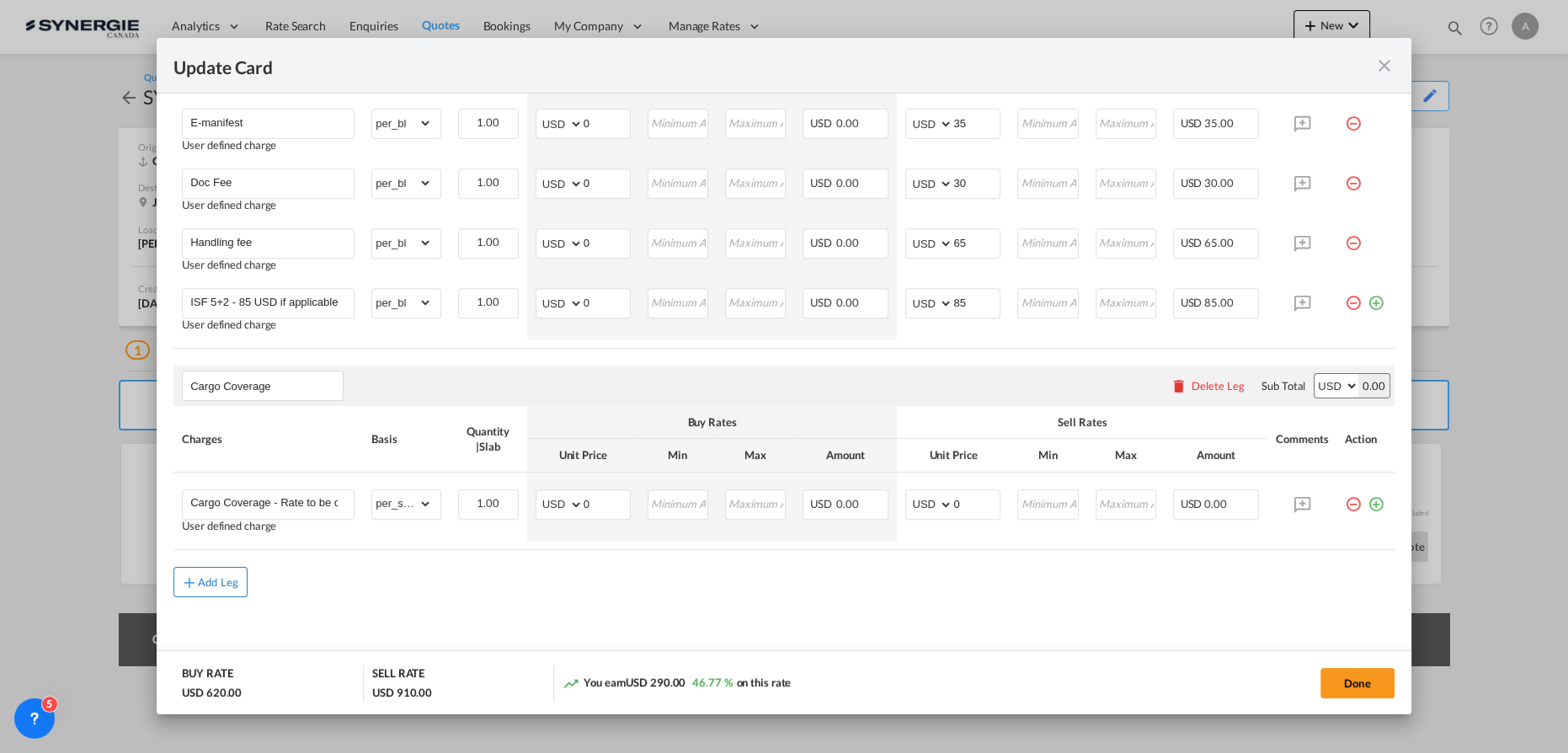
scroll to position [1013, 0]
click at [227, 576] on div "Add Leg" at bounding box center [218, 576] width 41 height 10
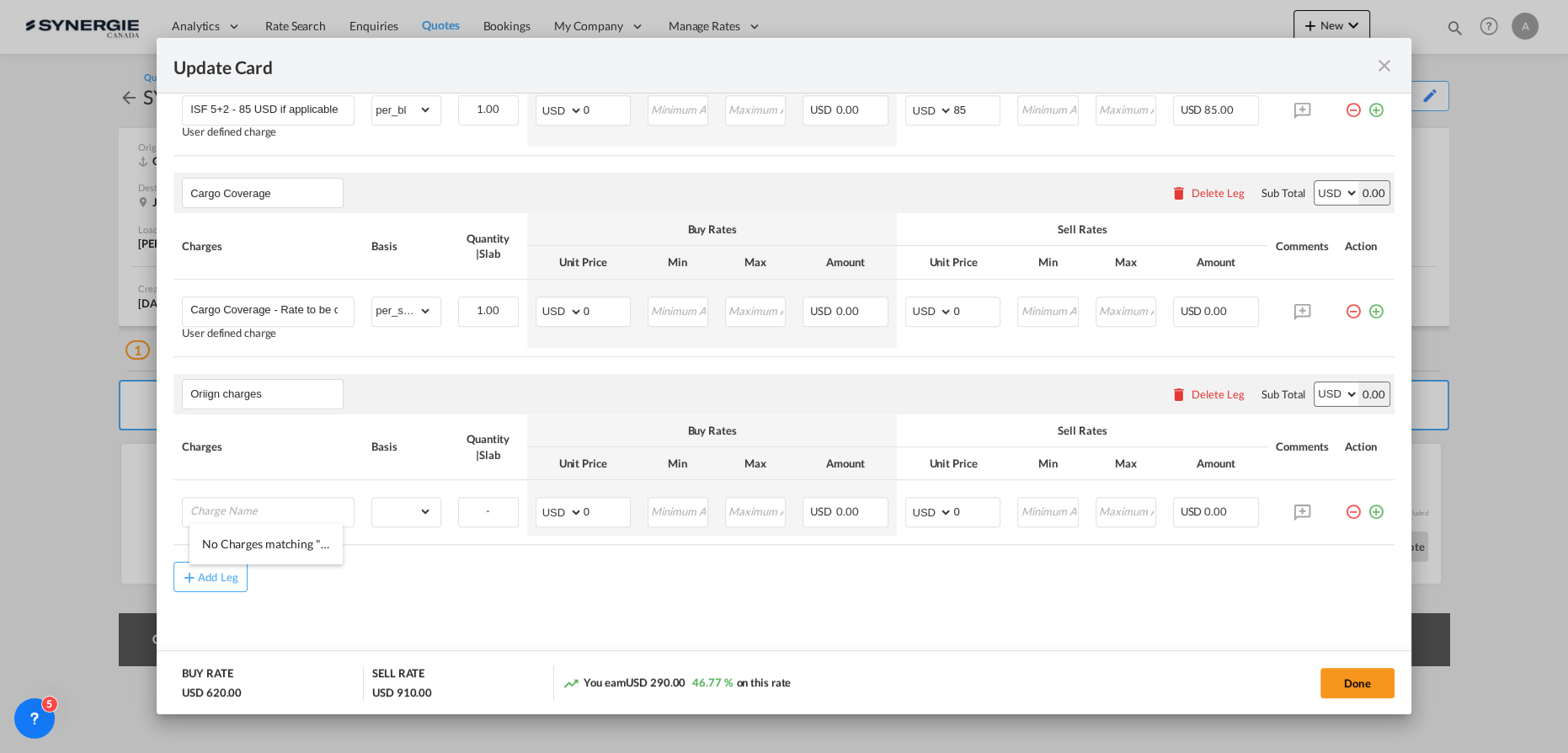
scroll to position [1202, 0]
click at [213, 386] on input "Oriign charges" at bounding box center [266, 393] width 153 height 25
type input "Origin charges"
click at [274, 499] on input "Charge Name" at bounding box center [272, 509] width 164 height 25
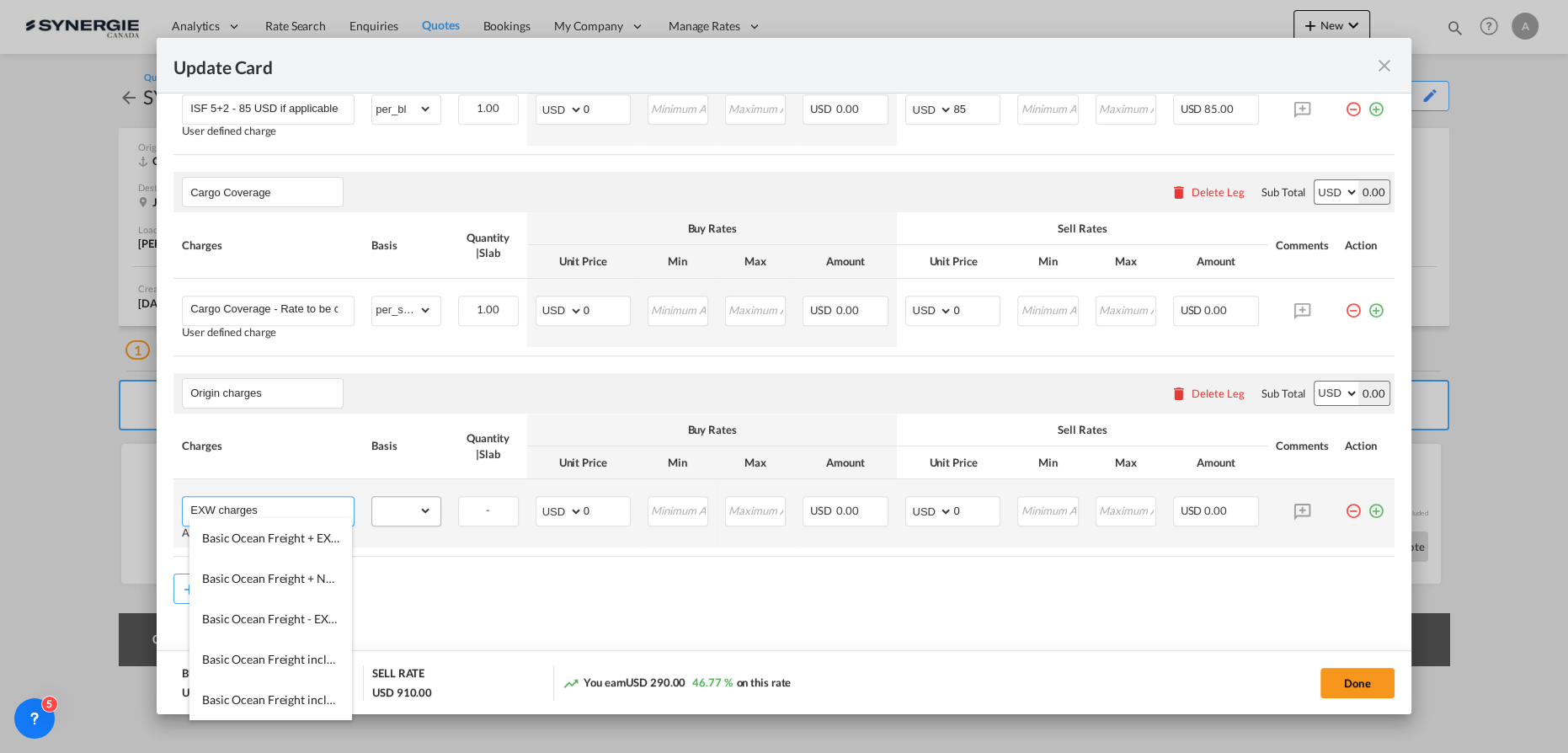
type input "EXW charges"
click at [390, 505] on select "gross_weight volumetric_weight per_shipment per_bl per_km per_hawb per_kg flat …" at bounding box center [402, 510] width 59 height 27
select select "per_shipment"
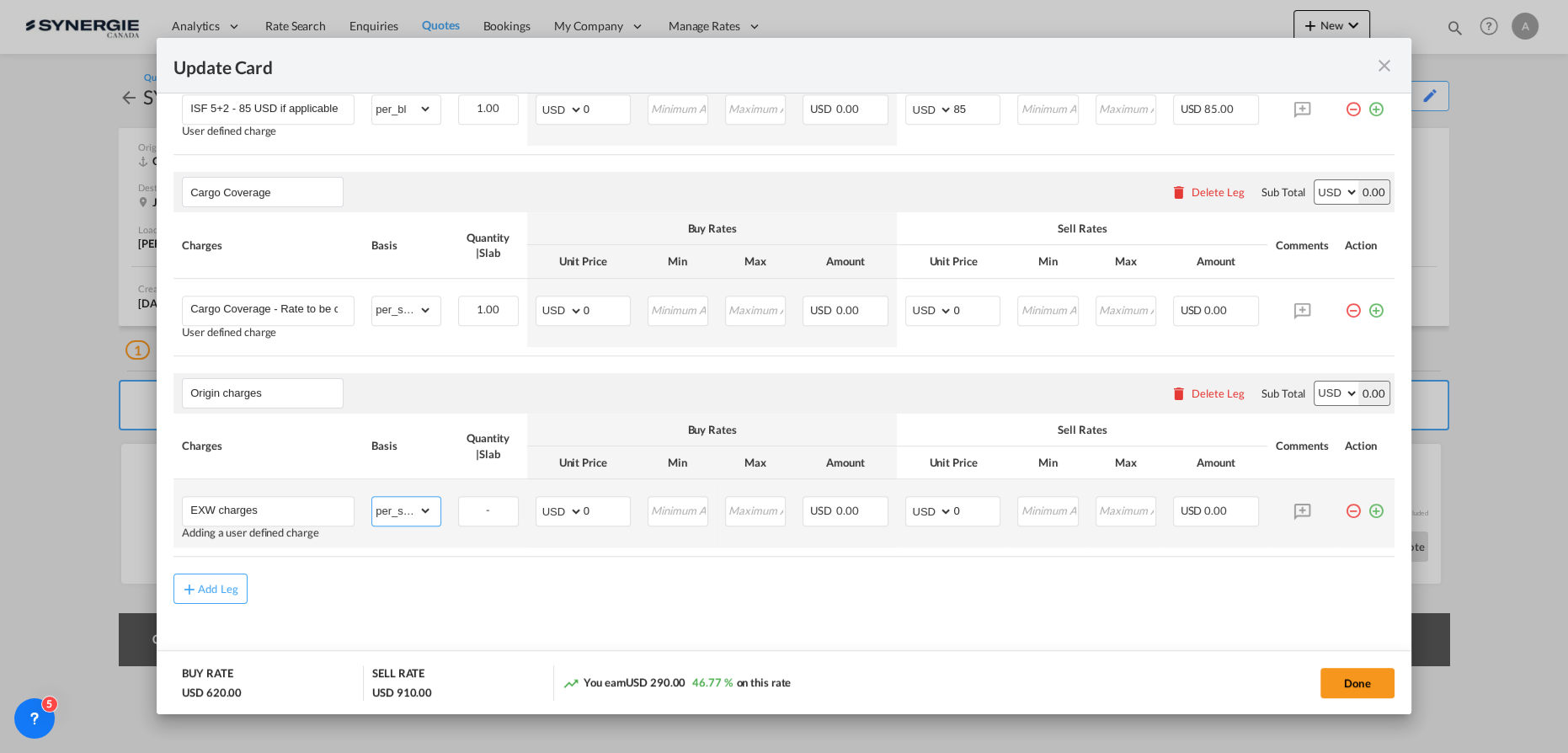
click at [372, 497] on select "gross_weight volumetric_weight per_shipment per_bl per_km per_hawb per_kg flat …" at bounding box center [402, 510] width 59 height 27
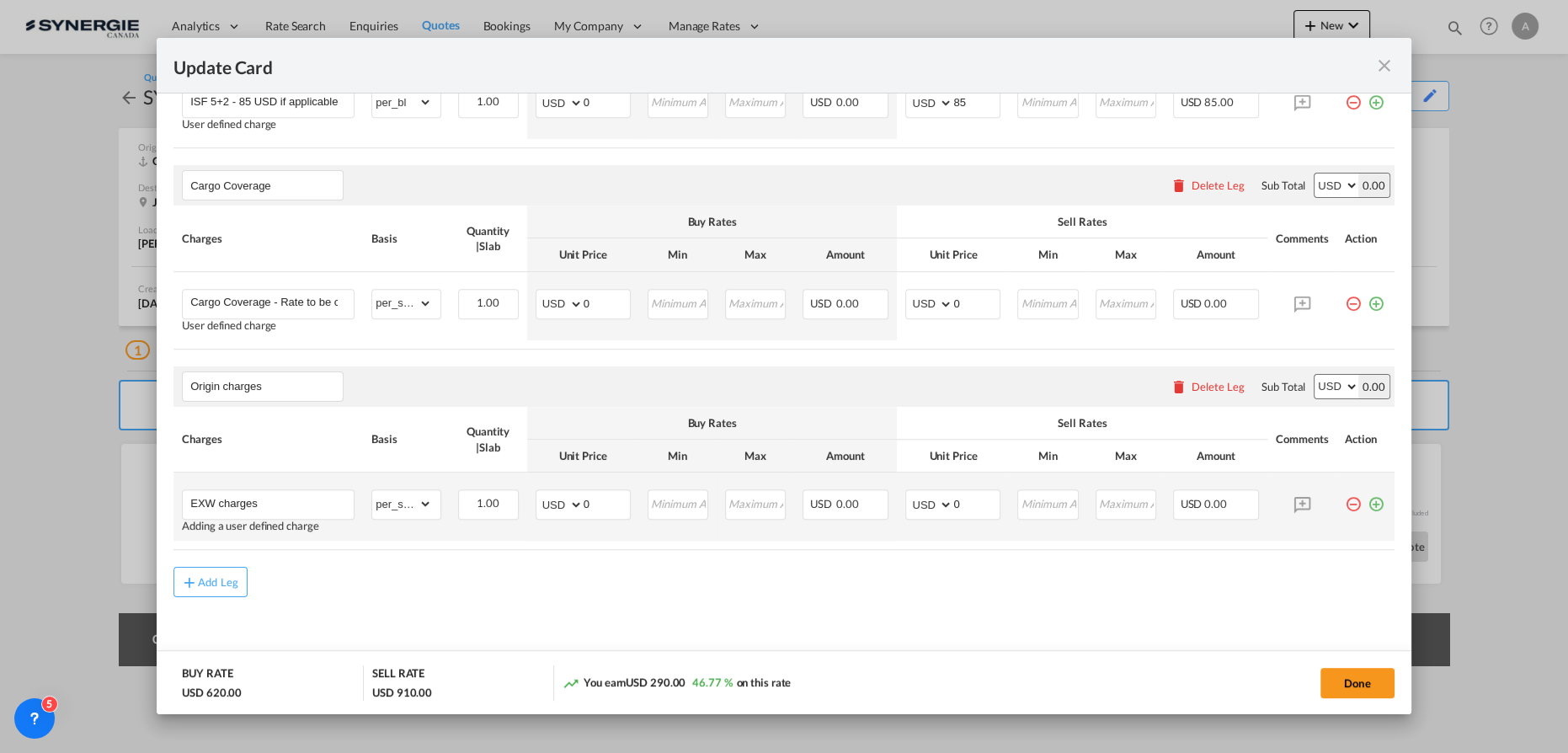
scroll to position [1214, 0]
drag, startPoint x: 594, startPoint y: 496, endPoint x: 531, endPoint y: 495, distance: 63.0
click at [543, 495] on md-input-container "AED AFN ALL AMD ANG AOA ARS AUD AWG AZN BAM BBD BDT BGN BHD BIF BMD BND BOB BRL…" at bounding box center [583, 499] width 95 height 30
type input "158"
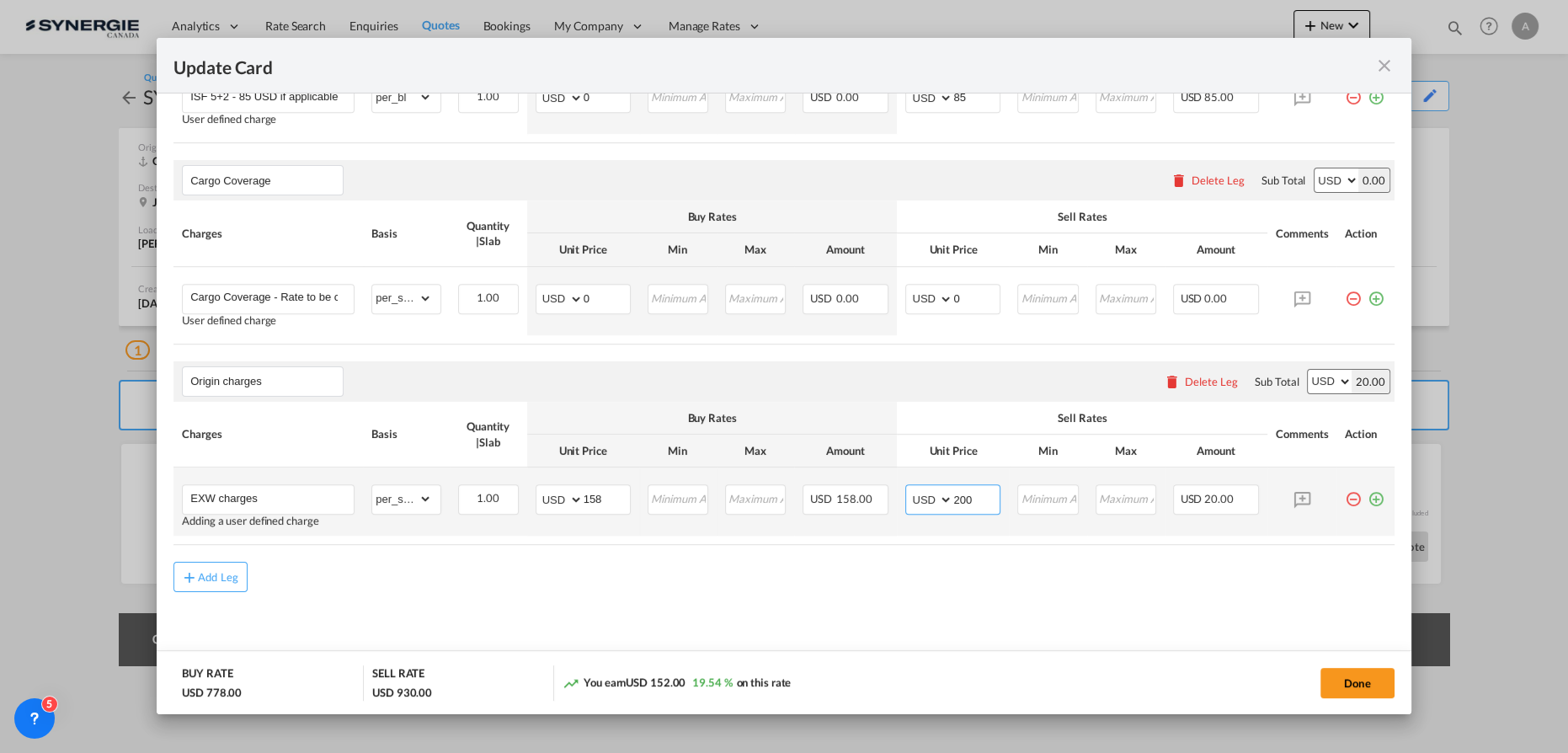
type input "200"
click at [287, 486] on input "EXW charges" at bounding box center [272, 498] width 164 height 25
type input "EXW charges - shipper will bring the cargo to the warehouse"
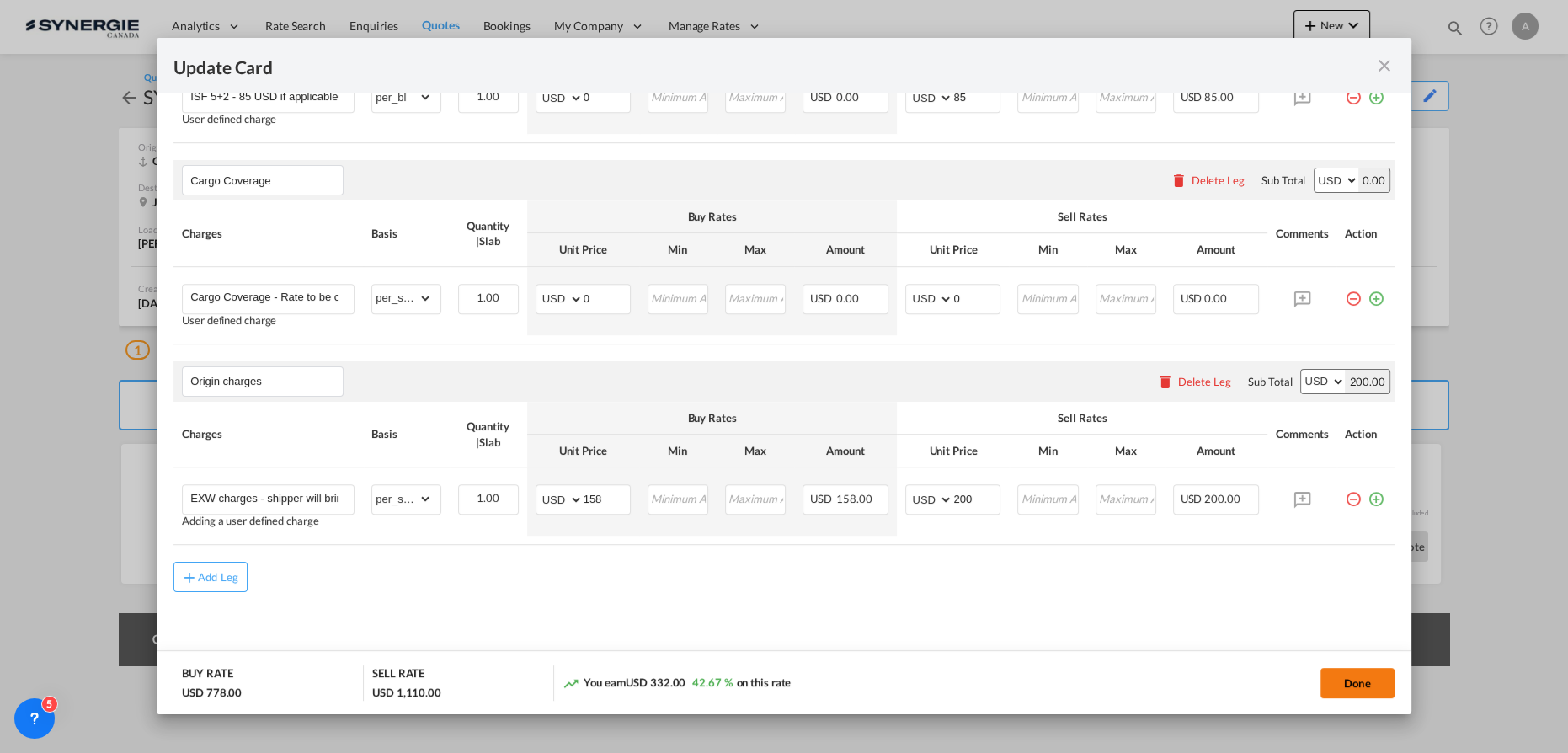
drag, startPoint x: 1340, startPoint y: 678, endPoint x: 1374, endPoint y: 684, distance: 34.5
click at [1341, 678] on button "Done" at bounding box center [1358, 683] width 74 height 30
type input "13 Oct 2025"
type input "30 Oct 2025"
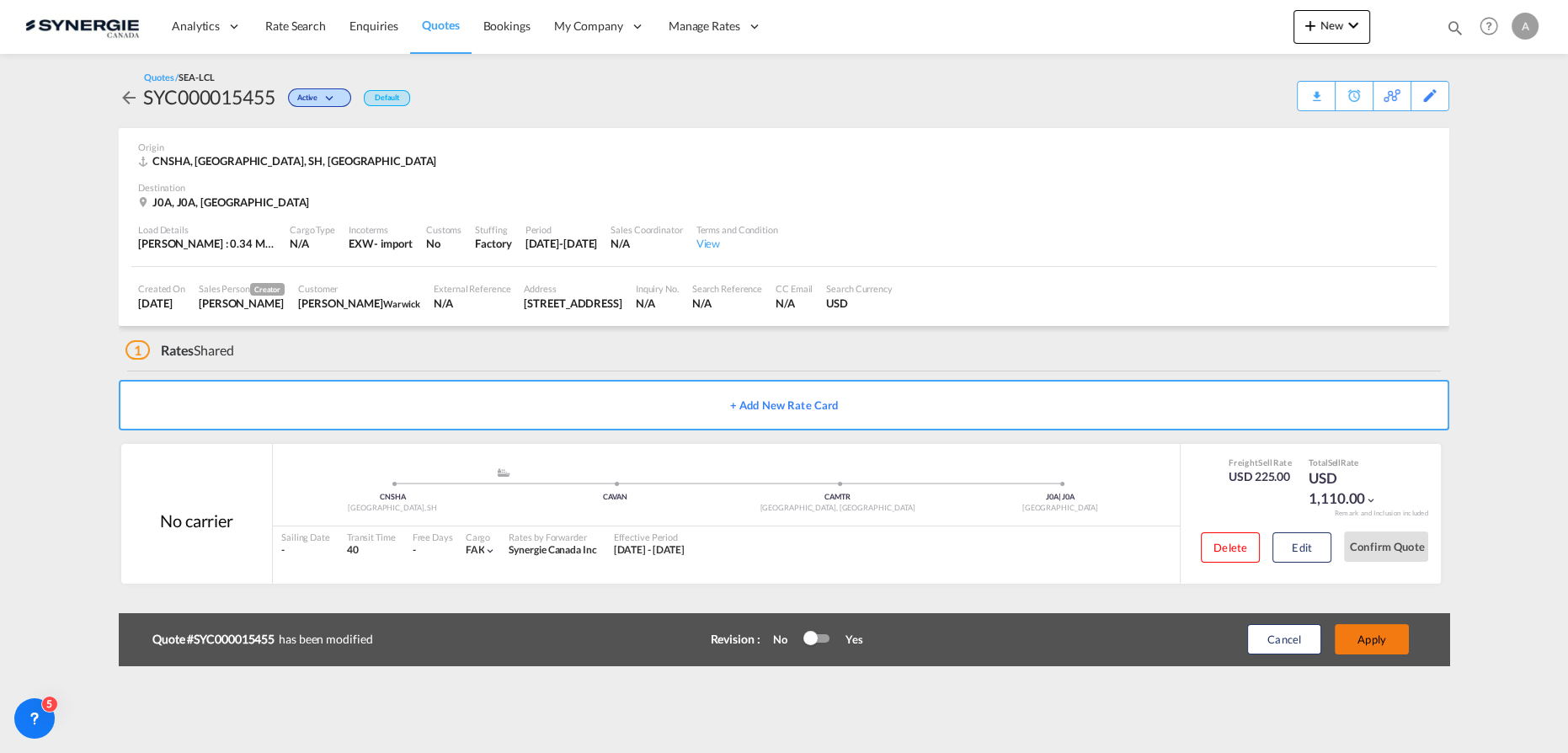
click at [1389, 636] on button "Apply" at bounding box center [1372, 639] width 74 height 30
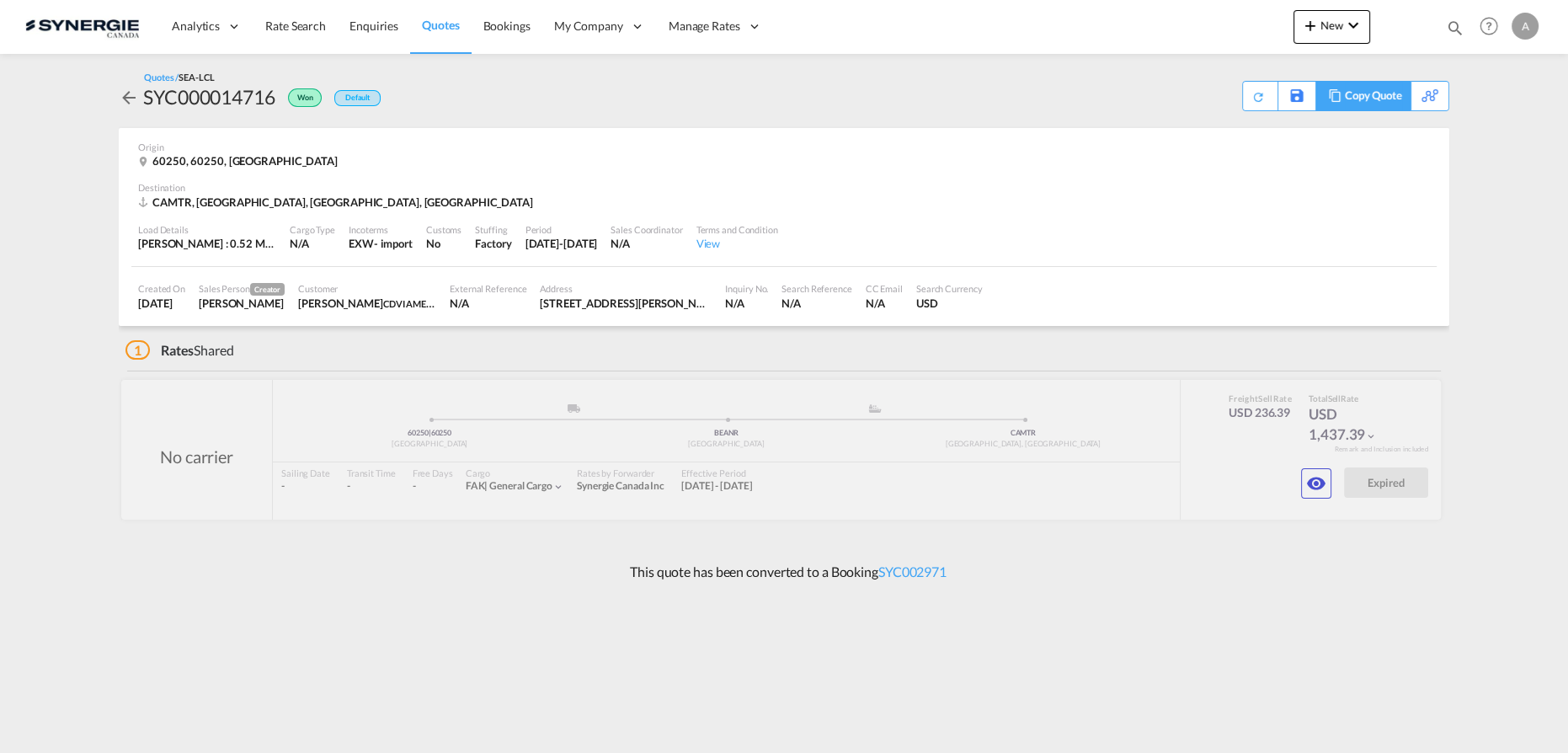
click at [1380, 91] on div "Copy Quote" at bounding box center [1373, 96] width 57 height 28
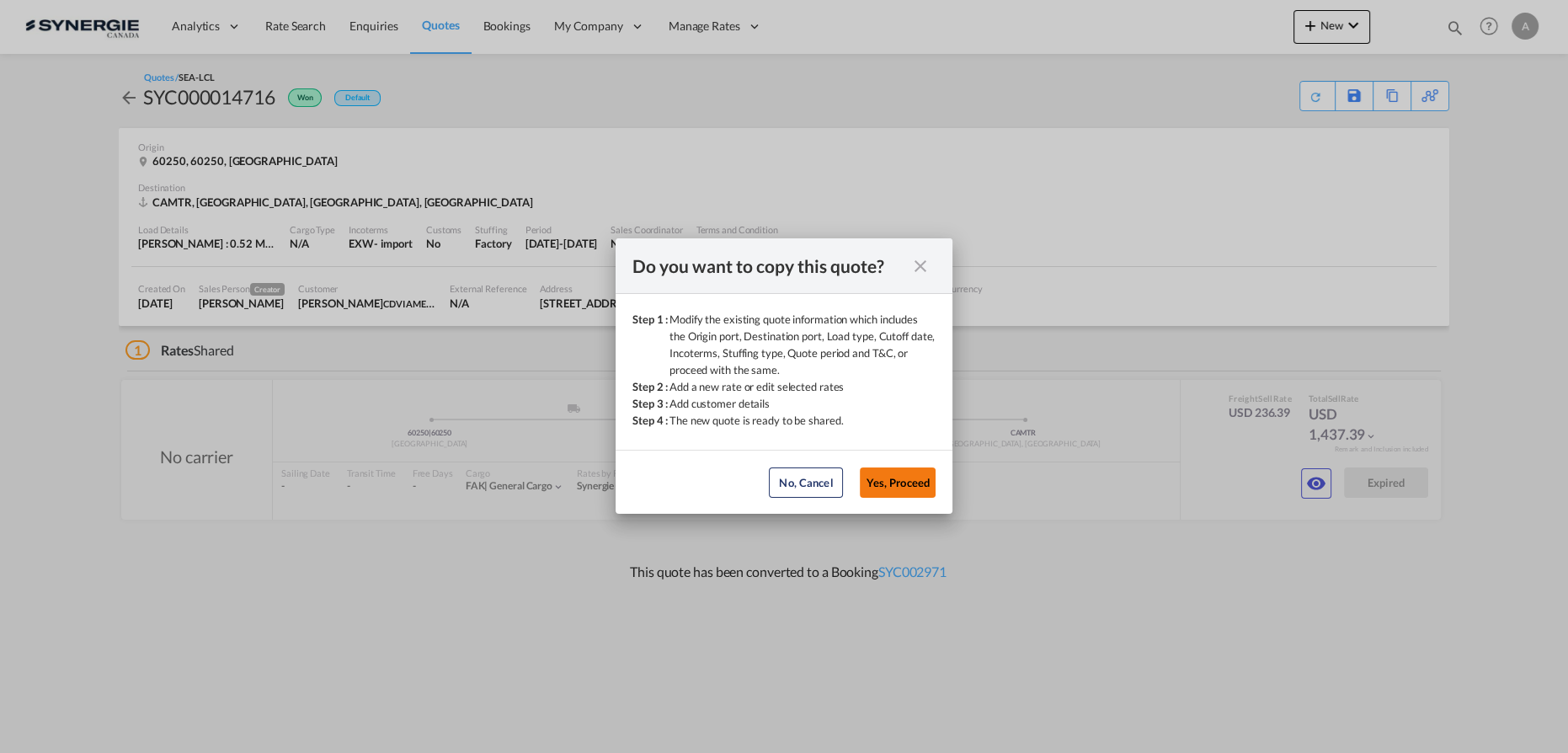
click at [917, 469] on button "Yes, Proceed" at bounding box center [898, 482] width 76 height 30
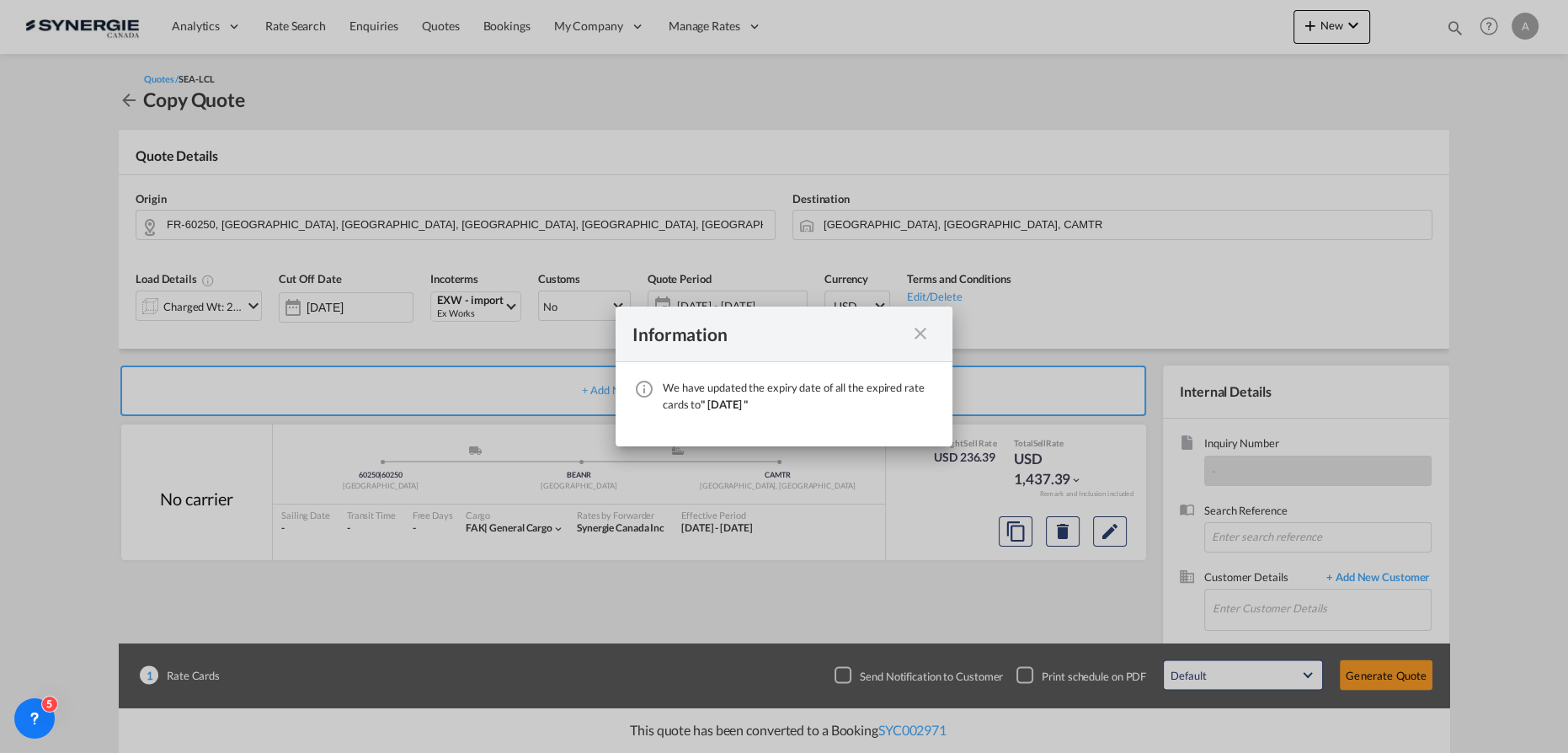
drag, startPoint x: 916, startPoint y: 339, endPoint x: 561, endPoint y: 258, distance: 364.1
click at [916, 339] on md-icon "icon-close fg-AAA8AD cursor" at bounding box center [920, 333] width 20 height 20
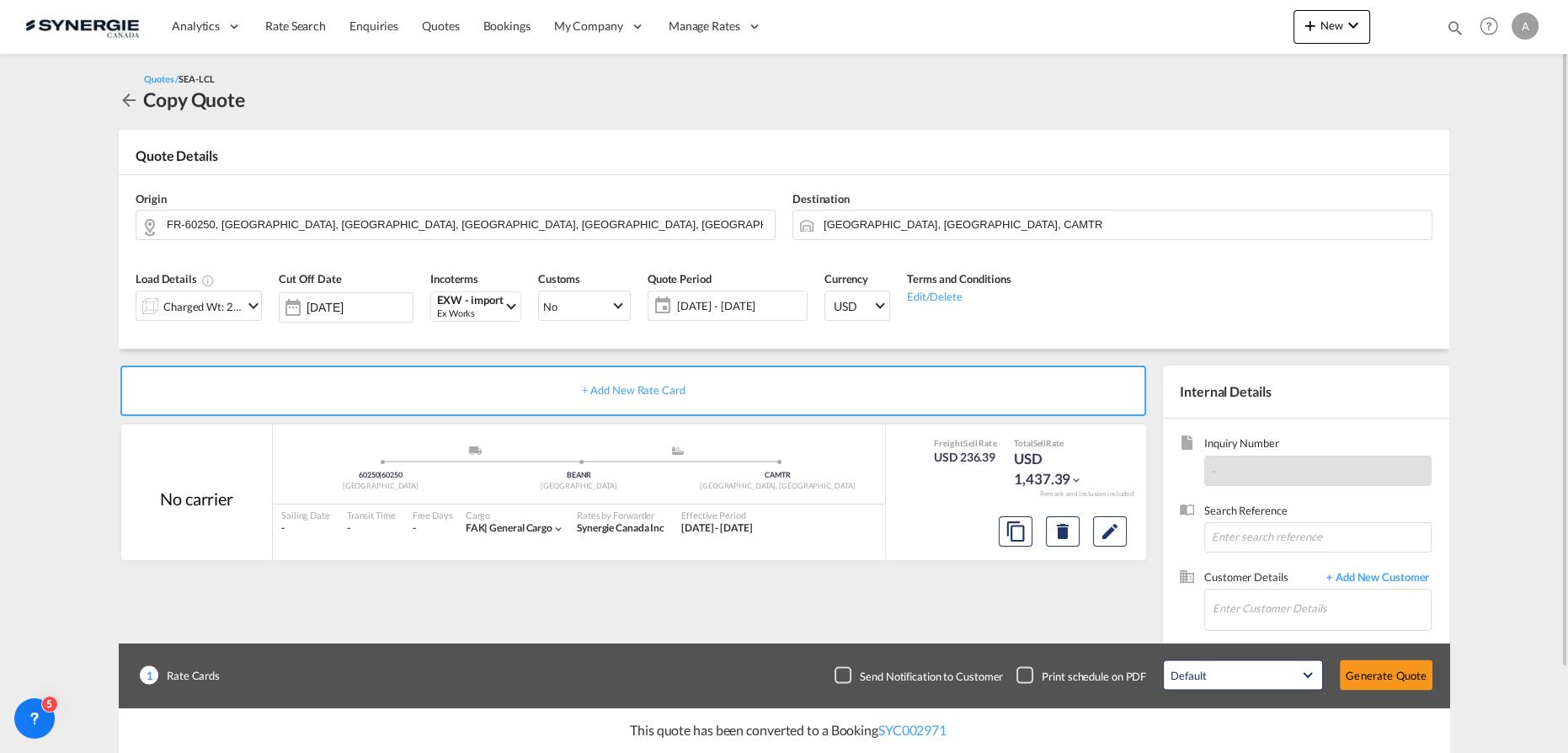
click at [219, 306] on div "Charged Wt: 2.92 W/M" at bounding box center [203, 306] width 79 height 23
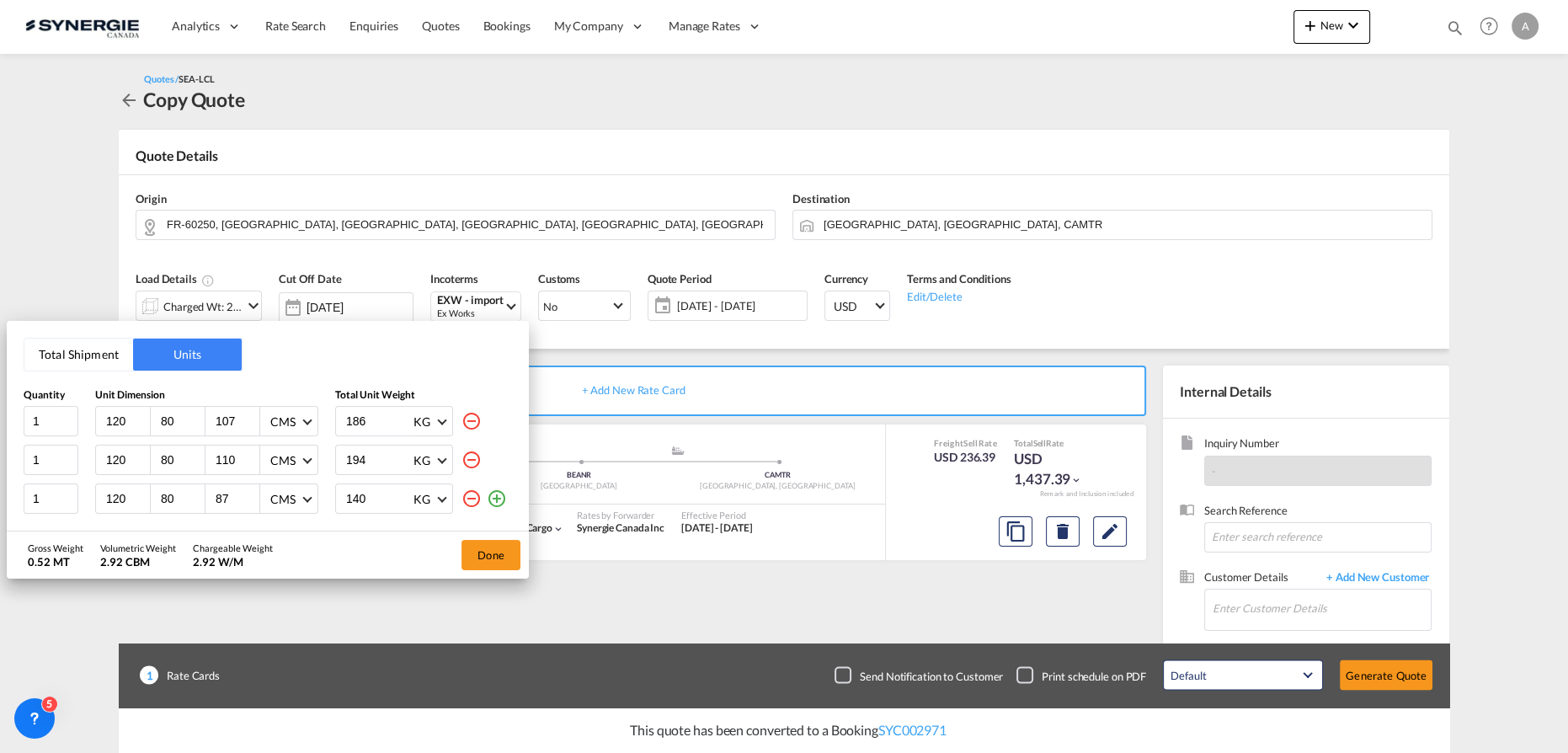
click at [220, 460] on input "110" at bounding box center [236, 461] width 46 height 16
type input "160"
click at [221, 497] on input "87" at bounding box center [236, 499] width 46 height 16
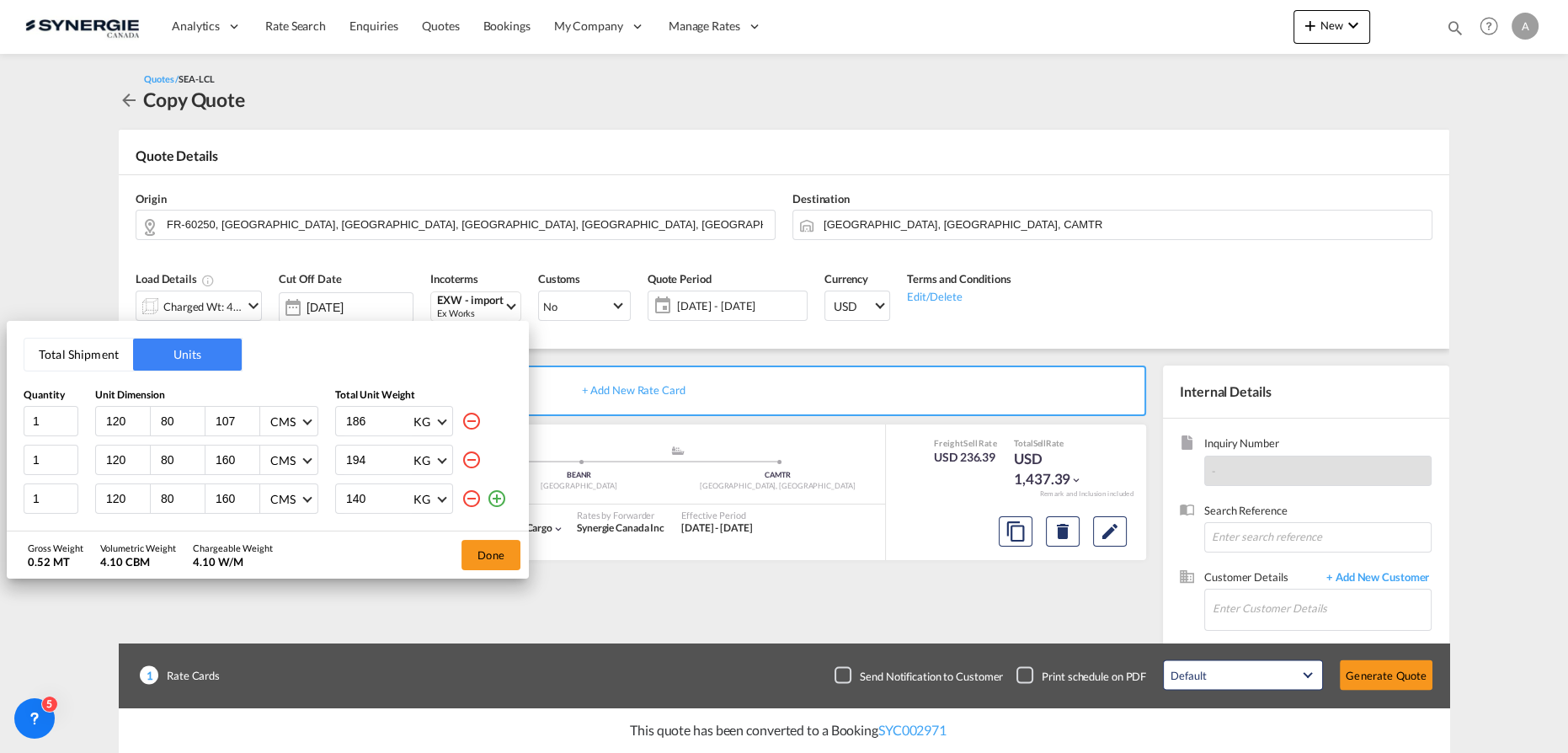
type input "160"
click at [353, 423] on input "186" at bounding box center [378, 421] width 67 height 28
type input "1"
type input "210"
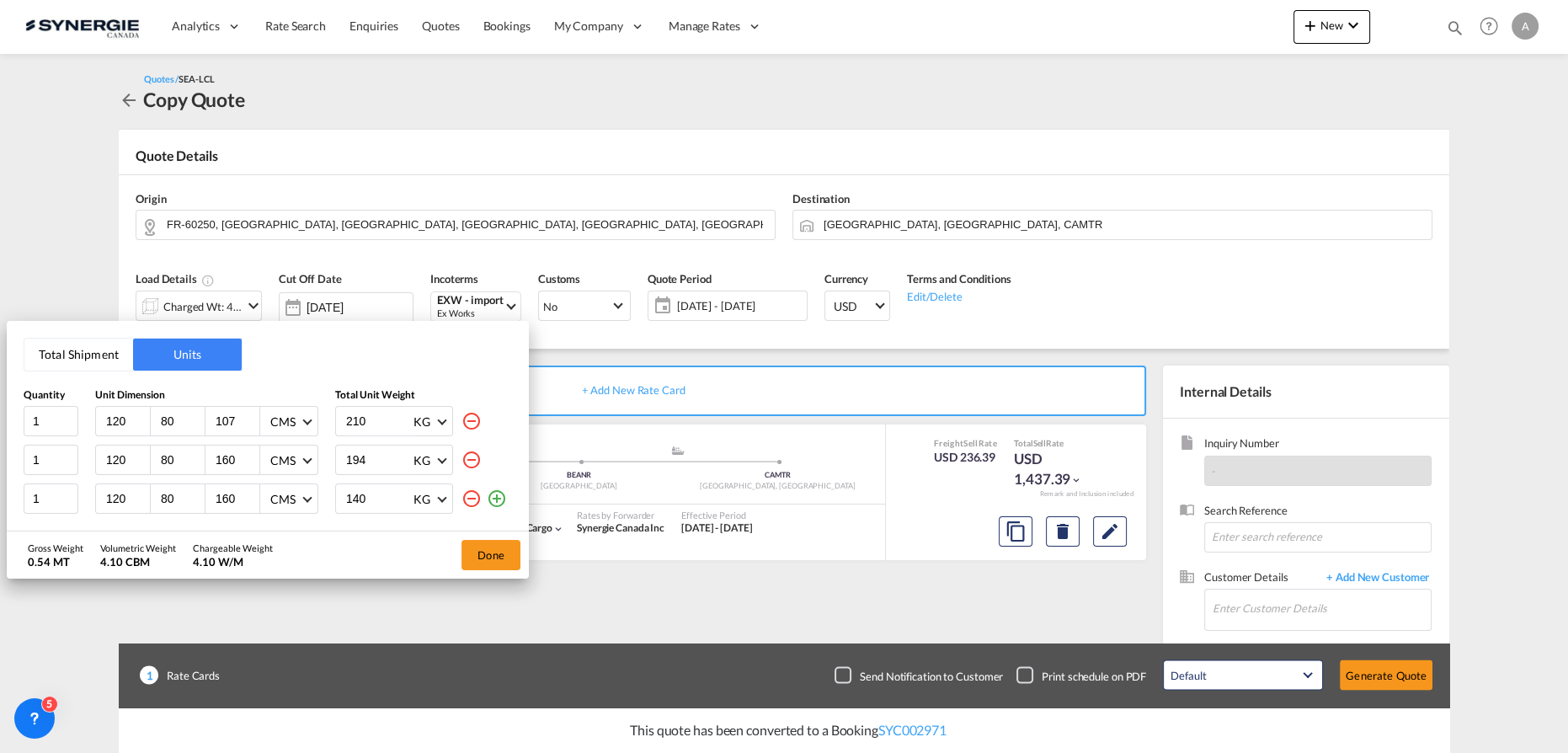
click at [347, 467] on input "194" at bounding box center [378, 460] width 67 height 28
type input "261"
click at [359, 498] on input "140" at bounding box center [378, 499] width 67 height 28
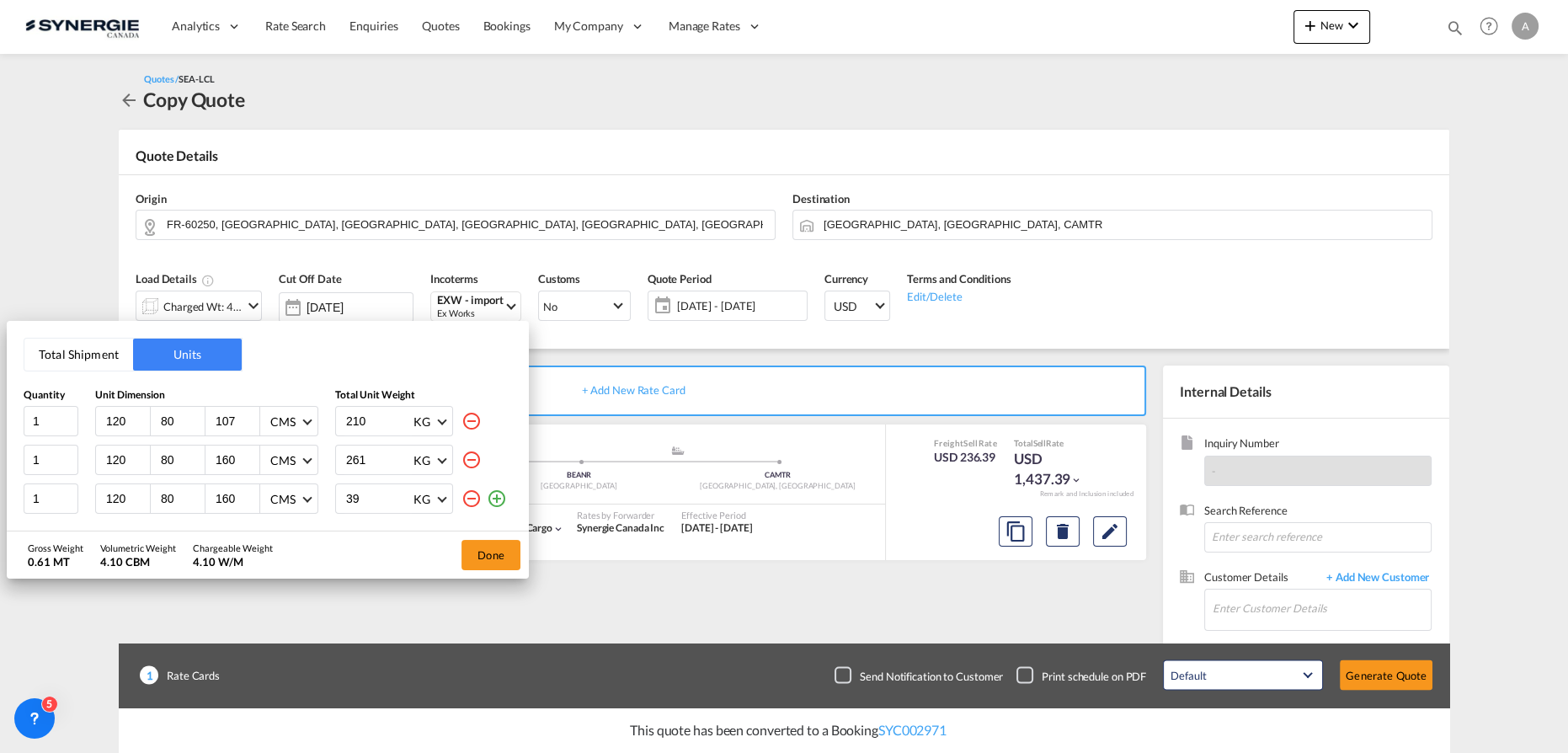
type input "390"
click at [490, 549] on button "Done" at bounding box center [490, 555] width 59 height 30
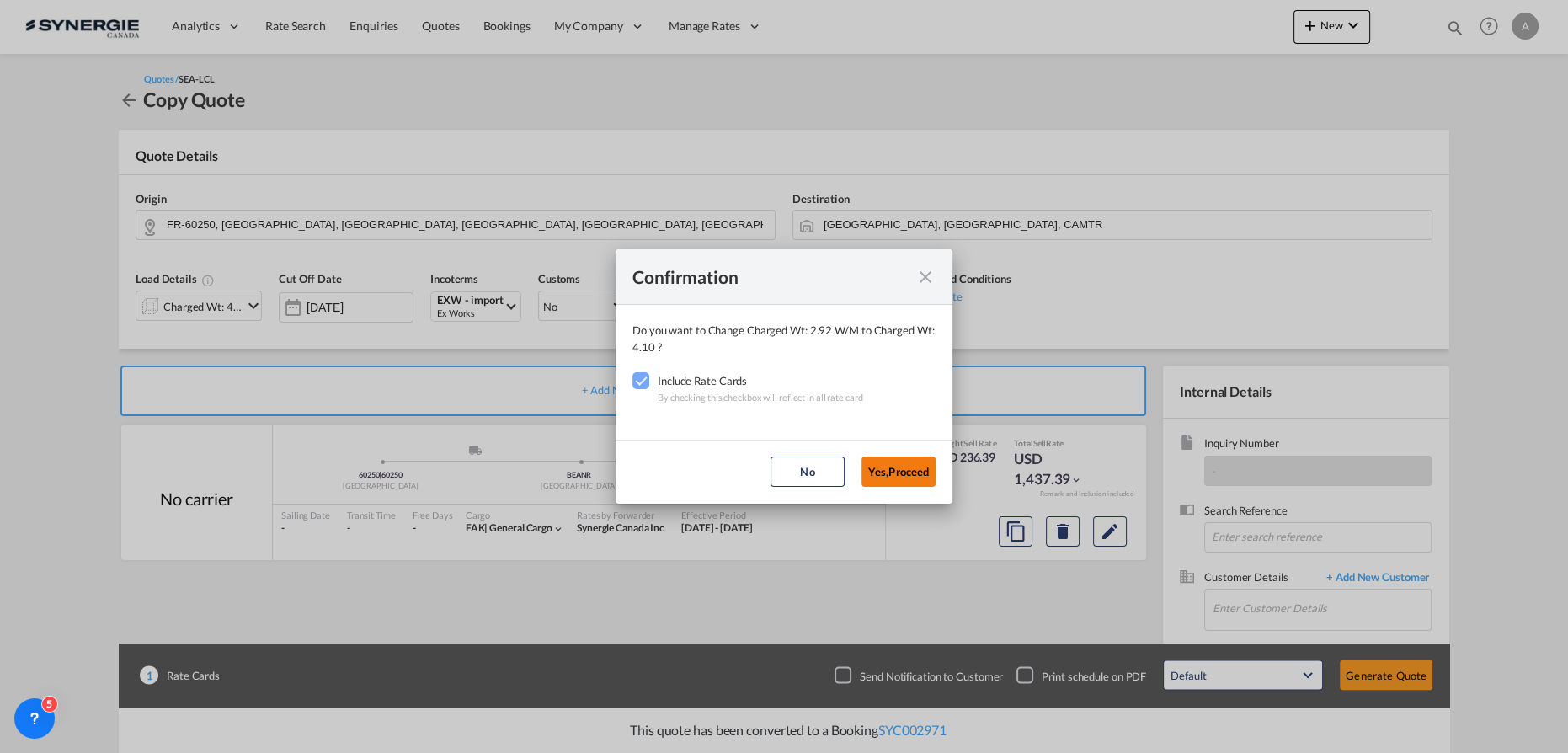
click at [905, 473] on button "Yes,Proceed" at bounding box center [898, 472] width 74 height 30
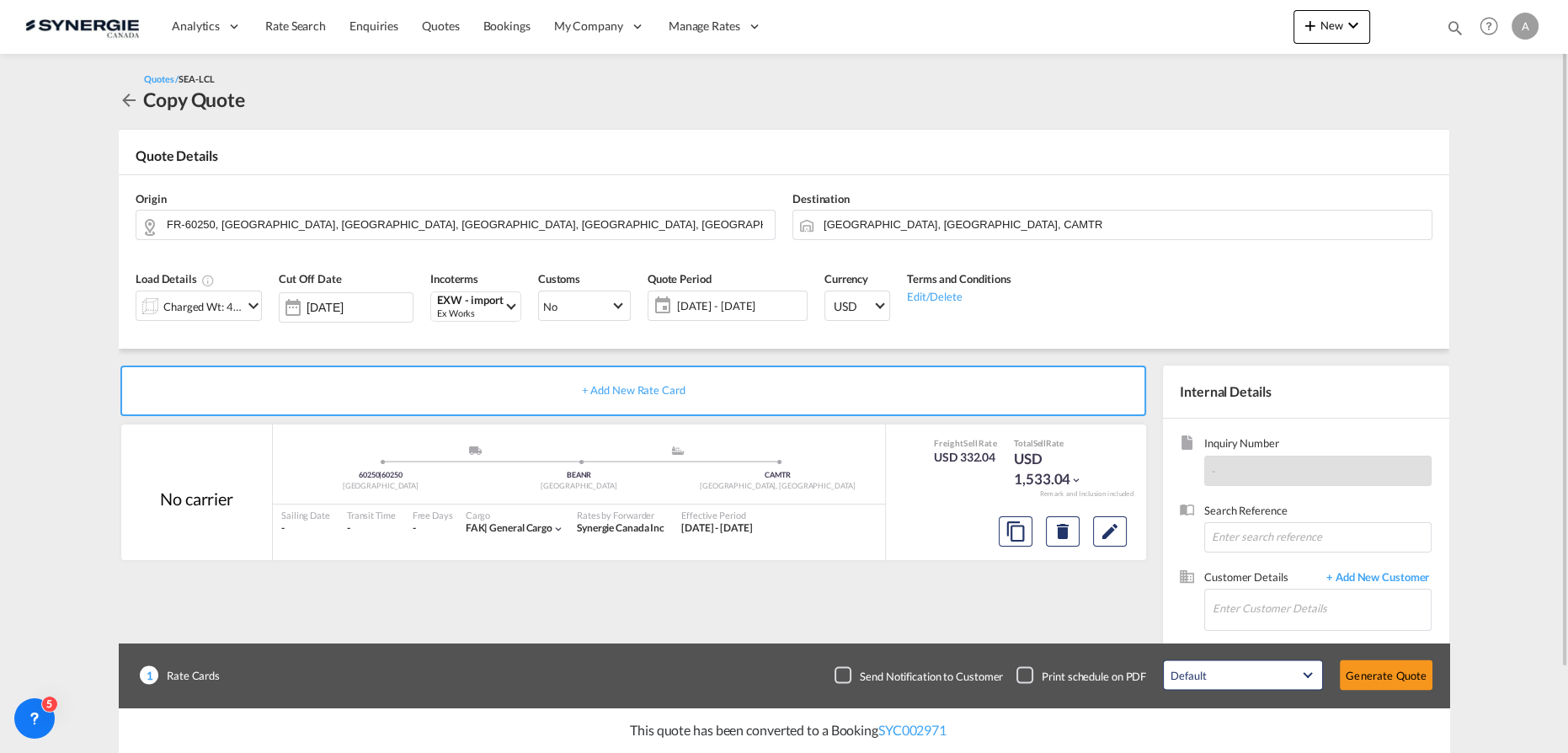
click at [768, 313] on span "[DATE] - [DATE]" at bounding box center [740, 305] width 134 height 23
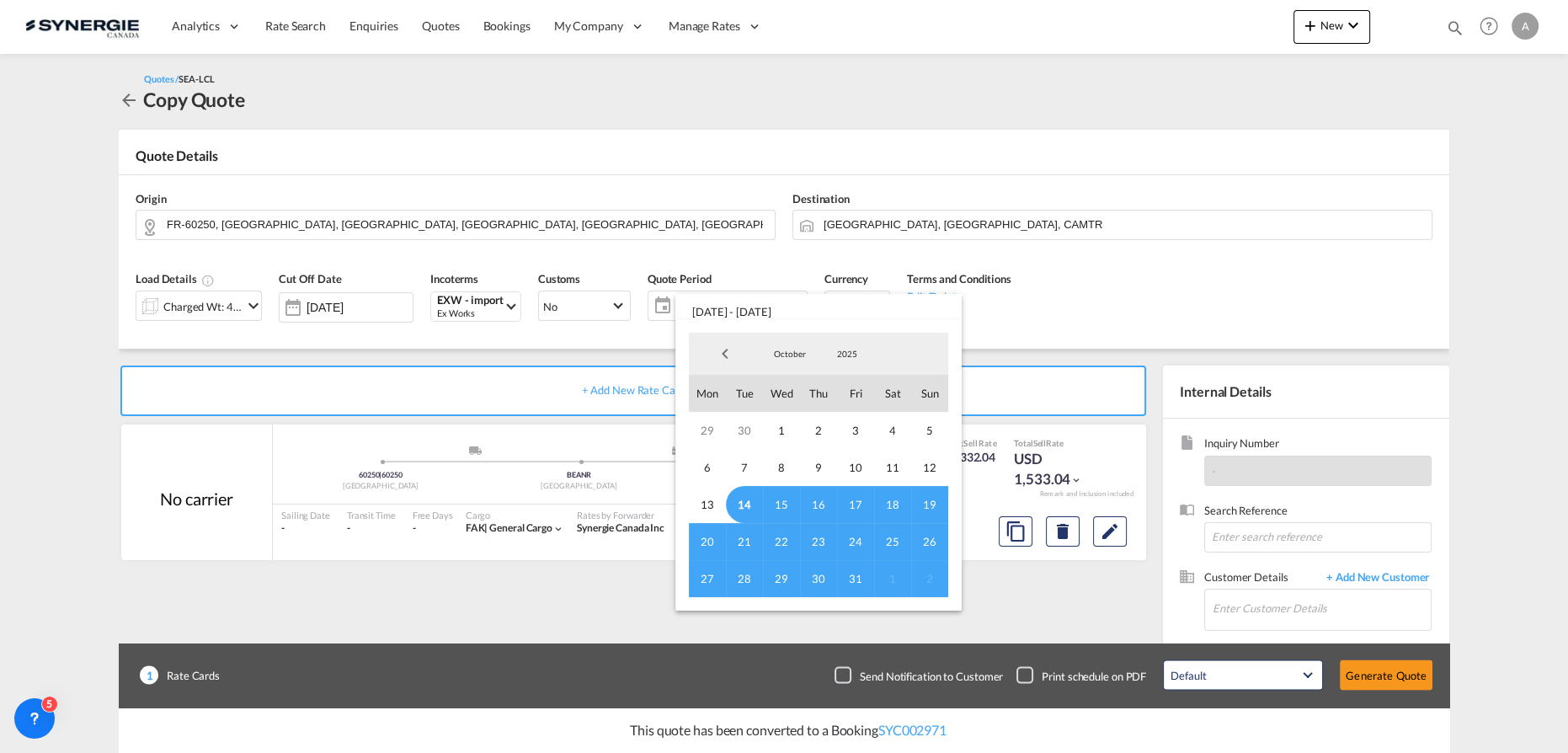
click at [749, 500] on span "14" at bounding box center [744, 505] width 37 height 37
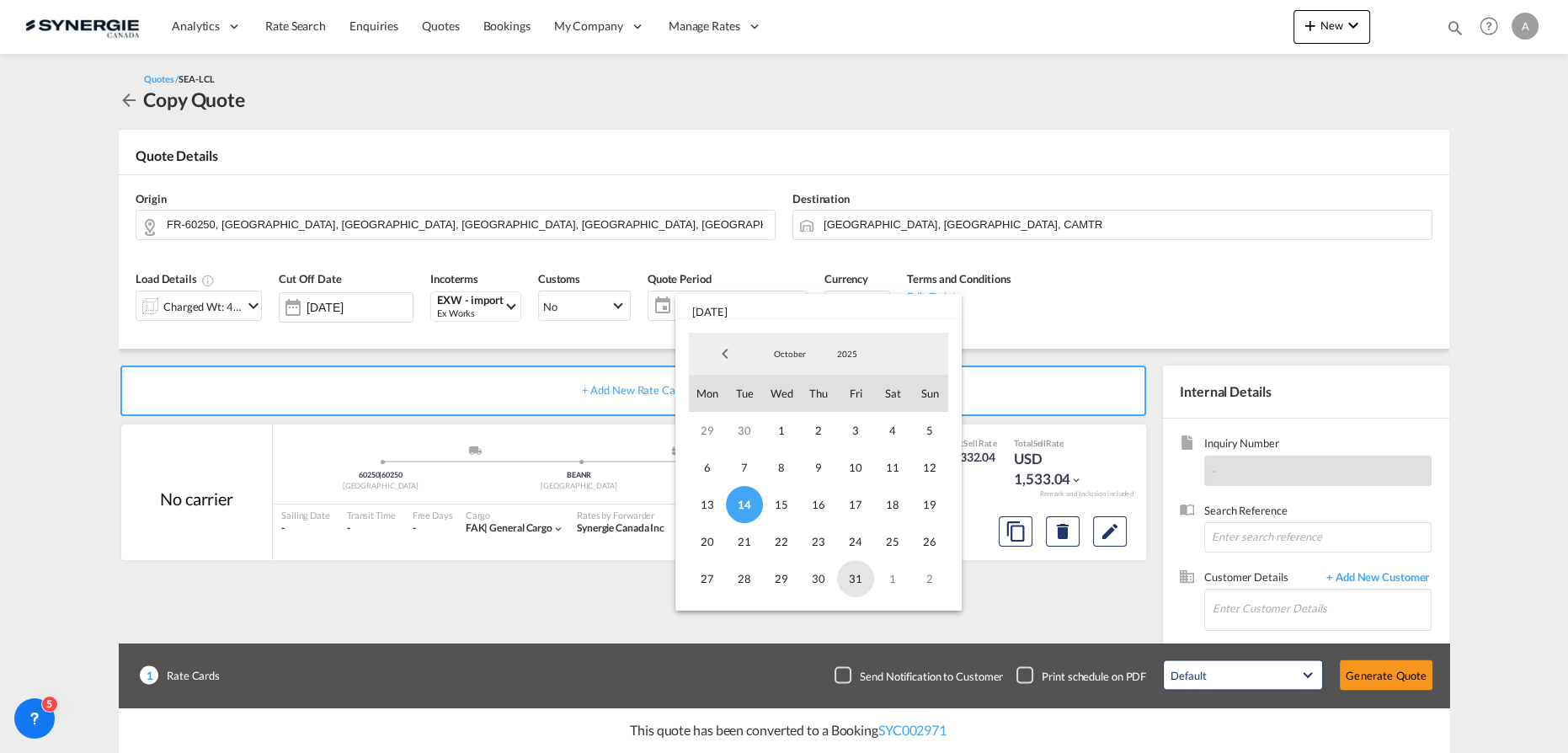
click at [850, 585] on span "31" at bounding box center [855, 579] width 37 height 37
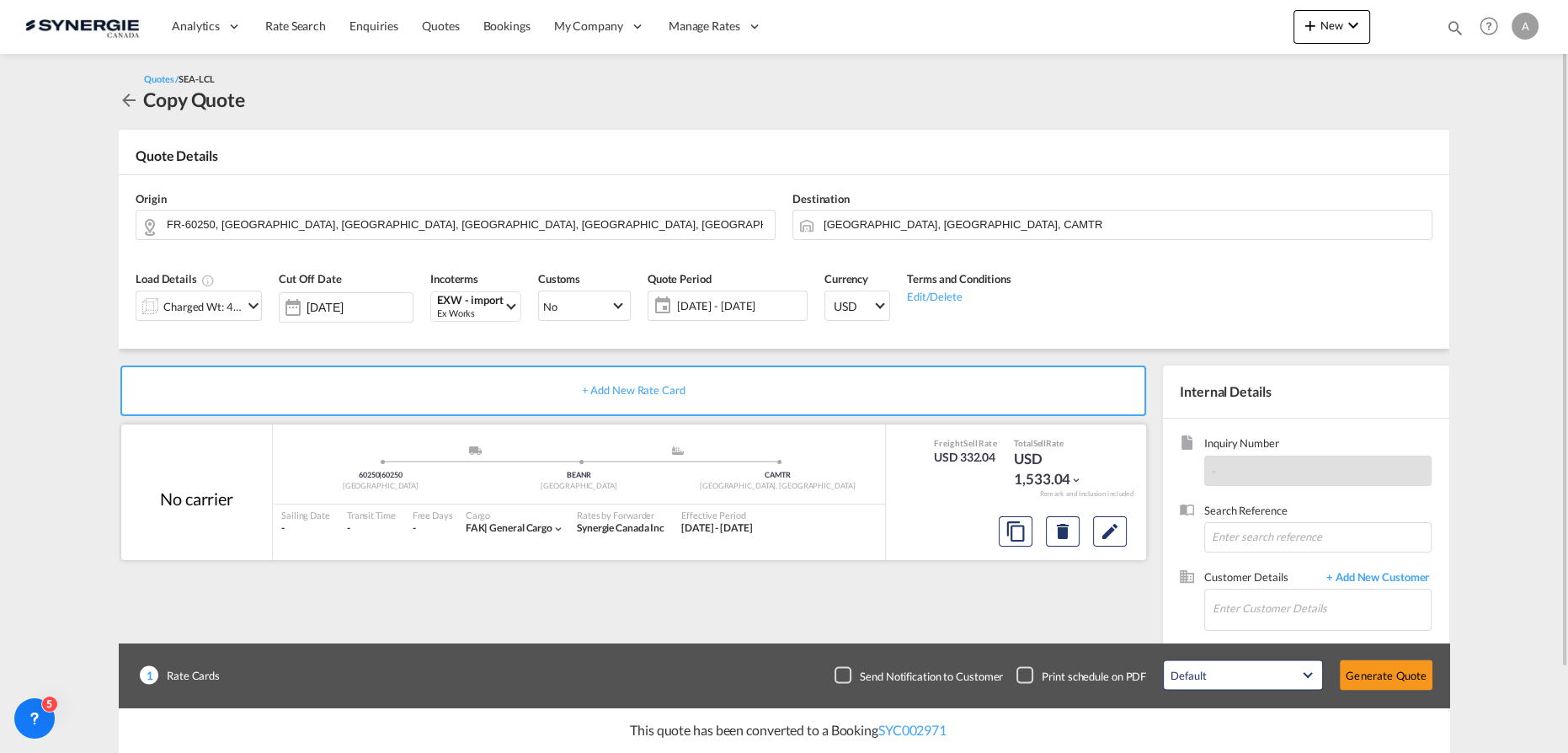
click at [1132, 523] on div at bounding box center [1063, 531] width 141 height 41
click at [1116, 528] on md-icon "Edit" at bounding box center [1109, 531] width 20 height 20
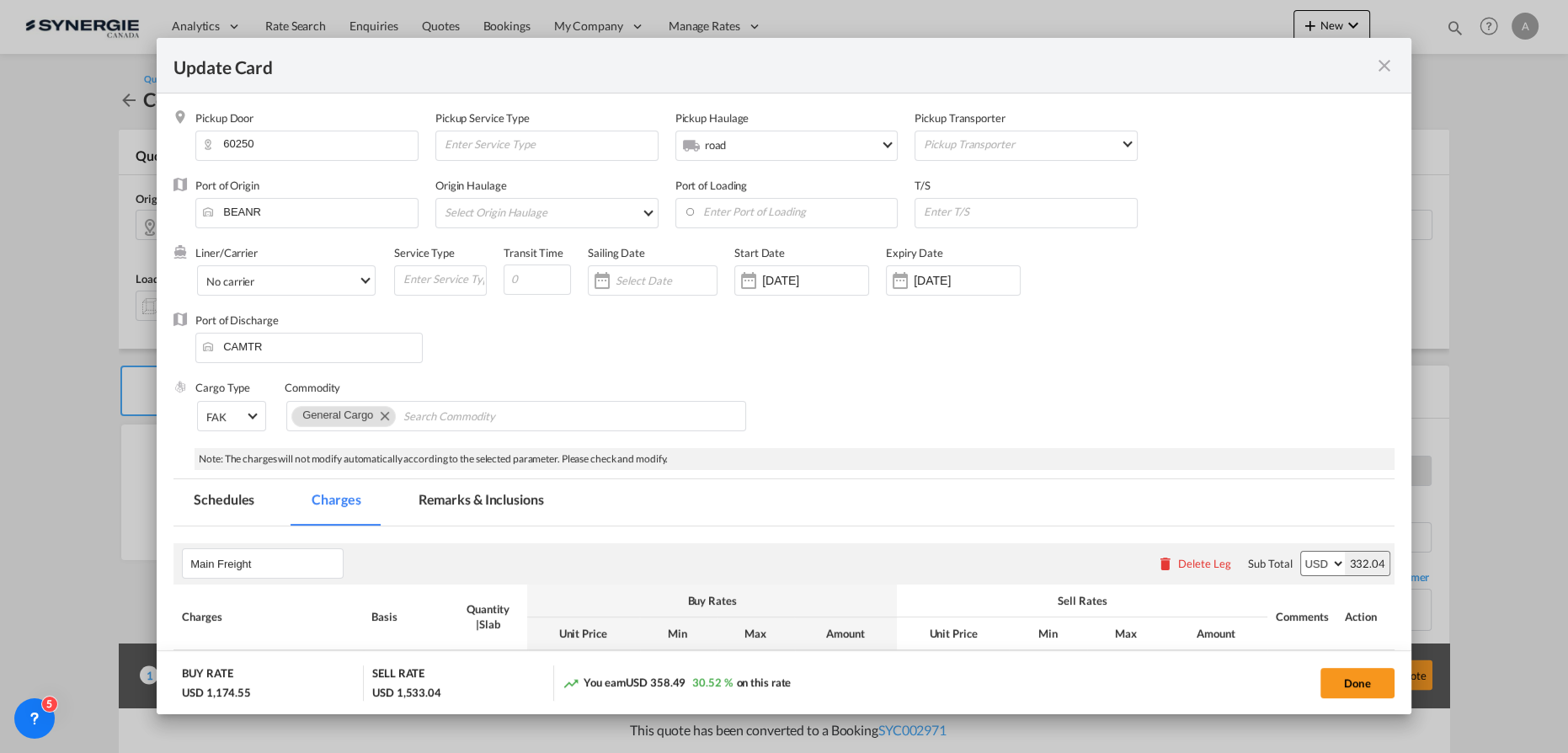
select select "per_w/m"
select select "flat"
select select "per_hbl"
select select "per_shipment"
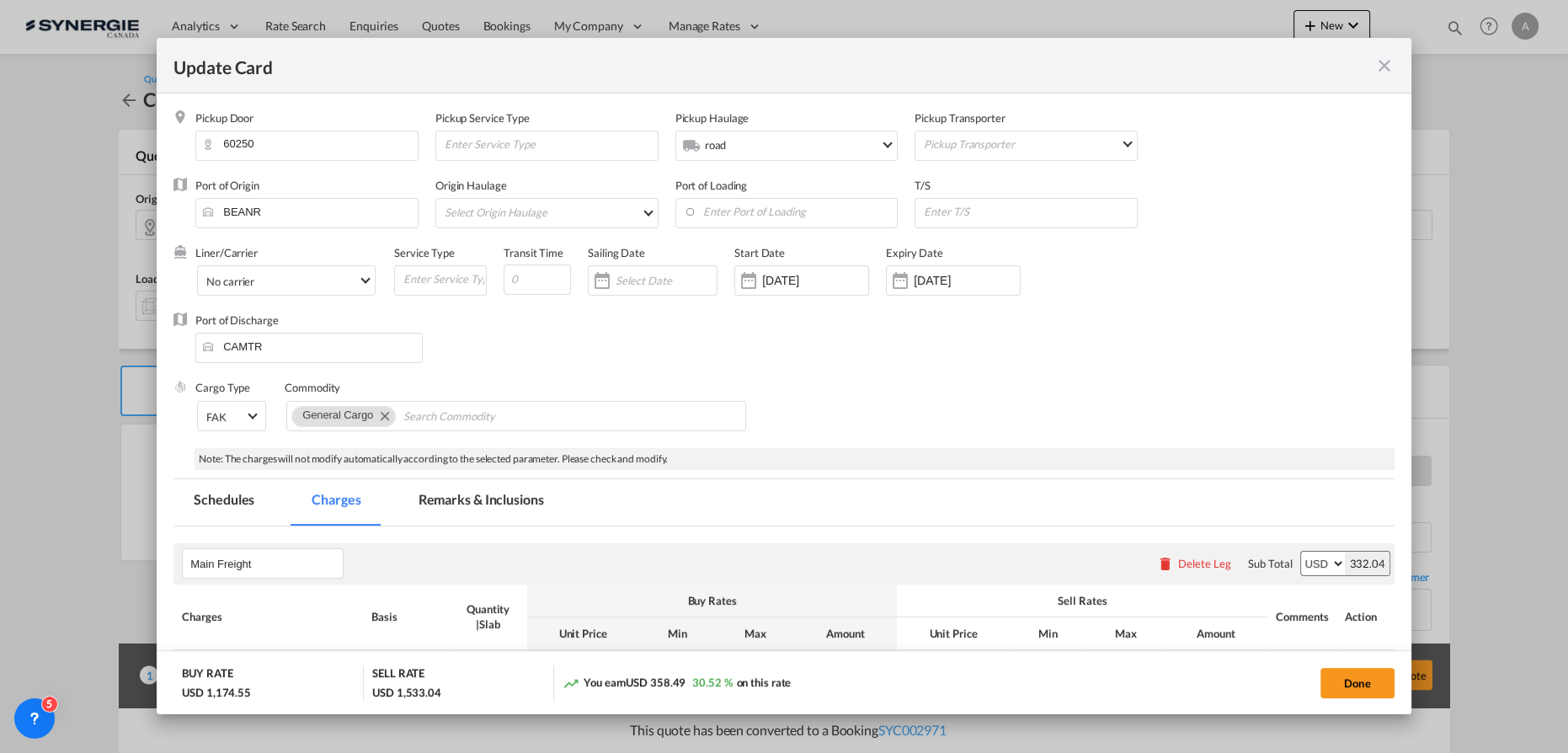
select select "per_bl"
select select "flat"
select select "per_bl"
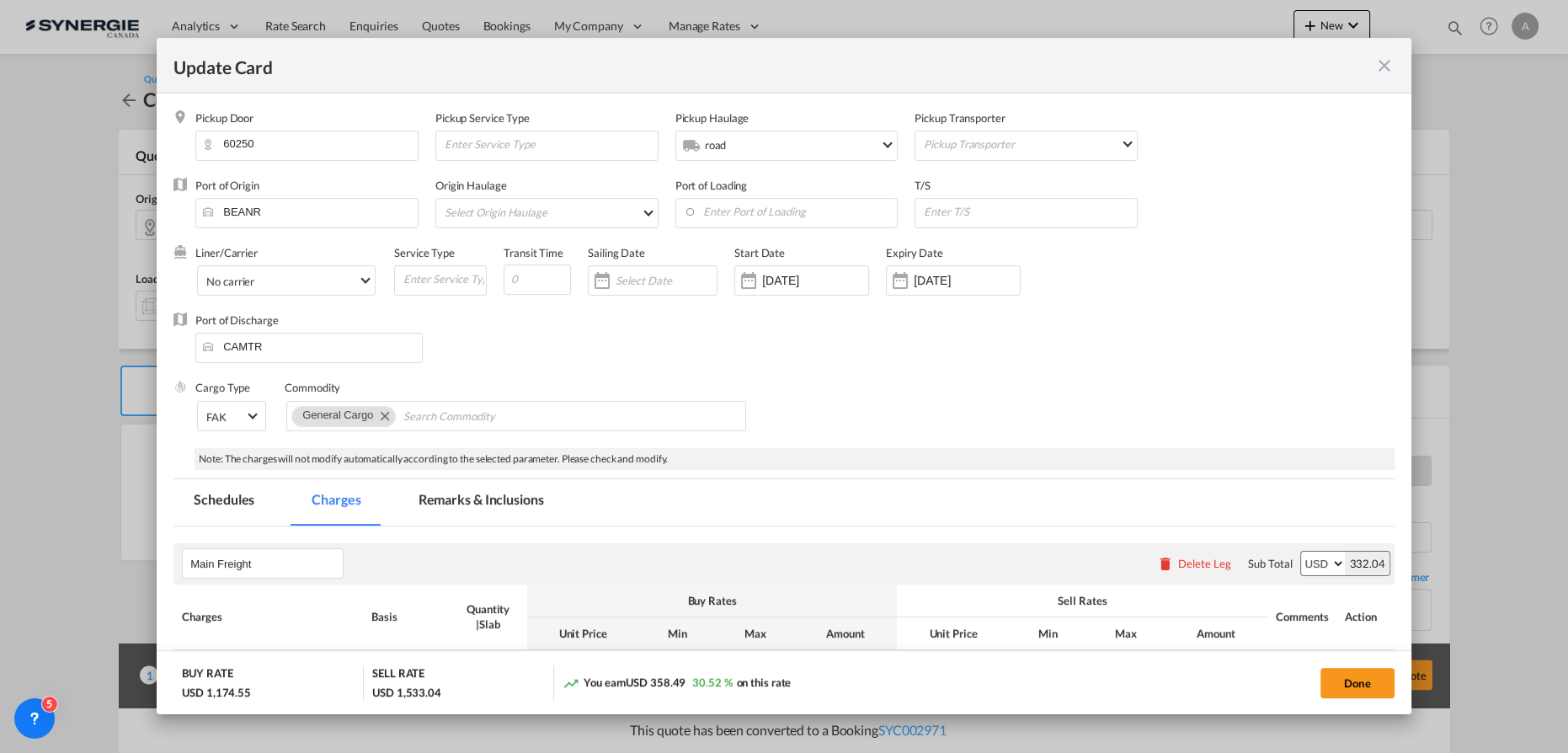
click at [828, 281] on input "12 Sep 2025" at bounding box center [815, 281] width 106 height 14
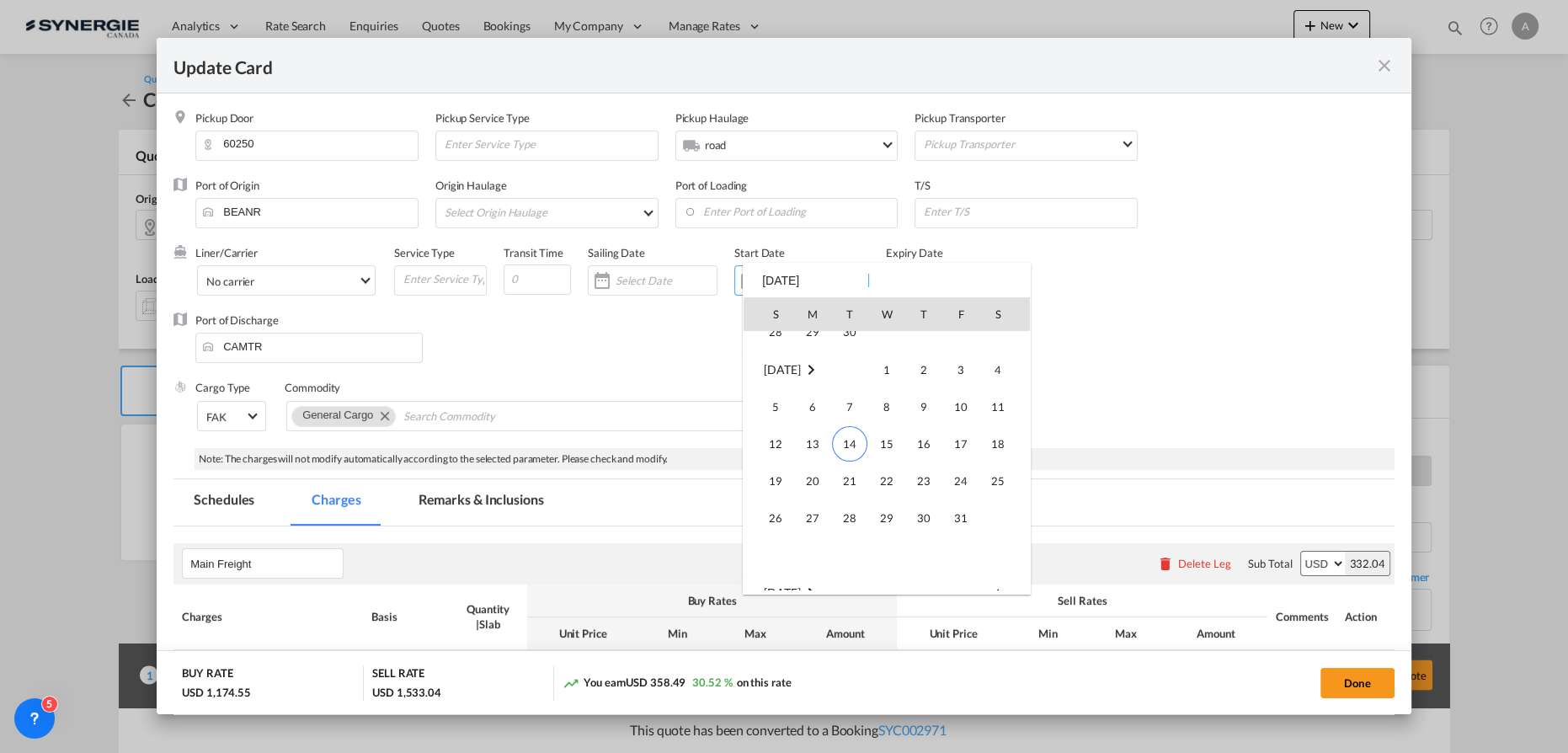
scroll to position [390587, 0]
click at [844, 418] on span "14" at bounding box center [849, 417] width 35 height 35
type input "14 Oct 2025"
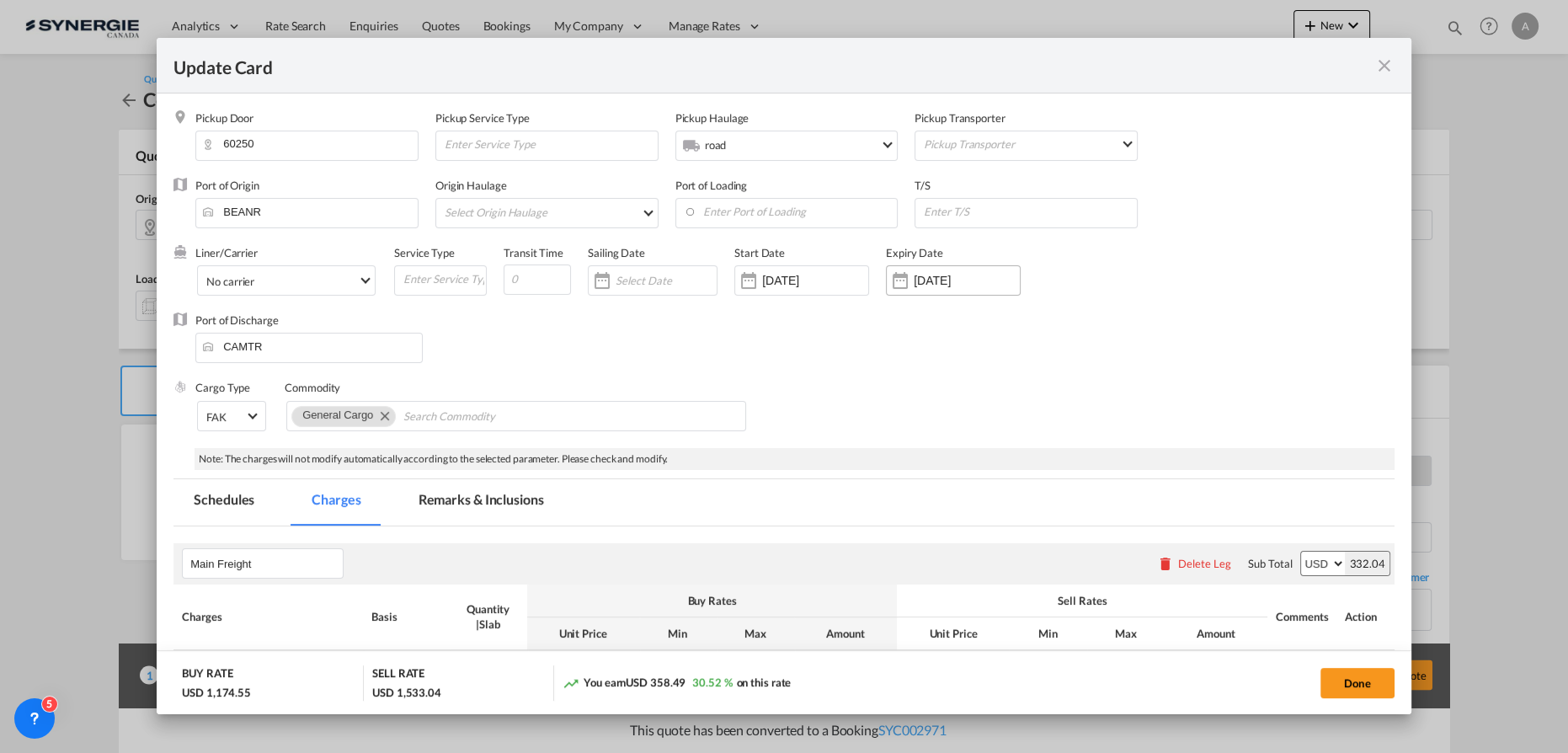
click at [967, 280] on input "13 Nov 2025" at bounding box center [966, 281] width 106 height 14
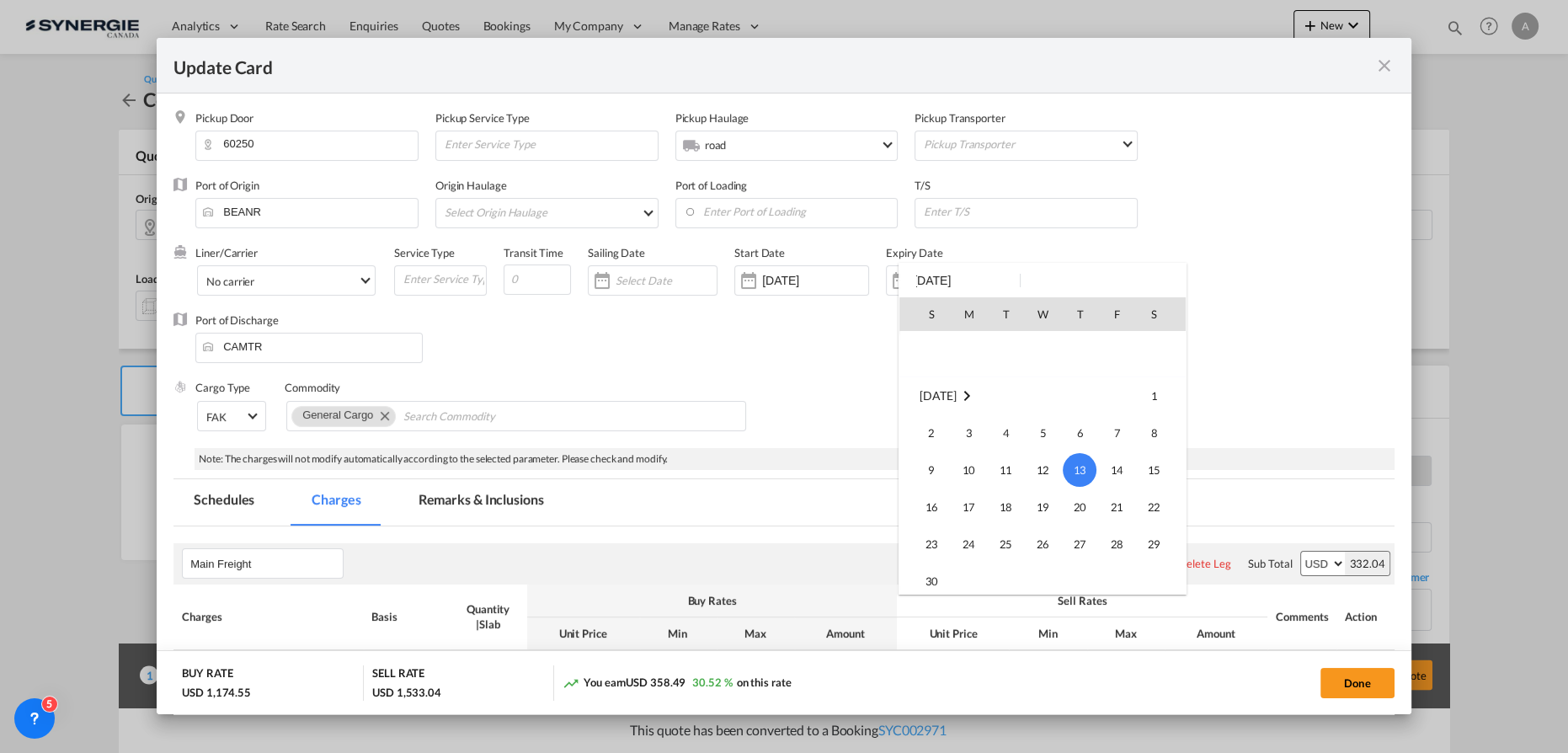
scroll to position [146, 0]
click at [1127, 356] on span "31" at bounding box center [1116, 353] width 34 height 34
type input "[DATE]"
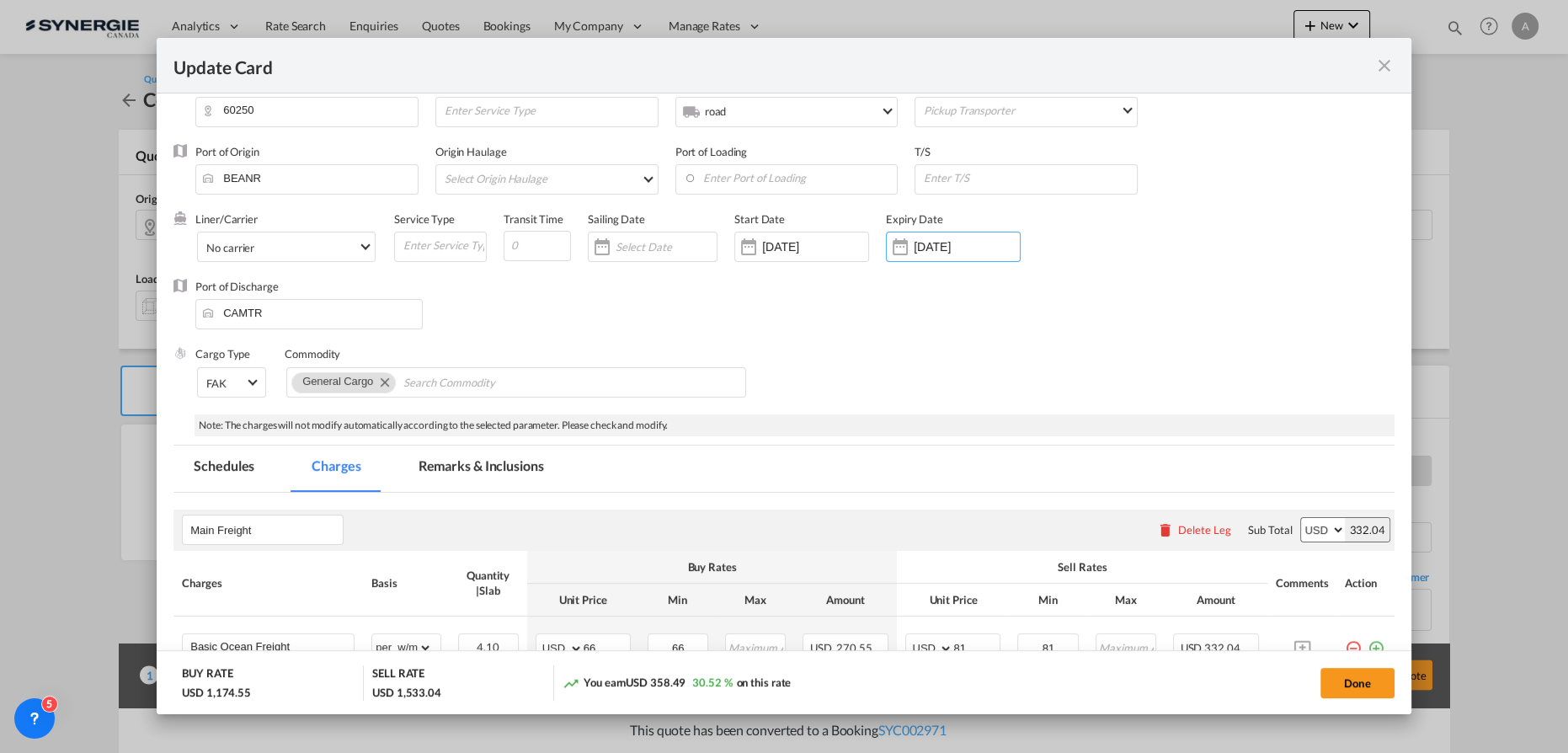
scroll to position [0, 0]
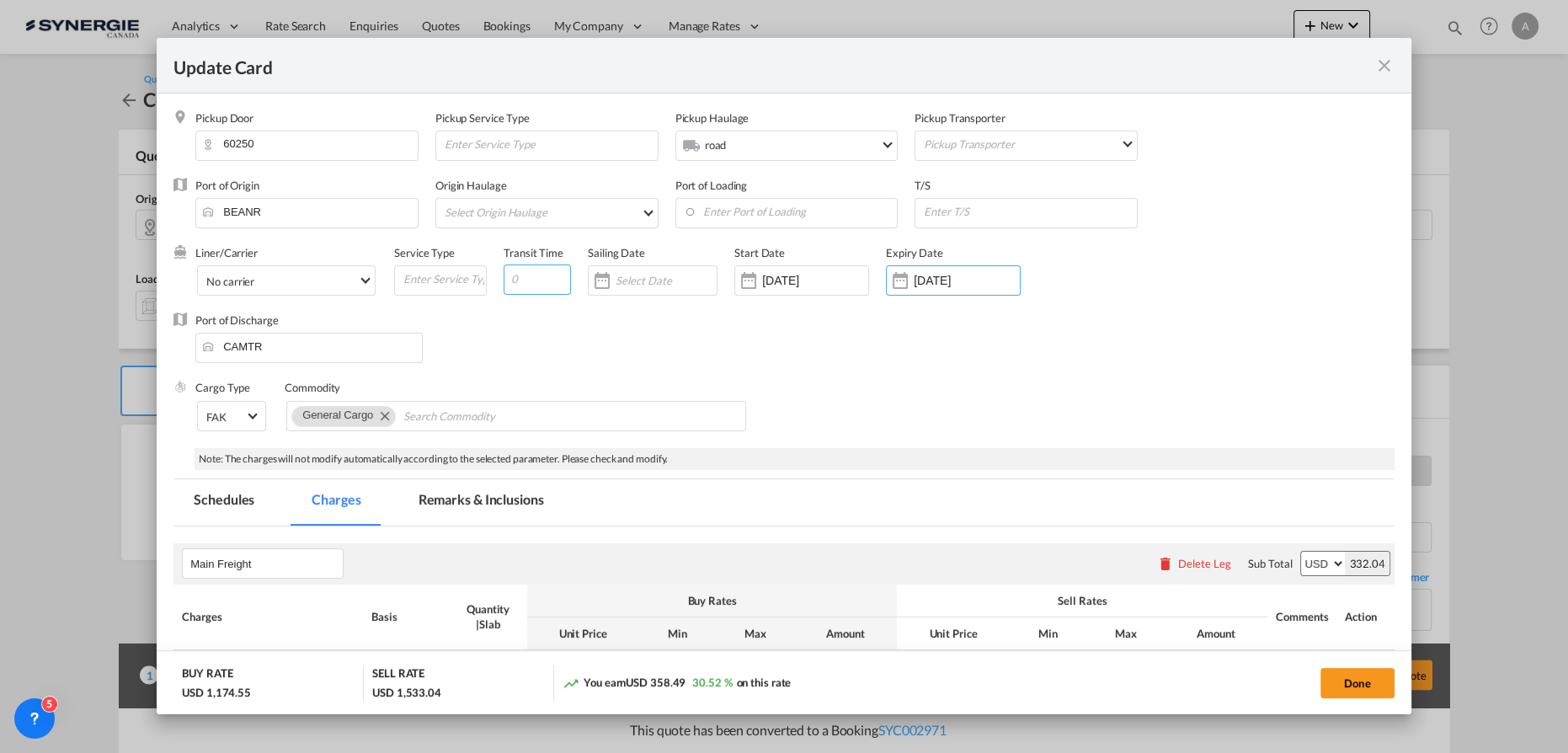
click at [546, 272] on input "Update Card Pickup ..." at bounding box center [537, 279] width 67 height 30
type input "22"
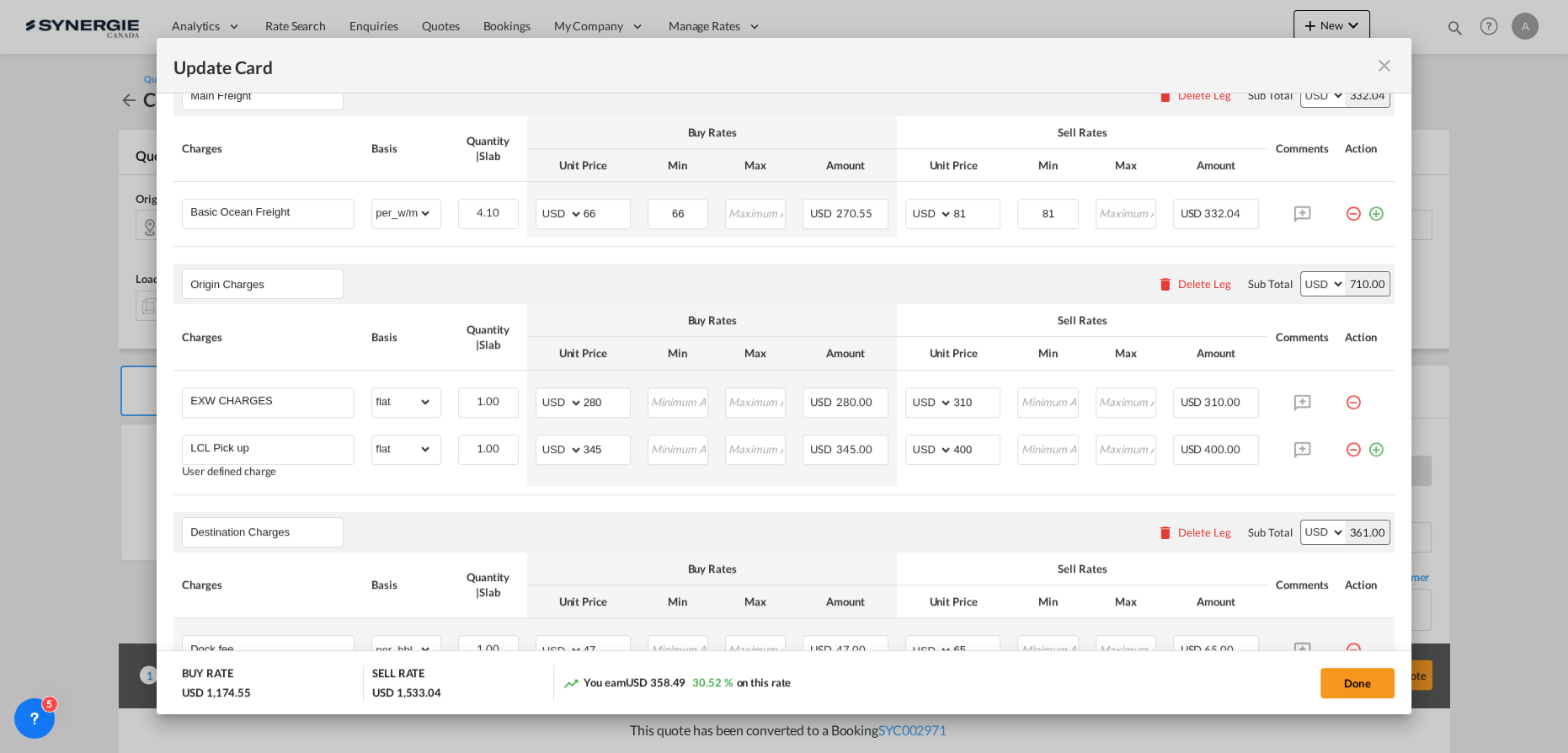
scroll to position [536, 0]
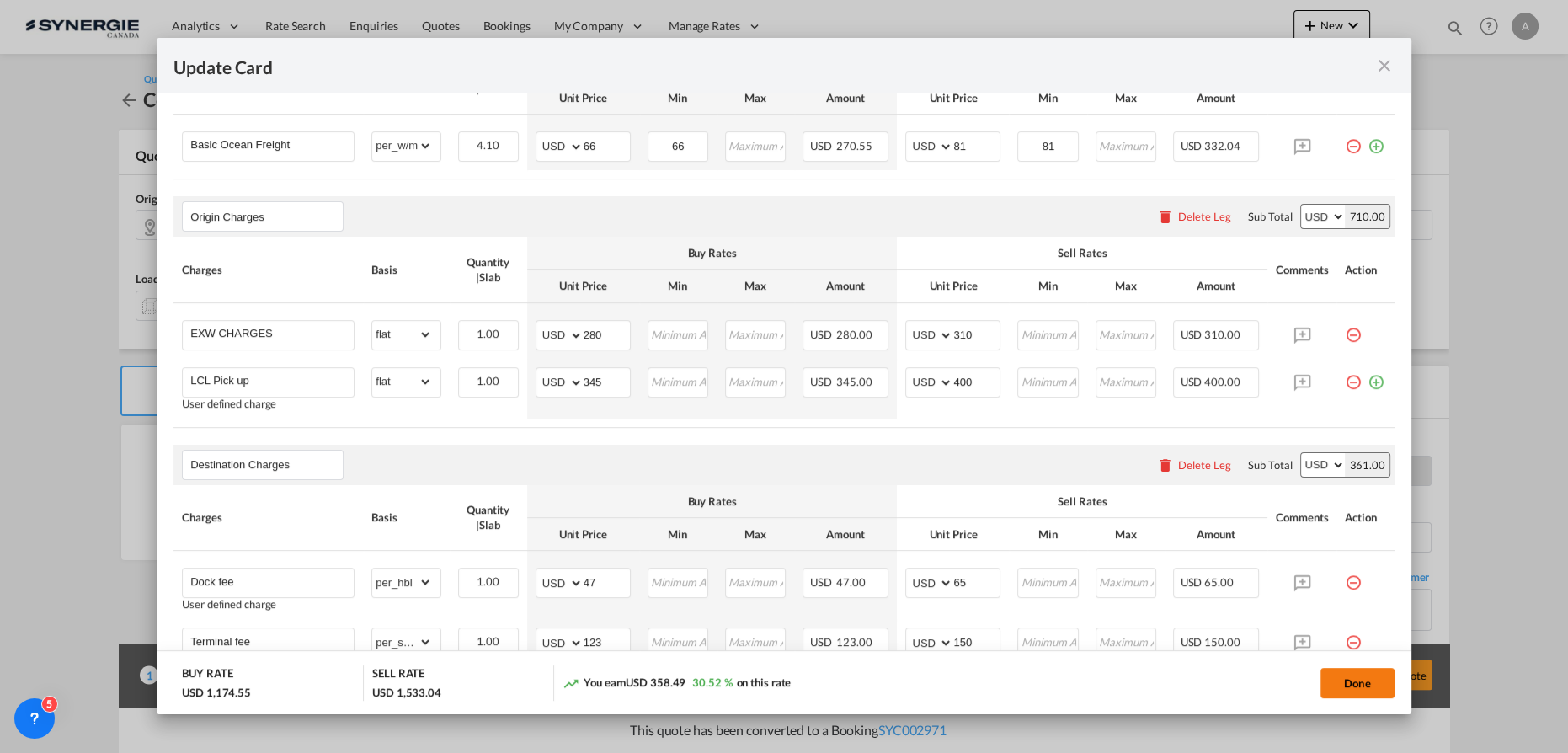
click at [1371, 680] on button "Done" at bounding box center [1358, 683] width 74 height 30
type input "[DATE]"
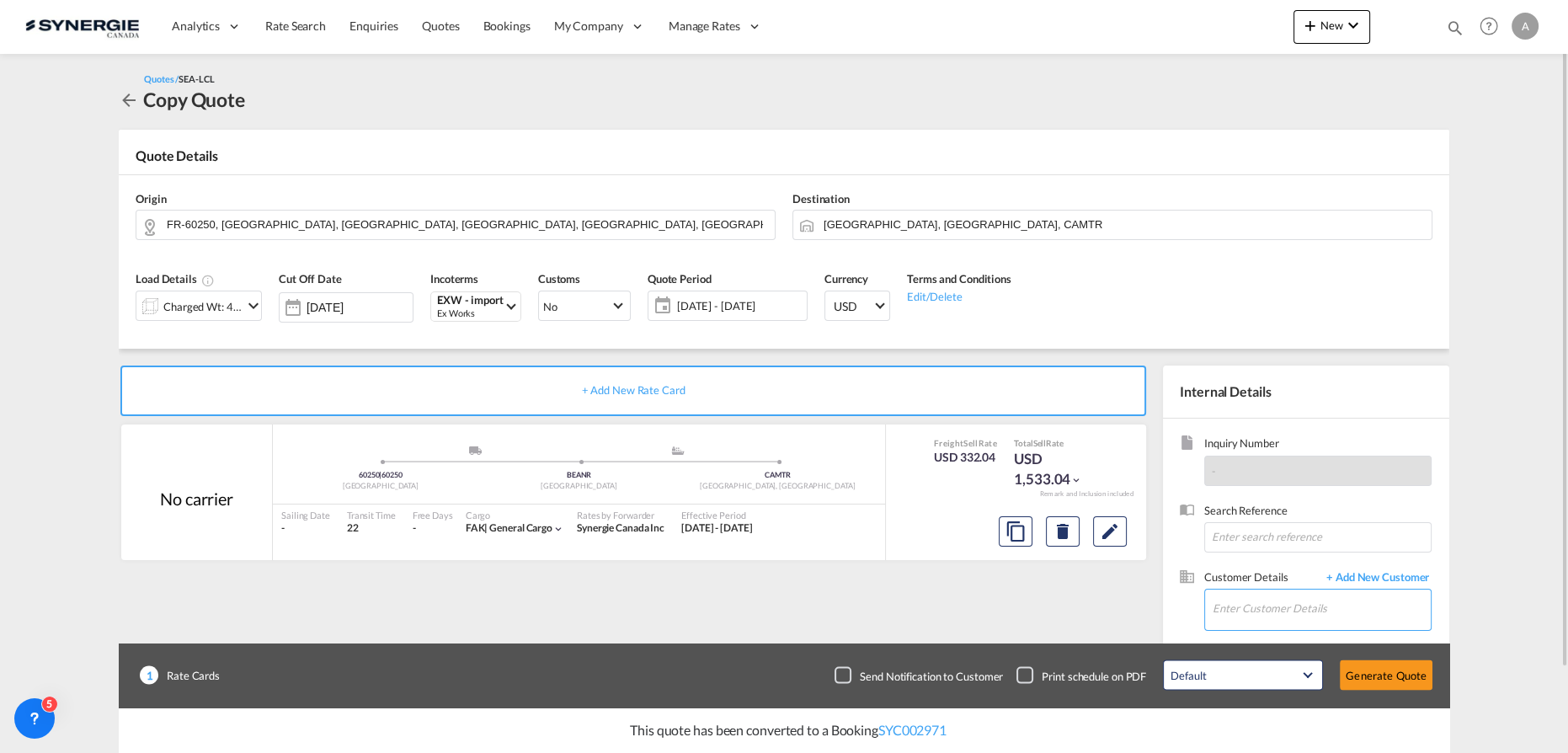
click at [1253, 611] on input "Enter Customer Details" at bounding box center [1321, 609] width 218 height 38
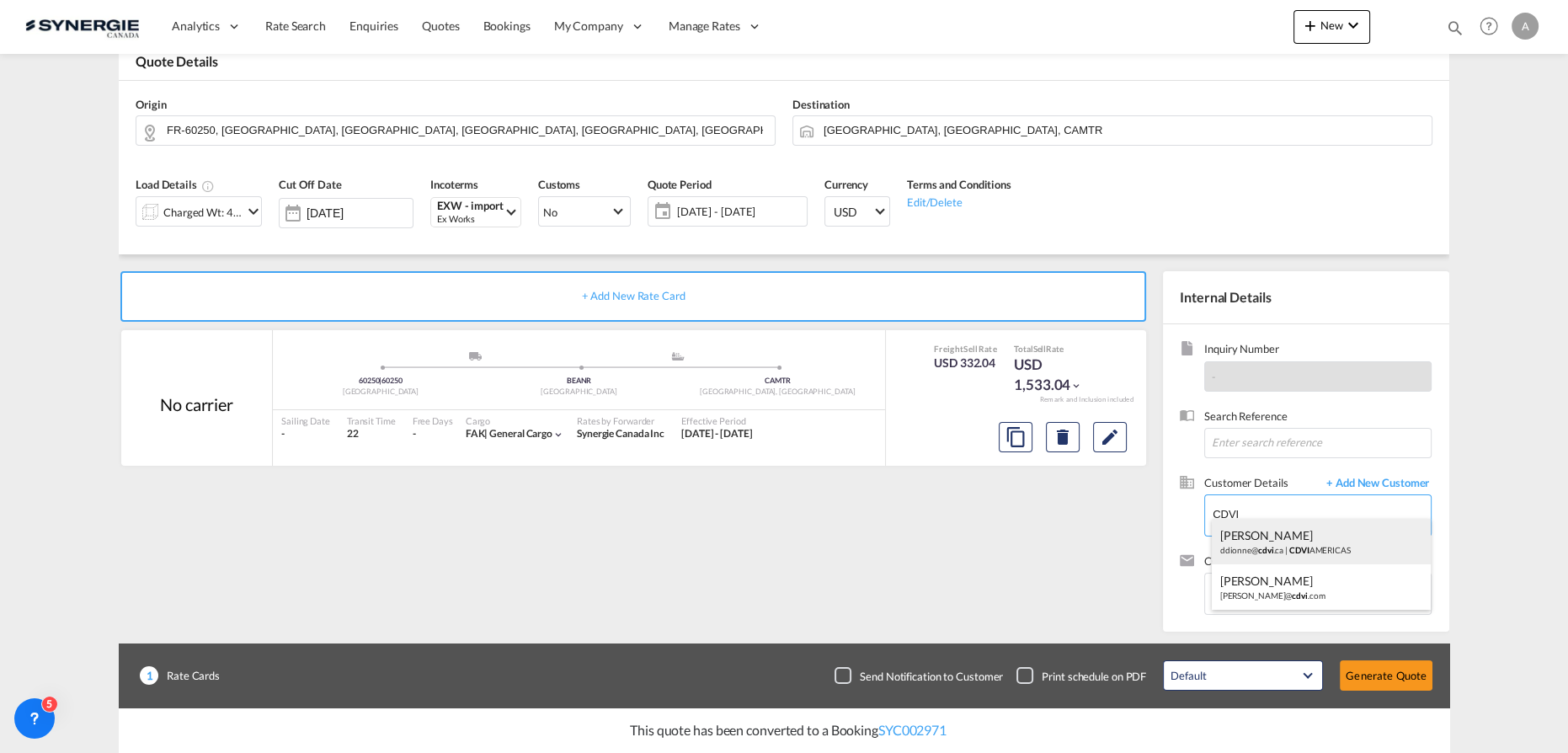
click at [1290, 547] on div "DENISE DIONNE ddionne@ cdvi .ca | CDVI AMERICAS" at bounding box center [1321, 542] width 220 height 46
type input "CDVI AMERICAS, DENISE DIONNE, ddionne@cdvi.ca"
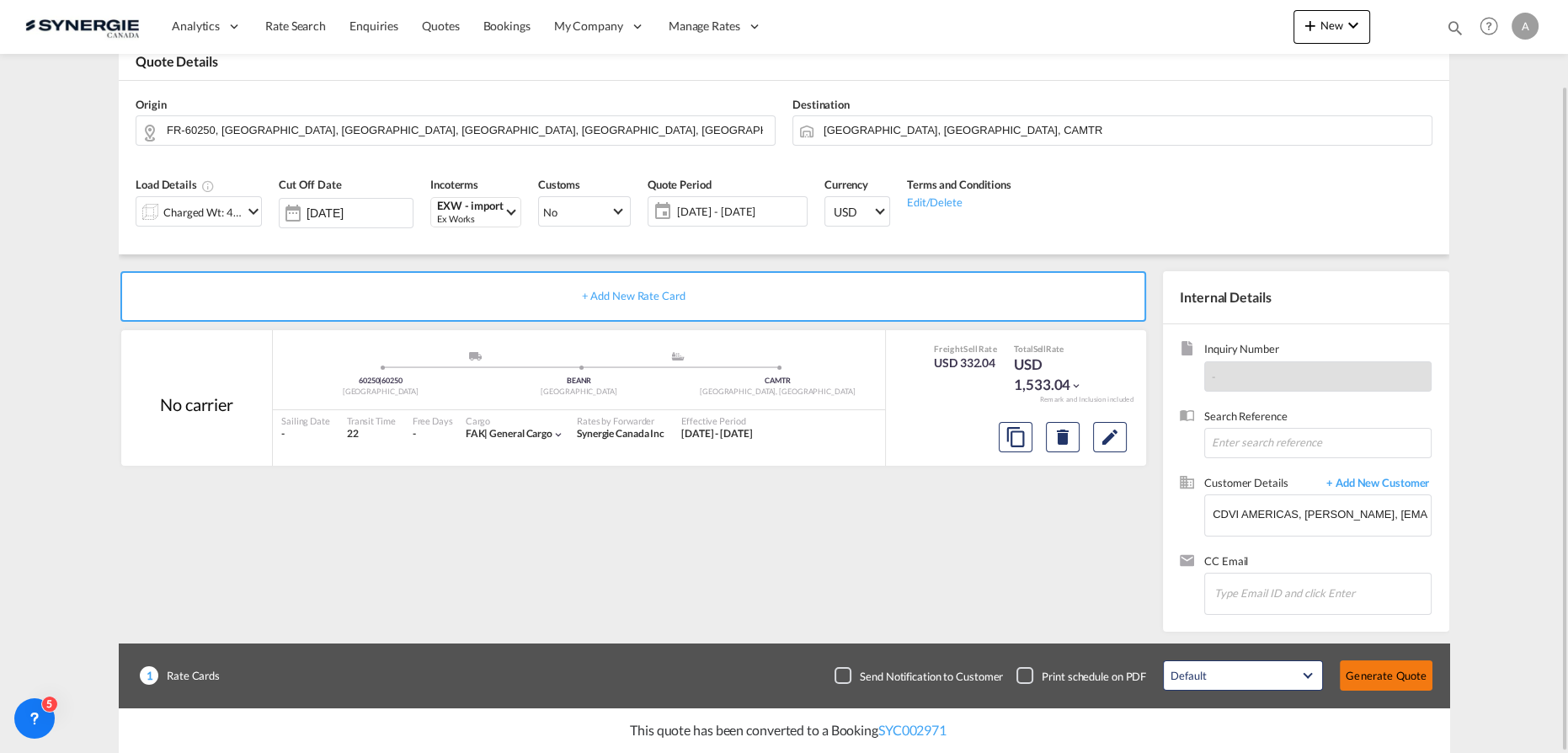
click at [1400, 676] on button "Generate Quote" at bounding box center [1385, 675] width 92 height 30
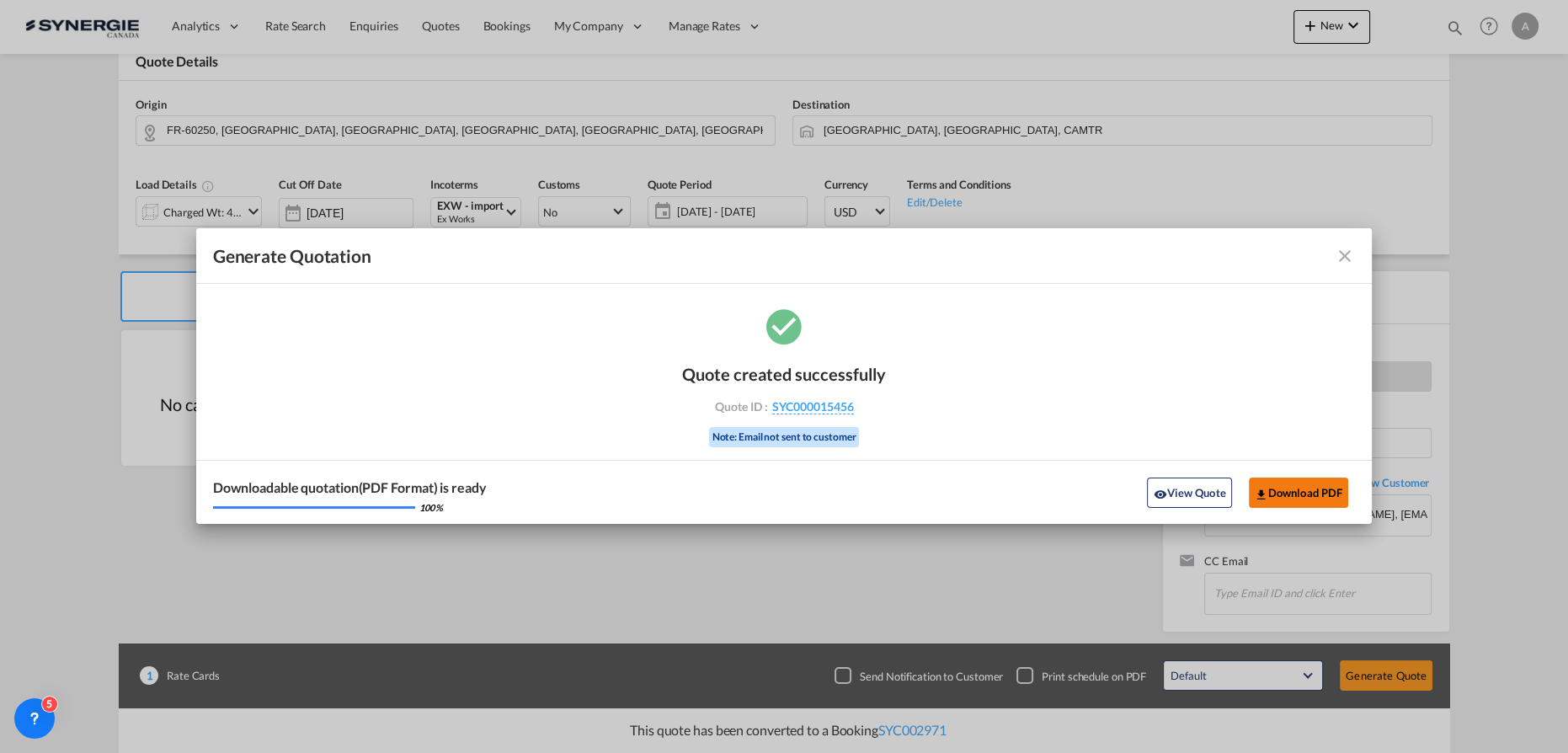
drag, startPoint x: 1186, startPoint y: 485, endPoint x: 1221, endPoint y: 476, distance: 36.1
click at [1185, 485] on button "View Quote" at bounding box center [1190, 493] width 84 height 30
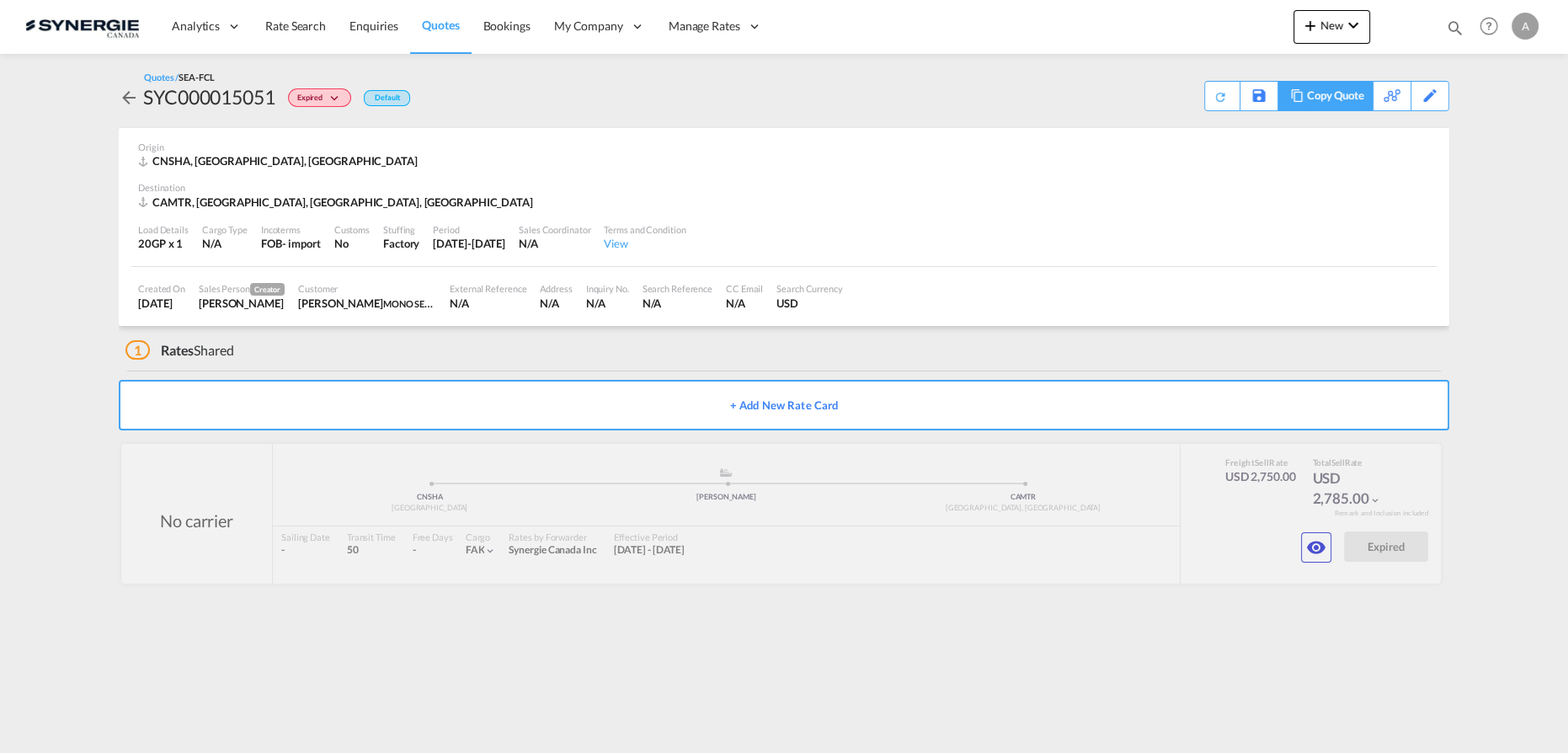
click at [1287, 96] on md-icon at bounding box center [1296, 96] width 20 height 13
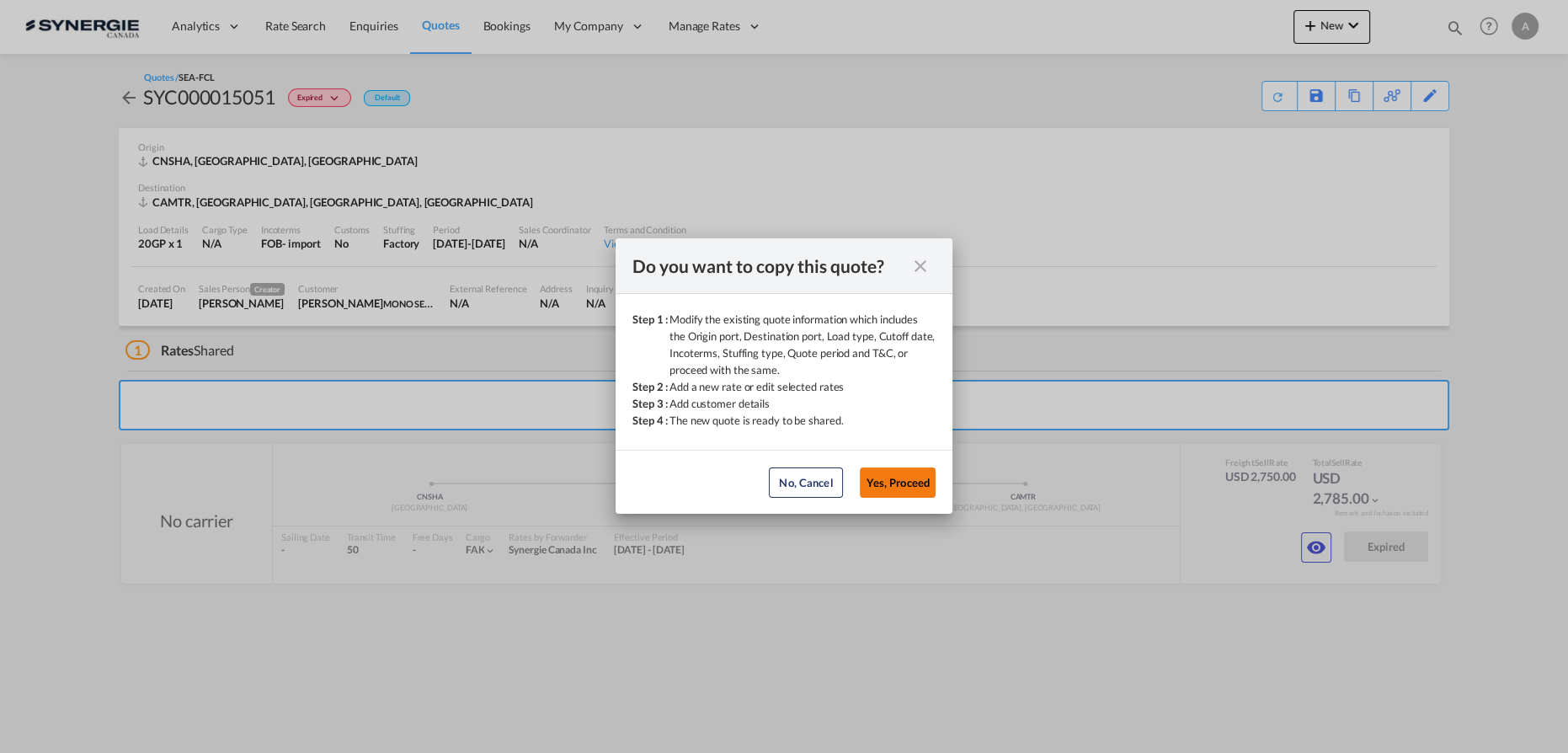
click at [896, 482] on button "Yes, Proceed" at bounding box center [898, 482] width 76 height 30
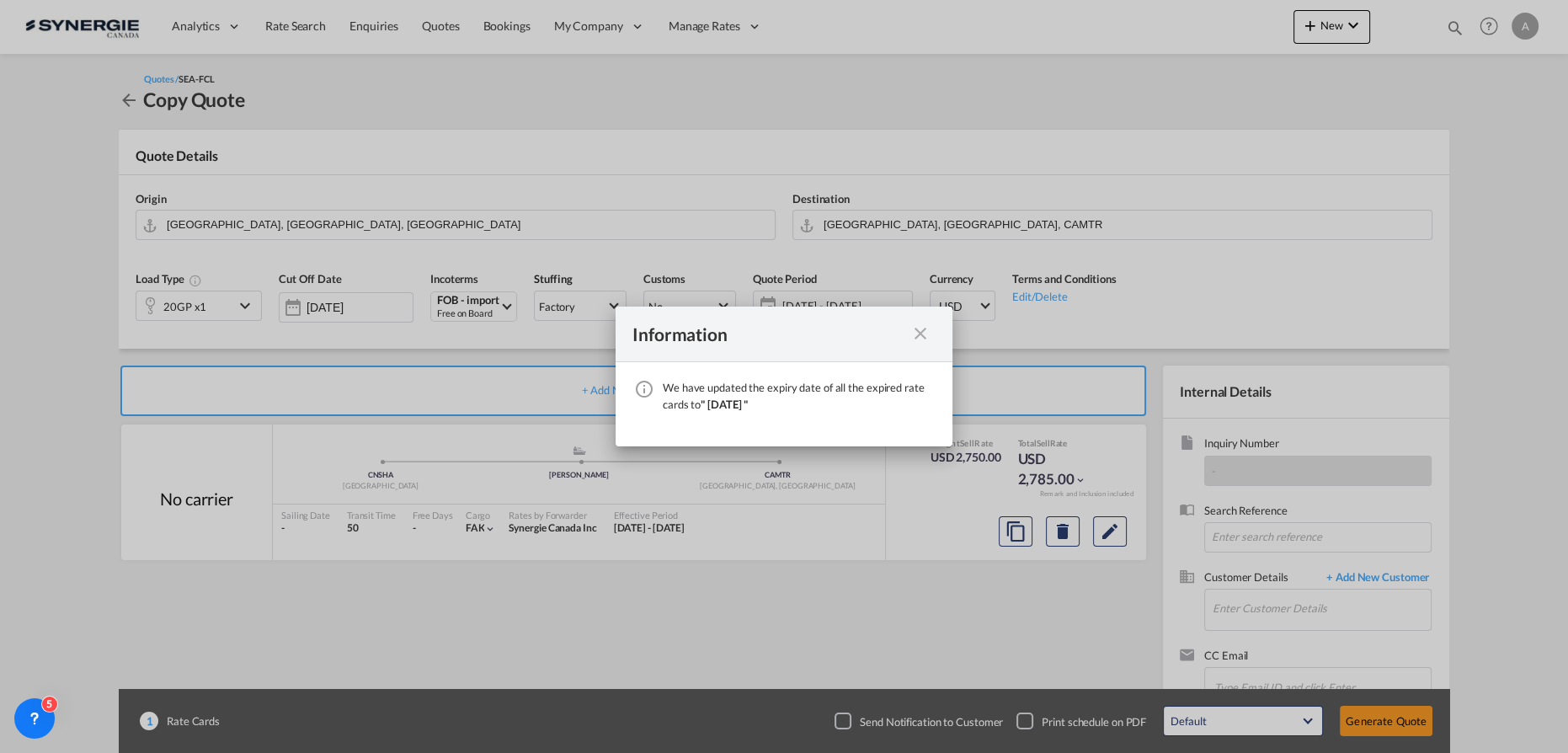
click at [917, 336] on md-icon "icon-close fg-AAA8AD cursor" at bounding box center [920, 333] width 20 height 20
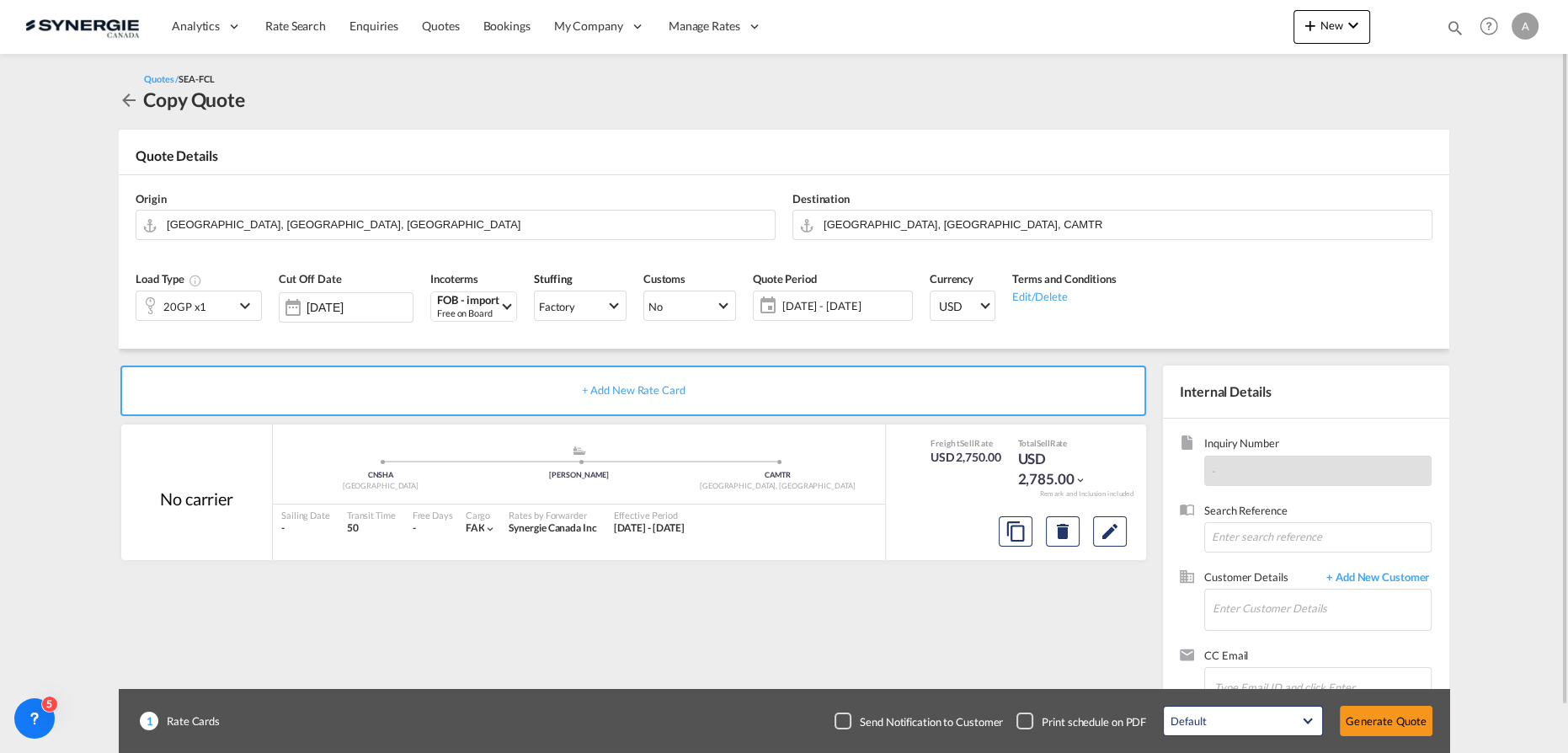
click at [790, 299] on span "14 Oct - 13 Nov 2025" at bounding box center [846, 306] width 126 height 16
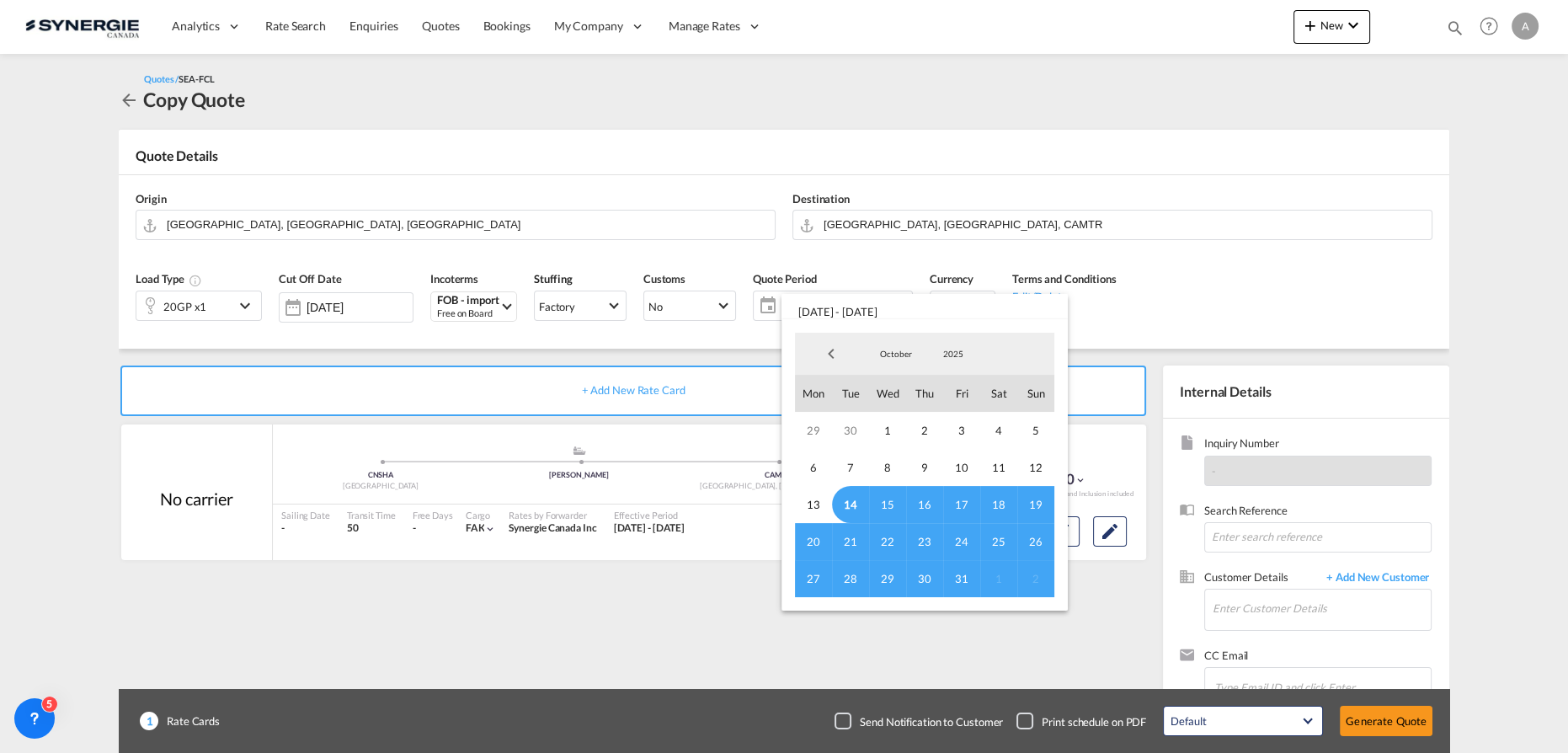
drag, startPoint x: 856, startPoint y: 501, endPoint x: 909, endPoint y: 559, distance: 78.6
click at [856, 502] on span "14" at bounding box center [850, 505] width 37 height 37
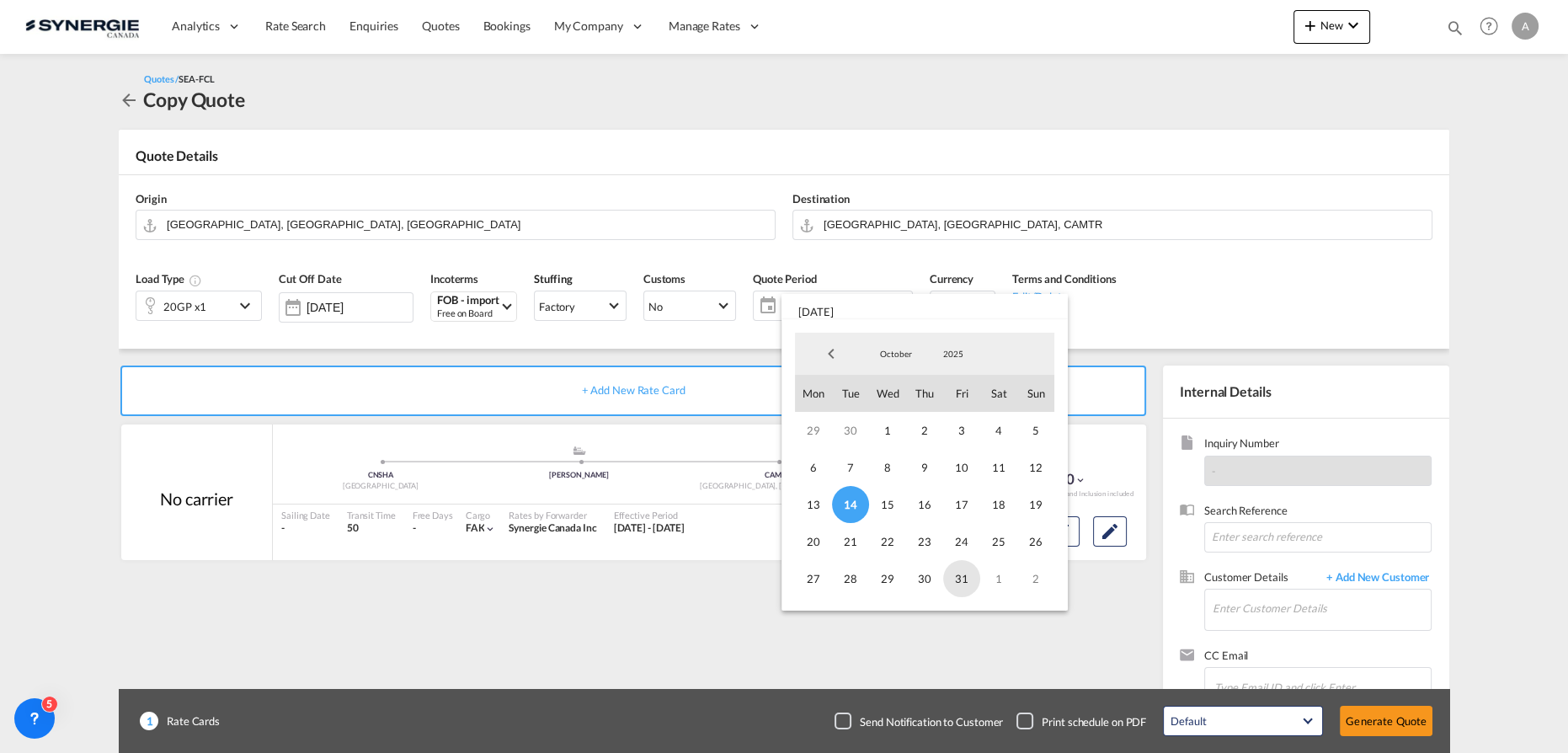
click at [955, 576] on span "31" at bounding box center [961, 579] width 37 height 37
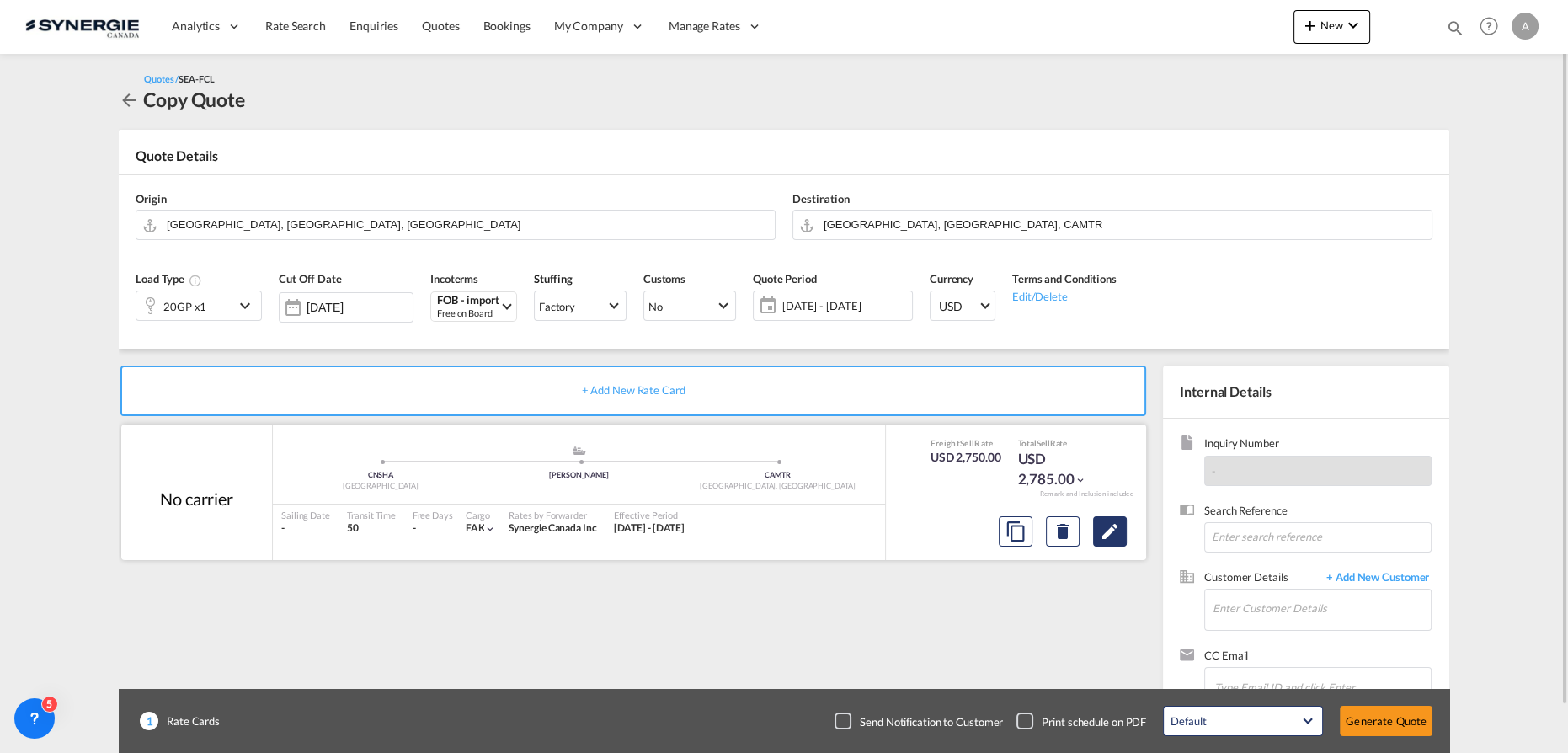
click at [1123, 530] on button "Edit" at bounding box center [1109, 531] width 34 height 30
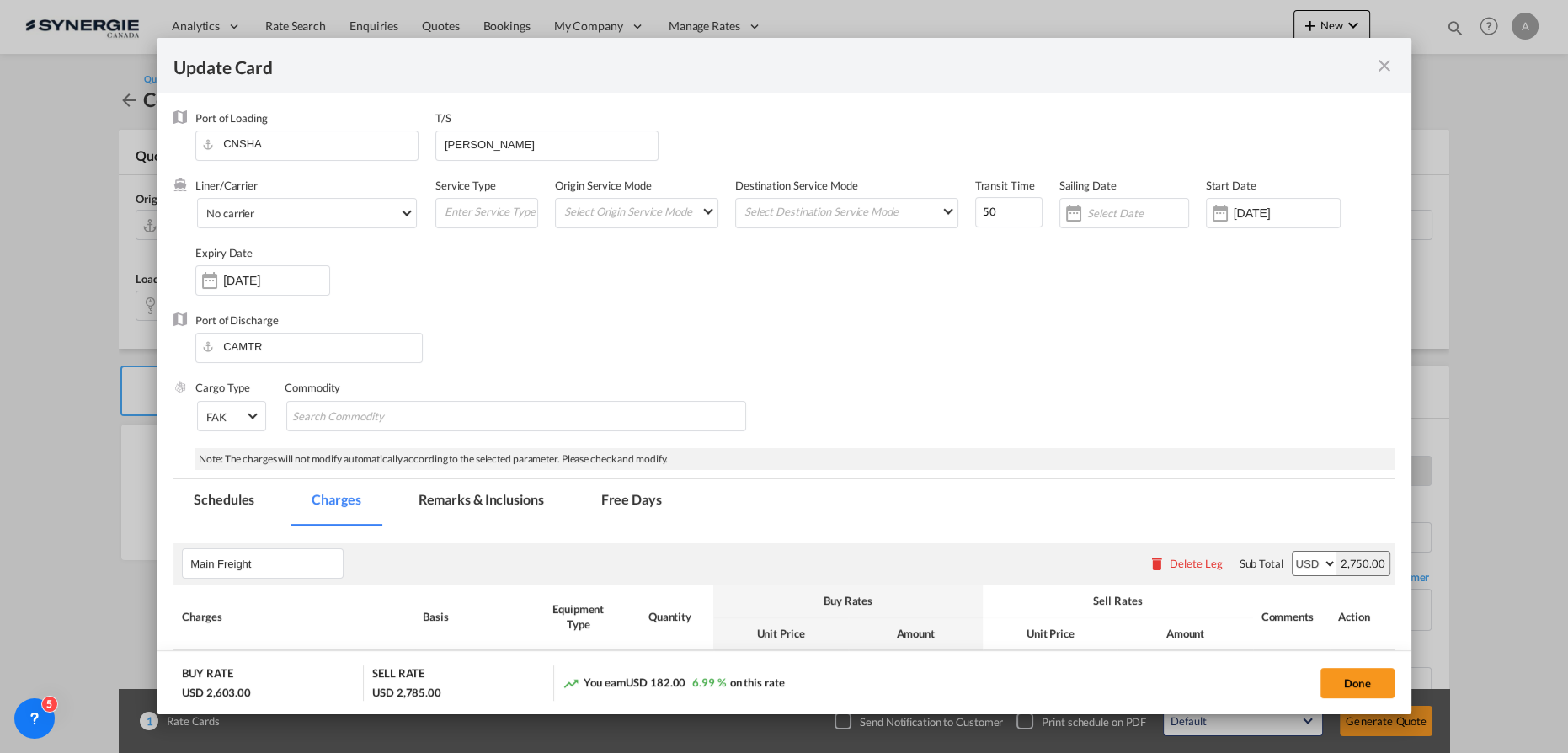
select select "per equipment"
select select "per B/L"
click at [1251, 216] on input "[DATE]" at bounding box center [1286, 213] width 106 height 14
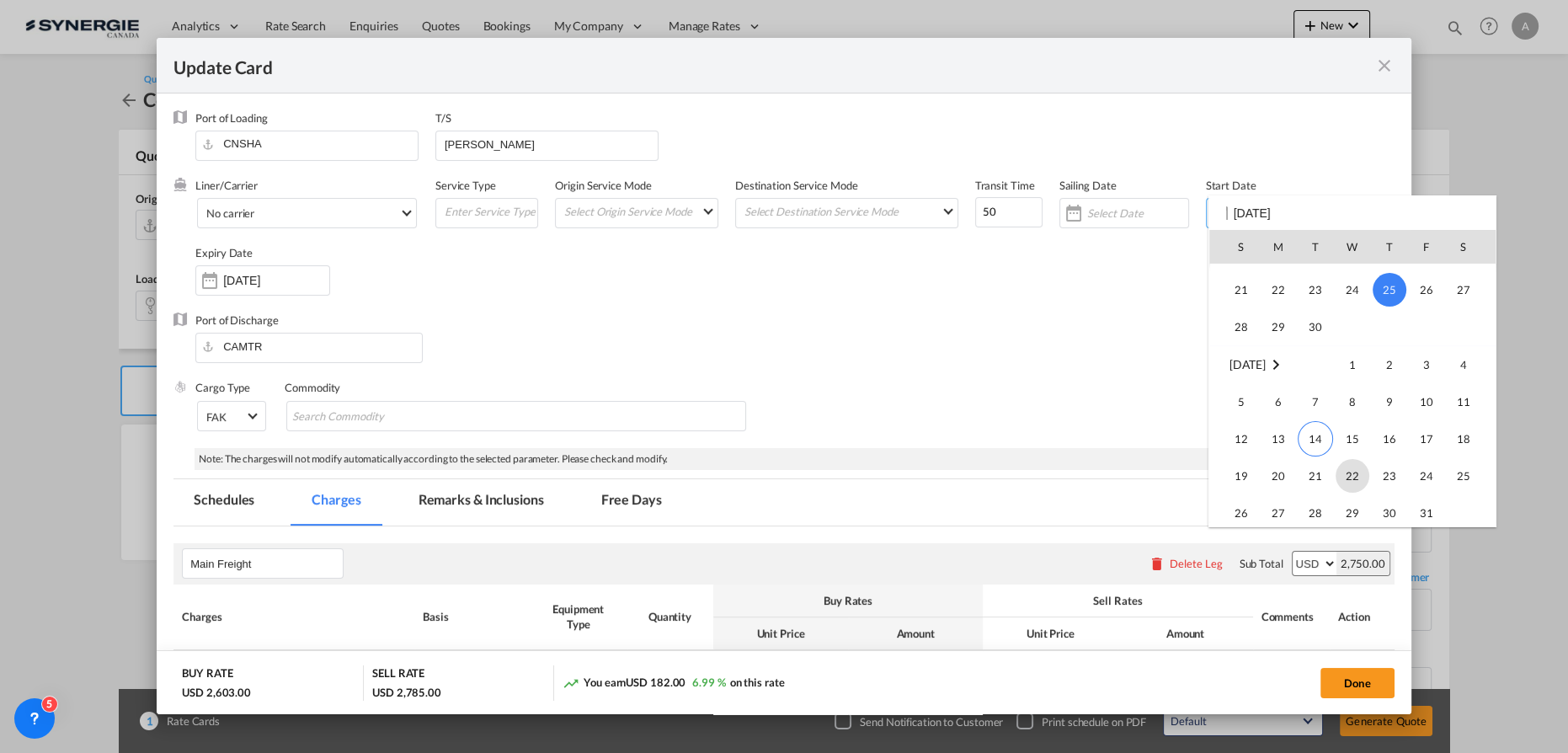
scroll to position [390510, 0]
click at [1313, 433] on span "14" at bounding box center [1315, 427] width 35 height 35
type input "[DATE]"
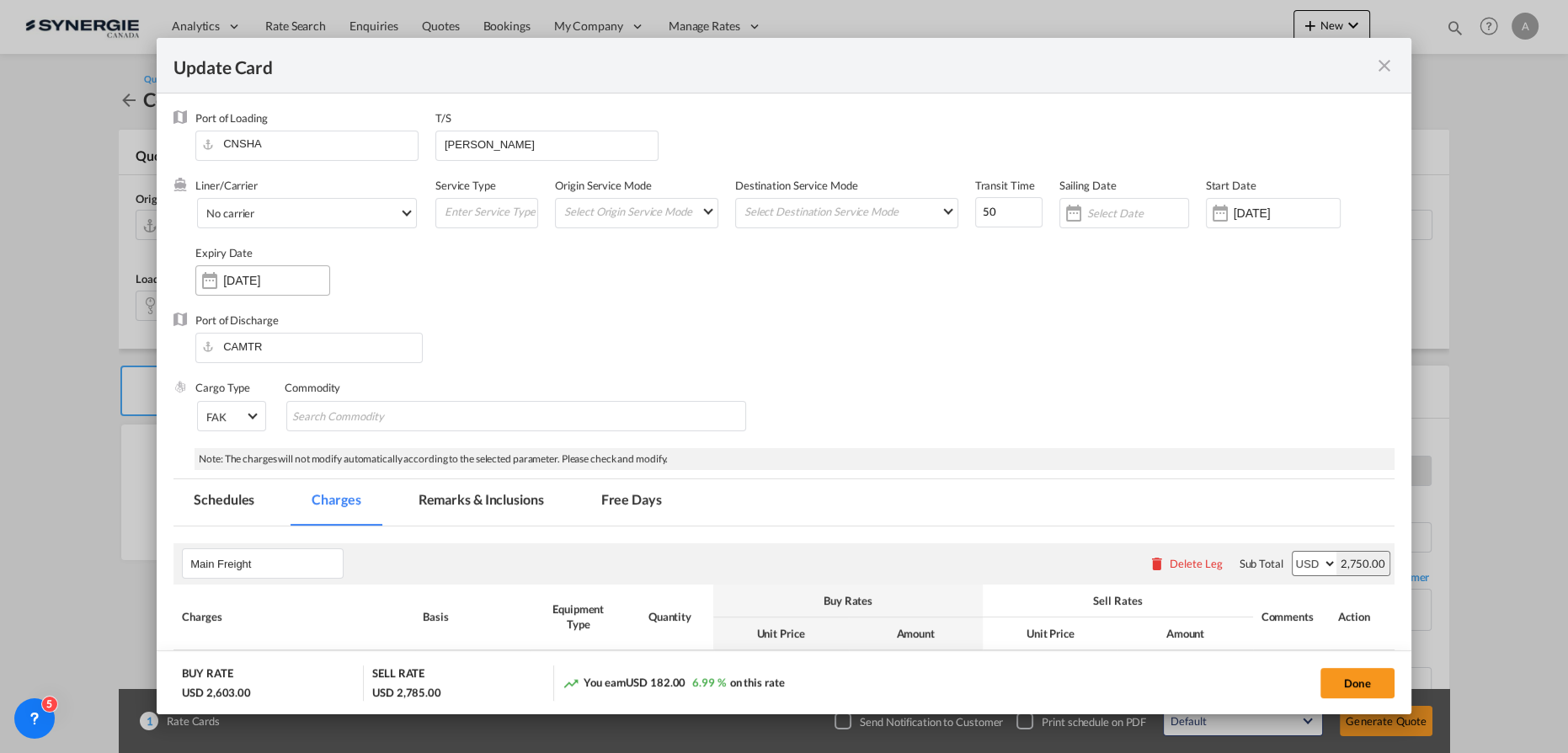
click at [245, 286] on input "13 Nov 2025" at bounding box center [276, 281] width 106 height 14
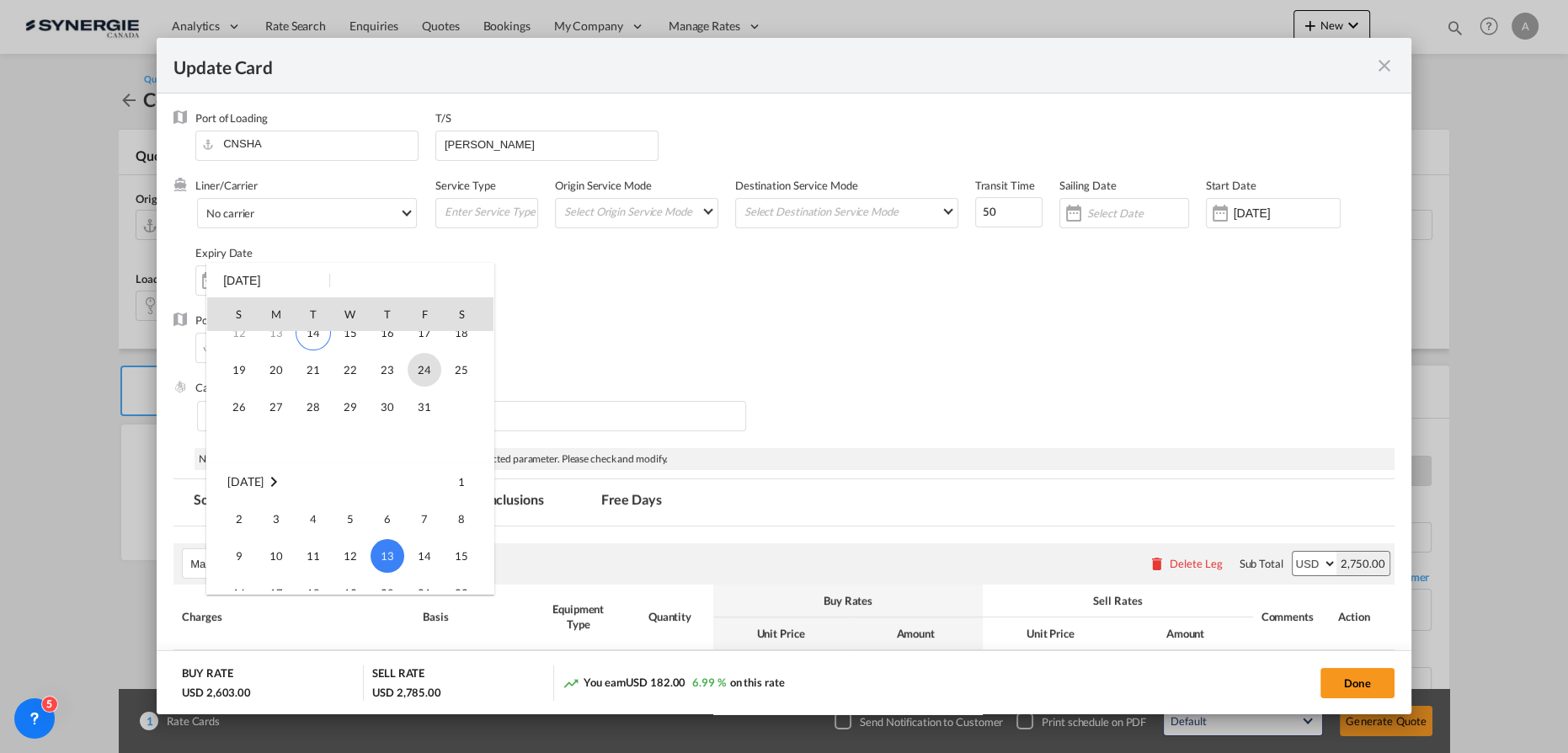
scroll to position [69, 0]
click at [424, 426] on span "31" at bounding box center [424, 430] width 34 height 34
type input "31 Oct 2025"
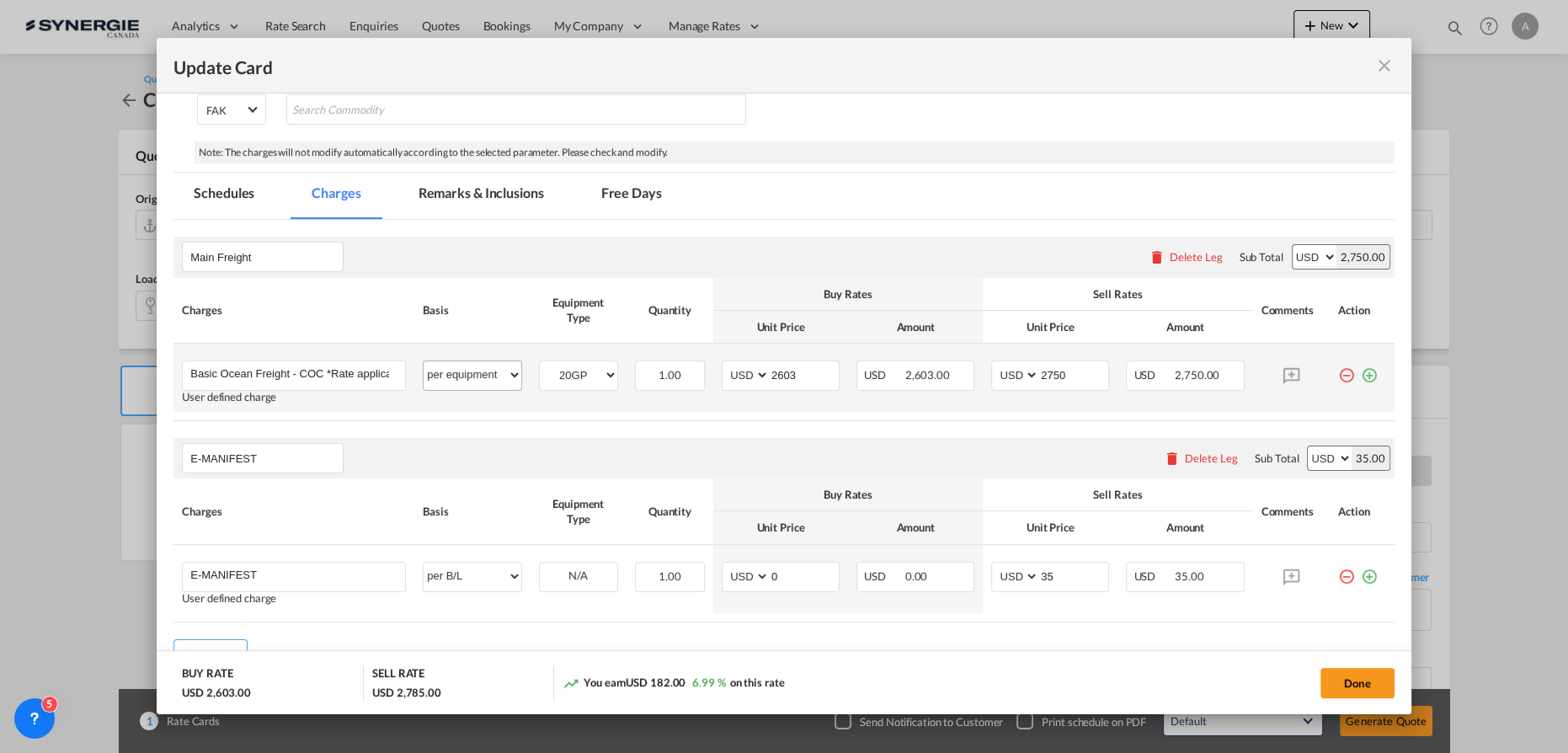
scroll to position [306, 0]
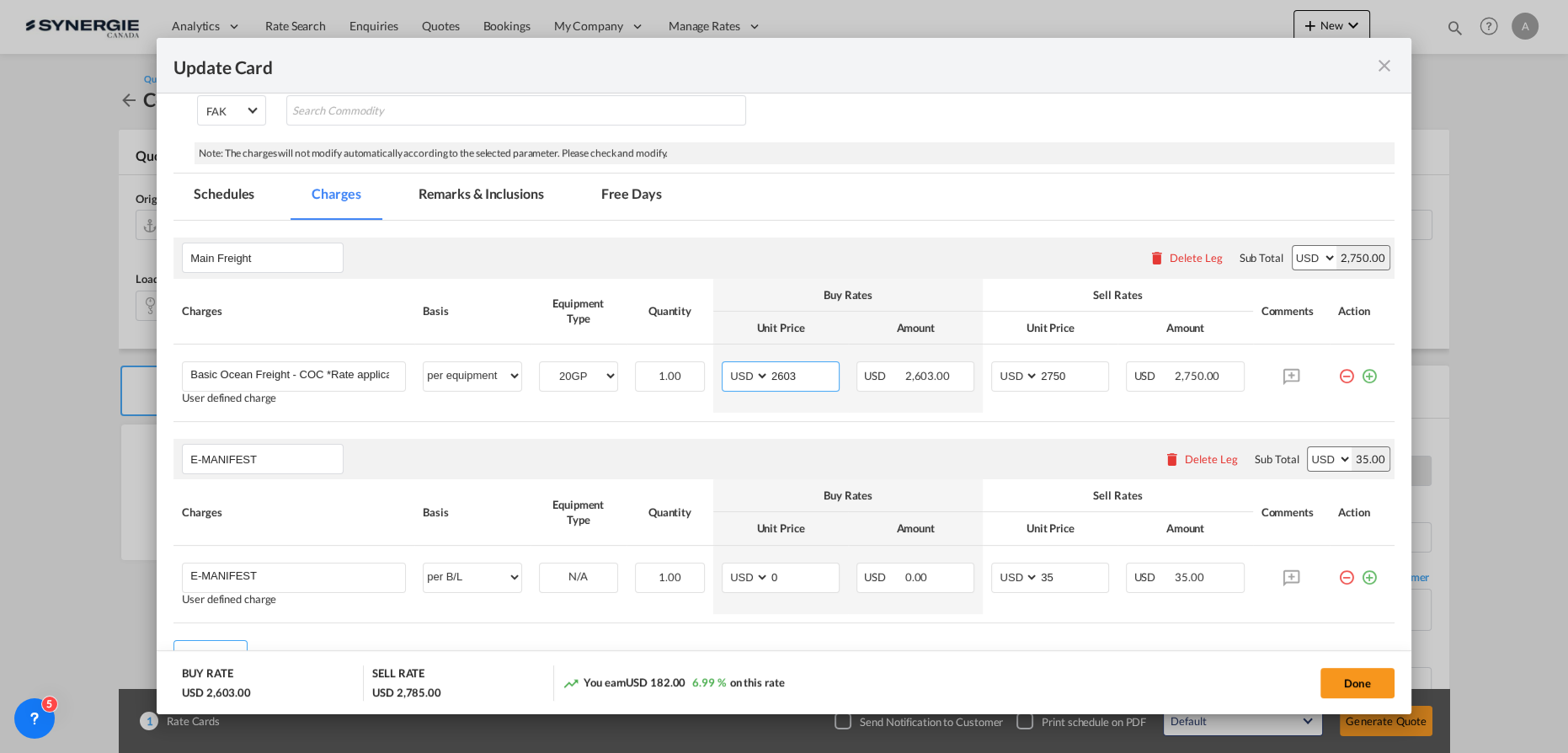
drag, startPoint x: 792, startPoint y: 373, endPoint x: 485, endPoint y: 417, distance: 310.1
click at [696, 389] on tr "Basic Ocean Freight - COC *Rate applicable at gate-in date Please Enter User De…" at bounding box center [784, 379] width 1221 height 68
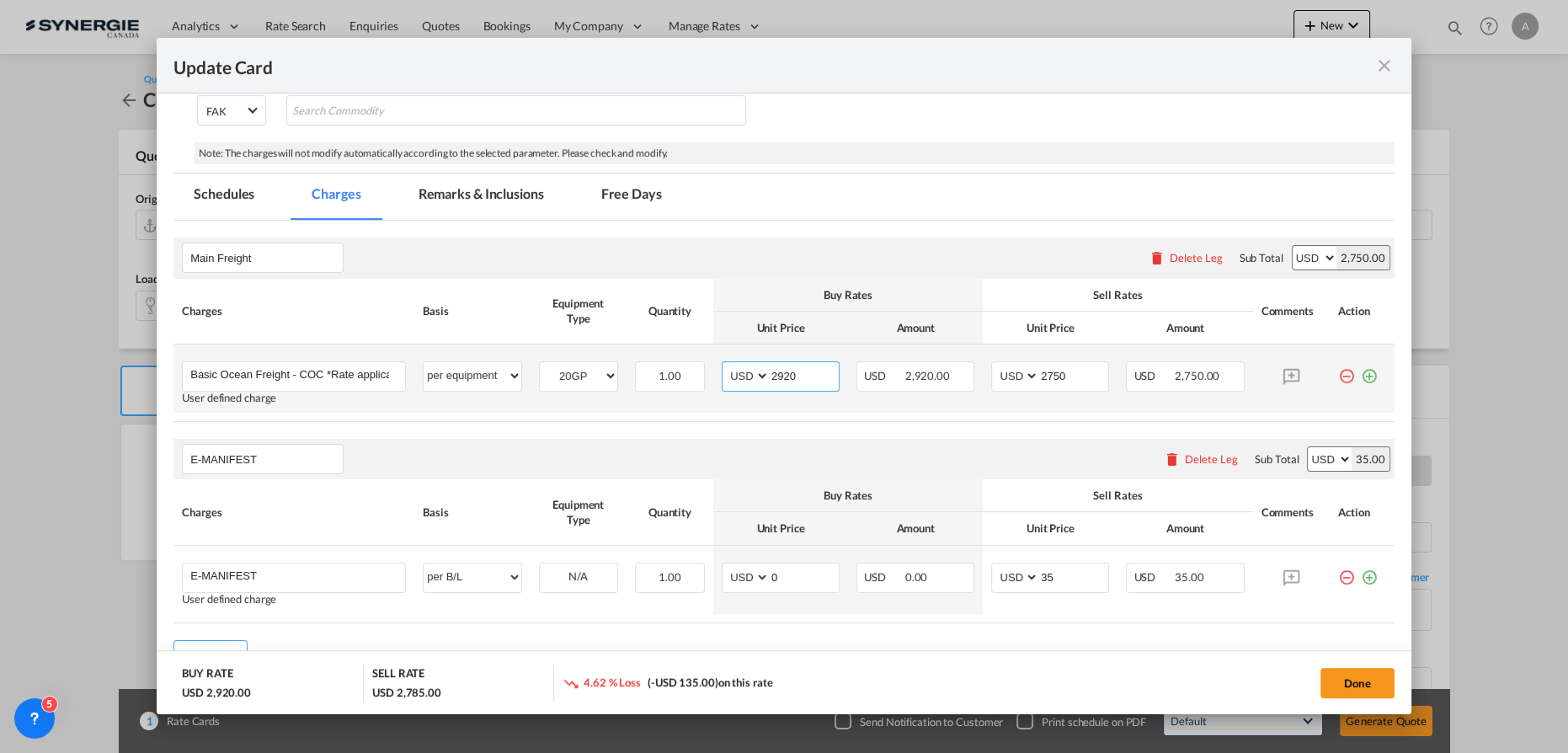
click at [802, 374] on input "2920" at bounding box center [804, 374] width 69 height 25
drag, startPoint x: 802, startPoint y: 374, endPoint x: 680, endPoint y: 352, distance: 124.0
click at [697, 367] on tr "Basic Ocean Freight - COC *Rate applicable at gate-in date Please Enter User De…" at bounding box center [784, 379] width 1221 height 68
type input "2963"
click at [1048, 376] on input "2750" at bounding box center [1074, 374] width 69 height 25
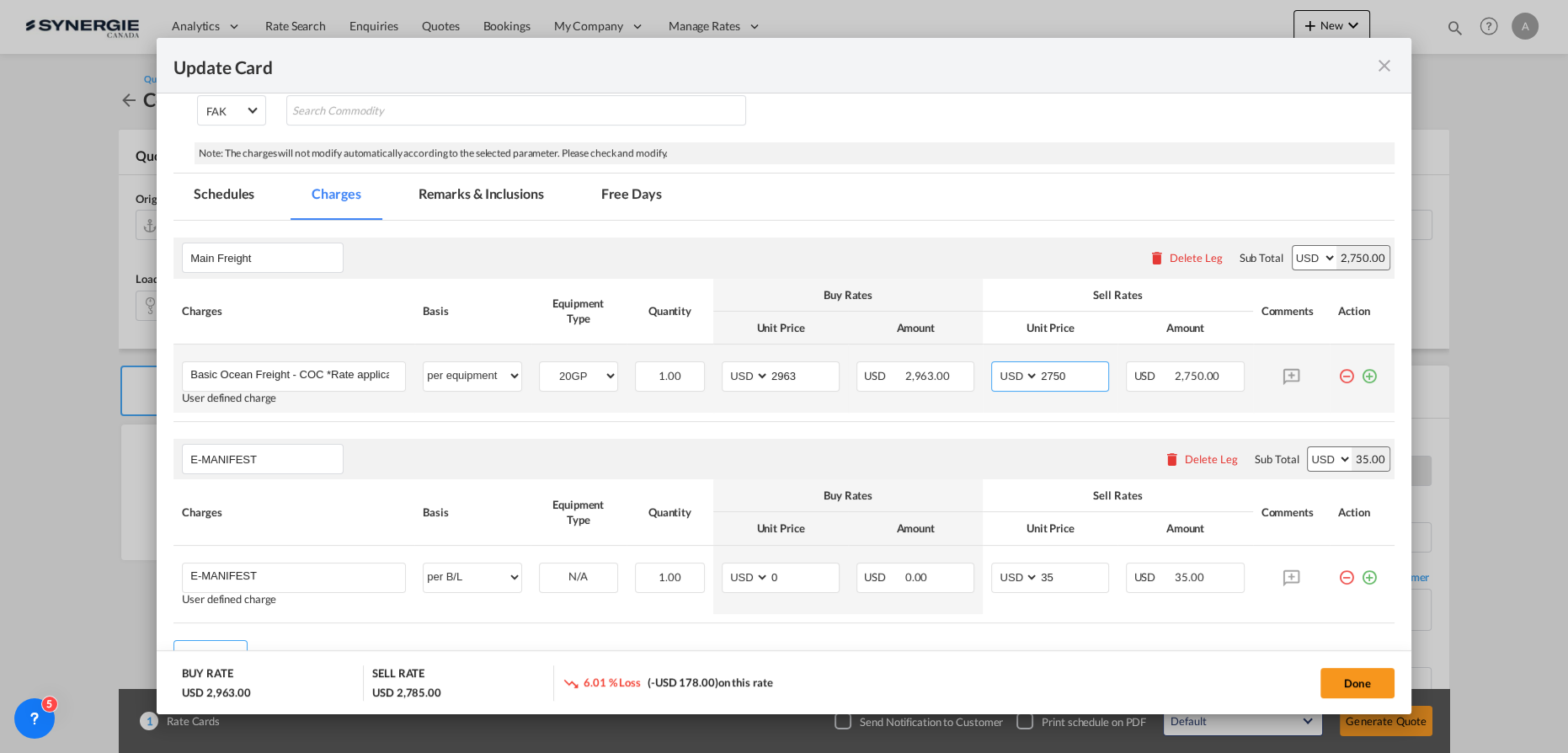
click at [1049, 376] on input "2750" at bounding box center [1074, 374] width 69 height 25
type input "3115"
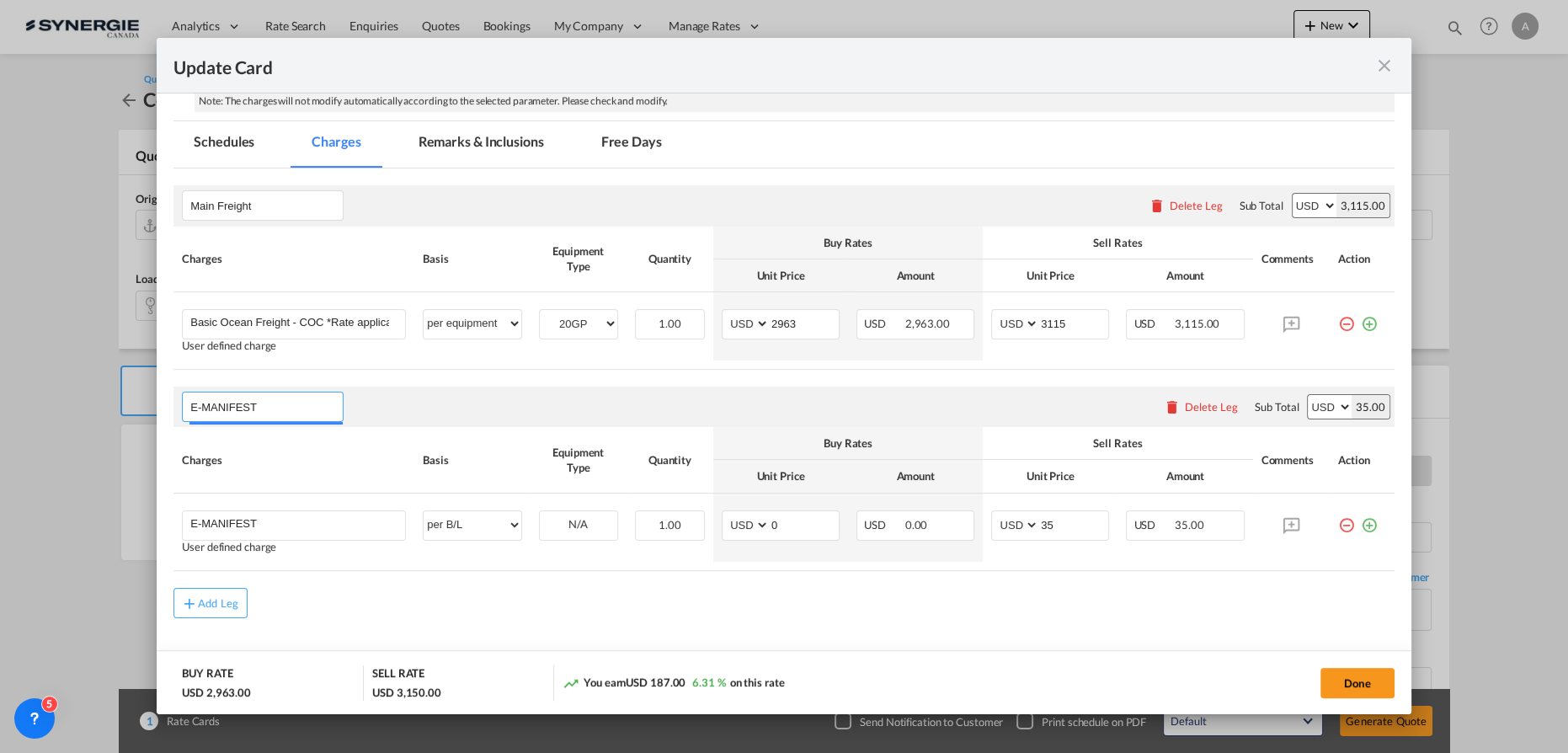
scroll to position [386, 0]
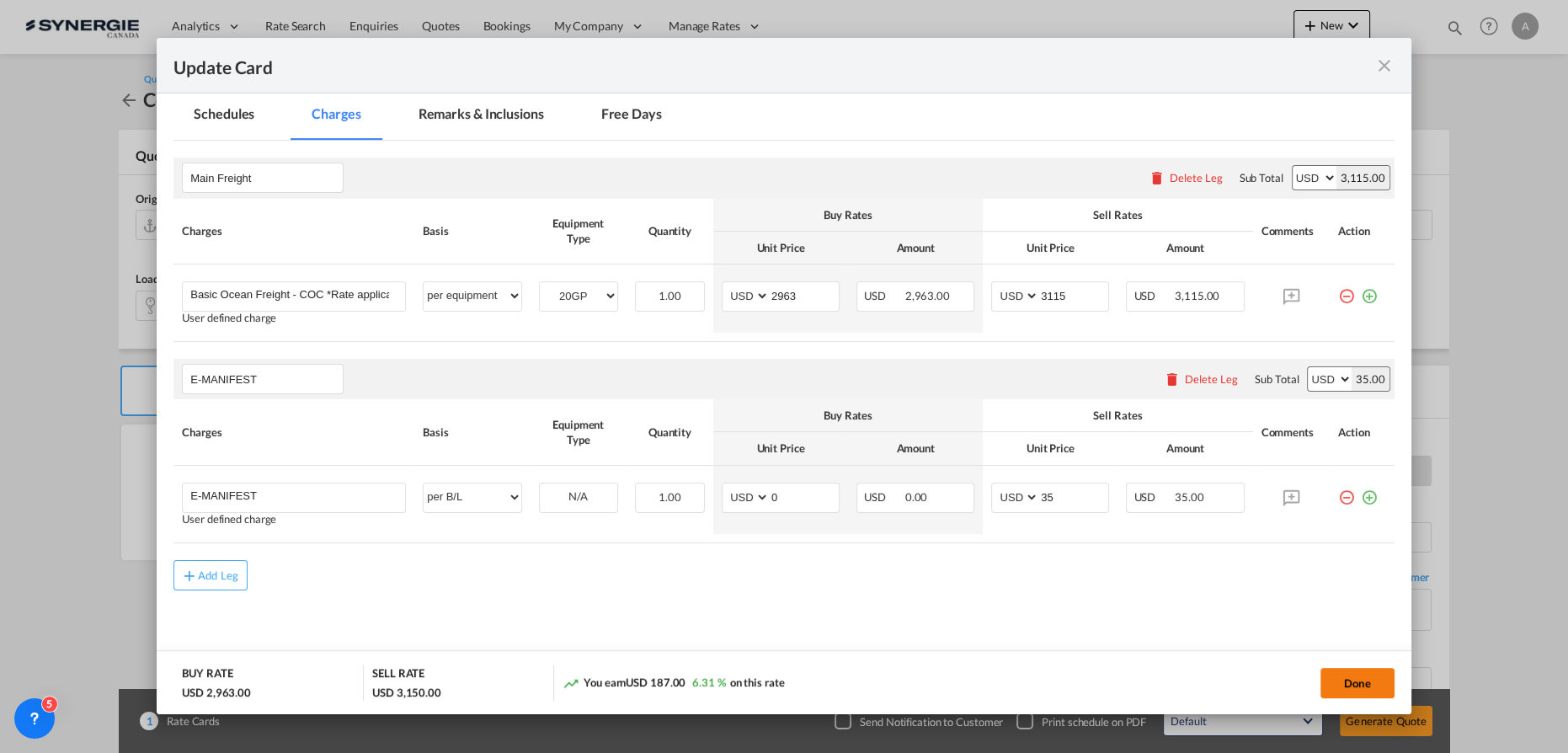
click at [1349, 682] on button "Done" at bounding box center [1358, 683] width 74 height 30
type input "13 Oct 2025"
type input "30 Oct 2025"
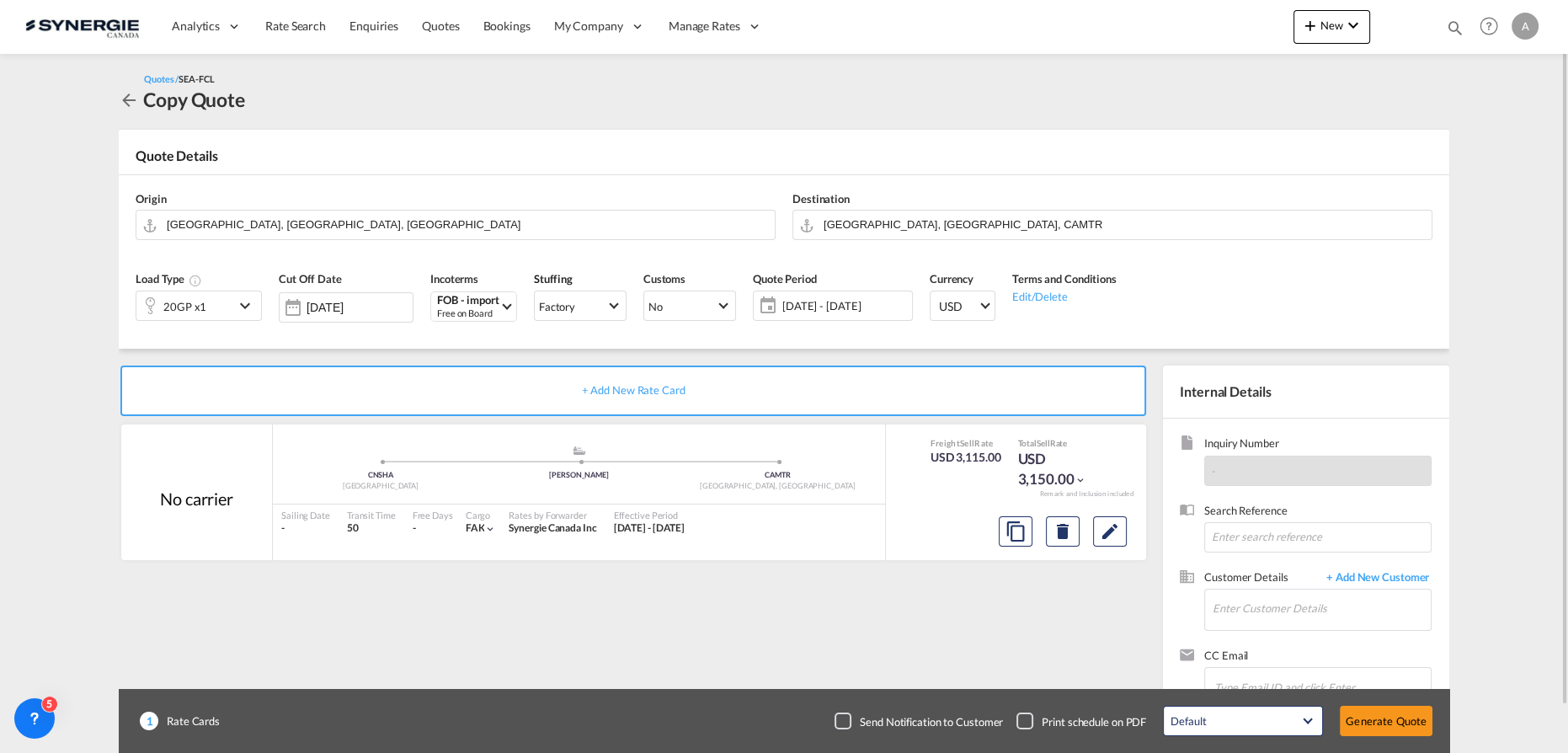
scroll to position [49, 0]
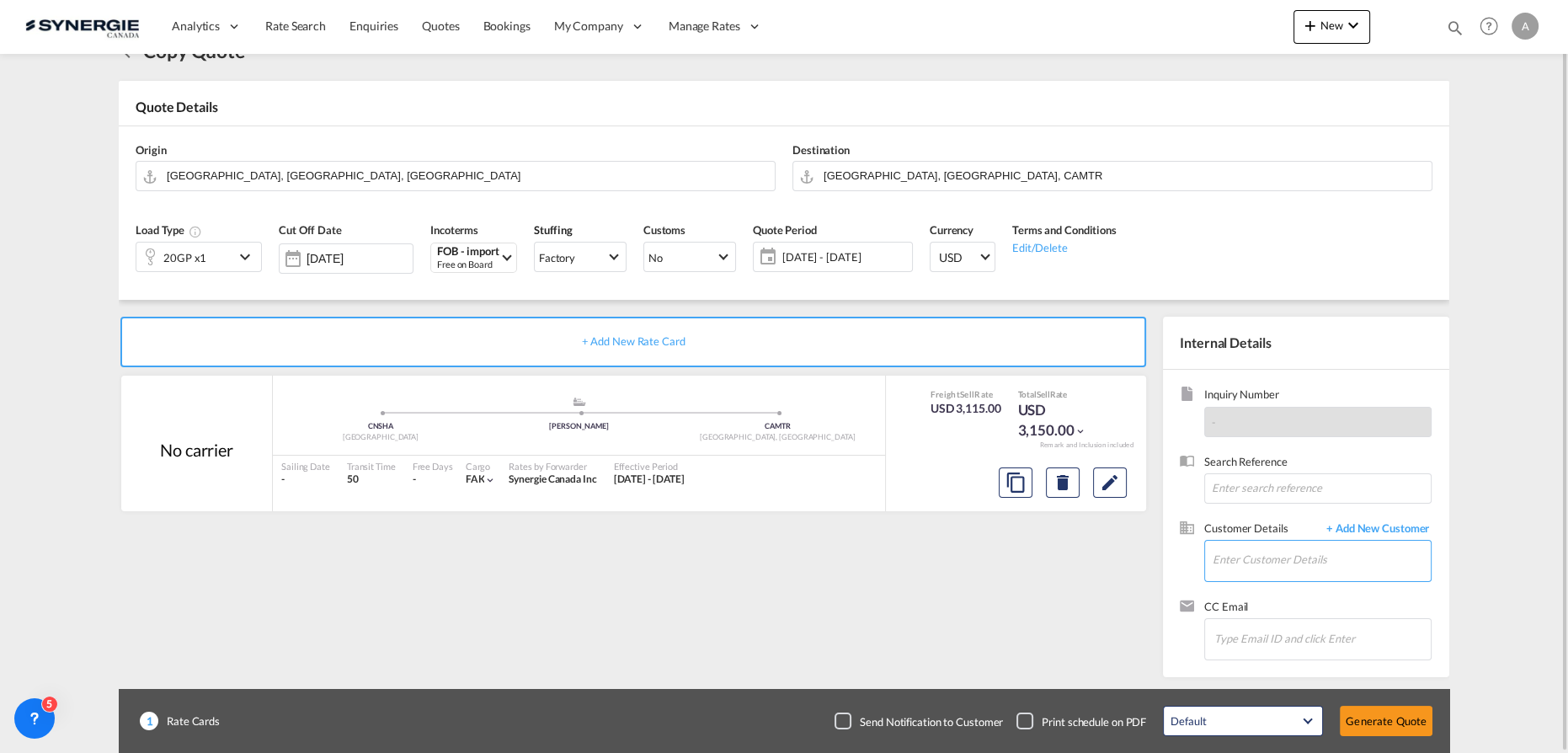
click at [1283, 560] on input "Enter Customer Details" at bounding box center [1321, 560] width 218 height 38
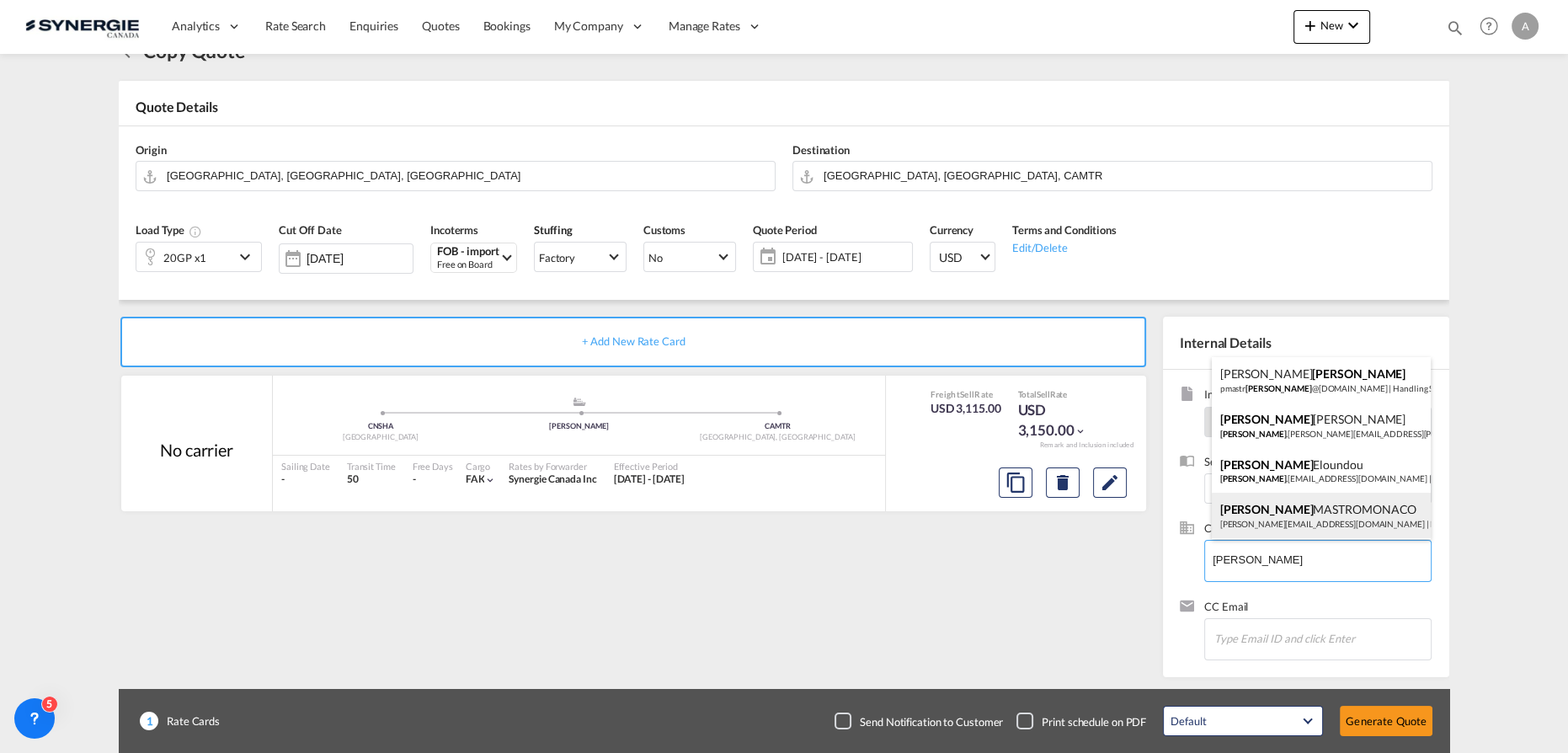
click at [1352, 516] on div "ANGELO MASTROMONACO a.mastromonaco@monoserra.com | MONO SERRA" at bounding box center [1321, 516] width 220 height 46
type input "MONO SERRA, ANGELO MASTROMONACO, a.mastromonaco@monoserra.com"
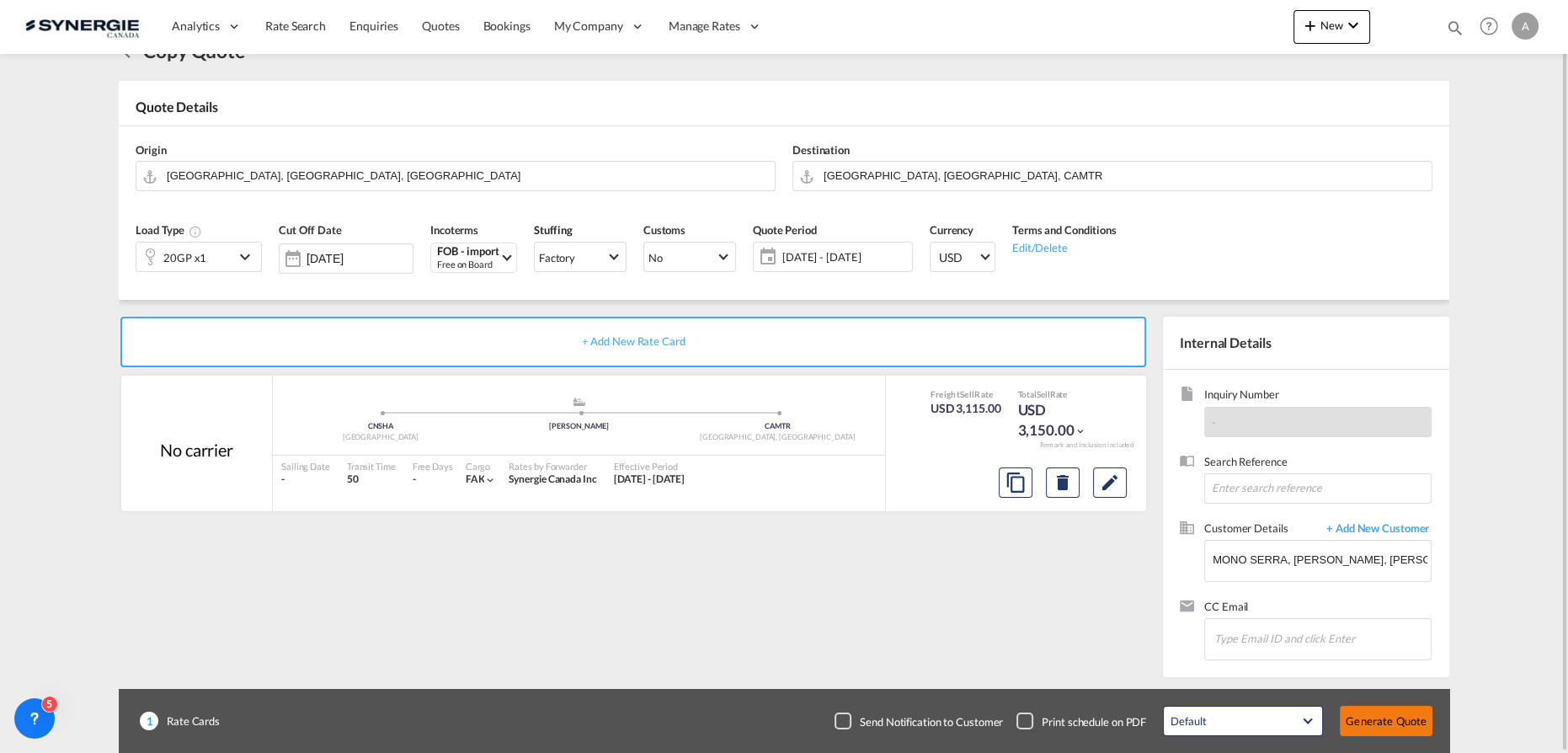
click at [1390, 723] on button "Generate Quote" at bounding box center [1385, 721] width 92 height 30
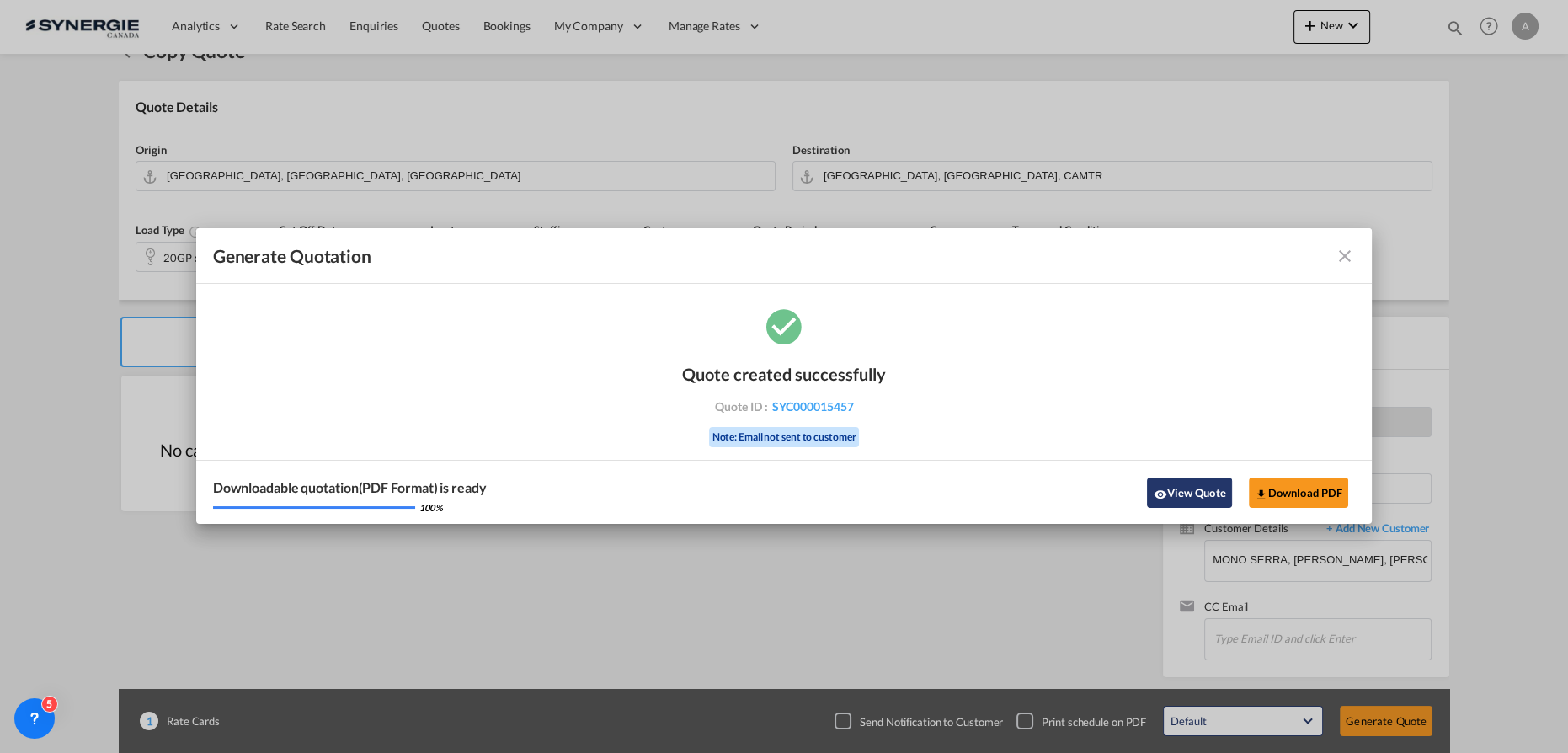
click at [1199, 499] on button "View Quote" at bounding box center [1190, 493] width 84 height 30
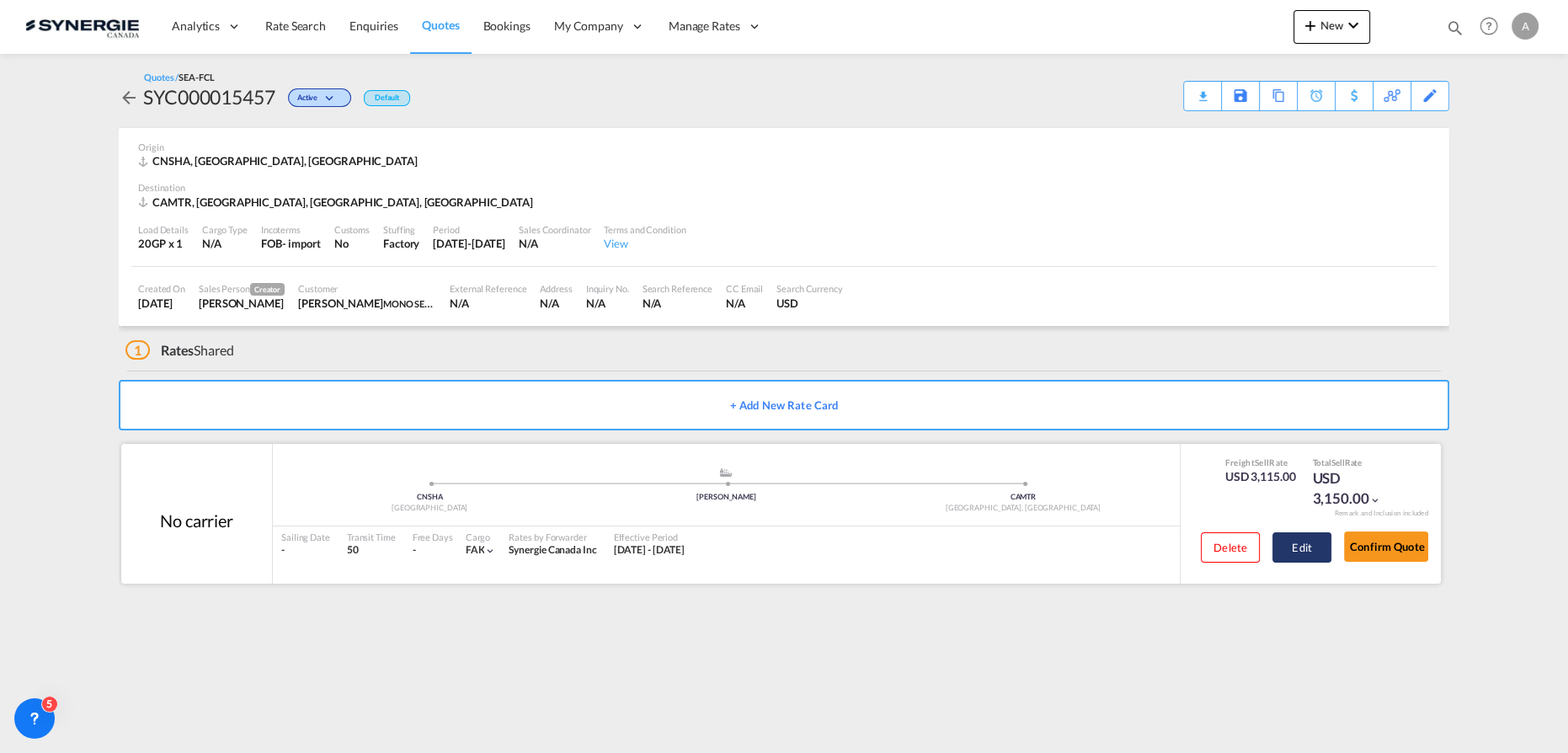
click at [1304, 554] on button "Edit" at bounding box center [1302, 547] width 59 height 30
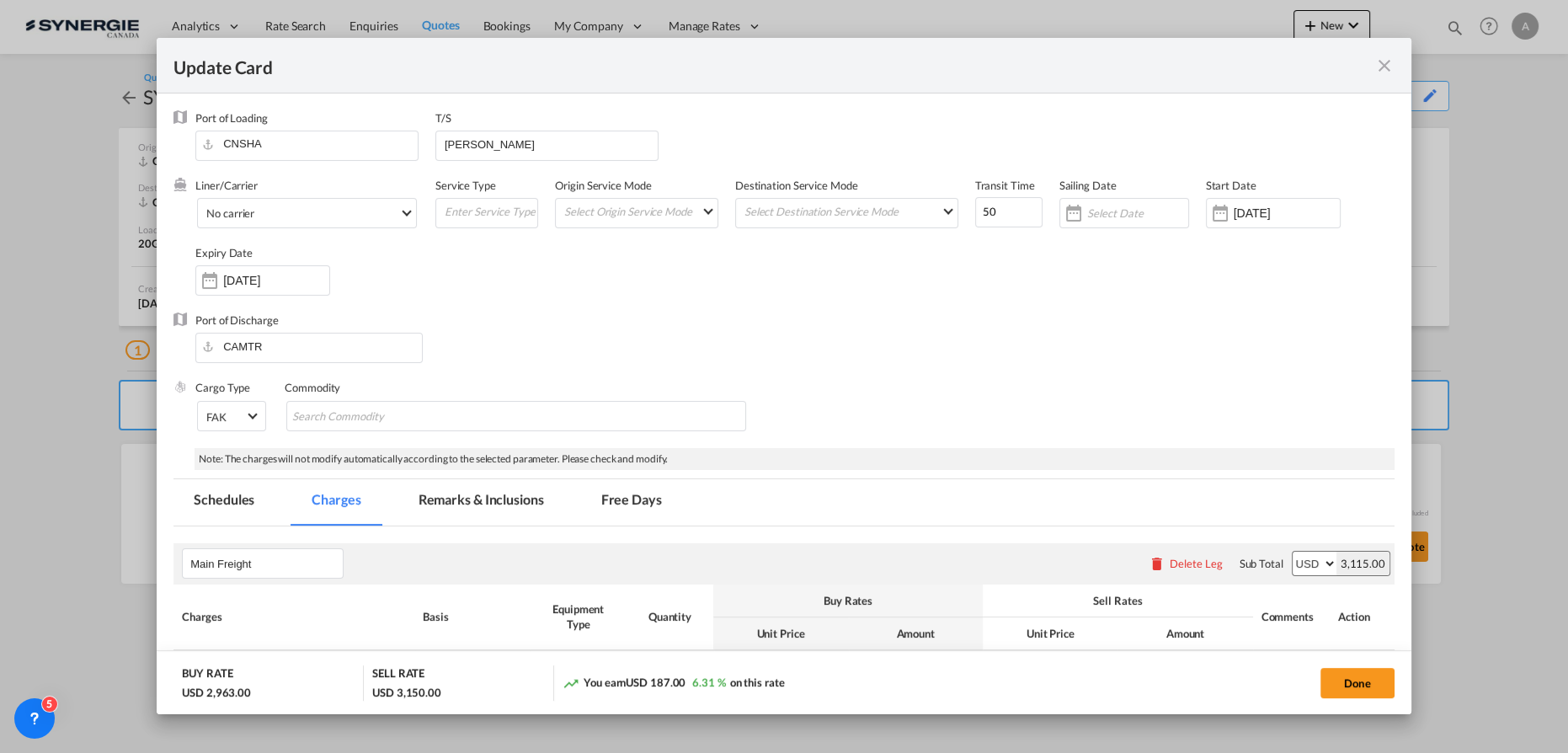
click at [452, 522] on md-tab-item "Remarks & Inclusions" at bounding box center [481, 503] width 166 height 47
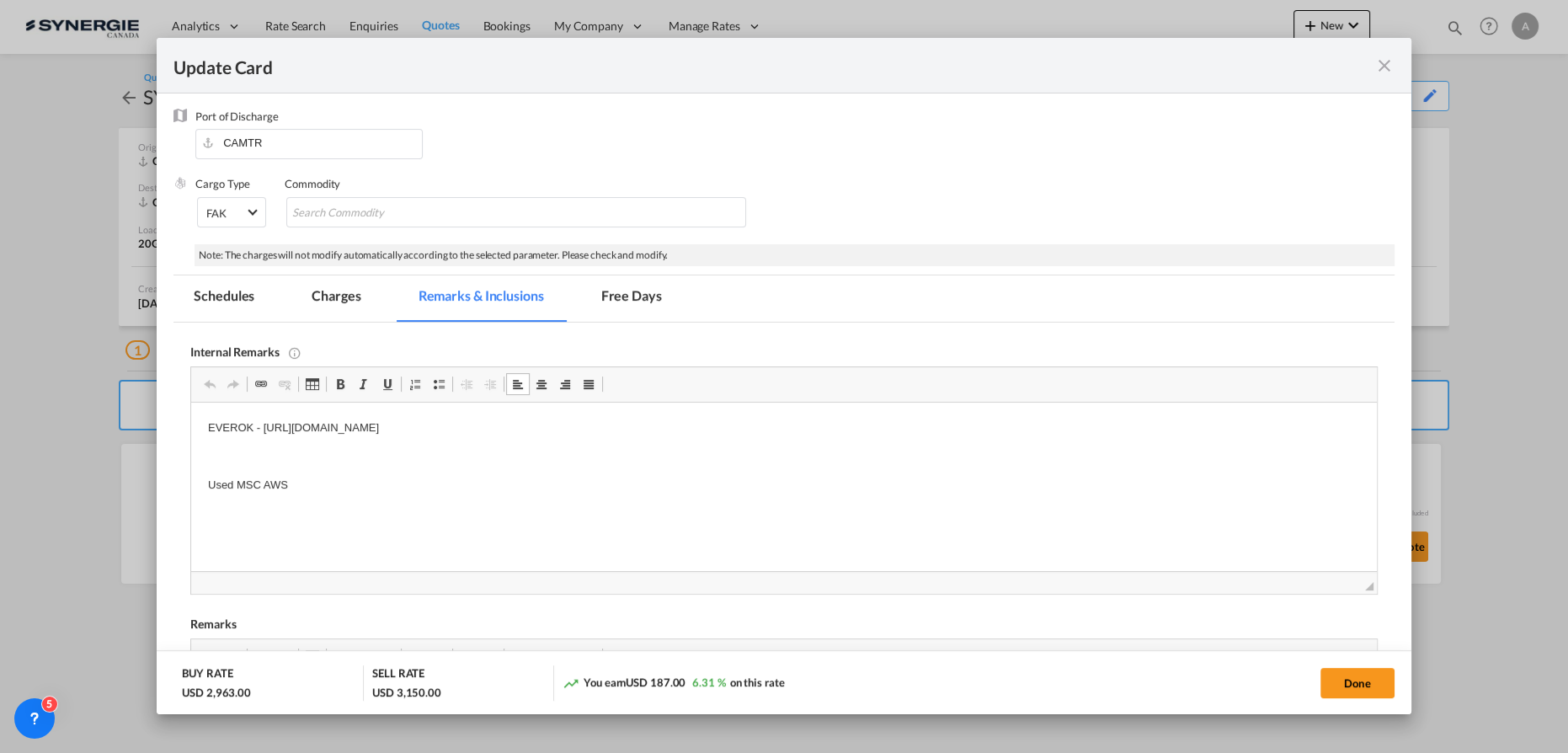
drag, startPoint x: 265, startPoint y: 426, endPoint x: 782, endPoint y: 422, distance: 517.0
click at [782, 422] on p "EVEROK - https://app.frontapp.com/open/cnv_qhefqtr?key=8JcwR9qLPUlqalwQD9qqE55-…" at bounding box center [784, 429] width 1153 height 18
click at [288, 467] on body "EVEROK - https://app.frontapp.com/open/cnv_qm5shhr?key=7C5mH7q0VdAv_mFqpLYrR9uE…" at bounding box center [784, 486] width 1153 height 131
click at [280, 447] on body "EVEROK - https://app.frontapp.com/open/cnv_qm5shhr?key=7C5mH7q0VdAv_mFqpLYrR9uE…" at bounding box center [784, 486] width 1153 height 131
drag, startPoint x: 302, startPoint y: 490, endPoint x: 171, endPoint y: 483, distance: 131.2
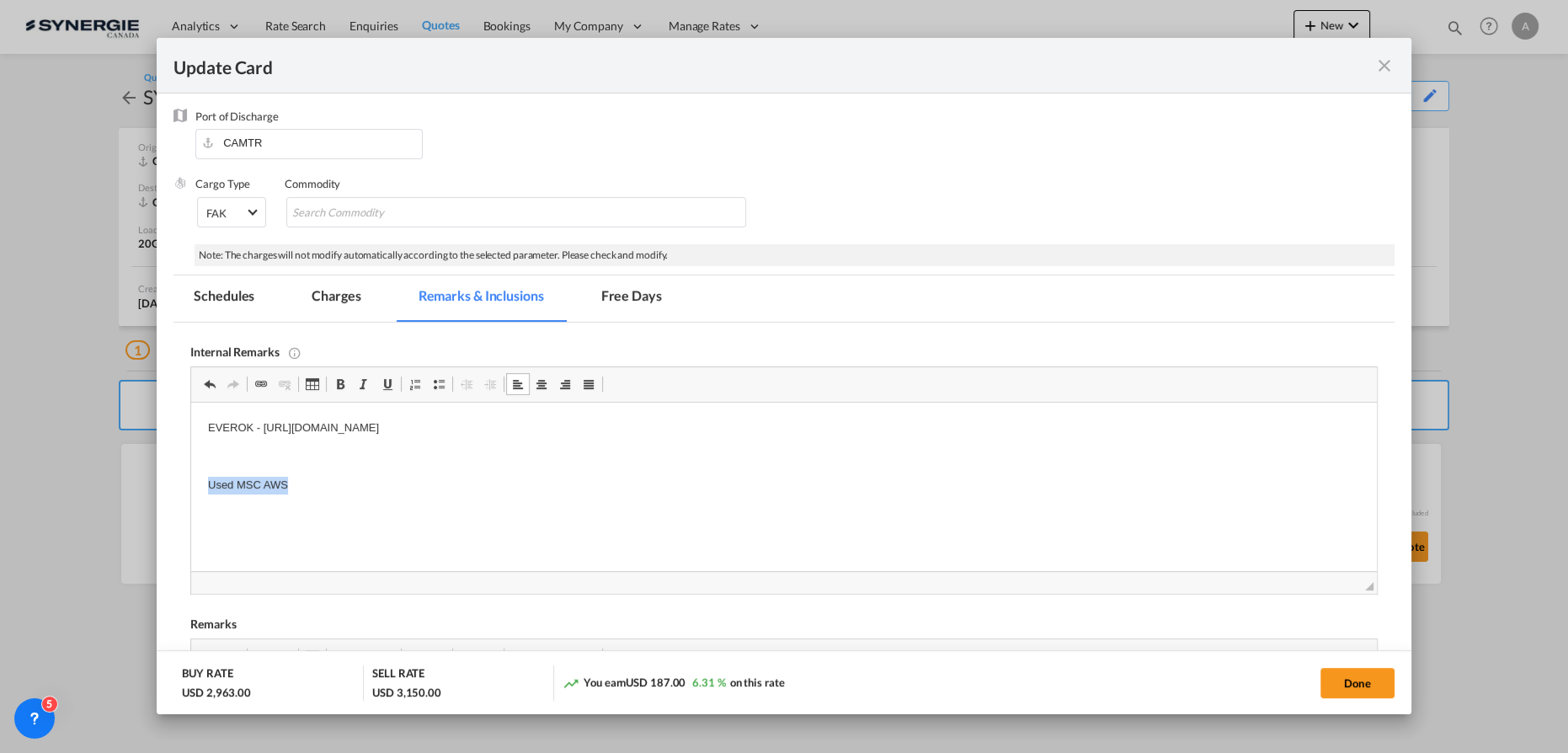
click at [191, 483] on html "EVEROK - https://app.frontapp.com/open/cnv_qm5shhr?key=7C5mH7q0VdAv_mFqpLYrR9uE…" at bounding box center [784, 485] width 1186 height 165
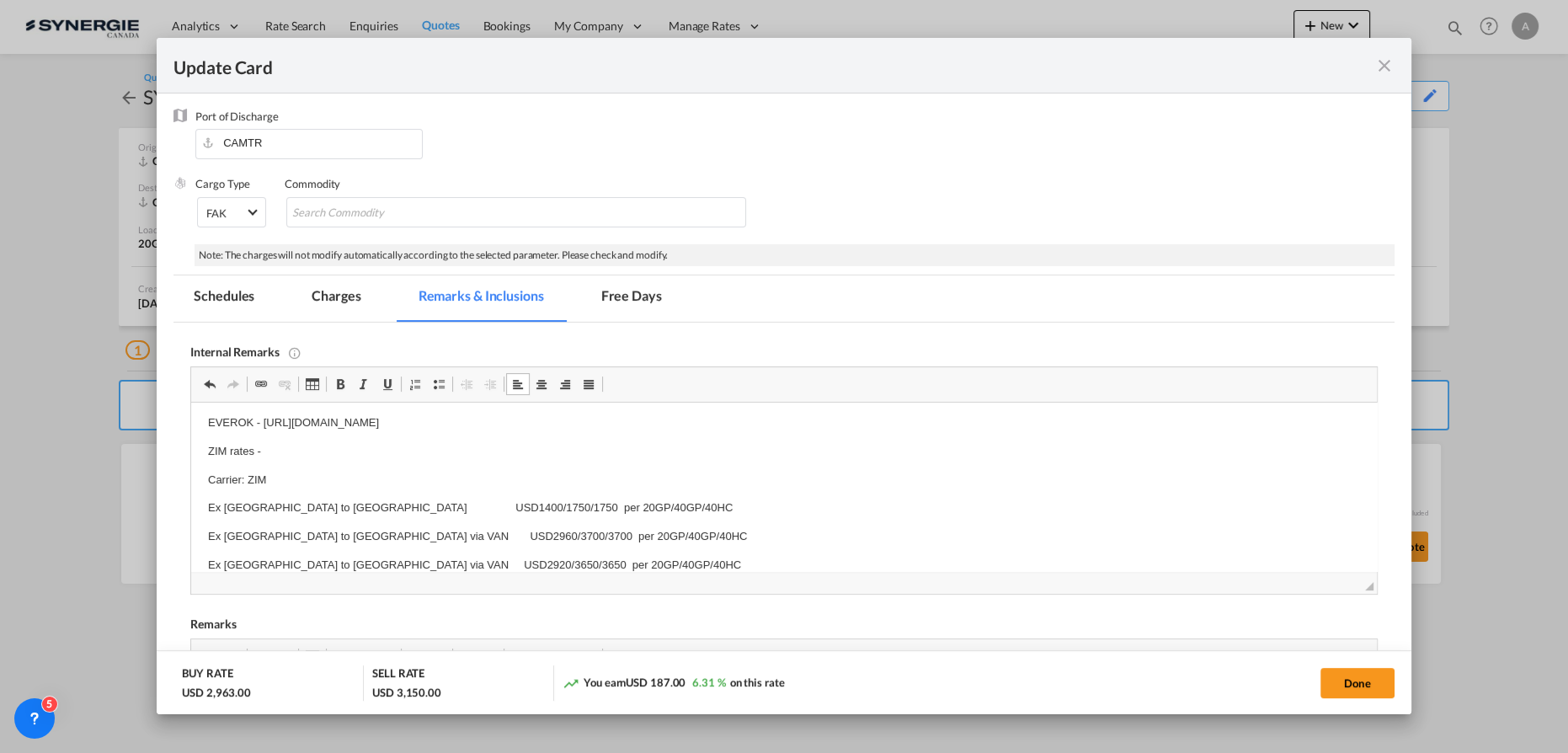
scroll to position [24, 0]
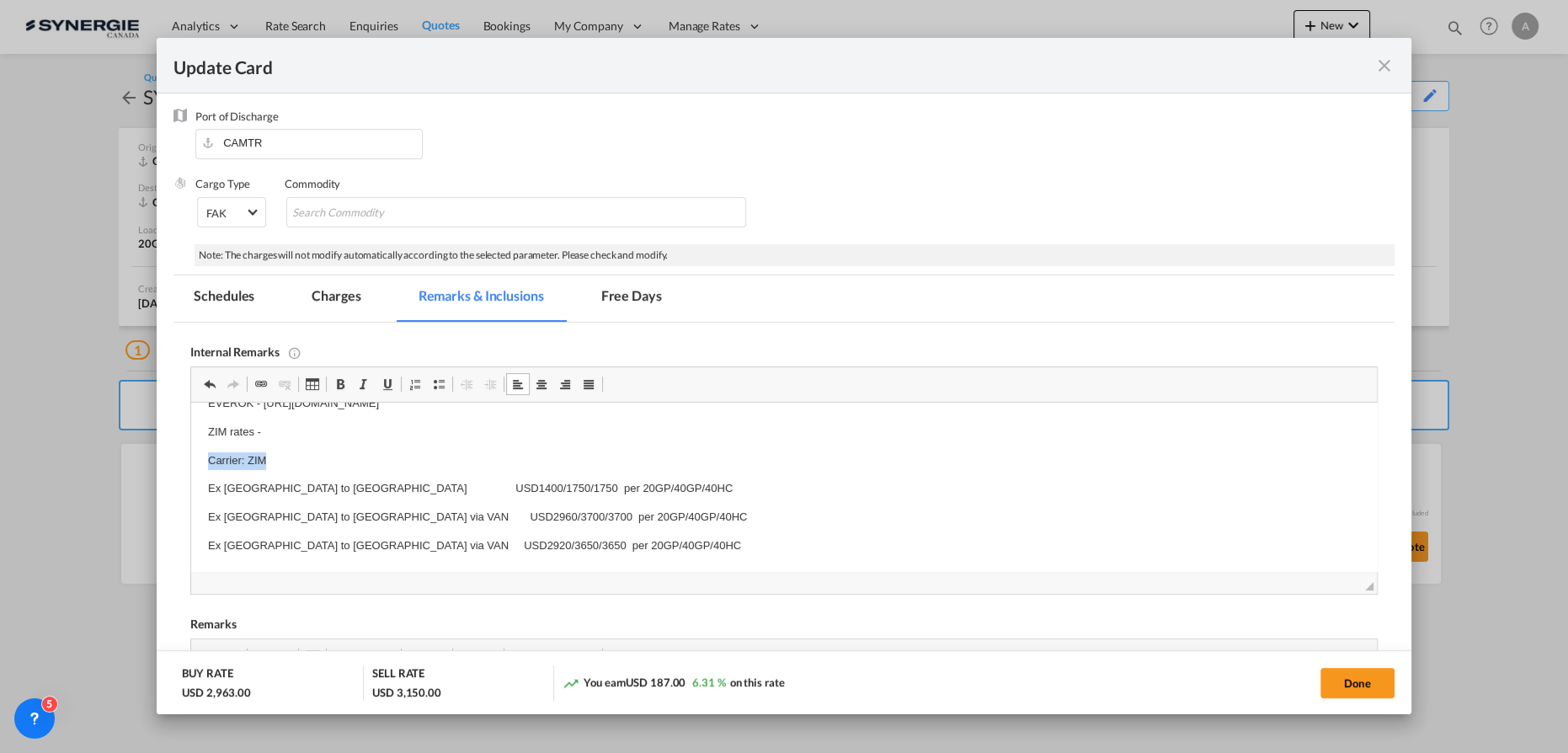
drag, startPoint x: 277, startPoint y: 455, endPoint x: 294, endPoint y: 866, distance: 411.4
click at [191, 464] on html "EVEROK - https://app.frontapp.com/open/cnv_qm5shhr?key=7C5mH7q0VdAv_mFqpLYrR9uE…" at bounding box center [784, 475] width 1186 height 194
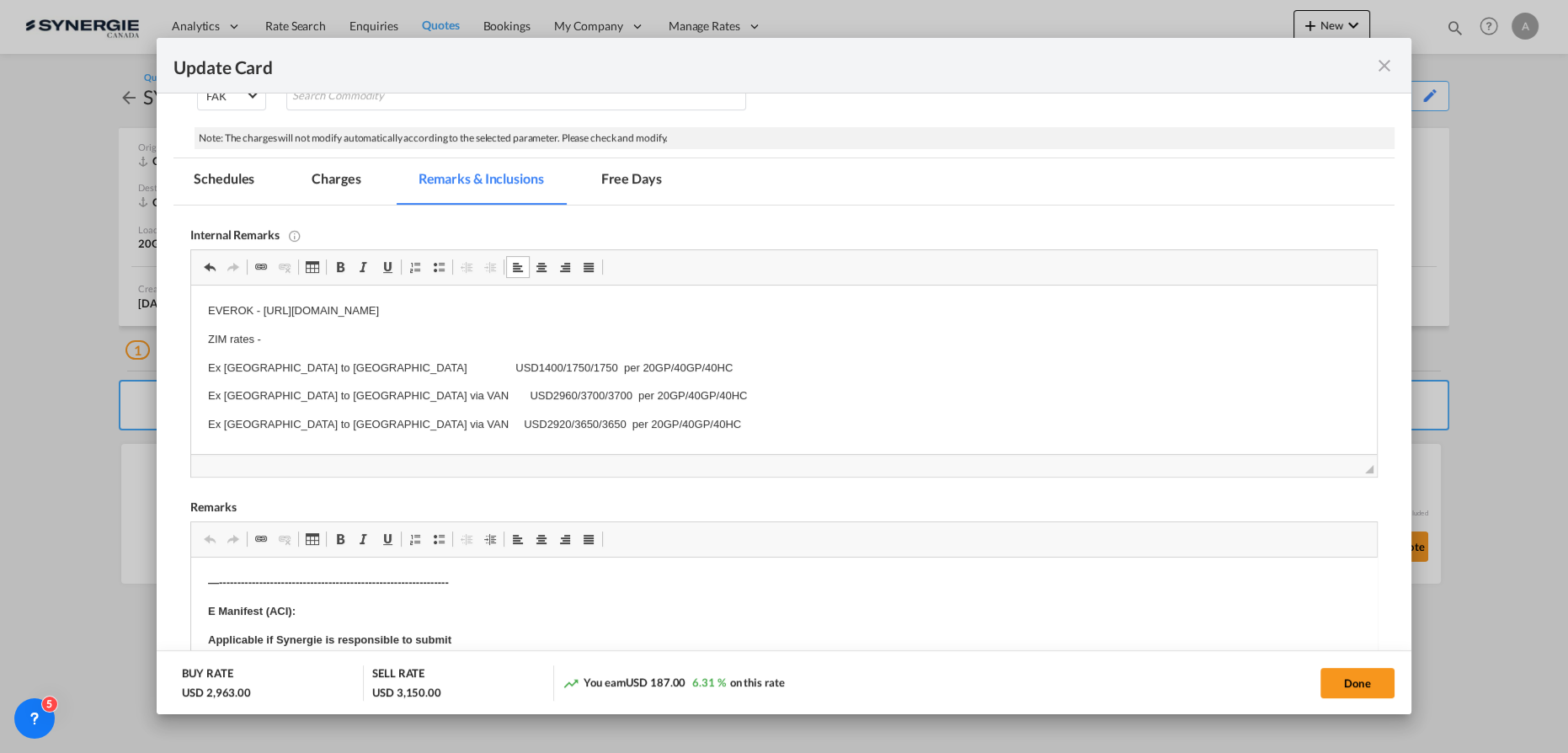
scroll to position [357, 0]
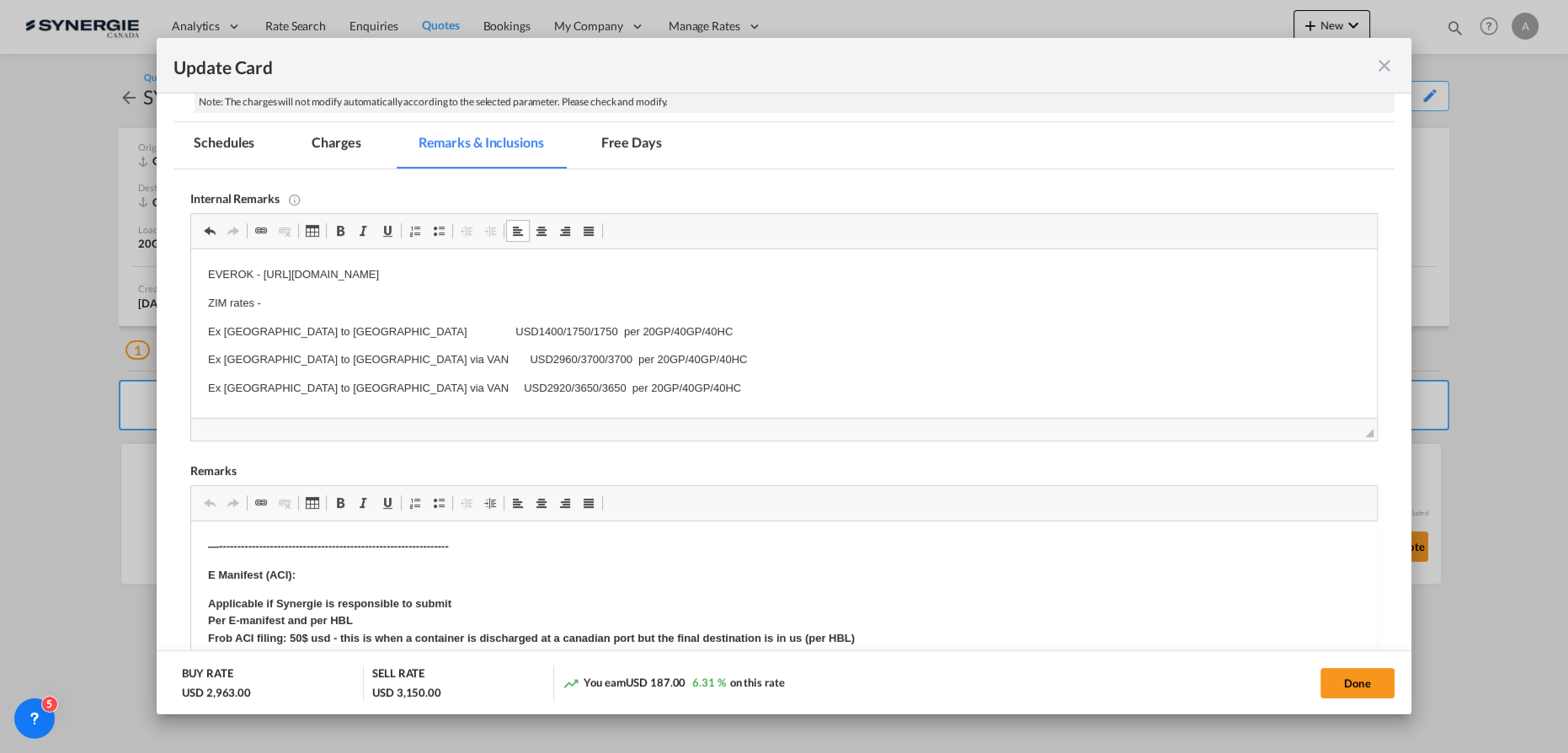
click at [611, 395] on p "Ex Shanghai to Montreal via VAN USD2920/3650/3650 per 20GP/40GP/40HC" at bounding box center [784, 389] width 1153 height 18
click at [1352, 678] on button "Done" at bounding box center [1358, 683] width 74 height 30
type input "13 Oct 2025"
type input "30 Oct 2025"
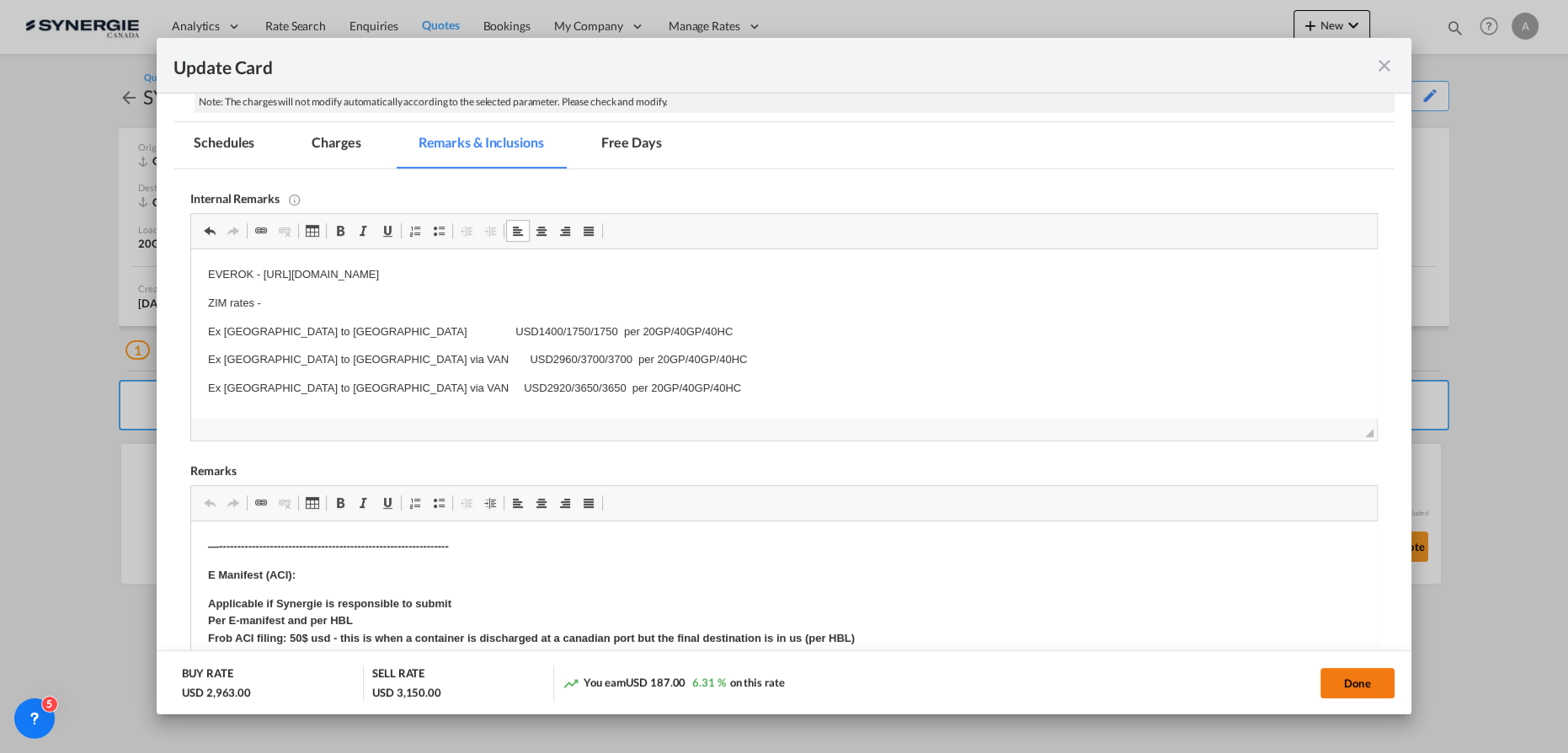
scroll to position [204, 0]
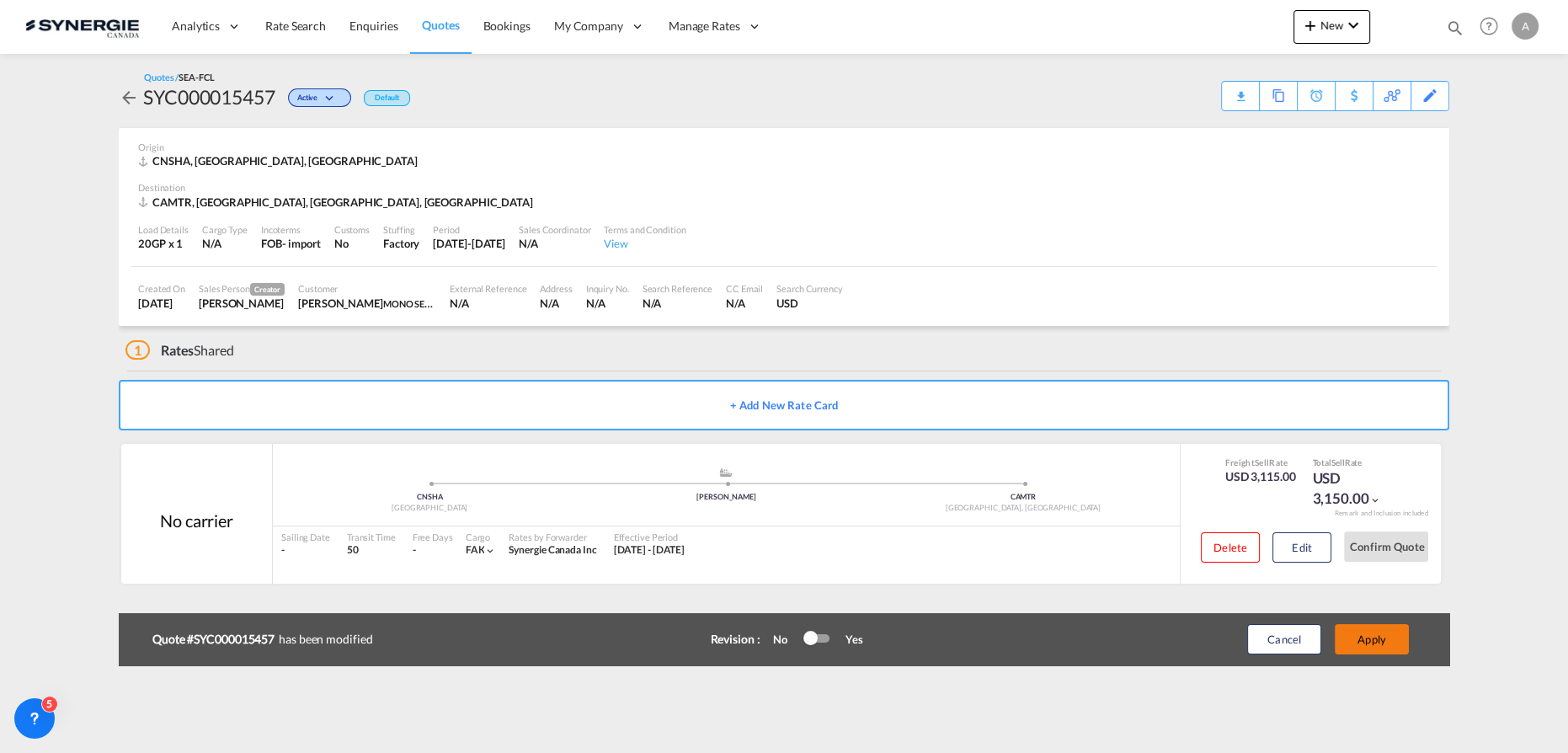
click at [1361, 641] on button "Apply" at bounding box center [1372, 639] width 74 height 30
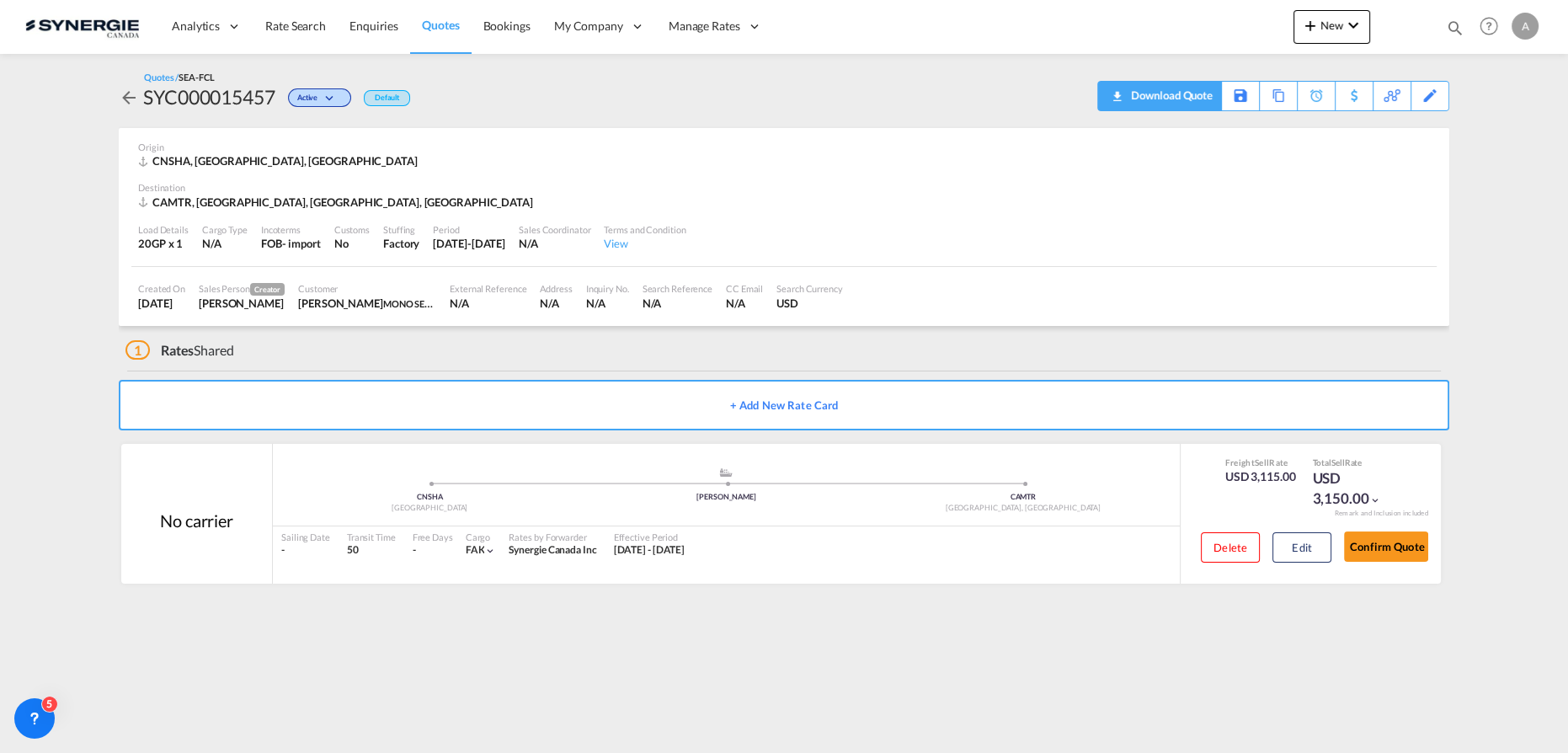
click at [1192, 98] on div "Download Quote" at bounding box center [1170, 95] width 86 height 27
click at [1297, 558] on button "Edit" at bounding box center [1302, 547] width 59 height 30
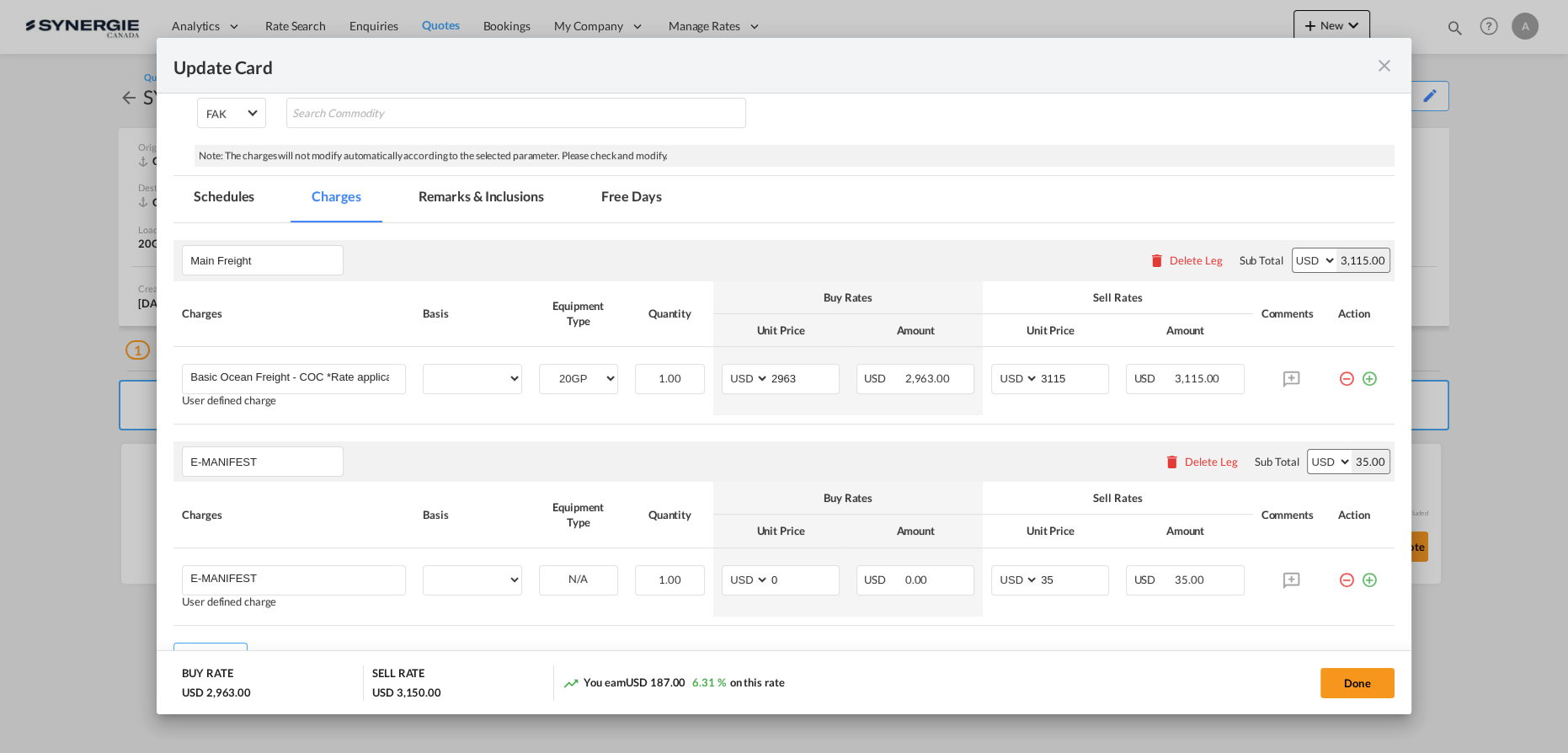
scroll to position [306, 0]
select select "per equipment"
select select "per B/L"
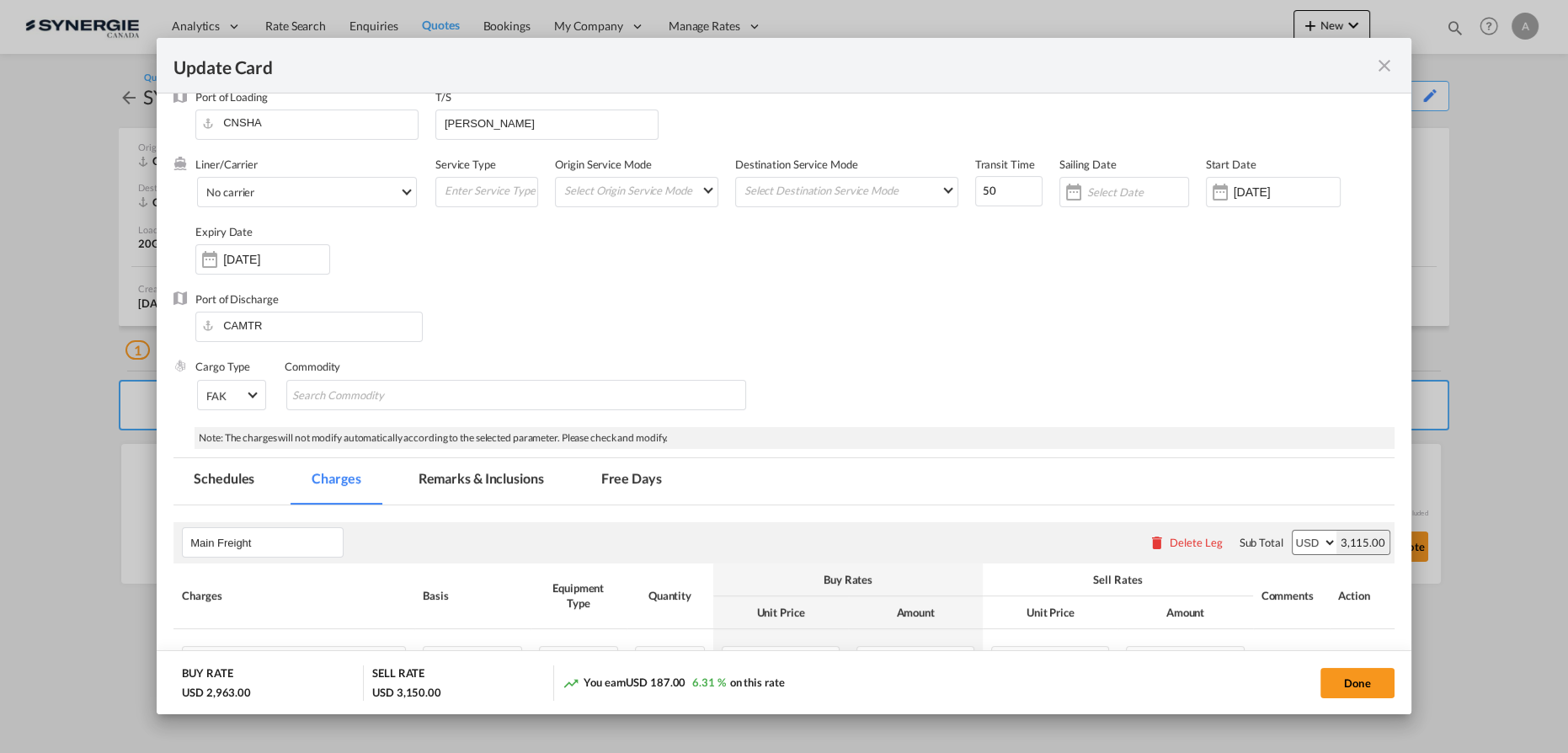
scroll to position [0, 0]
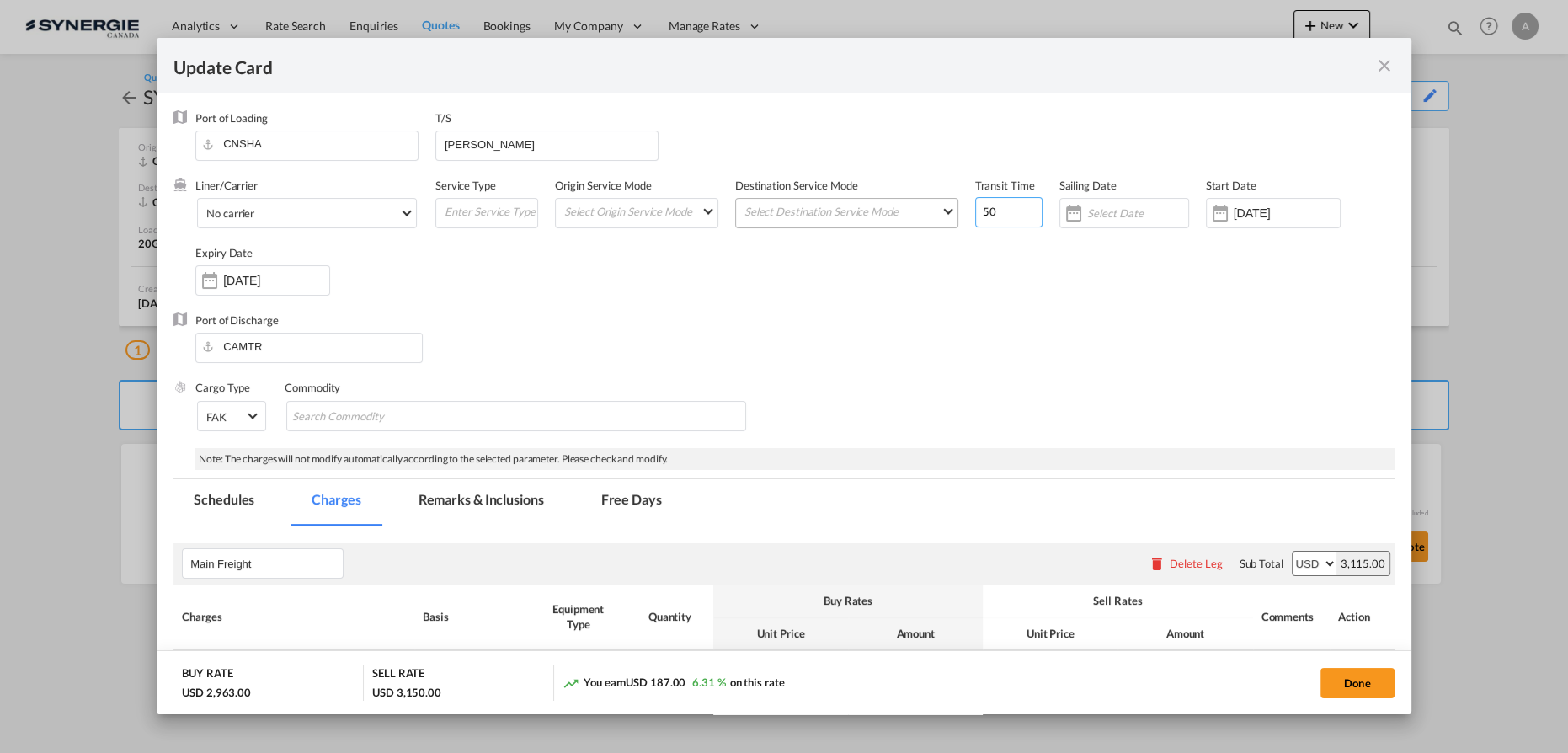
drag, startPoint x: 984, startPoint y: 214, endPoint x: 887, endPoint y: 226, distance: 97.7
click at [887, 226] on div "Liner/Carrier No carrier Atlantic Container Line (ACL) Baker Transport (GB) | D…" at bounding box center [795, 245] width 1199 height 135
type input "40"
click at [1335, 678] on button "Done" at bounding box center [1358, 683] width 74 height 30
type input "13 Oct 2025"
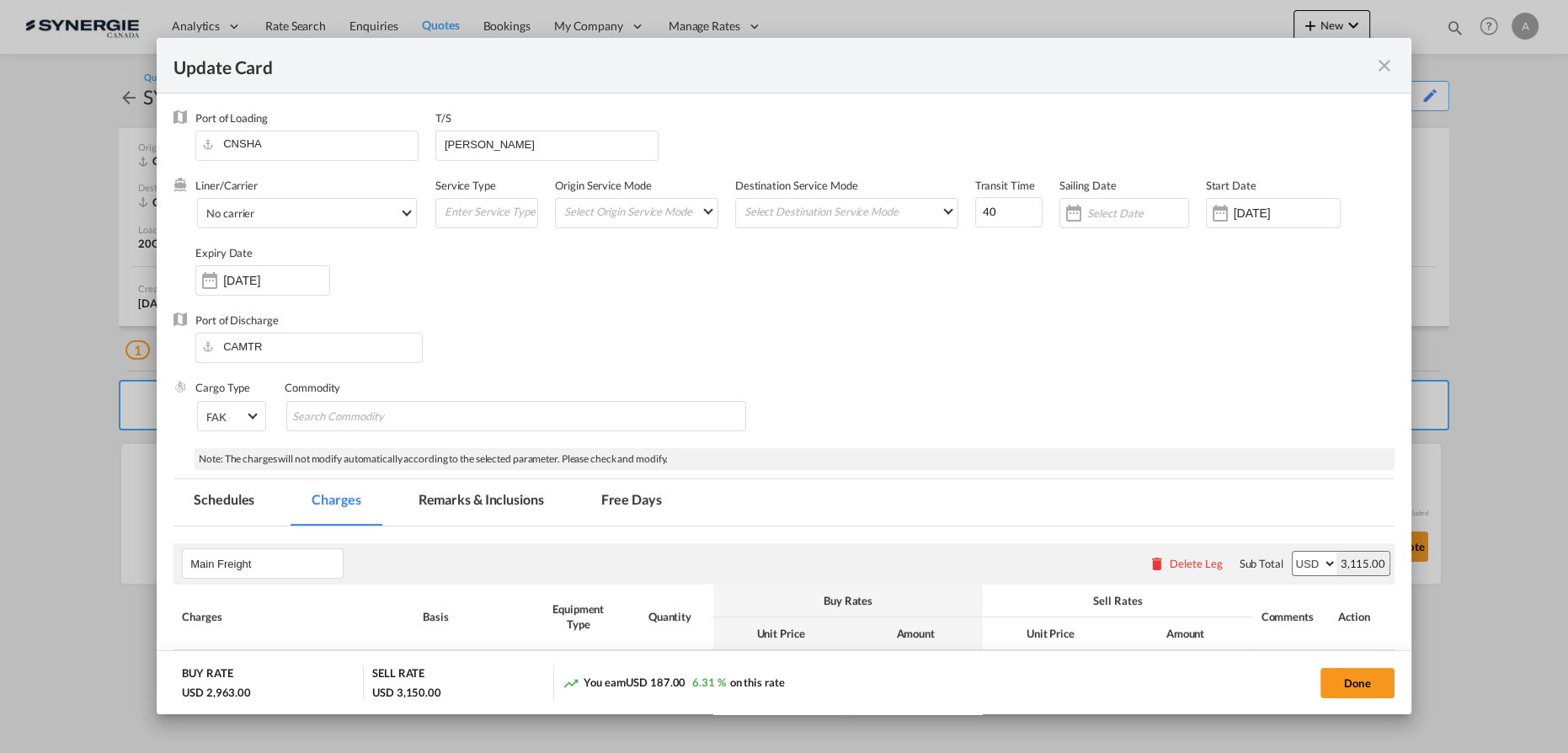
type input "30 Oct 2025"
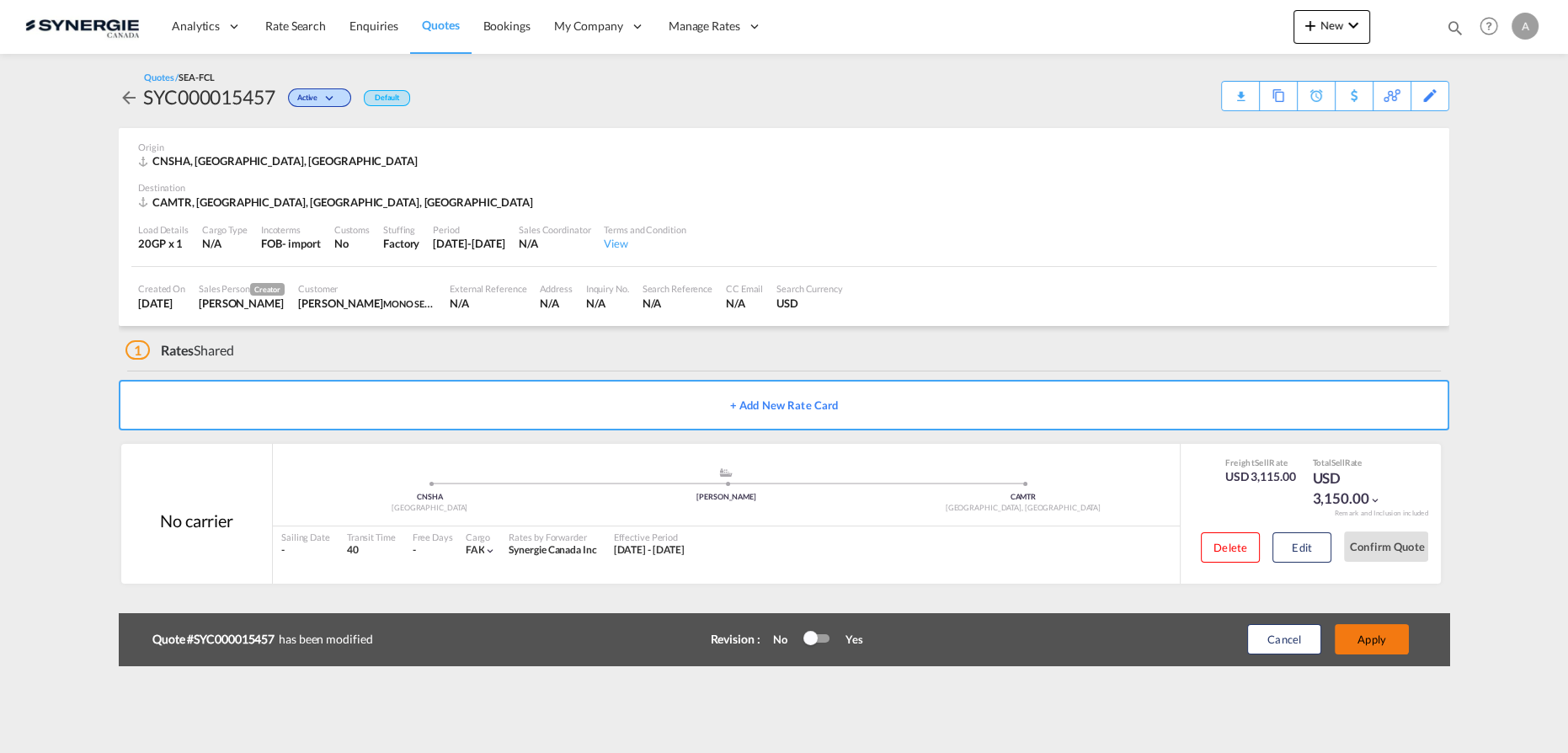
click at [1361, 636] on button "Apply" at bounding box center [1372, 639] width 74 height 30
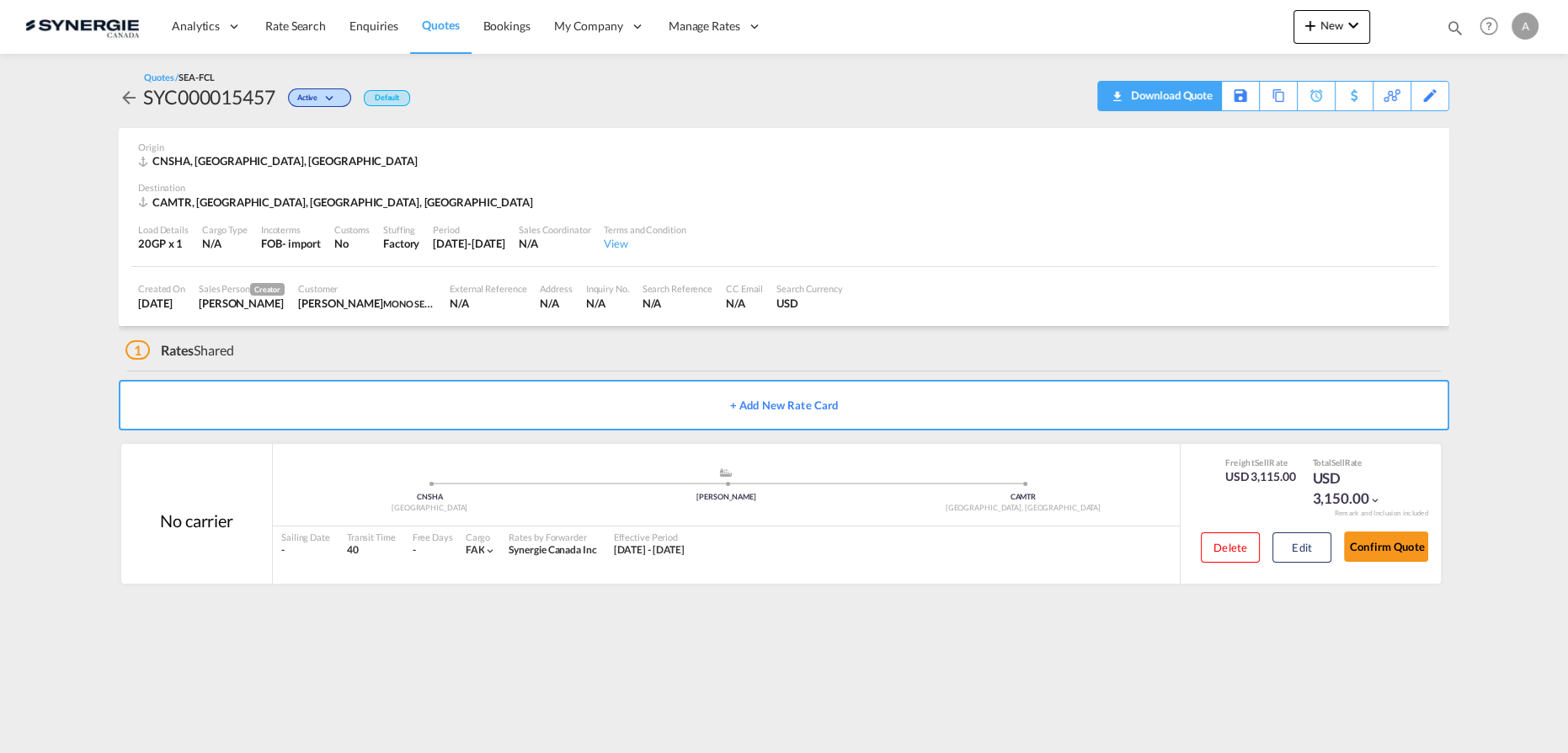
click at [1190, 96] on div "Download Quote" at bounding box center [1170, 95] width 86 height 27
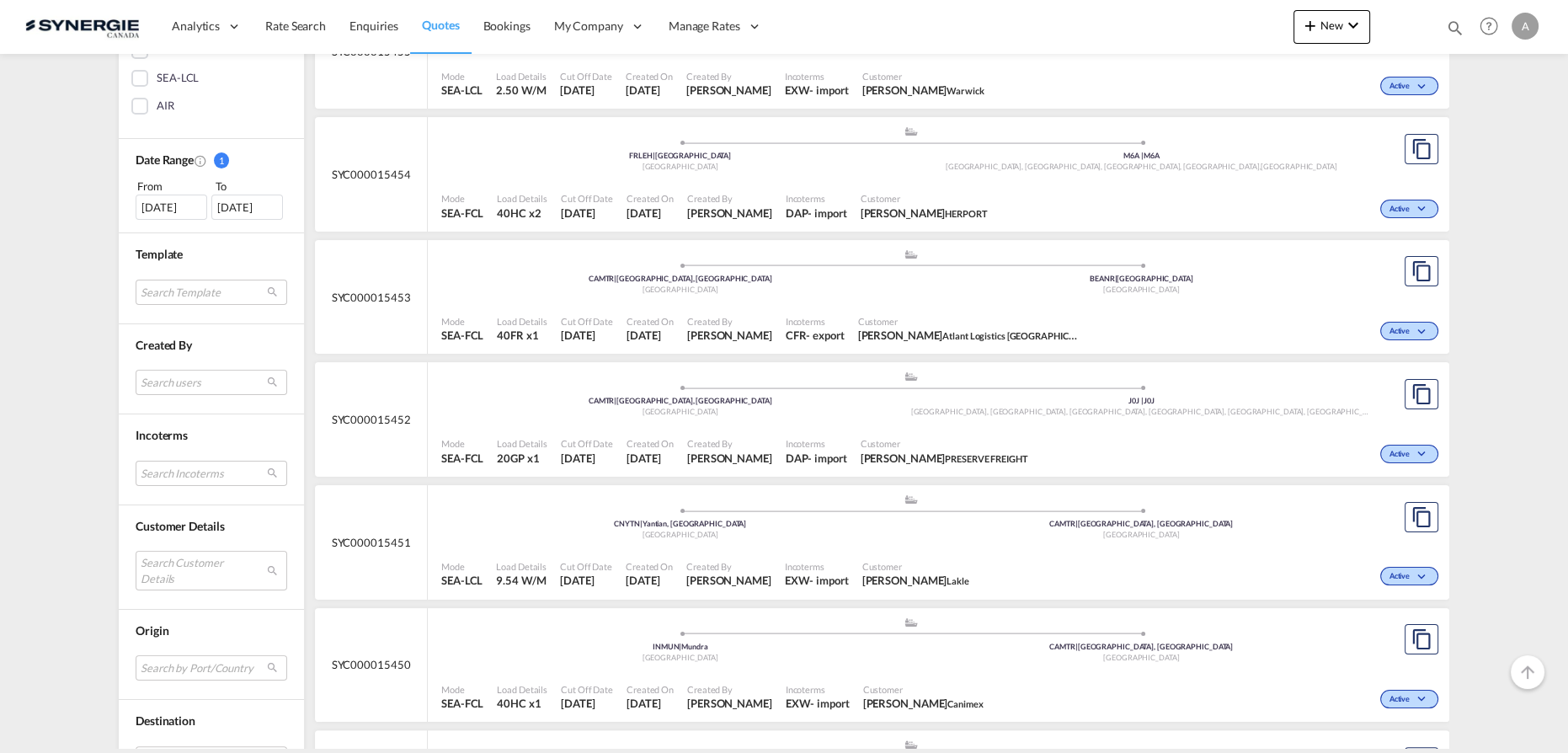
scroll to position [459, 0]
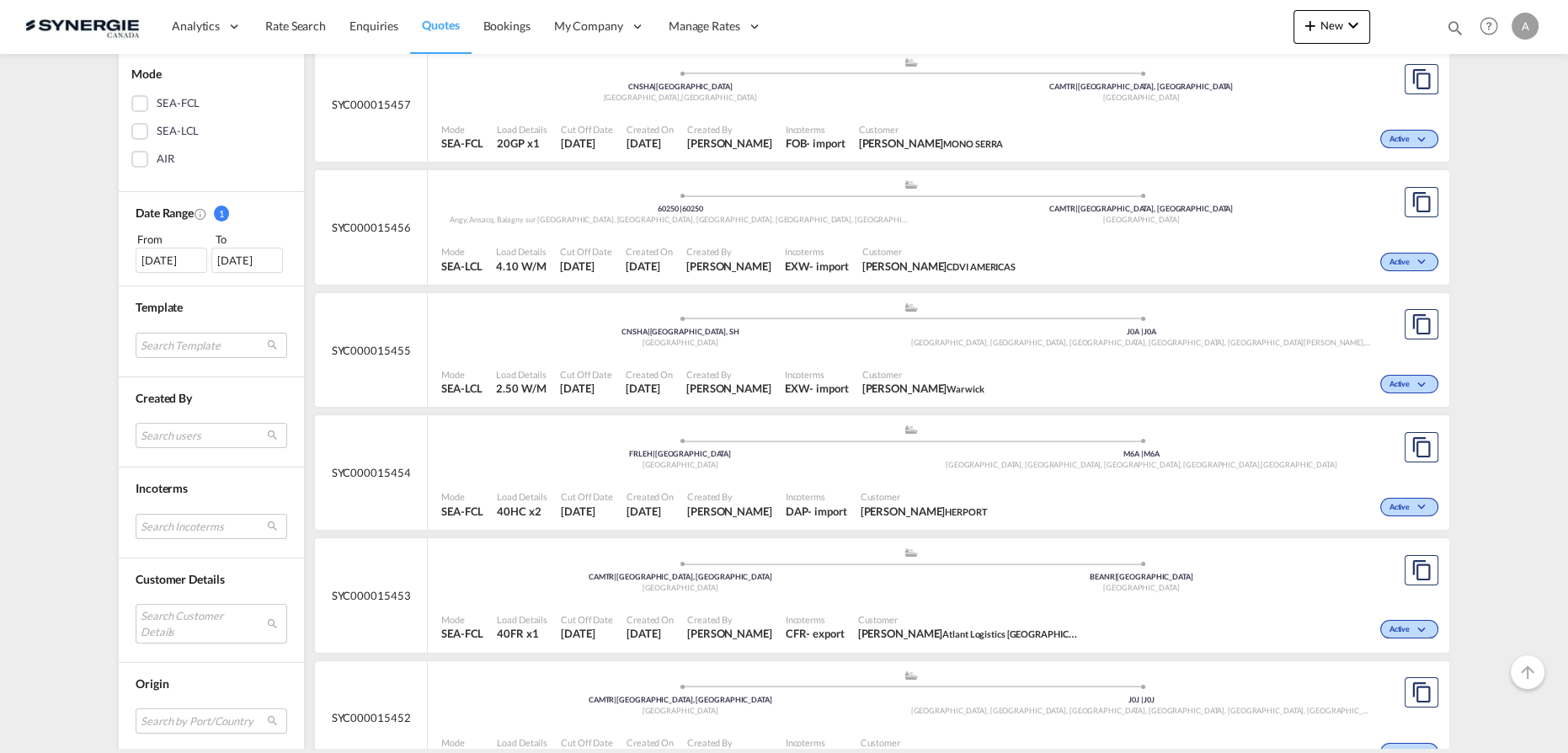
scroll to position [459, 0]
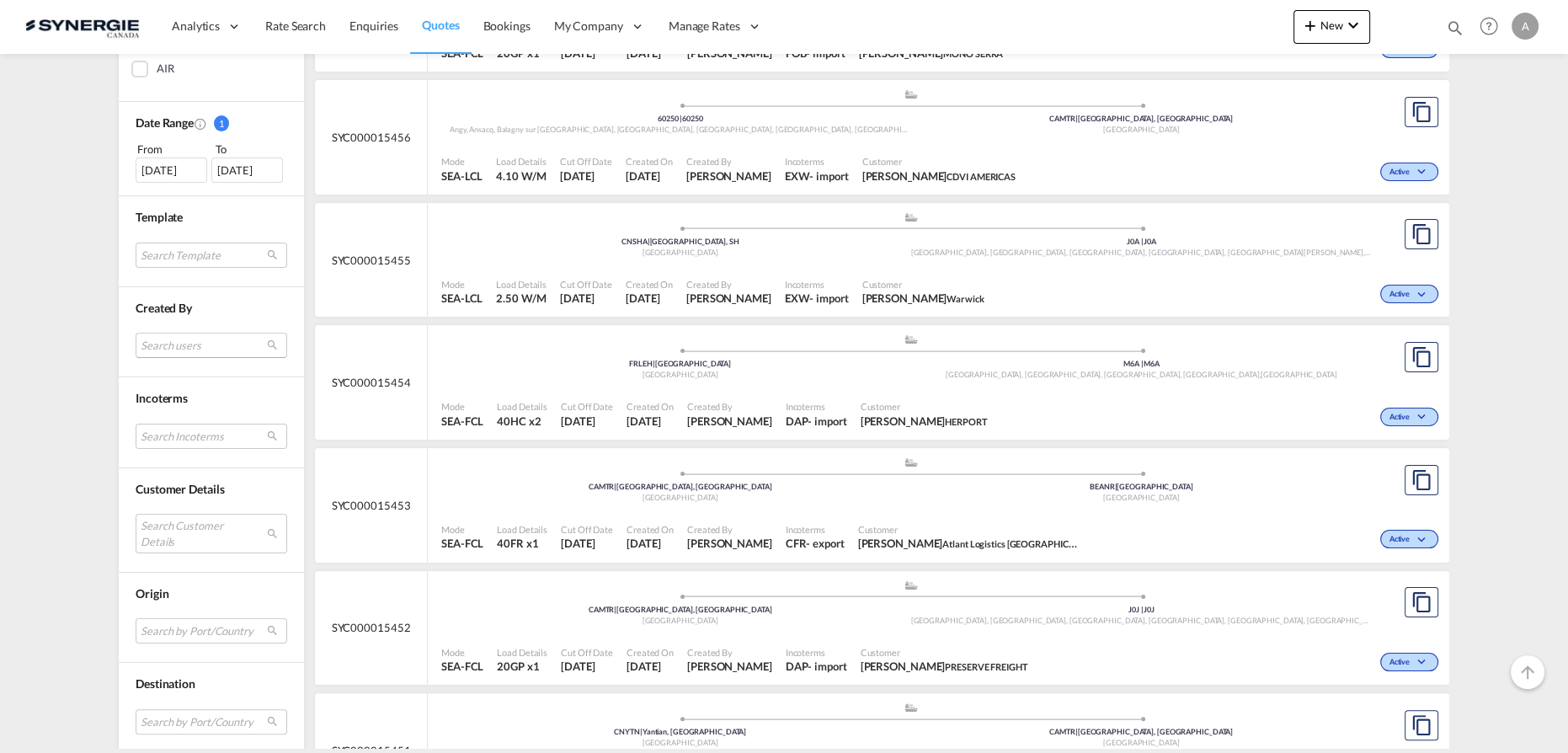
click at [159, 342] on md-select "Search users [PERSON_NAME] [EMAIL_ADDRESS][DOMAIN_NAME] [PERSON_NAME] [PERSON_N…" at bounding box center [211, 345] width 152 height 25
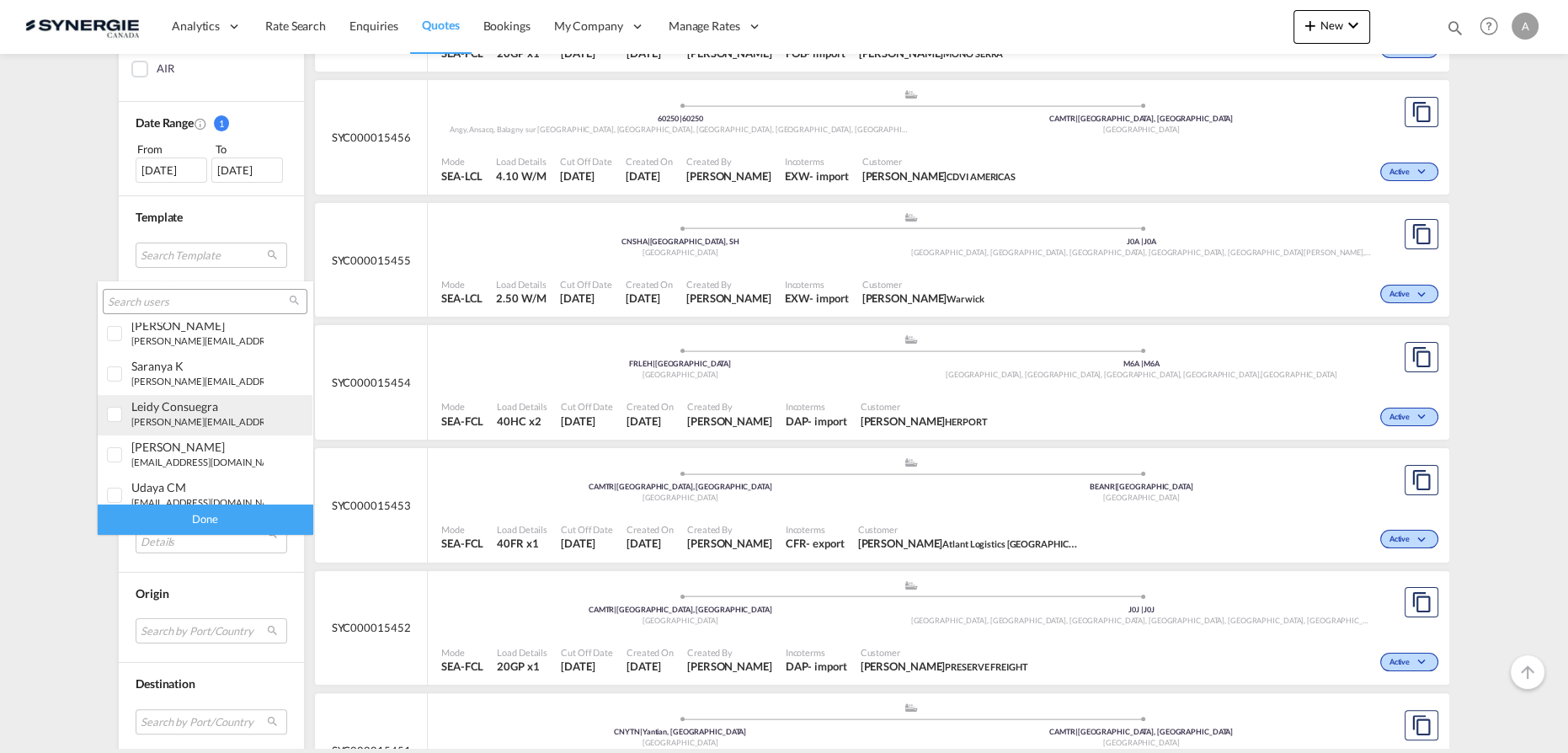
scroll to position [153, 0]
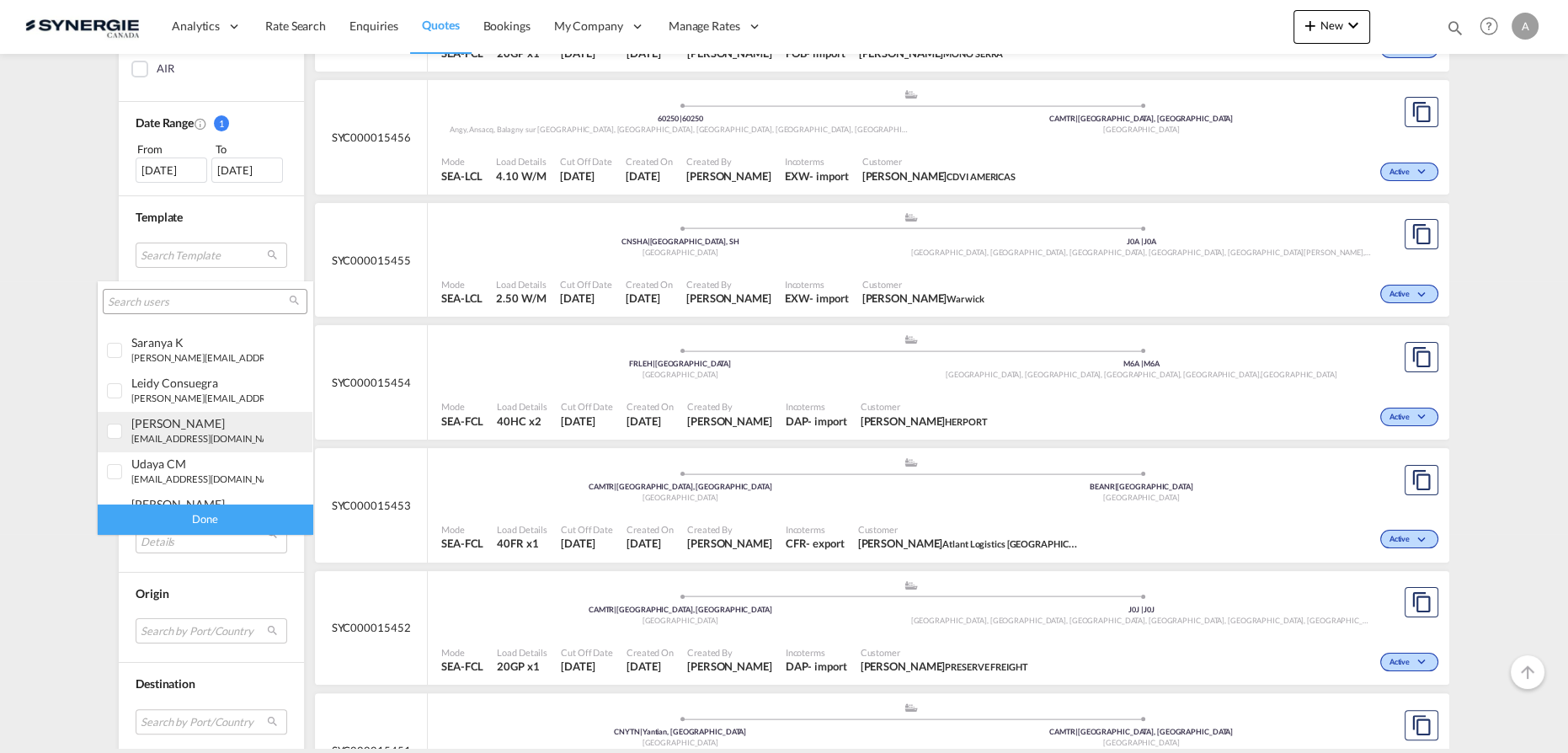
click at [164, 435] on small "[EMAIL_ADDRESS][DOMAIN_NAME]" at bounding box center [208, 438] width 154 height 11
drag, startPoint x: 220, startPoint y: 518, endPoint x: 237, endPoint y: 510, distance: 18.8
click at [220, 518] on div "Done" at bounding box center [204, 519] width 215 height 29
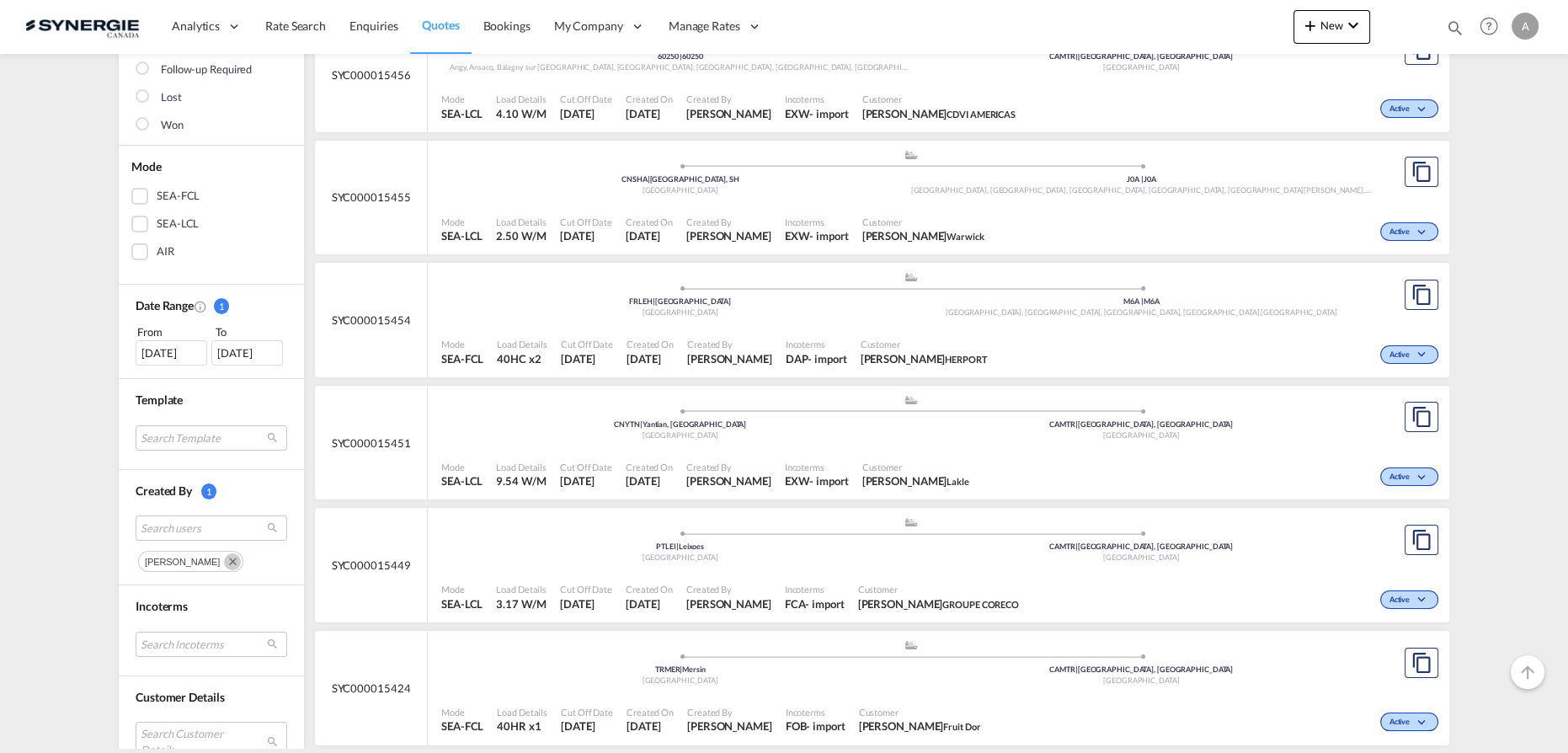
scroll to position [229, 0]
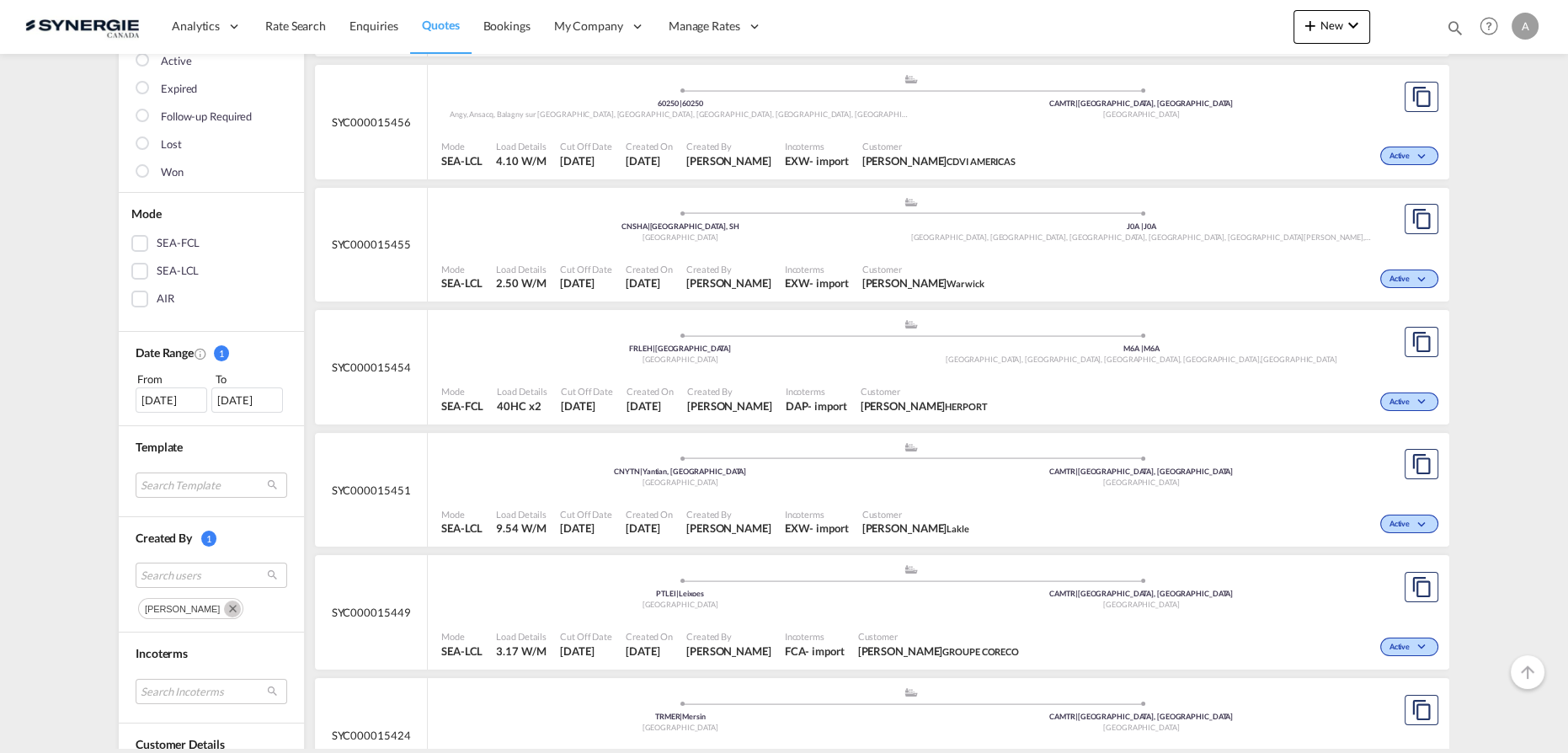
click at [228, 604] on md-icon "Remove" at bounding box center [233, 610] width 17 height 17
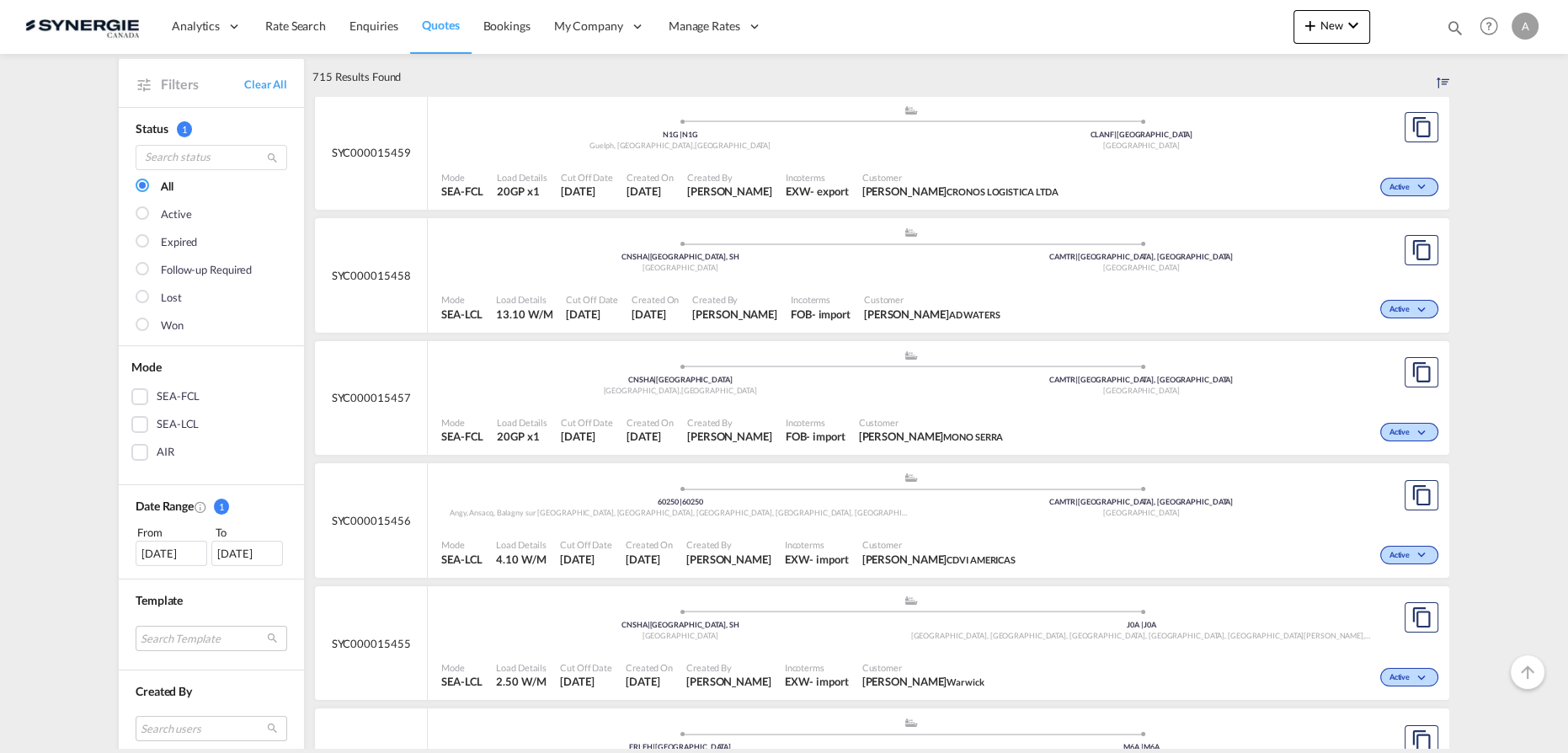
scroll to position [306, 0]
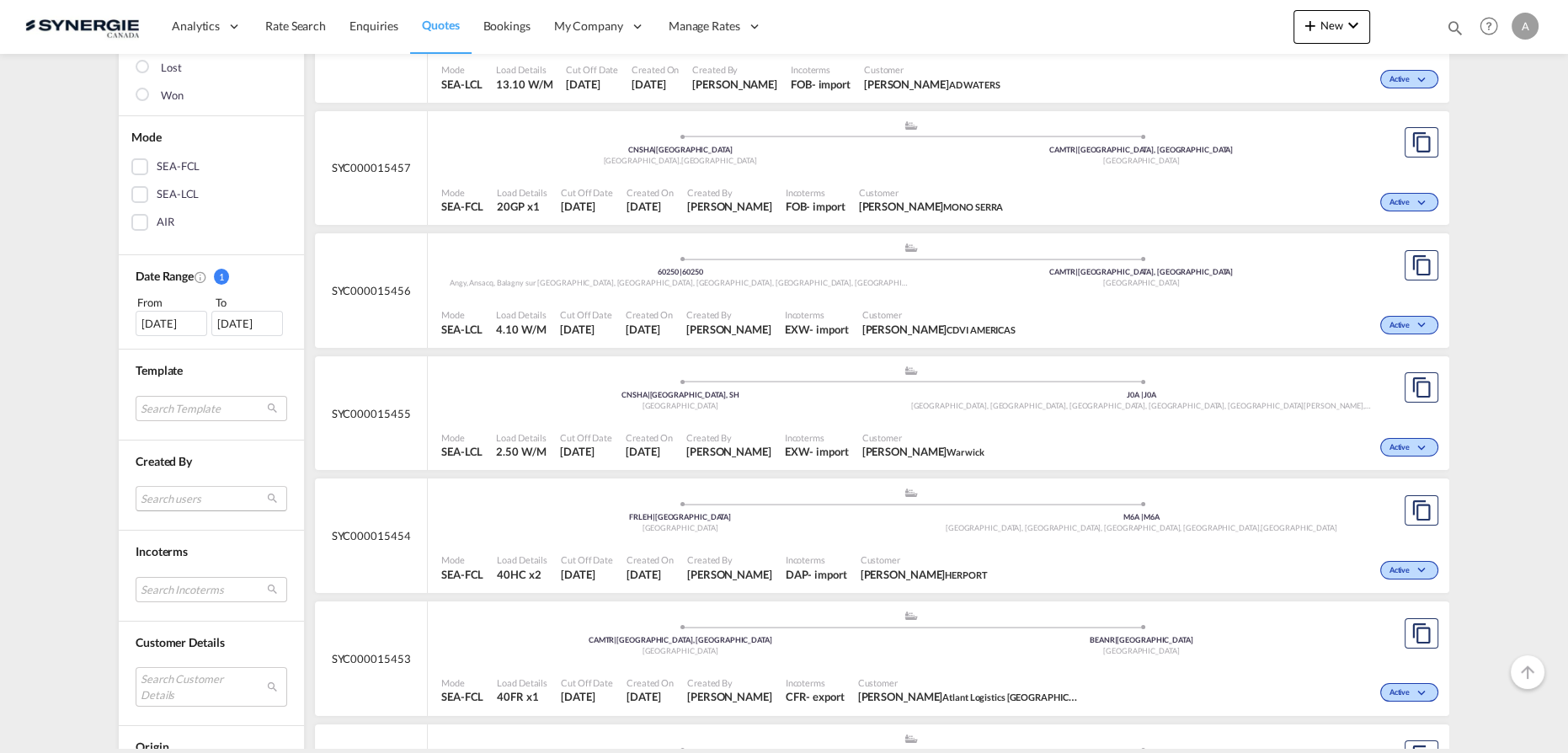
click at [169, 494] on md-select "Search users" at bounding box center [211, 499] width 152 height 25
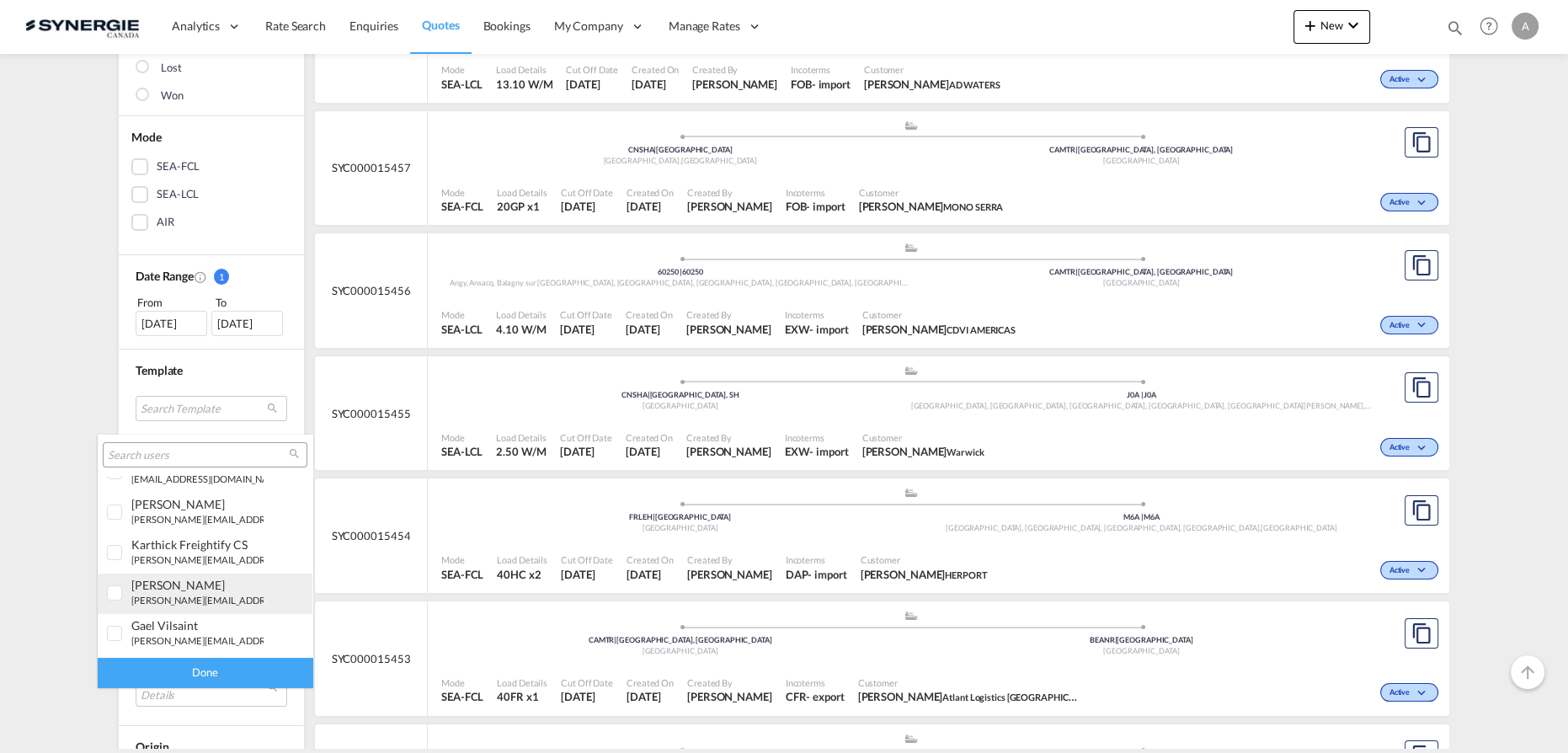
click at [183, 596] on small "[PERSON_NAME][EMAIL_ADDRESS][DOMAIN_NAME]" at bounding box center [245, 600] width 228 height 11
click at [189, 681] on div "Done" at bounding box center [204, 673] width 215 height 29
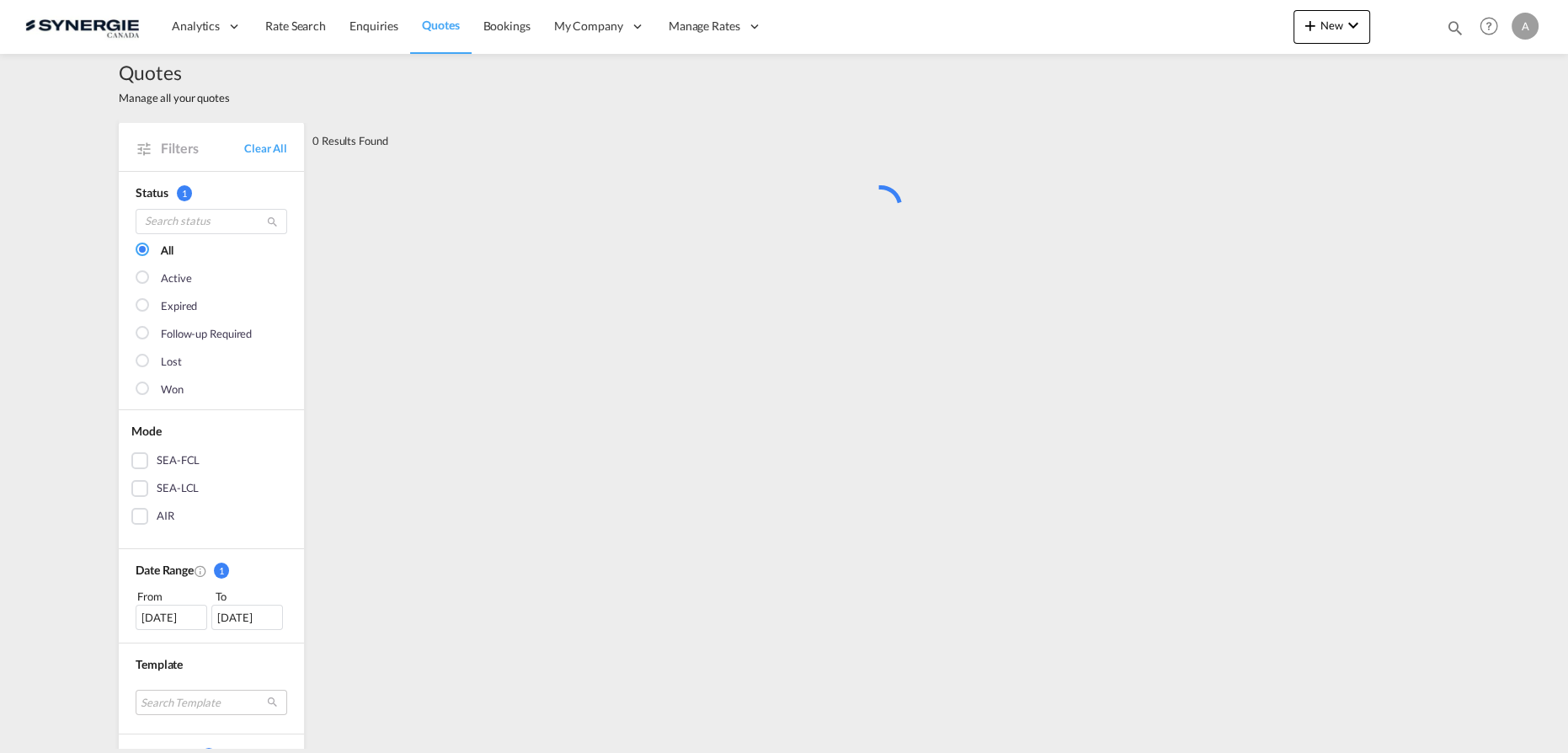
scroll to position [0, 0]
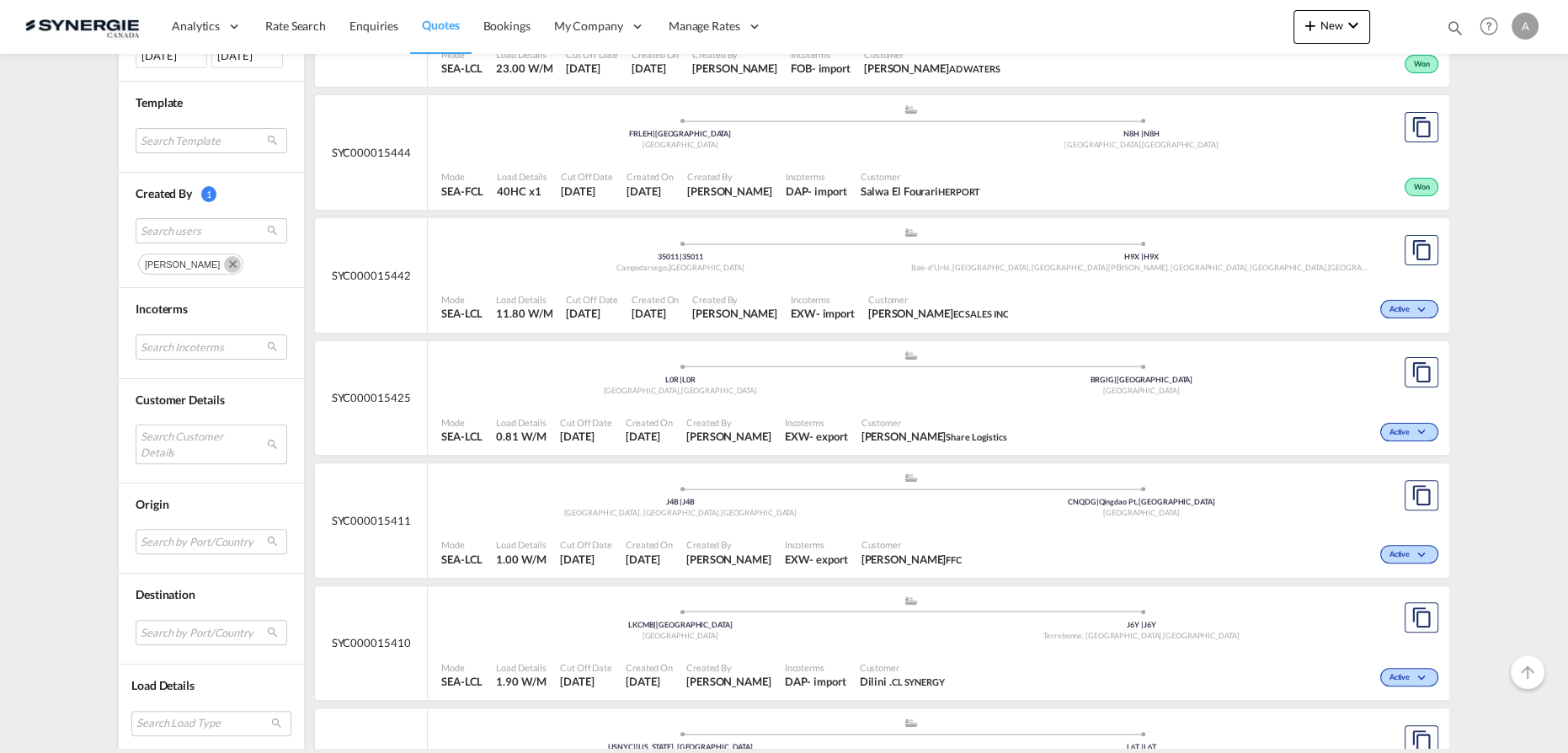
click at [224, 256] on md-icon "Remove" at bounding box center [233, 265] width 17 height 17
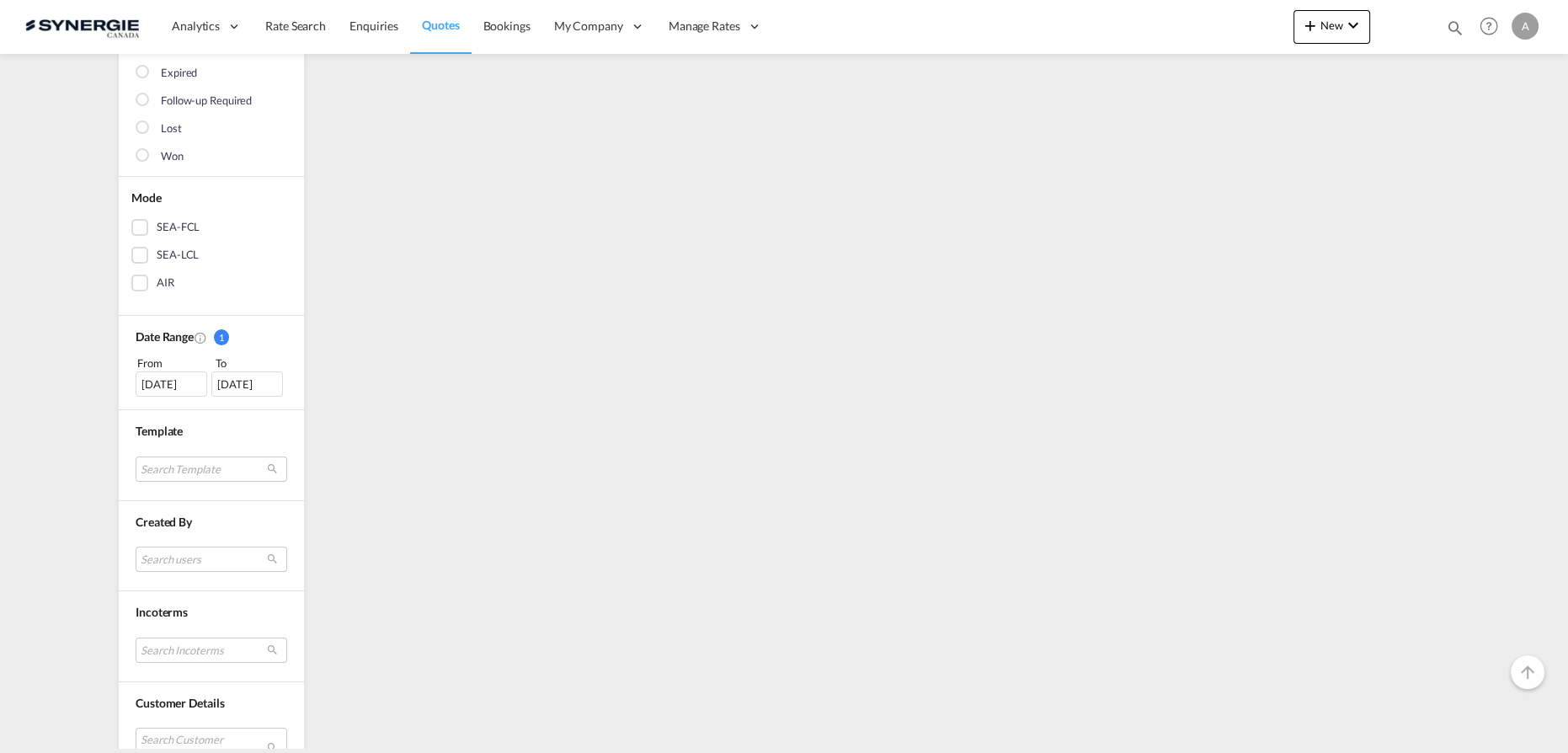
scroll to position [306, 0]
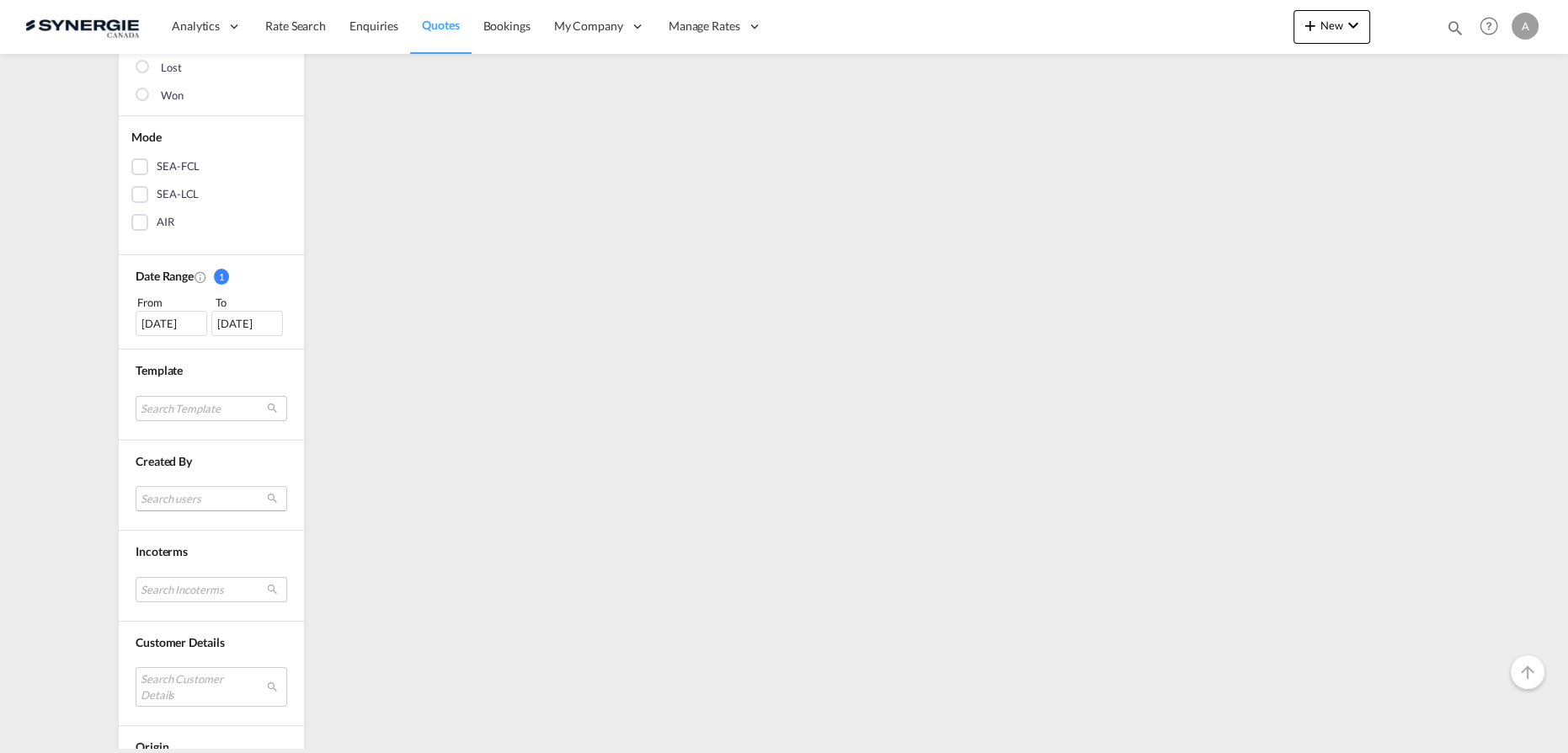
click at [183, 507] on md-select "Search users" at bounding box center [211, 499] width 152 height 25
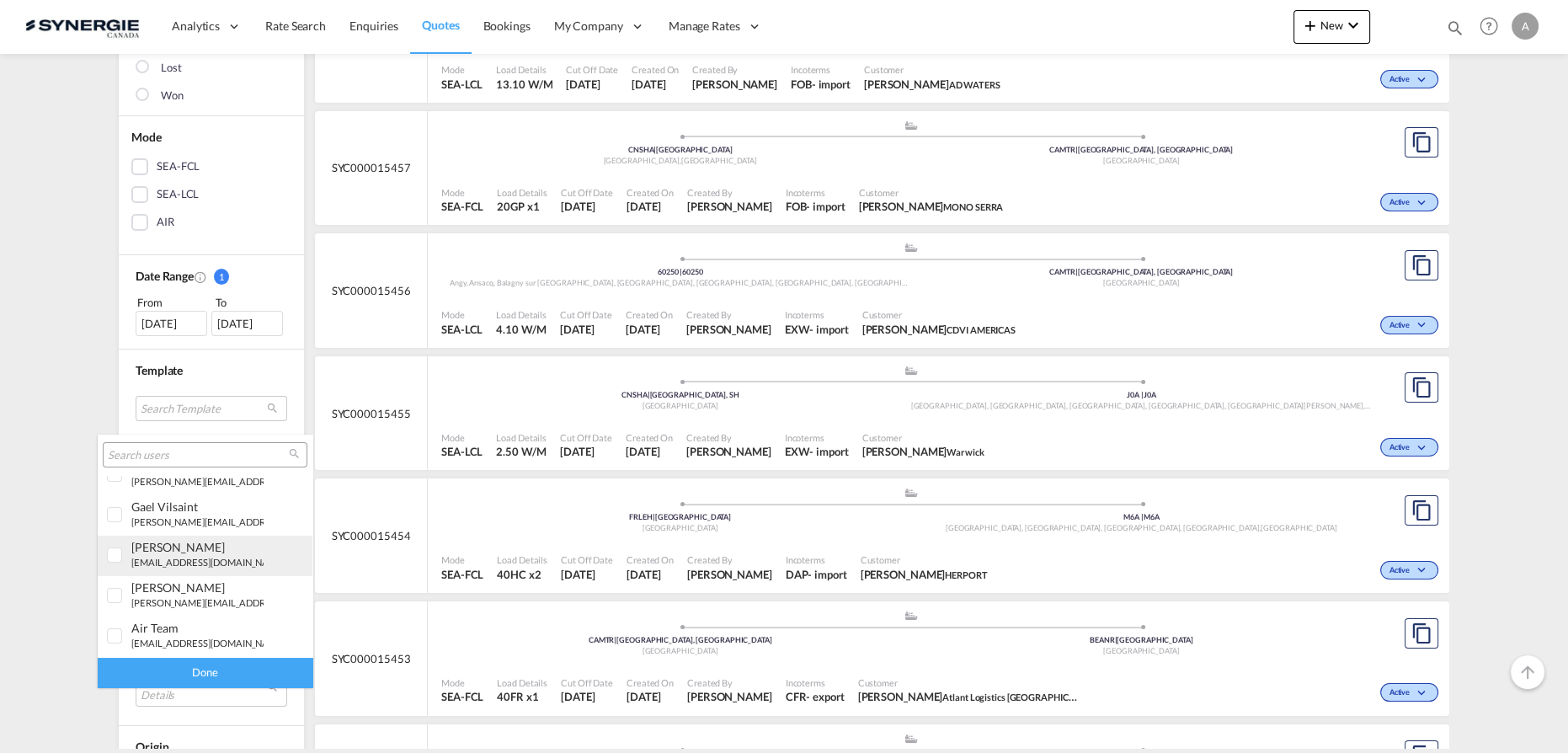
scroll to position [459, 0]
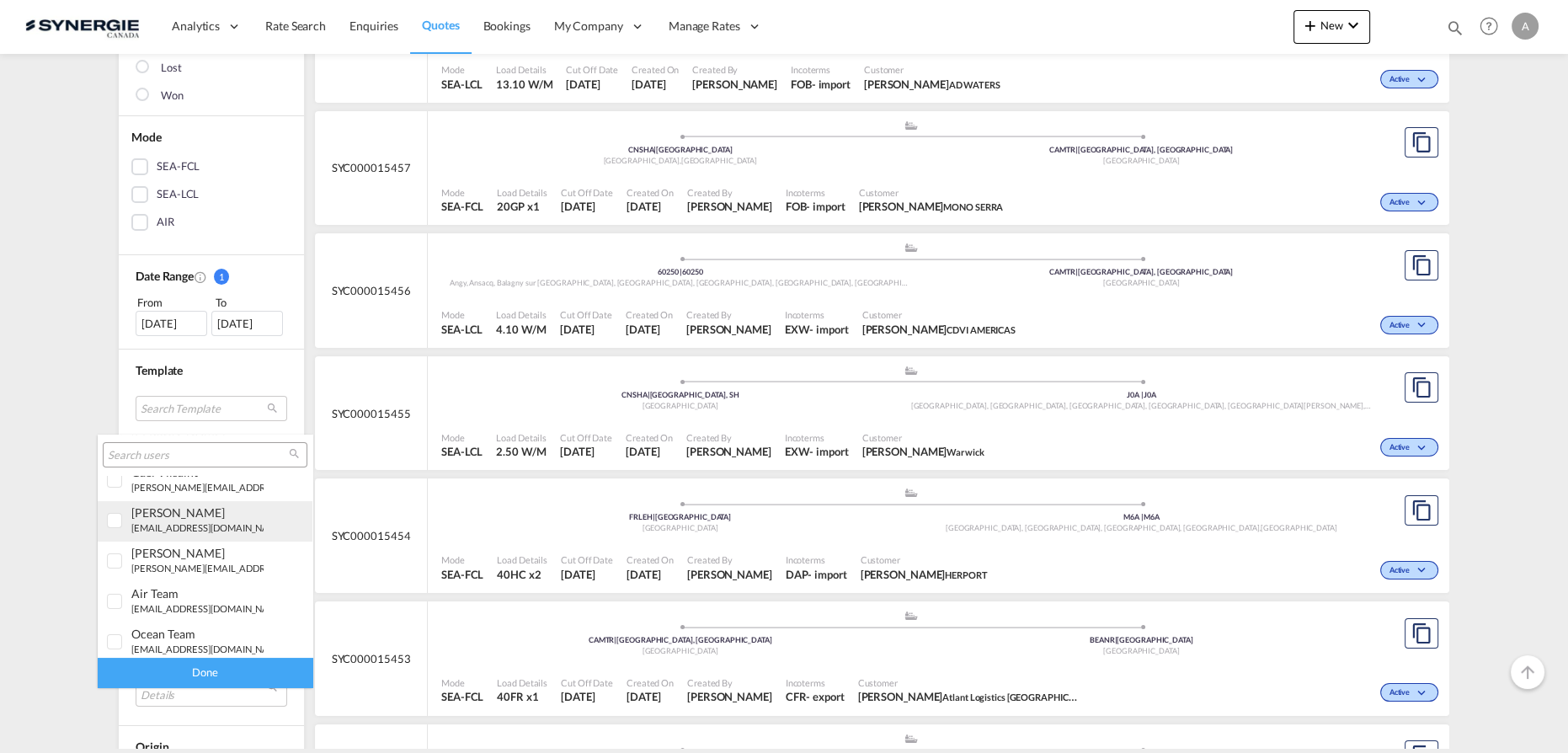
click at [177, 505] on div "[PERSON_NAME]" at bounding box center [197, 512] width 132 height 15
click at [204, 671] on div "Done" at bounding box center [204, 673] width 215 height 29
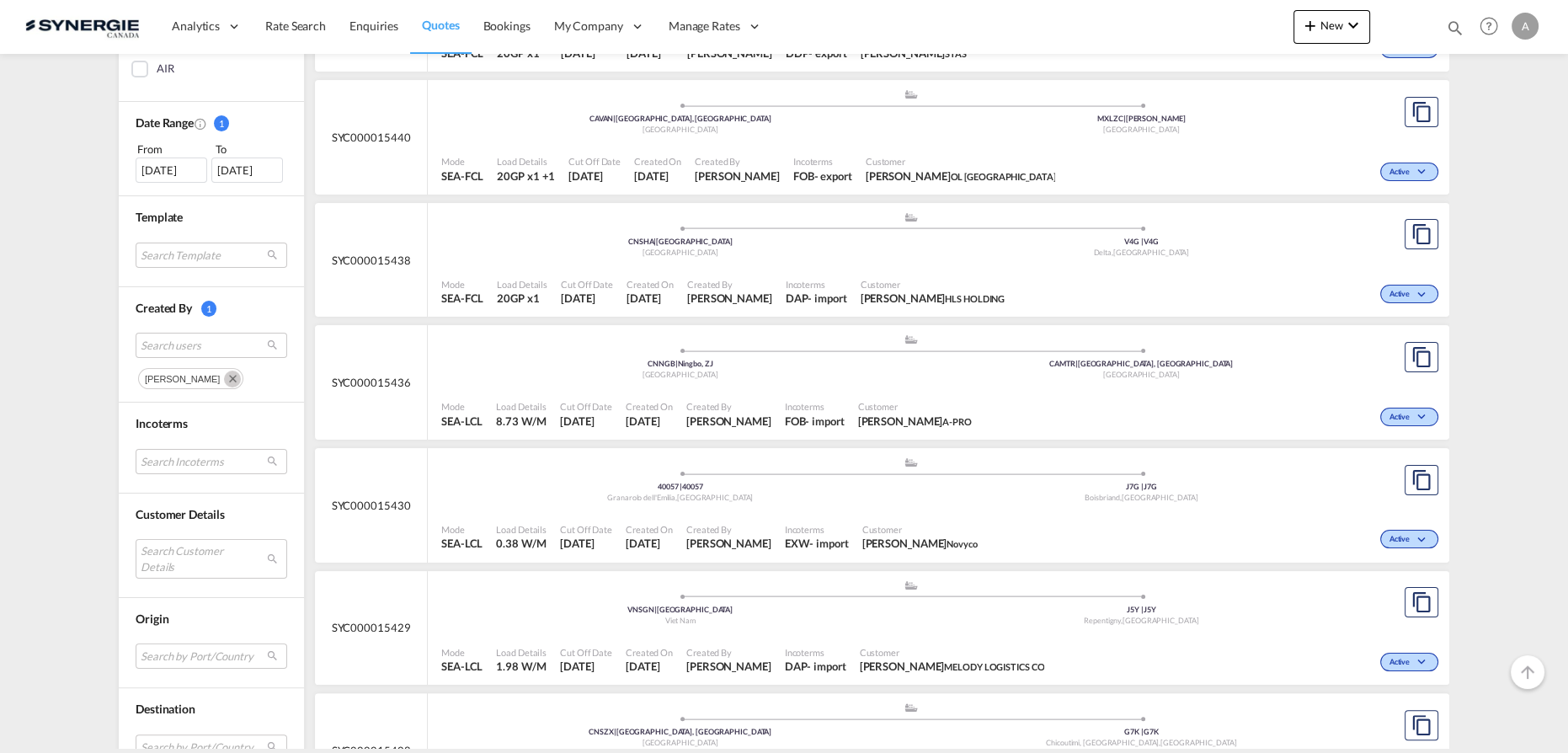
click at [224, 374] on md-icon "Remove" at bounding box center [233, 380] width 17 height 17
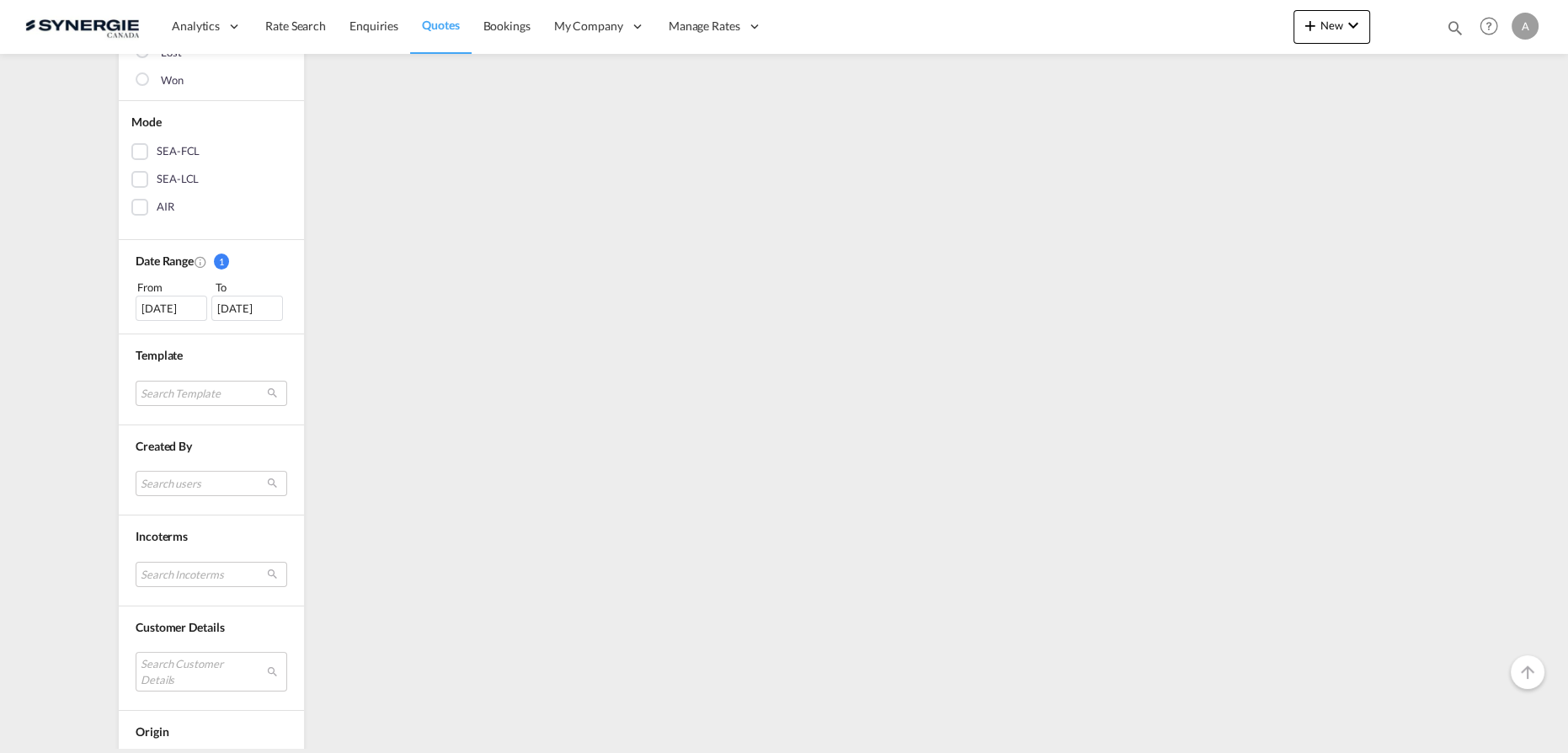
scroll to position [369, 0]
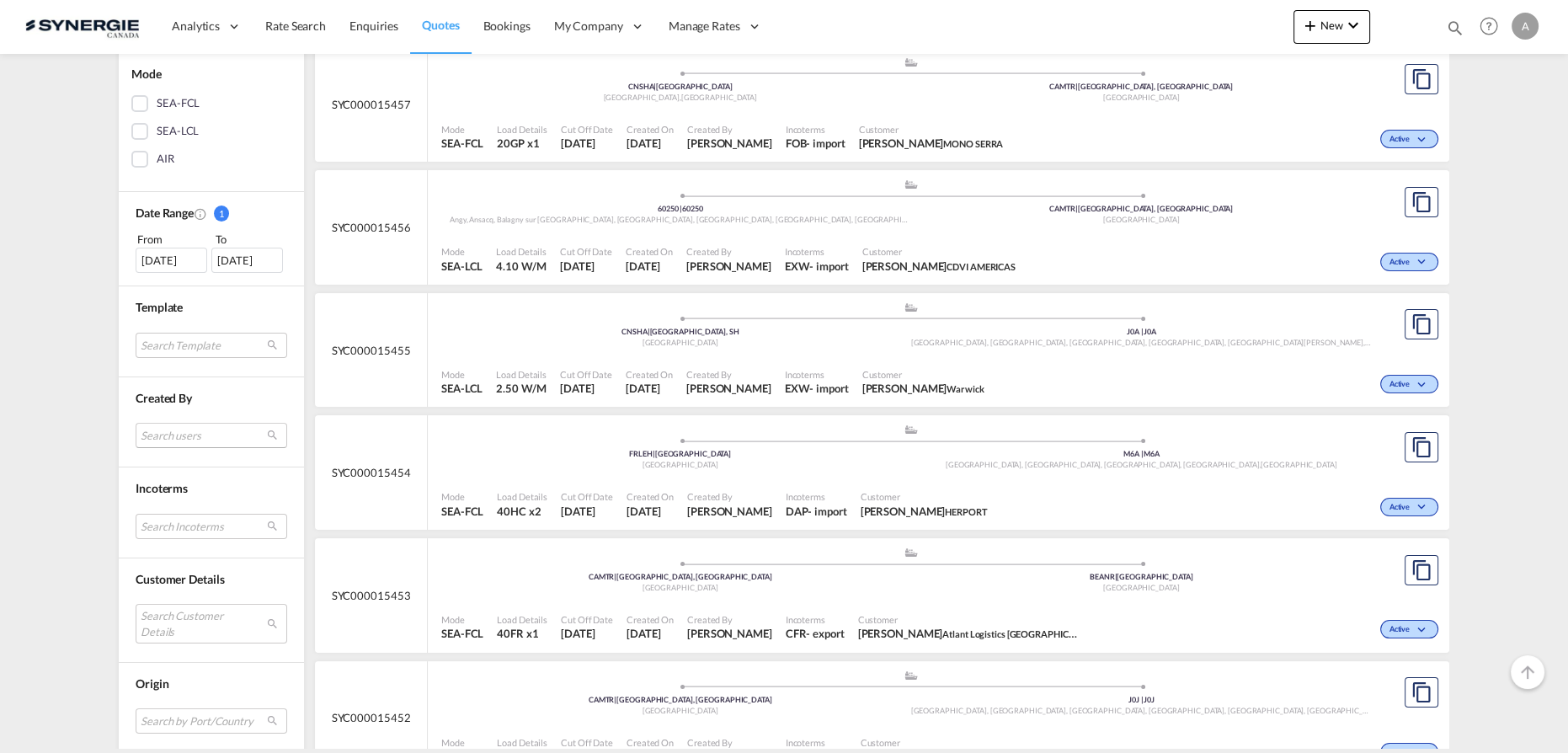
click at [180, 432] on md-select "Search users" at bounding box center [211, 435] width 152 height 25
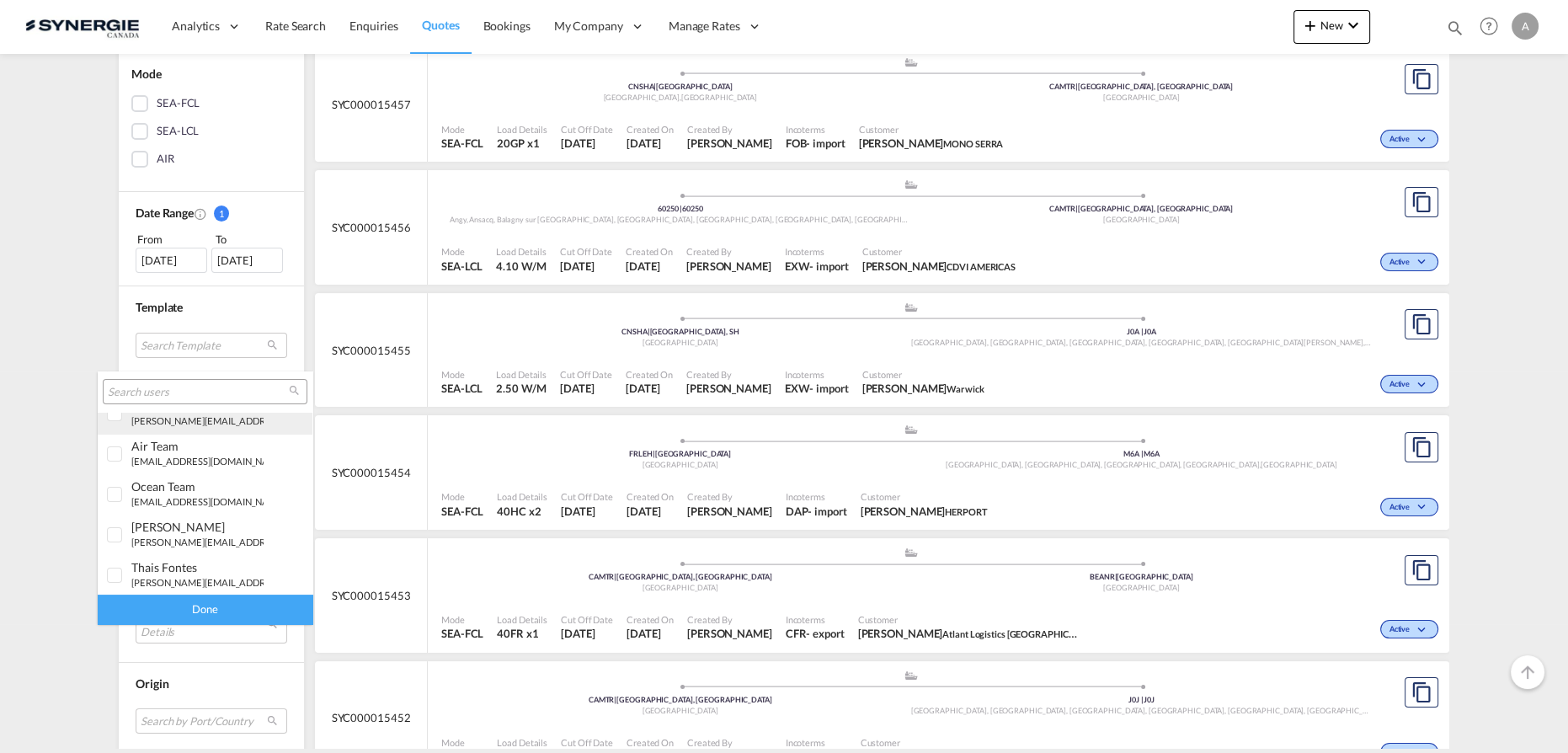
scroll to position [544, 0]
click at [196, 531] on div "[PERSON_NAME] [PERSON_NAME][EMAIL_ADDRESS][DOMAIN_NAME]" at bounding box center [197, 533] width 132 height 28
click at [215, 609] on div "Done" at bounding box center [204, 610] width 215 height 29
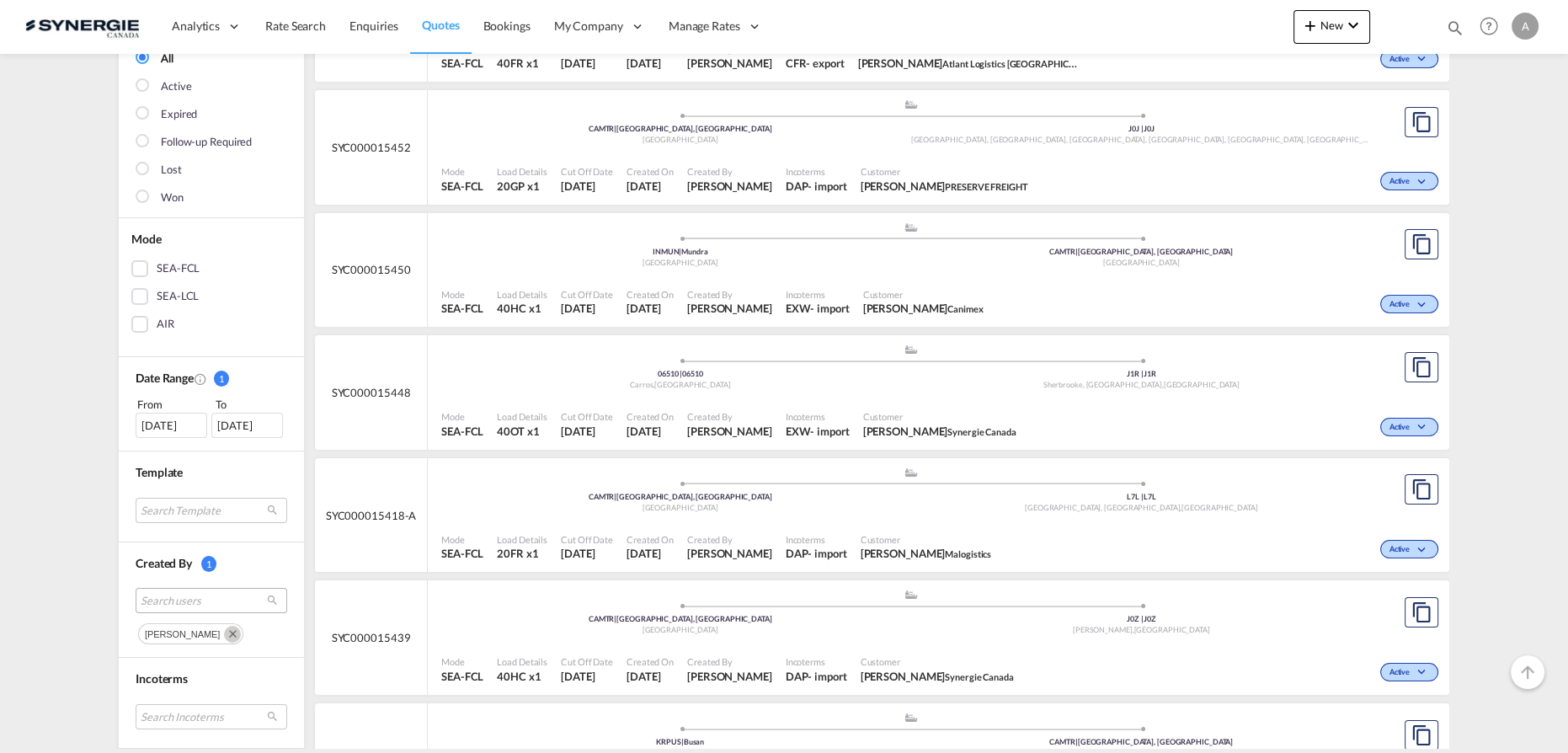
scroll to position [229, 0]
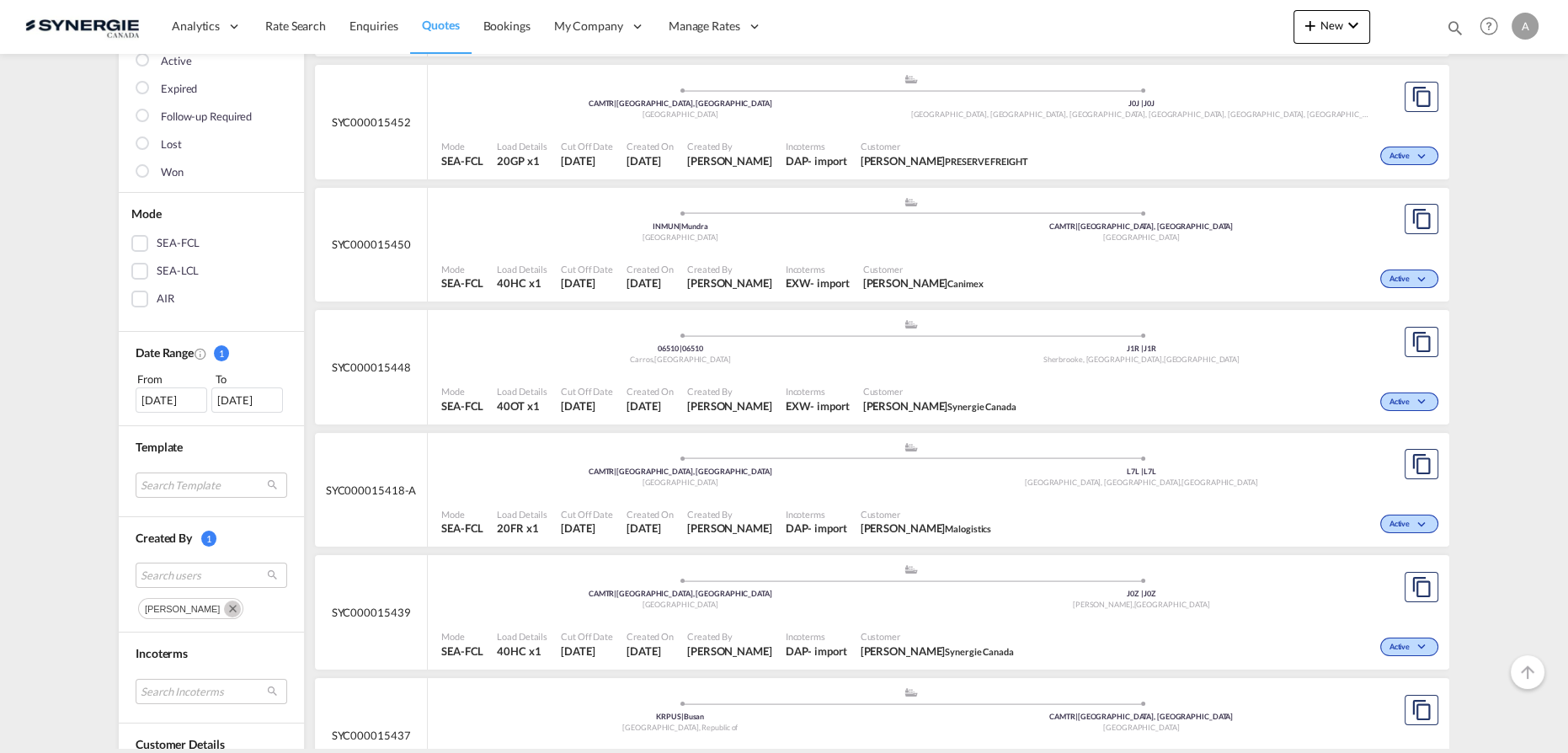
click at [241, 605] on md-icon "Remove" at bounding box center [233, 610] width 17 height 17
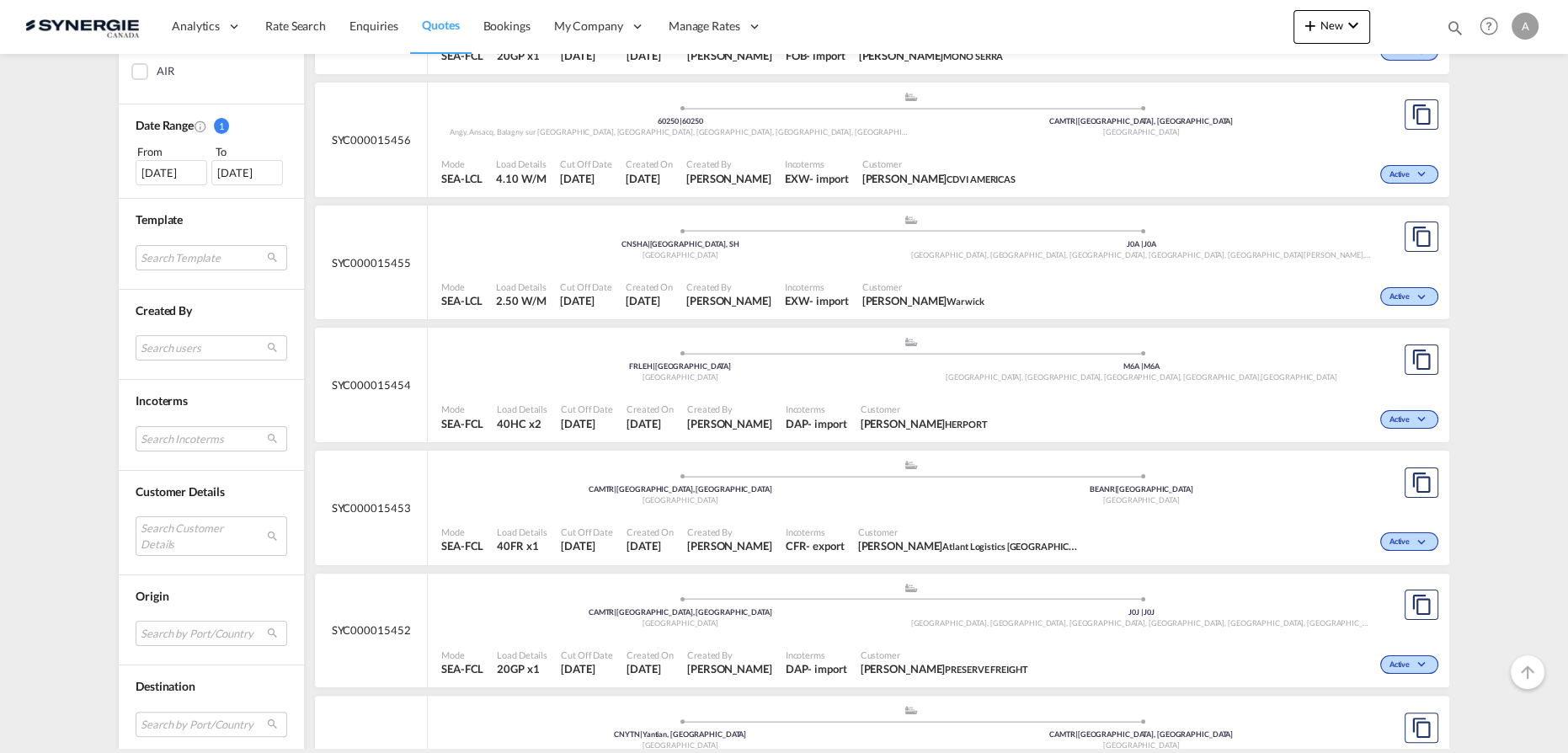
scroll to position [612, 0]
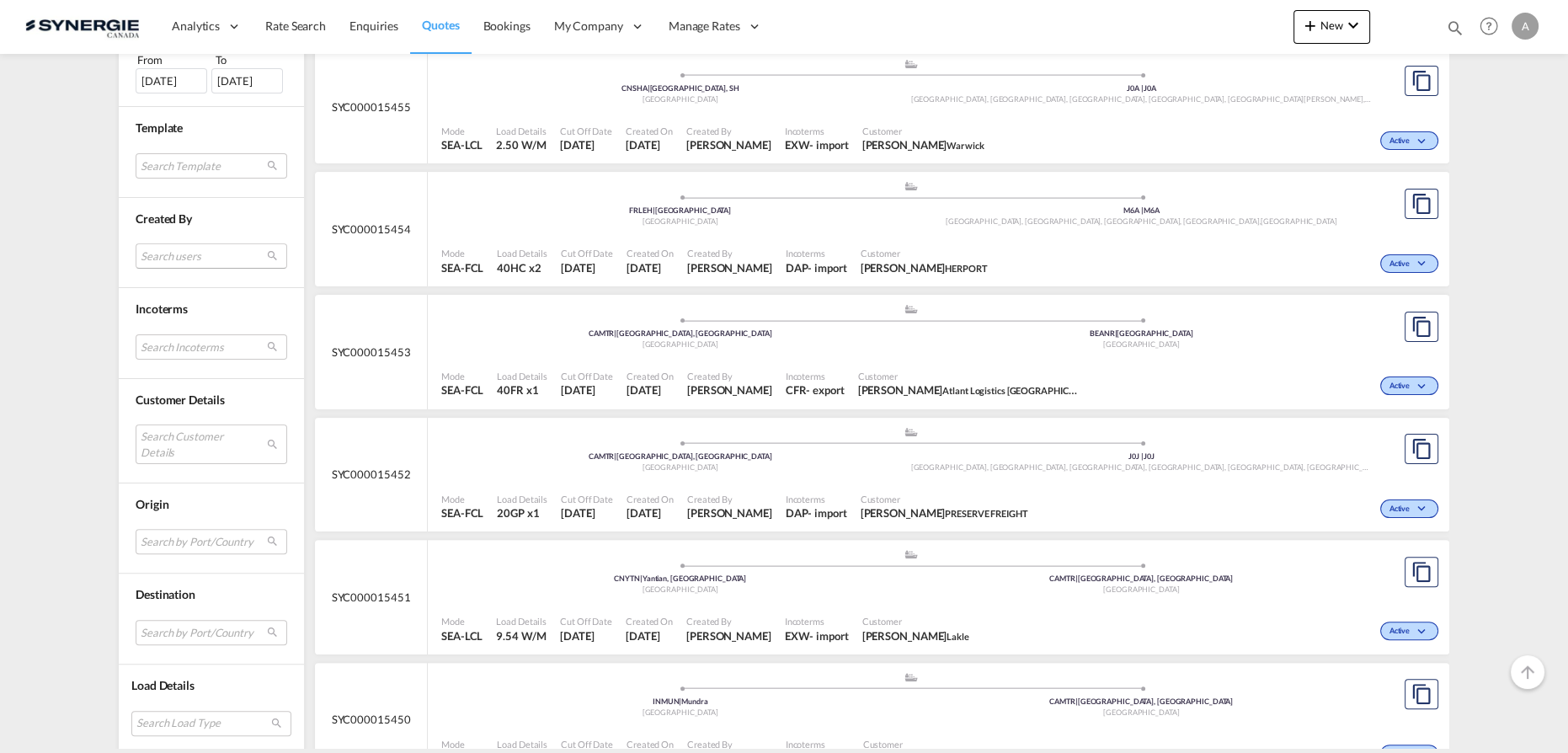
drag, startPoint x: 184, startPoint y: 243, endPoint x: 197, endPoint y: 265, distance: 25.6
click at [184, 244] on md-select "Search users" at bounding box center [211, 255] width 152 height 25
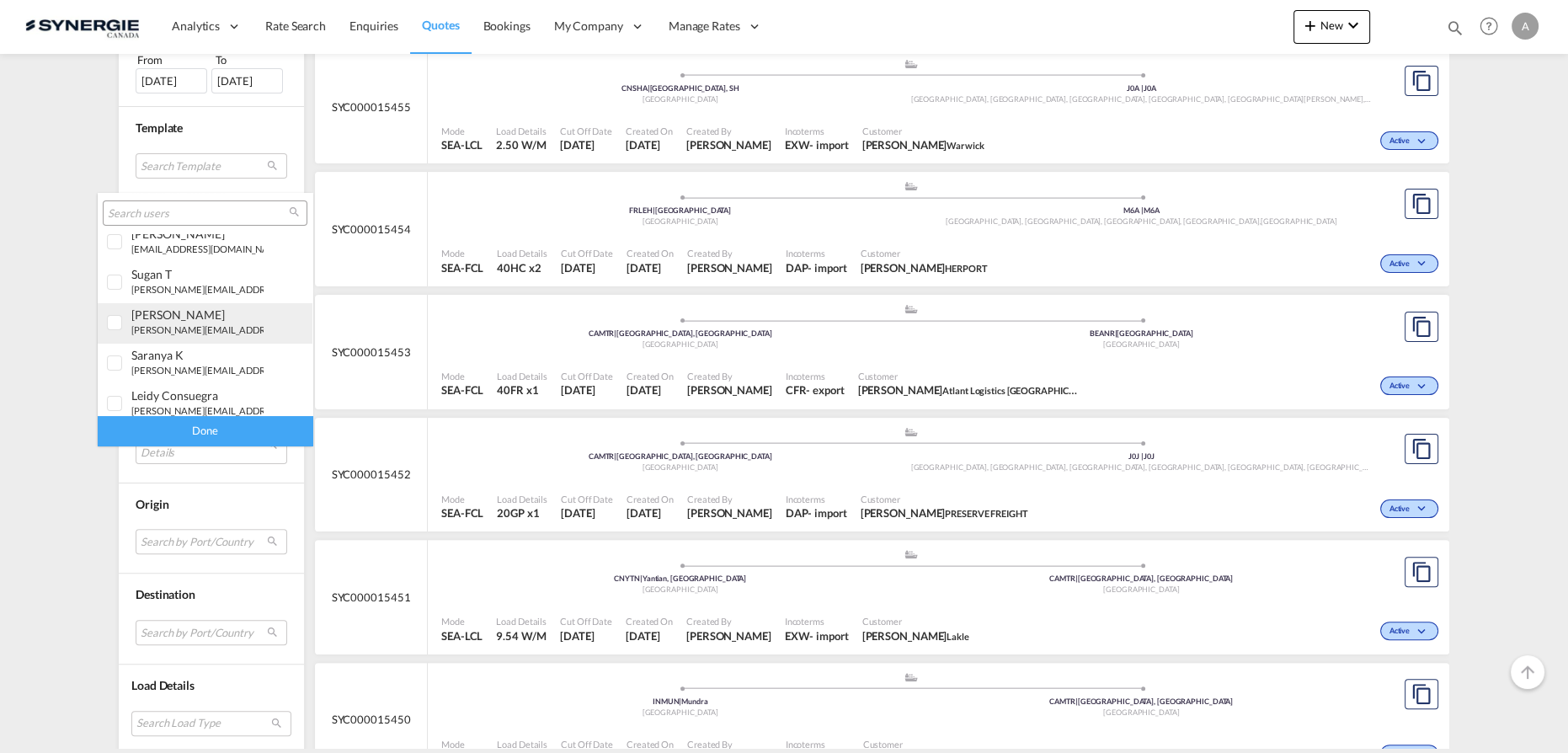
scroll to position [76, 0]
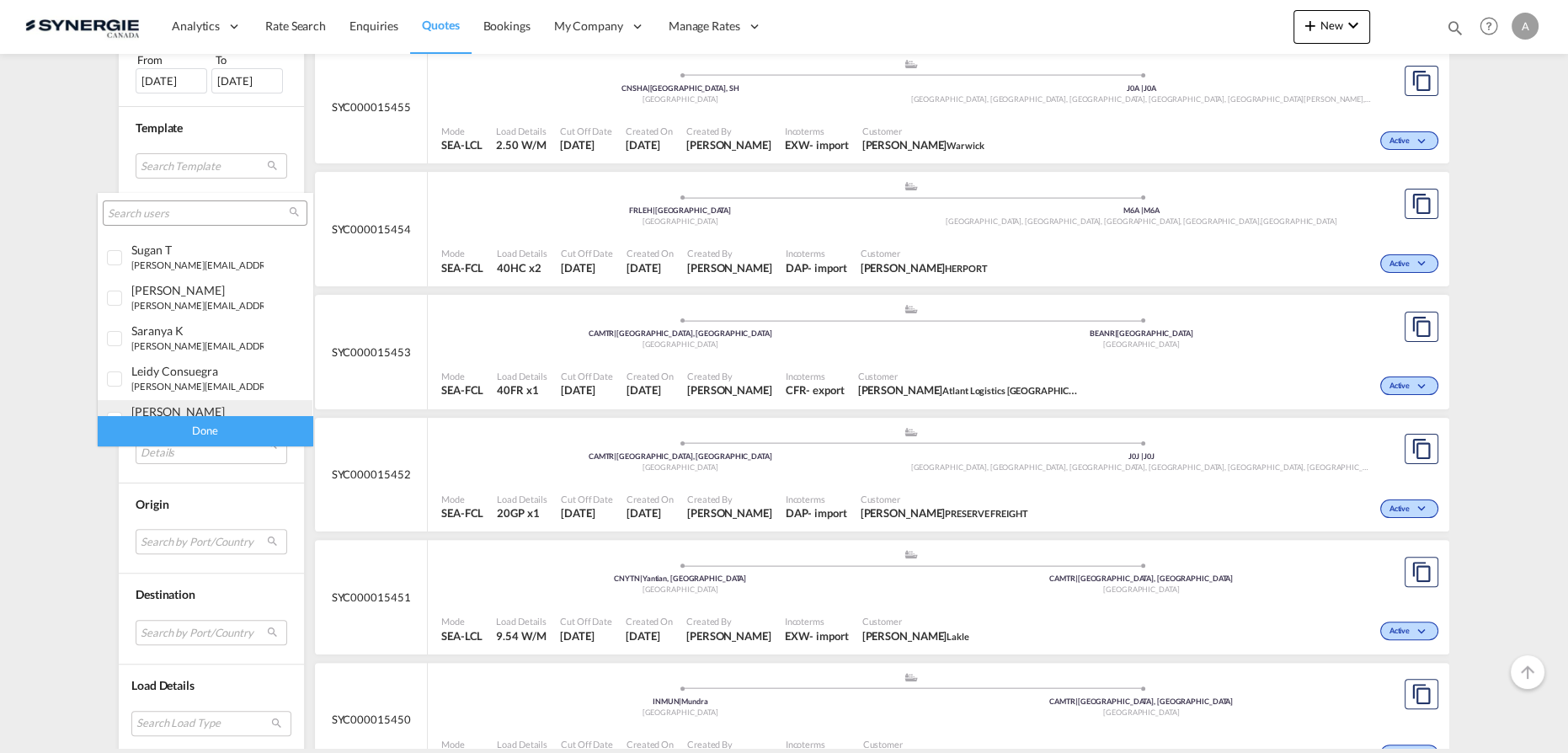
click at [179, 406] on div "adriana Groposila" at bounding box center [197, 411] width 132 height 15
click at [193, 430] on div "Done" at bounding box center [204, 431] width 215 height 29
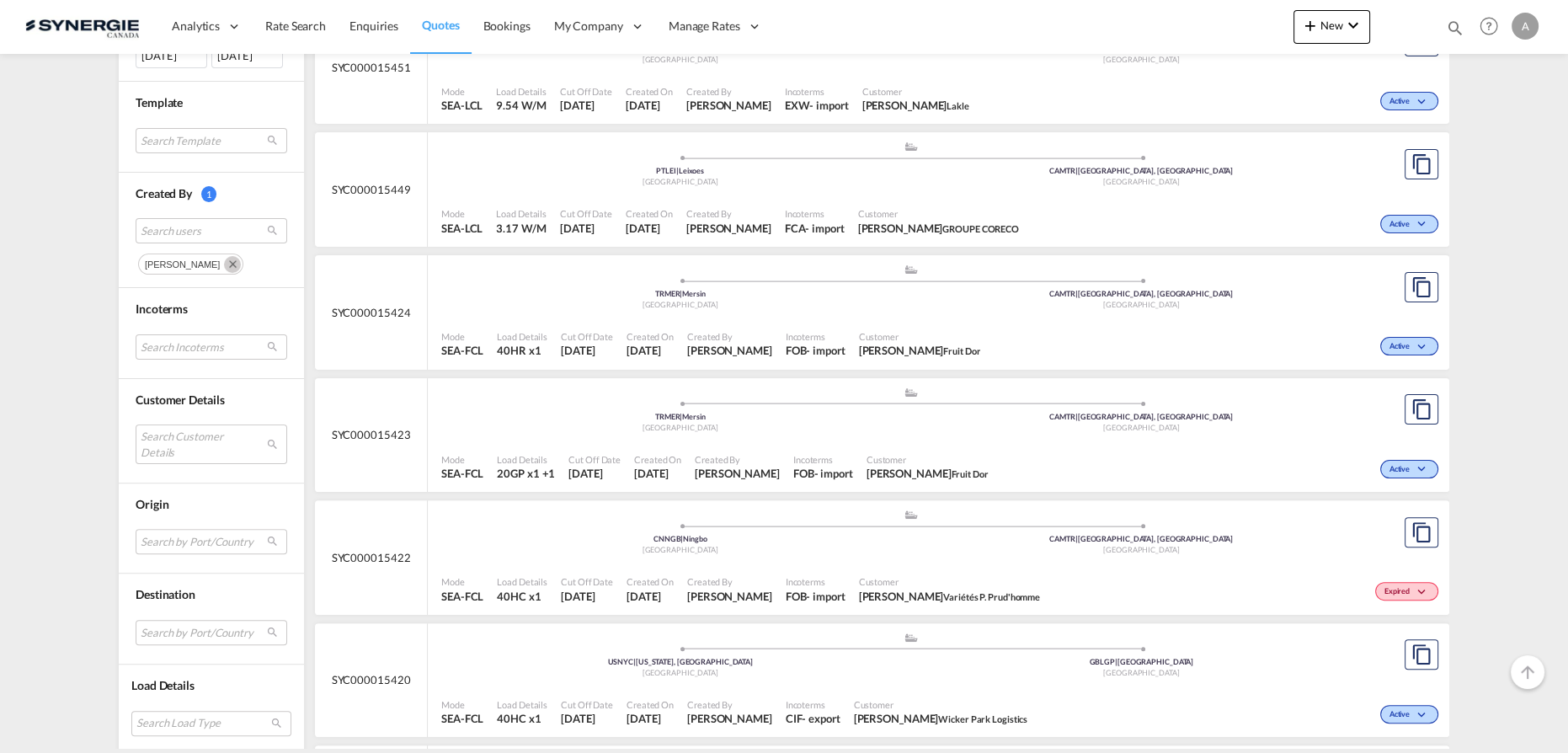
scroll to position [689, 0]
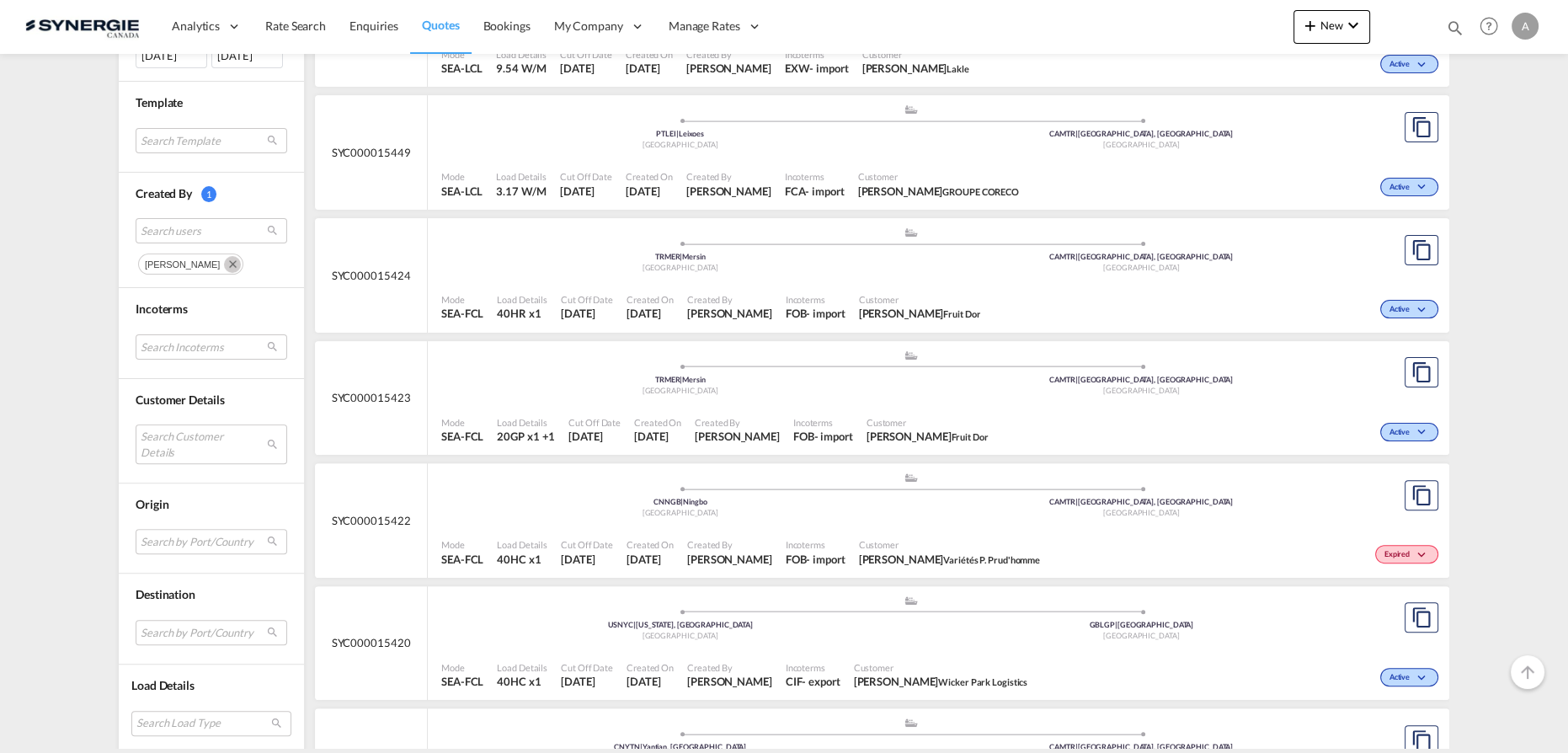
click at [1104, 13] on div "Analytics Reports Dashboard Rate Search Enquiries Quotes Bookings" at bounding box center [784, 26] width 1518 height 53
click at [919, 655] on div "Customer NATHAN MCGUIRE Wicker Park Logistics" at bounding box center [941, 675] width 188 height 42
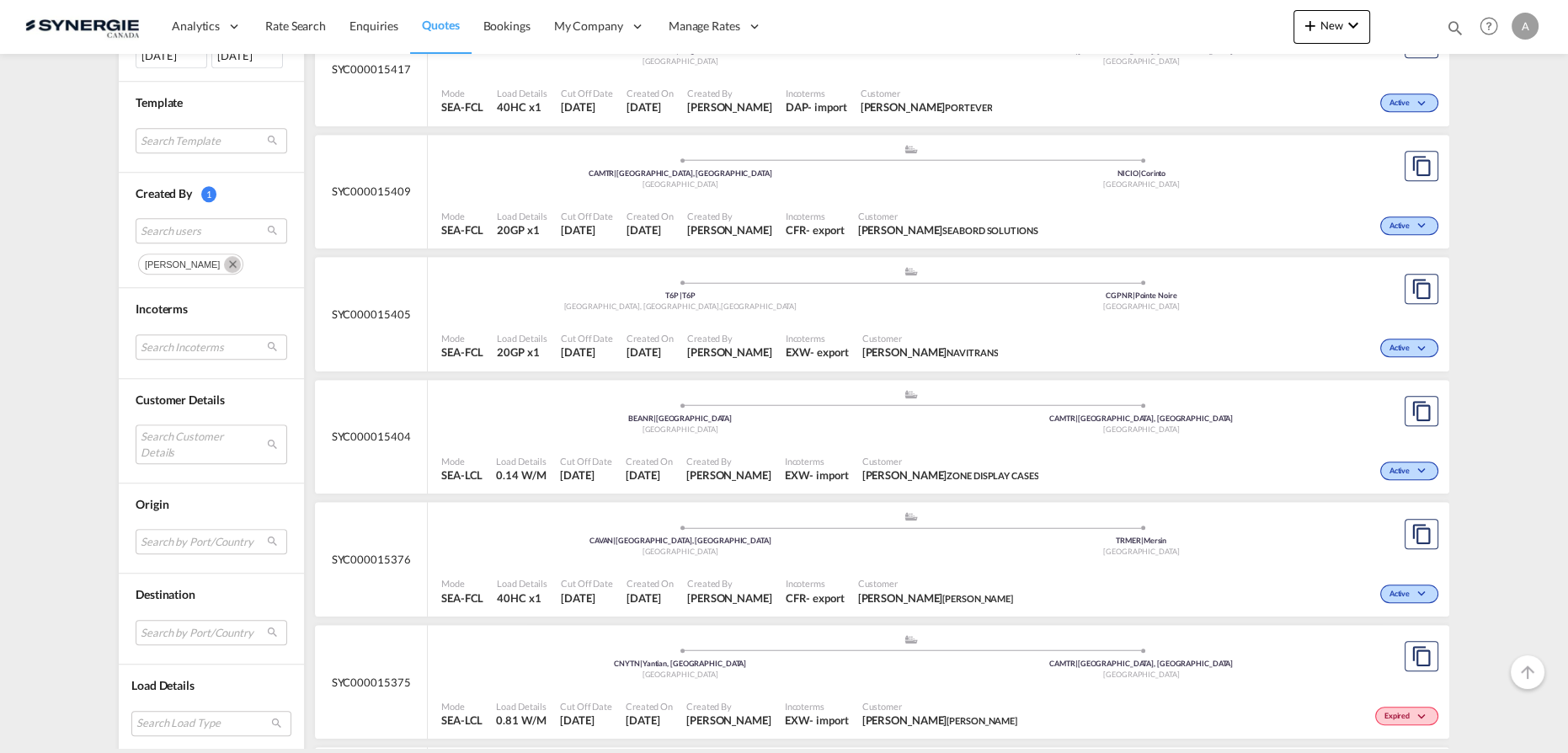
scroll to position [1532, 0]
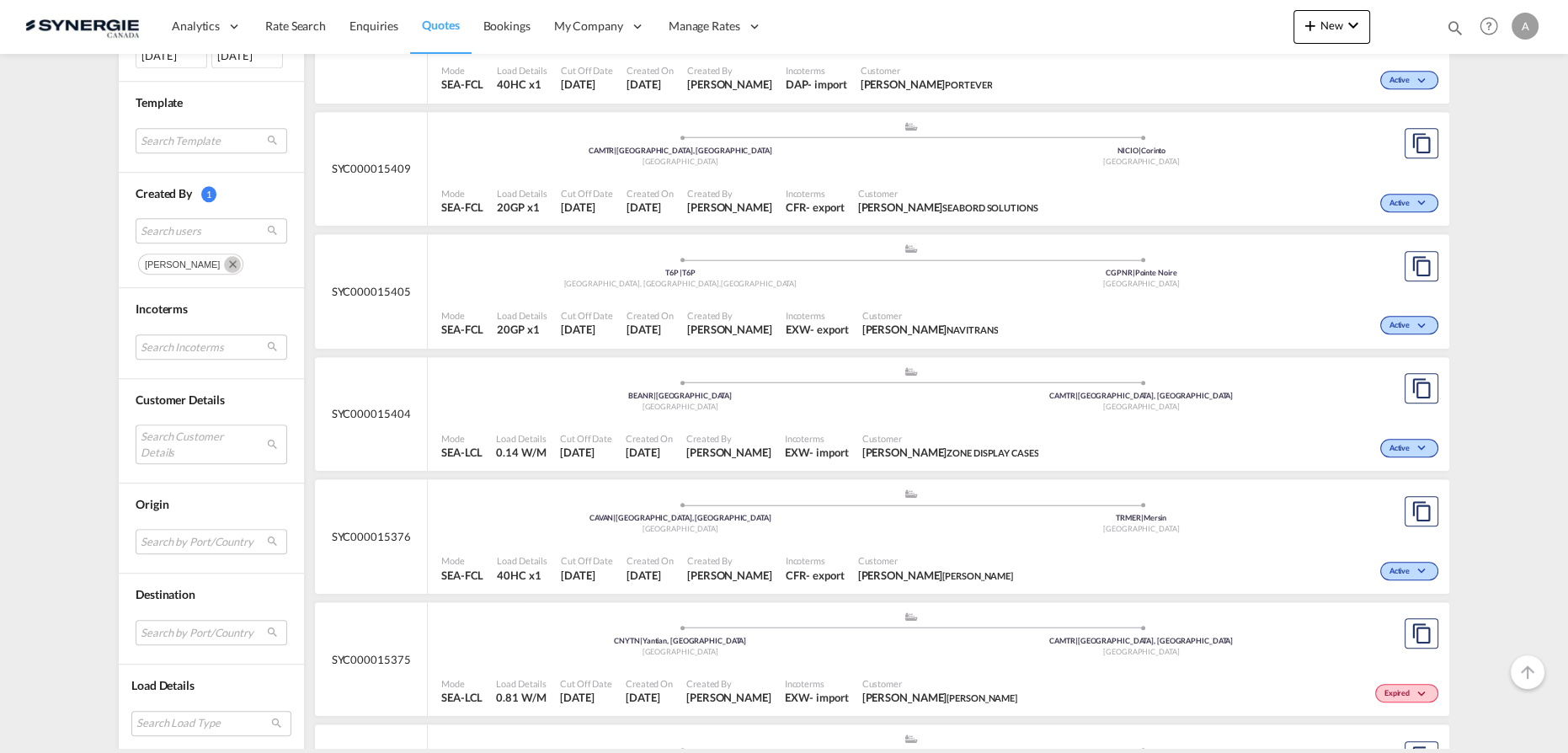
click at [900, 298] on div "Mode SEA-FCL Load Details 20GP x1 Cut Off Date 10 Oct 2025 Created On 10 Oct 20…" at bounding box center [938, 323] width 1021 height 51
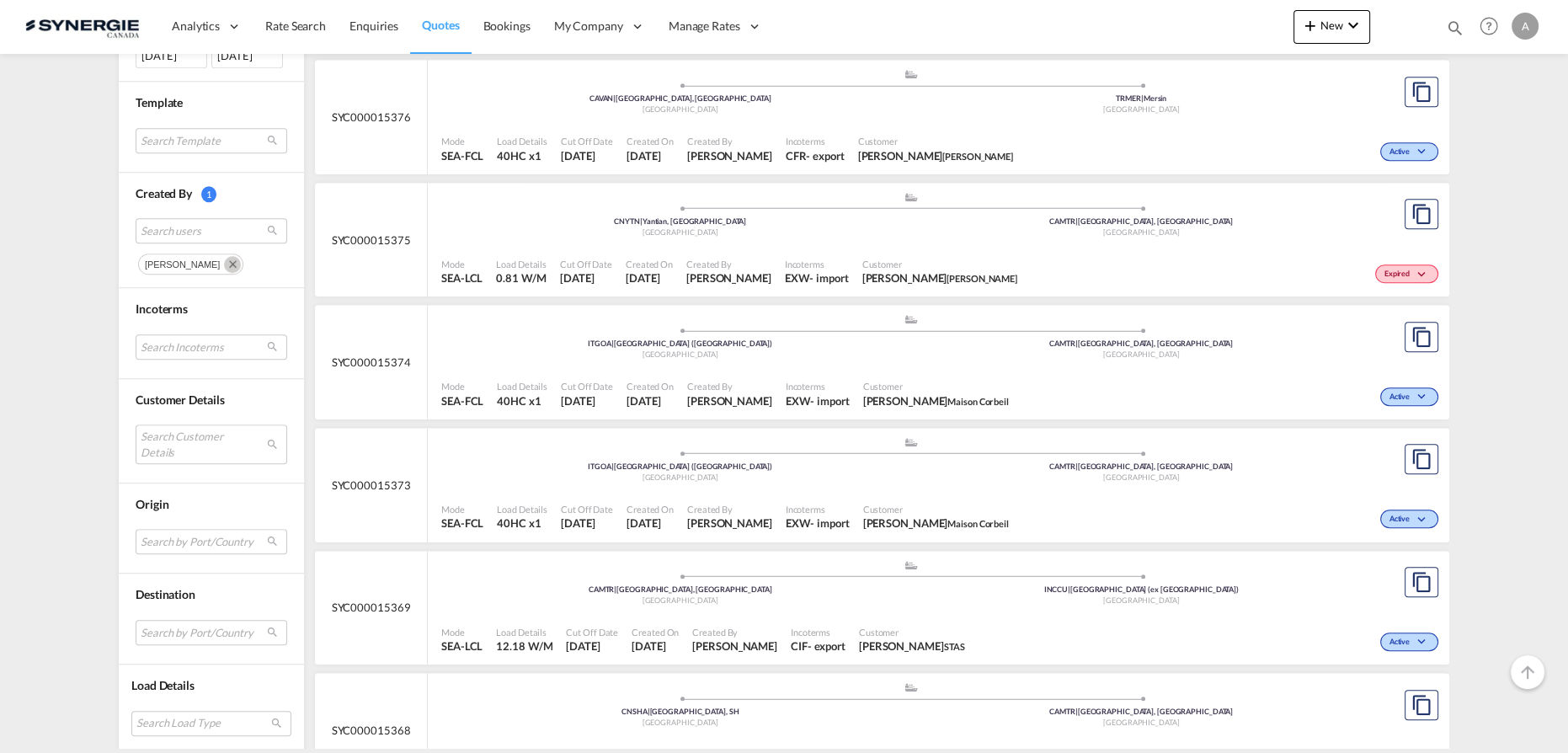
scroll to position [1992, 0]
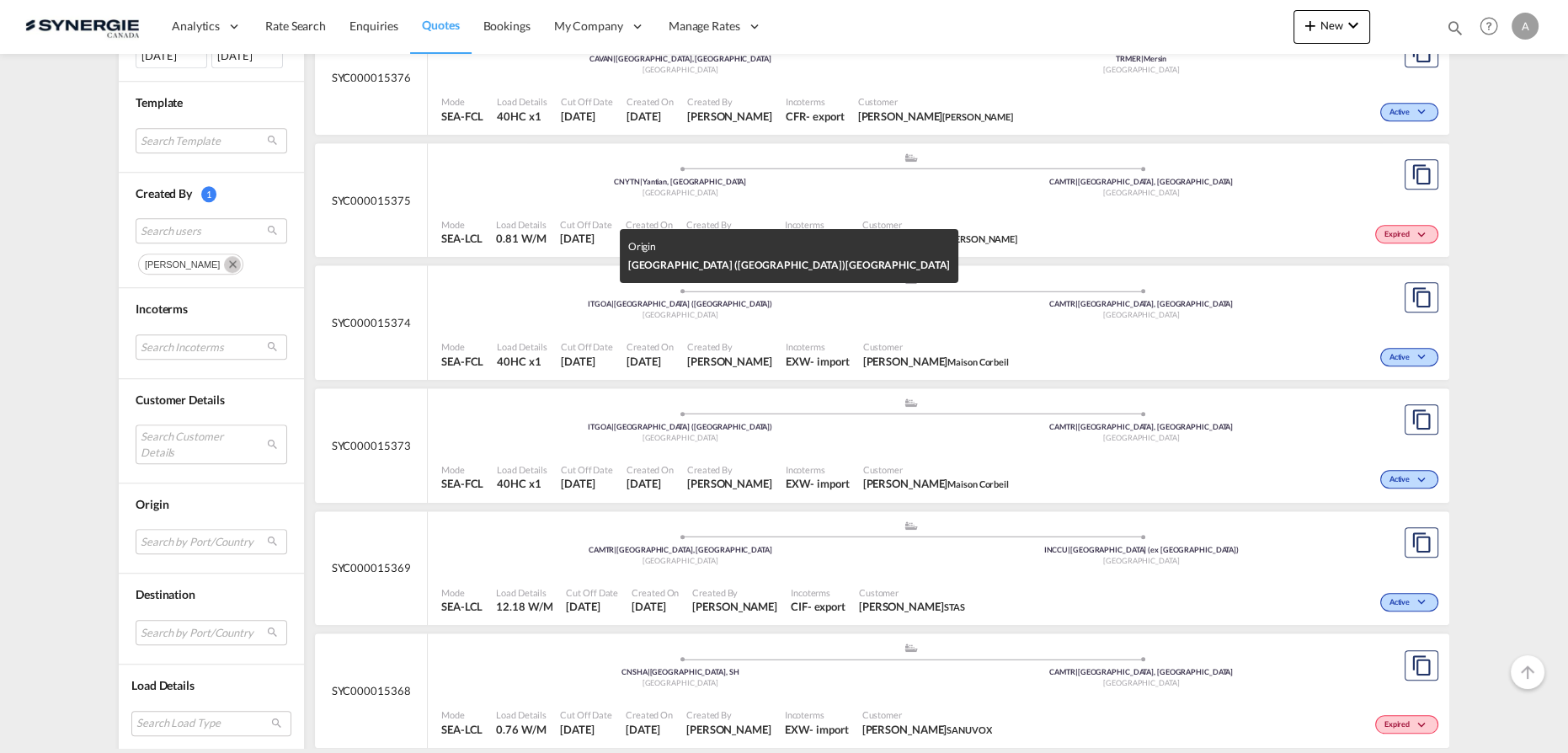
click at [859, 311] on div "Italy" at bounding box center [680, 316] width 461 height 11
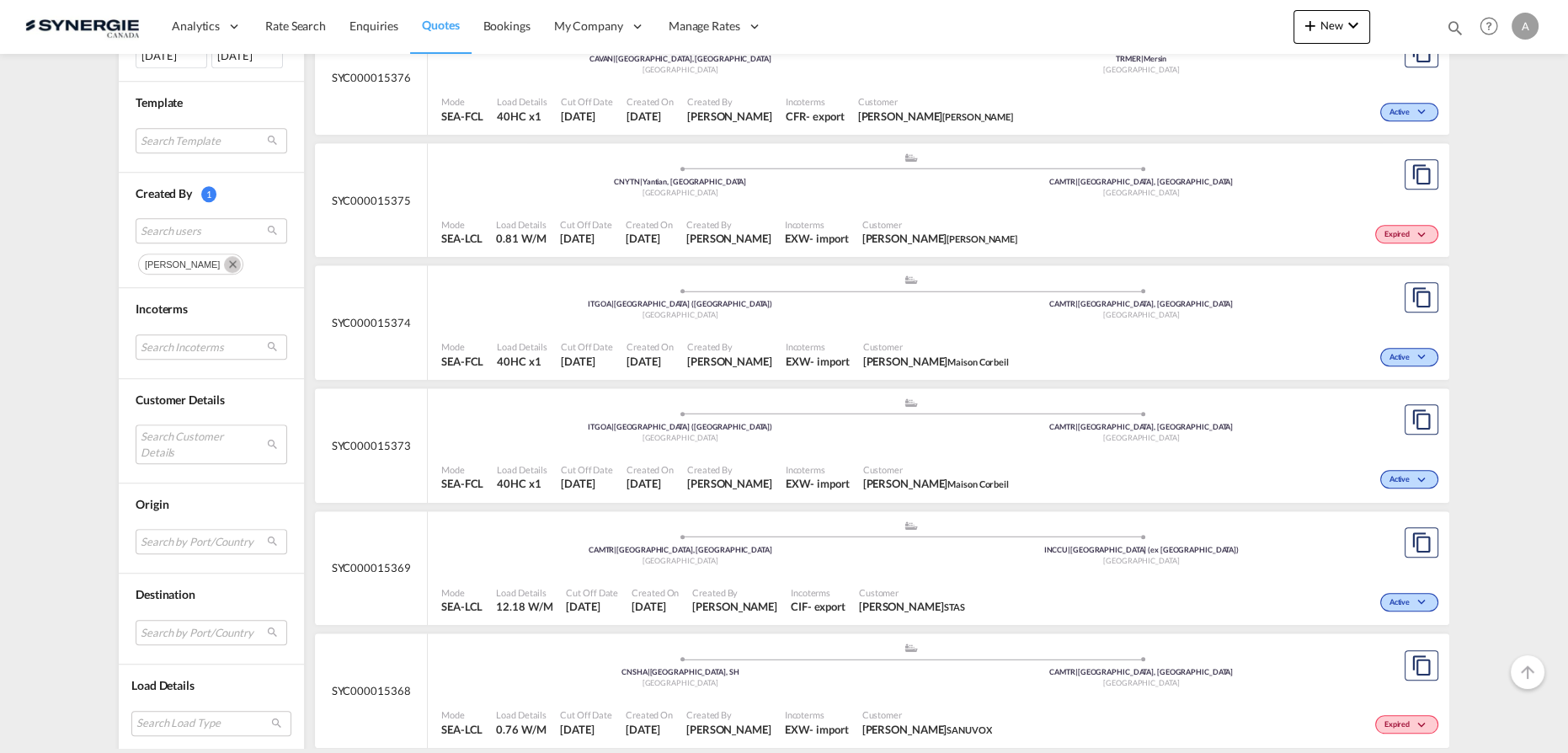
click at [869, 463] on span "Customer" at bounding box center [935, 469] width 146 height 13
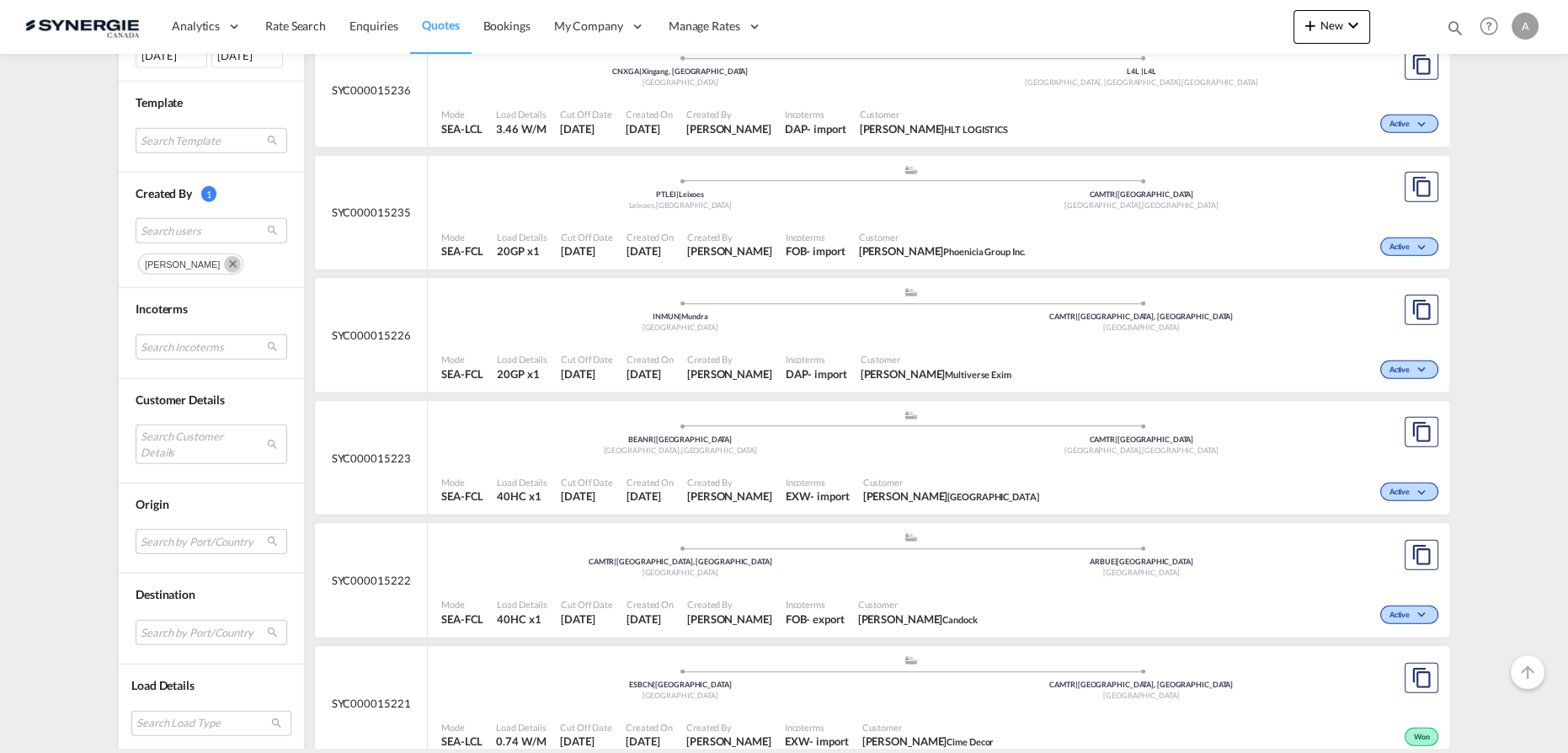
scroll to position [6011, 0]
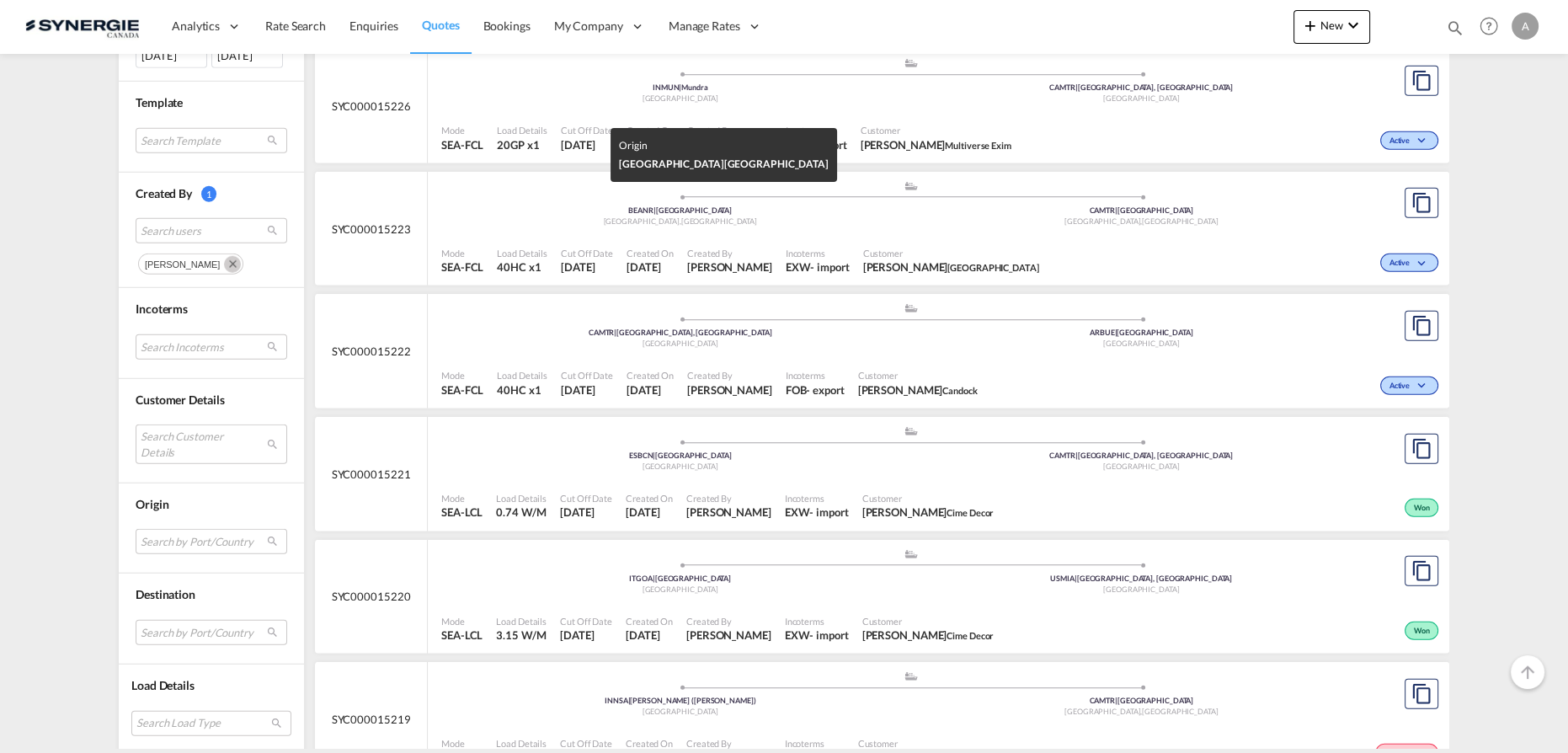
click at [815, 216] on div "Antwerp , Belgium" at bounding box center [680, 222] width 461 height 11
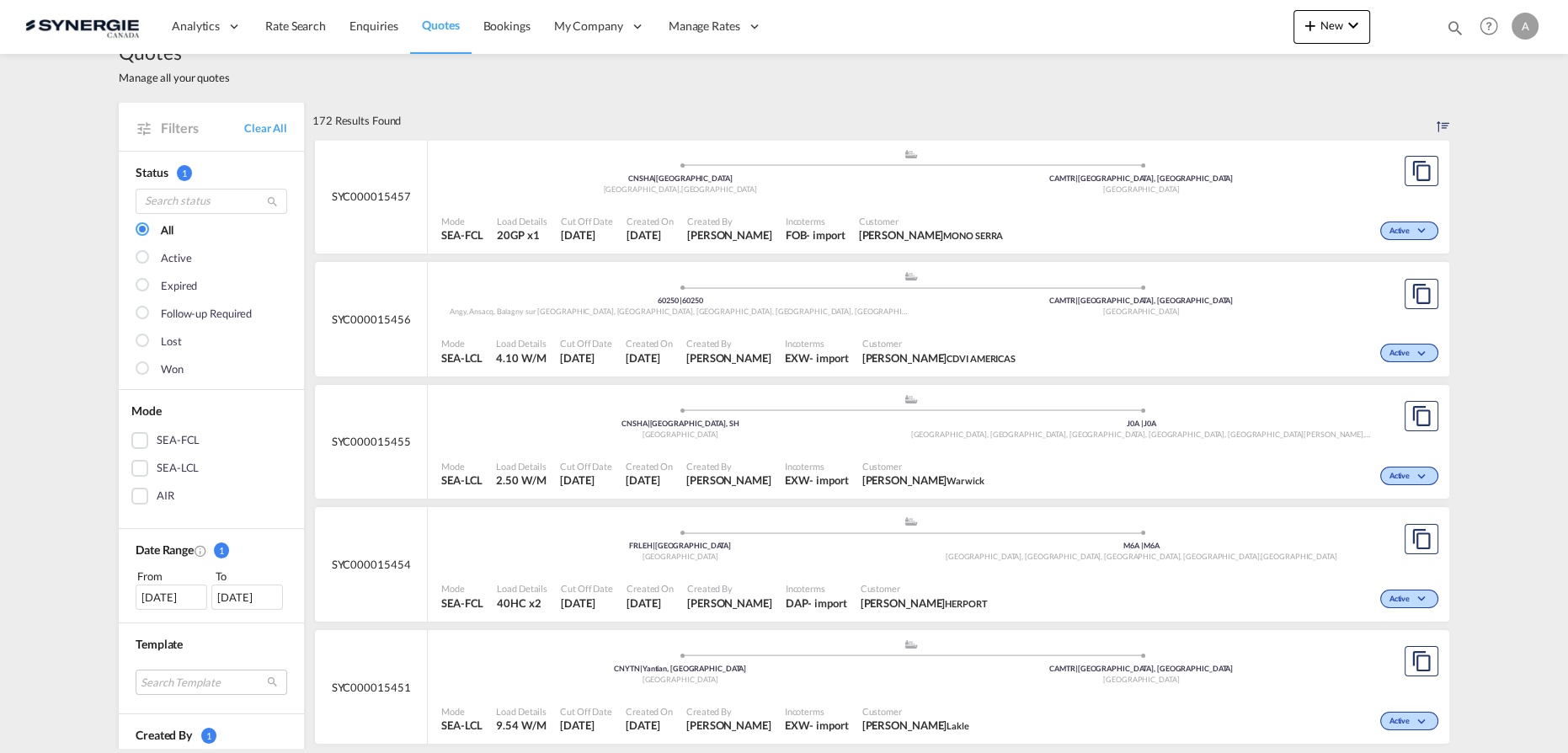
scroll to position [0, 0]
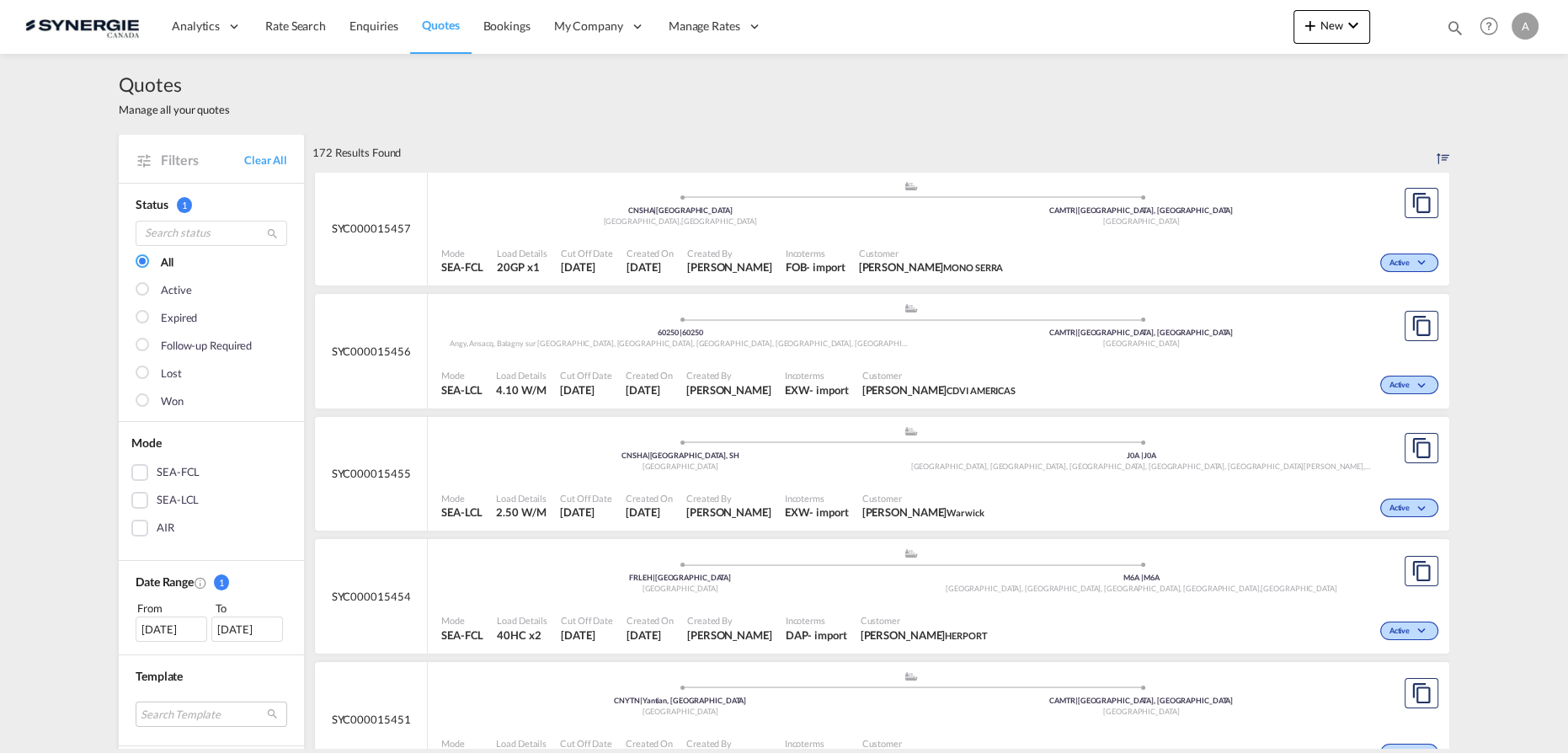
drag, startPoint x: 152, startPoint y: 285, endPoint x: 203, endPoint y: 352, distance: 84.2
click at [152, 285] on md-checkbox "Active" at bounding box center [211, 291] width 152 height 17
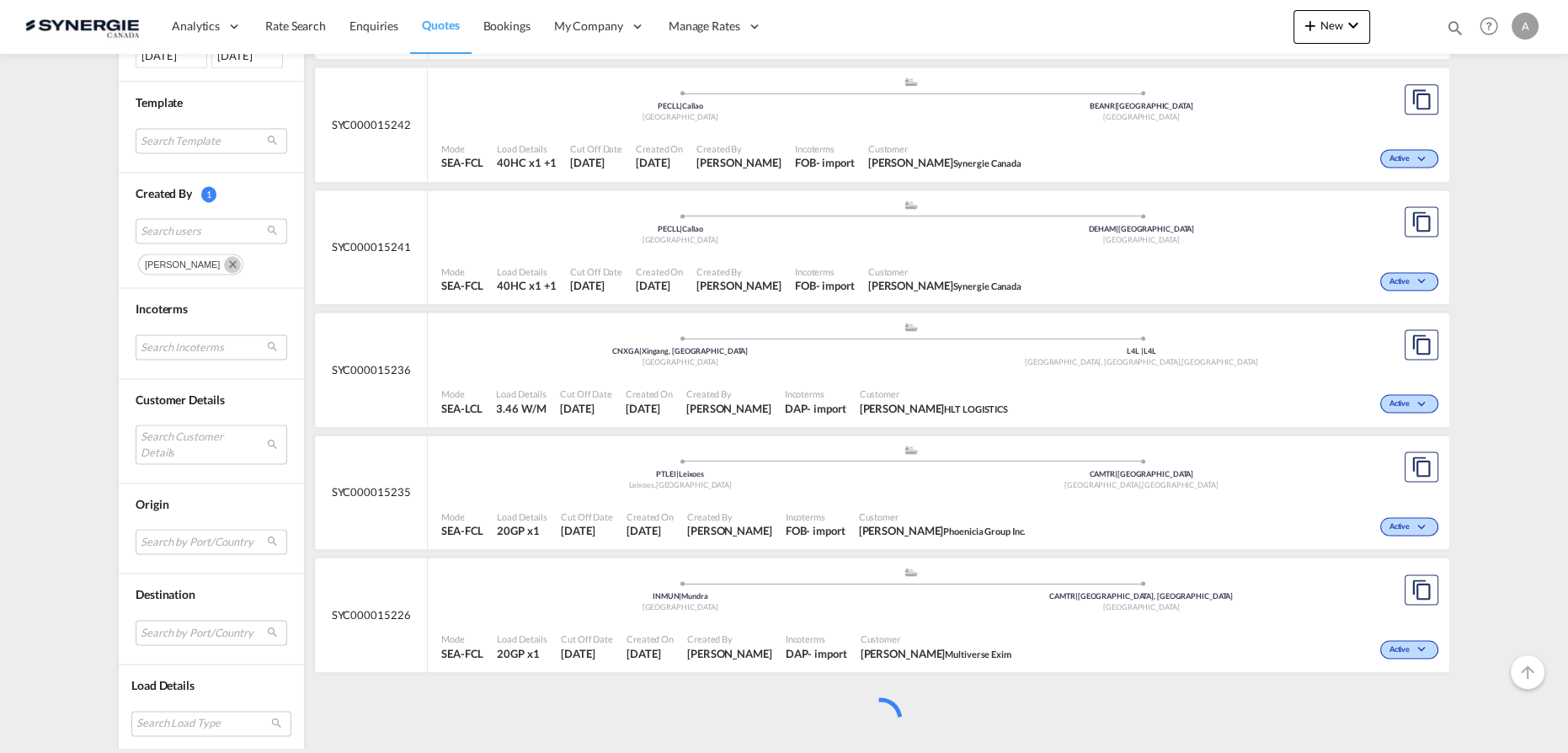
scroll to position [3177, 0]
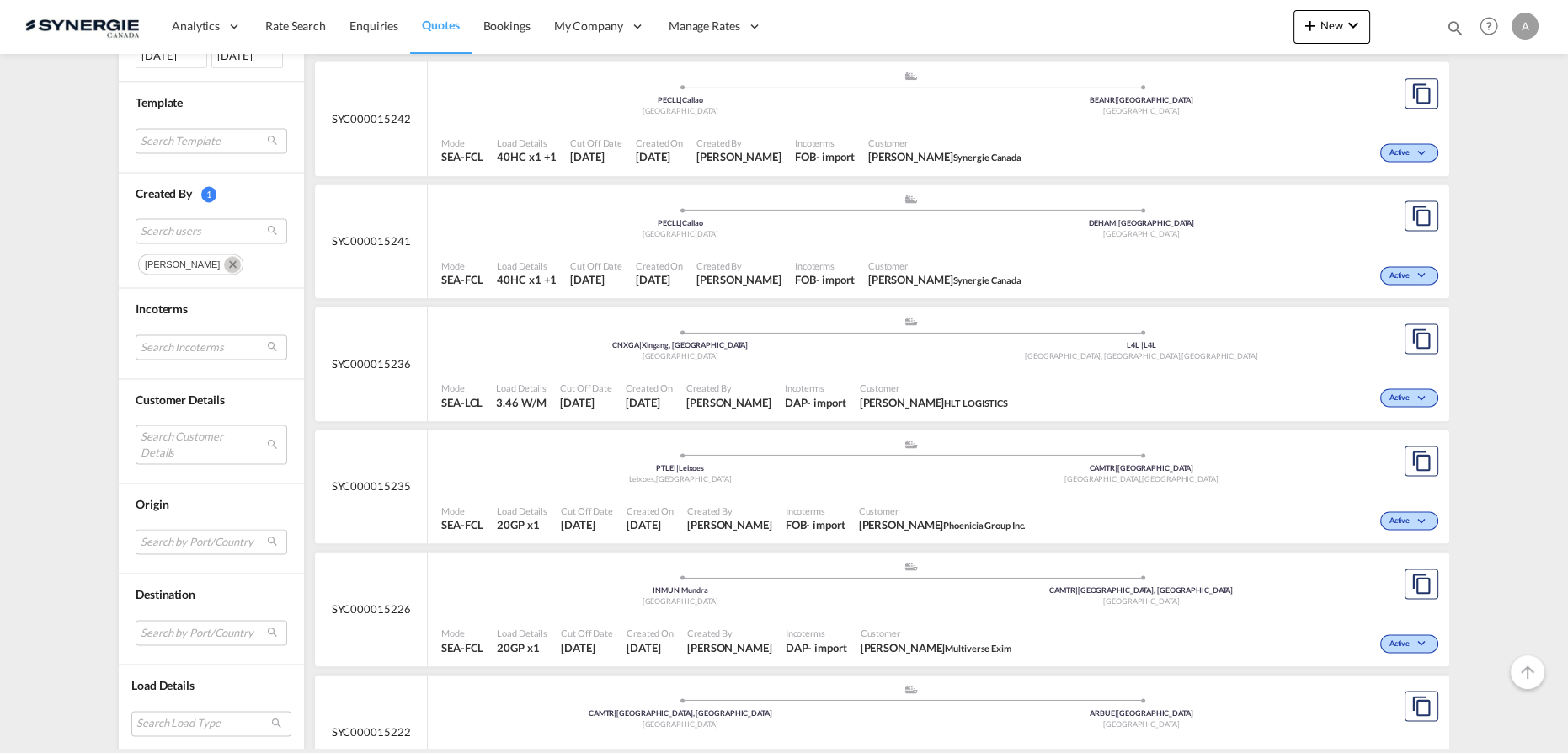
click at [947, 494] on div "Mode SEA-FCL Load Details 20GP x1 Cut Off Date 3 Oct 2025 Created On 3 Oct 2025…" at bounding box center [938, 519] width 1021 height 51
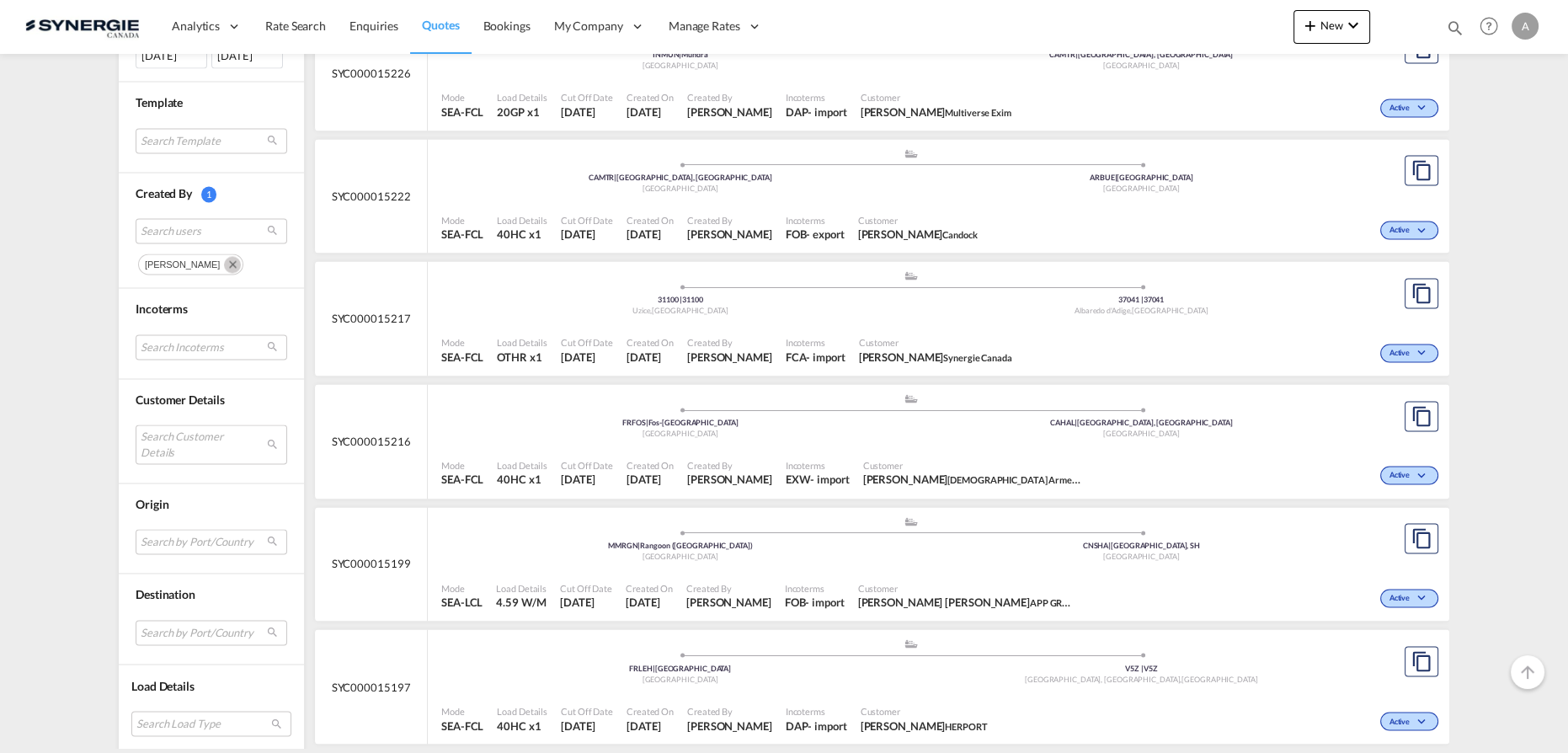
scroll to position [3866, 0]
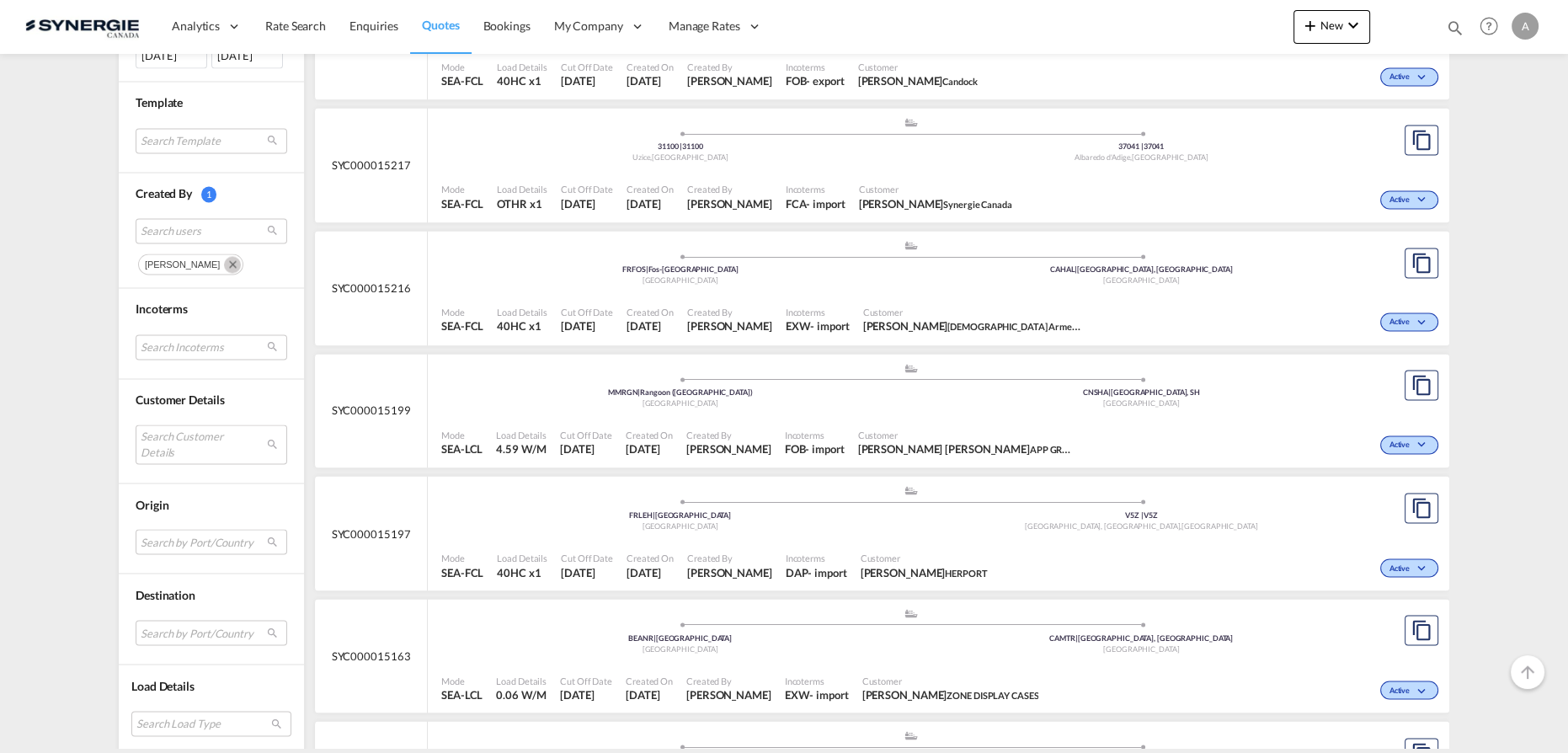
click at [923, 280] on div ".a{fill:#aaa8ad;} .a{fill:#aaa8ad;} FRFOS | Fos-sur-Mer France CAHAL | Halifax,…" at bounding box center [910, 264] width 939 height 51
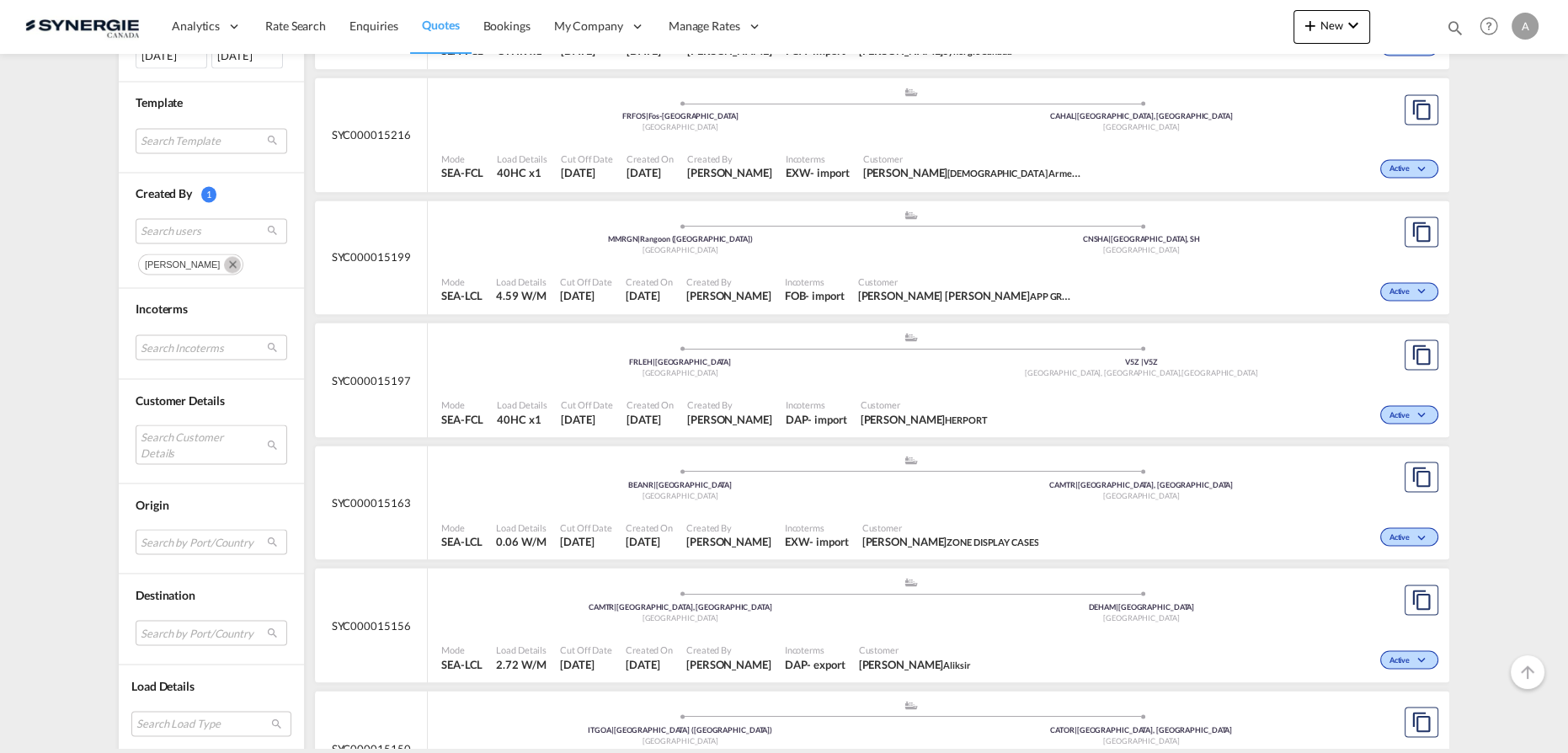
scroll to position [4096, 0]
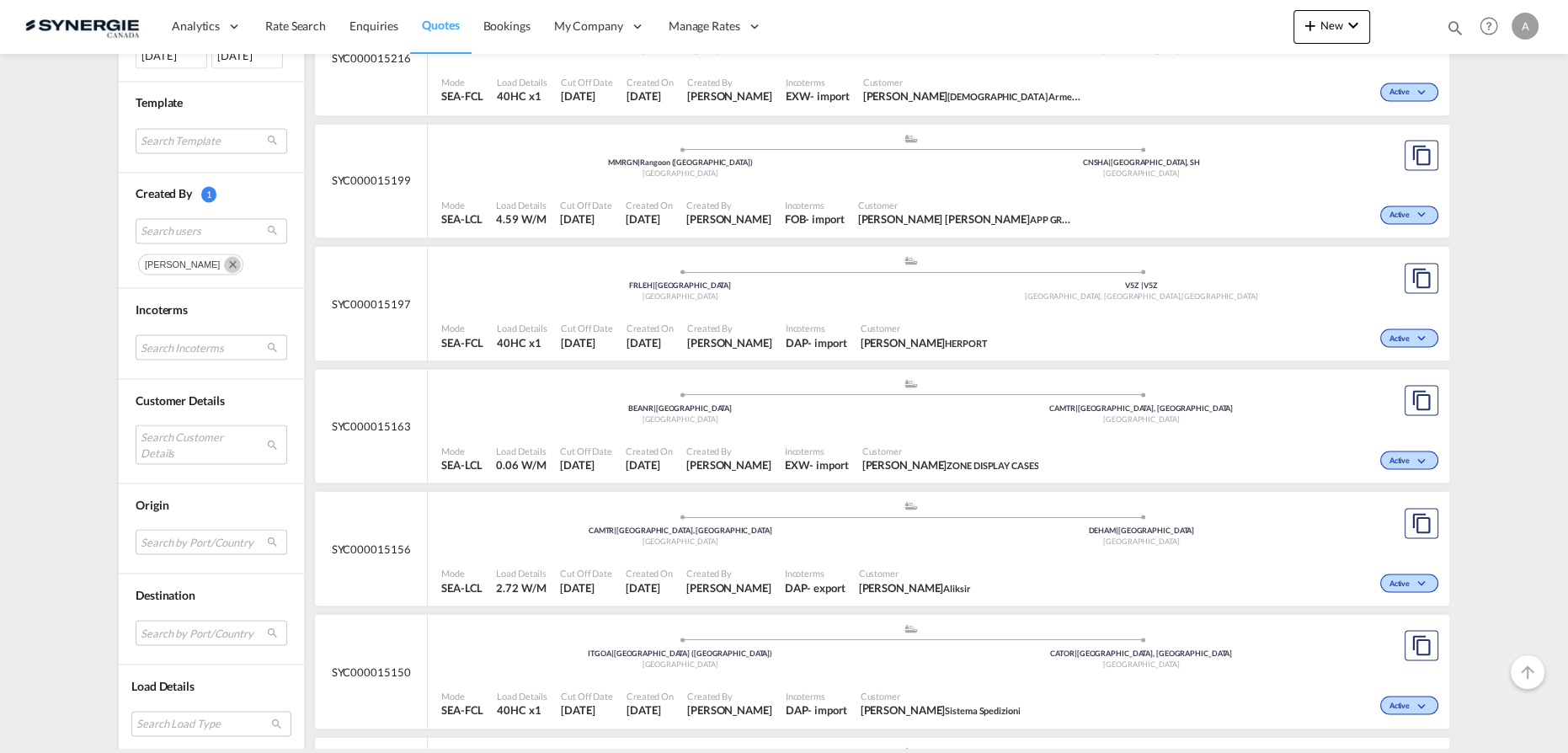
click at [814, 541] on div ".a{fill:#aaa8ad;} .a{fill:#aaa8ad;} CAMTR | Montreal, QC Canada DEHAM | Hamburg…" at bounding box center [910, 524] width 939 height 51
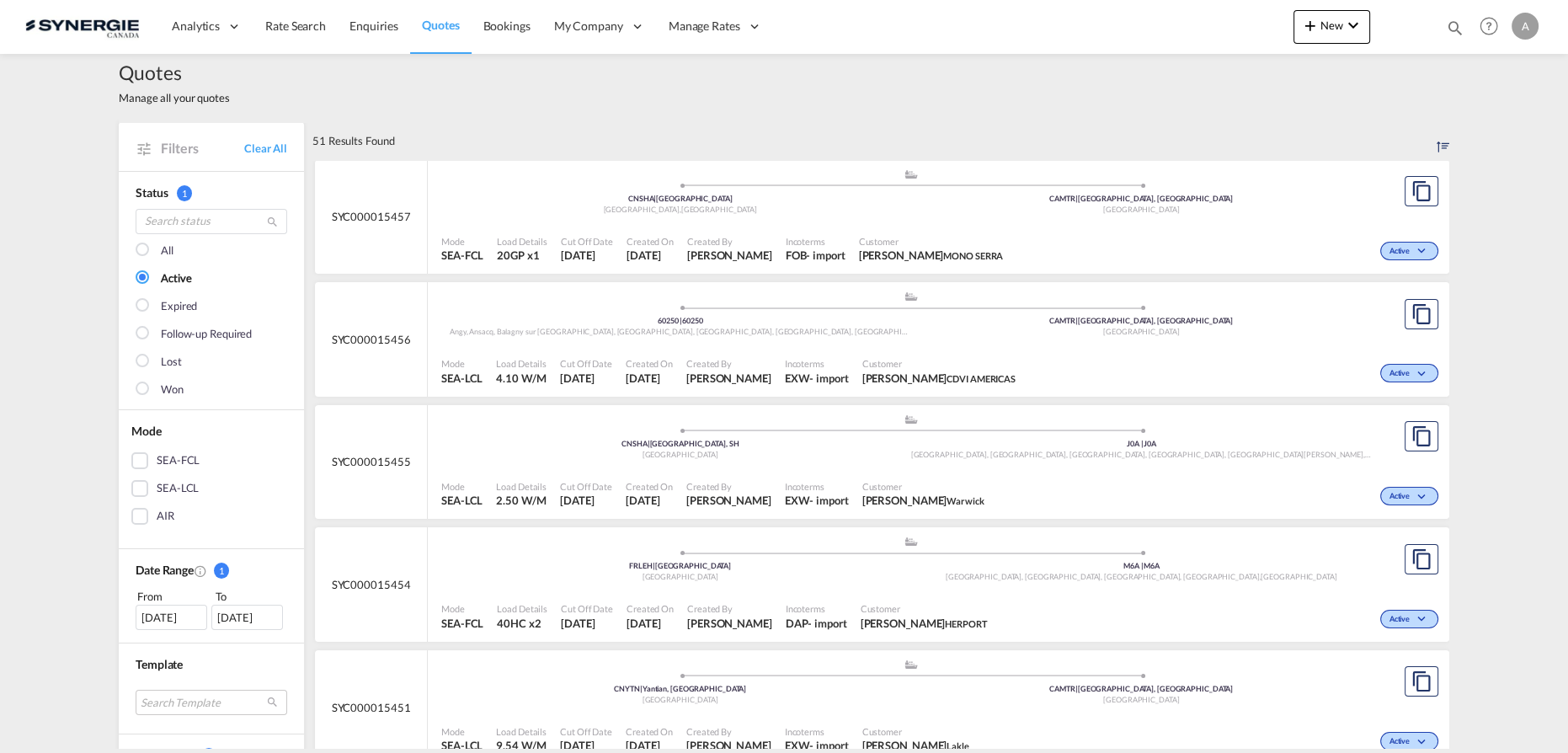
scroll to position [0, 0]
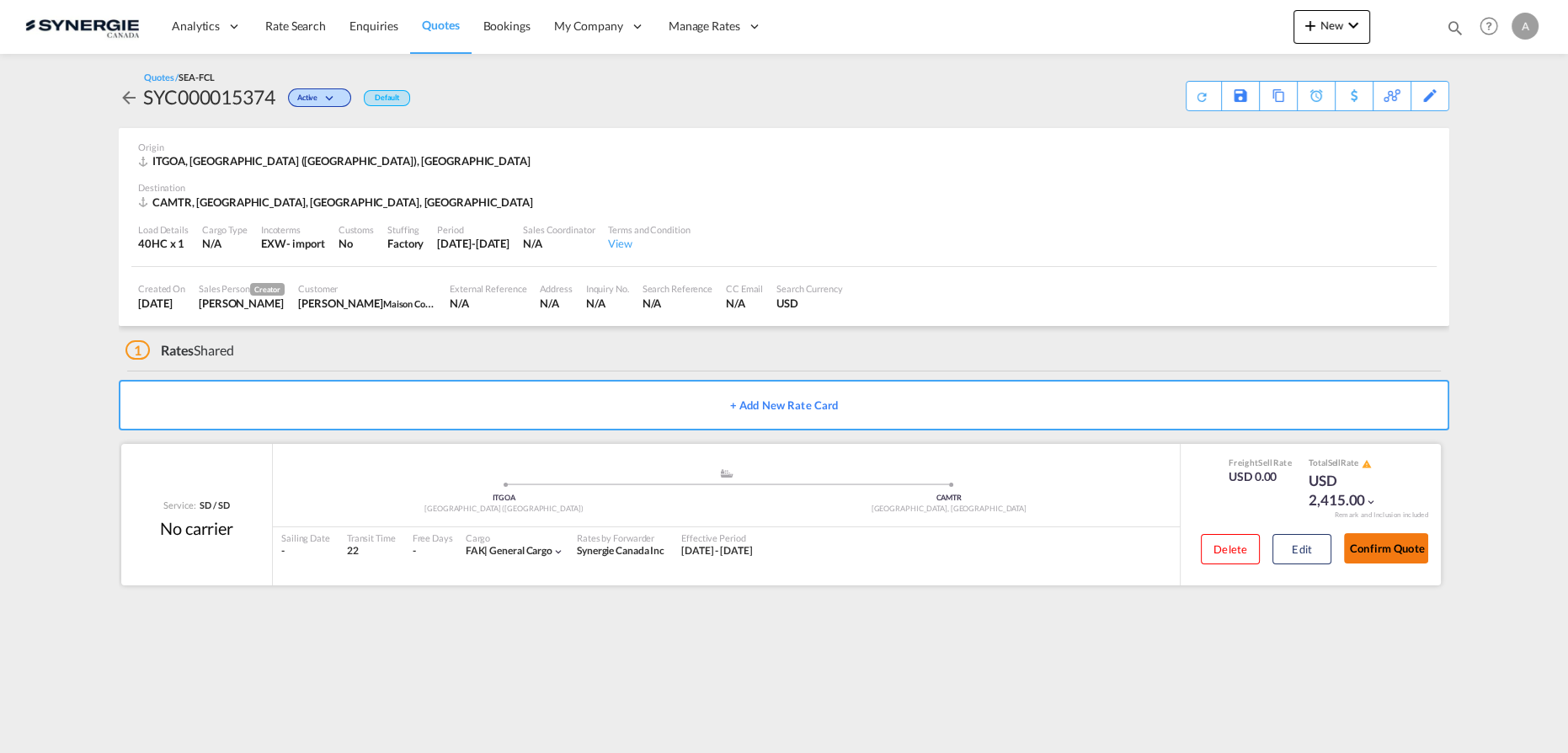
click at [1394, 558] on button "Confirm Quote" at bounding box center [1386, 548] width 84 height 30
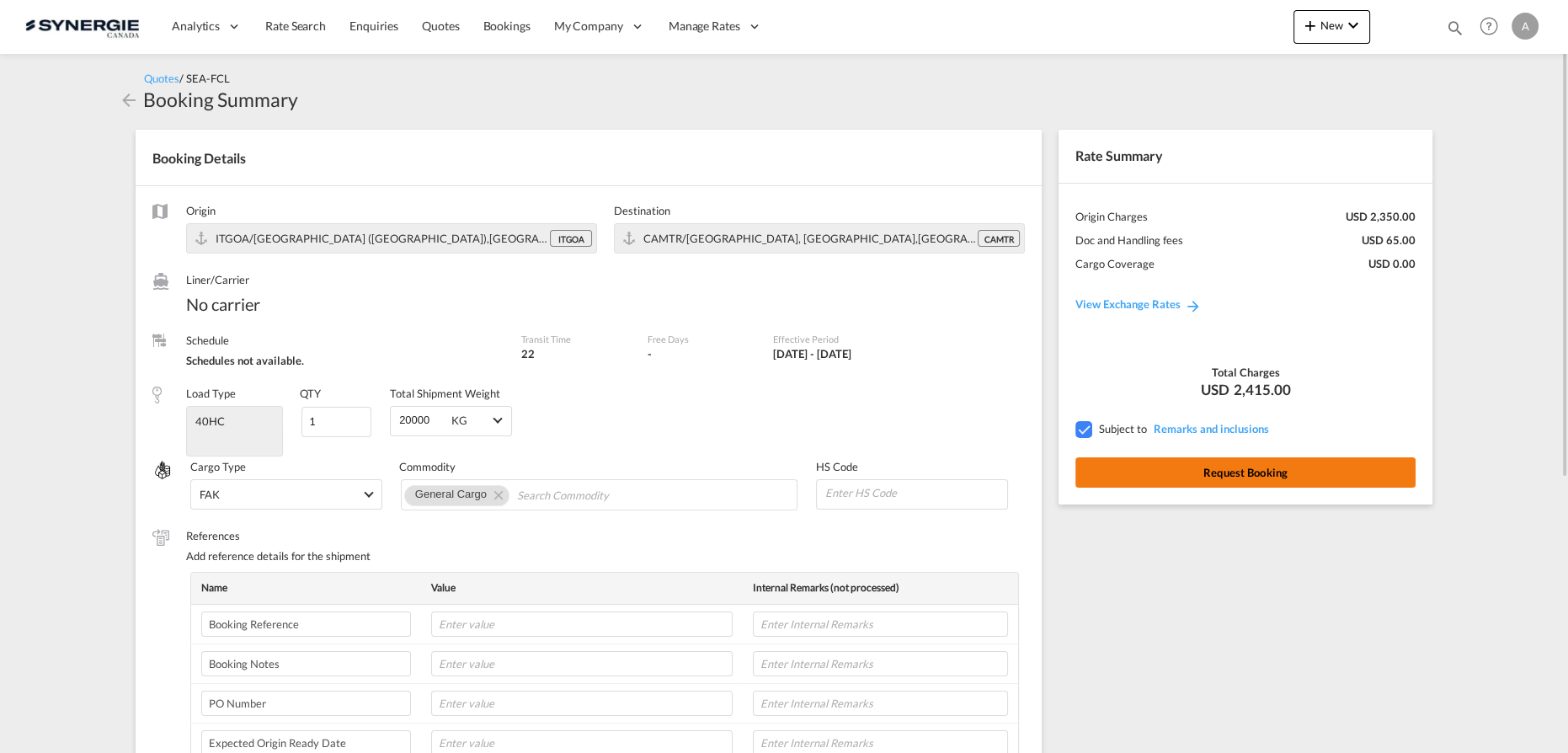
click at [1253, 464] on button "Request Booking" at bounding box center [1246, 473] width 340 height 30
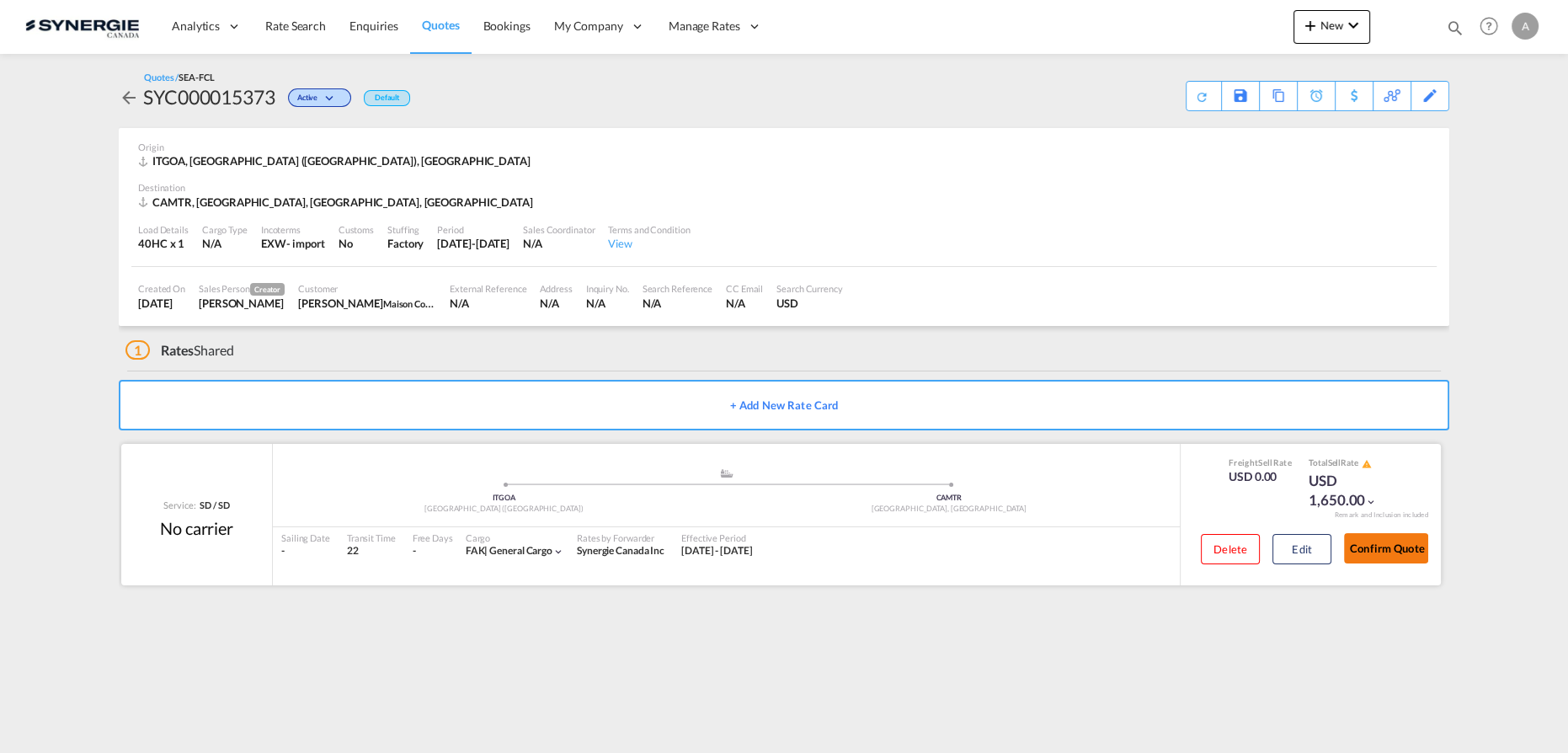
click at [1367, 556] on button "Confirm Quote" at bounding box center [1386, 548] width 84 height 30
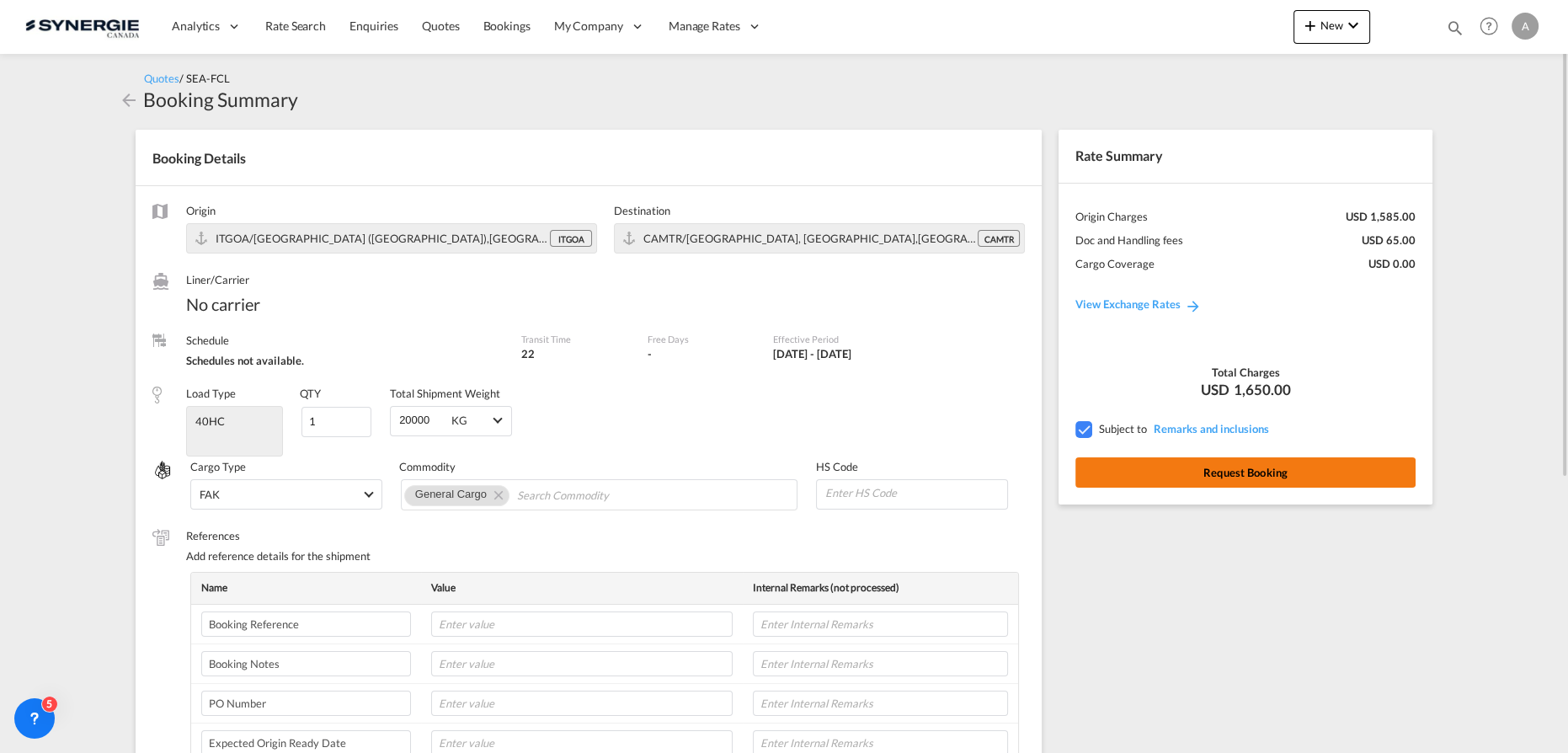
click at [1184, 478] on button "Request Booking" at bounding box center [1246, 473] width 340 height 30
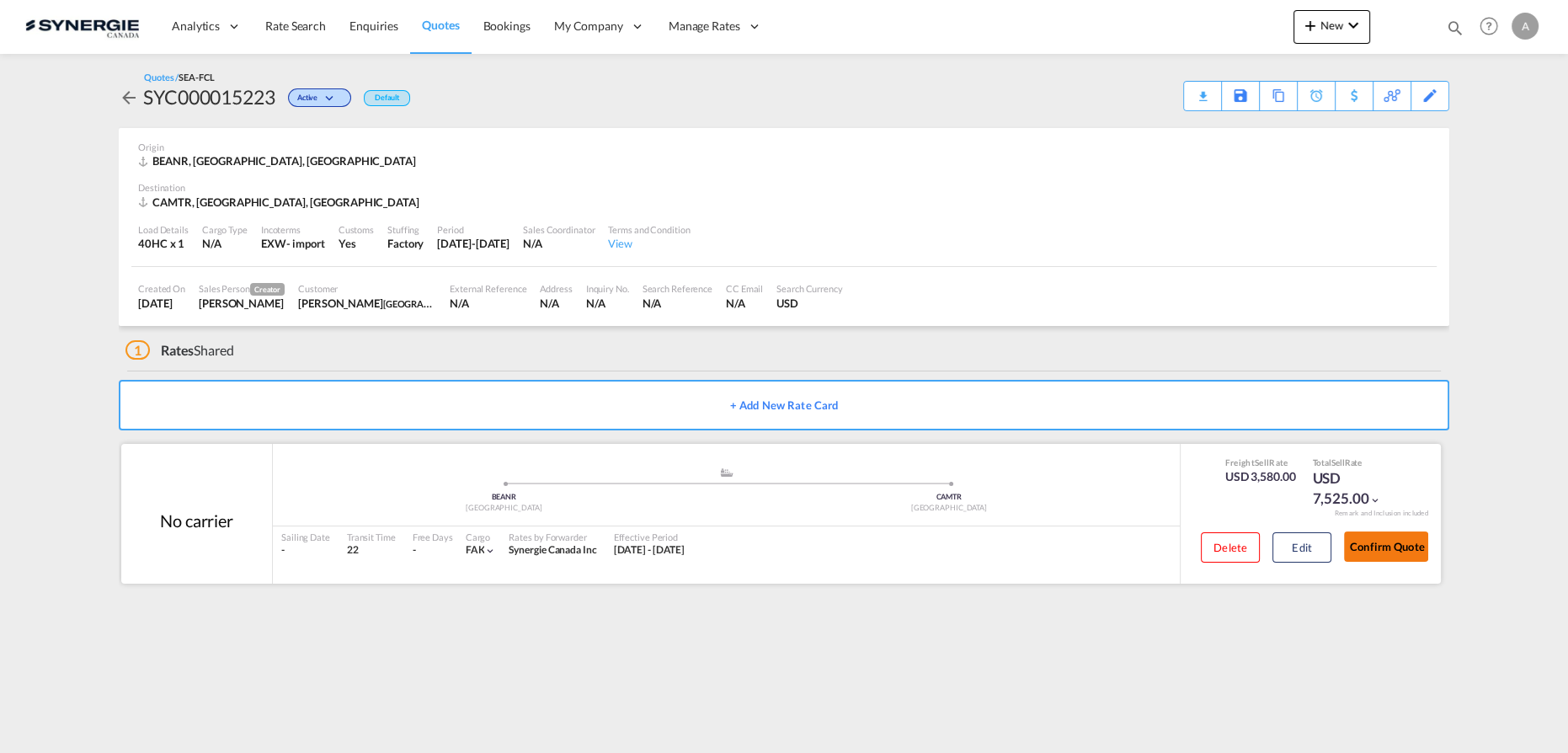
click at [1384, 548] on button "Confirm Quote" at bounding box center [1386, 546] width 84 height 30
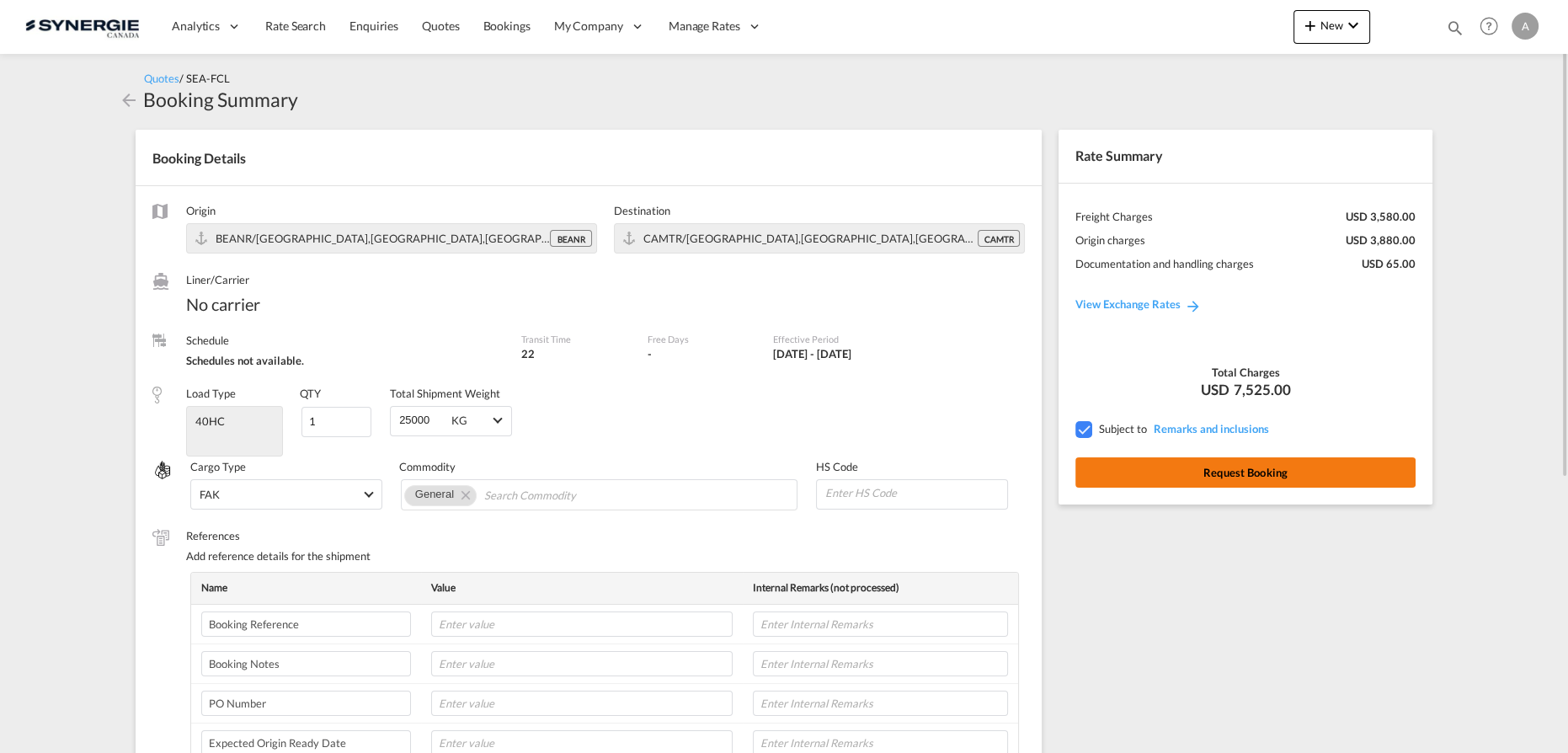
click at [1190, 468] on button "Request Booking" at bounding box center [1246, 473] width 340 height 30
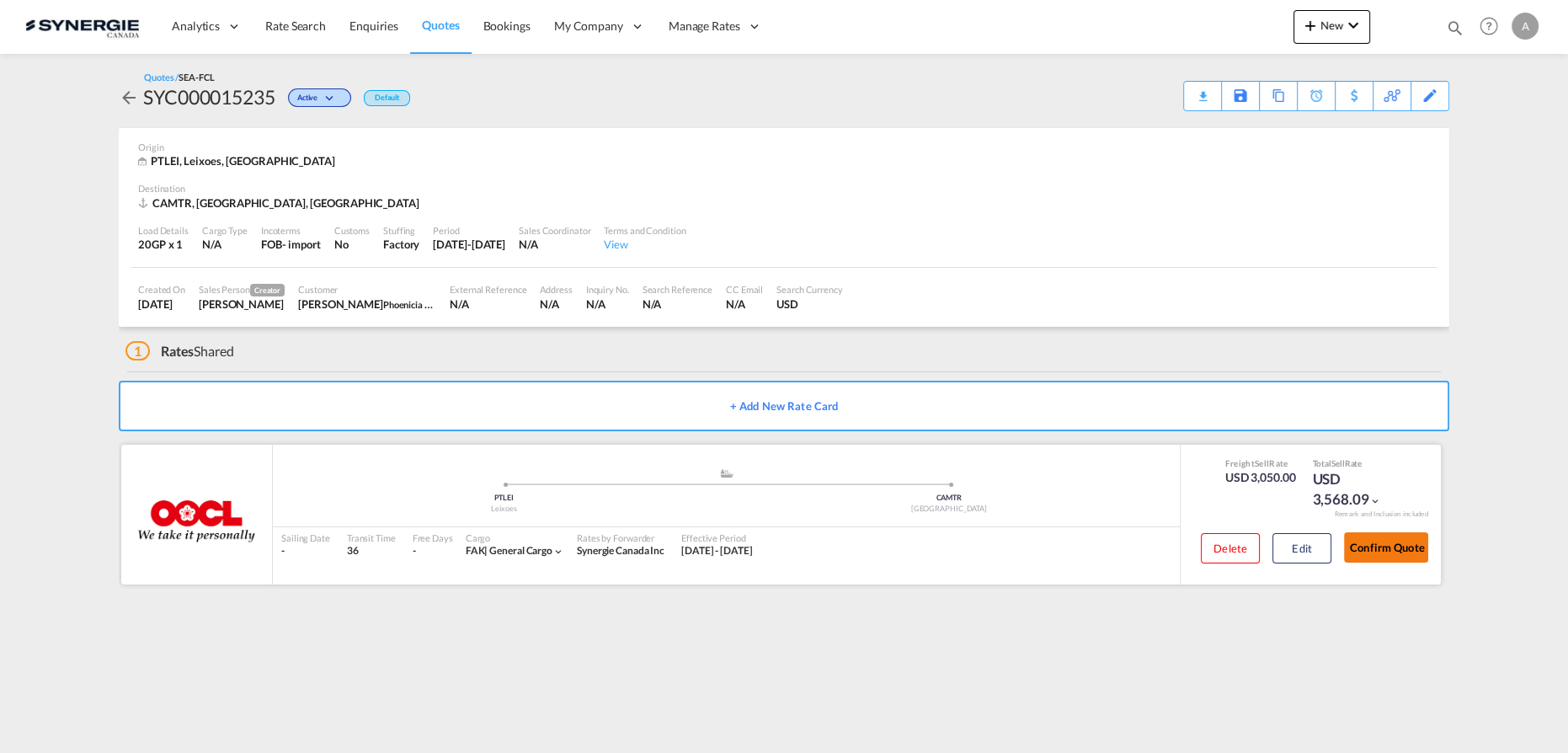
click at [1397, 537] on button "Confirm Quote" at bounding box center [1386, 547] width 84 height 30
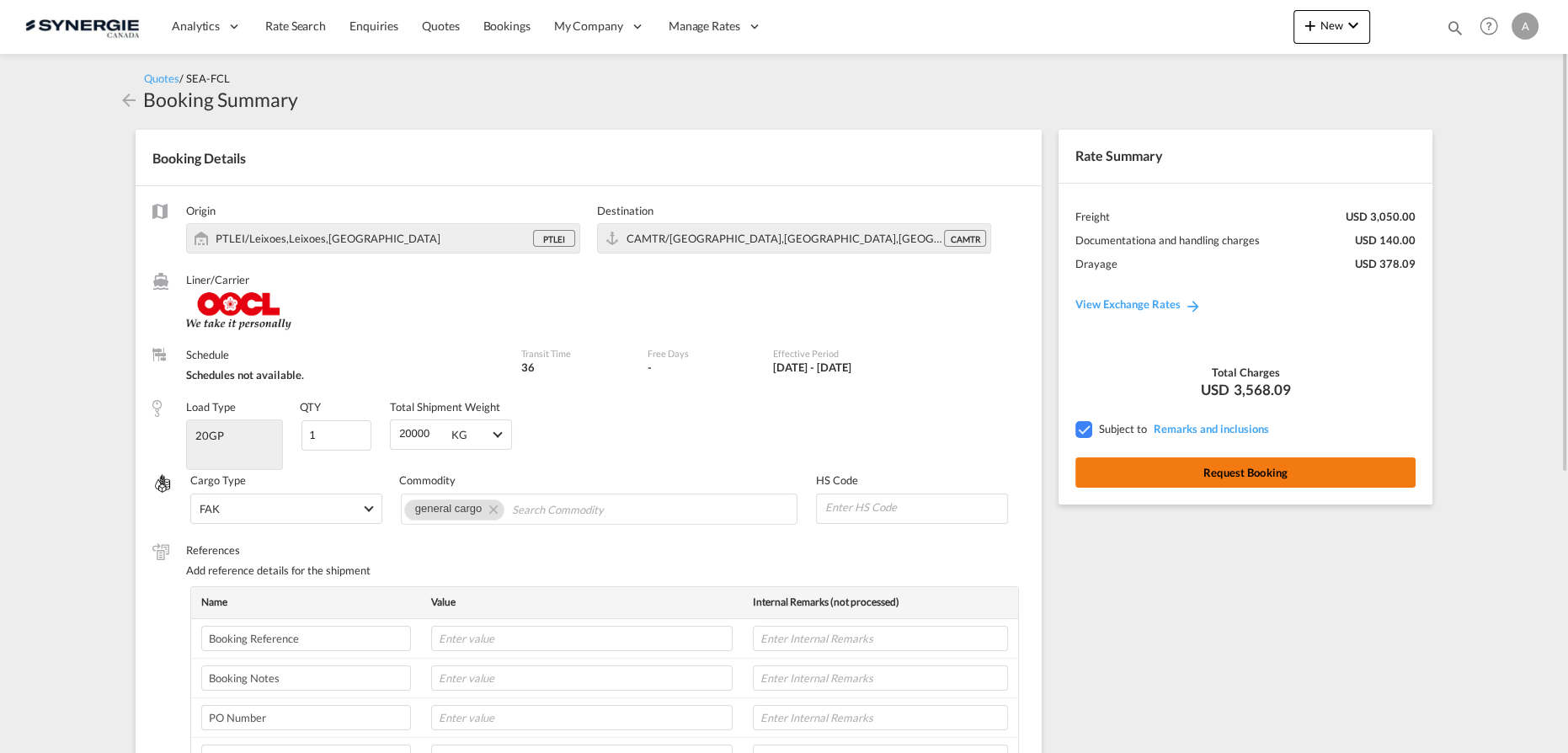
click at [1244, 477] on button "Request Booking" at bounding box center [1246, 473] width 340 height 30
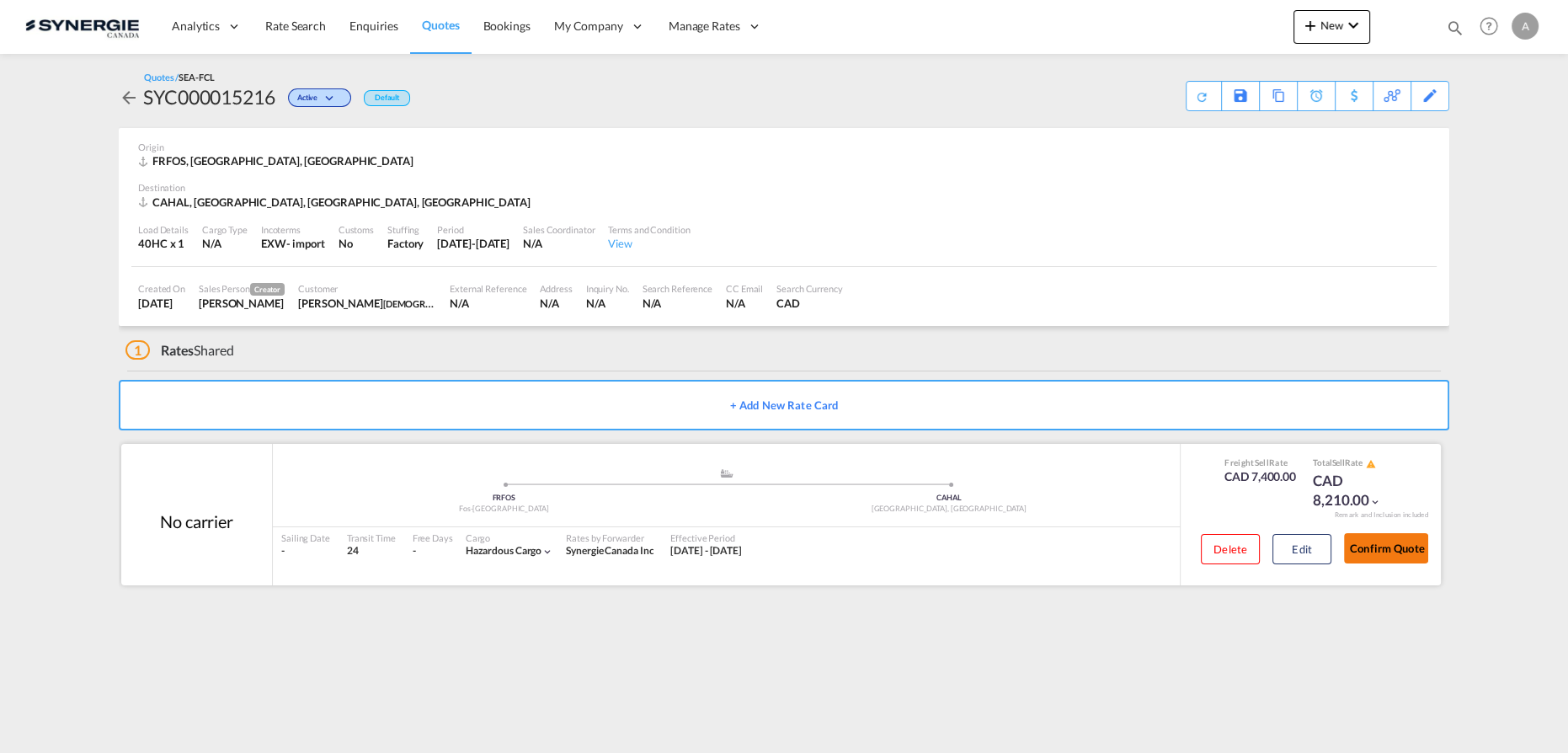
click at [1395, 548] on button "Confirm Quote" at bounding box center [1386, 548] width 84 height 30
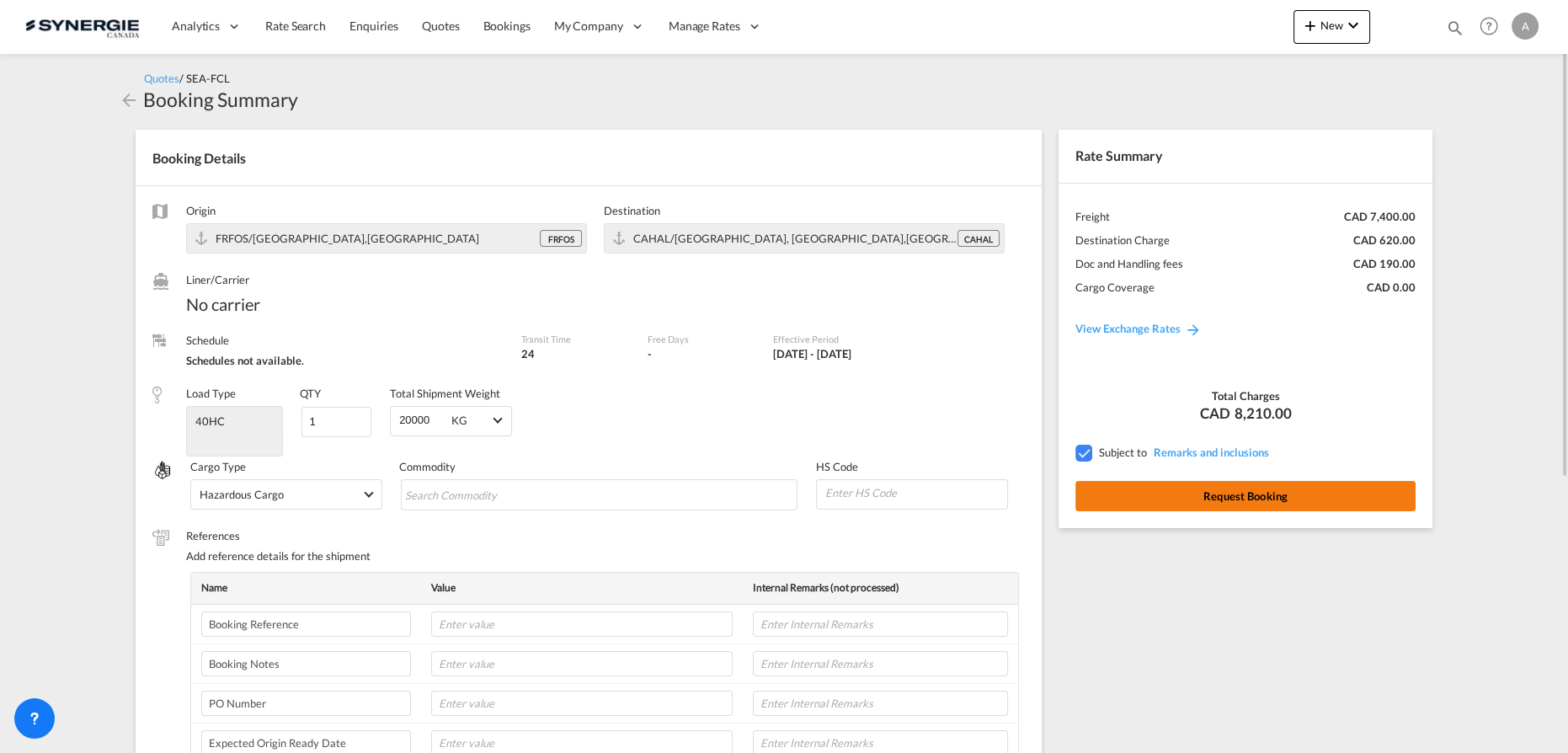
click at [1215, 500] on button "Request Booking" at bounding box center [1246, 496] width 340 height 30
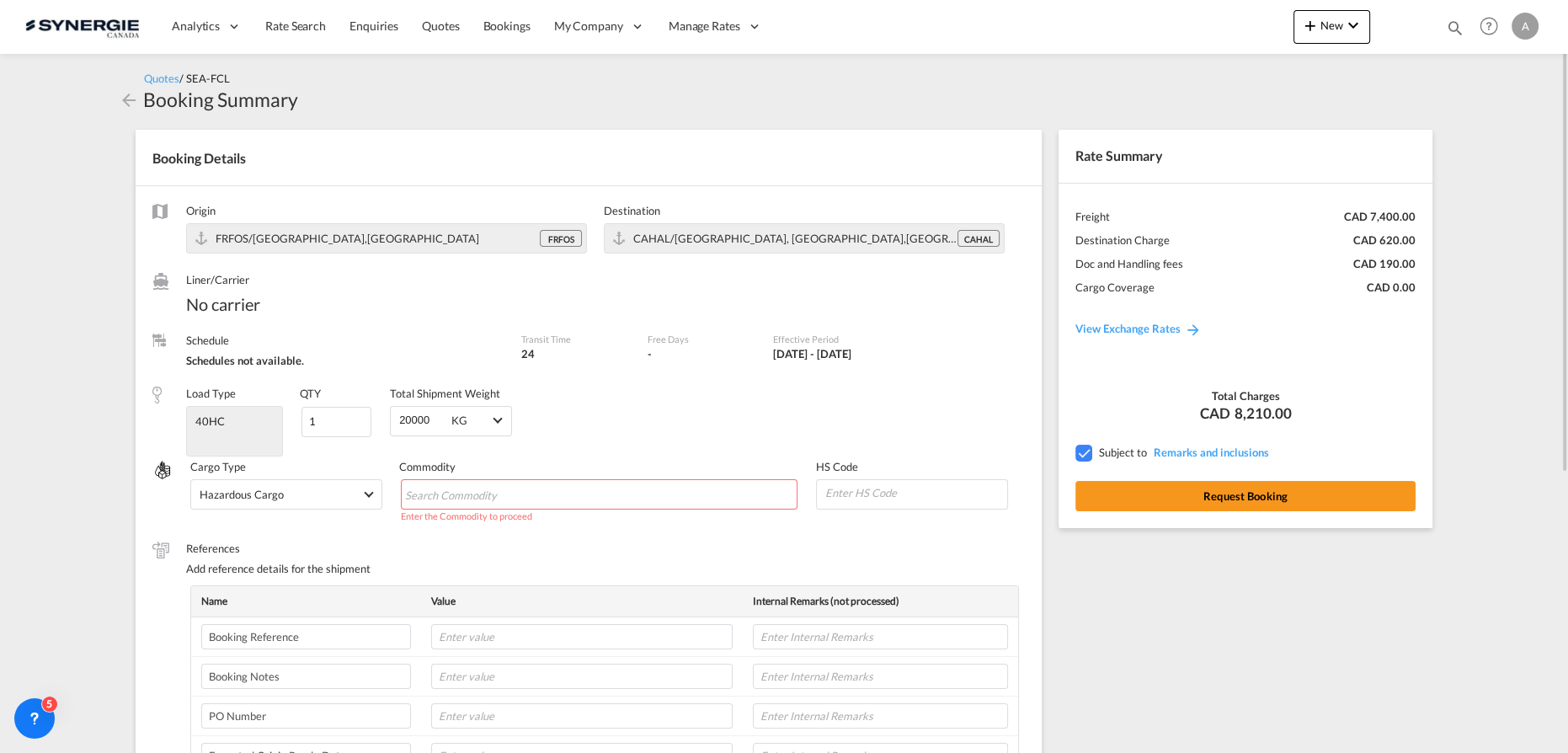
click at [530, 499] on input "Chips input." at bounding box center [482, 495] width 154 height 27
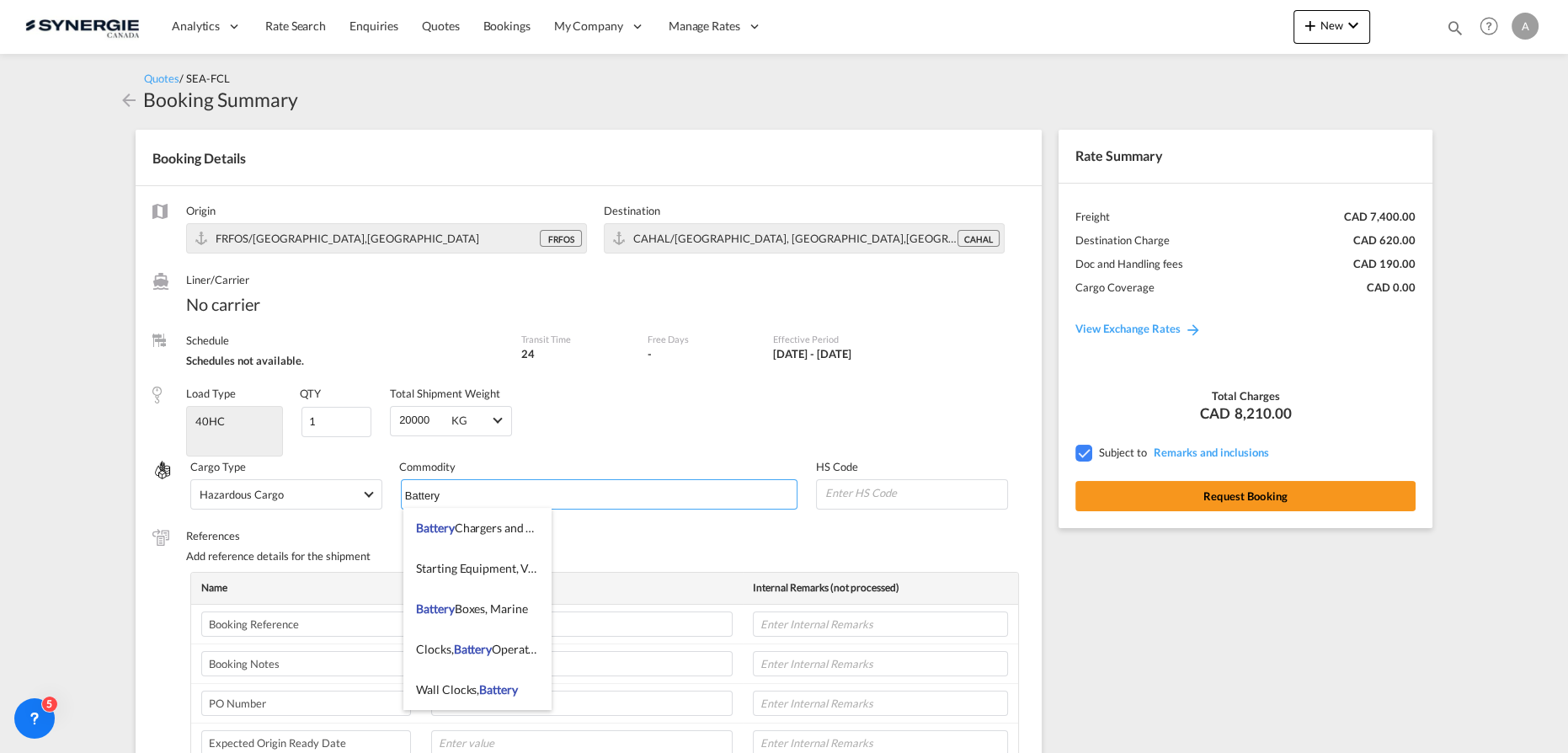
type input "Battery"
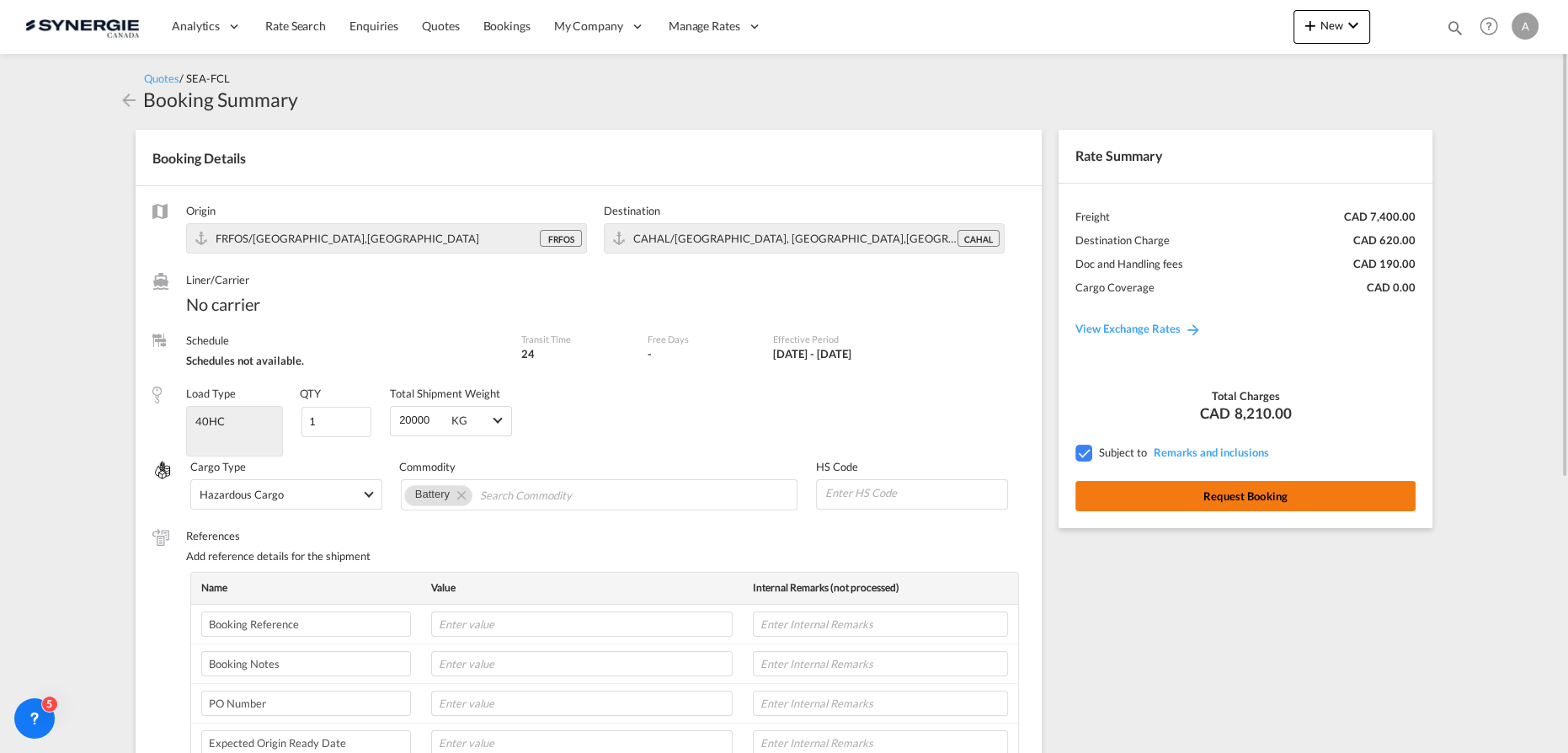
click at [1170, 493] on button "Request Booking" at bounding box center [1246, 496] width 340 height 30
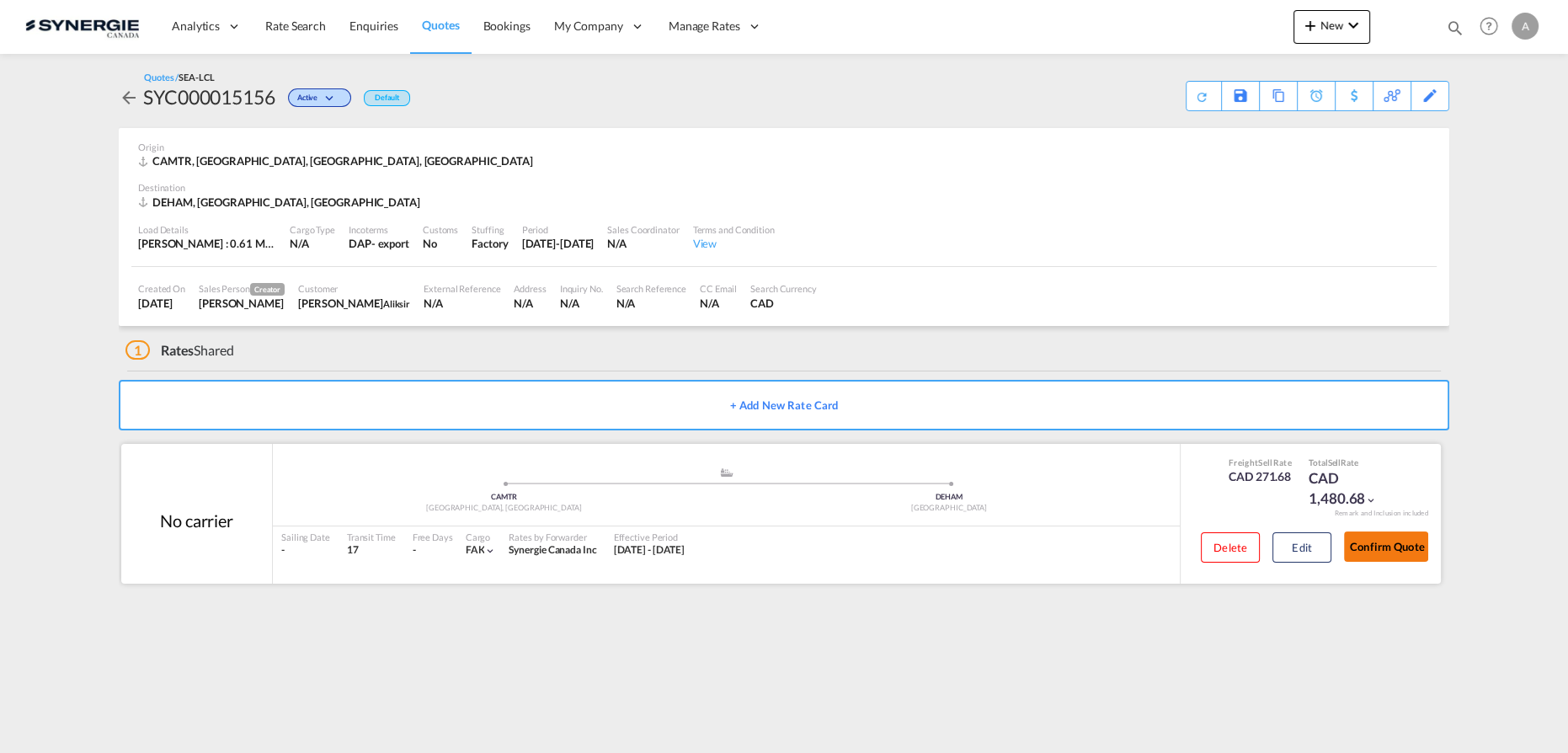
click at [1385, 545] on button "Confirm Quote" at bounding box center [1386, 546] width 84 height 30
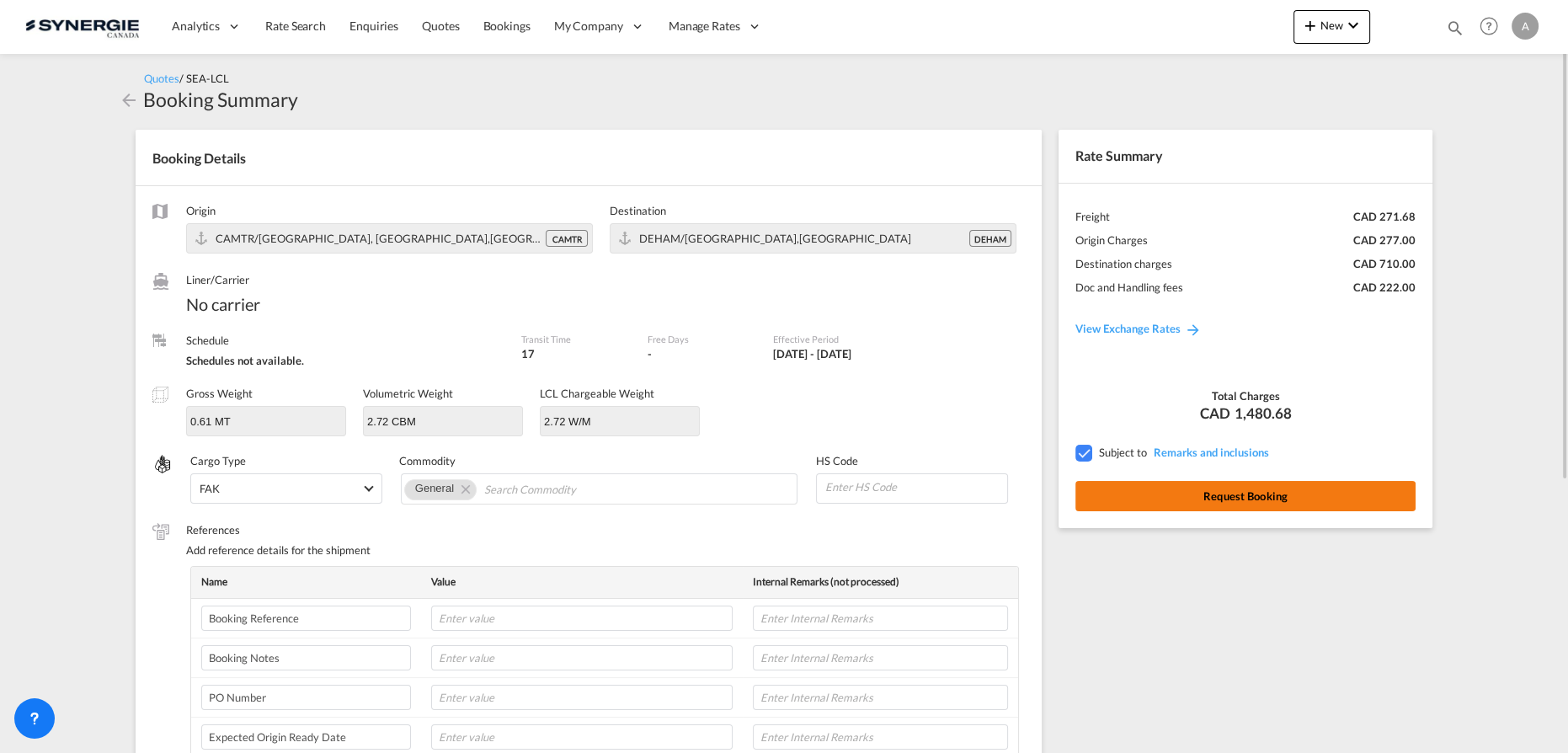
click at [1271, 498] on button "Request Booking" at bounding box center [1246, 496] width 340 height 30
